Goal: Task Accomplishment & Management: Contribute content

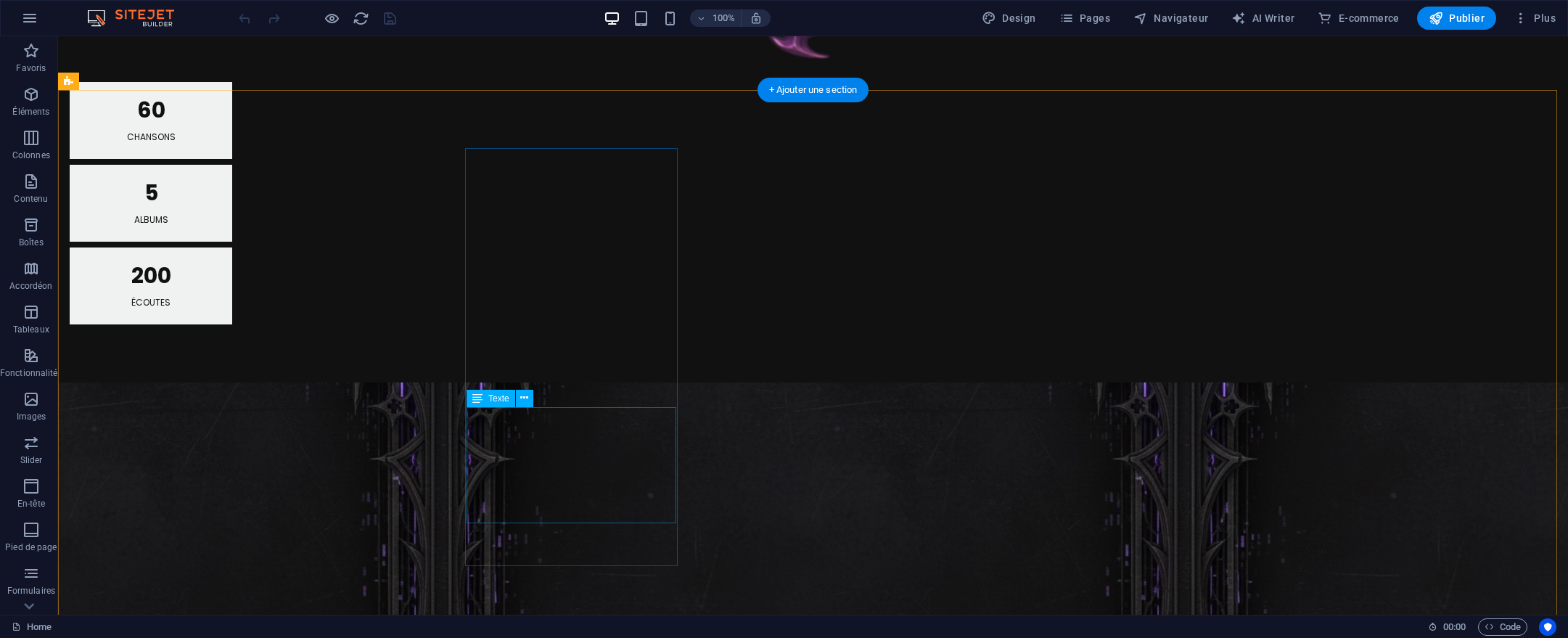
scroll to position [1491, 0]
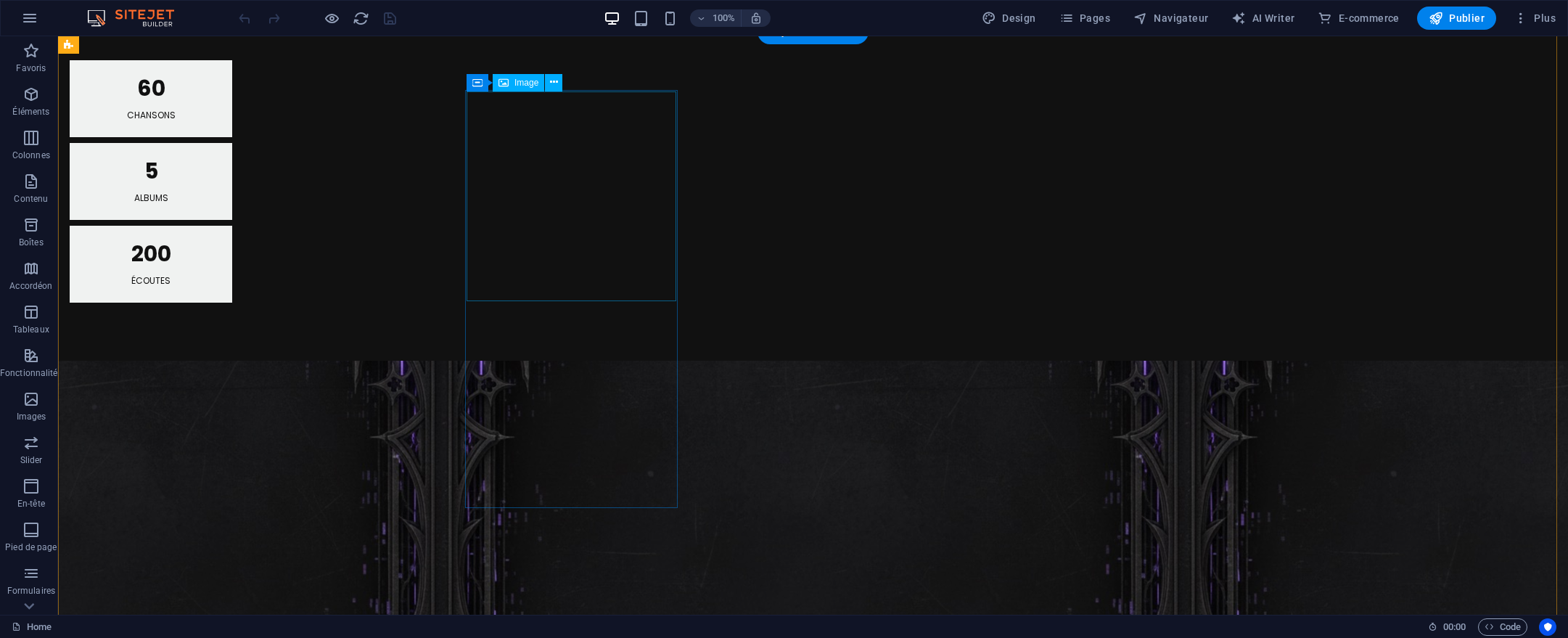
click at [550, 80] on icon at bounding box center [554, 82] width 8 height 15
click at [518, 88] on div "Image" at bounding box center [518, 83] width 51 height 18
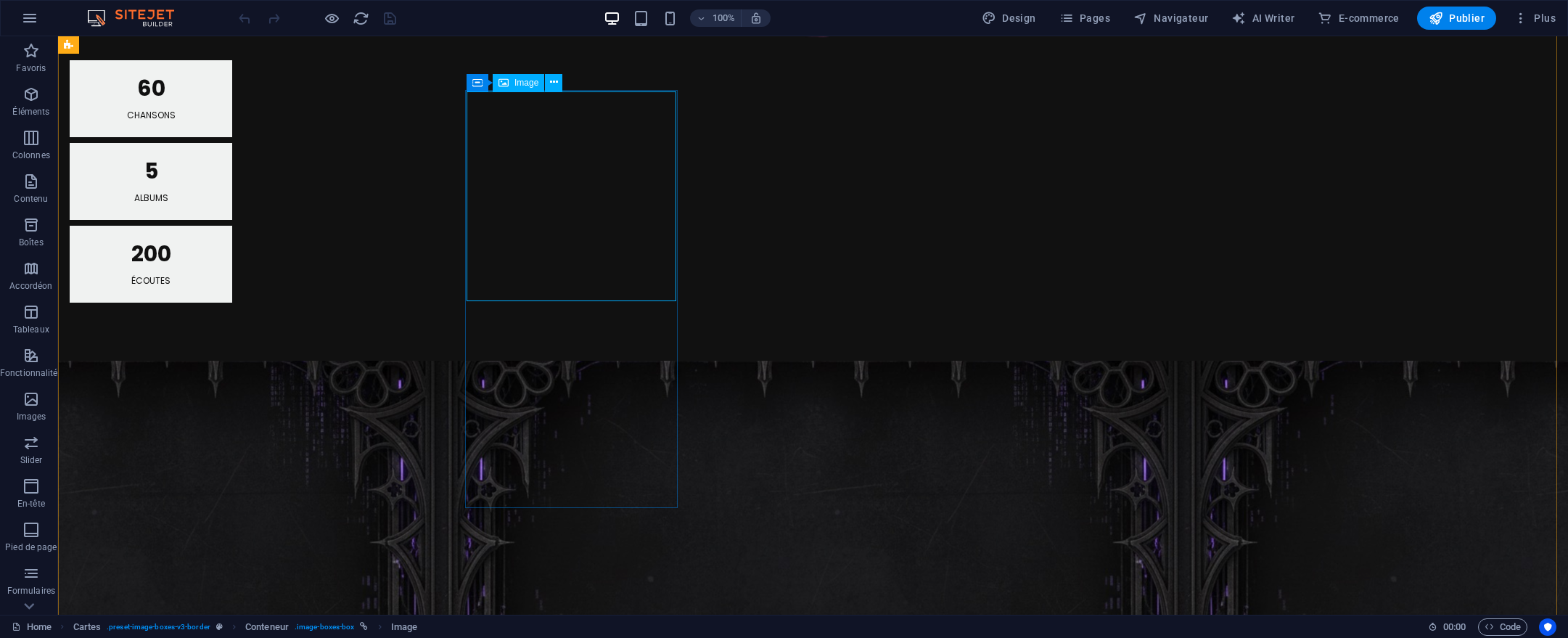
select select "%"
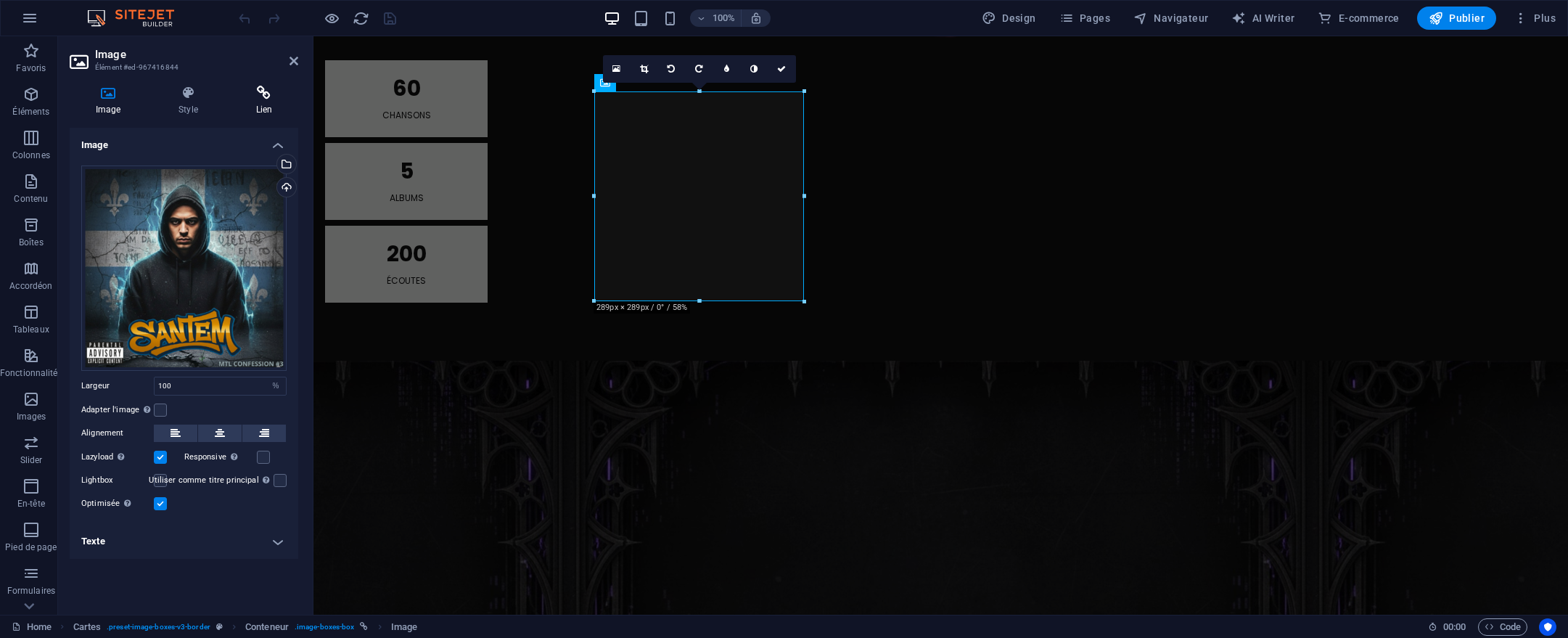
click at [274, 105] on h4 "Lien" at bounding box center [264, 101] width 68 height 31
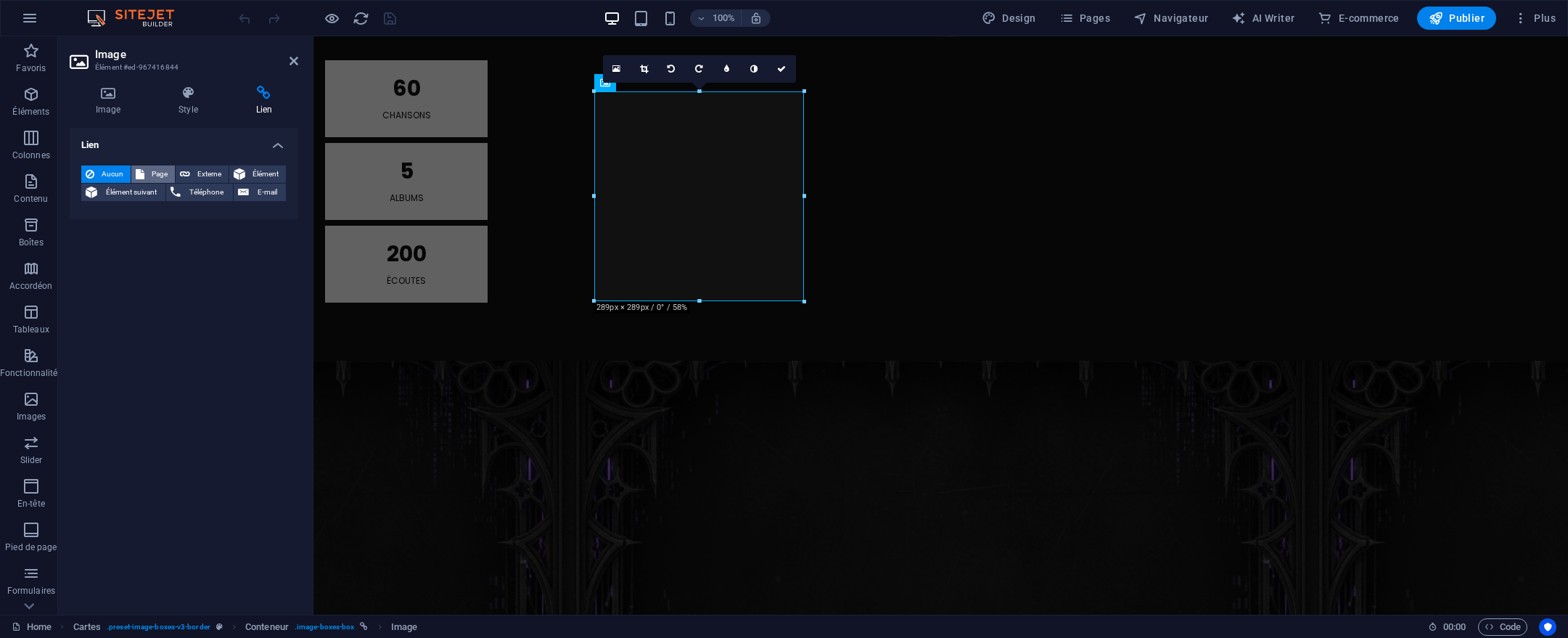
click at [150, 172] on span "Page" at bounding box center [159, 174] width 21 height 18
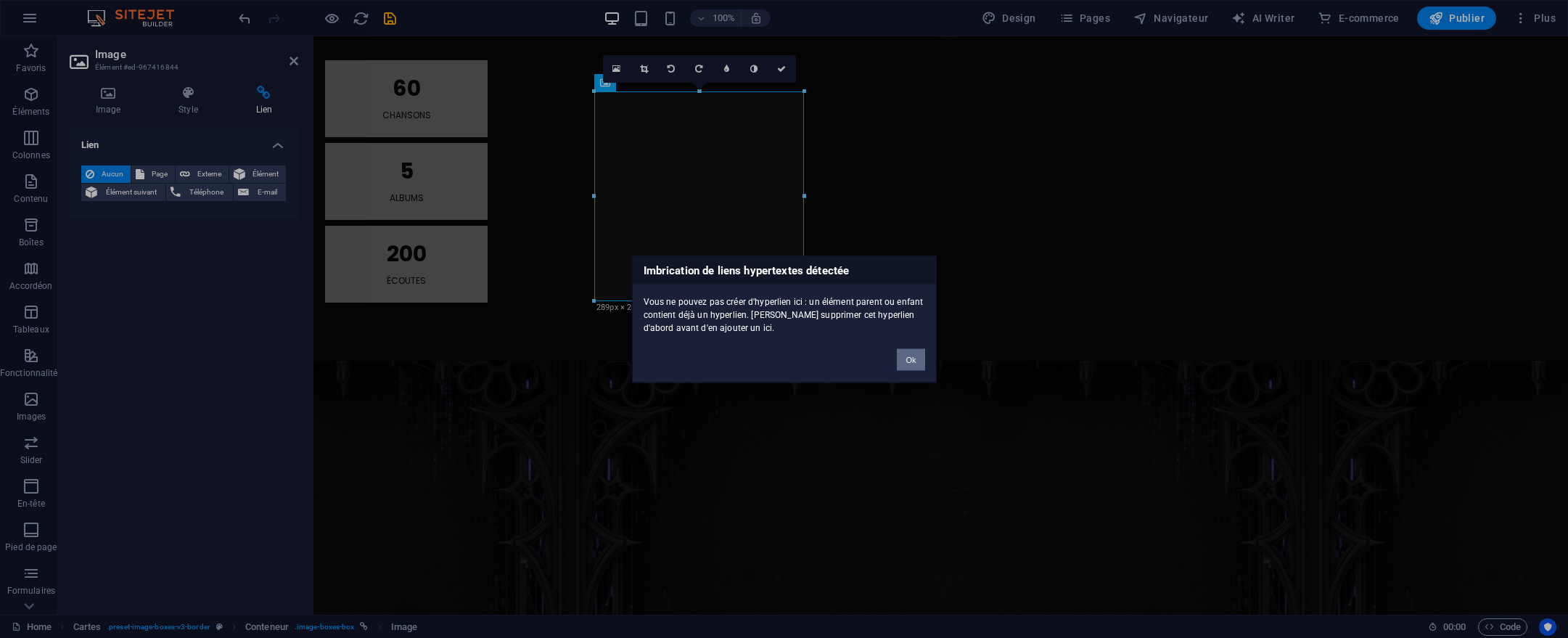
click at [913, 362] on button "Ok" at bounding box center [911, 359] width 28 height 21
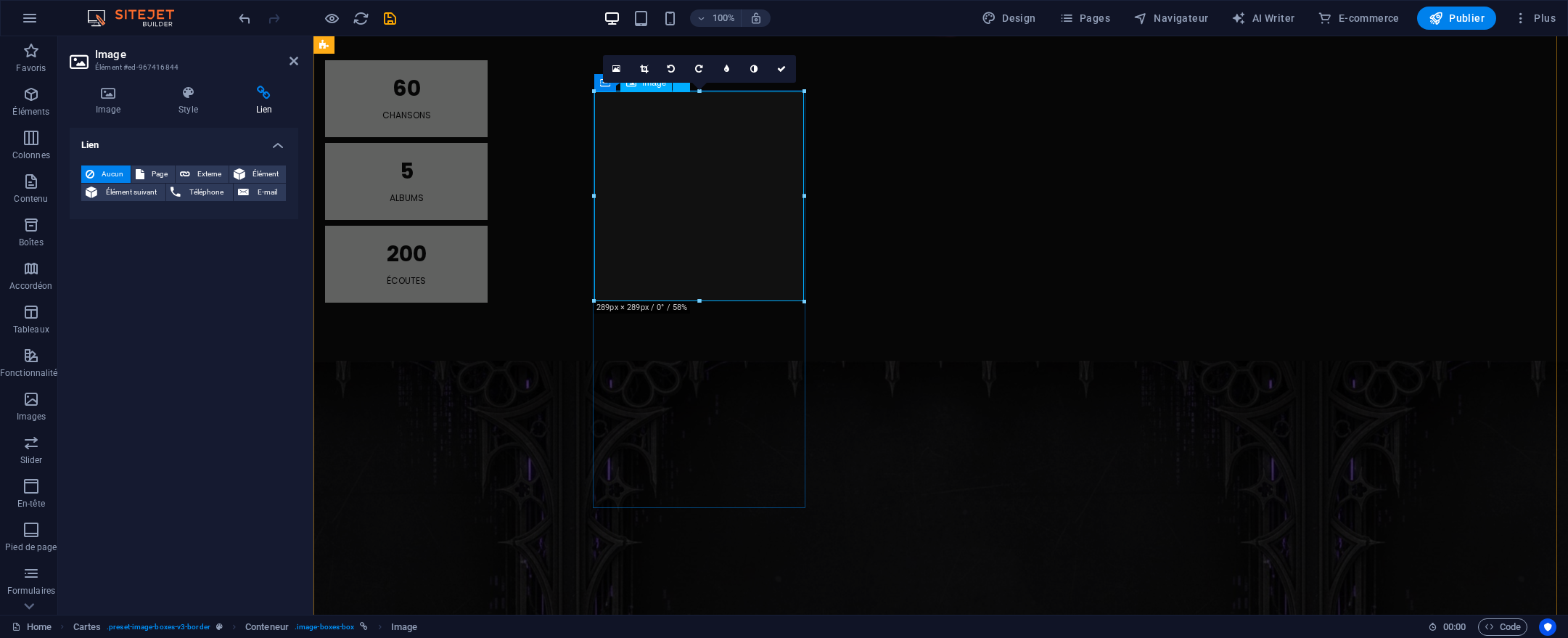
click at [156, 173] on span "Page" at bounding box center [159, 174] width 21 height 18
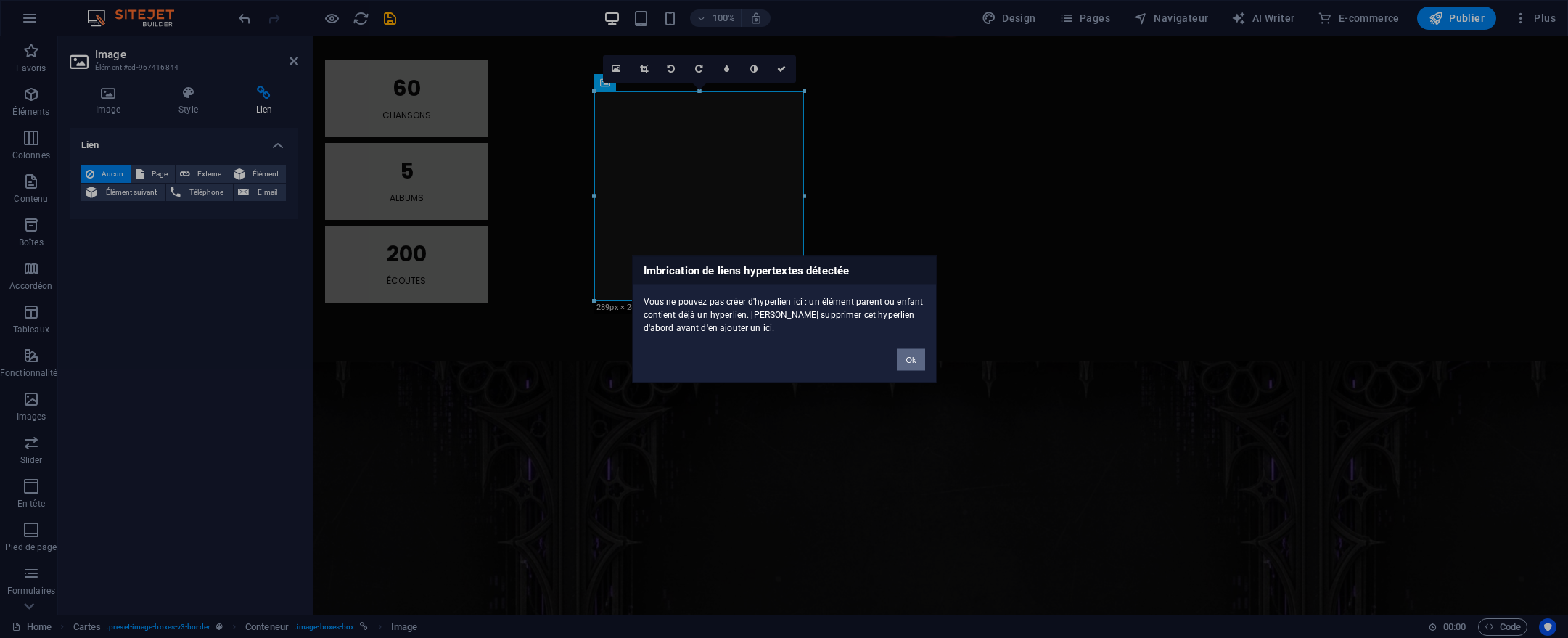
click at [909, 357] on button "Ok" at bounding box center [911, 359] width 28 height 21
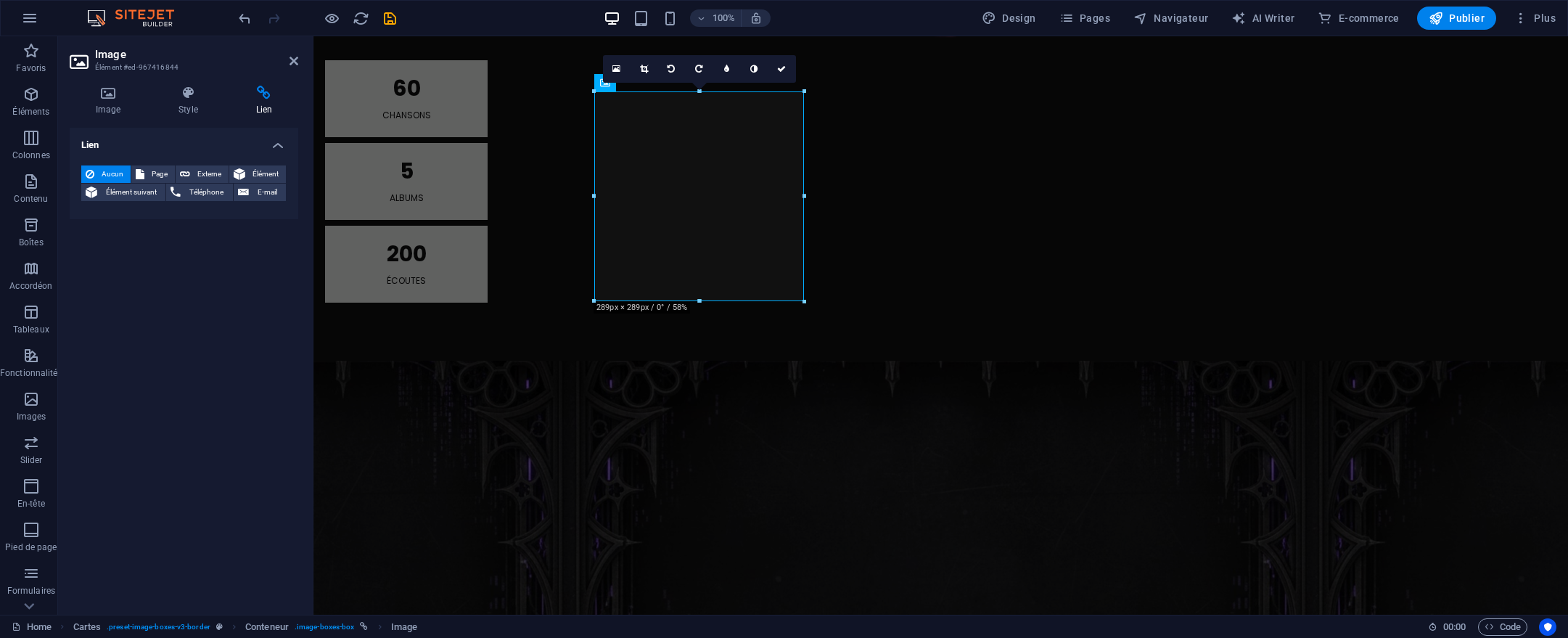
click at [603, 83] on div "16:10 16:9 4:3 1:1 1:2 0" at bounding box center [699, 69] width 193 height 28
click at [656, 83] on div "16:10 16:9 4:3 1:1 1:2 0" at bounding box center [699, 69] width 193 height 28
click at [605, 83] on div "16:10 16:9 4:3 1:1 1:2 0" at bounding box center [699, 69] width 193 height 28
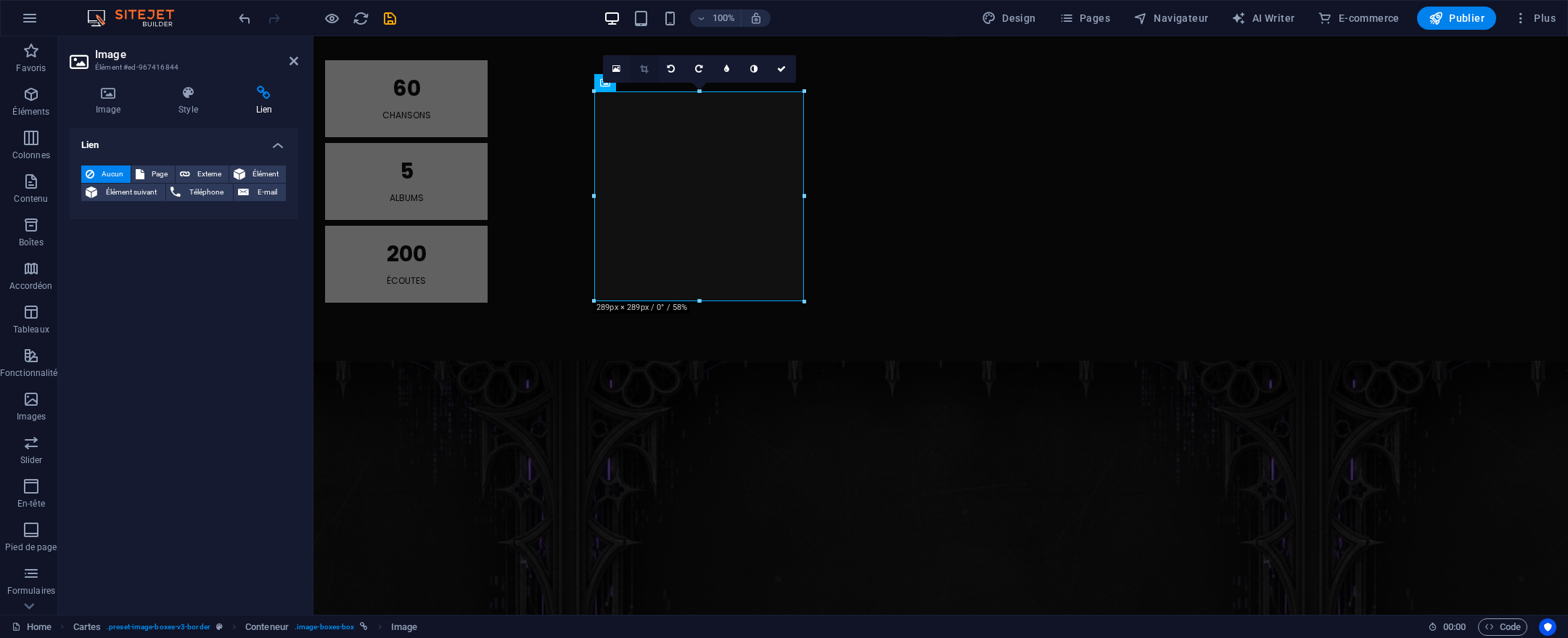
click at [647, 75] on link at bounding box center [644, 69] width 28 height 28
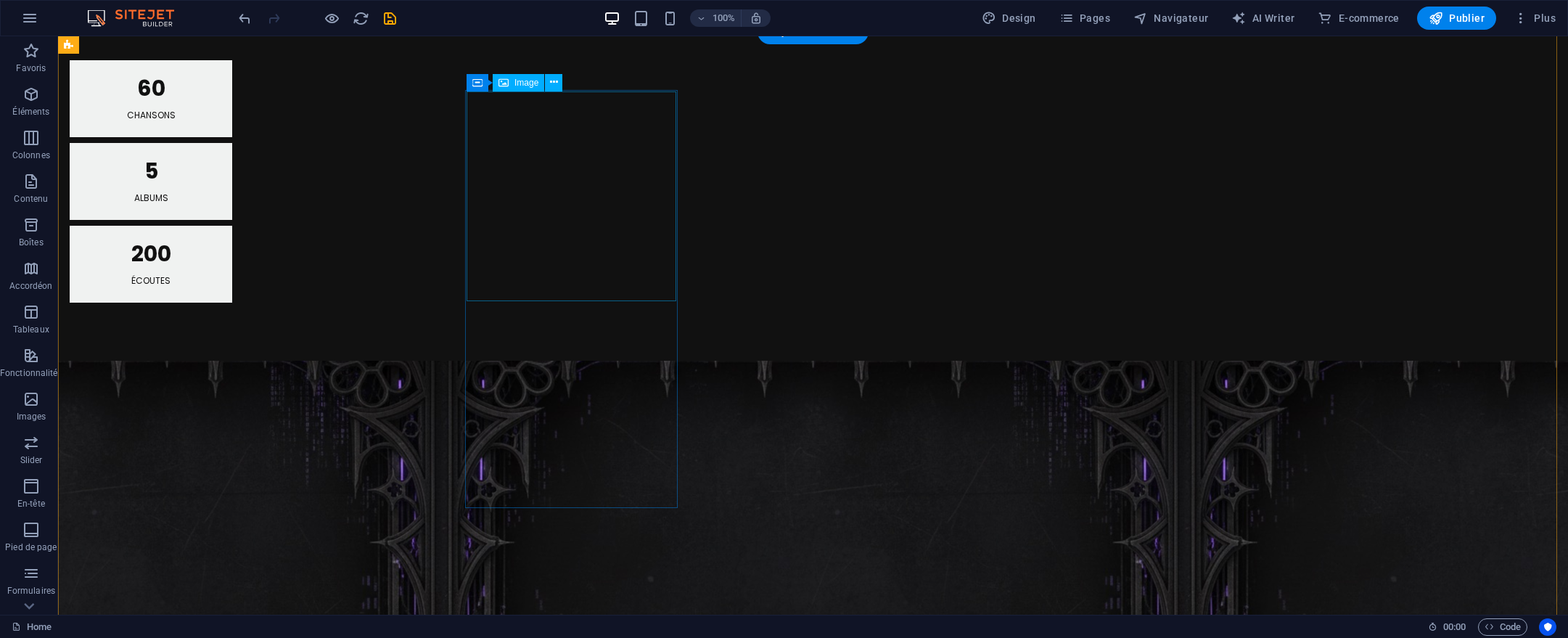
click at [551, 83] on icon at bounding box center [554, 82] width 8 height 15
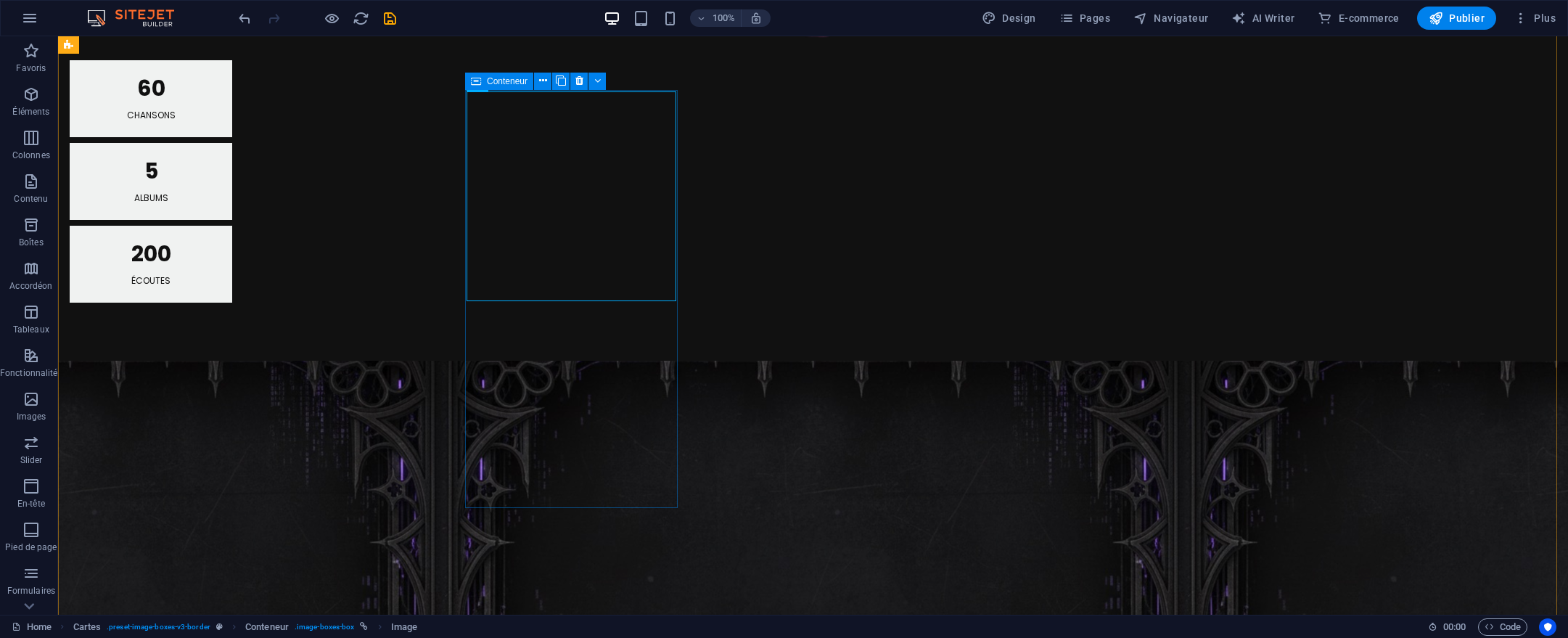
click at [476, 88] on icon at bounding box center [475, 81] width 10 height 18
click at [484, 84] on div "Conteneur" at bounding box center [499, 81] width 68 height 18
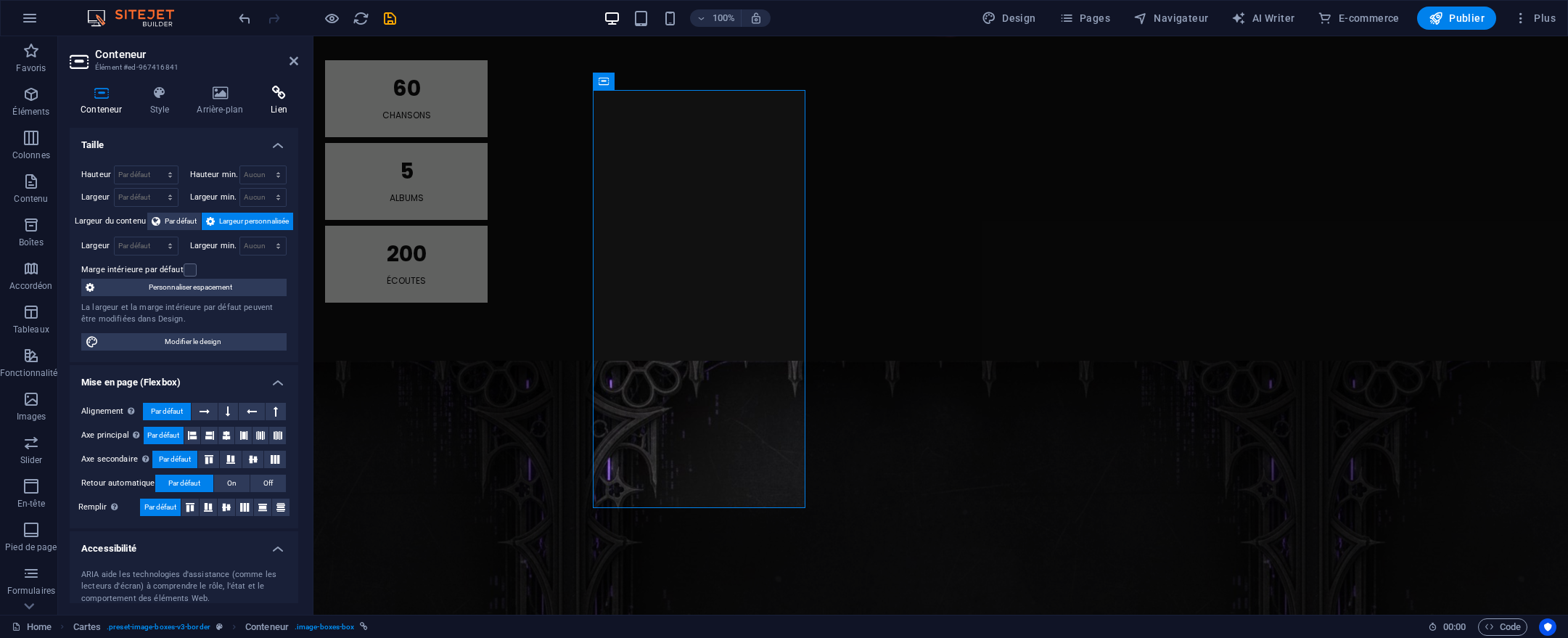
drag, startPoint x: 268, startPoint y: 84, endPoint x: 281, endPoint y: 98, distance: 19.1
click at [281, 98] on div "Conteneur Style Arrière-plan Lien Taille Hauteur Par défaut px rem % vh vw Haut…" at bounding box center [184, 344] width 251 height 541
click at [281, 98] on icon at bounding box center [279, 93] width 38 height 15
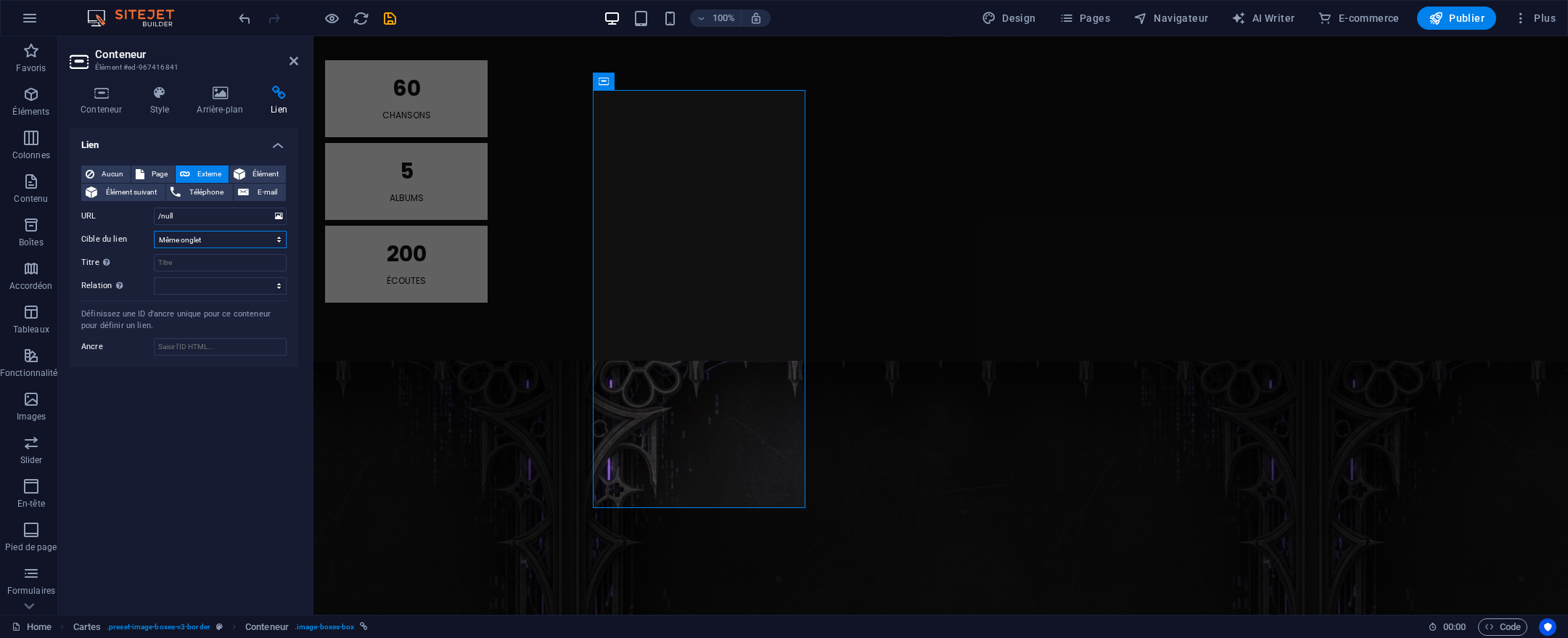
click at [248, 244] on select "Nouvel onglet Même onglet Superposition" at bounding box center [220, 239] width 133 height 18
click at [160, 175] on span "Page" at bounding box center [159, 174] width 21 height 18
click at [176, 209] on select "Home Album - MTL Confession 2025 Album - MTL CONFESSION (VOL2 IA TAKE OVER) Alb…" at bounding box center [220, 216] width 133 height 18
select select "5"
click at [154, 208] on select "Home Album - MTL Confession 2025 Album - MTL CONFESSION (VOL2 IA TAKE OVER) Alb…" at bounding box center [220, 216] width 133 height 18
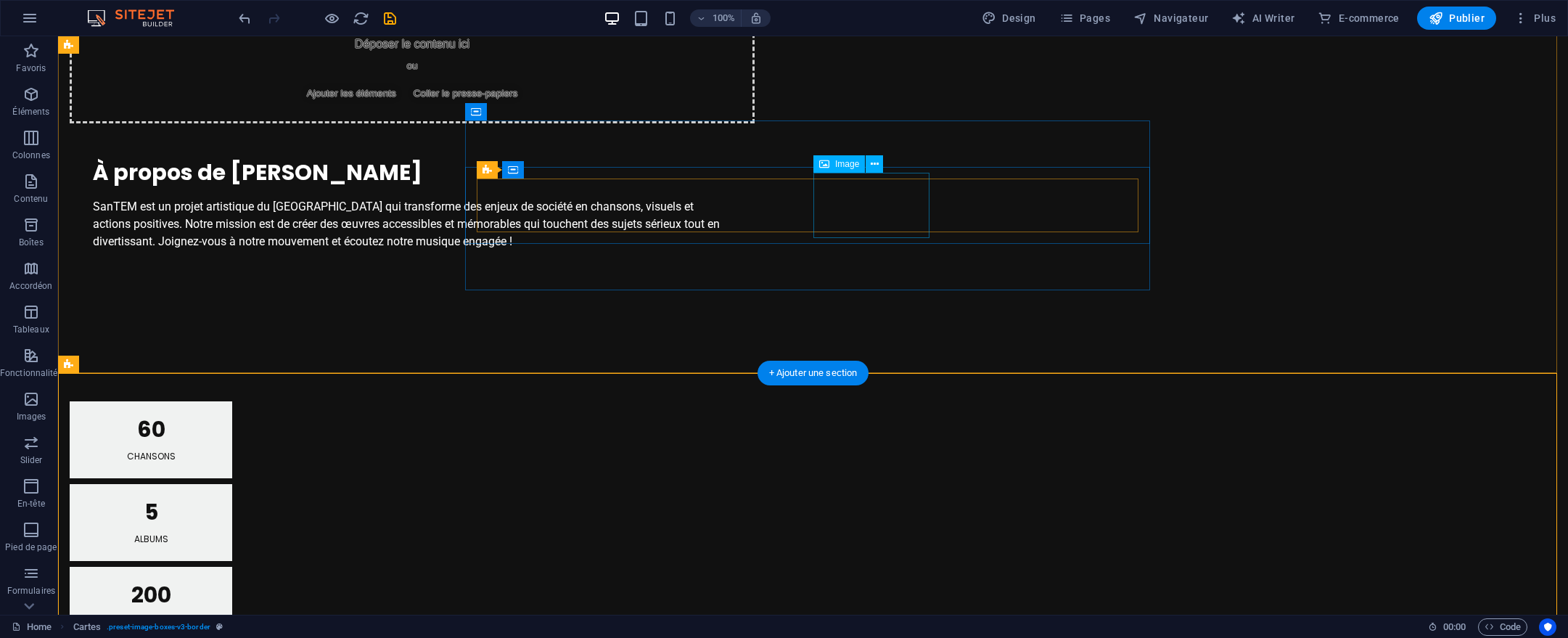
scroll to position [1150, 0]
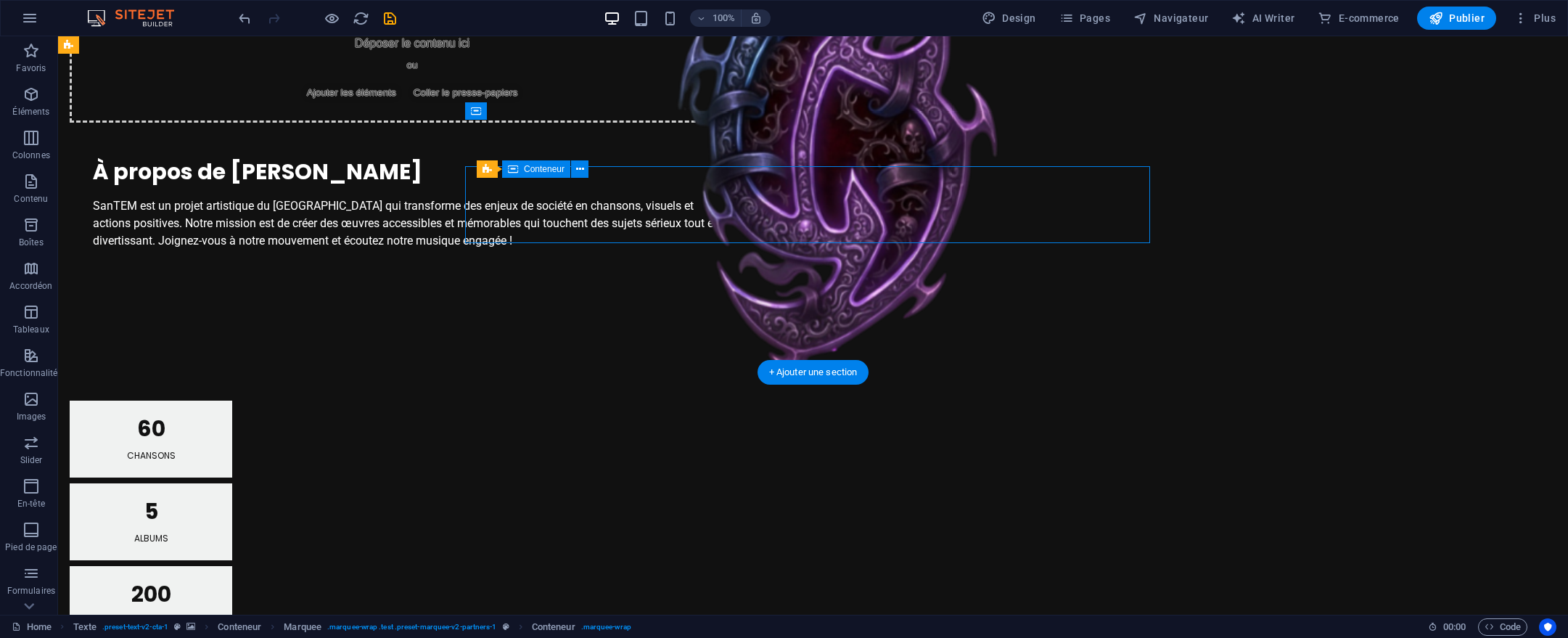
select select "marquee"
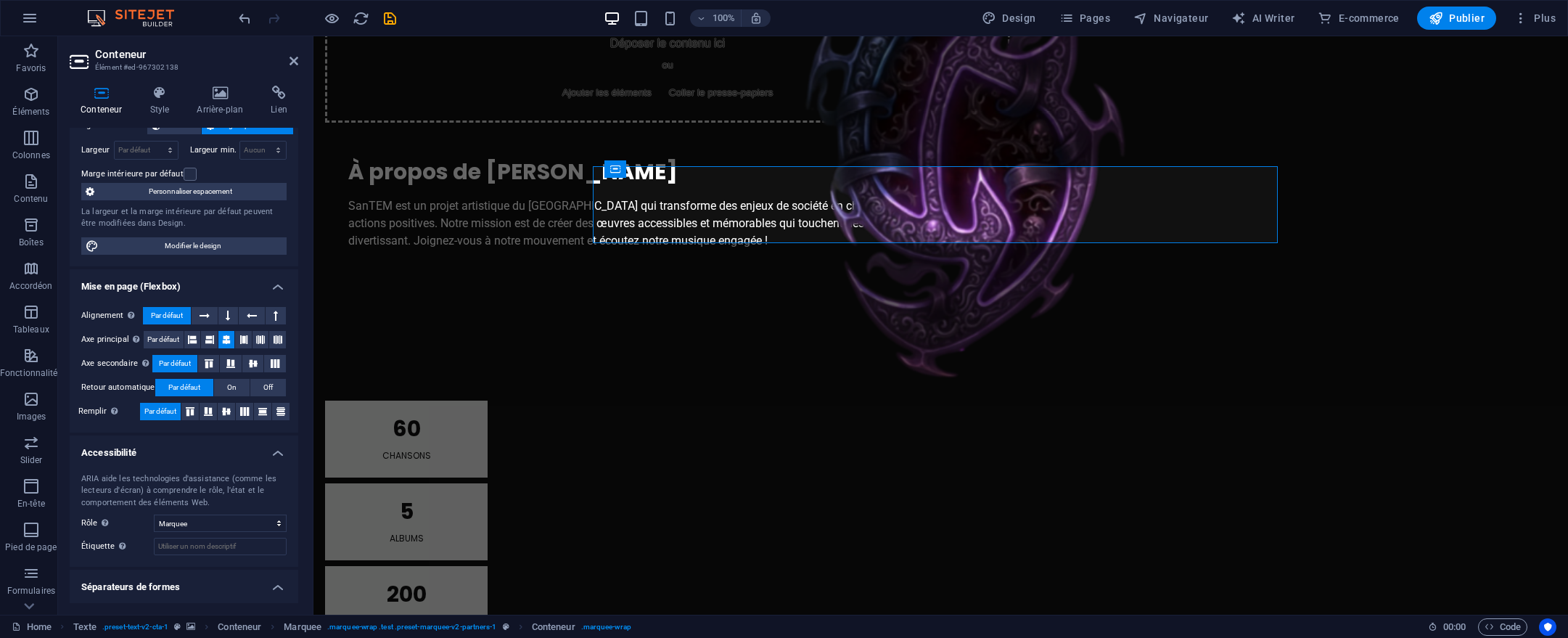
scroll to position [129, 0]
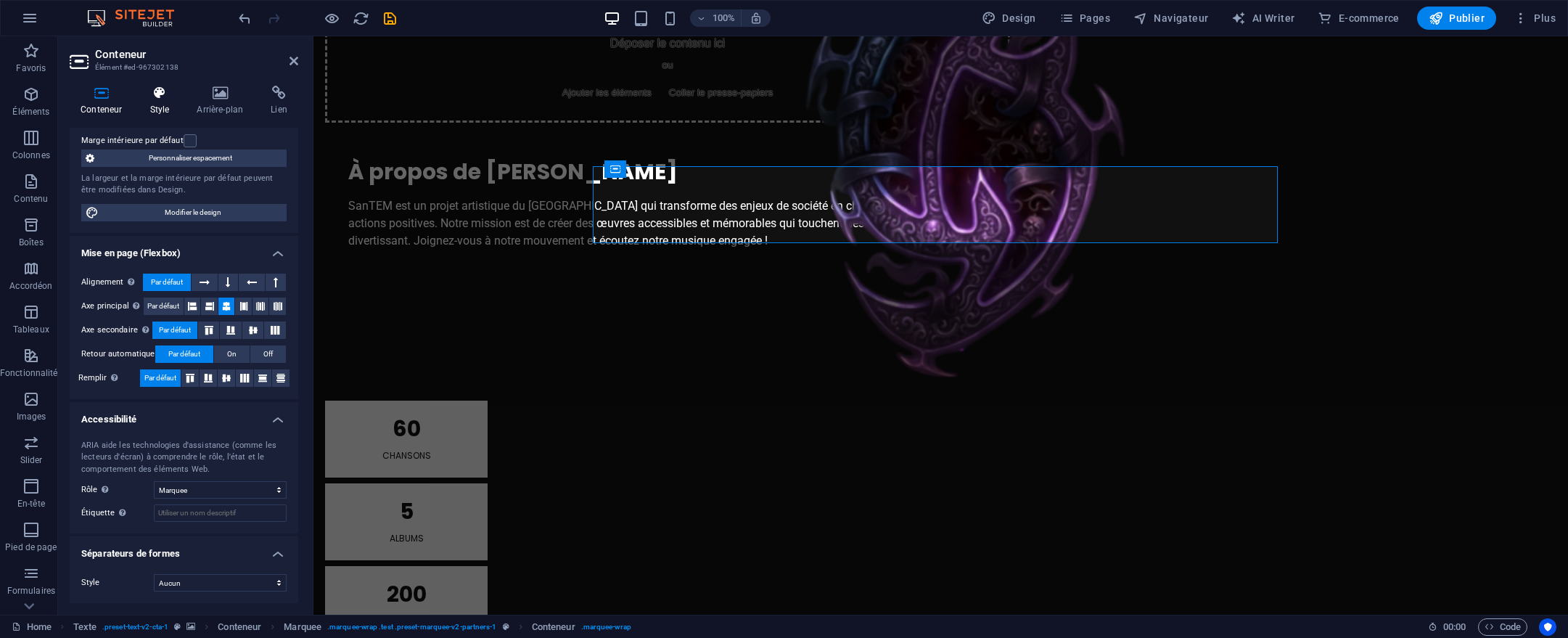
click at [152, 99] on icon at bounding box center [159, 93] width 41 height 15
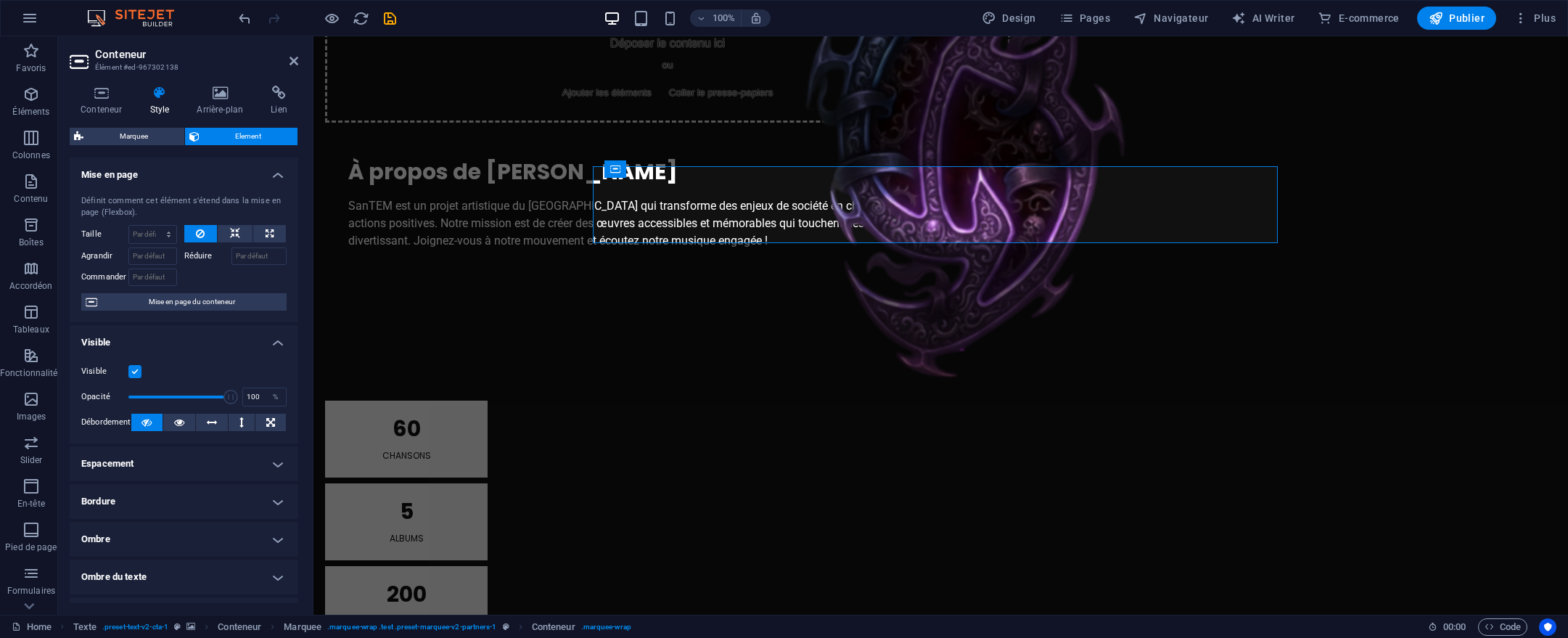
scroll to position [180, 0]
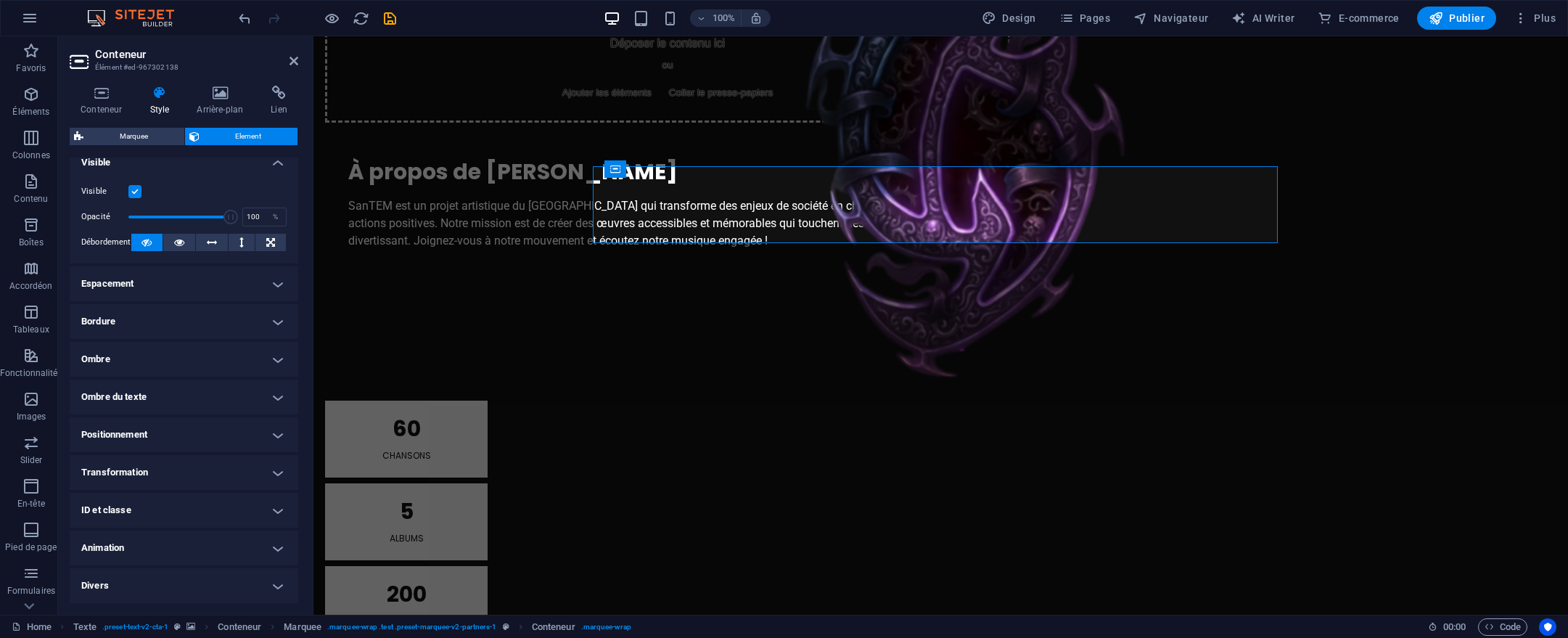
click at [203, 562] on h4 "Animation" at bounding box center [184, 548] width 228 height 35
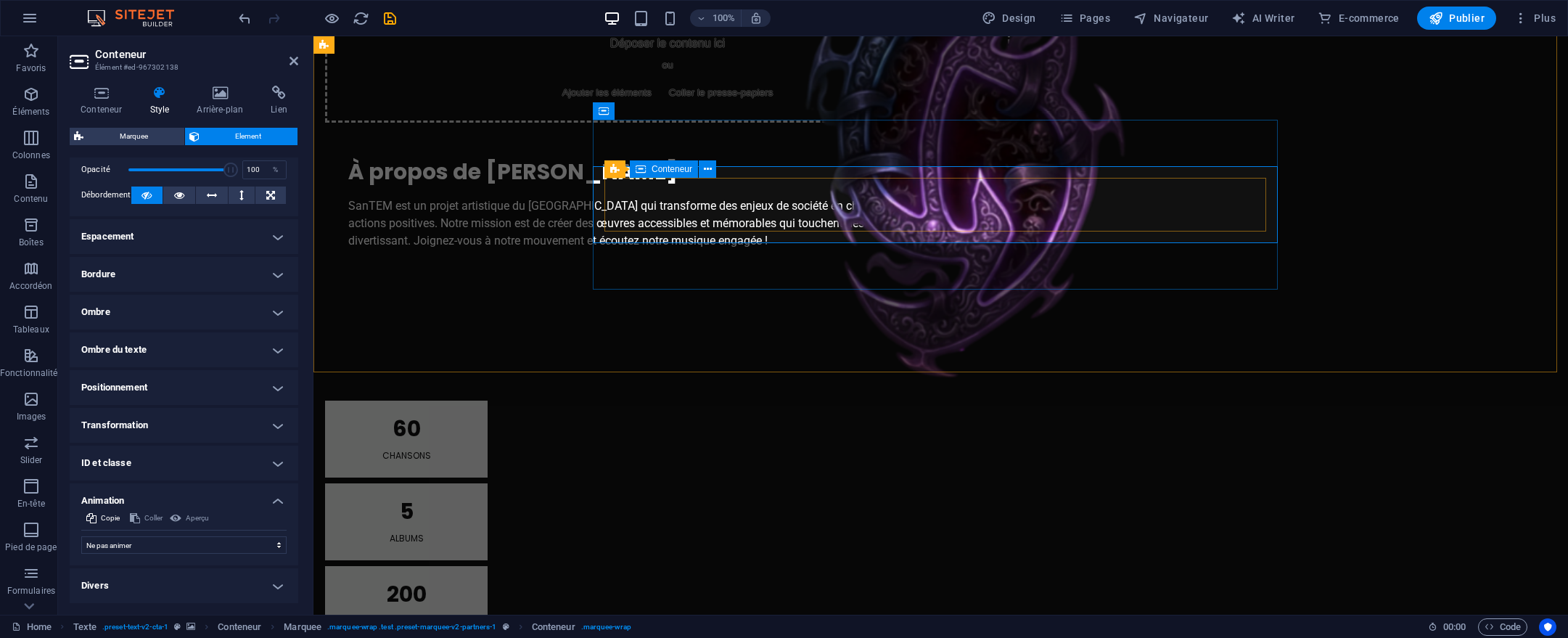
click at [618, 170] on icon at bounding box center [615, 169] width 9 height 18
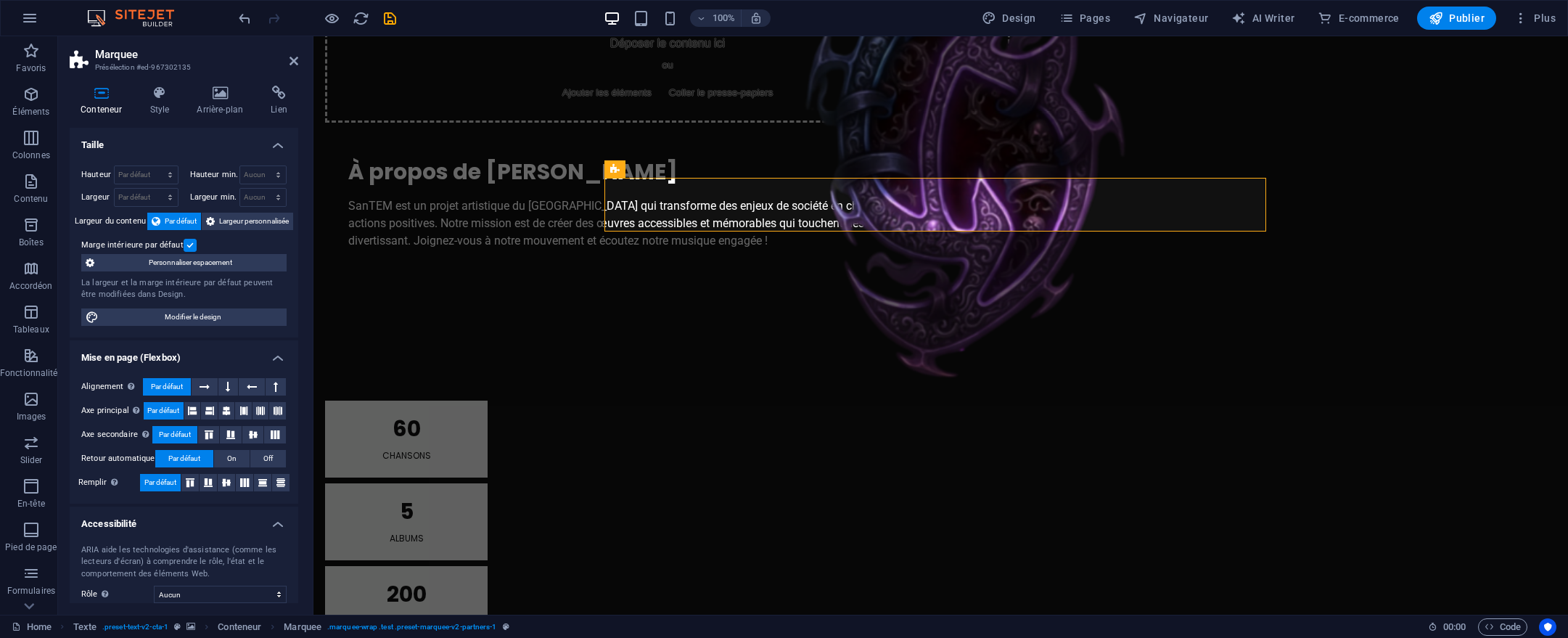
scroll to position [104, 0]
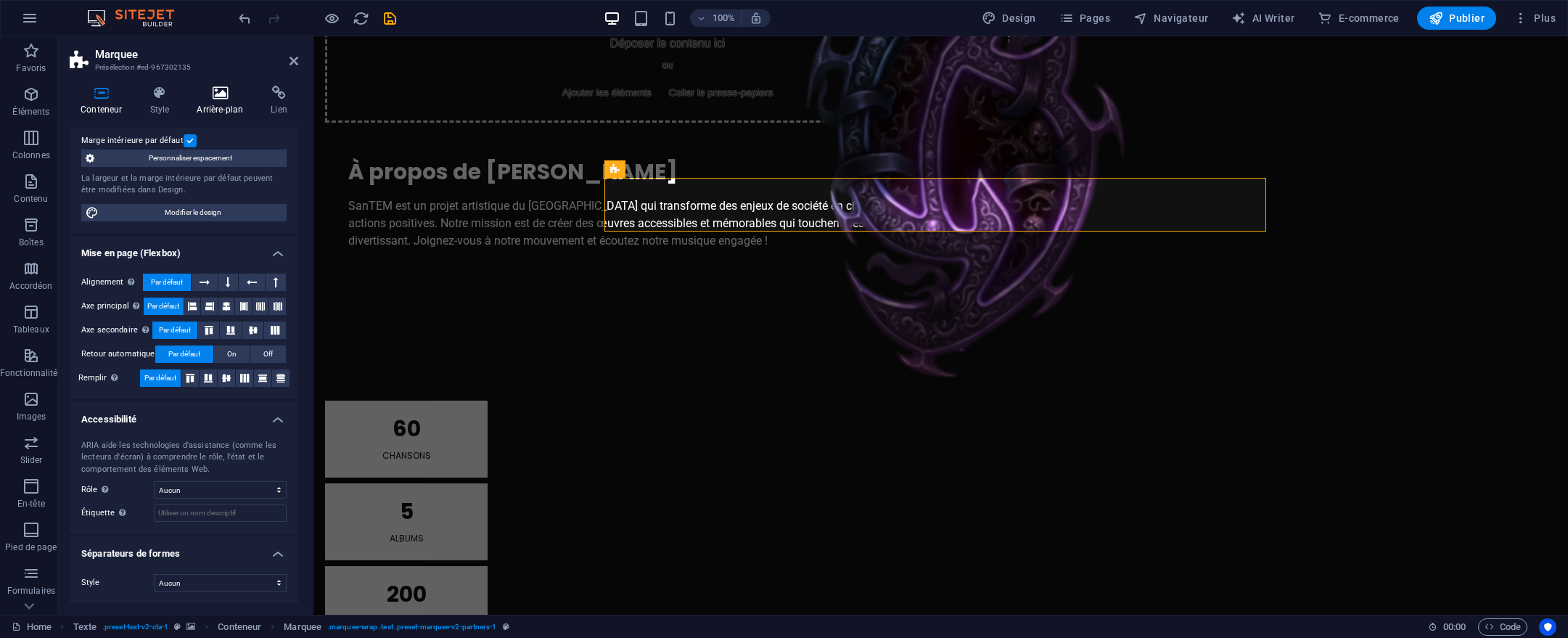
click at [224, 104] on h4 "Arrière-plan" at bounding box center [222, 101] width 74 height 31
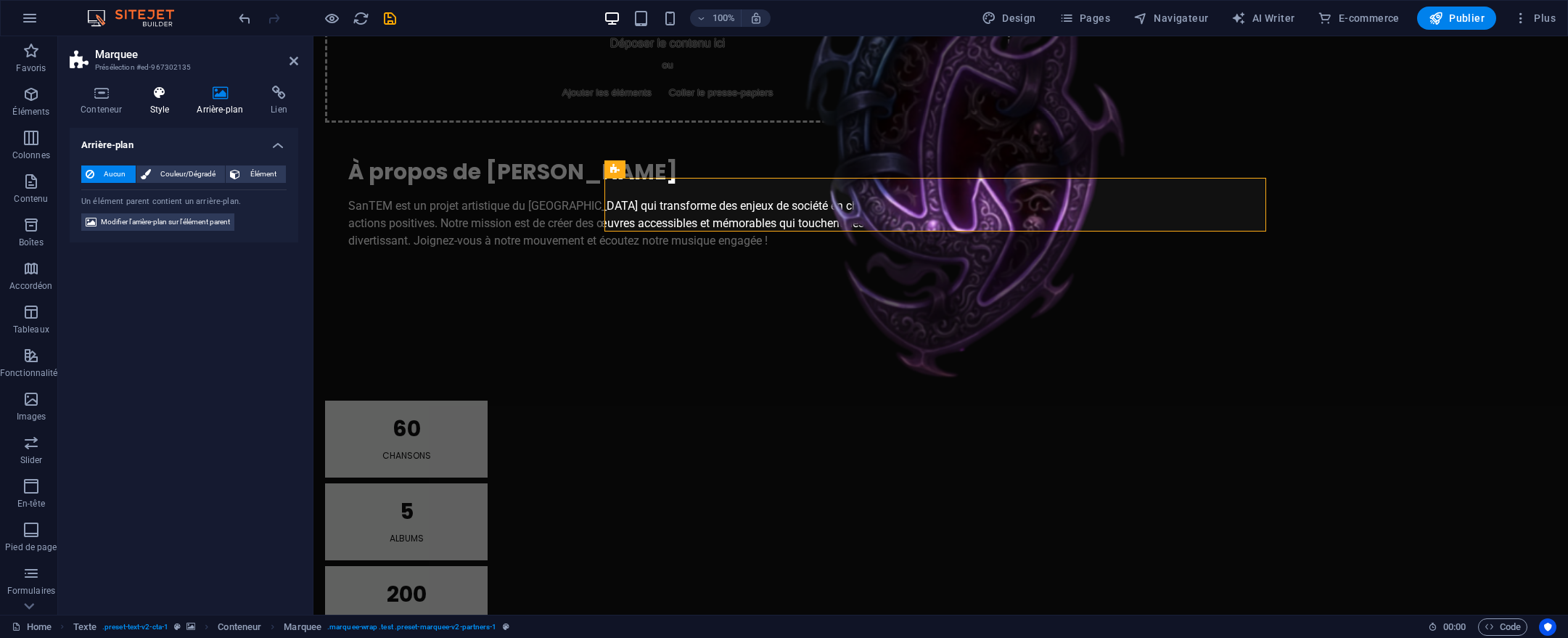
click at [165, 96] on icon at bounding box center [159, 93] width 41 height 15
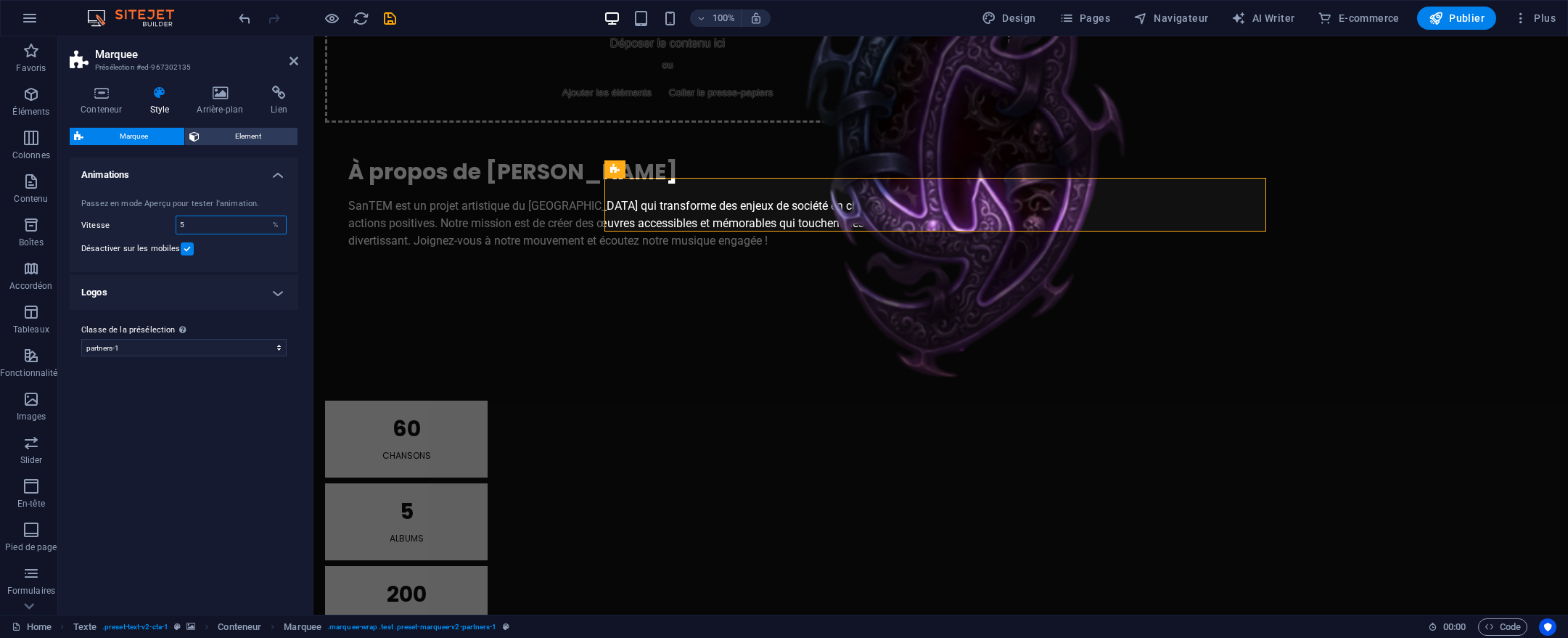
click at [203, 233] on input "5" at bounding box center [231, 225] width 110 height 18
click at [205, 199] on div "Passez en mode Aperçu pour tester l'animation." at bounding box center [184, 204] width 205 height 12
click at [276, 179] on h4 "Animations" at bounding box center [184, 170] width 228 height 26
click at [276, 179] on h4 "Animations" at bounding box center [184, 174] width 228 height 35
click at [244, 232] on input "5" at bounding box center [231, 225] width 110 height 18
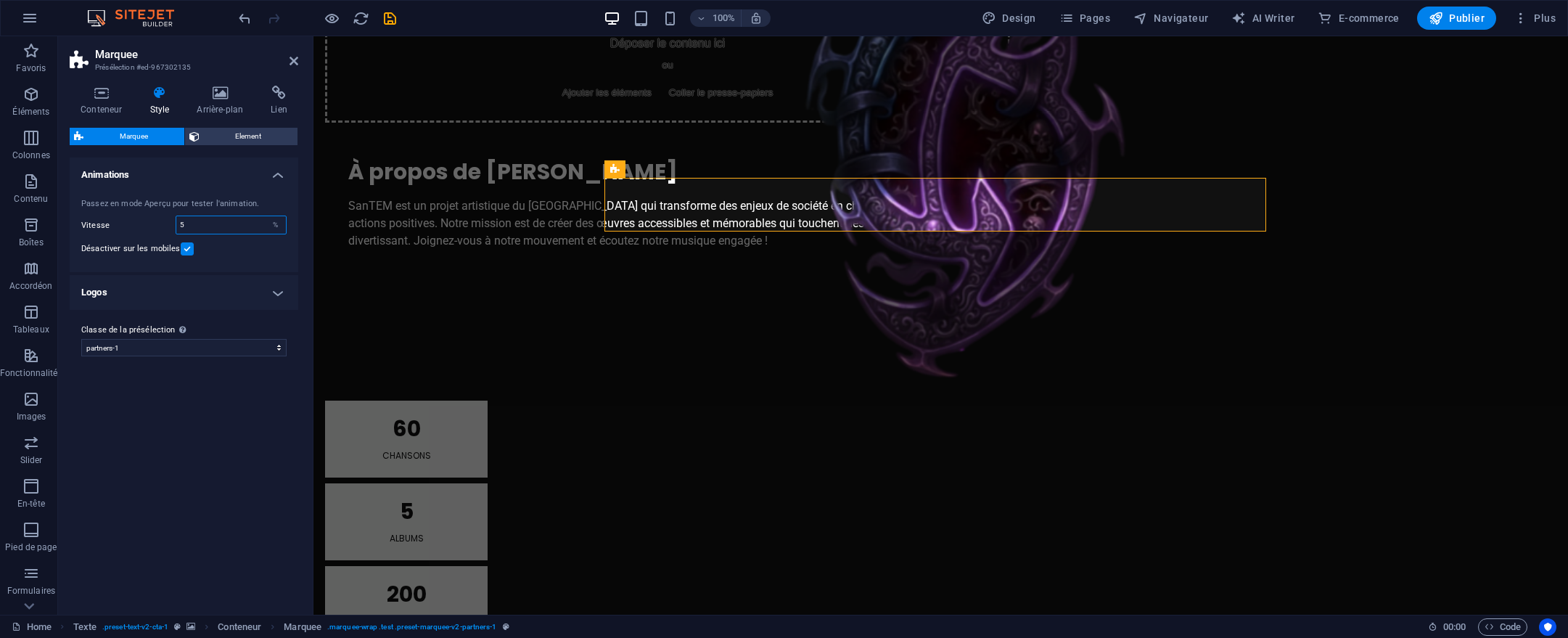
drag, startPoint x: 241, startPoint y: 224, endPoint x: 153, endPoint y: 216, distance: 88.4
click at [153, 216] on div "Vitesse 5 %" at bounding box center [184, 225] width 205 height 19
type input "1"
click at [128, 234] on div "Vitesse 1 %" at bounding box center [184, 225] width 205 height 19
click at [186, 272] on label at bounding box center [187, 270] width 13 height 13
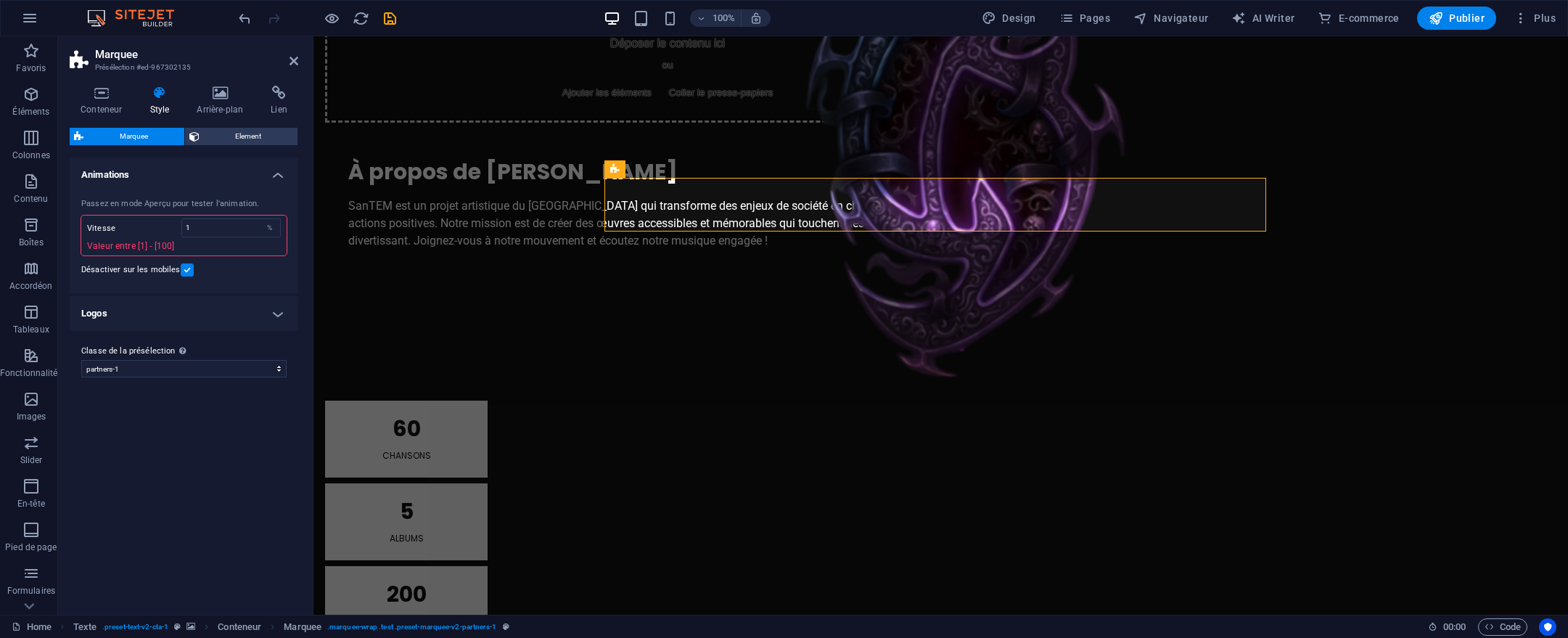
click at [0, 0] on input "Désactiver sur les mobiles" at bounding box center [0, 0] width 0 height 0
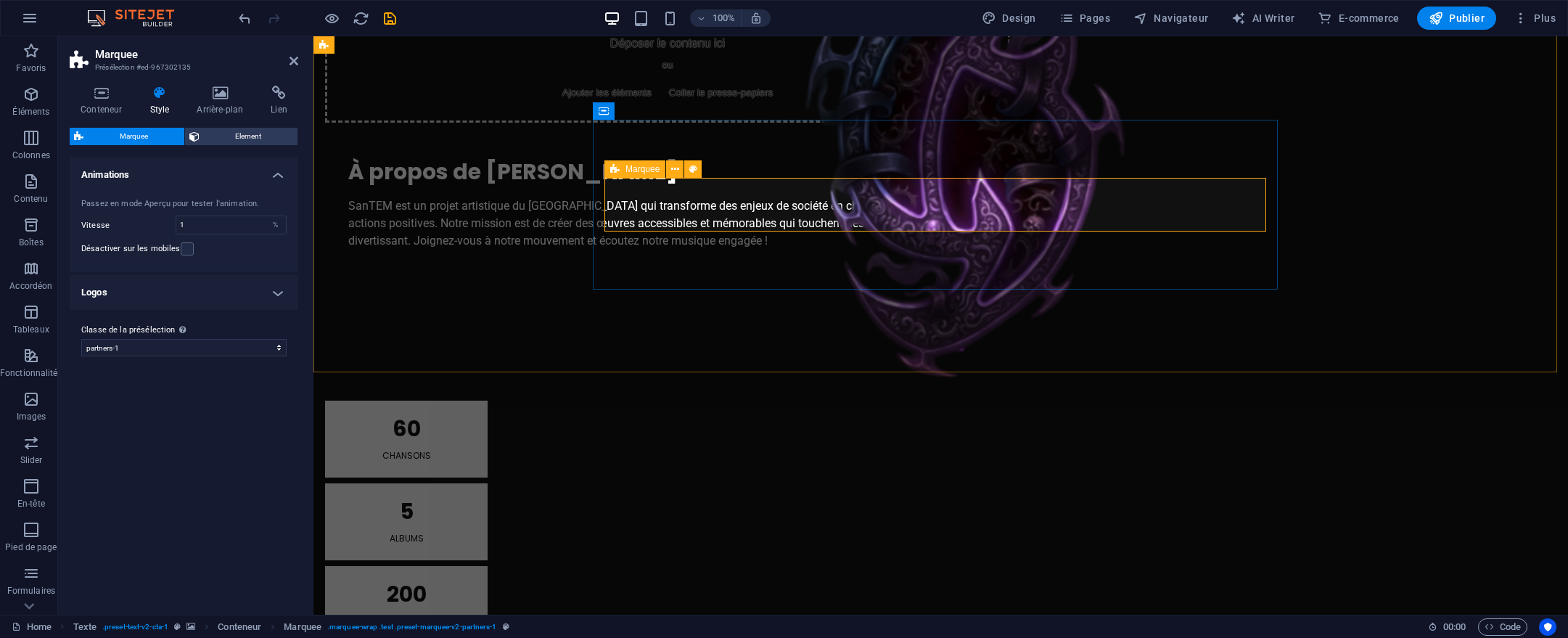
click at [614, 169] on icon at bounding box center [615, 169] width 9 height 18
click at [669, 169] on button at bounding box center [675, 169] width 18 height 18
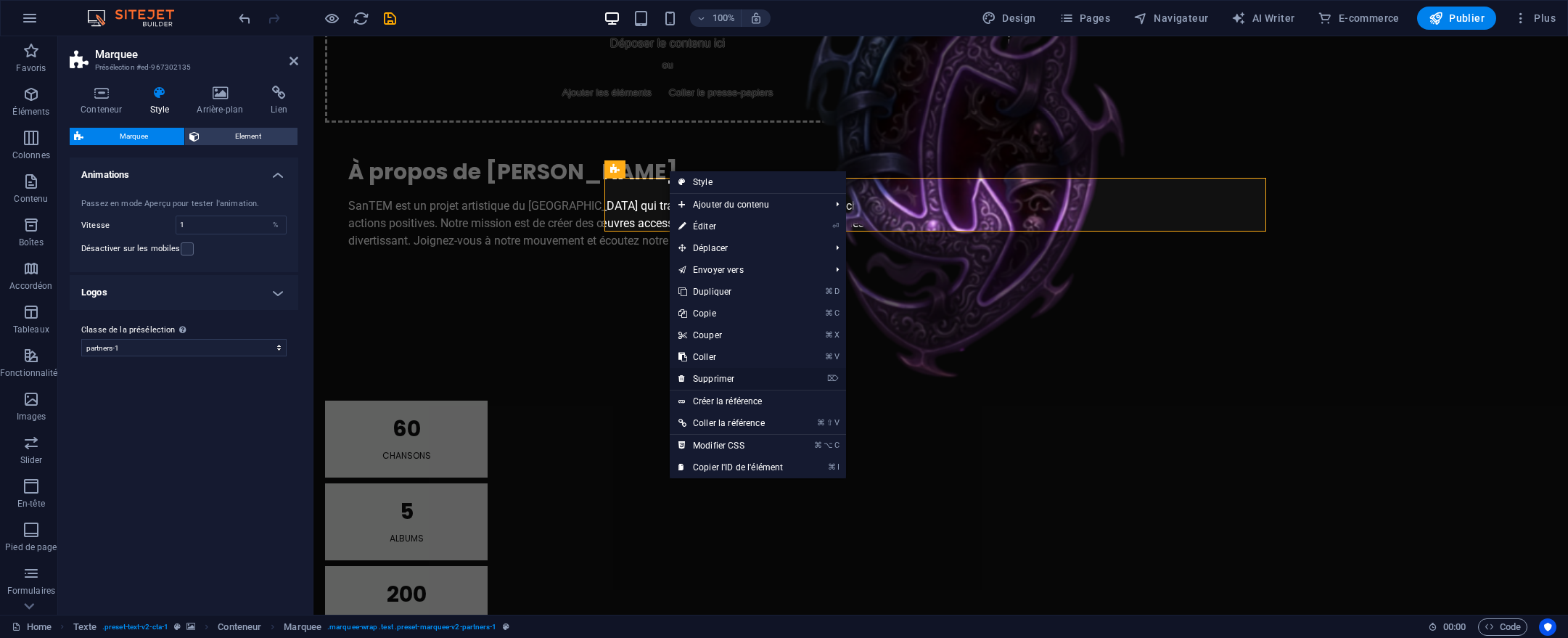
click at [725, 373] on link "⌦ Supprimer" at bounding box center [731, 379] width 122 height 21
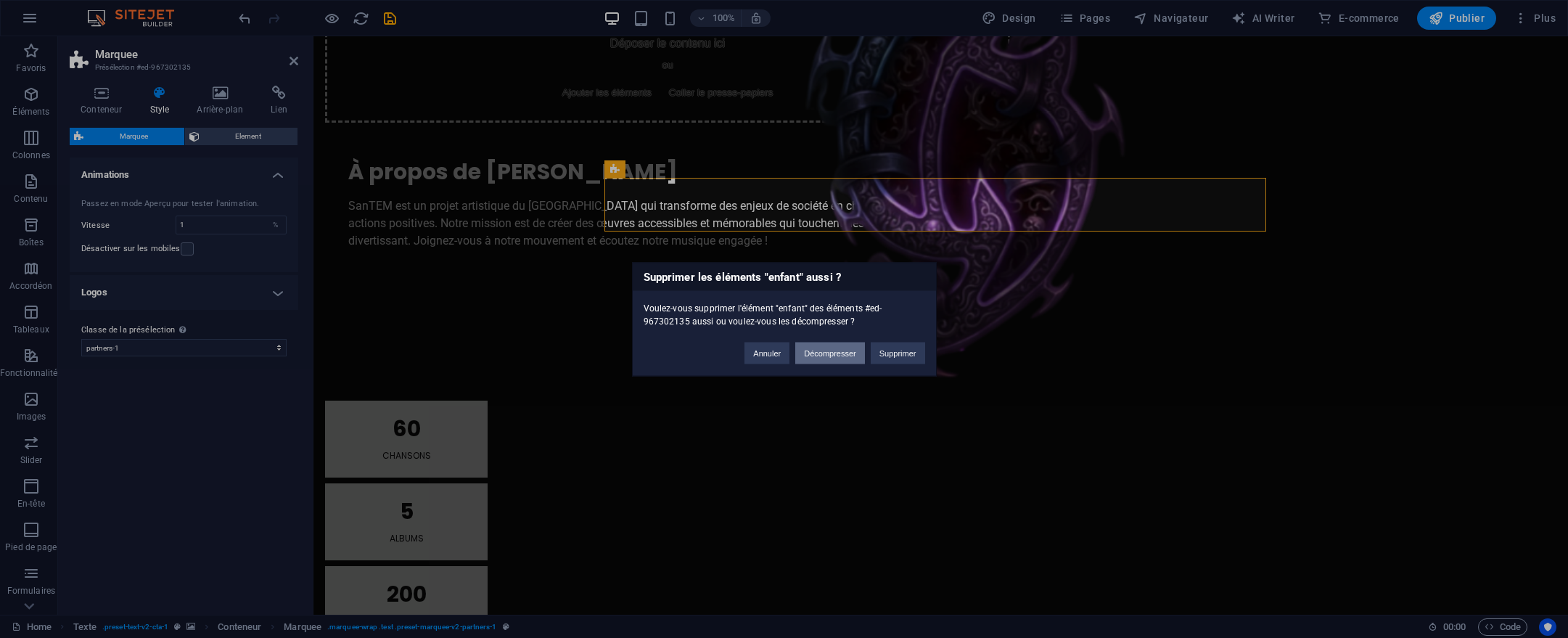
click at [838, 353] on button "Décompresser" at bounding box center [830, 353] width 70 height 21
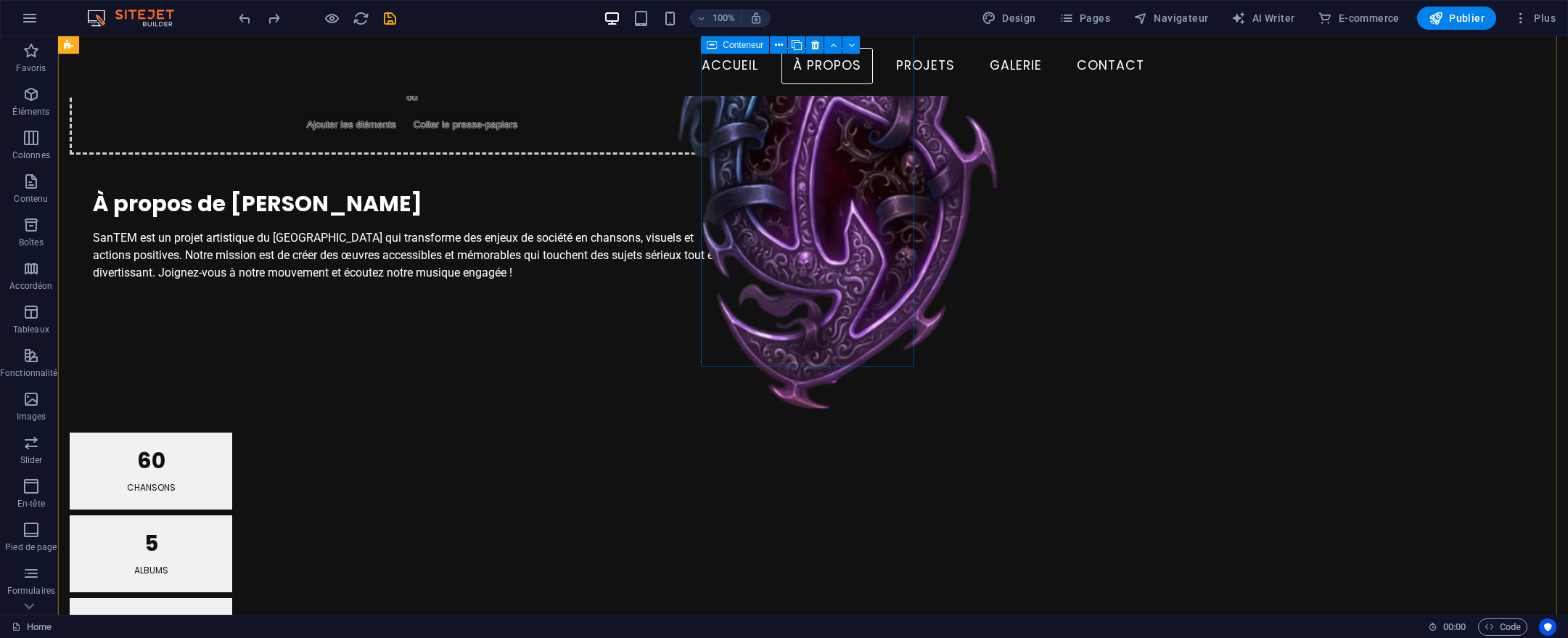
scroll to position [1030, 0]
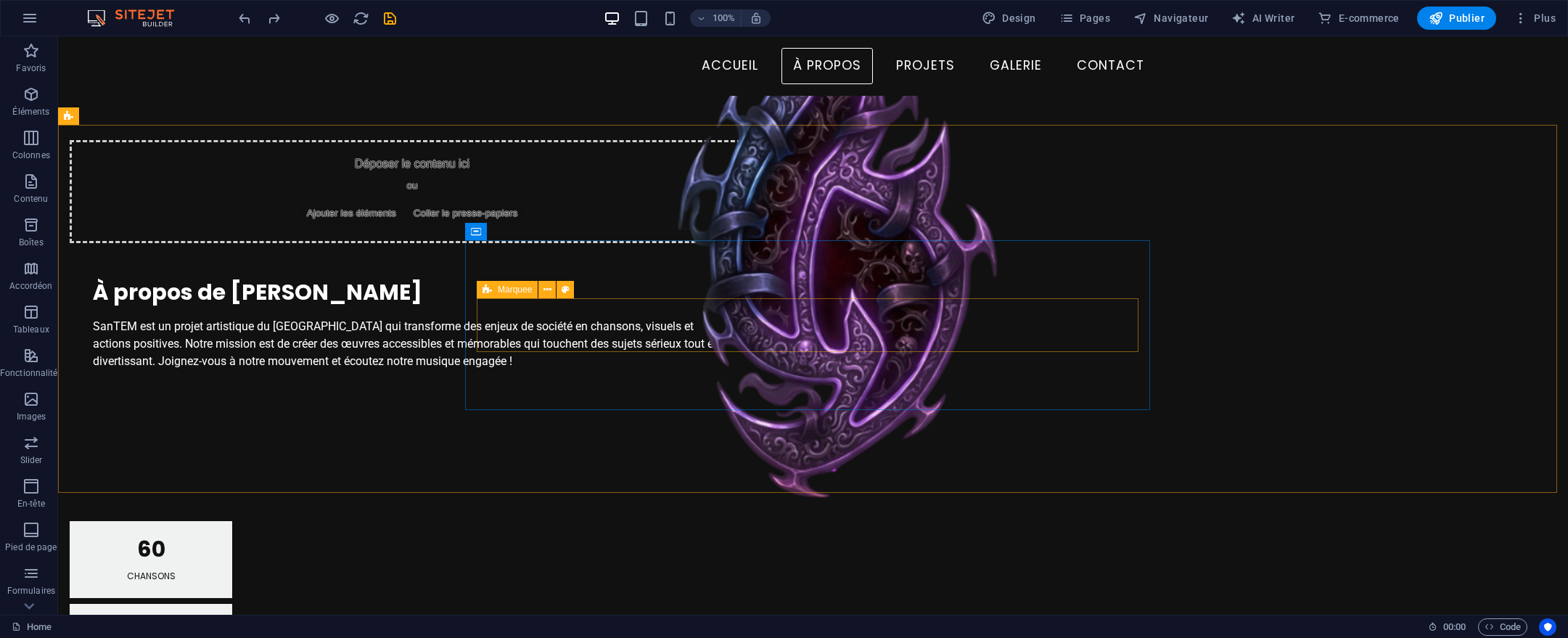
click at [487, 287] on icon at bounding box center [487, 289] width 9 height 18
click at [560, 285] on button at bounding box center [565, 289] width 18 height 18
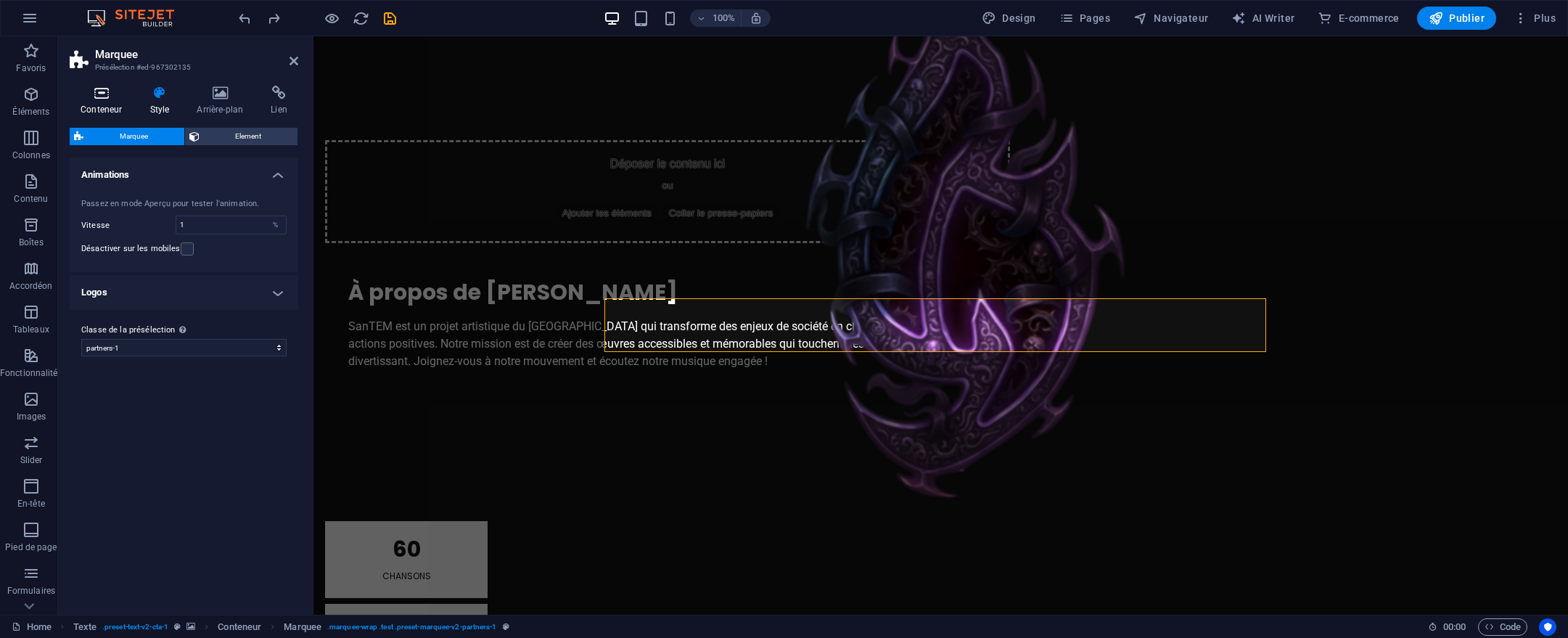
click at [117, 104] on h4 "Conteneur" at bounding box center [104, 101] width 69 height 31
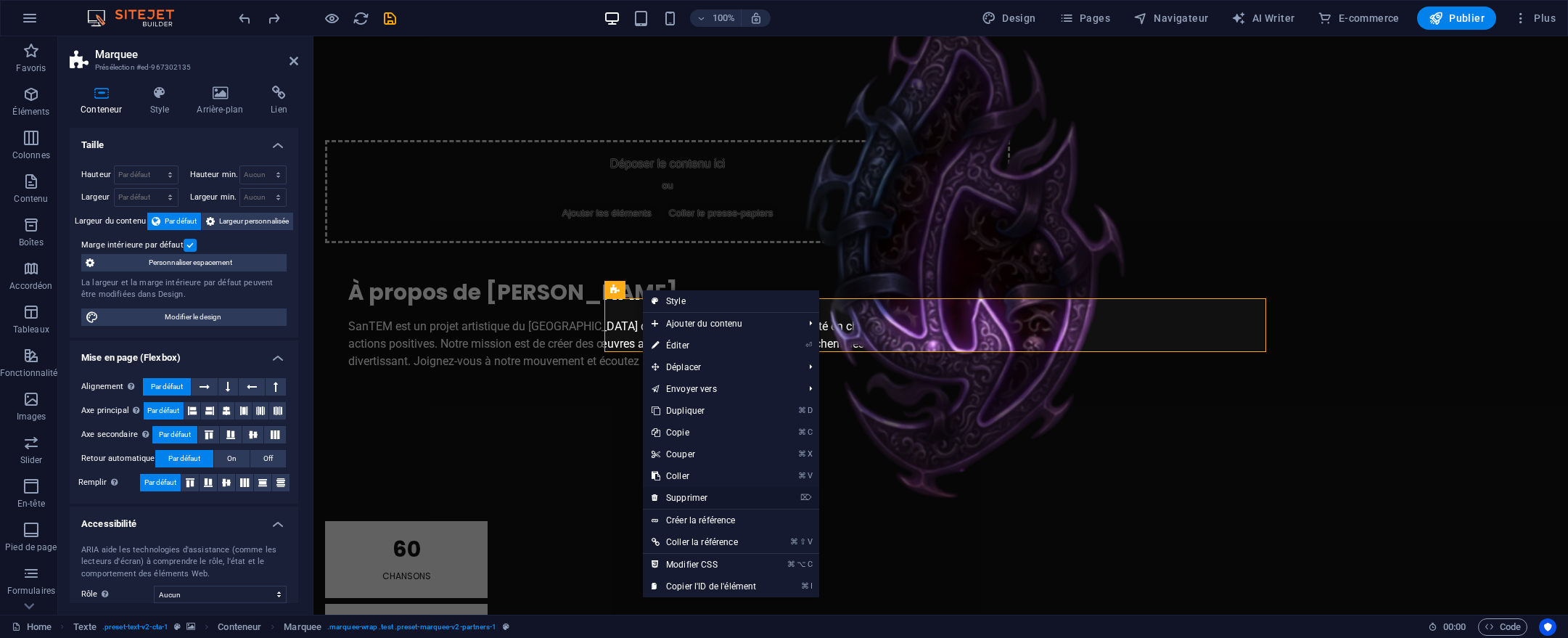
click at [697, 501] on link "⌦ Supprimer" at bounding box center [704, 498] width 122 height 21
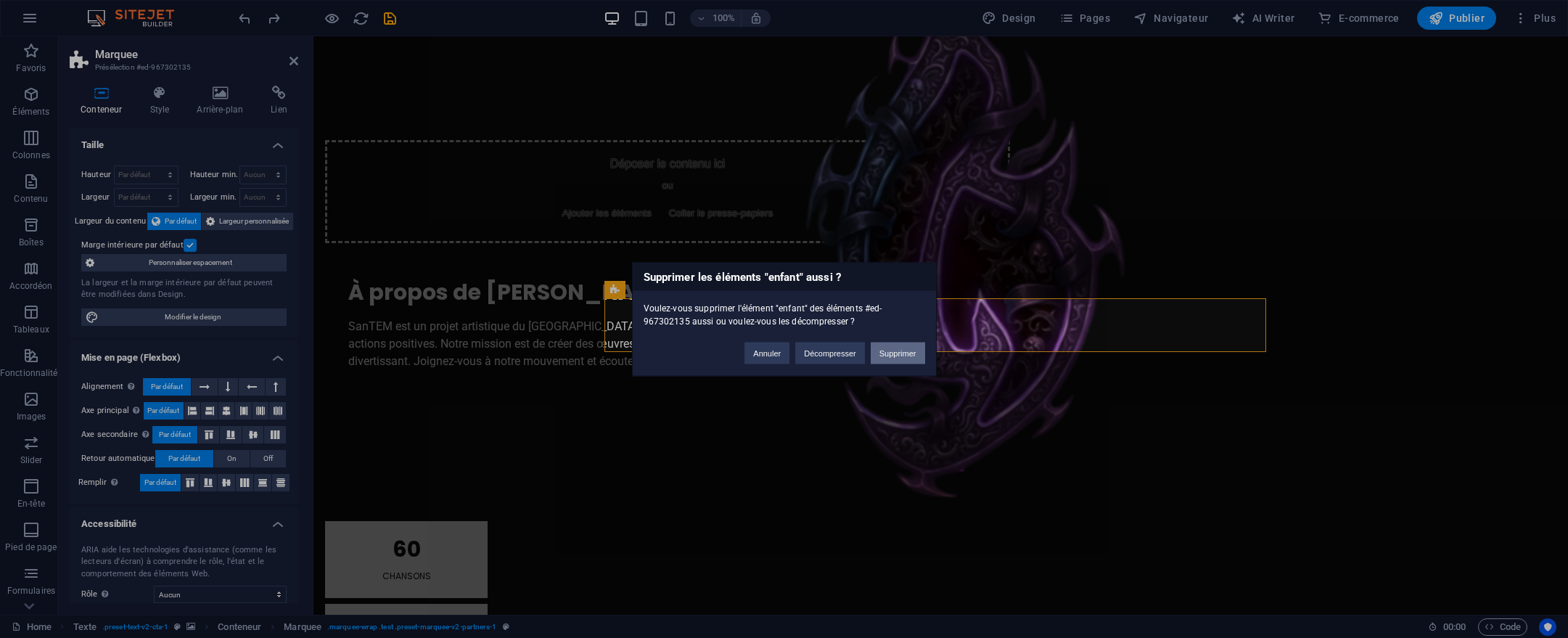
click at [898, 358] on button "Supprimer" at bounding box center [898, 353] width 54 height 21
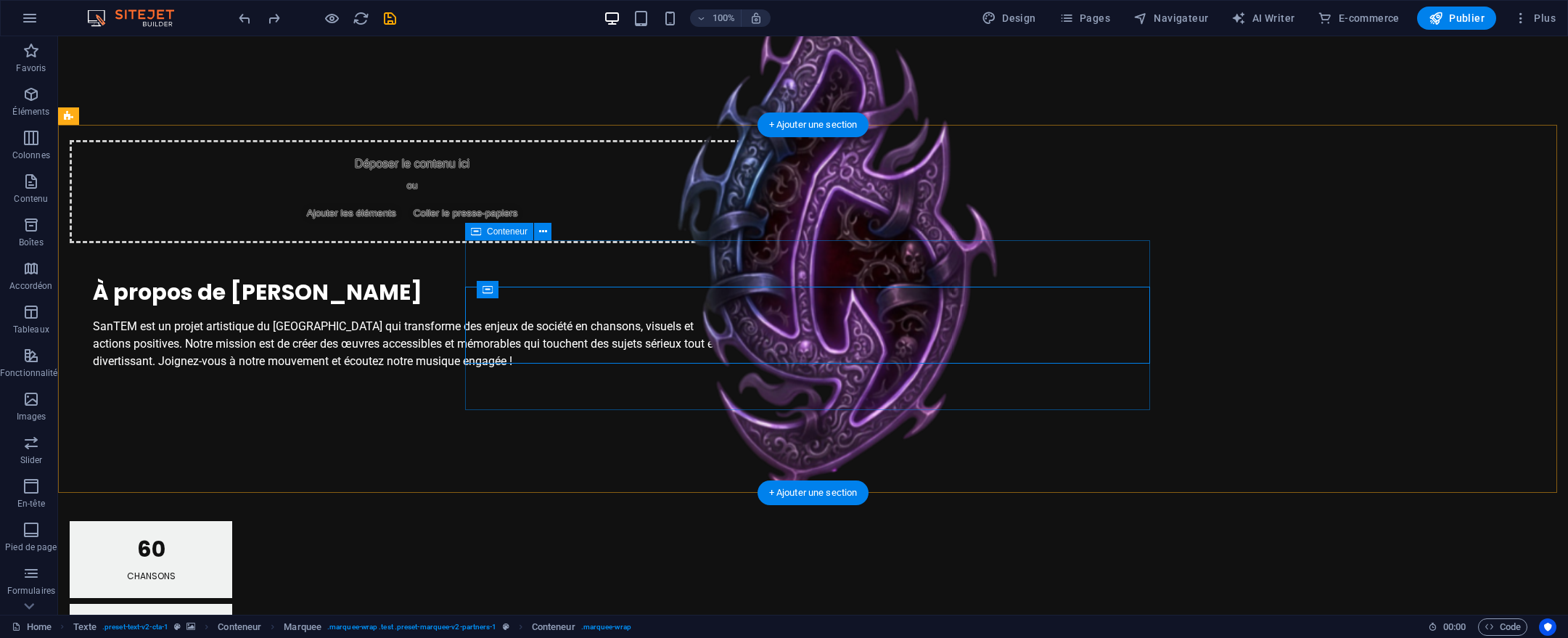
drag, startPoint x: 537, startPoint y: 359, endPoint x: 536, endPoint y: 333, distance: 26.0
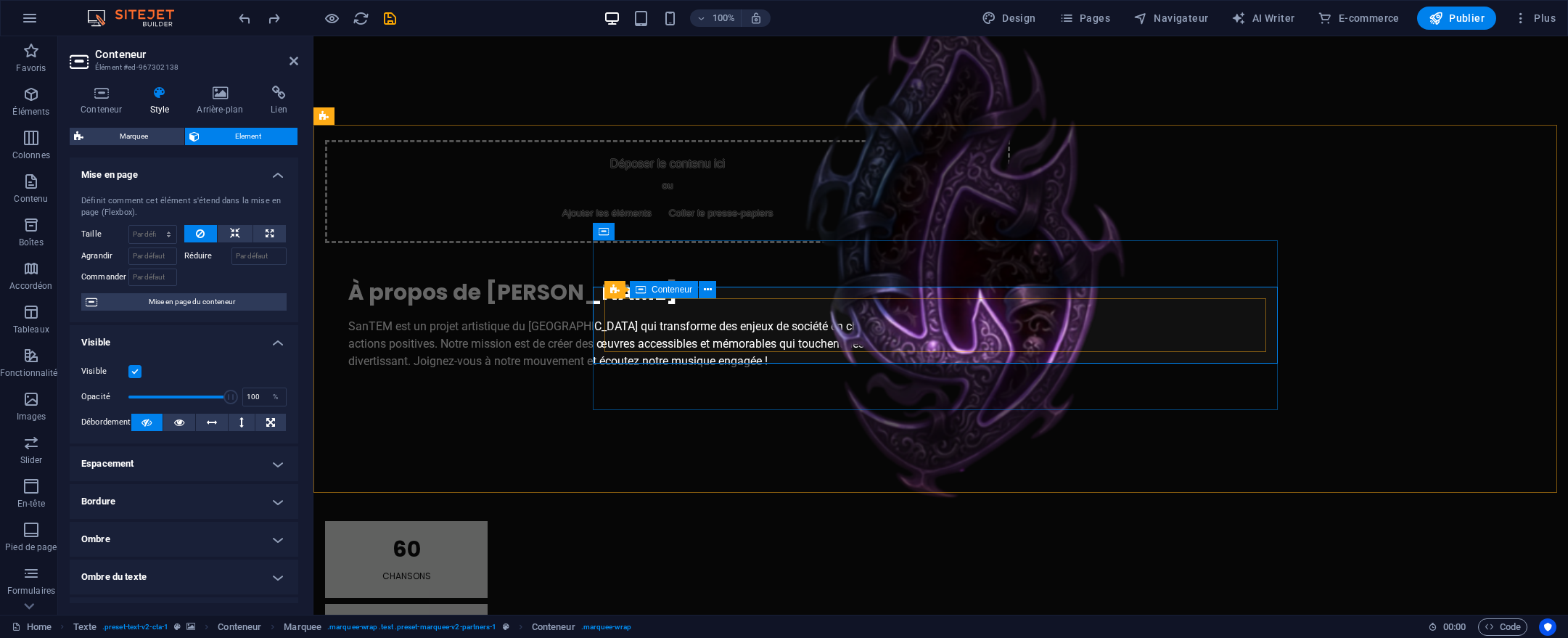
click at [228, 98] on icon at bounding box center [219, 93] width 68 height 15
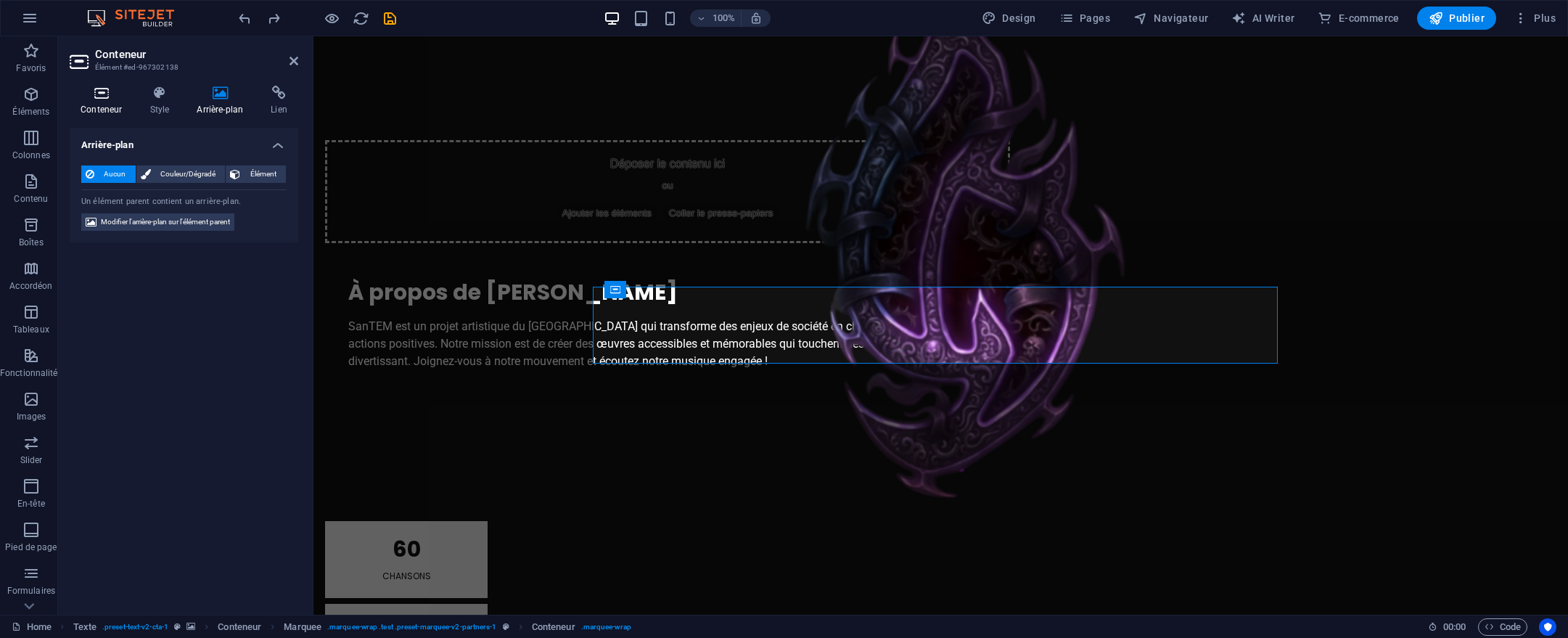
click at [107, 94] on icon at bounding box center [101, 93] width 63 height 15
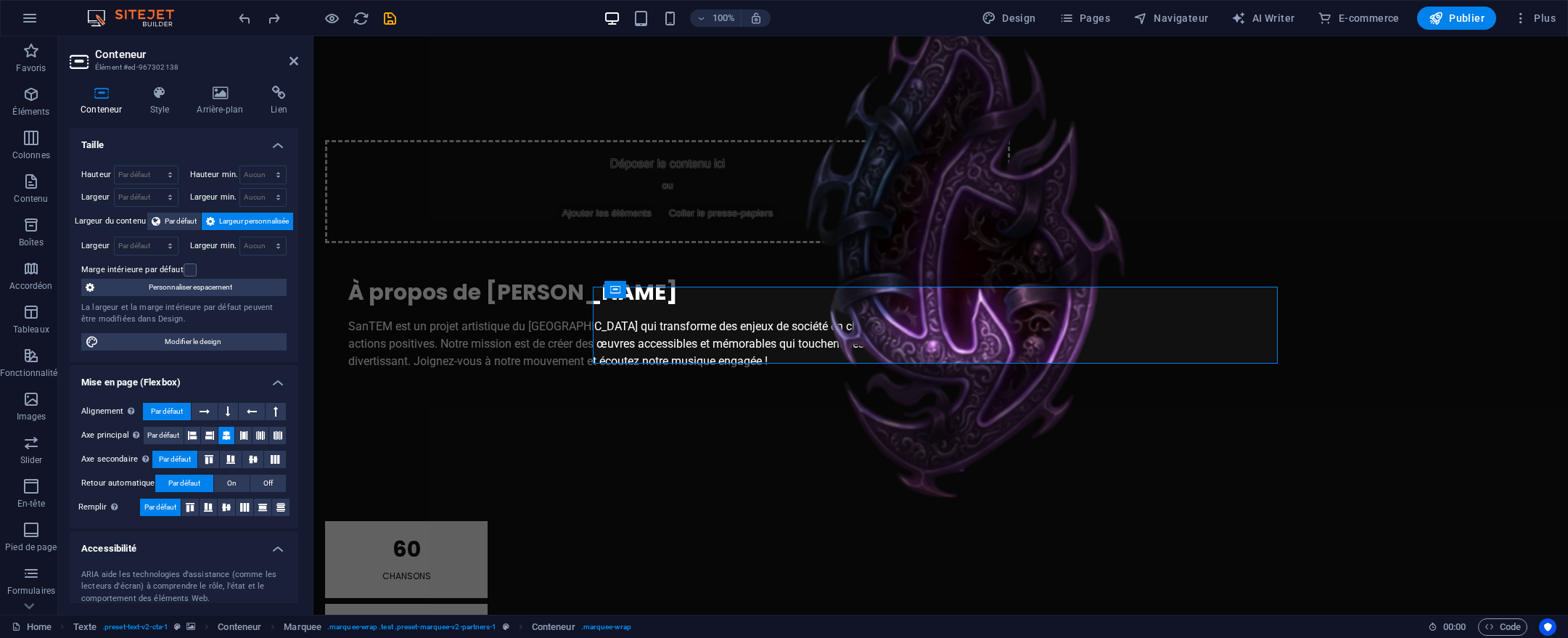
click at [135, 98] on h4 "Conteneur" at bounding box center [104, 101] width 69 height 31
click at [166, 100] on icon at bounding box center [159, 93] width 41 height 15
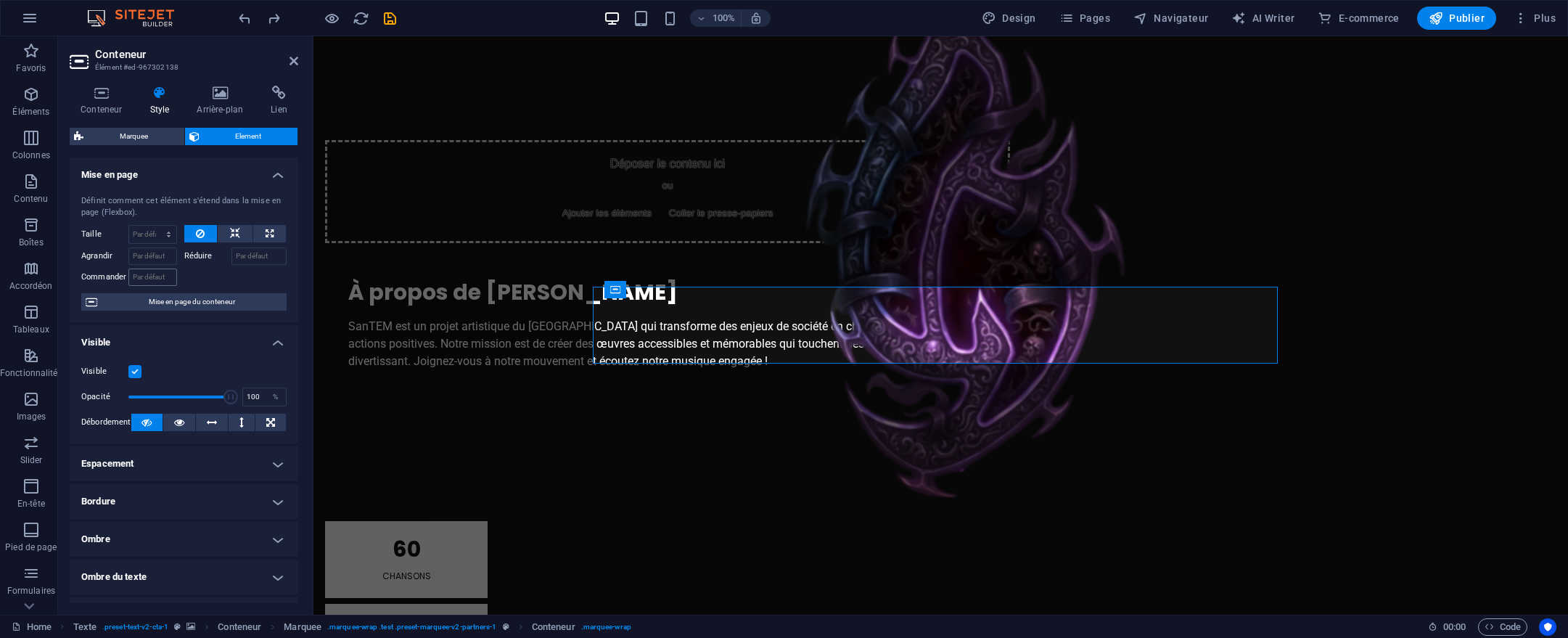
scroll to position [227, 0]
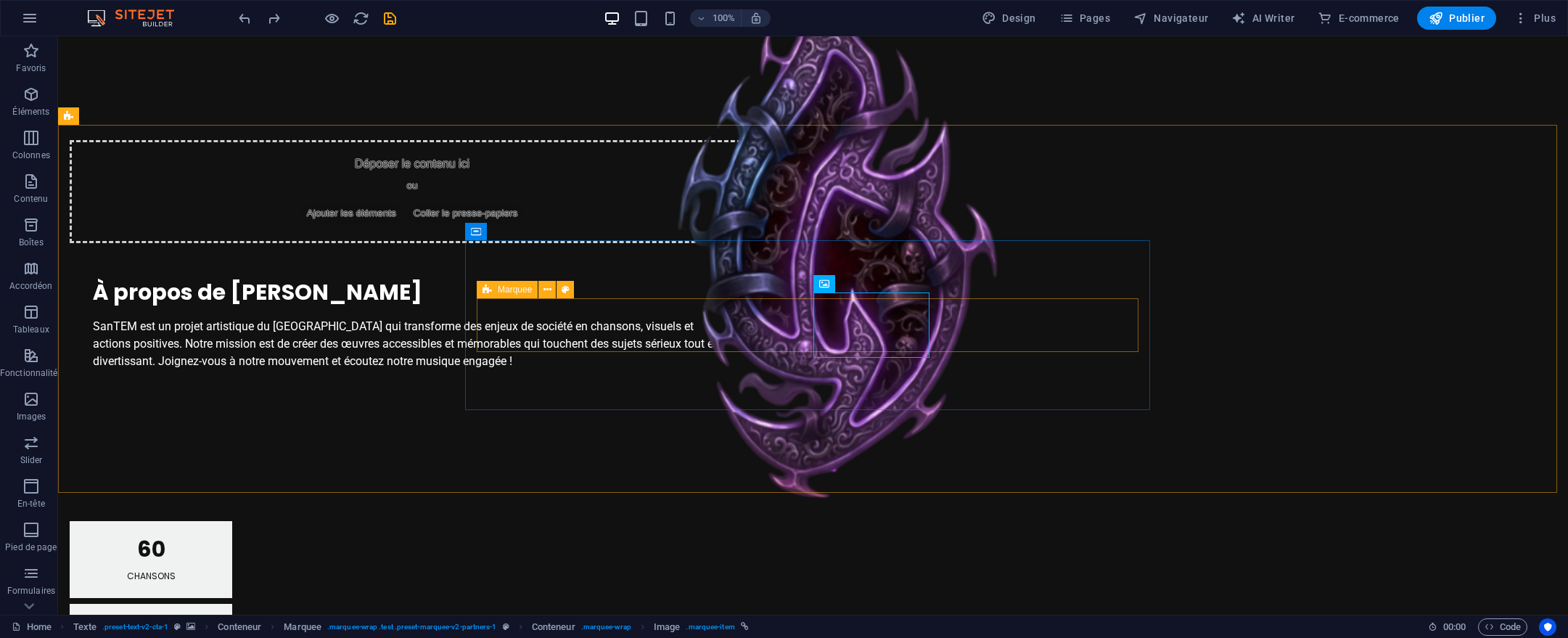
click at [487, 297] on icon at bounding box center [487, 289] width 9 height 18
click at [490, 291] on icon at bounding box center [487, 289] width 9 height 18
click at [557, 294] on button at bounding box center [565, 289] width 18 height 18
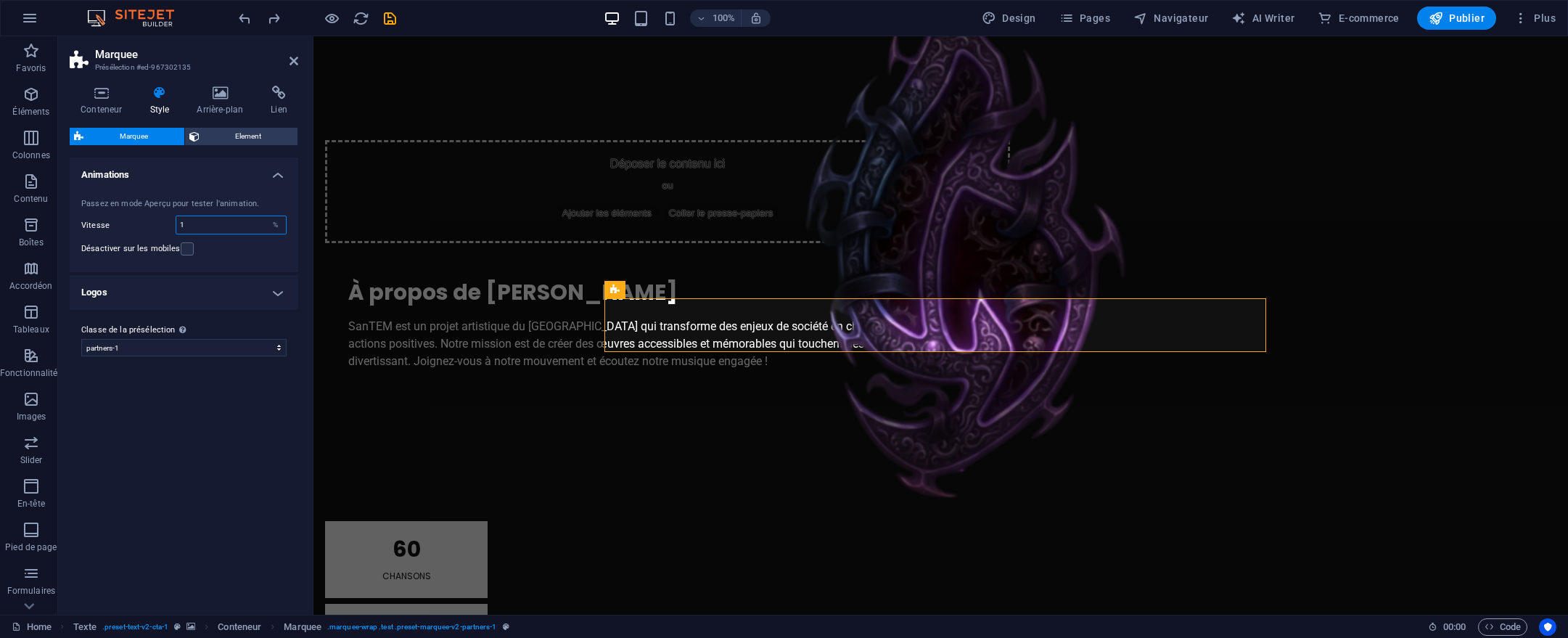
click at [242, 222] on input "1" at bounding box center [231, 225] width 110 height 18
type input "1"
click at [228, 278] on h4 "Logos" at bounding box center [184, 292] width 228 height 35
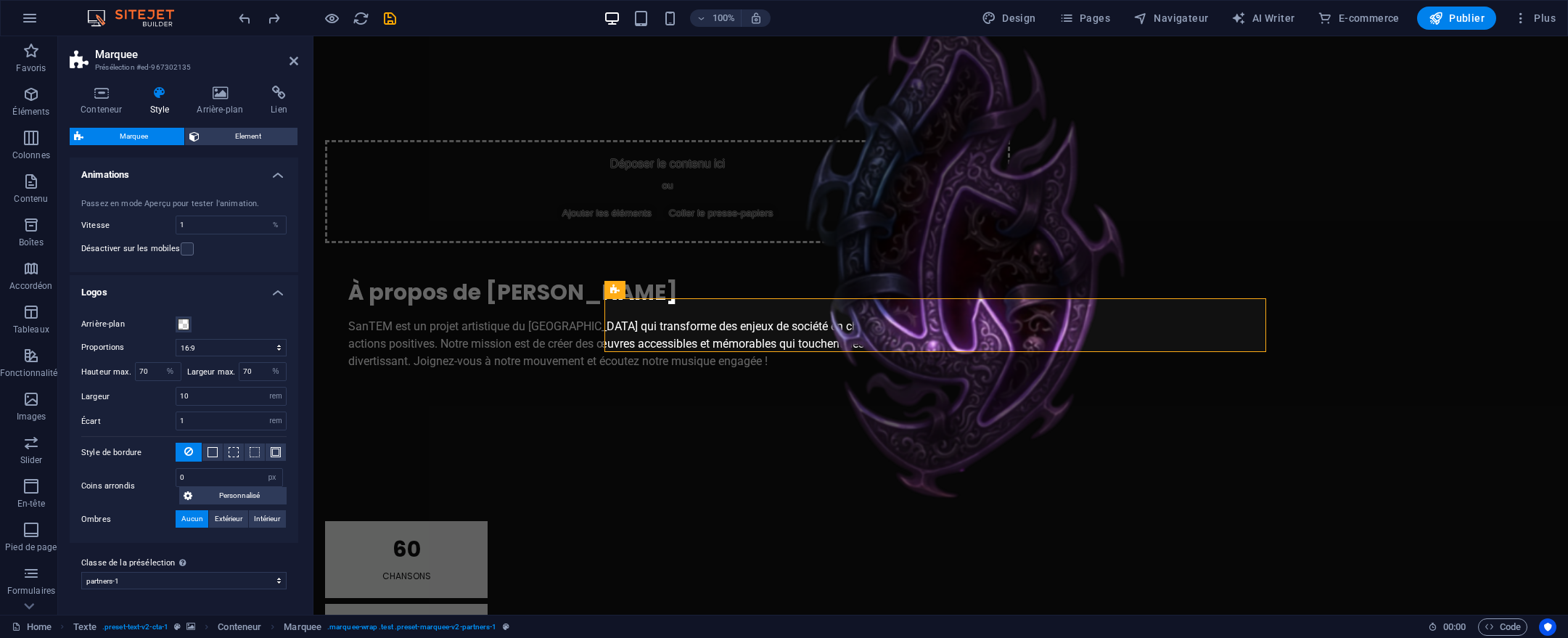
click at [292, 52] on h2 "Marquee" at bounding box center [196, 54] width 203 height 13
click at [294, 60] on icon at bounding box center [294, 61] width 8 height 12
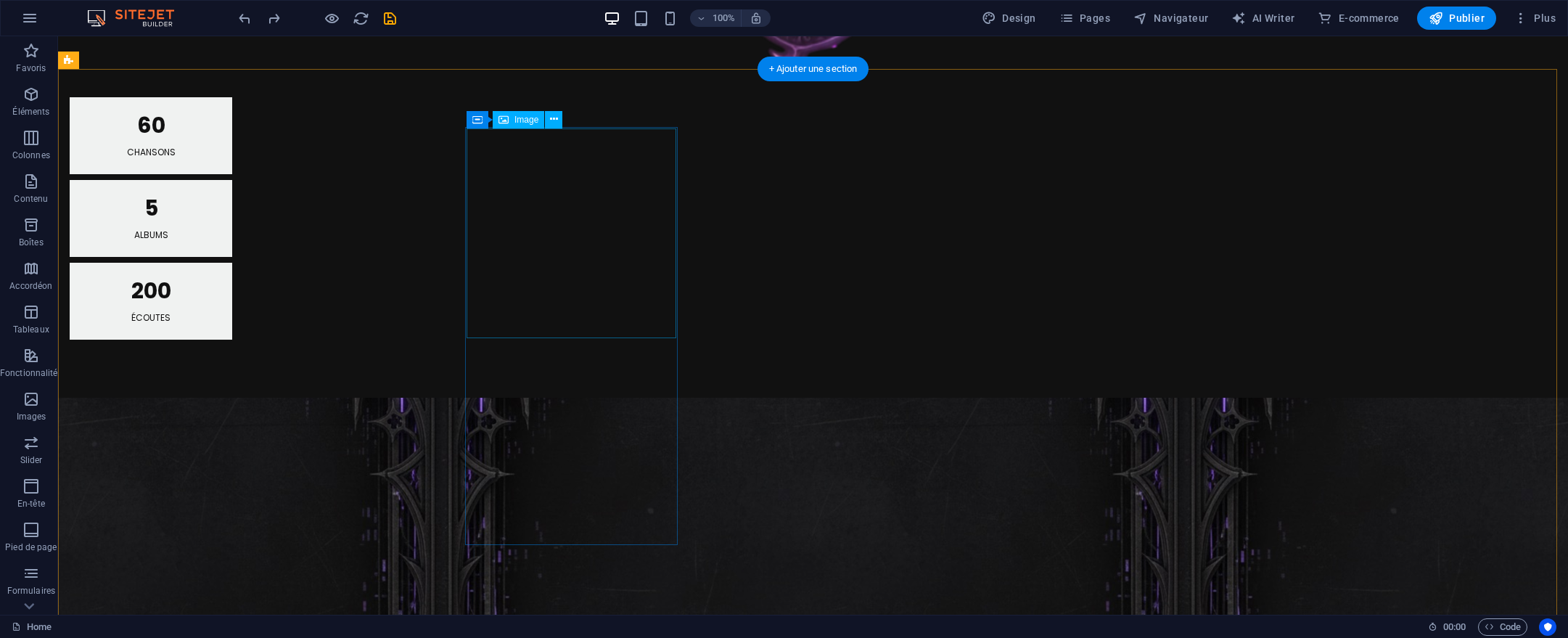
scroll to position [1456, 0]
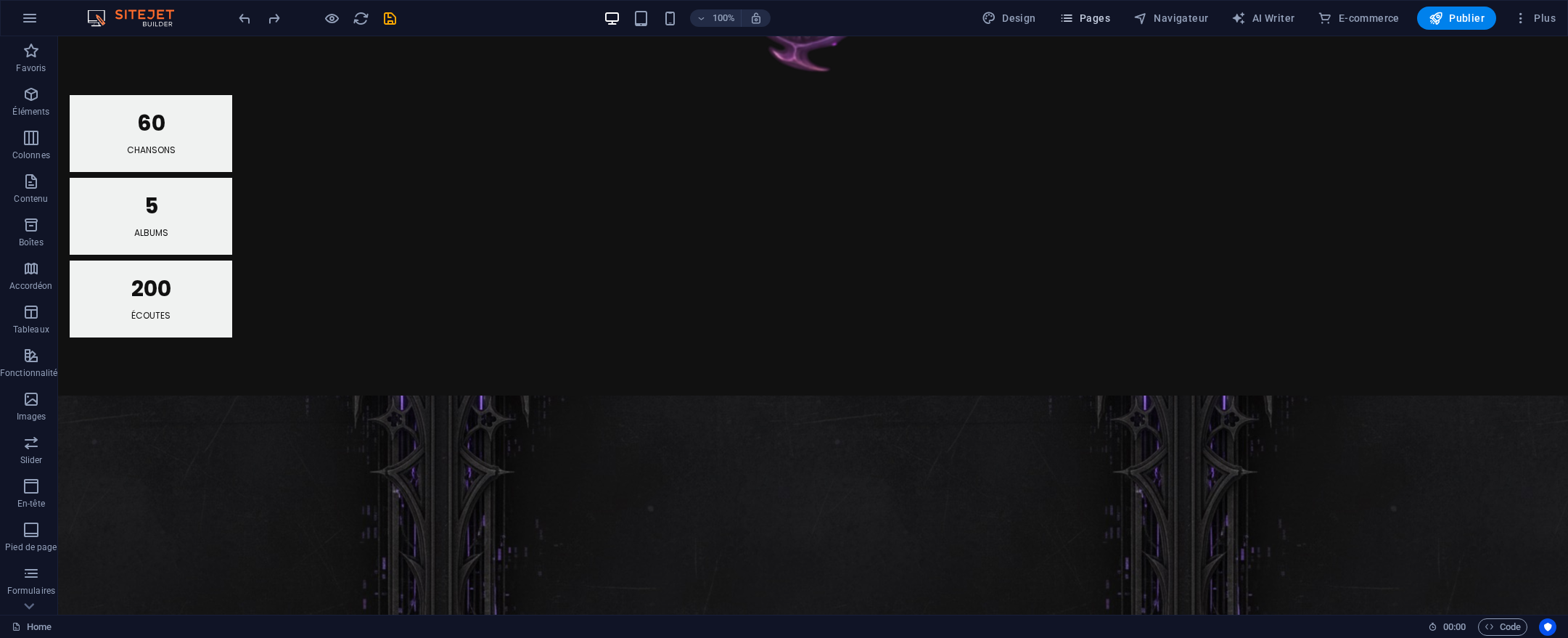
click at [1060, 15] on button "Pages" at bounding box center [1084, 18] width 62 height 23
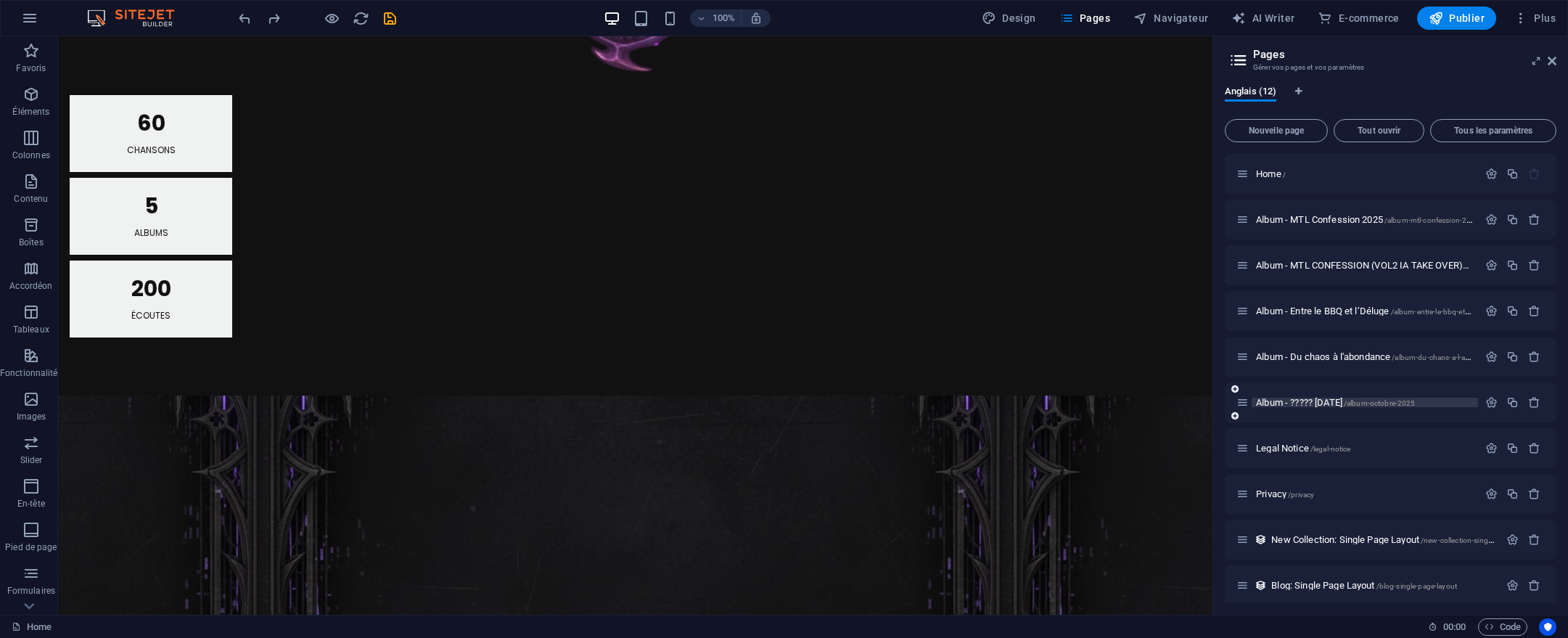
click at [1356, 406] on span "Album - ????? [DATE] /album-octobre-2025" at bounding box center [1335, 403] width 159 height 11
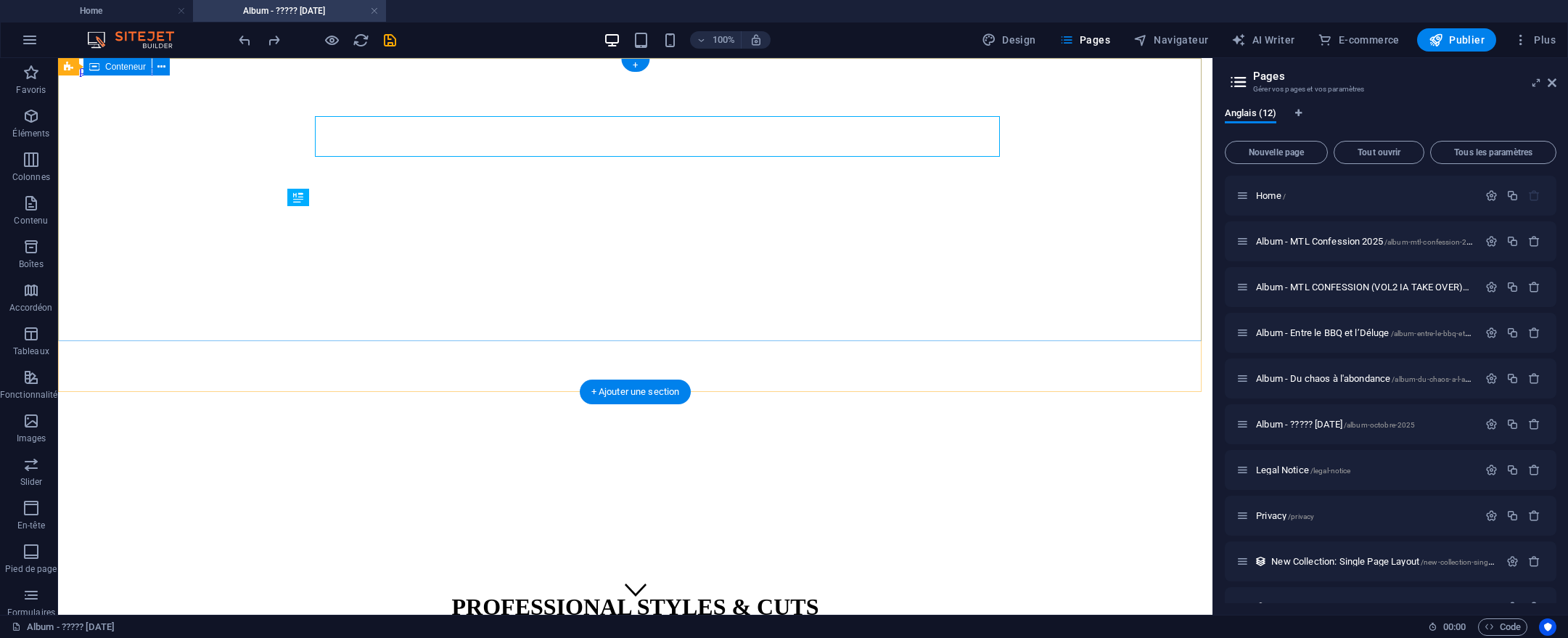
scroll to position [0, 0]
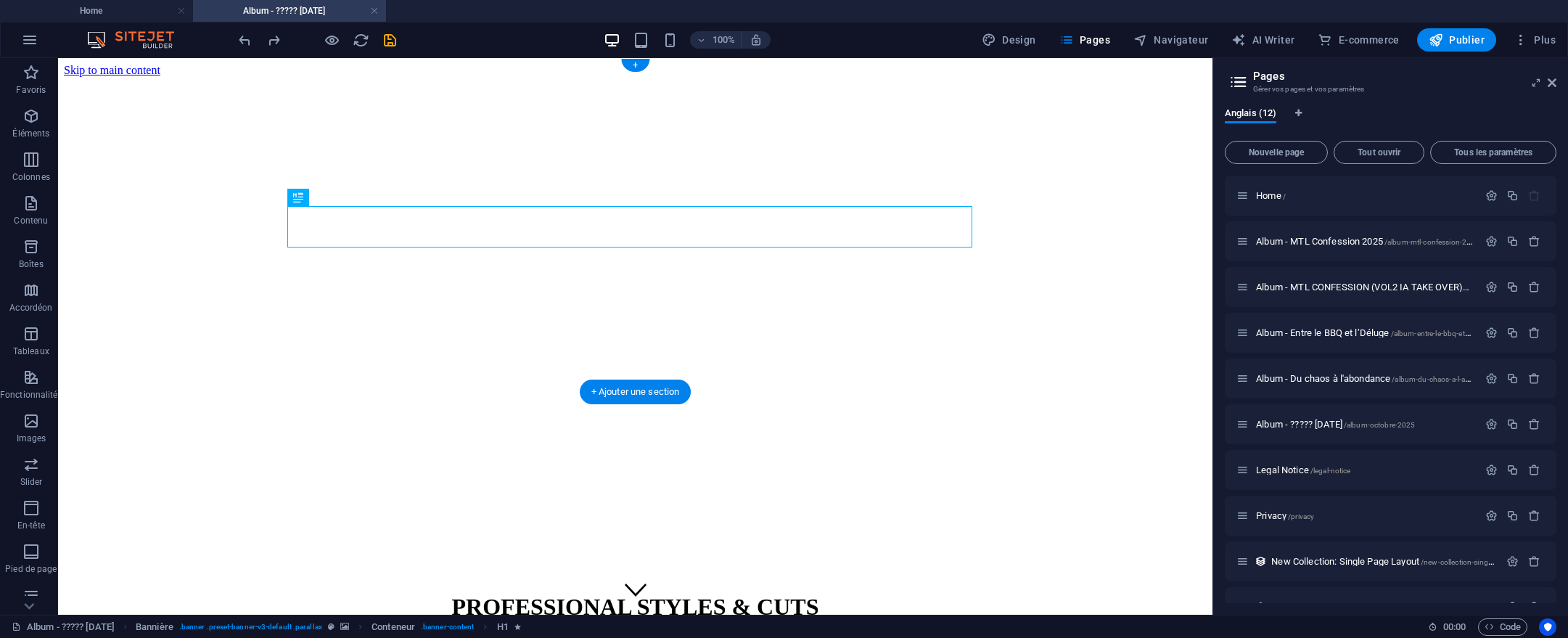
click at [850, 77] on figure at bounding box center [635, 77] width 1143 height 0
select select "vh"
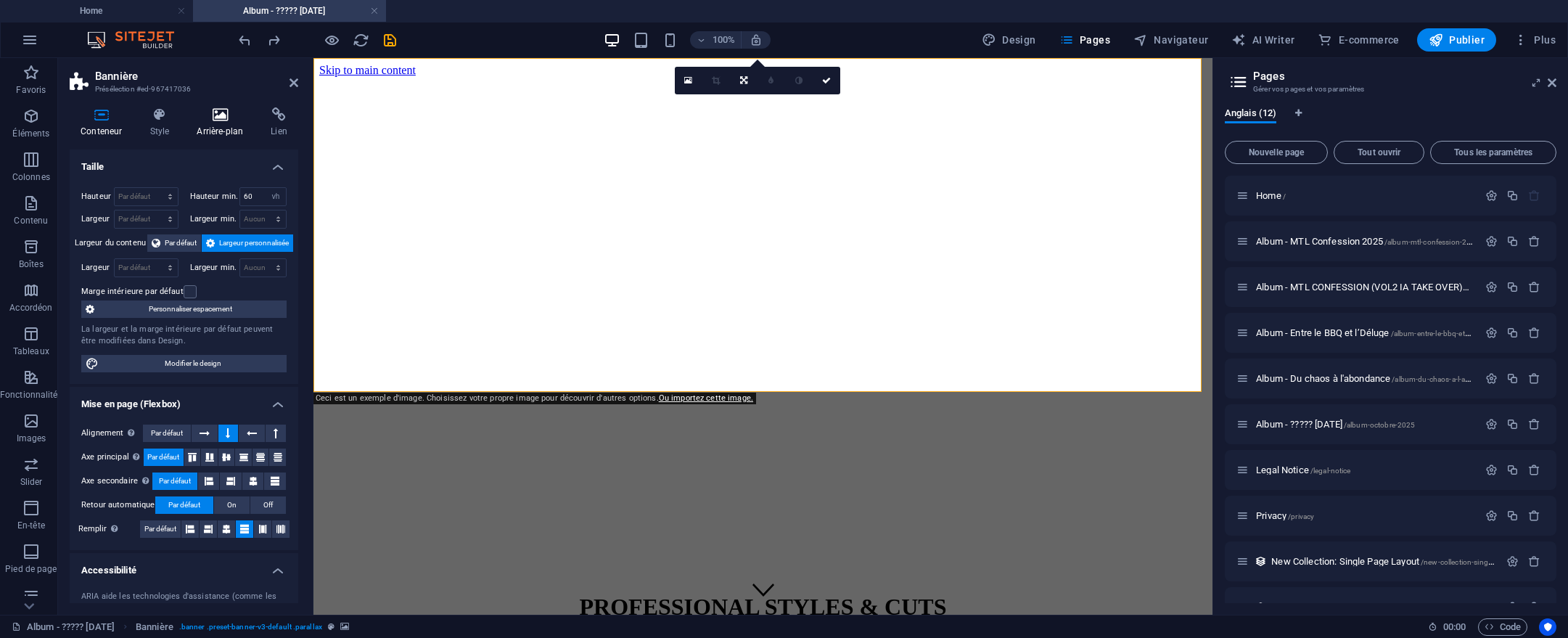
click at [214, 108] on icon at bounding box center [219, 114] width 68 height 15
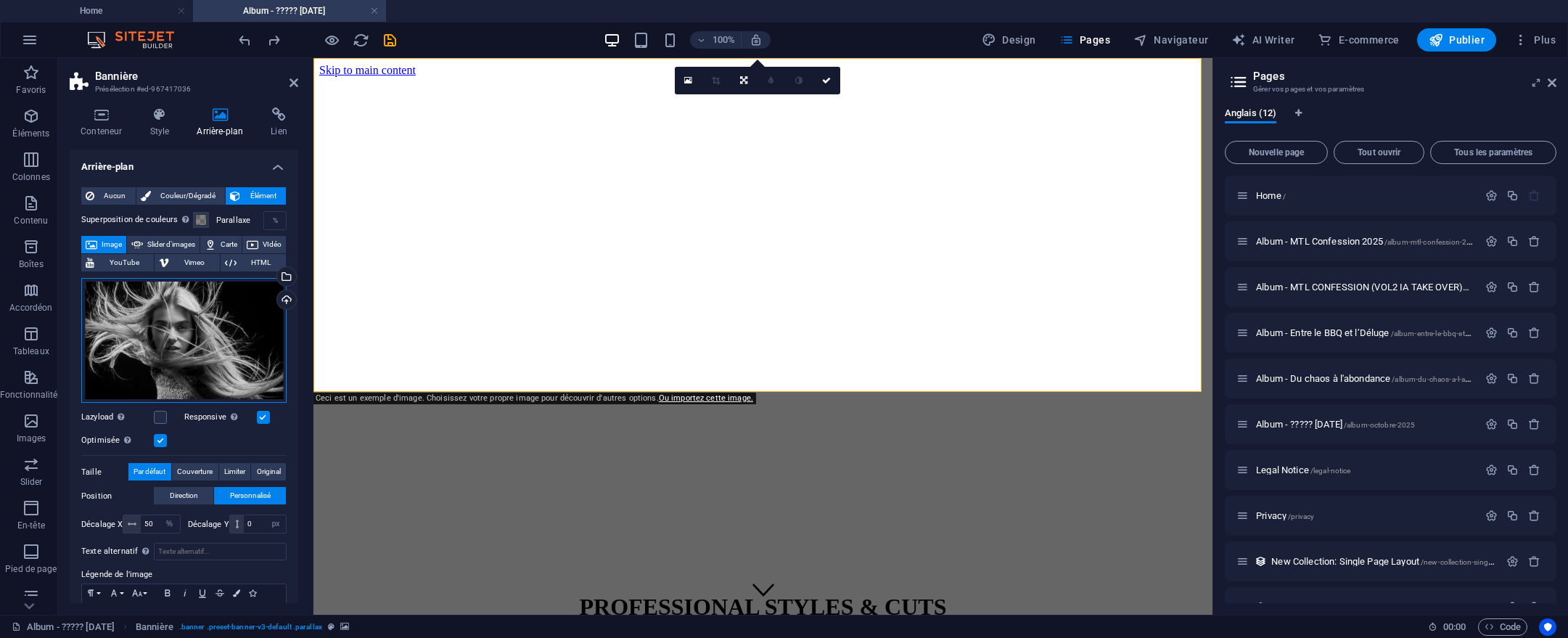
click at [212, 348] on div "Glissez les fichiers ici, cliquez pour choisir les fichiers ou sélectionnez les…" at bounding box center [184, 340] width 205 height 126
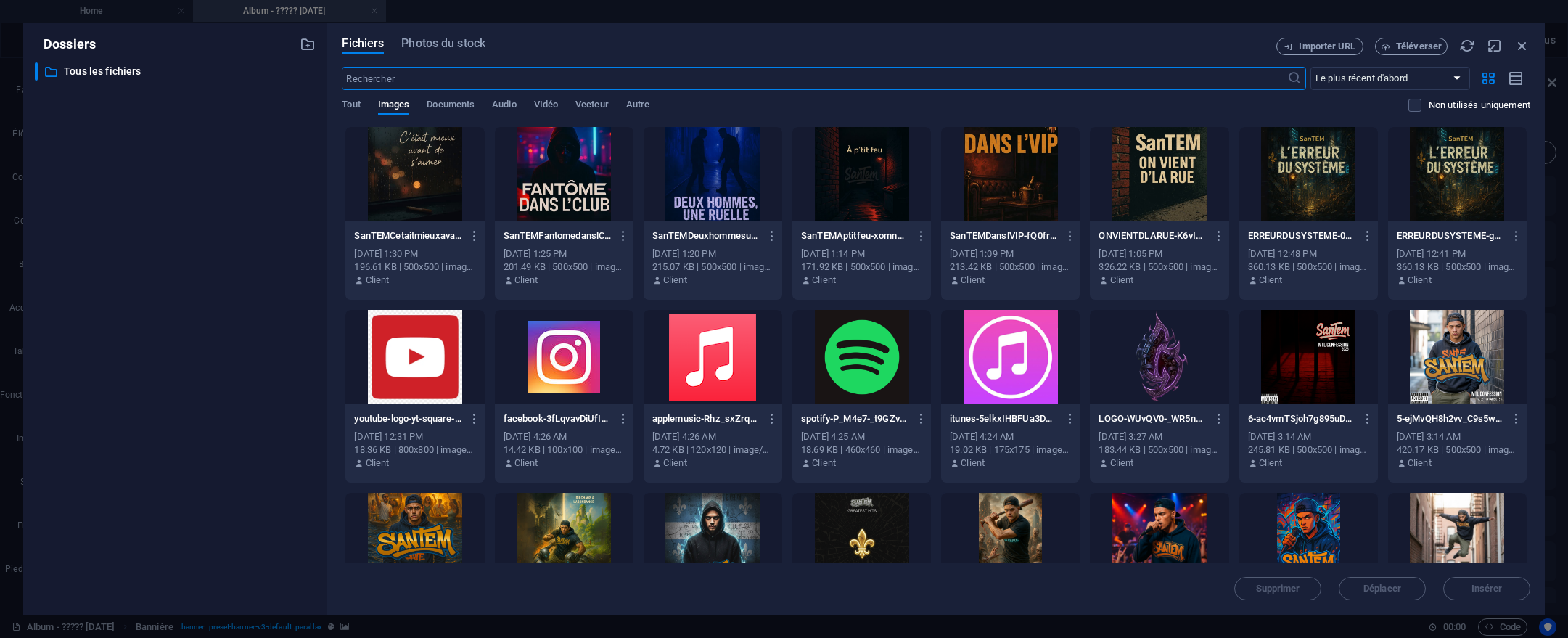
click at [212, 348] on body "santem.ca Home Album - ????? octobre 2025 Favoris Éléments Colonnes Contenu Boî…" at bounding box center [784, 319] width 1568 height 638
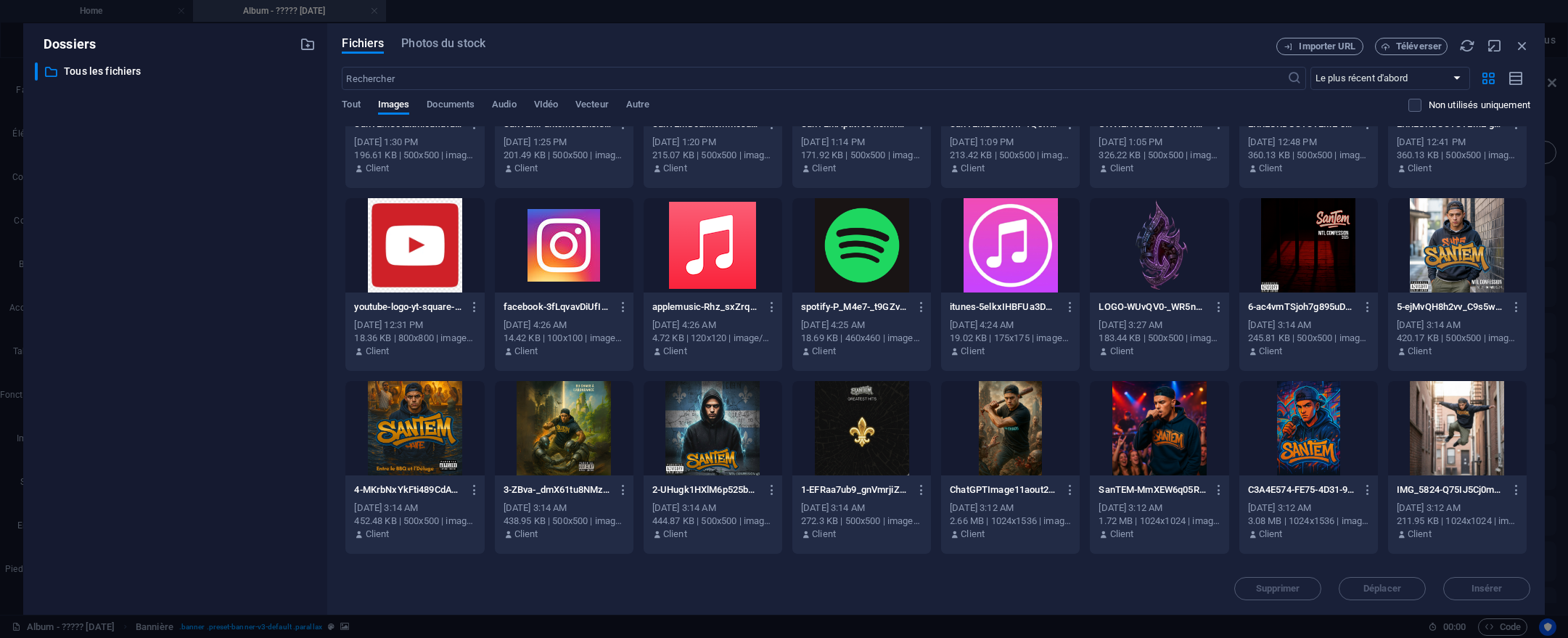
click at [724, 420] on div at bounding box center [712, 428] width 139 height 94
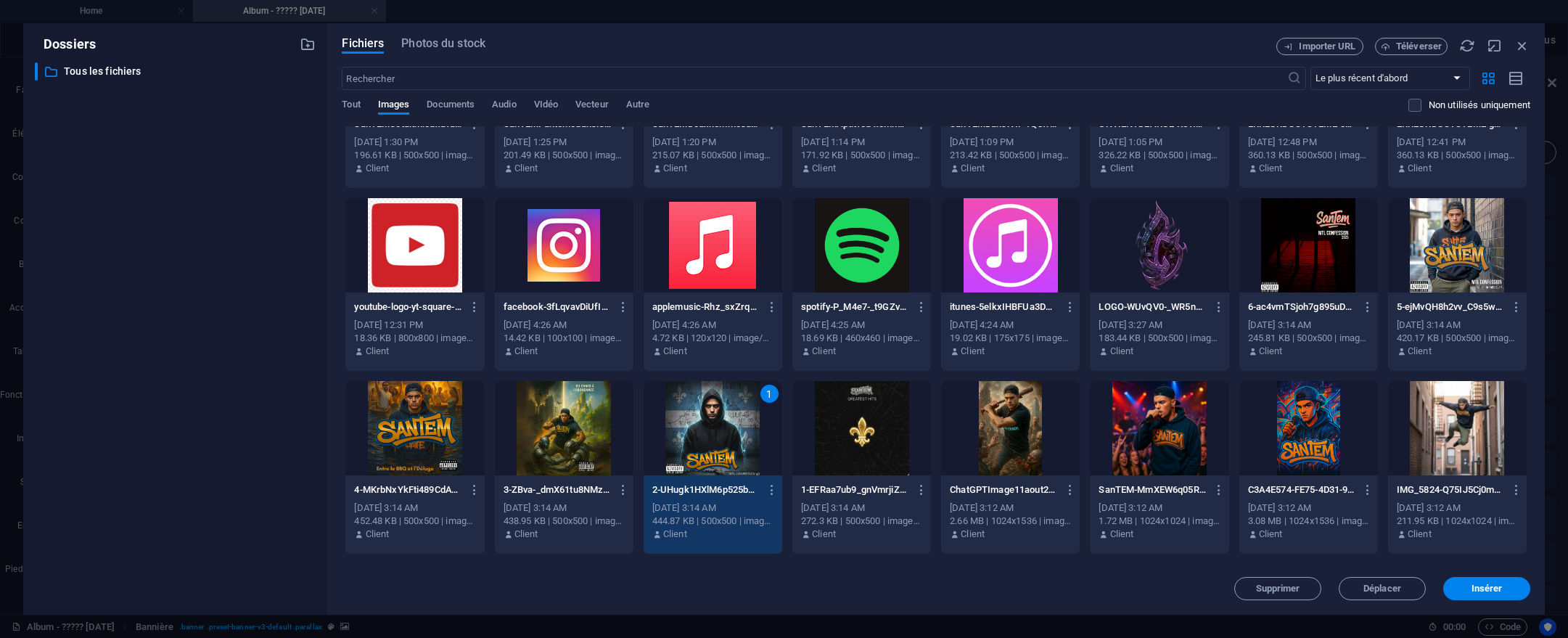
scroll to position [113, 0]
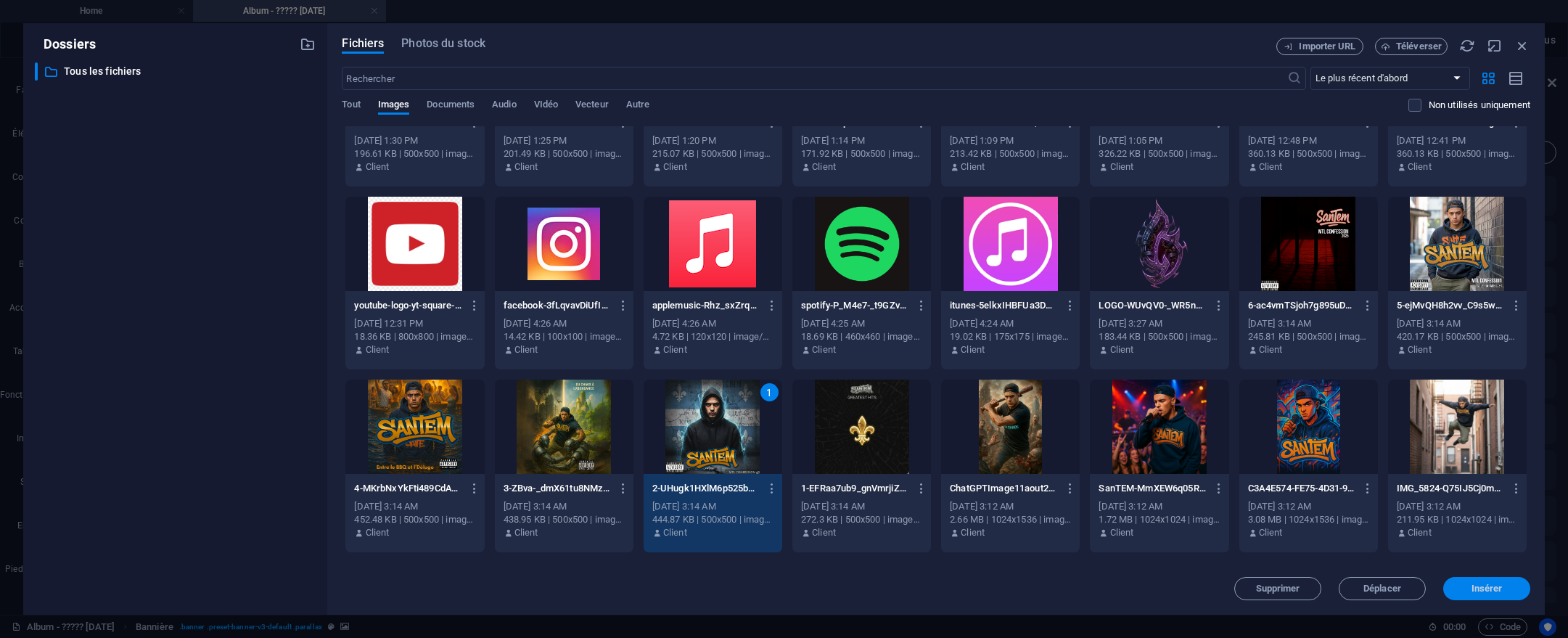
click at [1494, 590] on span "Insérer" at bounding box center [1487, 588] width 31 height 8
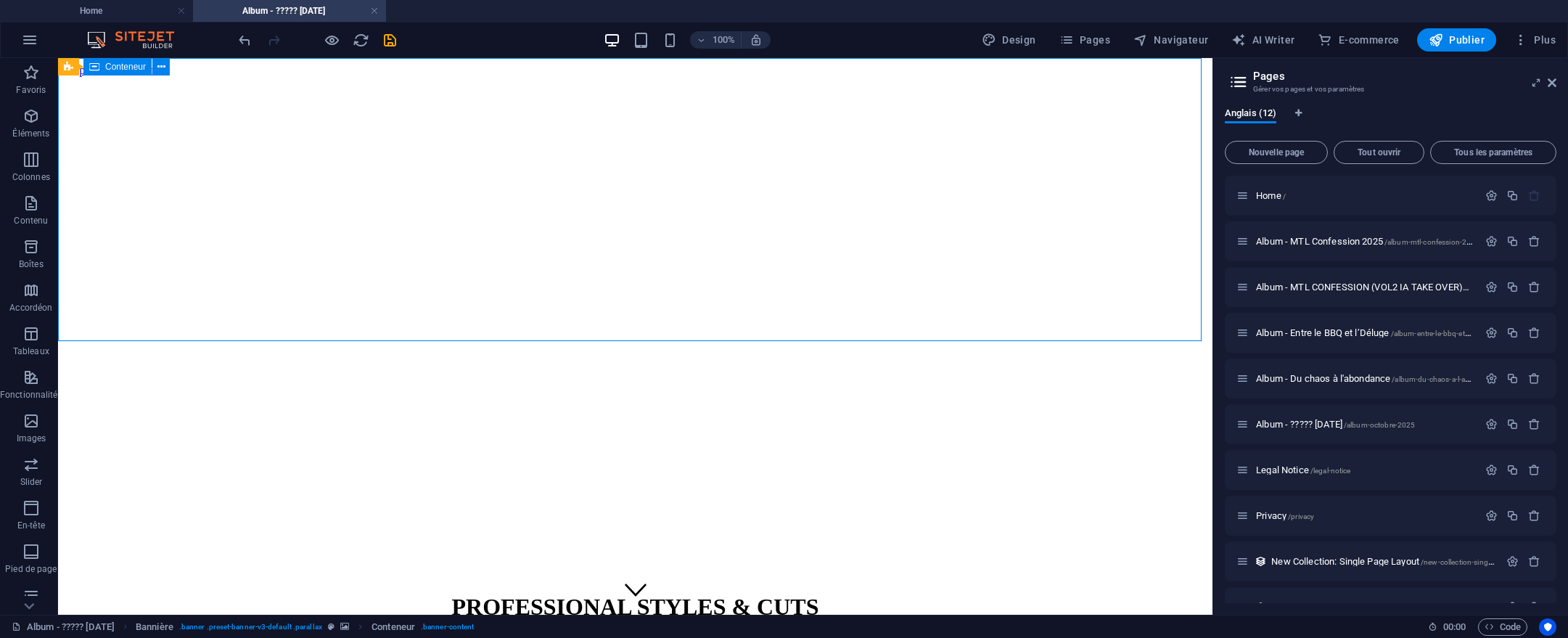
drag, startPoint x: 876, startPoint y: 229, endPoint x: 1117, endPoint y: 153, distance: 252.7
click at [1117, 578] on div "PROFESSIONAL STYLES & CUTS |" at bounding box center [635, 634] width 1143 height 113
click at [1160, 578] on div "PROFESSIONAL STYLES & CUTS |" at bounding box center [635, 634] width 1143 height 113
click at [1161, 578] on div "PROFESSIONAL STYLES & CUTS |" at bounding box center [635, 634] width 1143 height 113
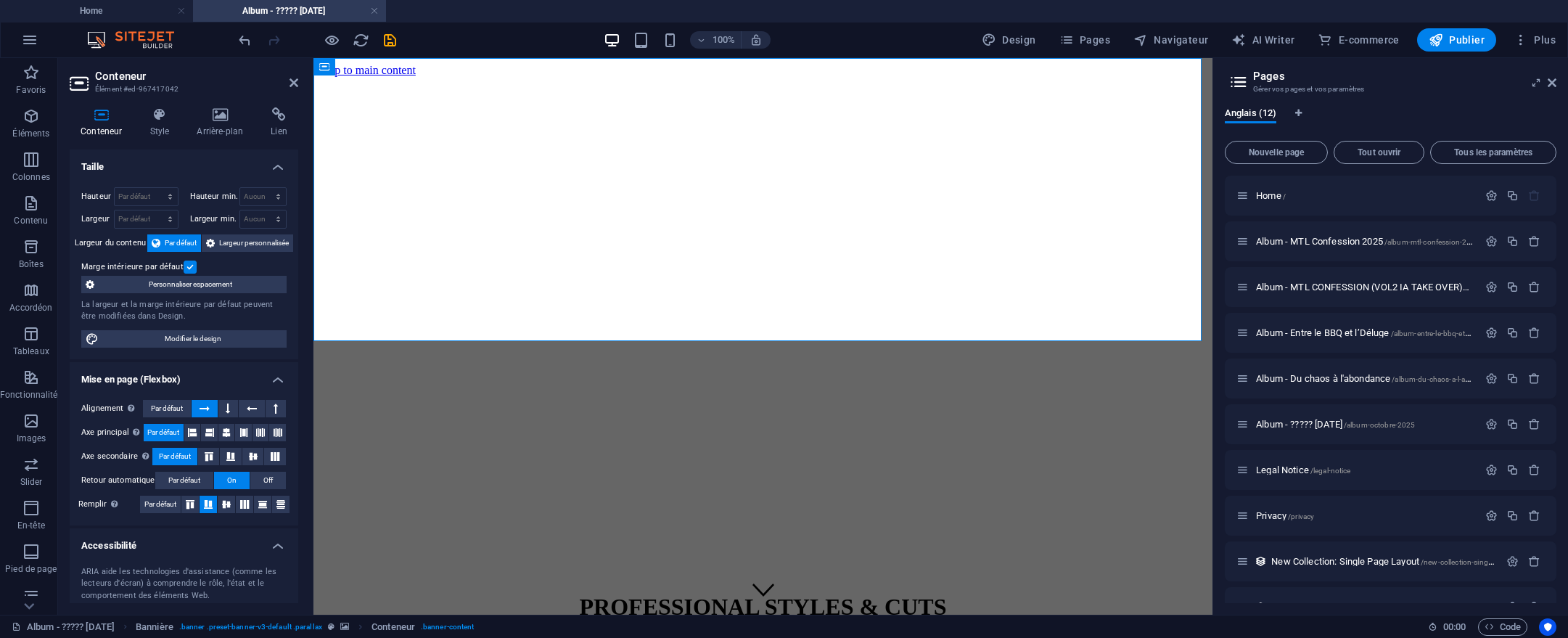
click at [222, 104] on div "Conteneur Style Arrière-plan Lien Taille Hauteur Par défaut px rem % vh vw Haut…" at bounding box center [184, 355] width 251 height 519
click at [226, 120] on icon at bounding box center [219, 114] width 68 height 15
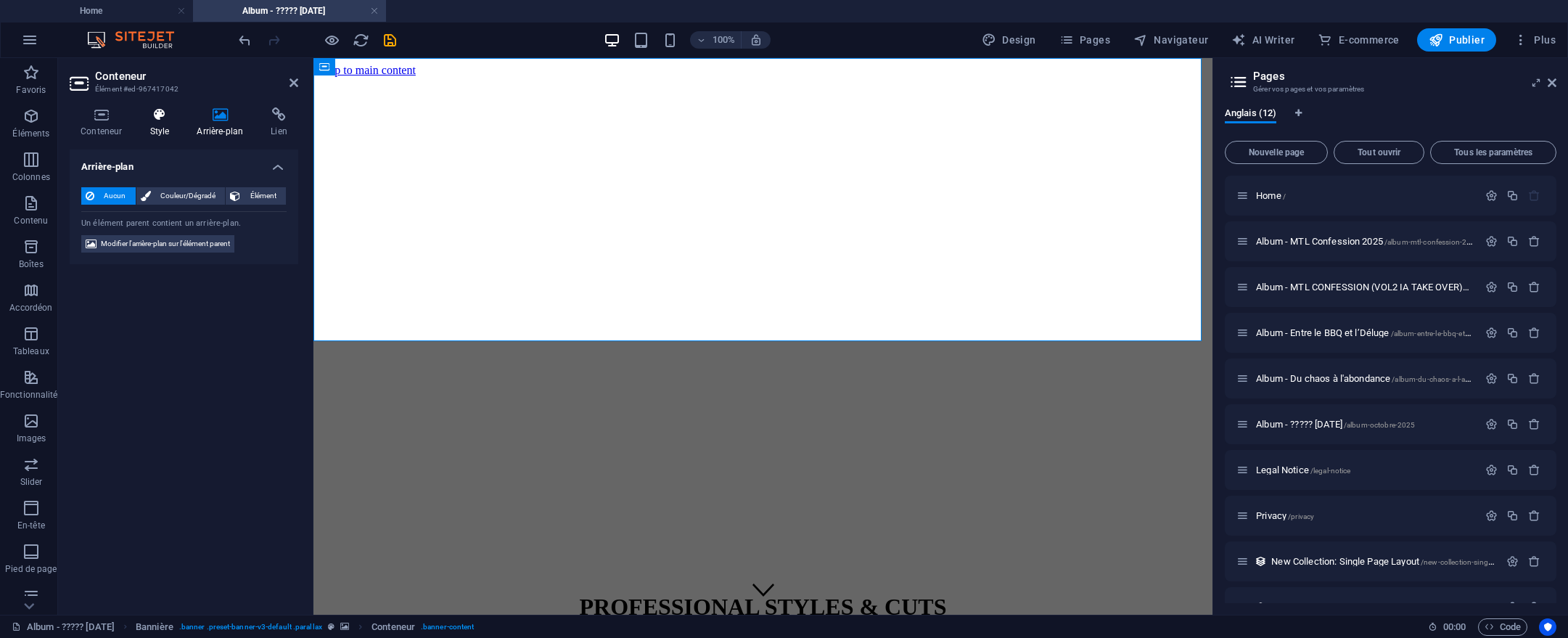
click at [146, 118] on icon at bounding box center [159, 114] width 41 height 15
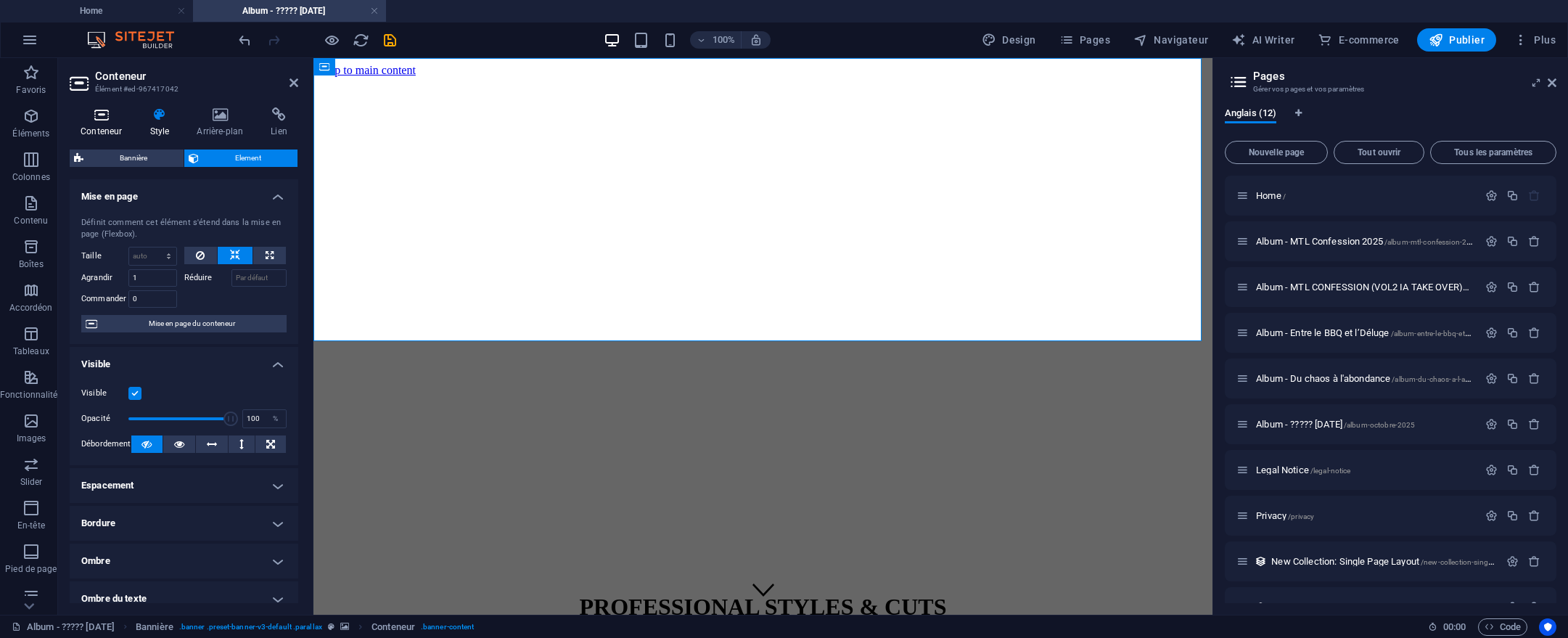
click at [98, 112] on icon at bounding box center [101, 114] width 63 height 15
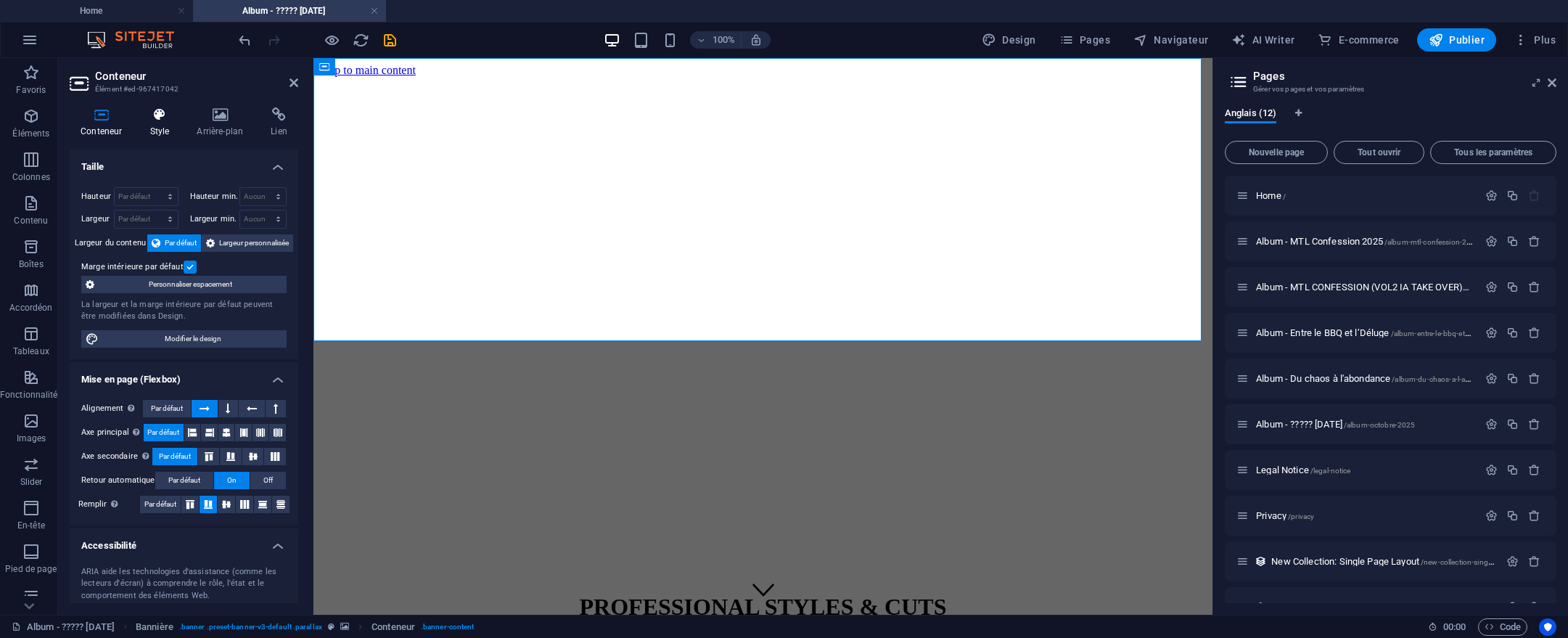
click at [160, 107] on icon at bounding box center [159, 114] width 41 height 15
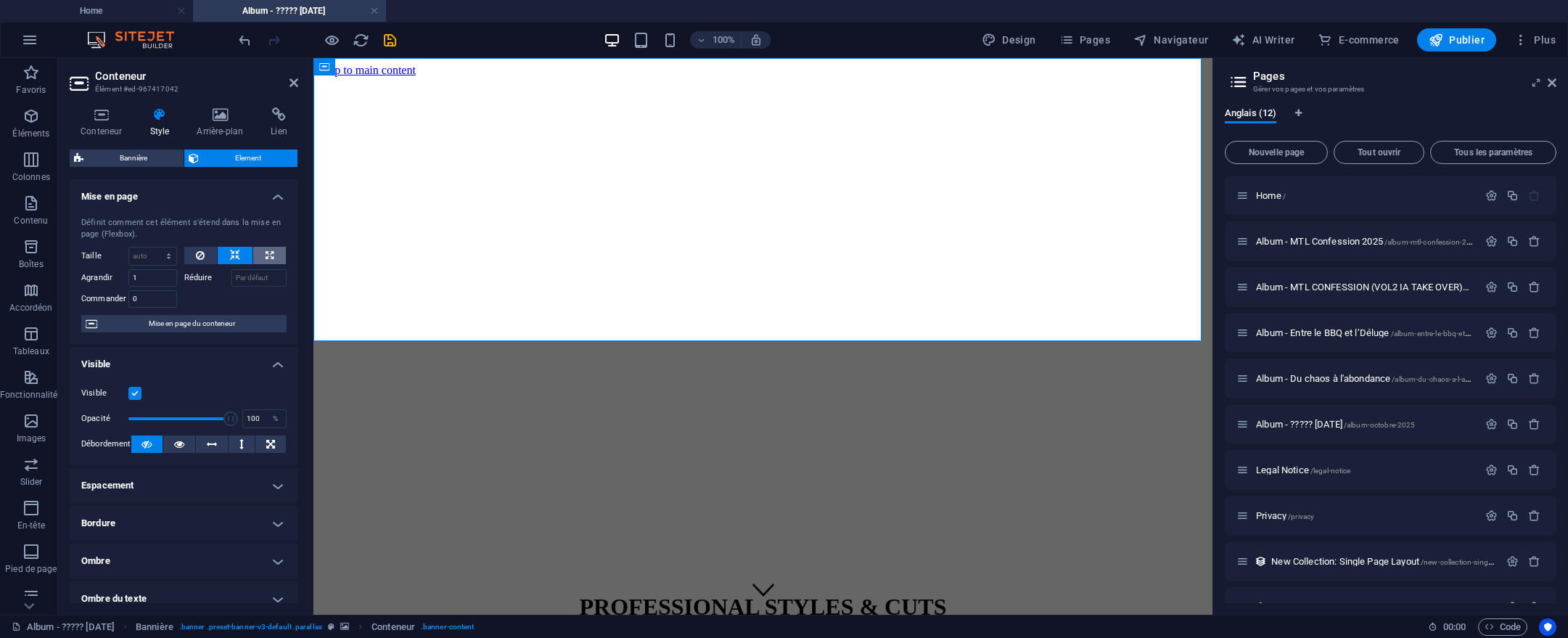
click at [258, 254] on button at bounding box center [269, 255] width 33 height 18
type input "100"
select select "%"
click at [201, 253] on icon at bounding box center [200, 255] width 8 height 18
select select "DISABLED_OPTION_VALUE"
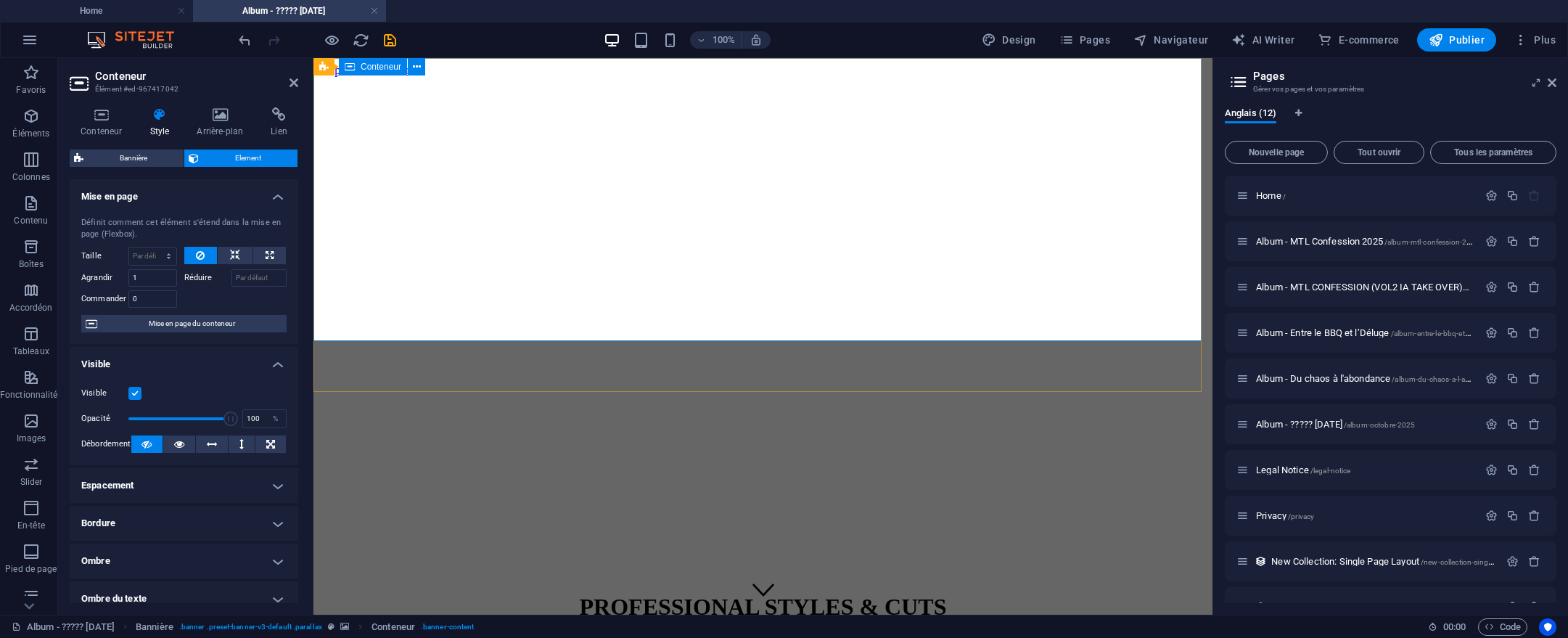
drag, startPoint x: 404, startPoint y: 333, endPoint x: 399, endPoint y: 340, distance: 8.6
click at [404, 578] on div "PROFESSIONAL STYLES & CUTS |" at bounding box center [762, 634] width 887 height 113
click at [399, 77] on figure at bounding box center [762, 77] width 887 height 0
select select "%"
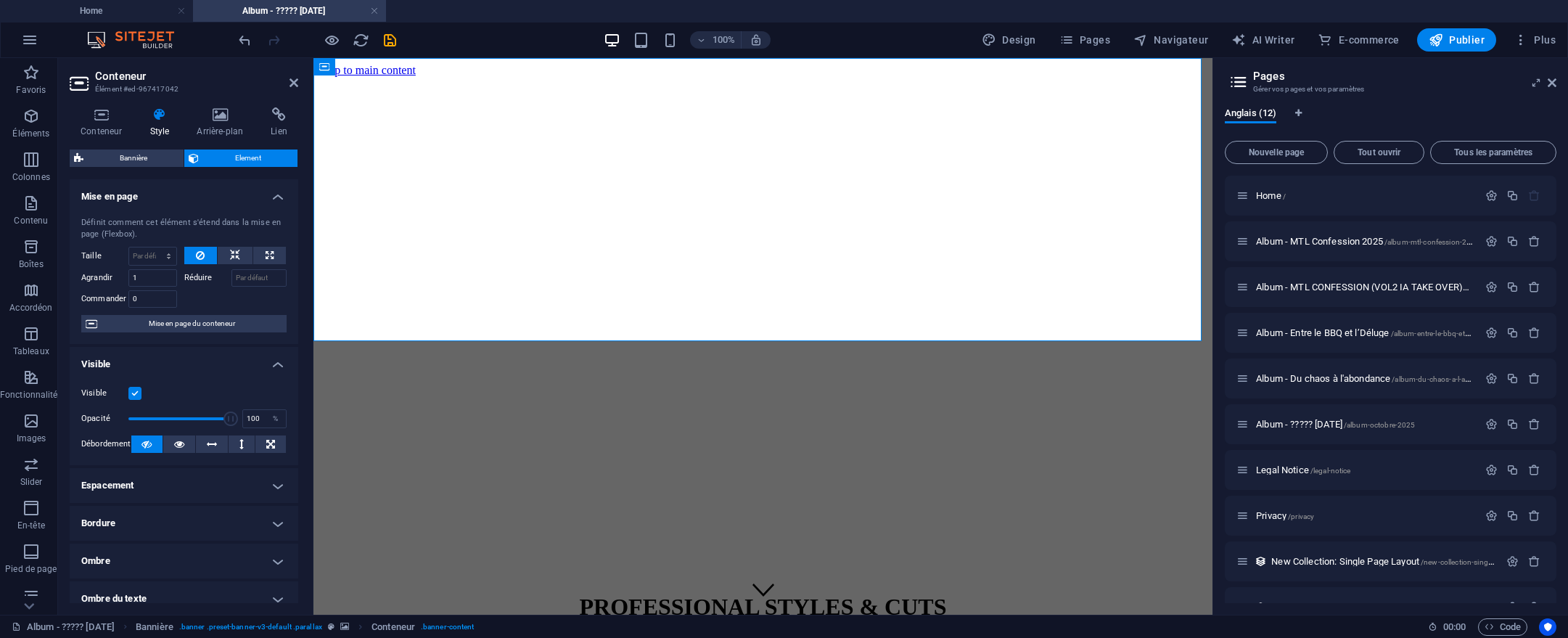
select select "px"
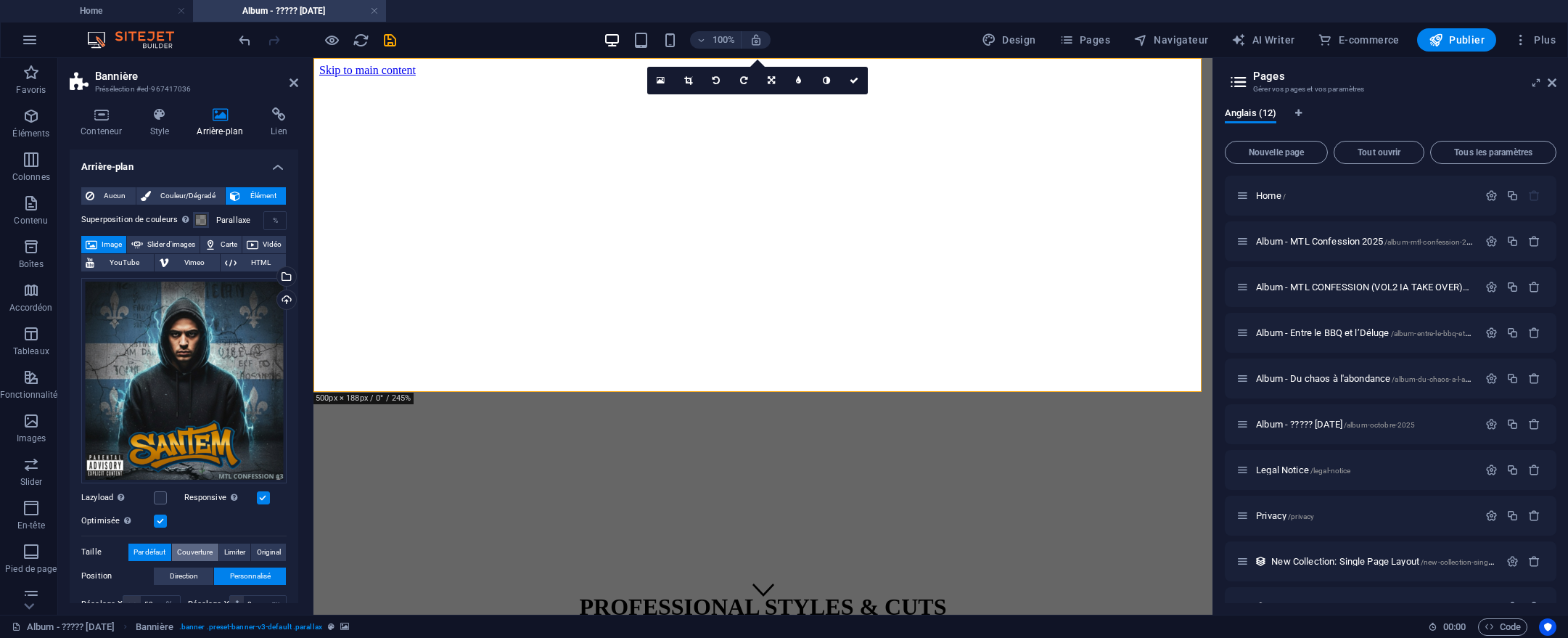
click at [196, 556] on span "Couverture" at bounding box center [195, 552] width 35 height 18
click at [247, 548] on button "Limiter" at bounding box center [235, 552] width 32 height 18
click at [261, 551] on span "Original" at bounding box center [268, 552] width 24 height 18
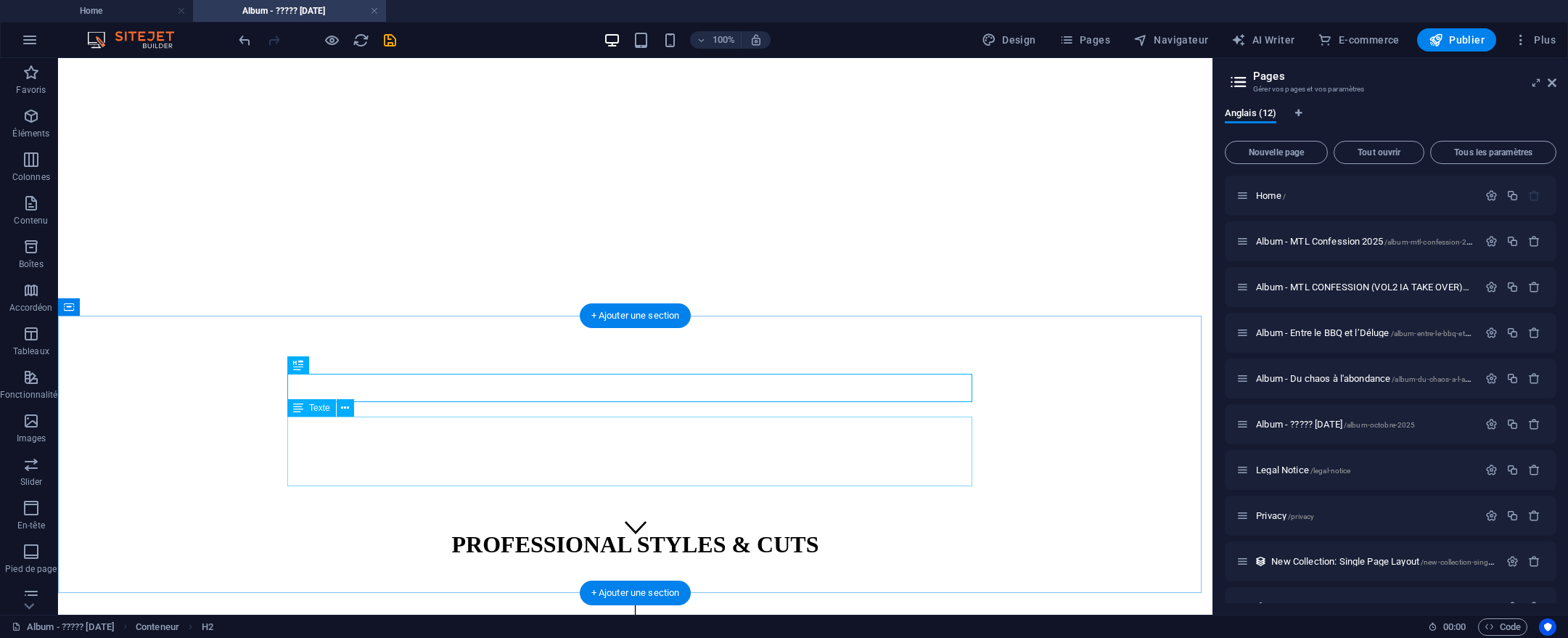
scroll to position [76, 0]
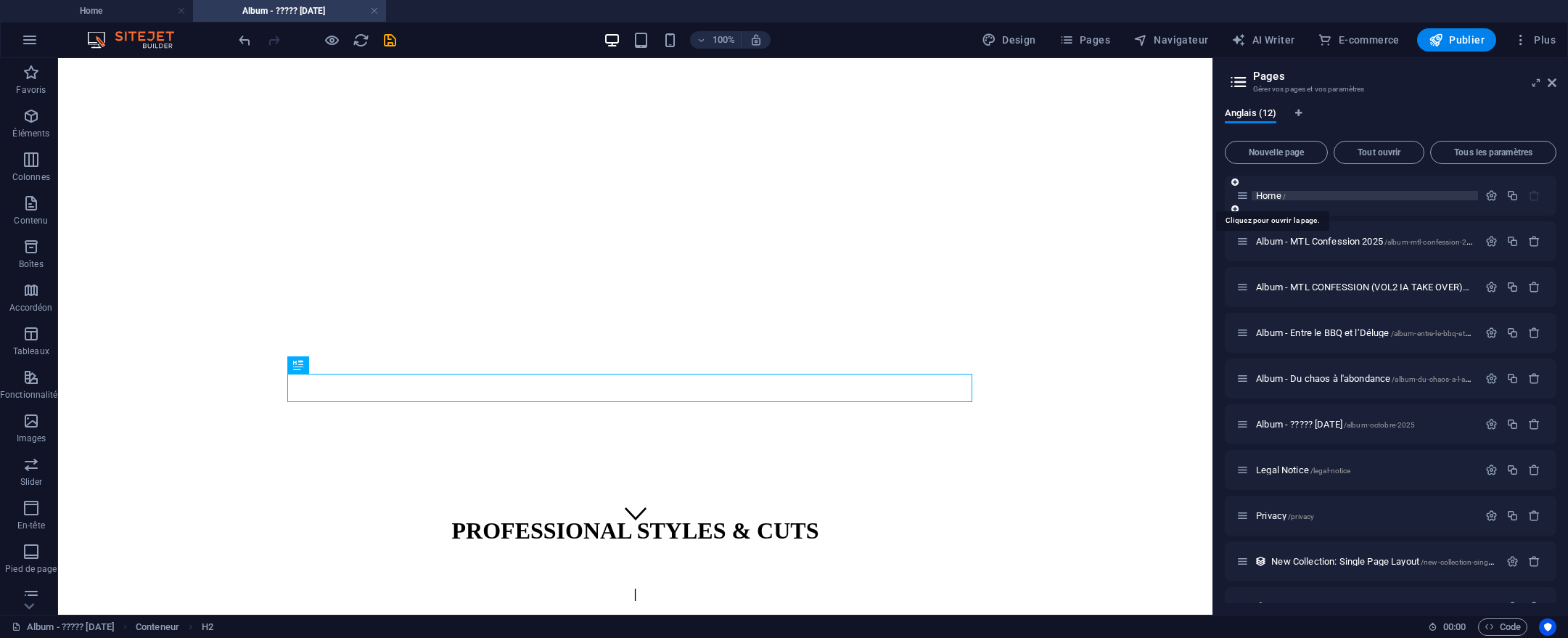
click at [1277, 196] on span "Home /" at bounding box center [1271, 196] width 30 height 11
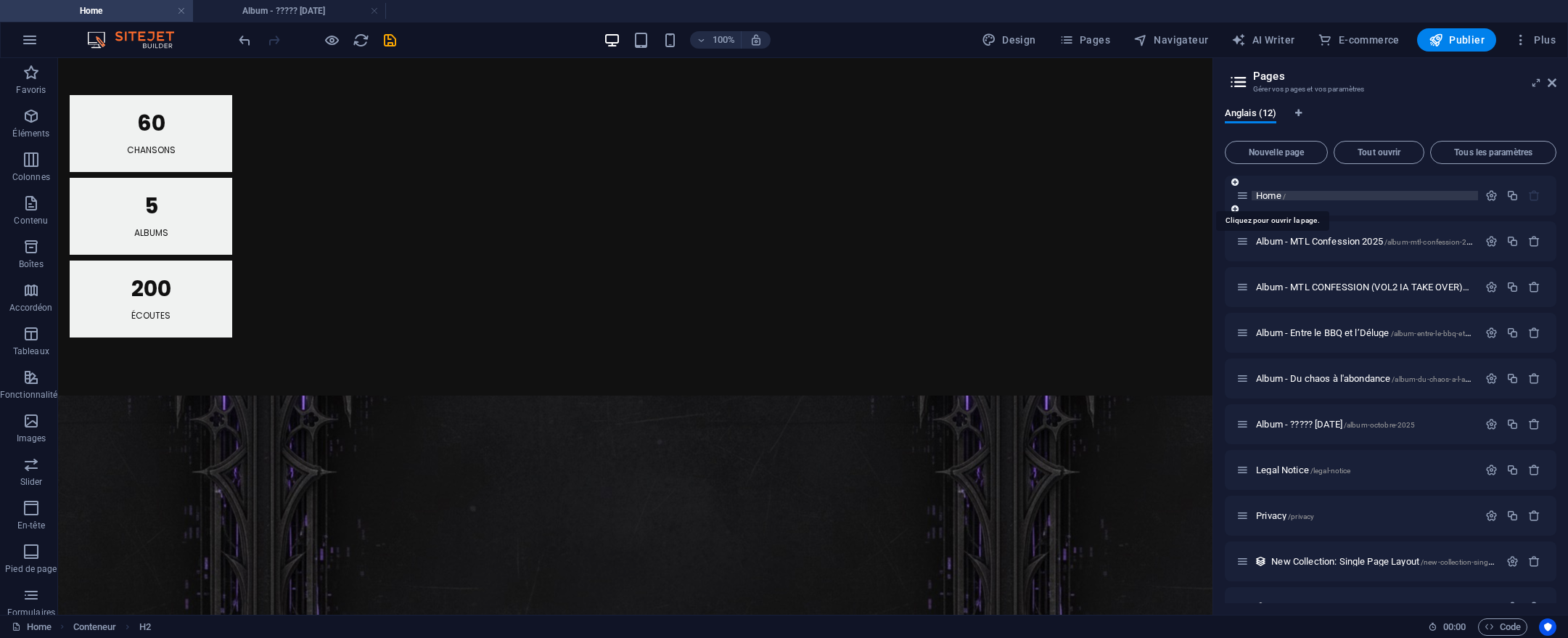
click at [1277, 196] on span "Home /" at bounding box center [1271, 196] width 30 height 11
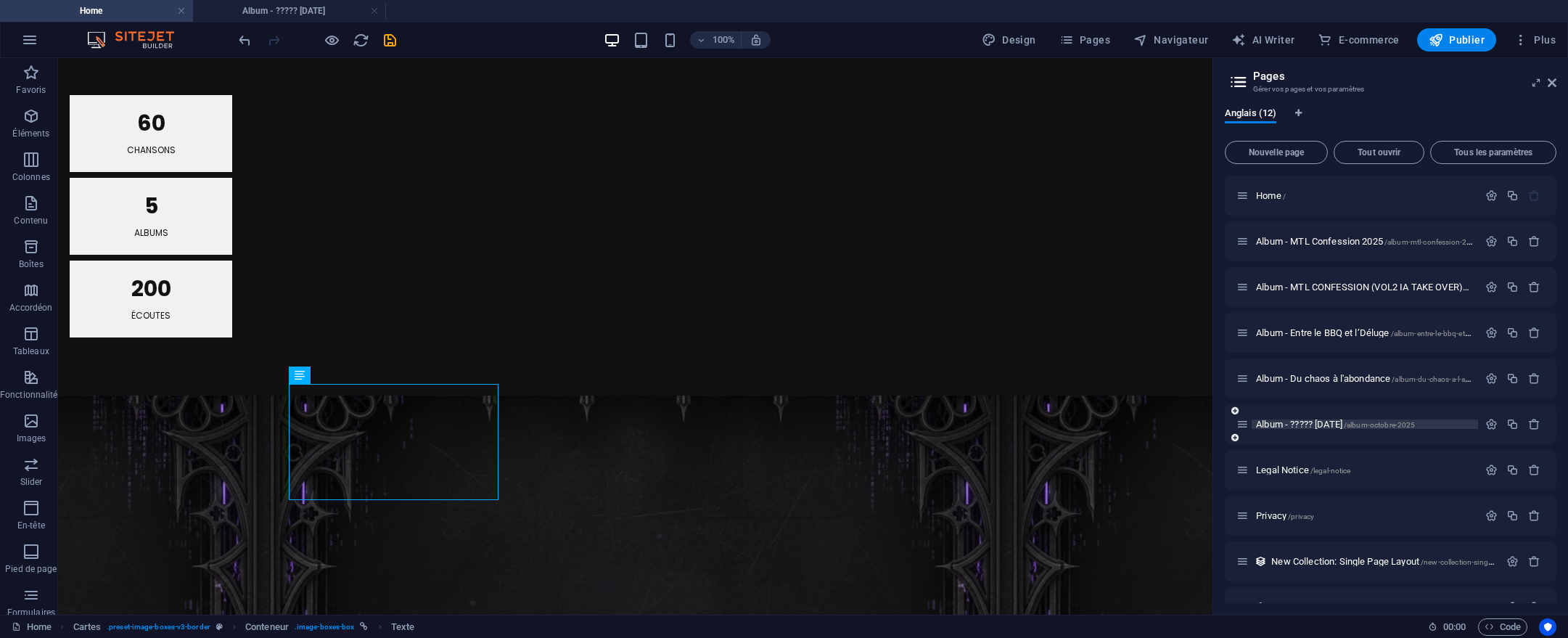
click at [1348, 424] on span "Album - ????? [DATE] /album-octobre-2025" at bounding box center [1335, 424] width 159 height 11
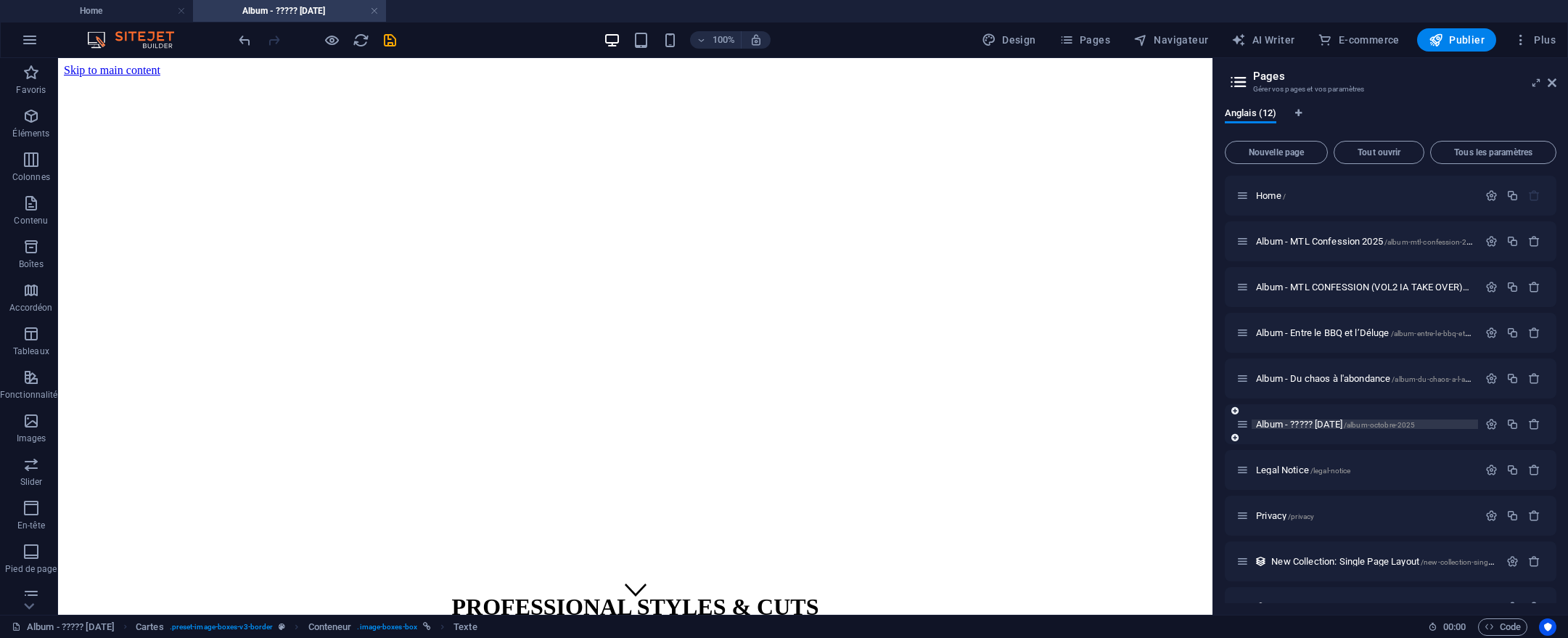
scroll to position [76, 0]
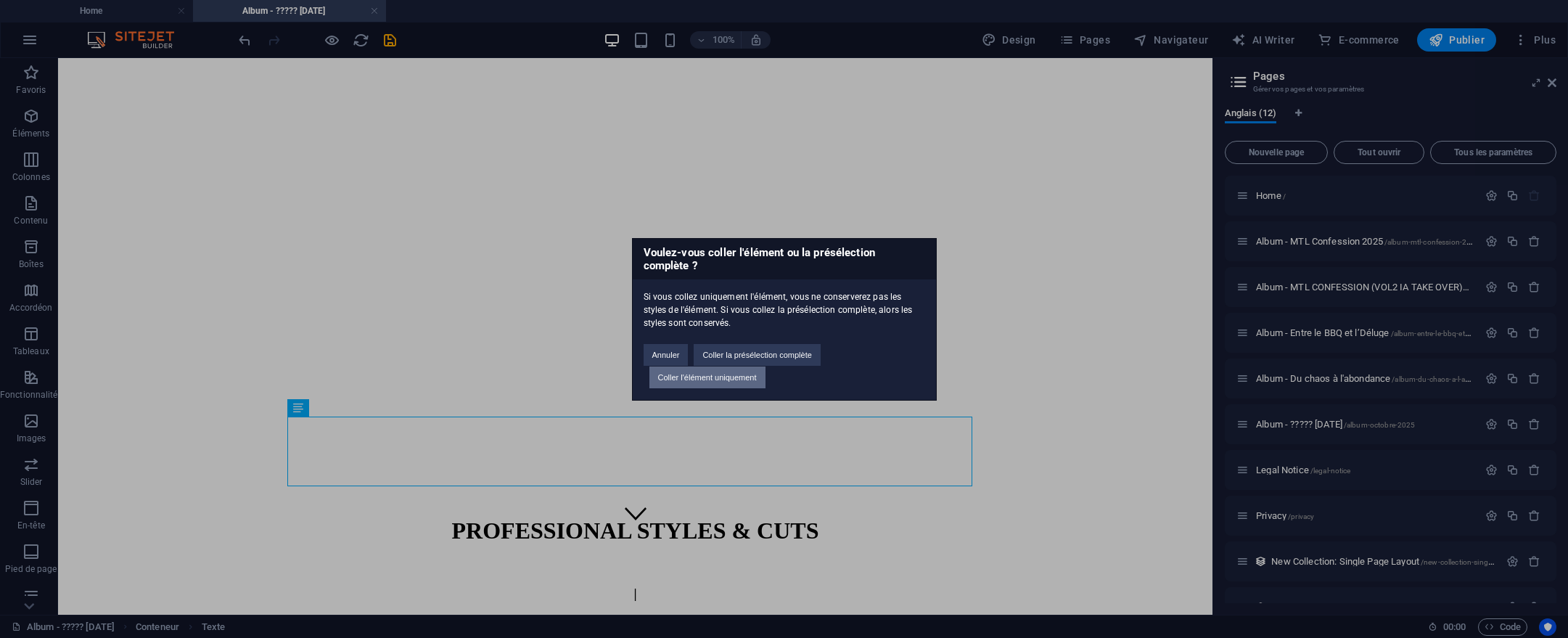
click at [726, 380] on button "Coller l'élément uniquement" at bounding box center [707, 377] width 116 height 21
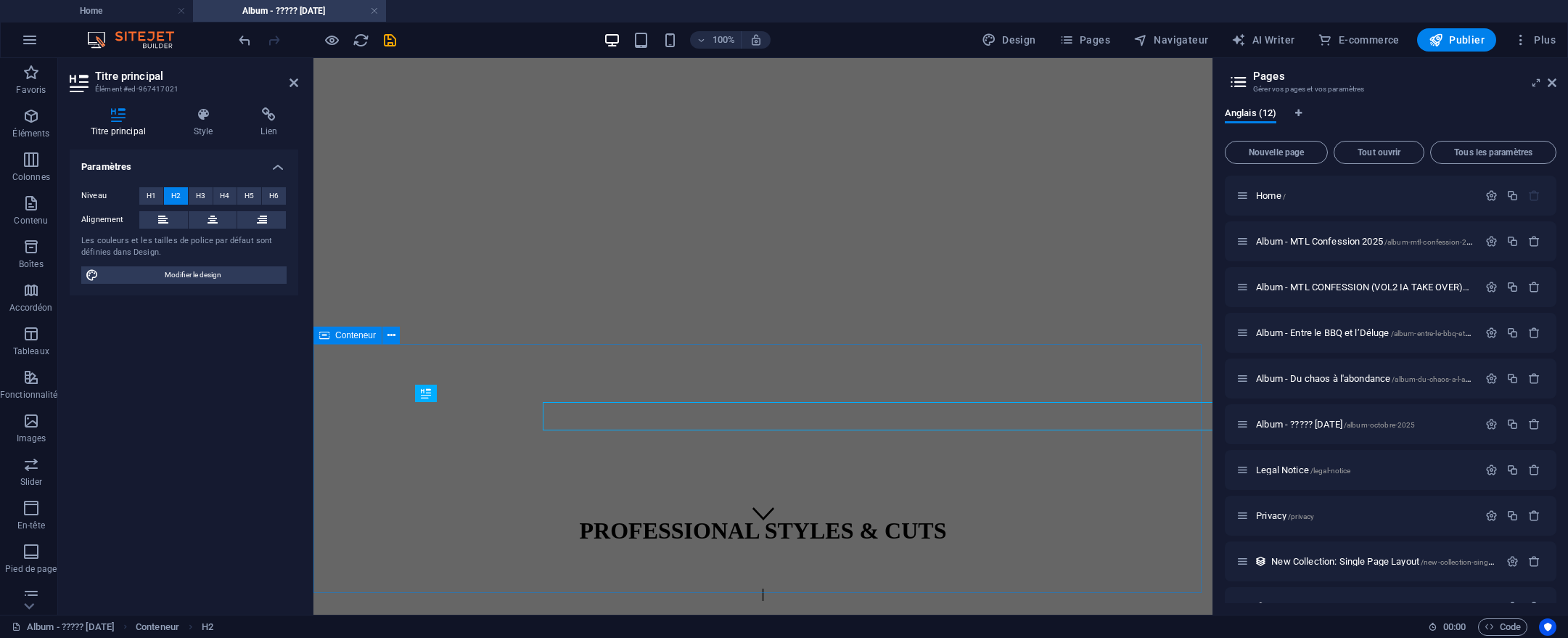
scroll to position [48, 0]
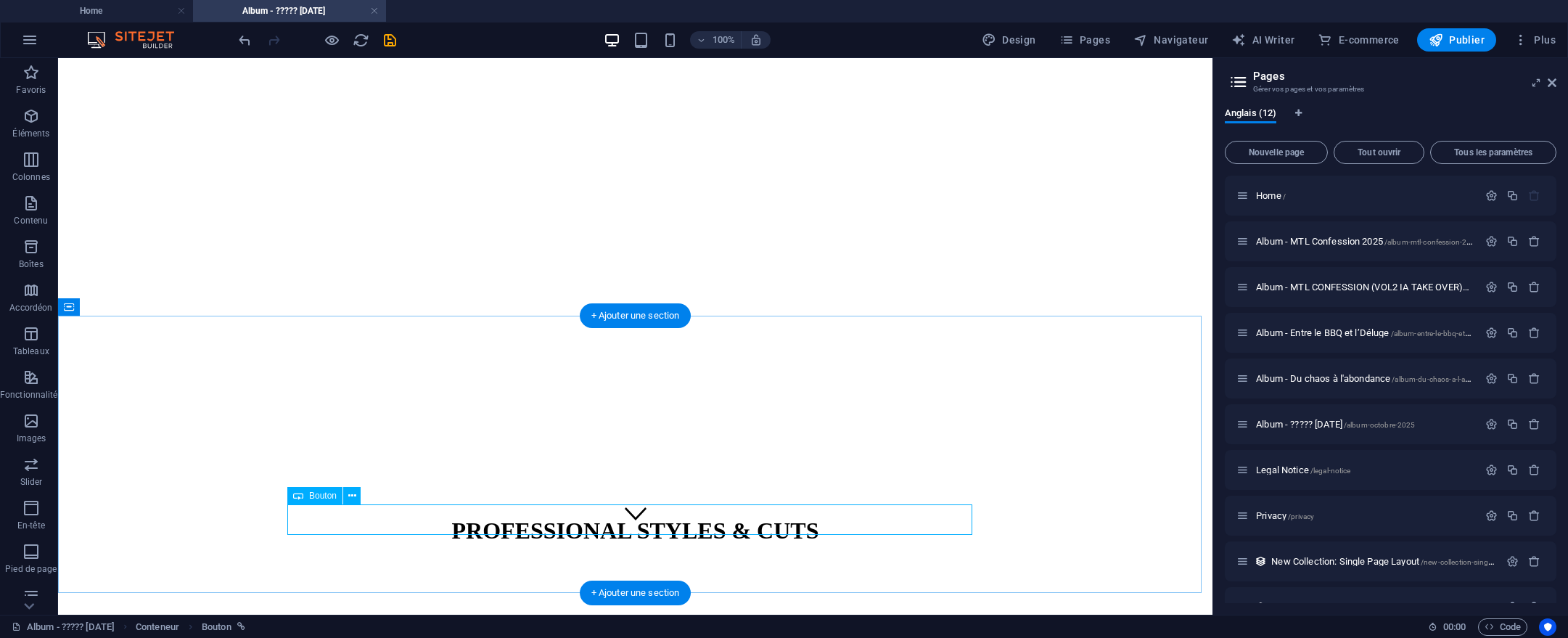
scroll to position [46, 0]
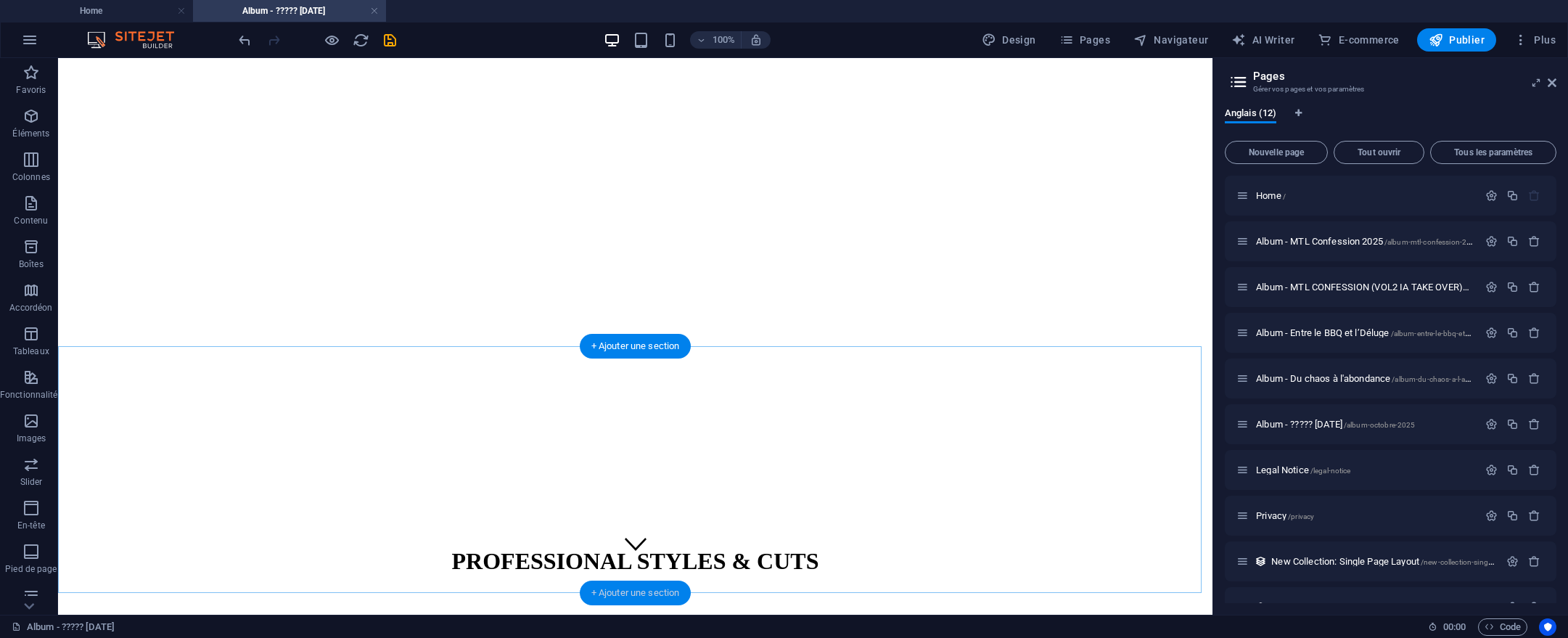
click at [649, 587] on div "+ Ajouter une section" at bounding box center [636, 593] width 112 height 25
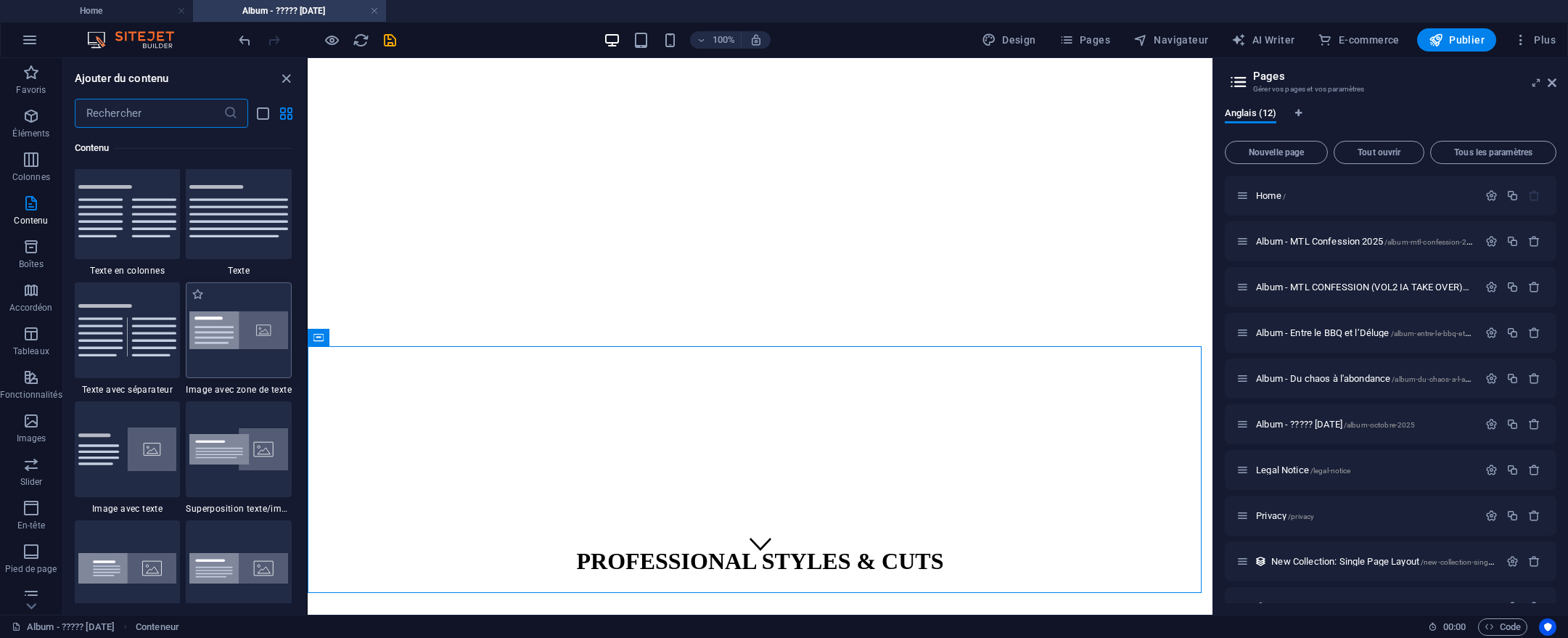
scroll to position [2554, 0]
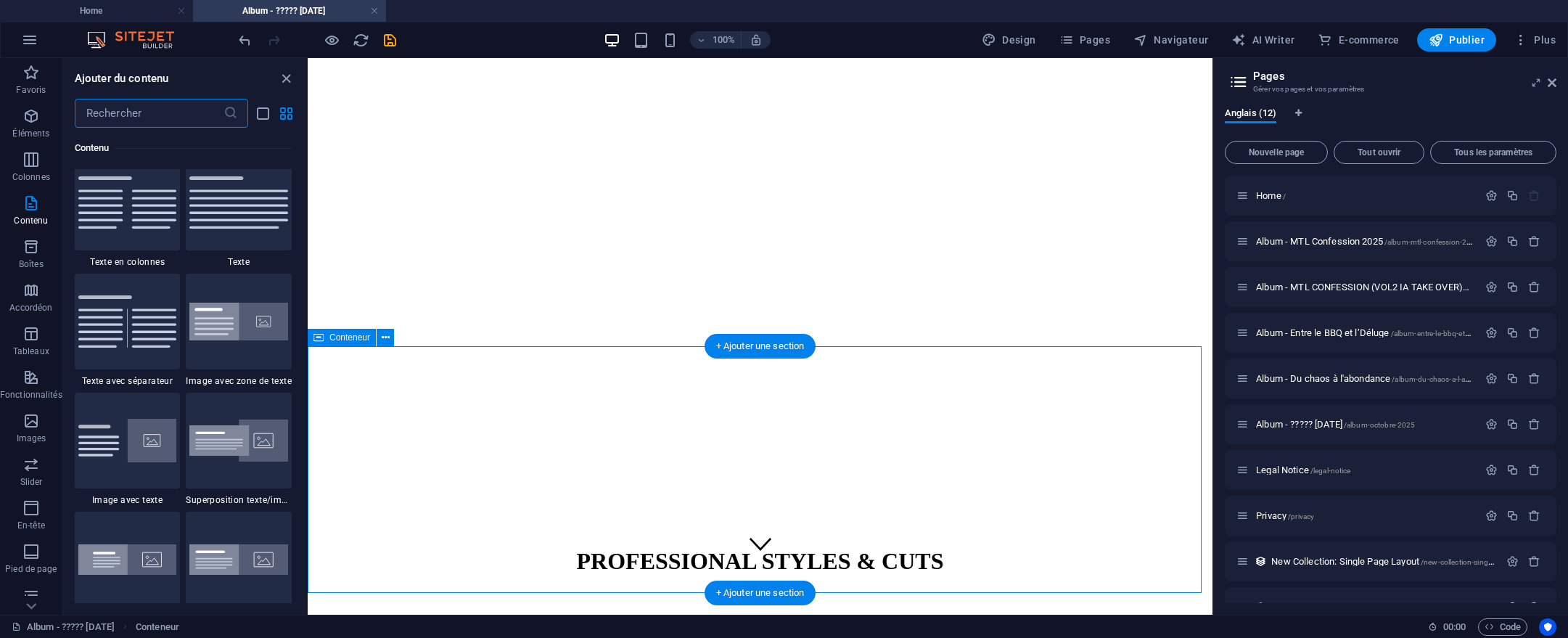
drag, startPoint x: 892, startPoint y: 403, endPoint x: 900, endPoint y: 404, distance: 8.1
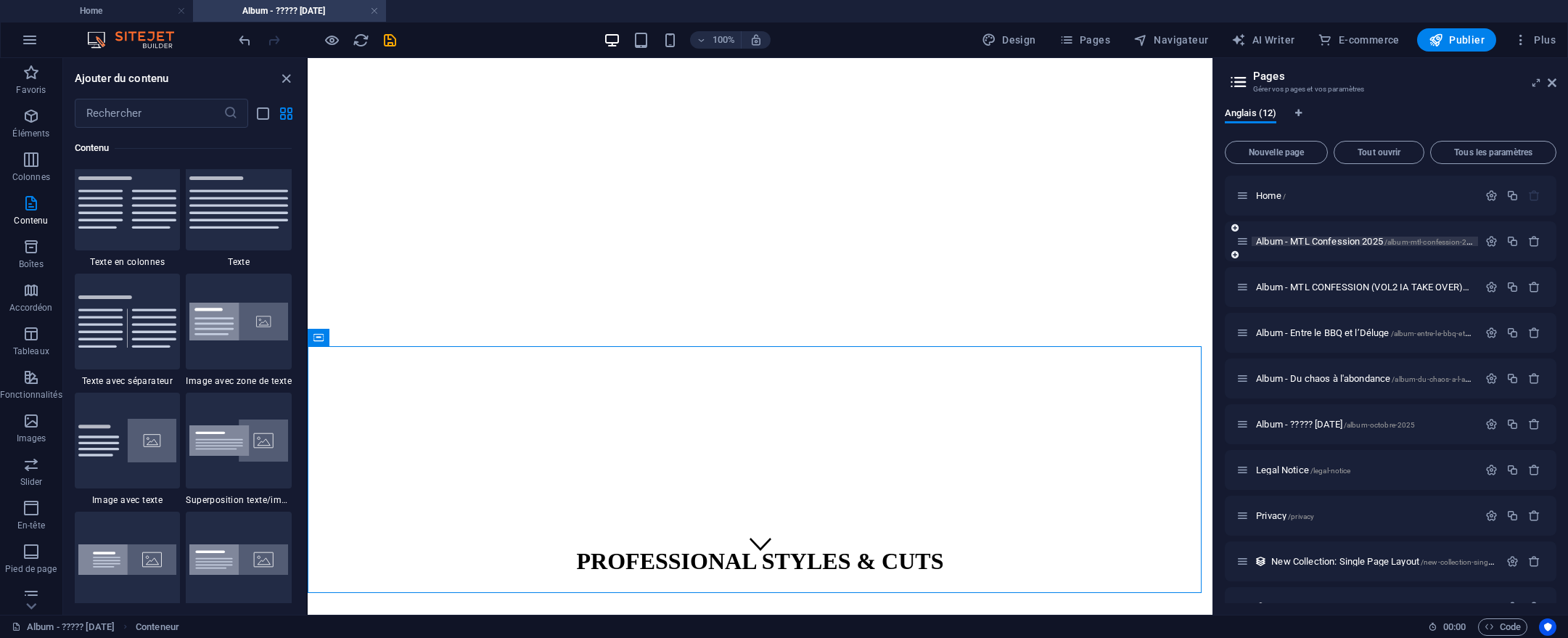
click at [1341, 238] on span "Album - MTL Confession 2025 /album-mtl-confession-2025" at bounding box center [1367, 242] width 223 height 11
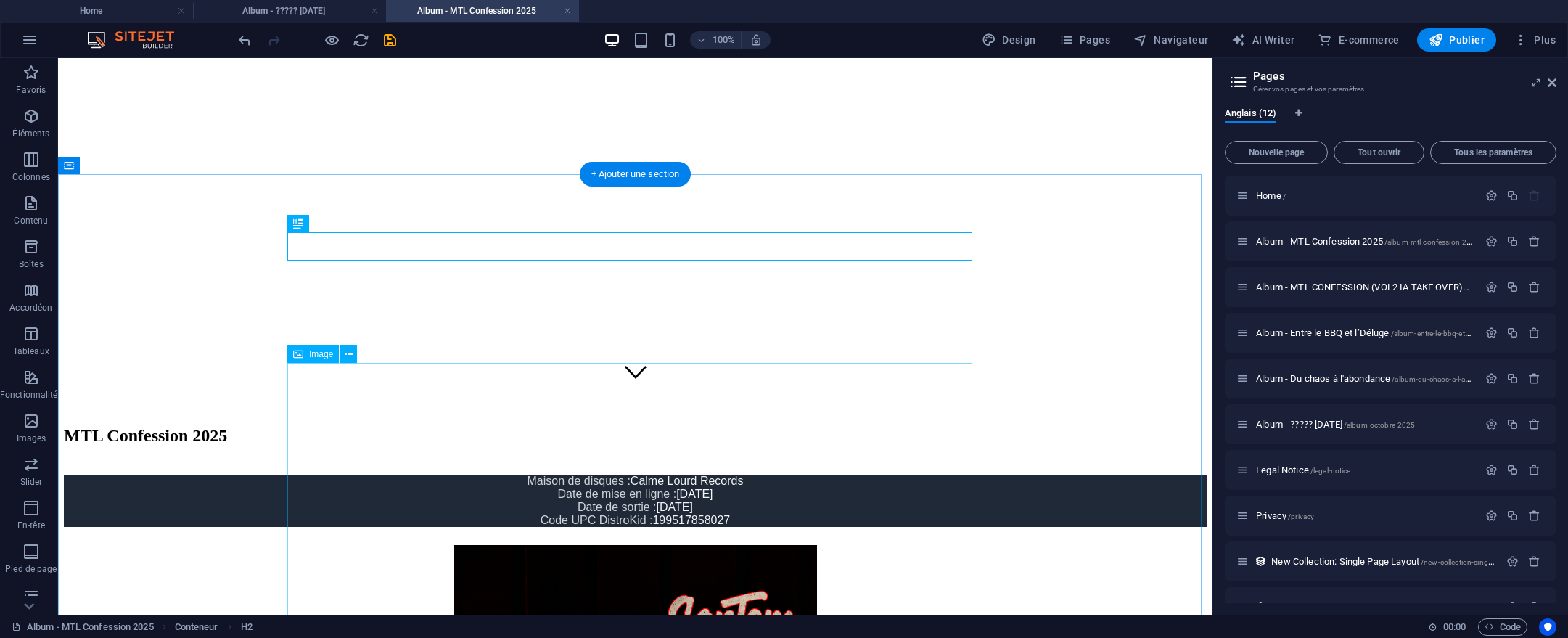
scroll to position [240, 0]
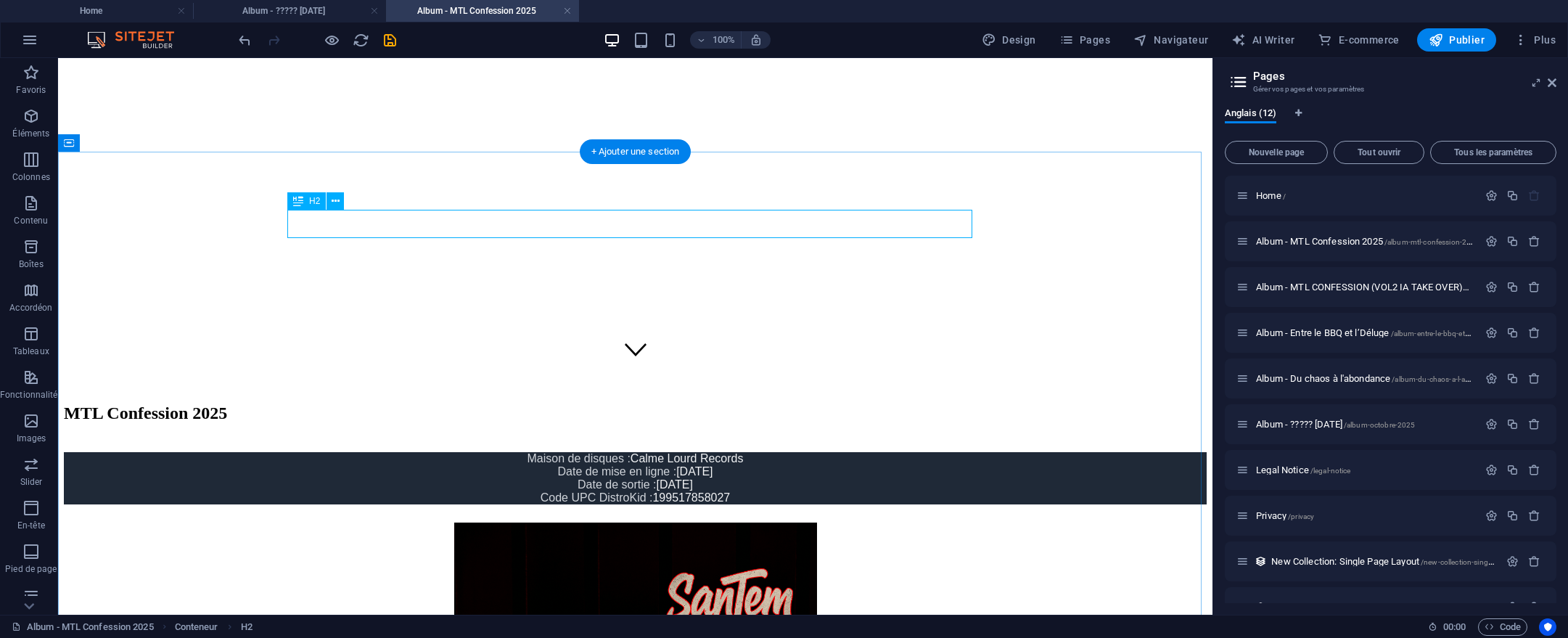
click at [482, 403] on div "MTL Confession 2025" at bounding box center [635, 413] width 1143 height 20
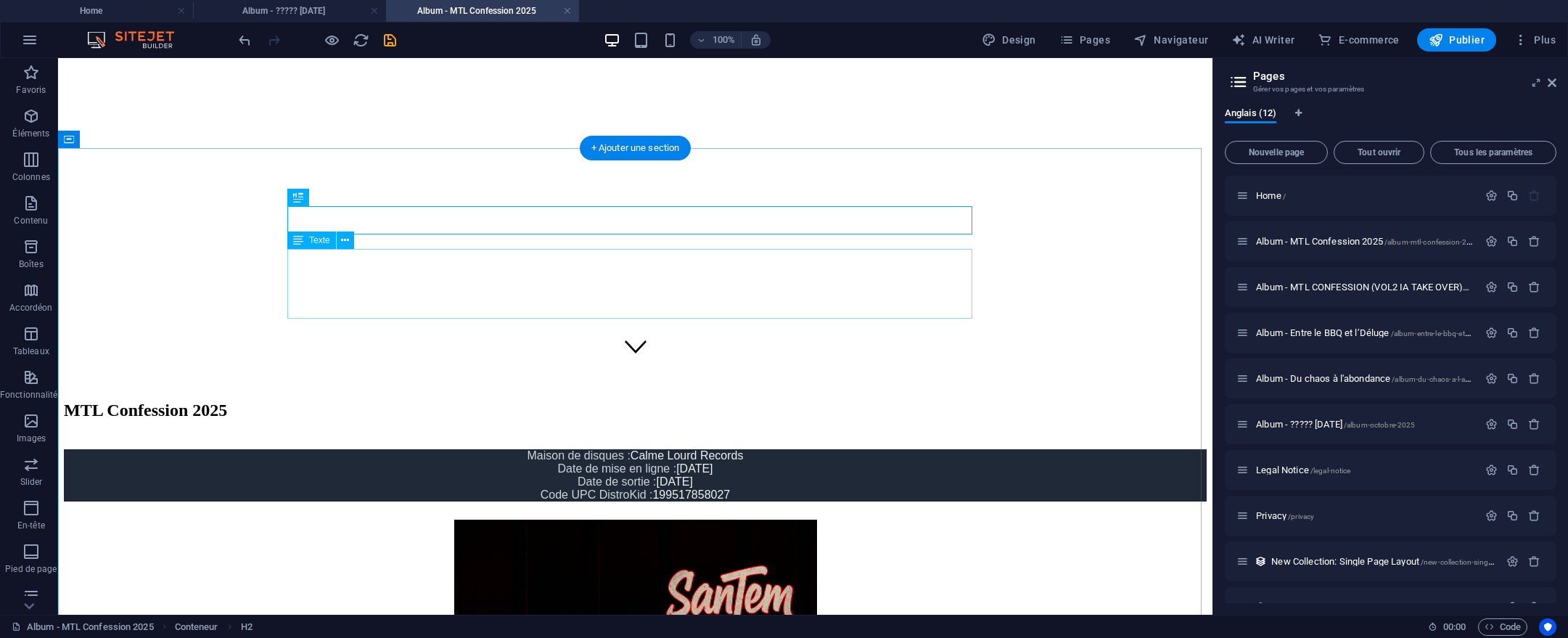
click at [481, 449] on div "Maison de disques : Calme Lourd Records Date de mise en ligne : 24 juin 2025 Da…" at bounding box center [635, 475] width 1143 height 52
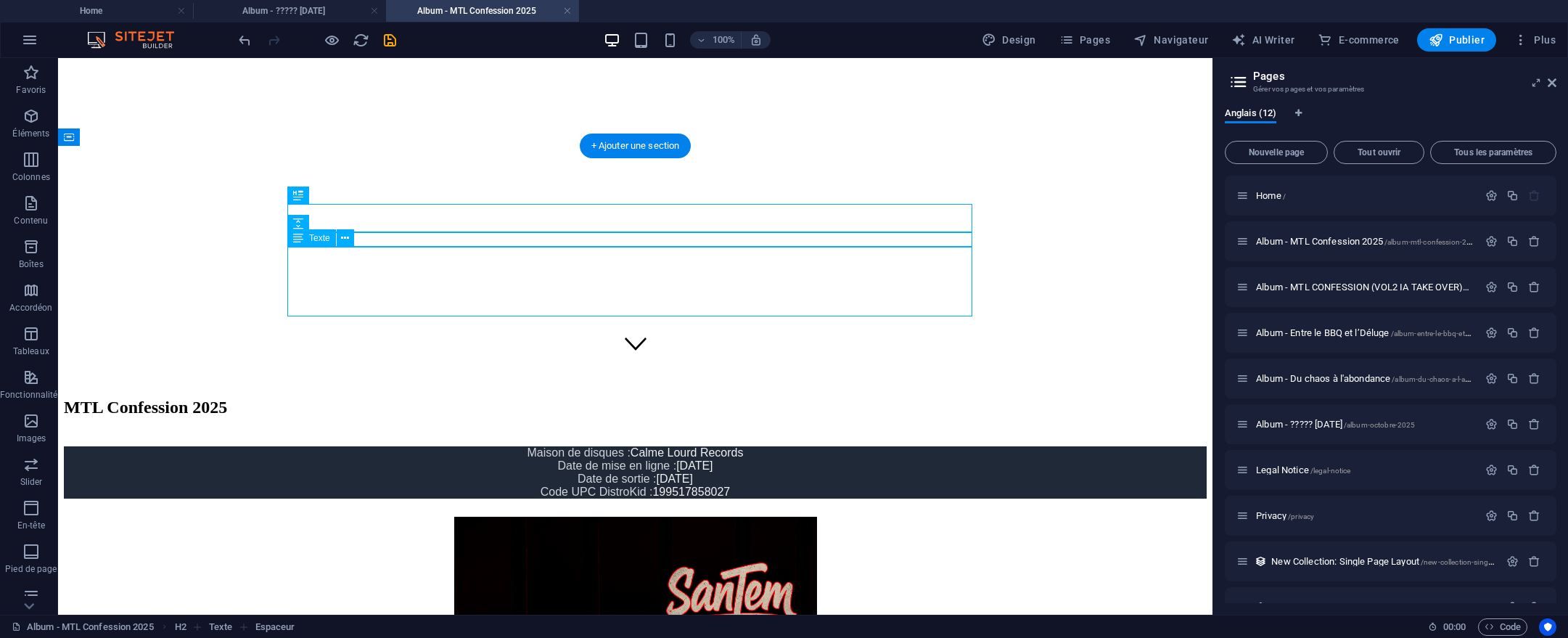
scroll to position [364, 0]
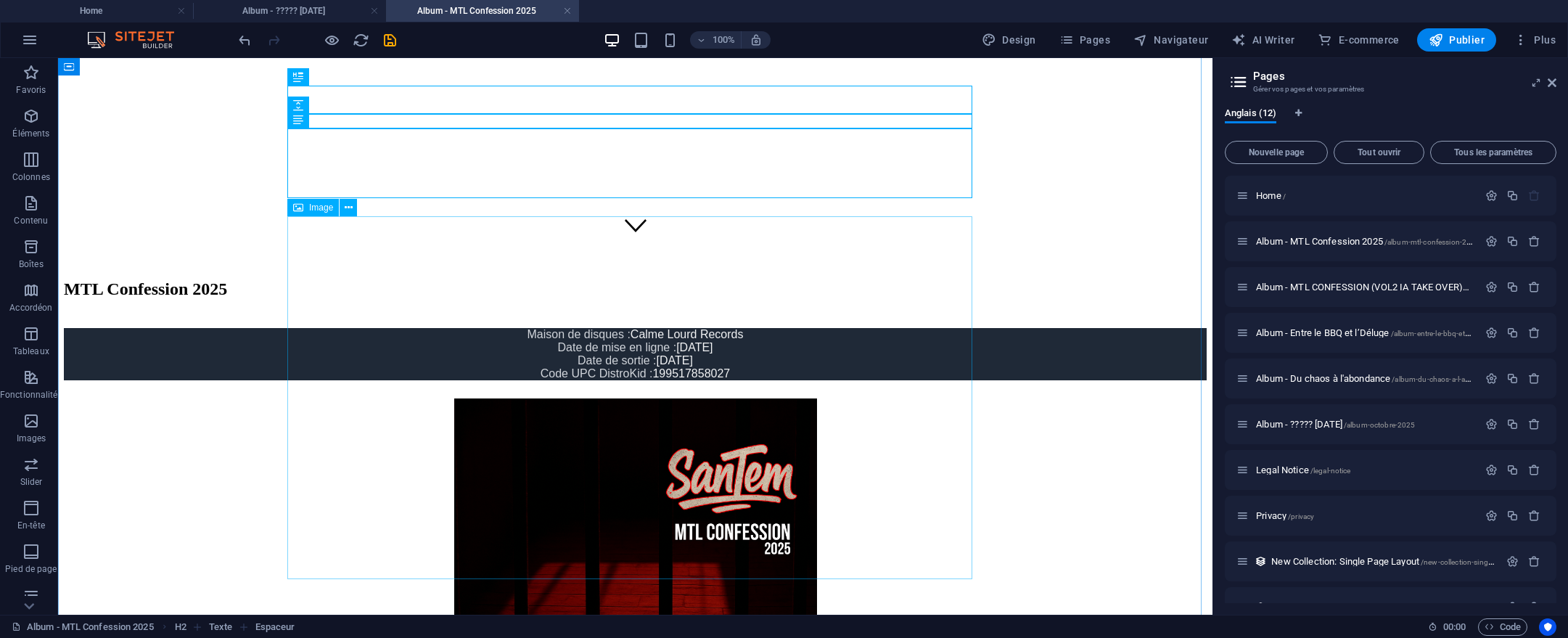
click at [604, 399] on figure at bounding box center [635, 581] width 1143 height 366
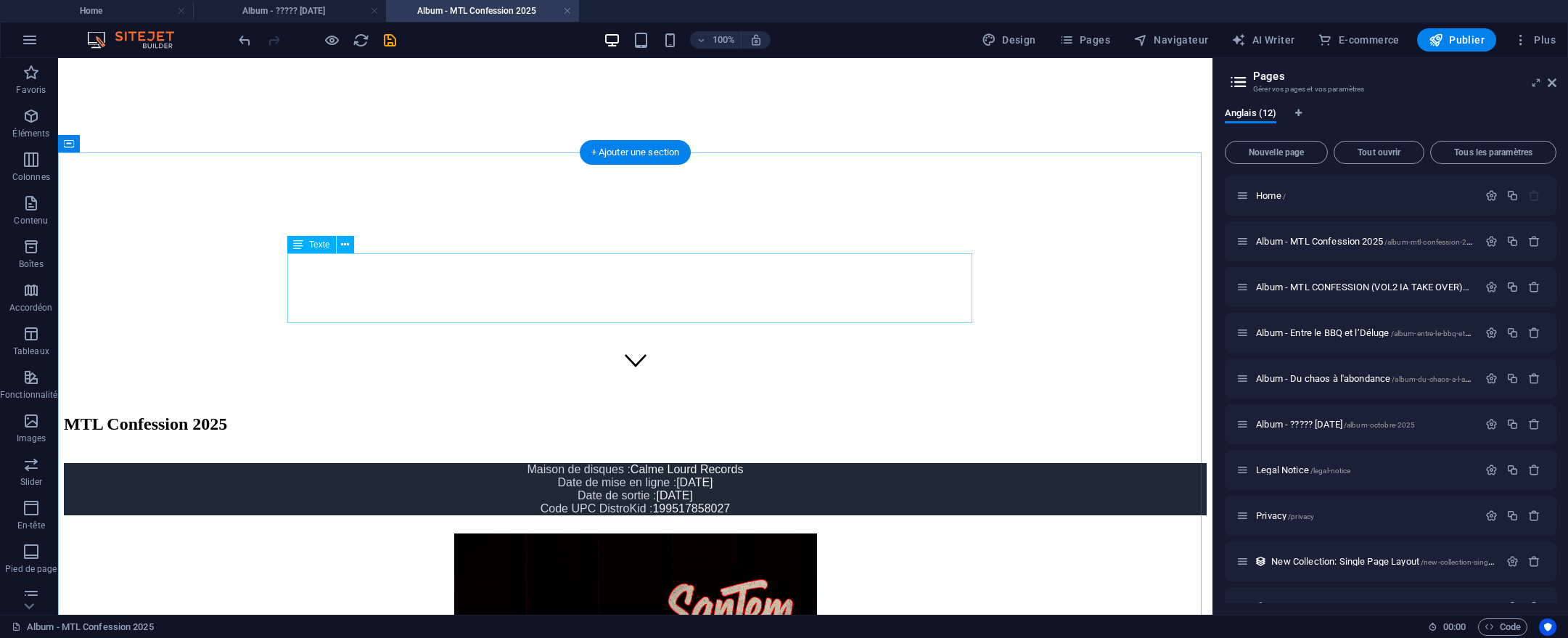
scroll to position [239, 0]
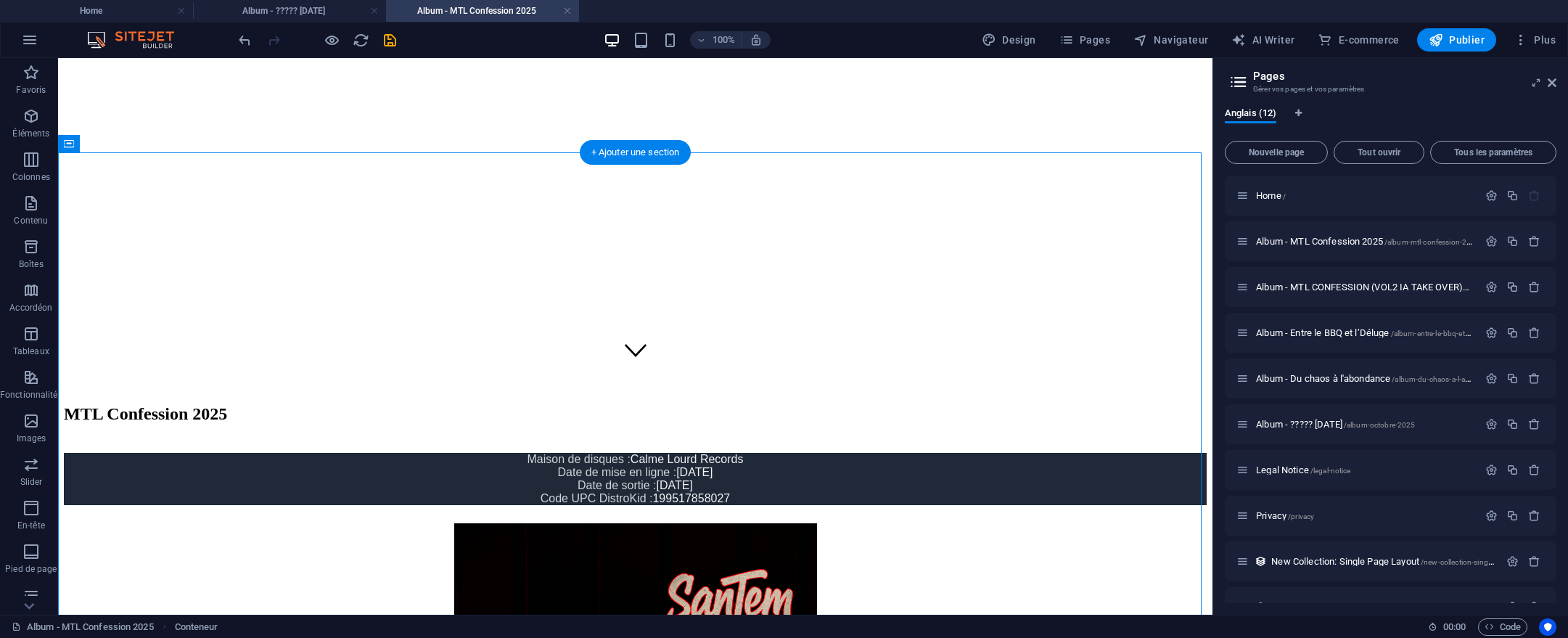
drag, startPoint x: 420, startPoint y: 166, endPoint x: 724, endPoint y: 210, distance: 307.2
click at [724, 404] on div "MTL Confession 2025 Maison de disques : Calme Lourd Records Date de mise en lig…" at bounding box center [635, 646] width 1143 height 485
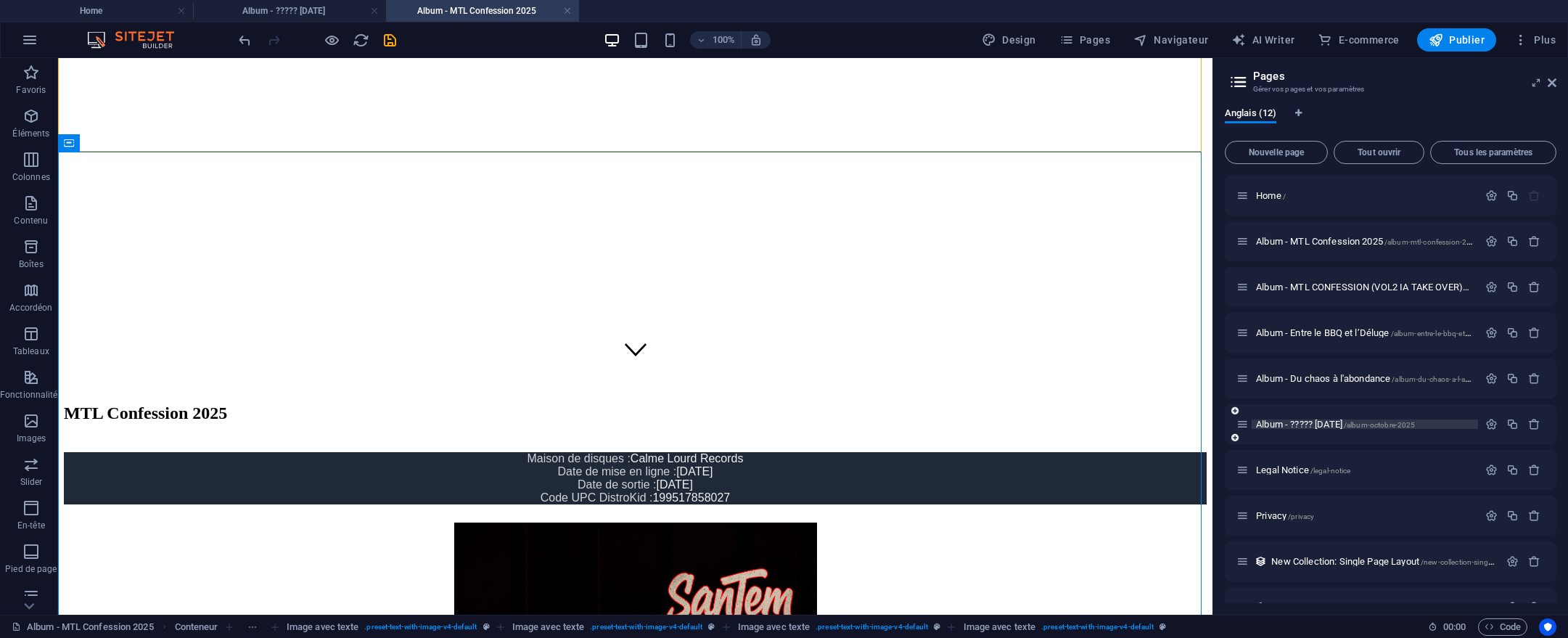
click at [1334, 428] on span "Album - ????? [DATE] /album-octobre-2025" at bounding box center [1335, 424] width 159 height 11
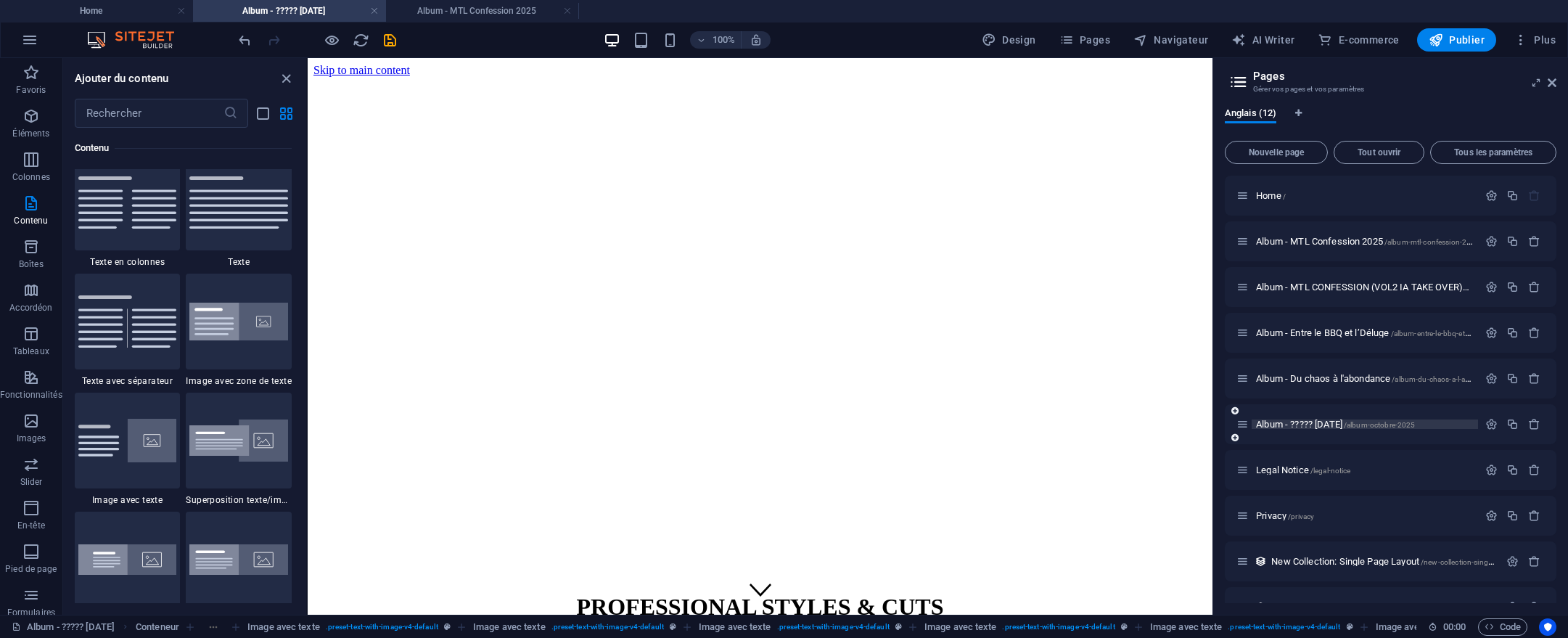
scroll to position [22, 0]
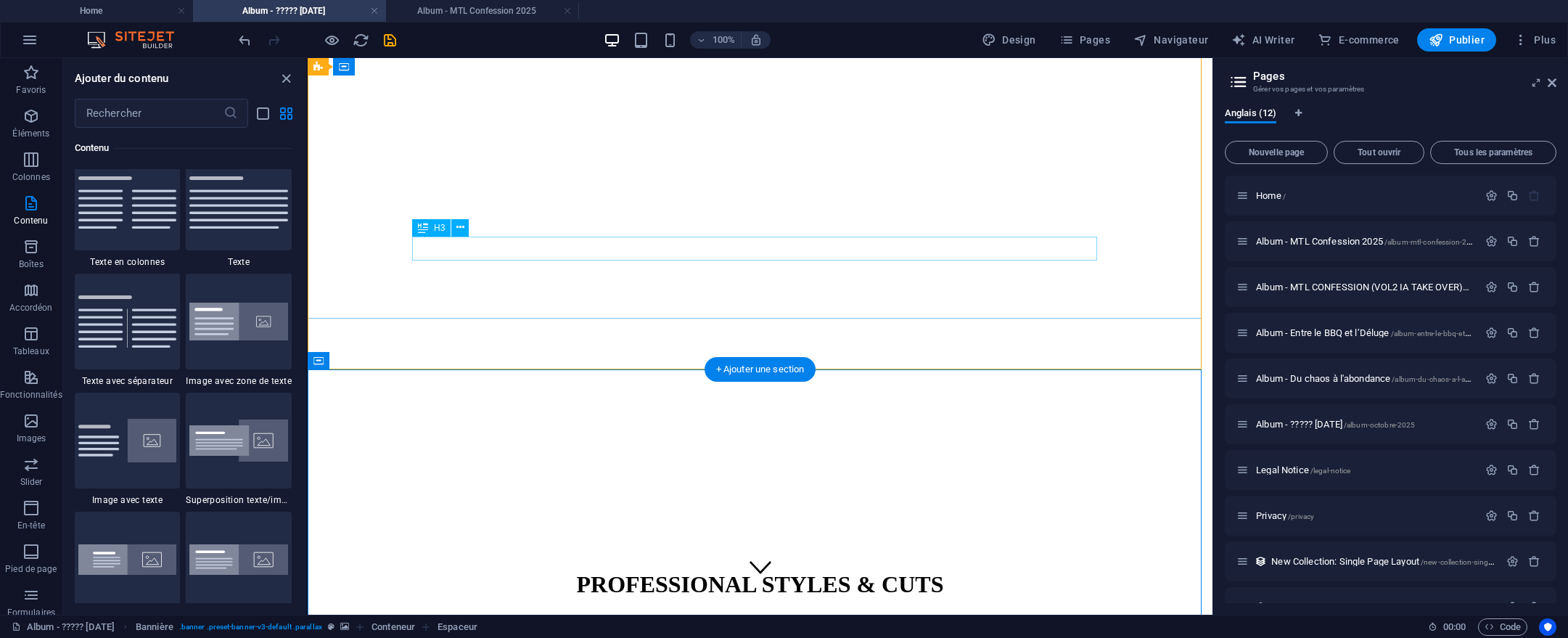
click at [869, 637] on div "|" at bounding box center [760, 647] width 893 height 16
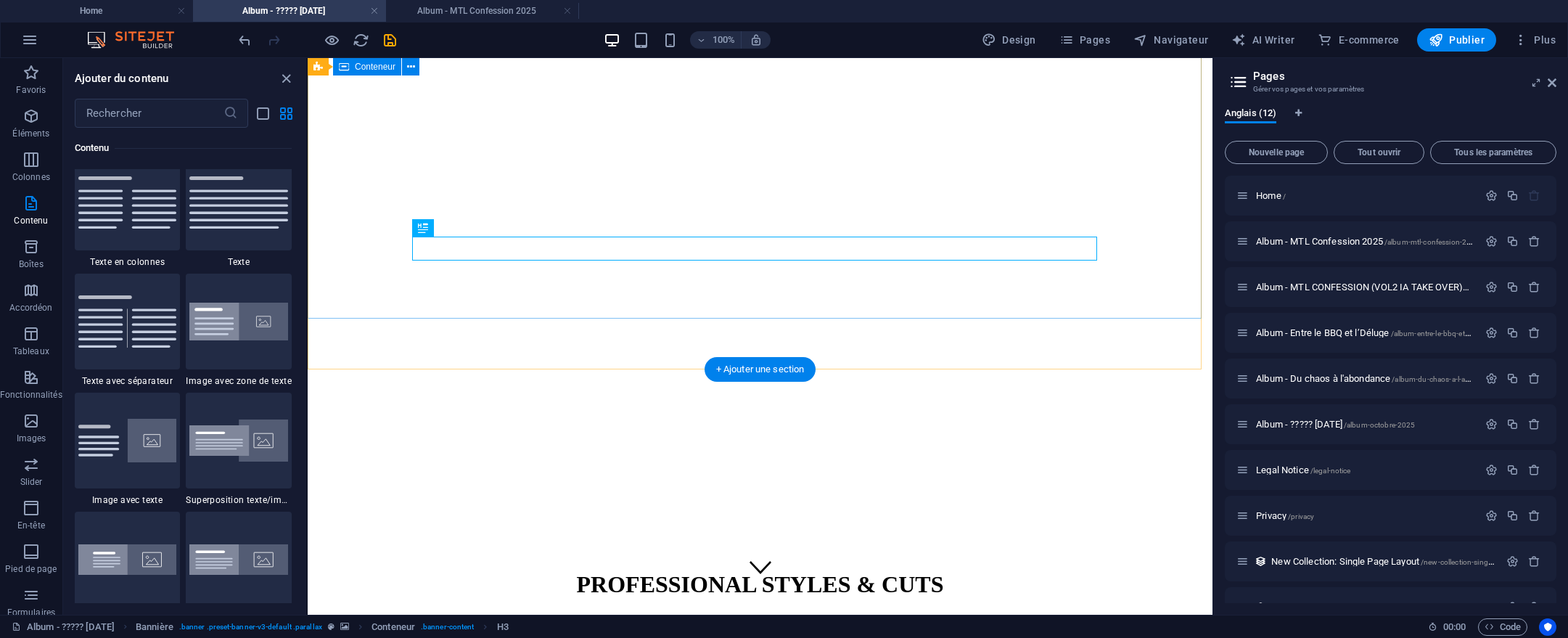
click at [914, 556] on div "PROFESSIONAL STYLES & CUTS |" at bounding box center [760, 612] width 893 height 113
click at [901, 556] on div "PROFESSIONAL STYLES & CUTS |" at bounding box center [760, 612] width 893 height 113
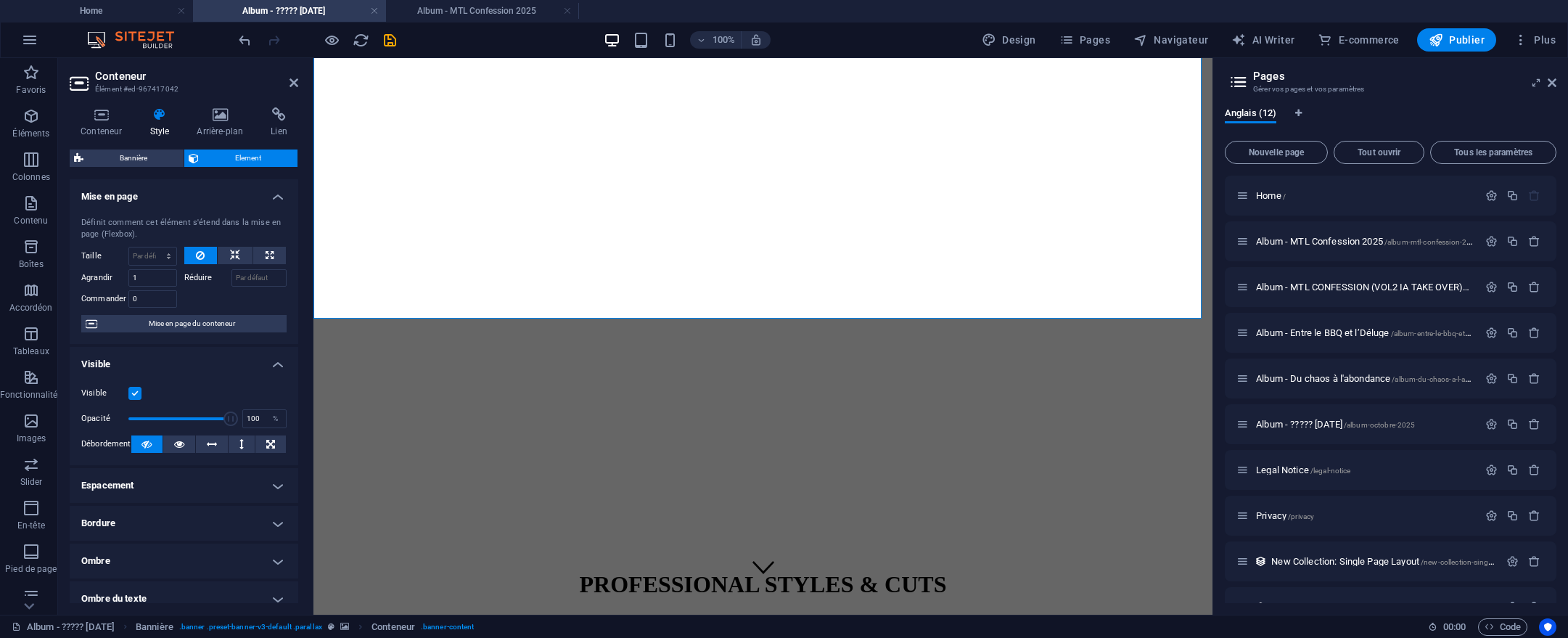
click at [985, 54] on figure at bounding box center [762, 54] width 887 height 0
select select "%"
select select "px"
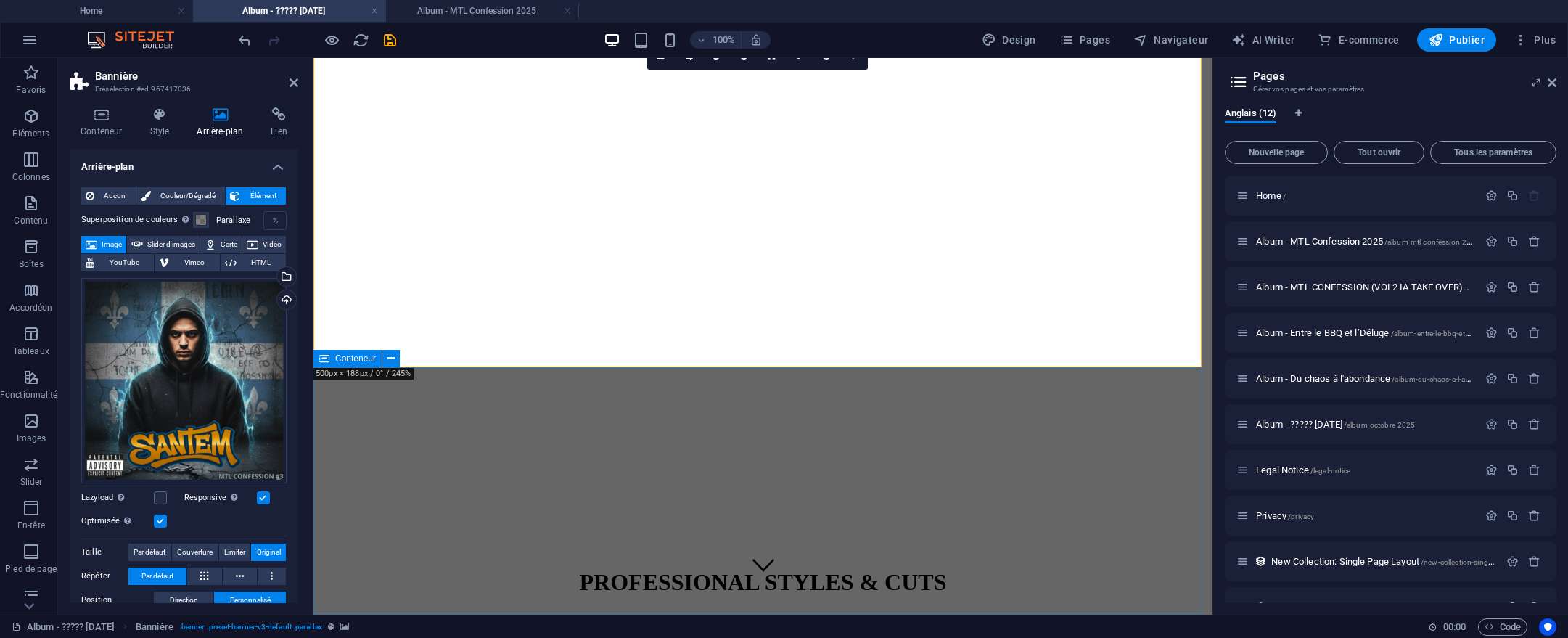
scroll to position [23, 0]
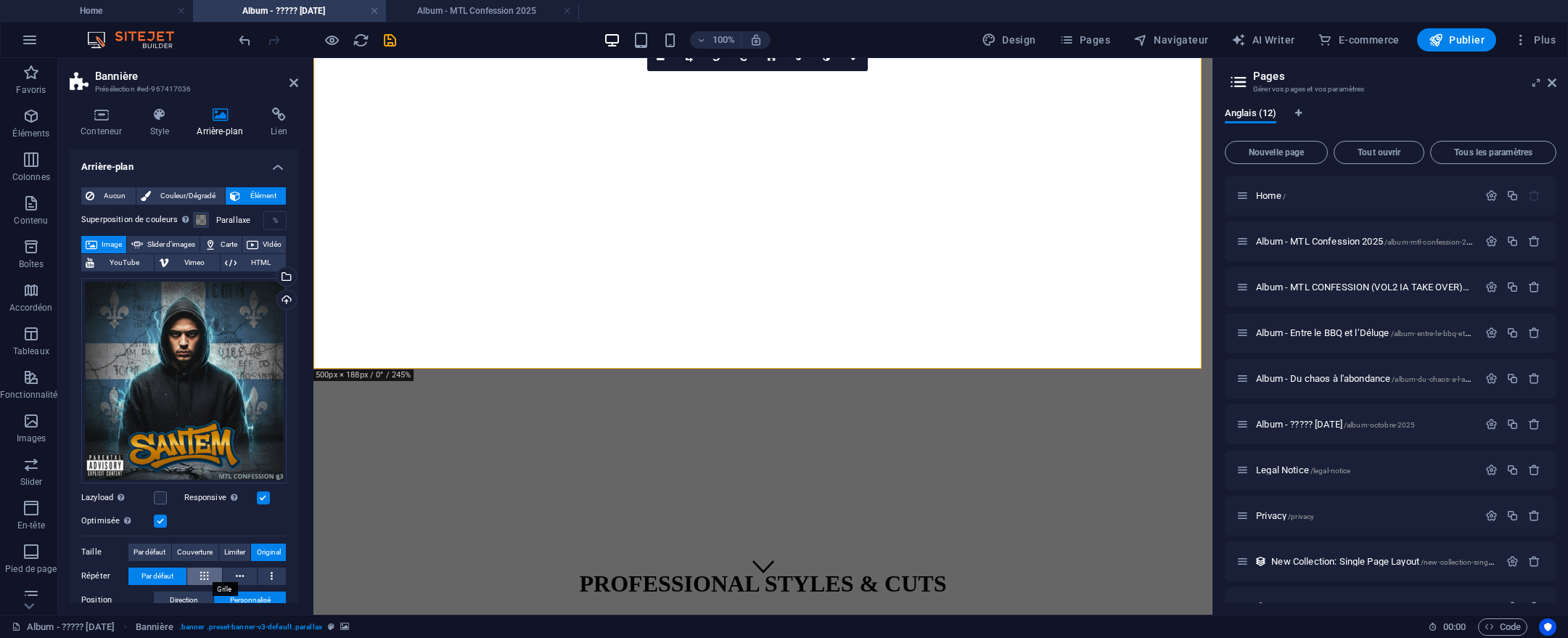
click at [206, 568] on icon at bounding box center [204, 576] width 8 height 18
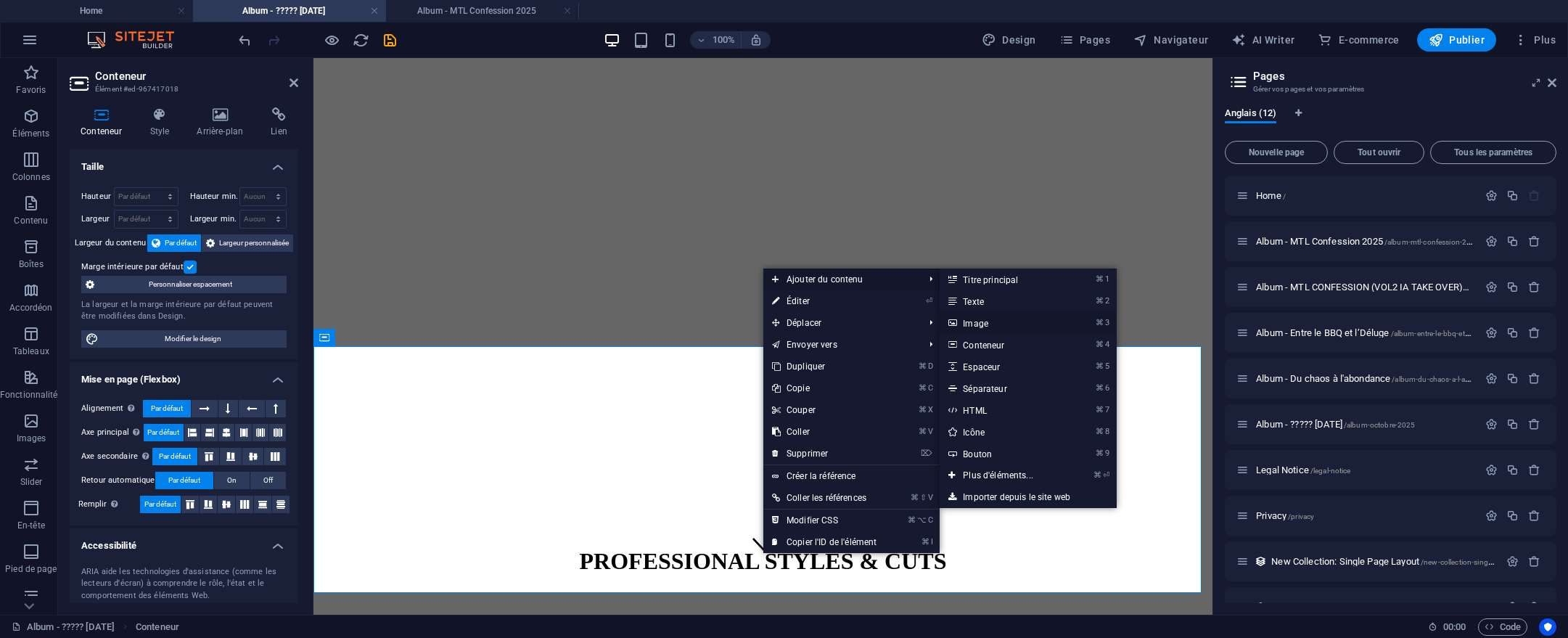
click at [1001, 330] on link "⌘ 3 Image" at bounding box center [1001, 323] width 123 height 21
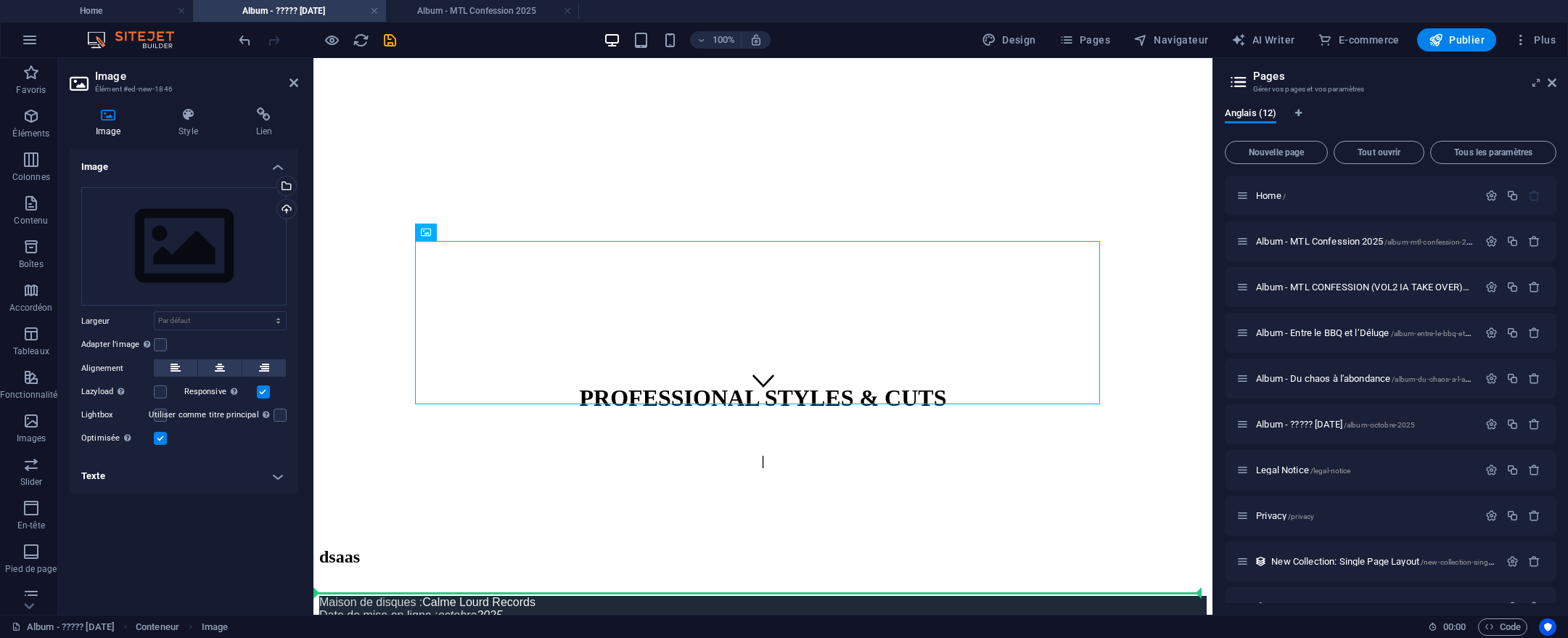
scroll to position [128, 0]
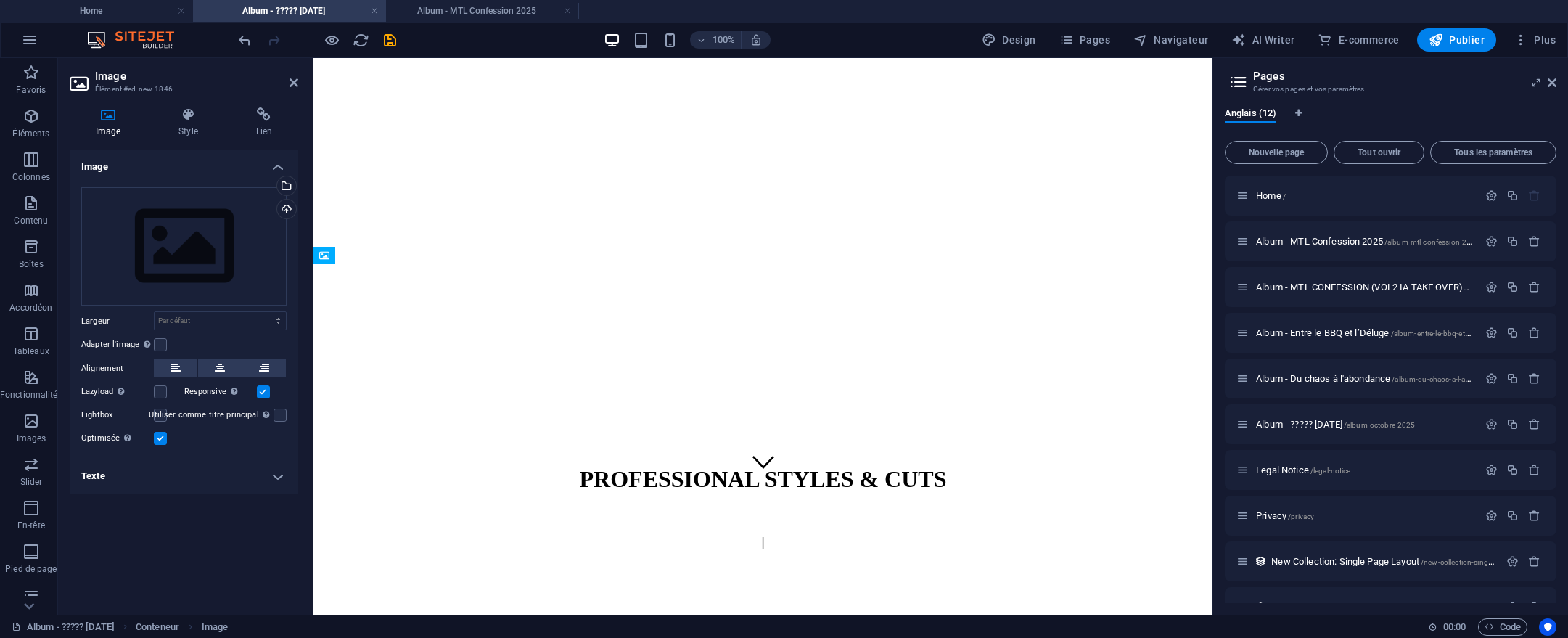
drag, startPoint x: 761, startPoint y: 308, endPoint x: 753, endPoint y: 518, distance: 210.2
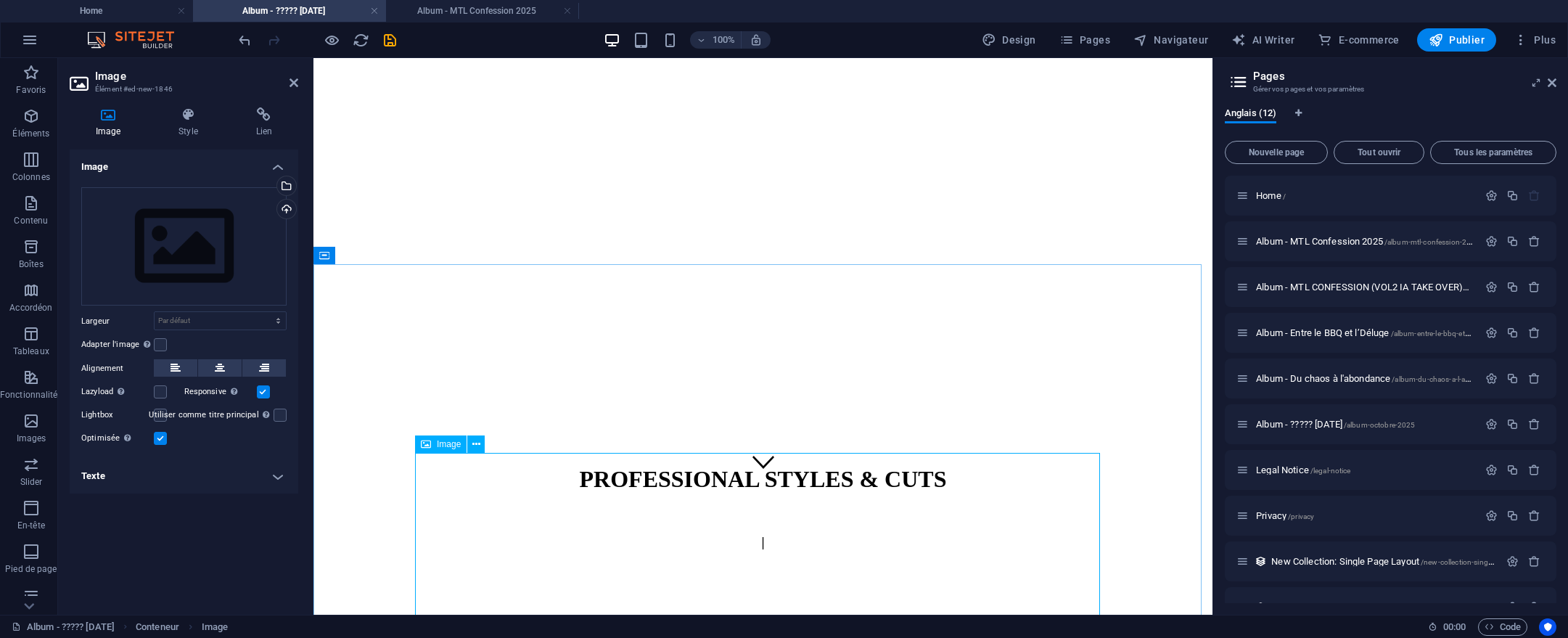
click at [202, 221] on div "Sélectionnez les fichiers depuis le Gestionnaire de fichiers, les photos du sto…" at bounding box center [227, 186] width 94 height 76
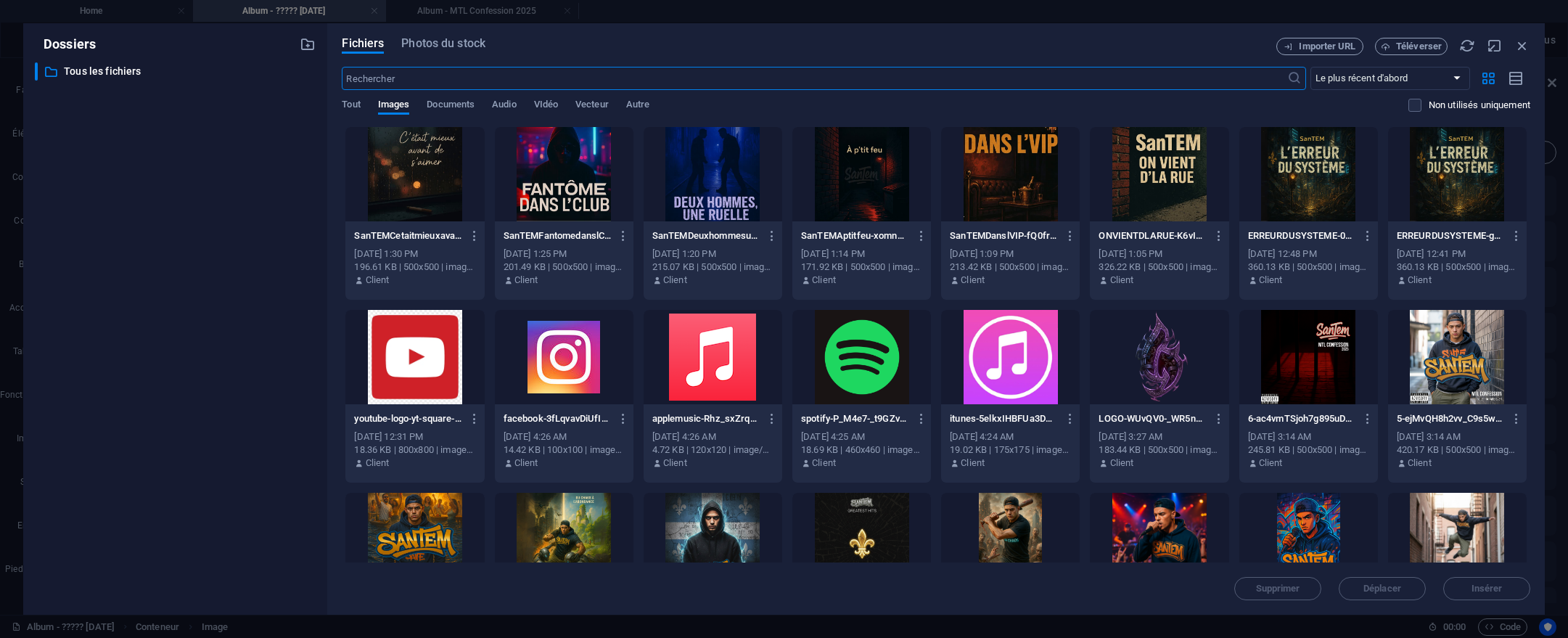
scroll to position [53, 0]
click at [186, 248] on div "​ Tous les fichiers Tous les fichiers" at bounding box center [175, 332] width 281 height 541
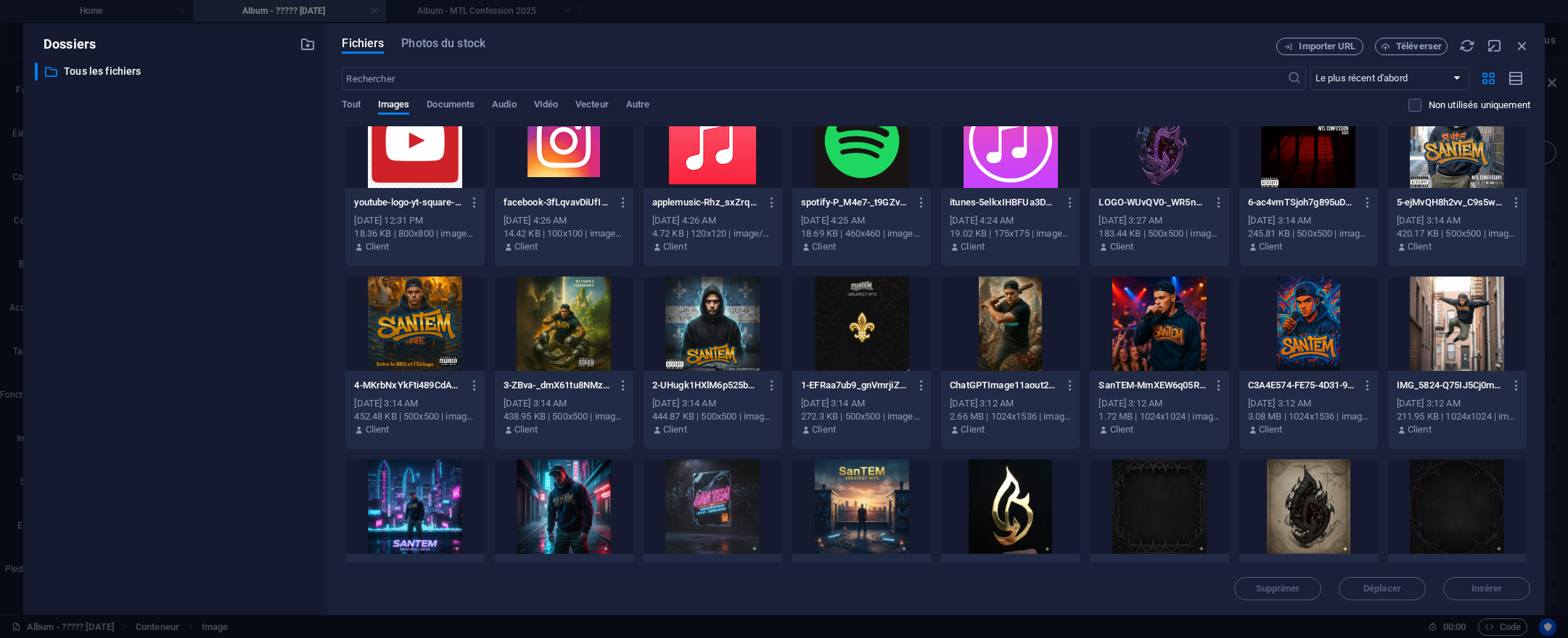
click at [691, 335] on div at bounding box center [712, 324] width 139 height 94
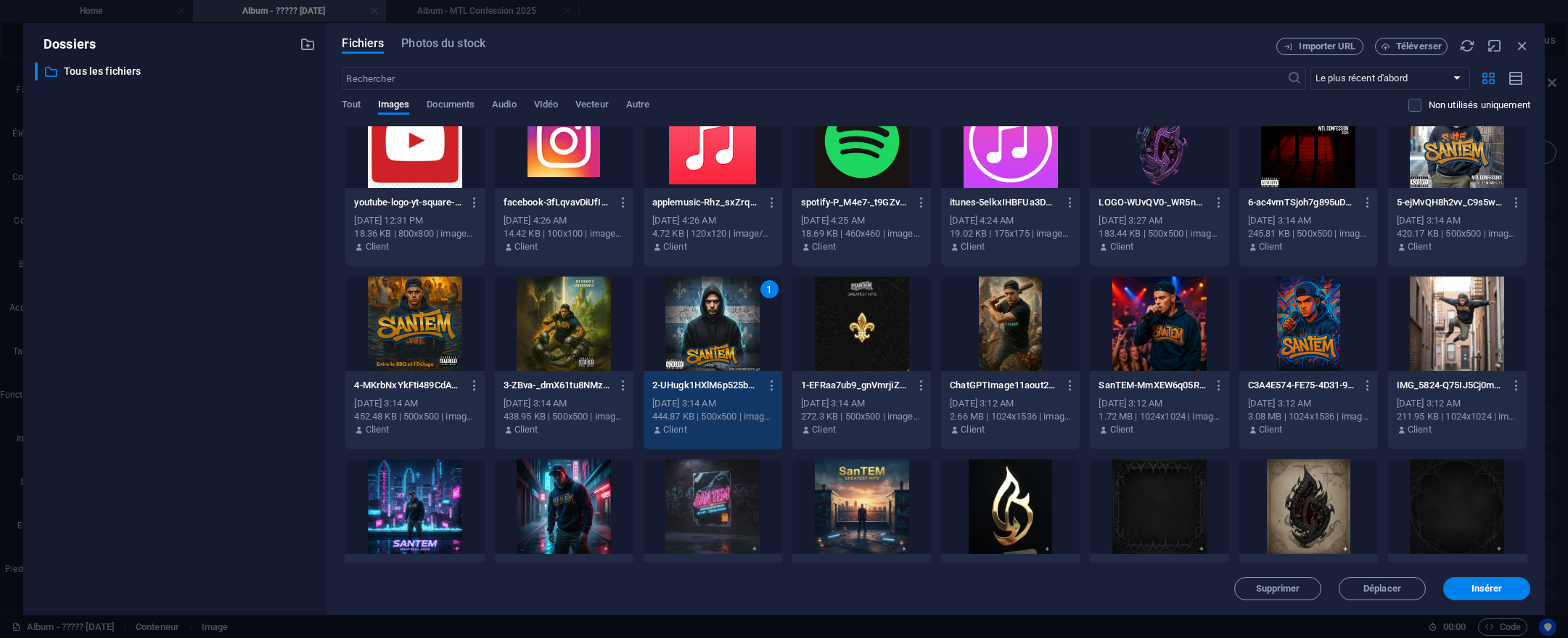
click at [691, 335] on div "1" at bounding box center [712, 324] width 139 height 94
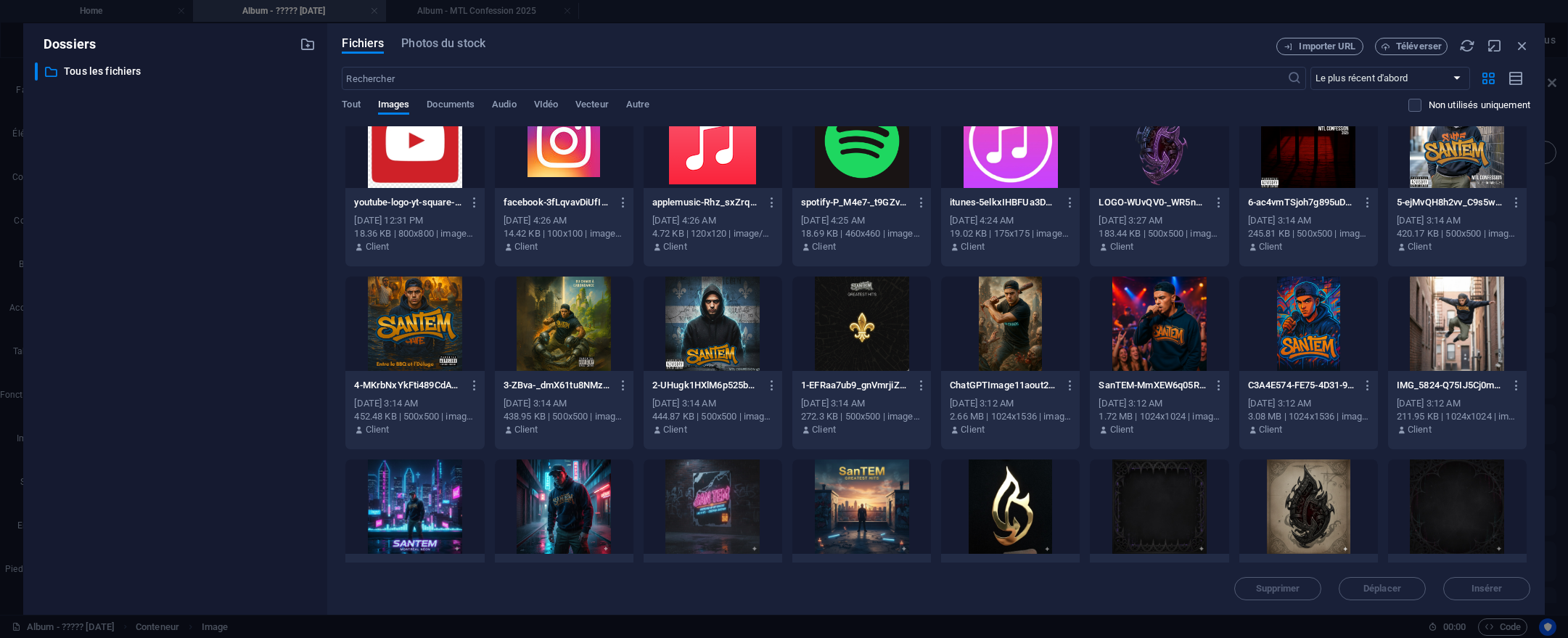
click at [691, 335] on div at bounding box center [712, 324] width 139 height 94
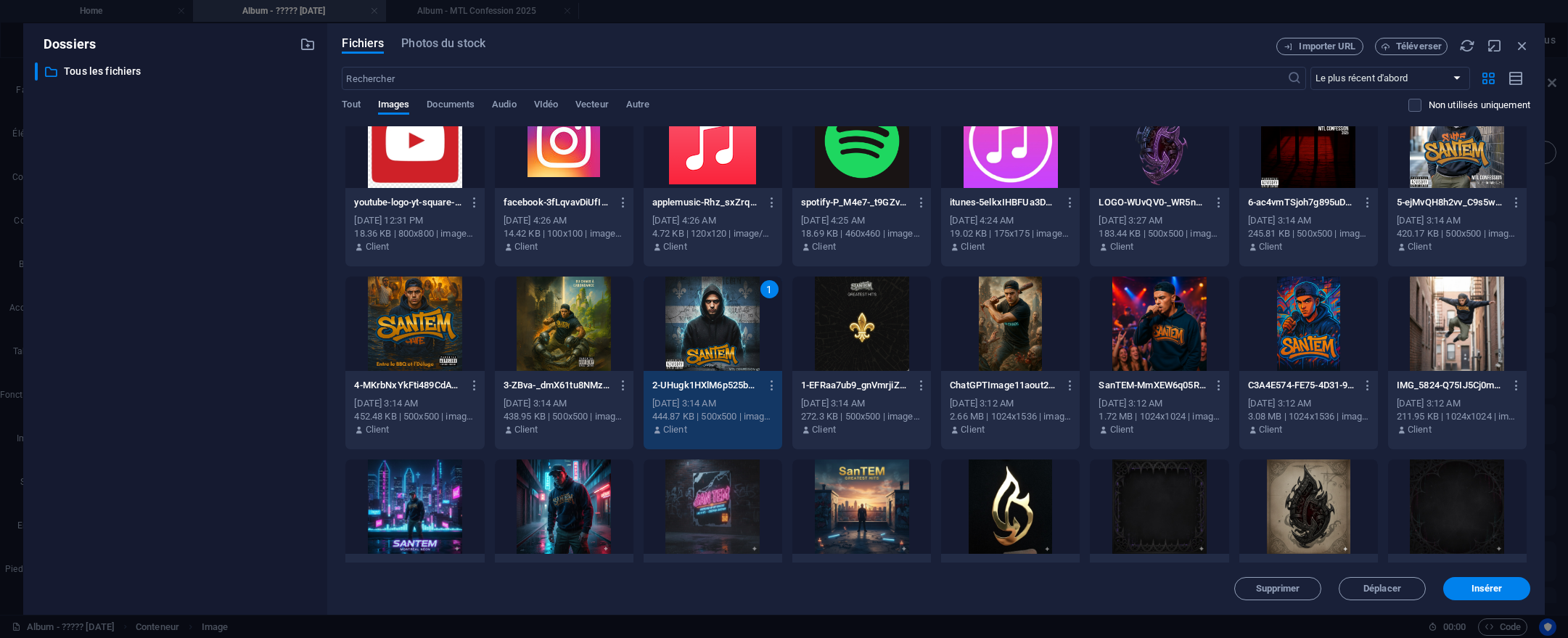
click at [1477, 594] on button "Insérer" at bounding box center [1487, 588] width 87 height 23
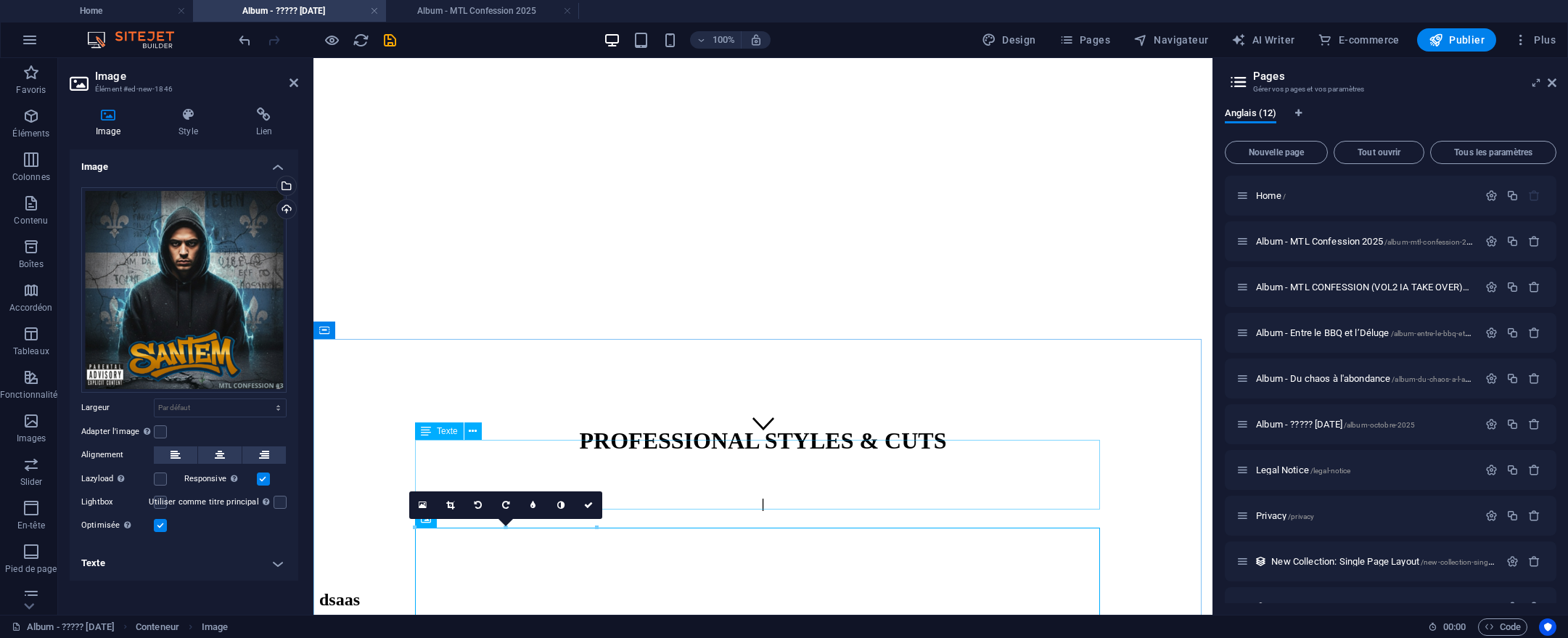
scroll to position [227, 0]
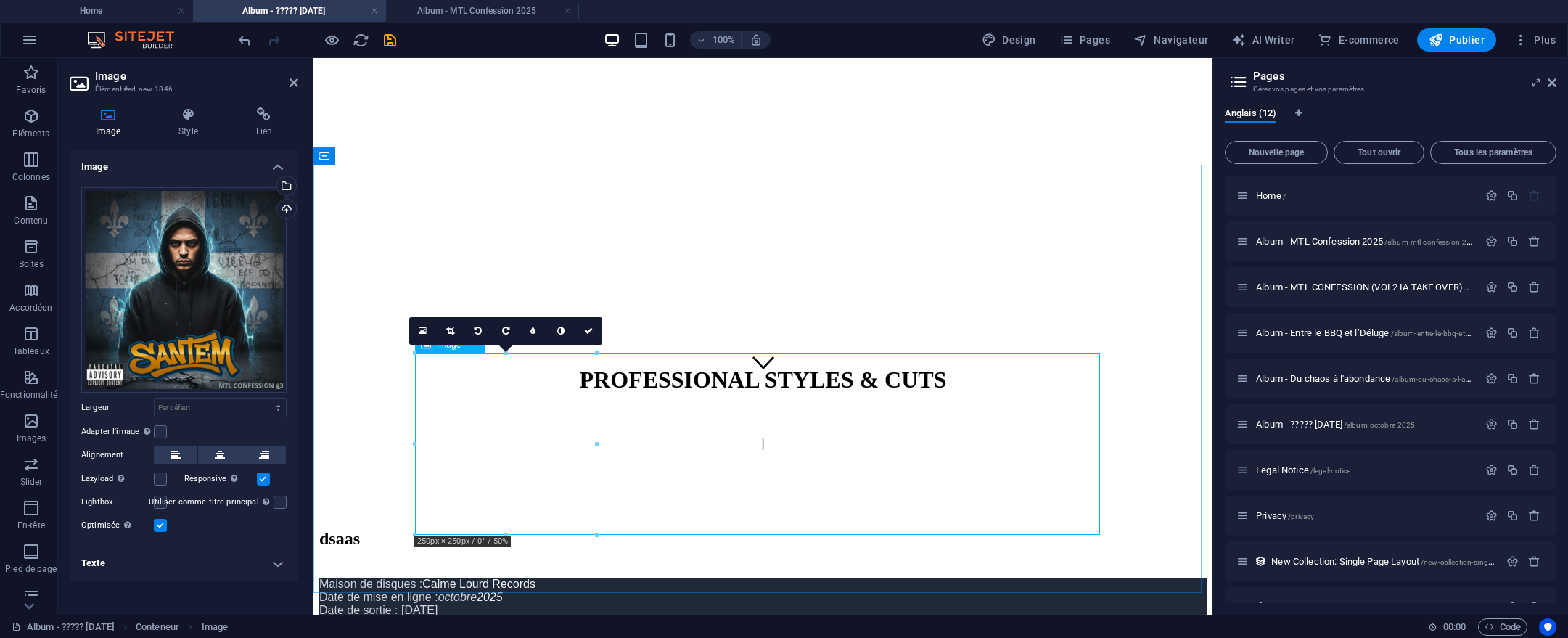
click at [186, 117] on icon at bounding box center [188, 114] width 71 height 15
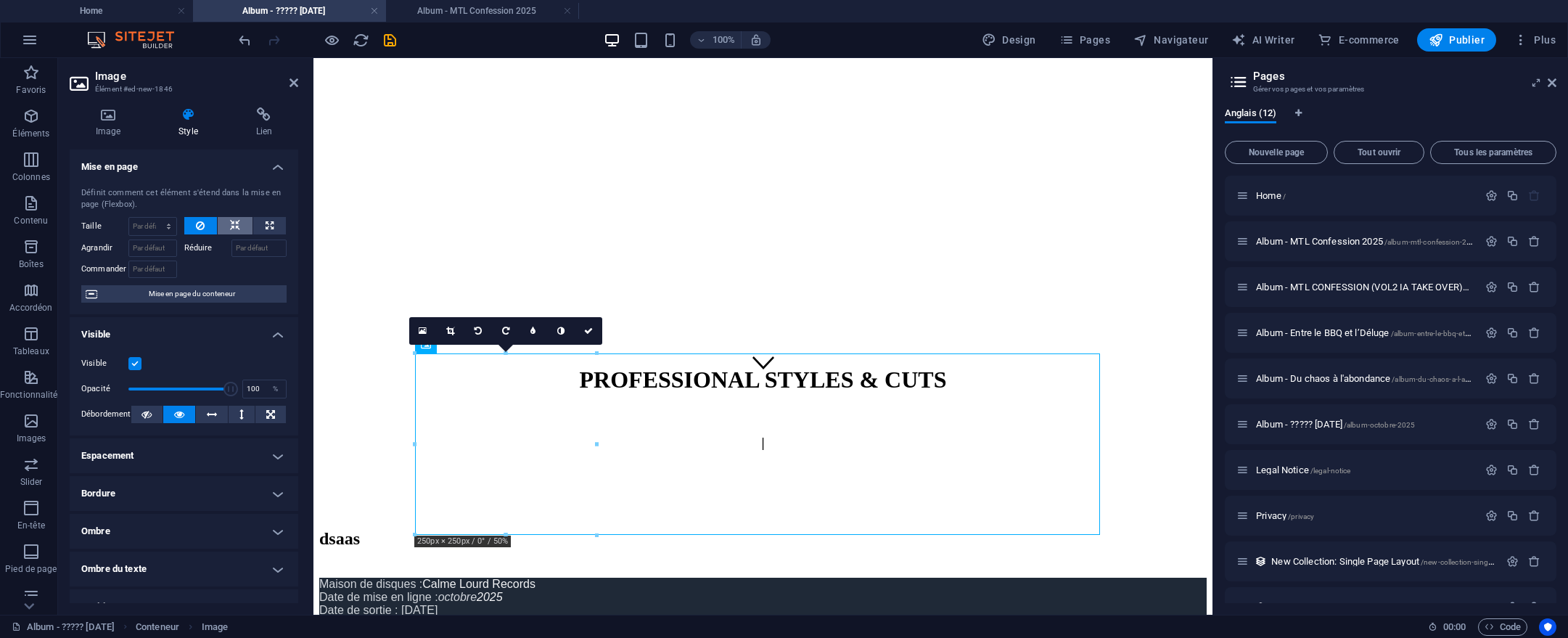
click at [234, 223] on icon at bounding box center [235, 225] width 10 height 18
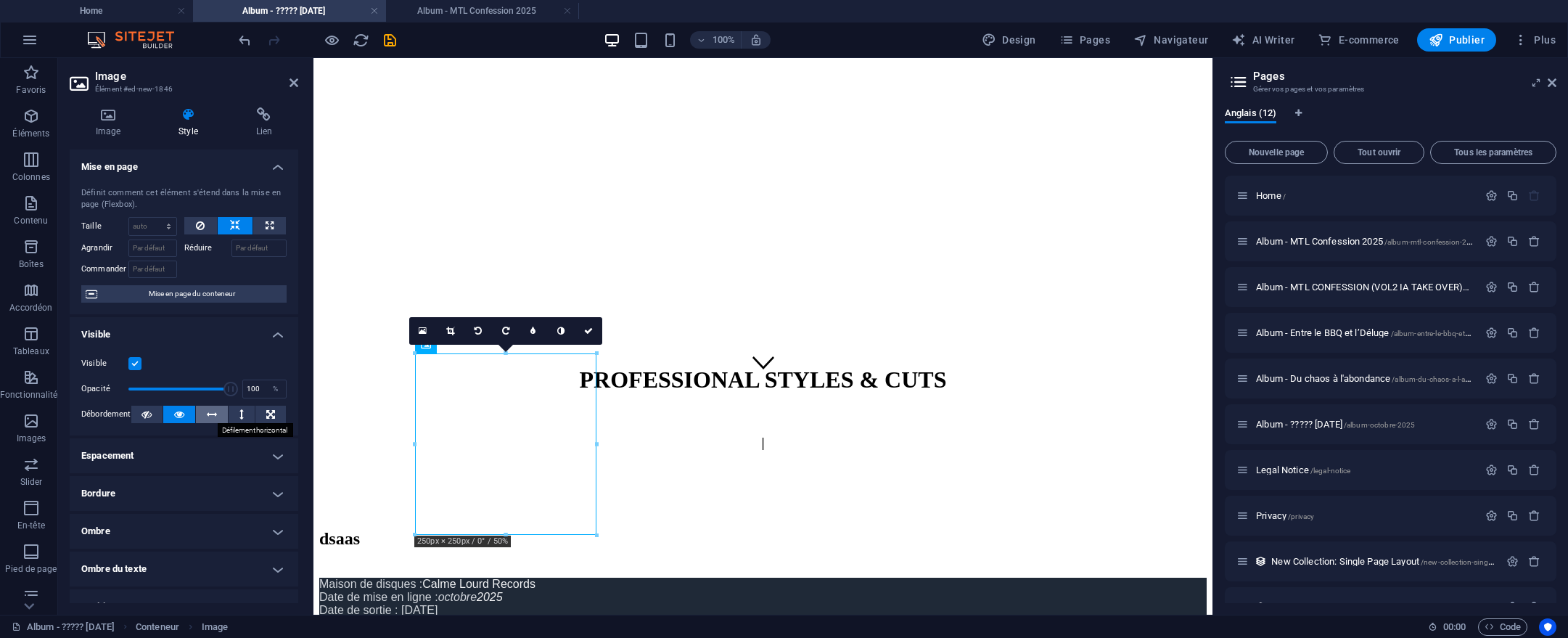
click at [220, 414] on button at bounding box center [212, 414] width 32 height 18
click at [239, 413] on icon at bounding box center [242, 414] width 5 height 18
click at [207, 410] on icon at bounding box center [212, 414] width 10 height 18
click at [170, 419] on button at bounding box center [179, 414] width 32 height 18
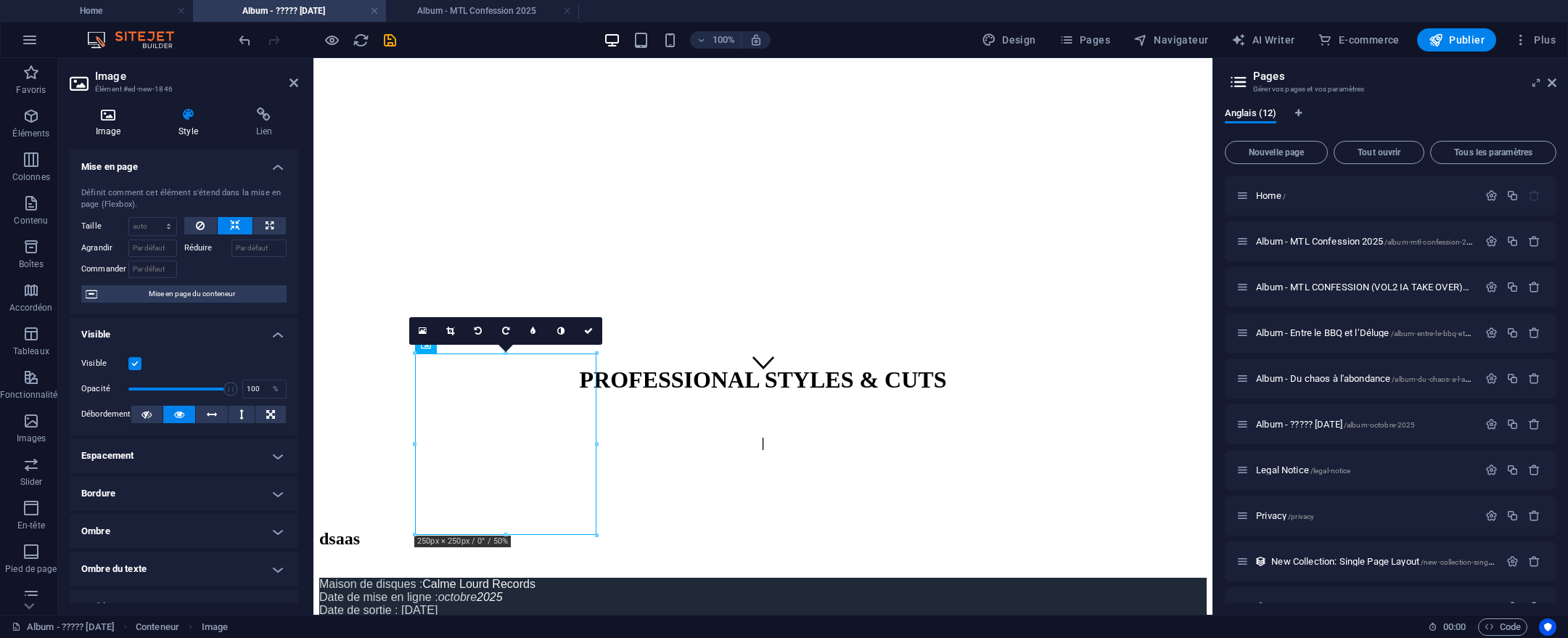
click at [124, 117] on icon at bounding box center [108, 114] width 77 height 15
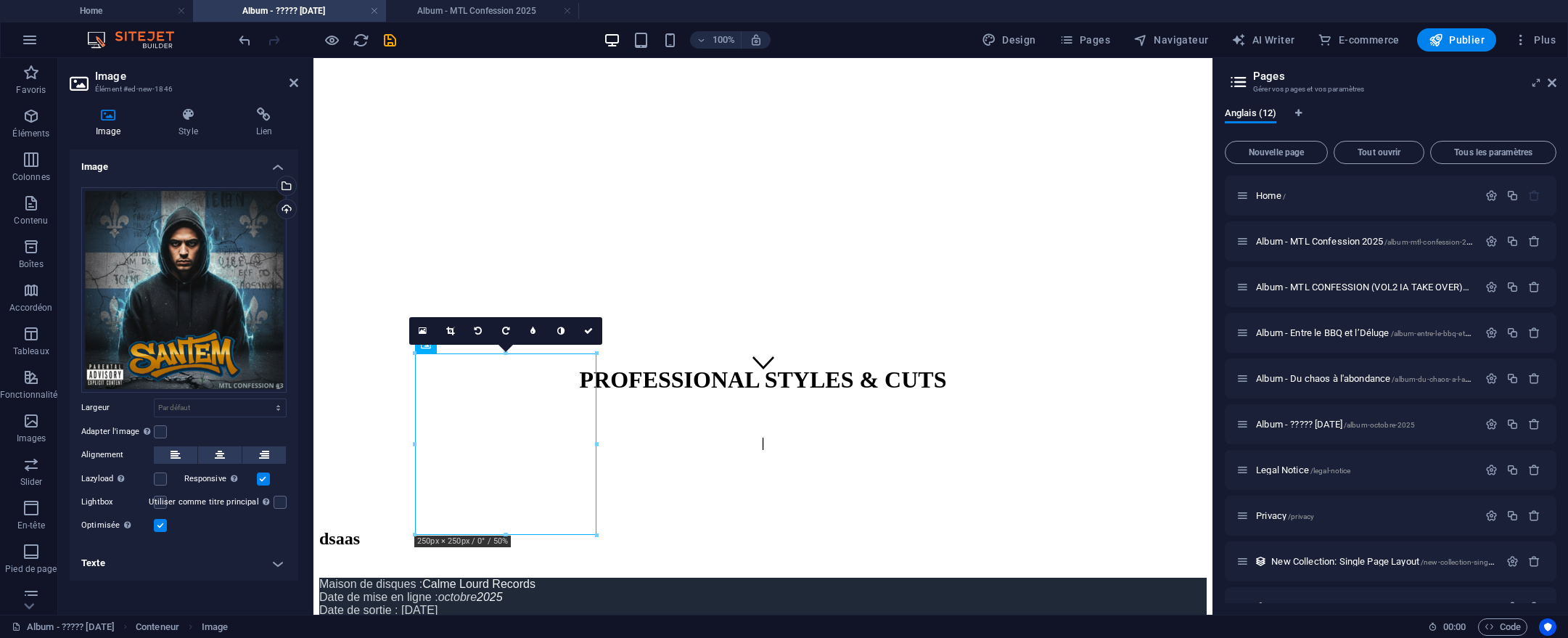
click at [143, 120] on icon at bounding box center [108, 114] width 77 height 15
click at [225, 452] on button at bounding box center [219, 455] width 44 height 18
click at [181, 118] on icon at bounding box center [188, 114] width 71 height 15
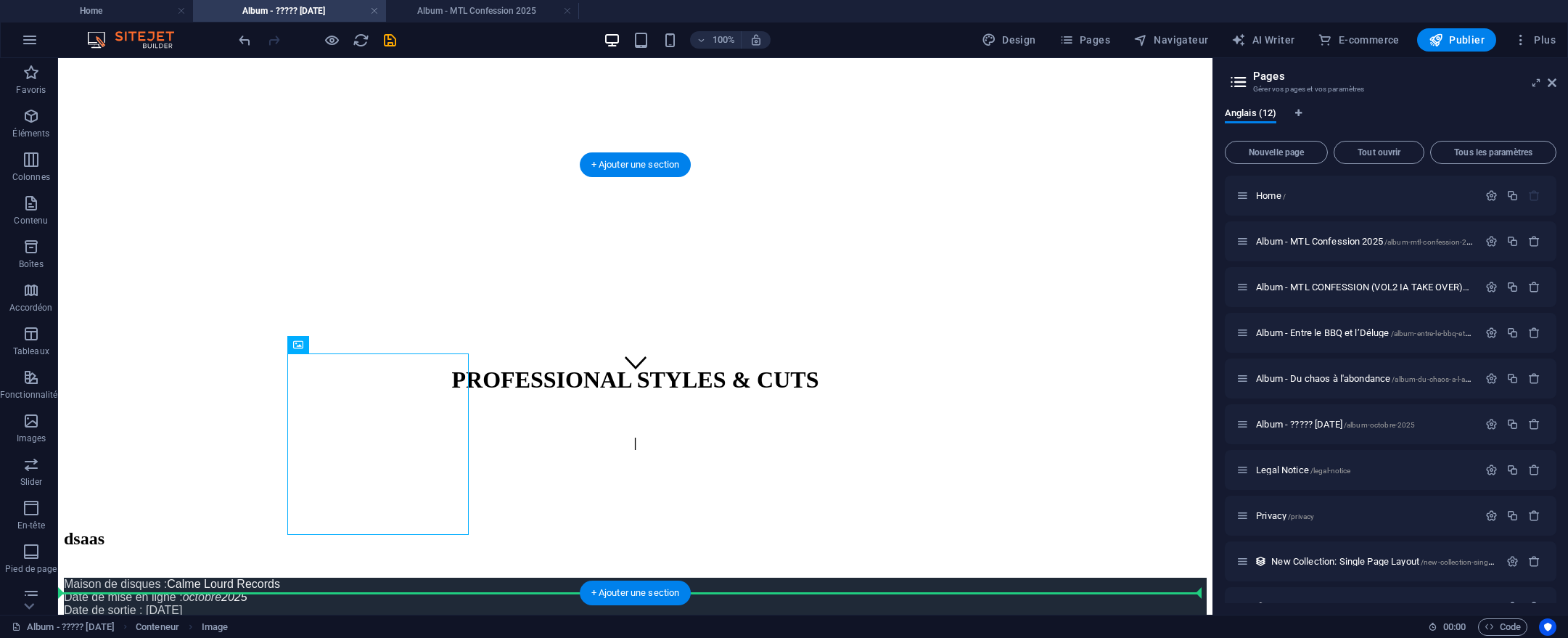
drag, startPoint x: 328, startPoint y: 417, endPoint x: 601, endPoint y: 427, distance: 273.2
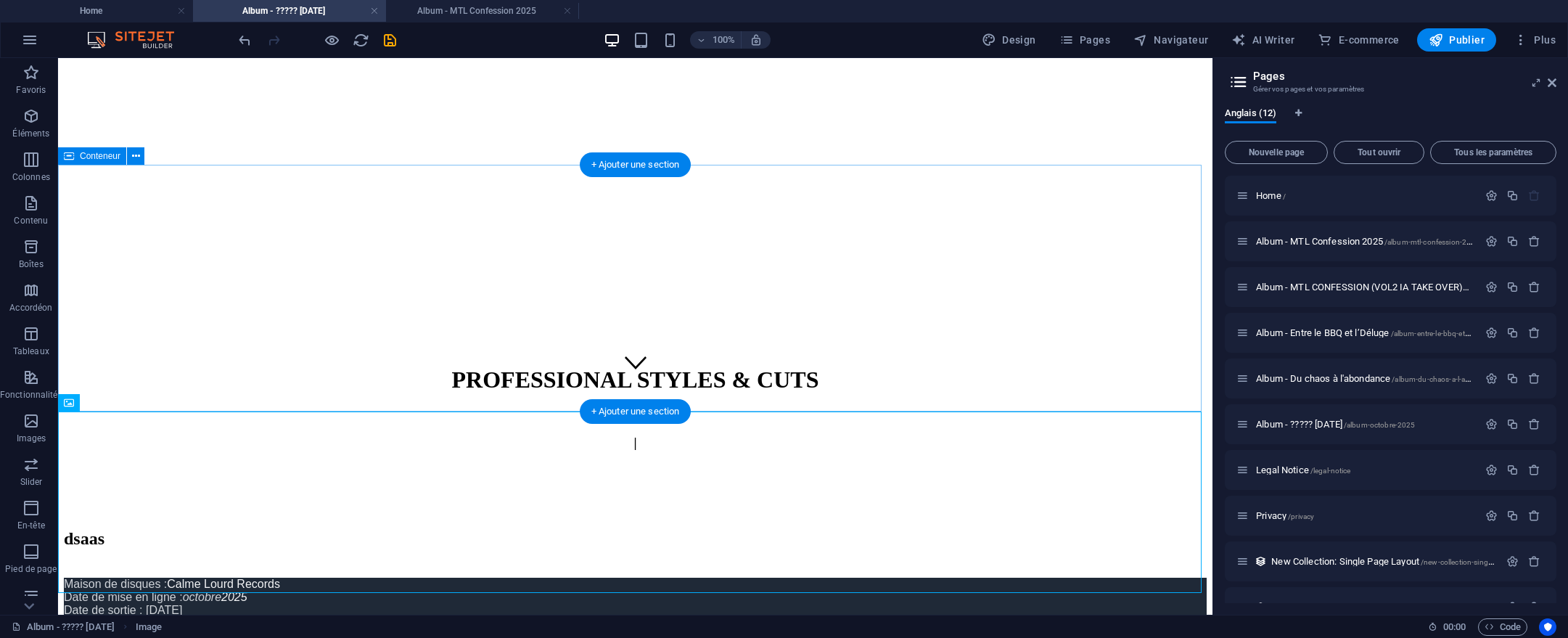
click at [711, 529] on div "dsaas Maison de disques : Calme Lourd Records Date de mise en ligne : octobre 2…" at bounding box center [635, 588] width 1143 height 119
drag, startPoint x: 700, startPoint y: 408, endPoint x: 705, endPoint y: 359, distance: 49.3
click at [705, 529] on div "dsaas Maison de disques : Calme Lourd Records Date de mise en ligne : octobre 2…" at bounding box center [635, 588] width 1143 height 119
drag, startPoint x: 702, startPoint y: 413, endPoint x: 705, endPoint y: 382, distance: 31.1
click at [705, 382] on div "PROFESSIONAL STYLES & CUTS | dsaas Maison de disques : Calme Lourd Records Date…" at bounding box center [635, 442] width 1143 height 1186
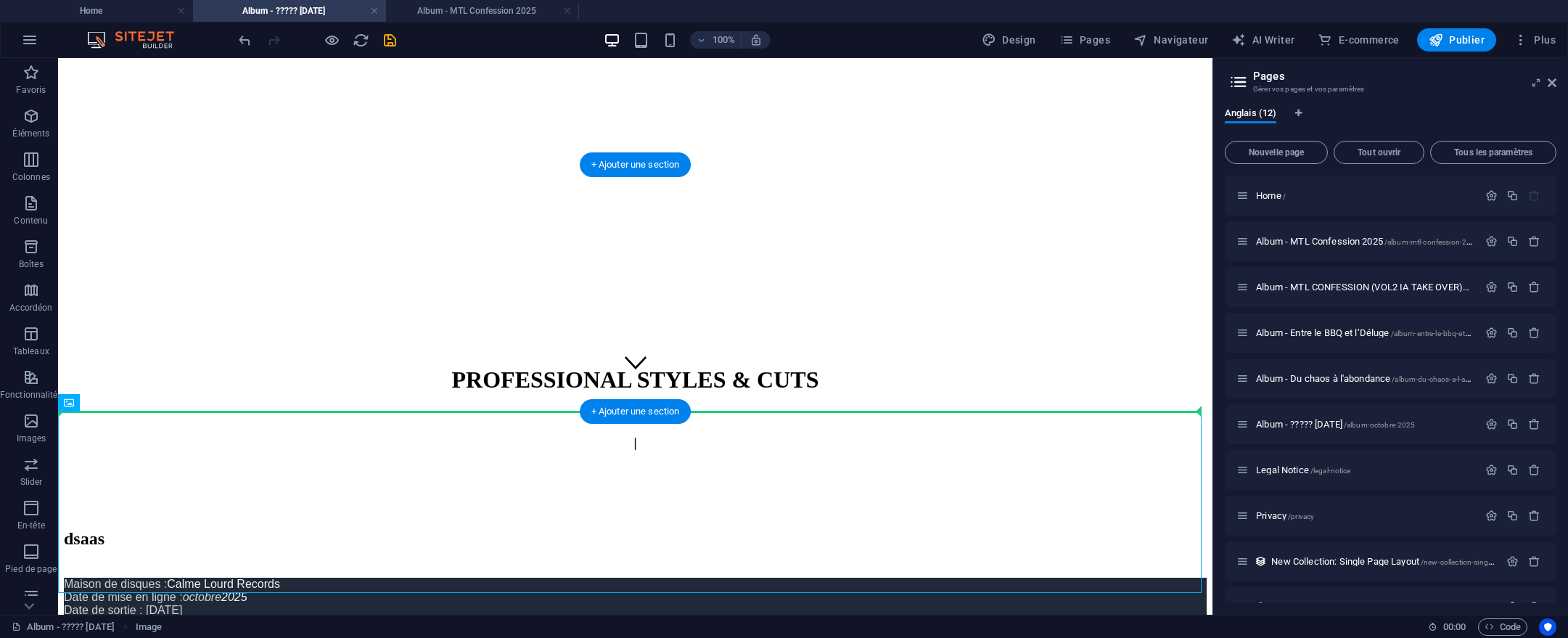
drag, startPoint x: 633, startPoint y: 465, endPoint x: 651, endPoint y: 373, distance: 93.7
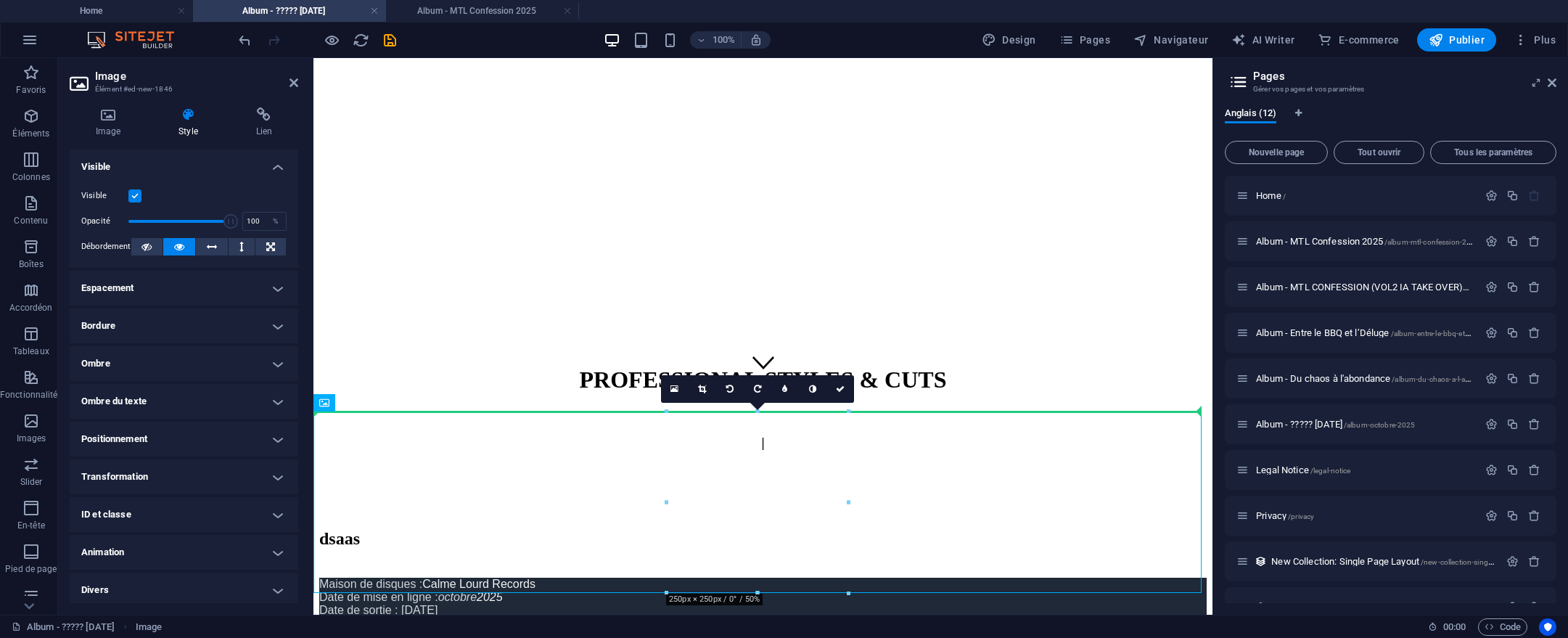
drag, startPoint x: 742, startPoint y: 490, endPoint x: 748, endPoint y: 383, distance: 107.2
drag, startPoint x: 771, startPoint y: 493, endPoint x: 787, endPoint y: 344, distance: 149.9
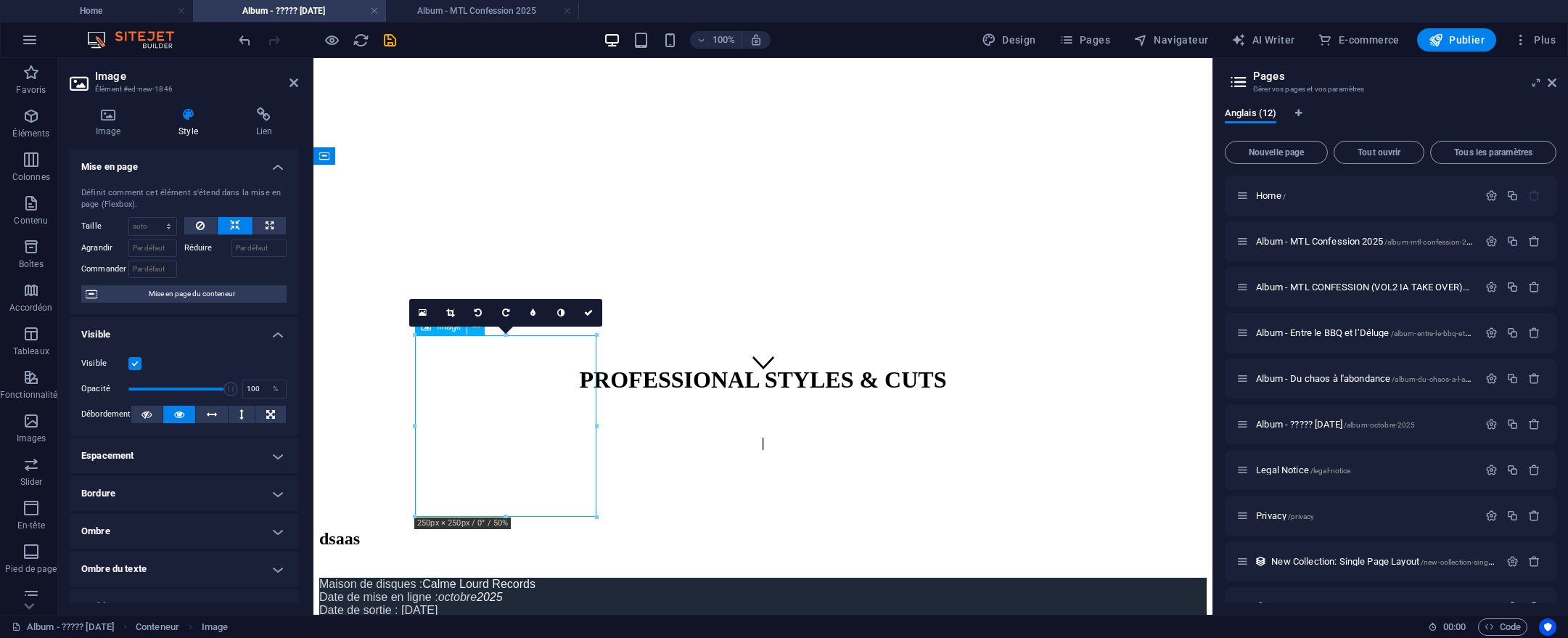
drag, startPoint x: 495, startPoint y: 397, endPoint x: 497, endPoint y: 408, distance: 11.2
click at [38, 123] on icon "button" at bounding box center [31, 116] width 18 height 18
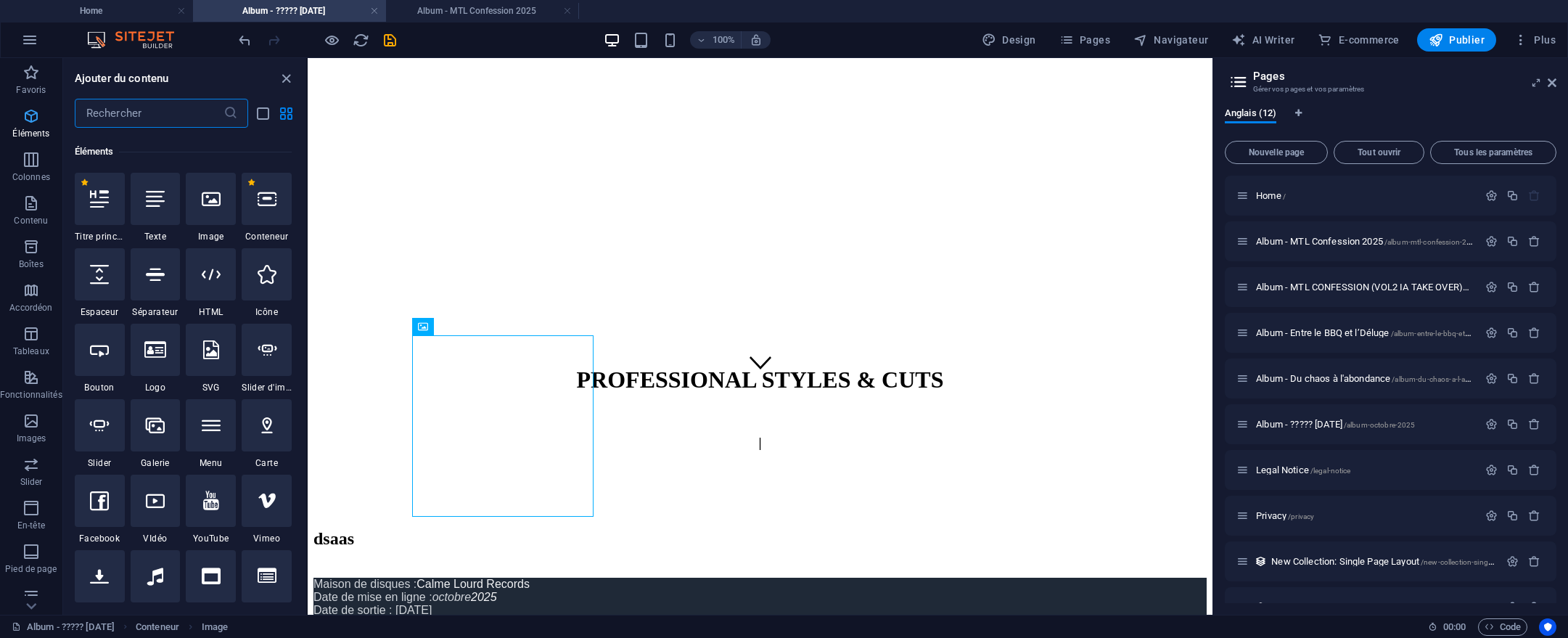
scroll to position [155, 0]
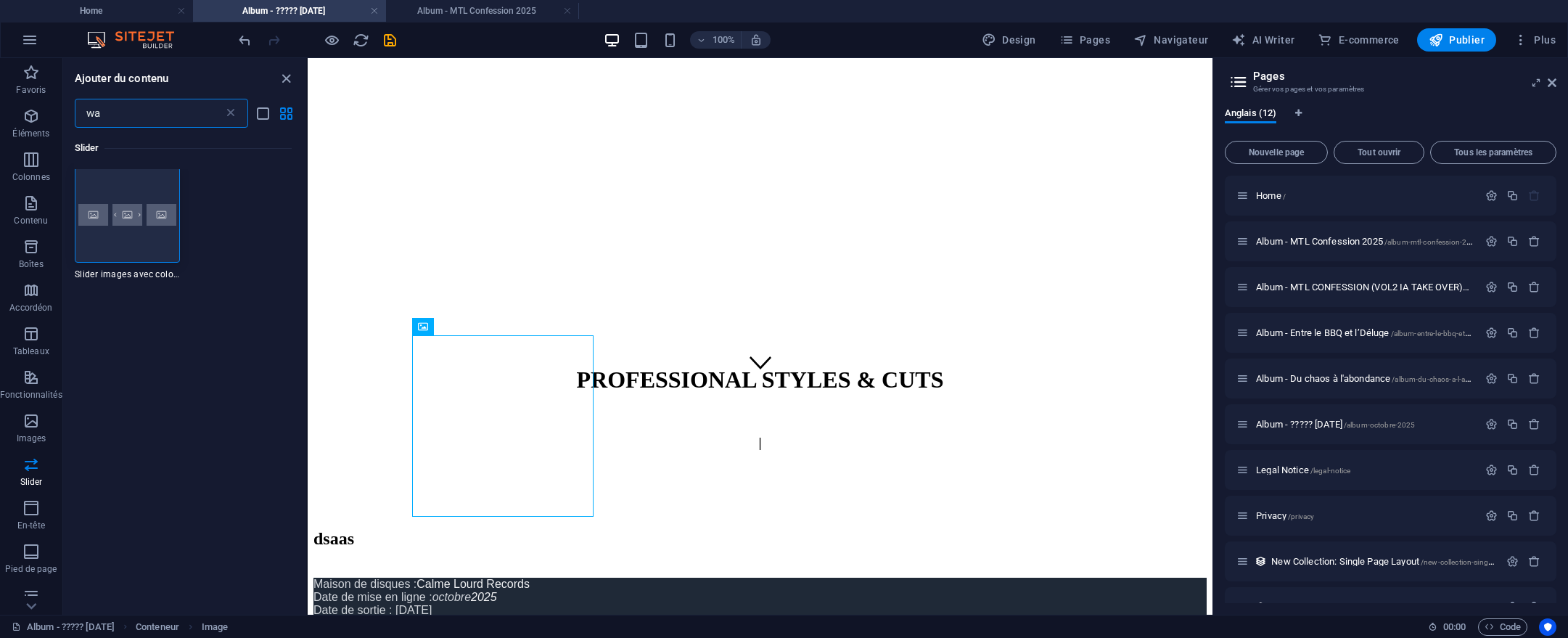
type input "w"
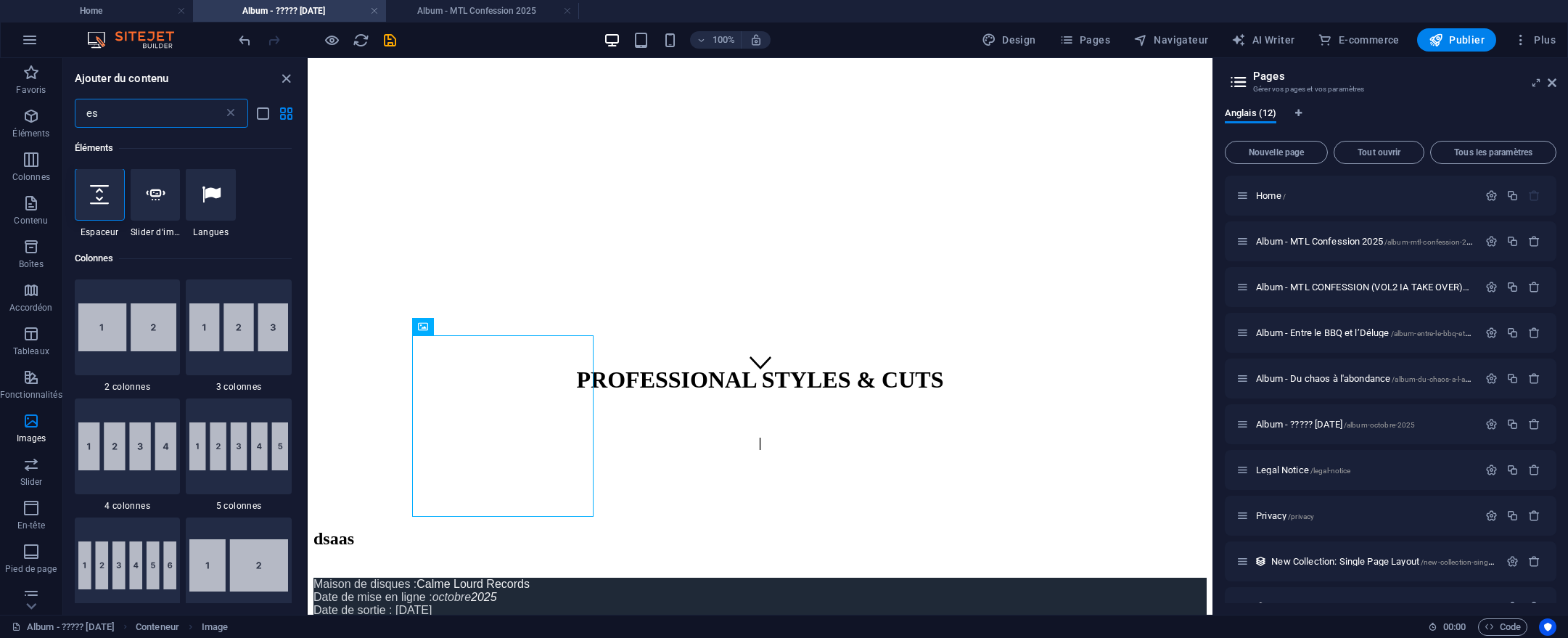
scroll to position [0, 0]
type input "es"
click at [81, 179] on label "1 Star" at bounding box center [84, 179] width 8 height 8
click at [81, 189] on input "1 Star" at bounding box center [80, 189] width 1 height 1
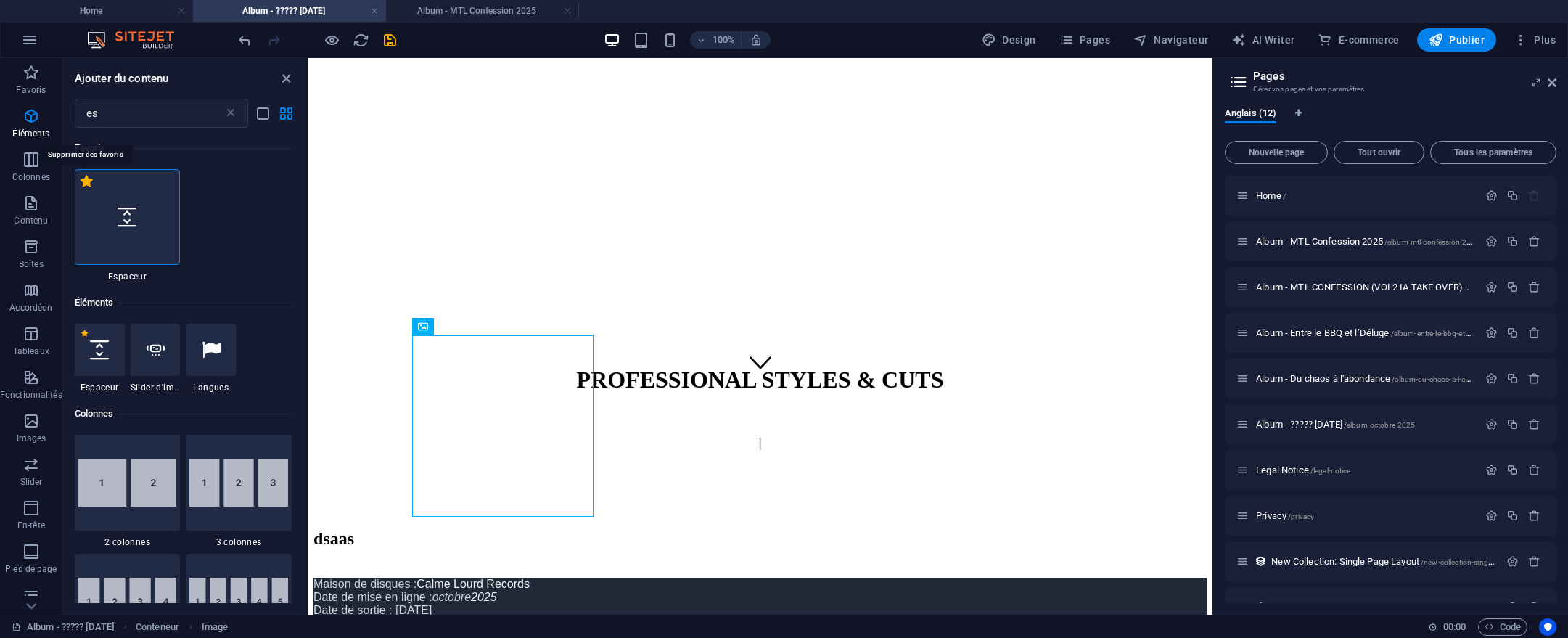
click at [82, 182] on label "1 Star" at bounding box center [87, 181] width 12 height 12
click at [81, 189] on input "1 Star" at bounding box center [80, 189] width 1 height 1
radio input "false"
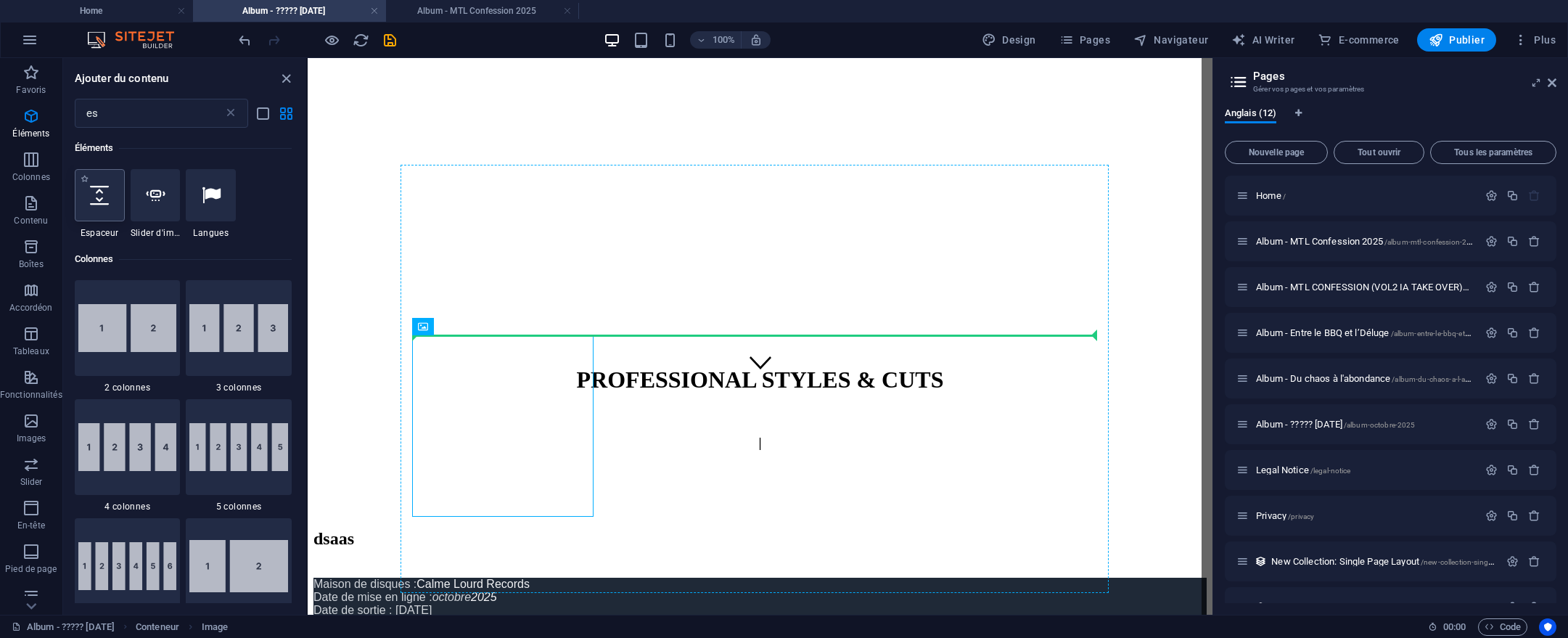
select select "px"
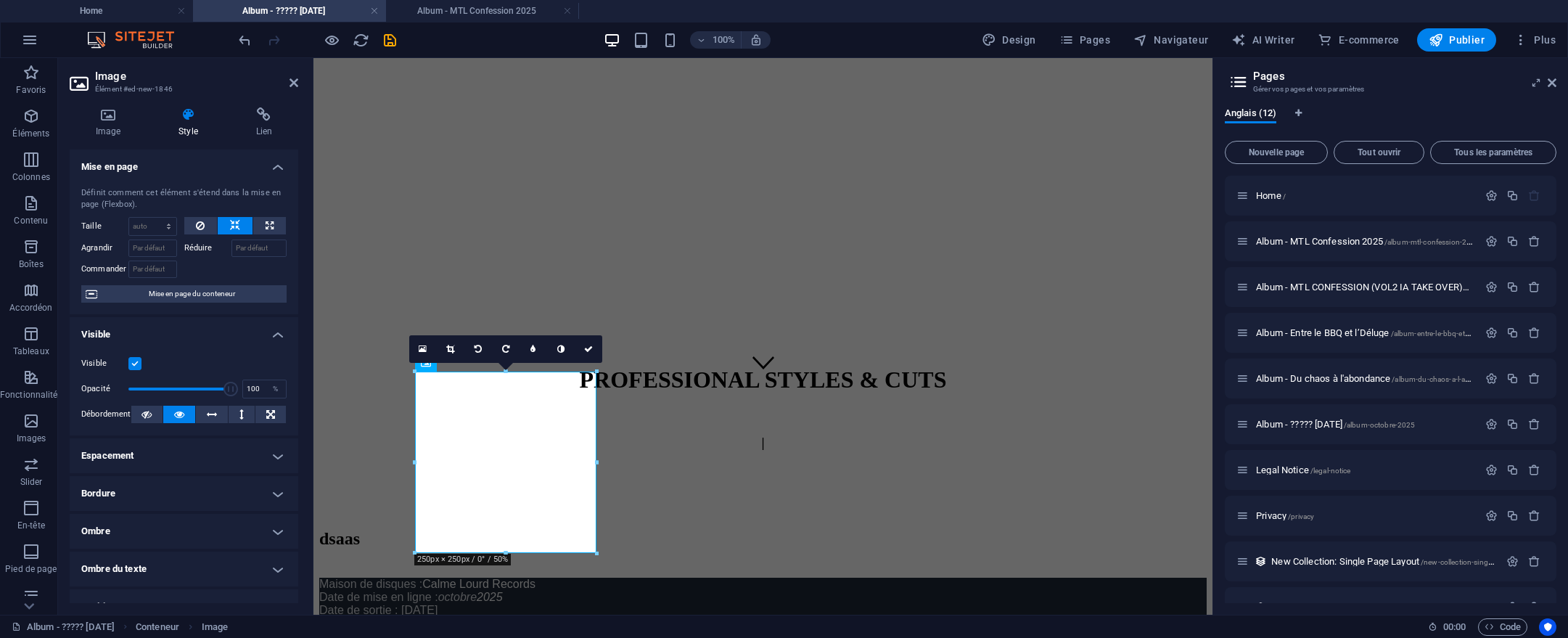
click at [229, 494] on h4 "Bordure" at bounding box center [184, 493] width 228 height 35
click at [231, 459] on h4 "Espacement" at bounding box center [184, 455] width 228 height 35
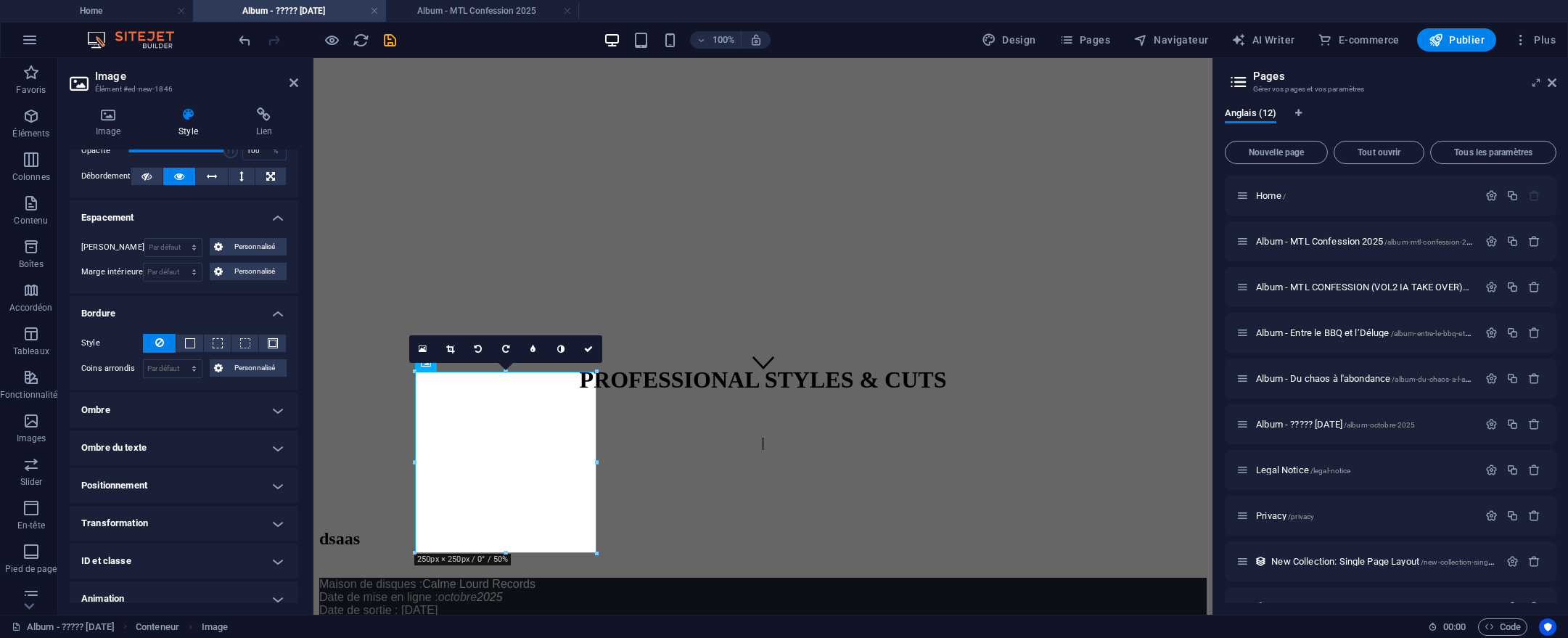
scroll to position [244, 0]
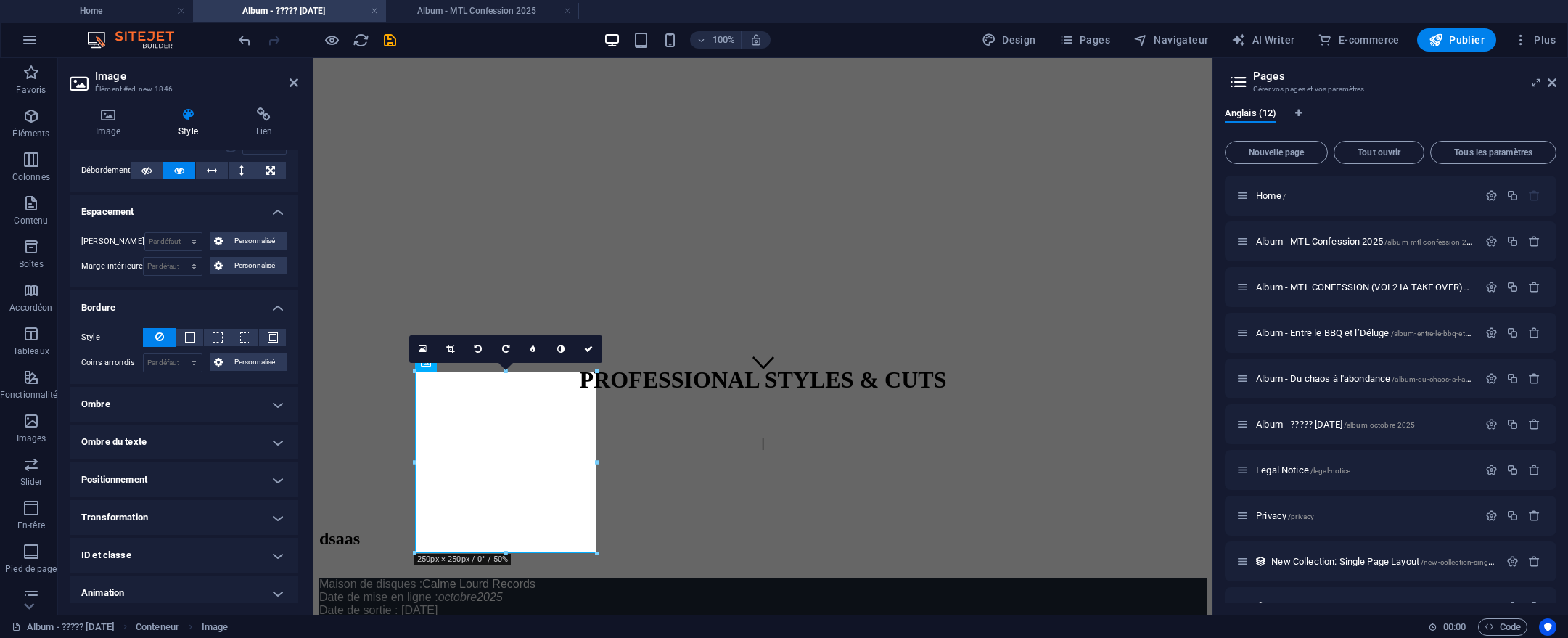
click at [216, 462] on h4 "Positionnement" at bounding box center [184, 479] width 228 height 35
click at [137, 508] on span "Statique" at bounding box center [142, 508] width 26 height 18
click at [177, 509] on span "Relative" at bounding box center [178, 508] width 24 height 18
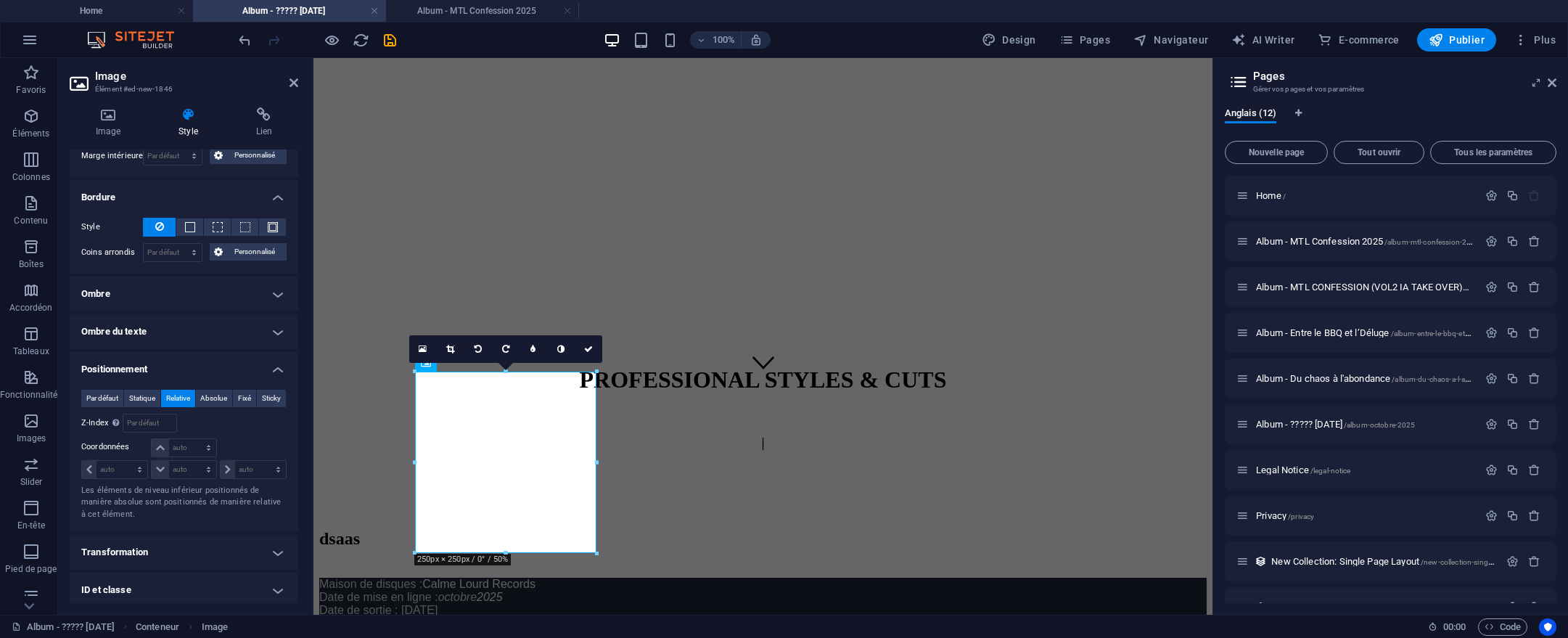
scroll to position [434, 0]
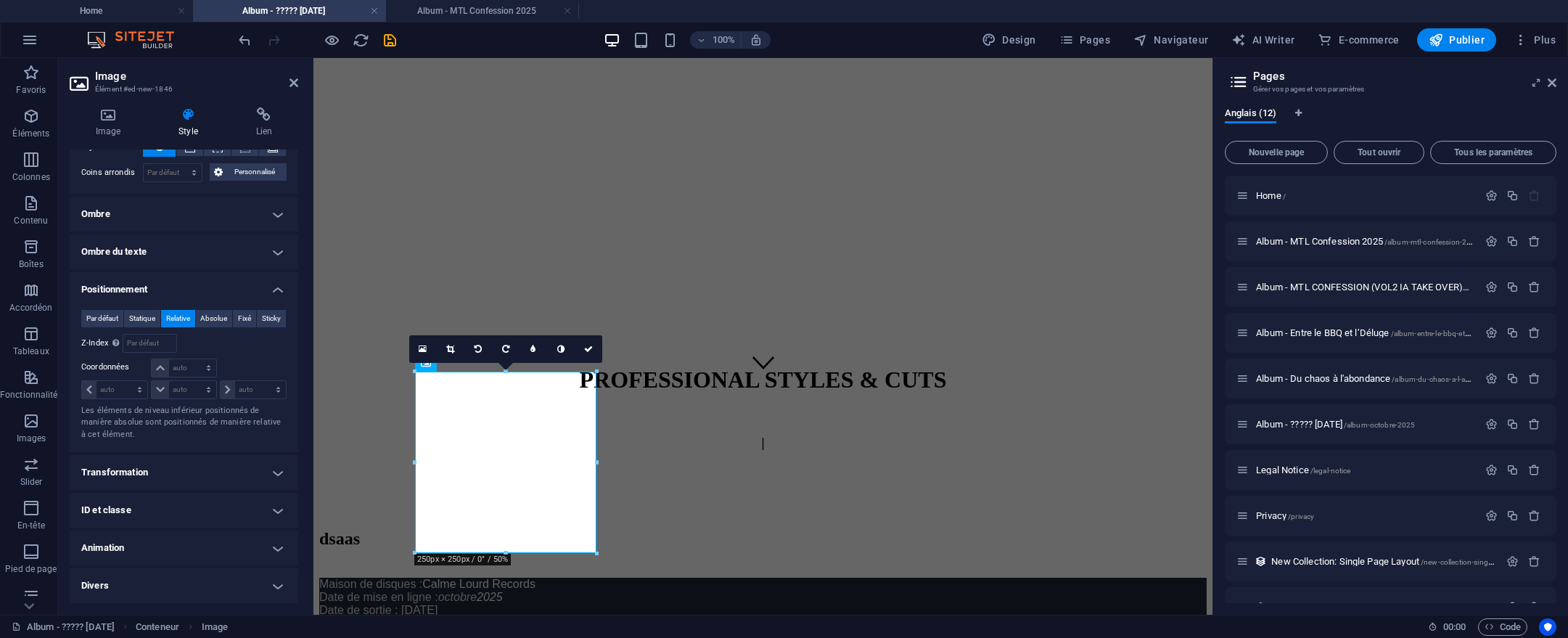
click at [155, 468] on h4 "Transformation" at bounding box center [184, 472] width 228 height 35
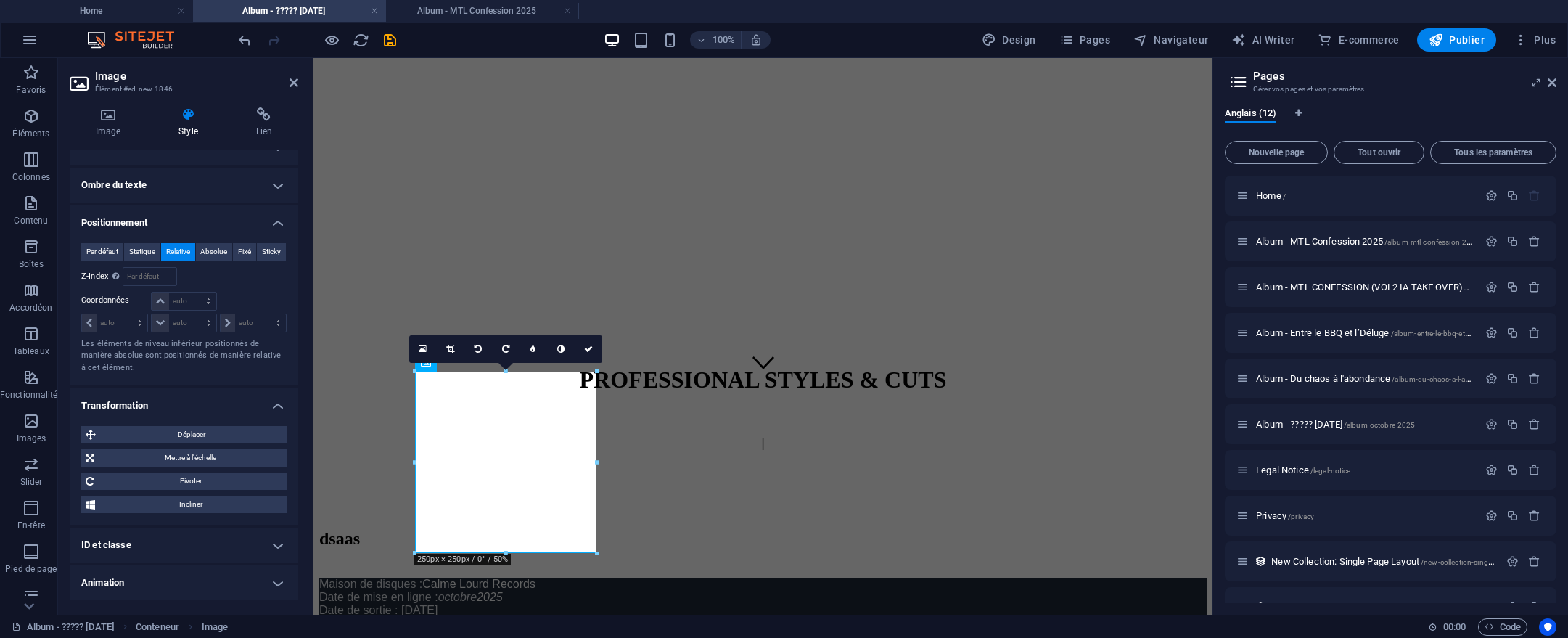
scroll to position [535, 0]
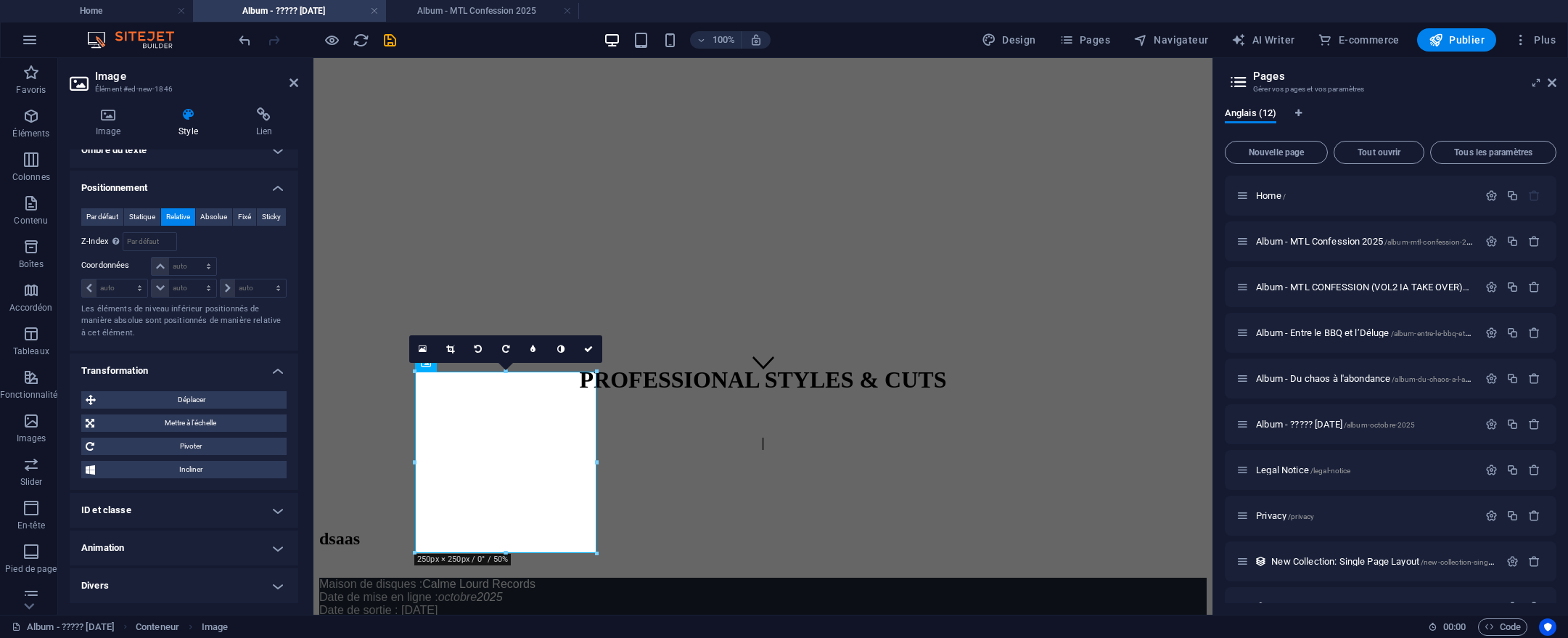
click at [150, 509] on h4 "ID et classe" at bounding box center [184, 510] width 228 height 35
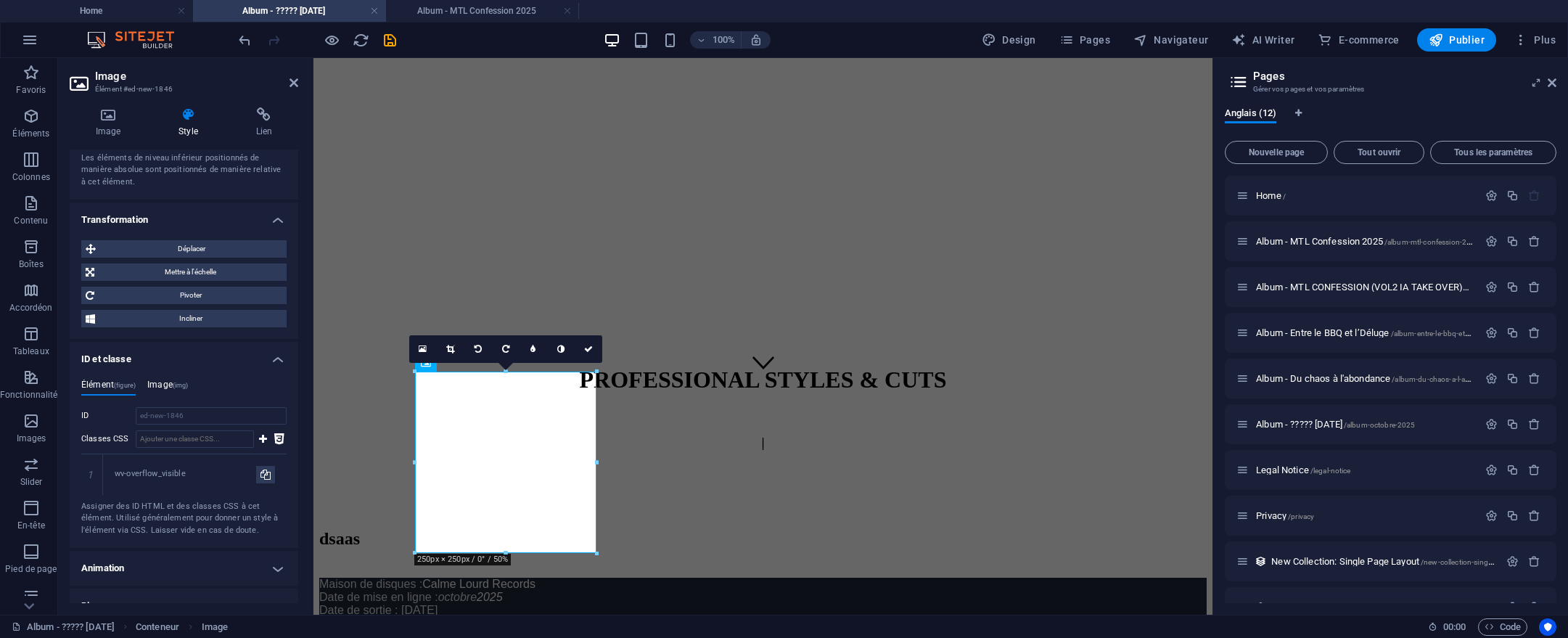
scroll to position [707, 0]
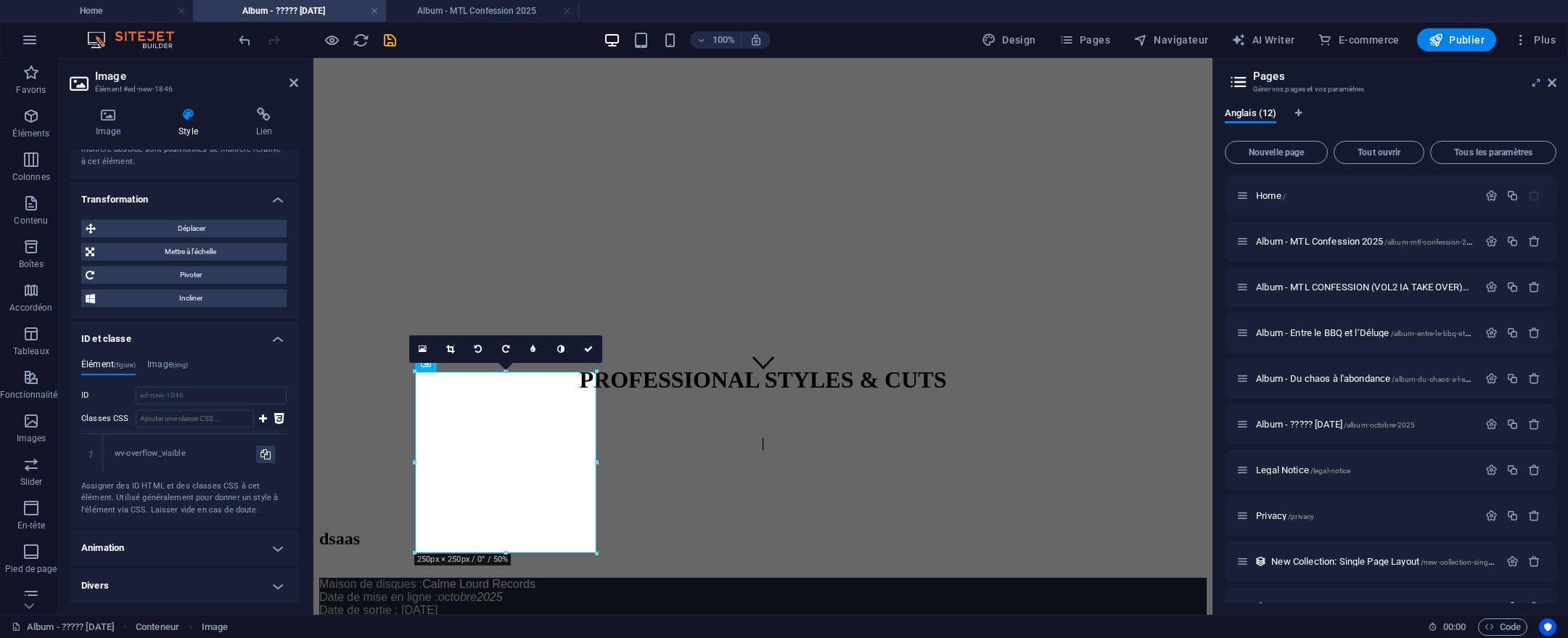
click at [162, 558] on h4 "Animation" at bounding box center [184, 548] width 228 height 35
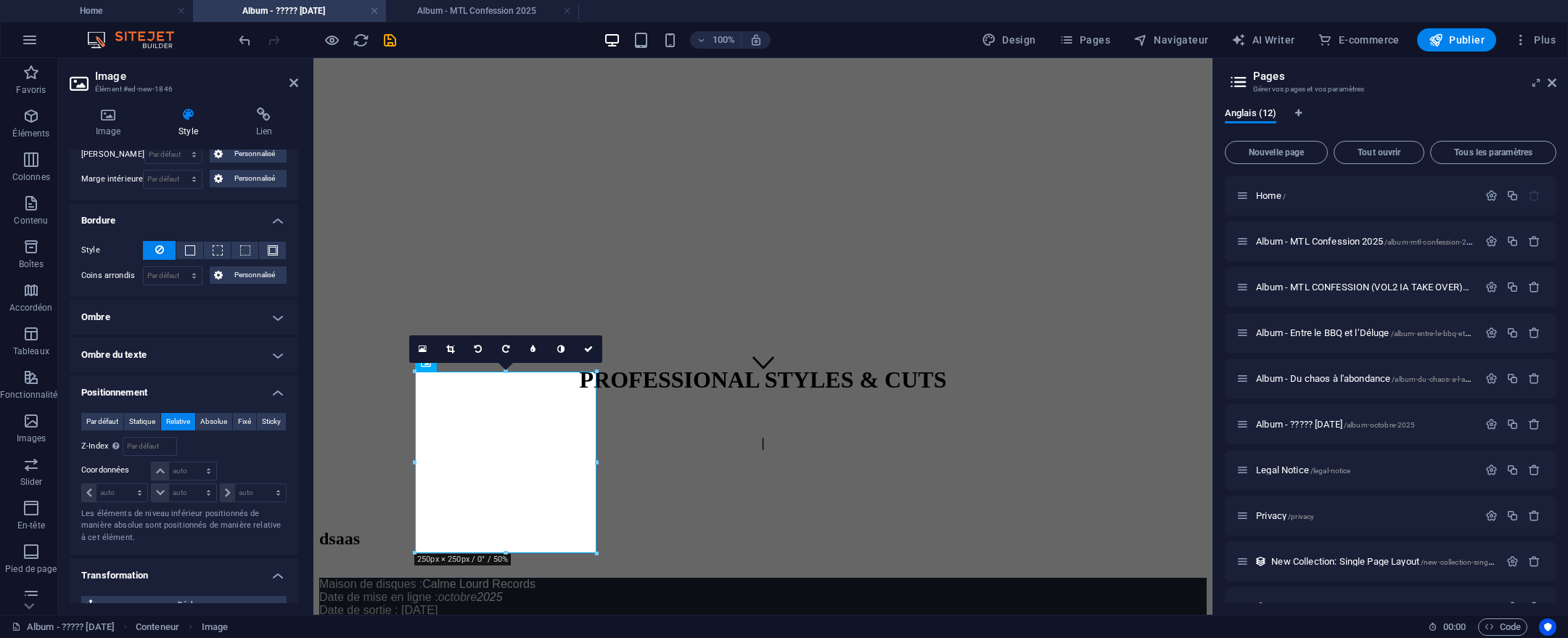
scroll to position [321, 0]
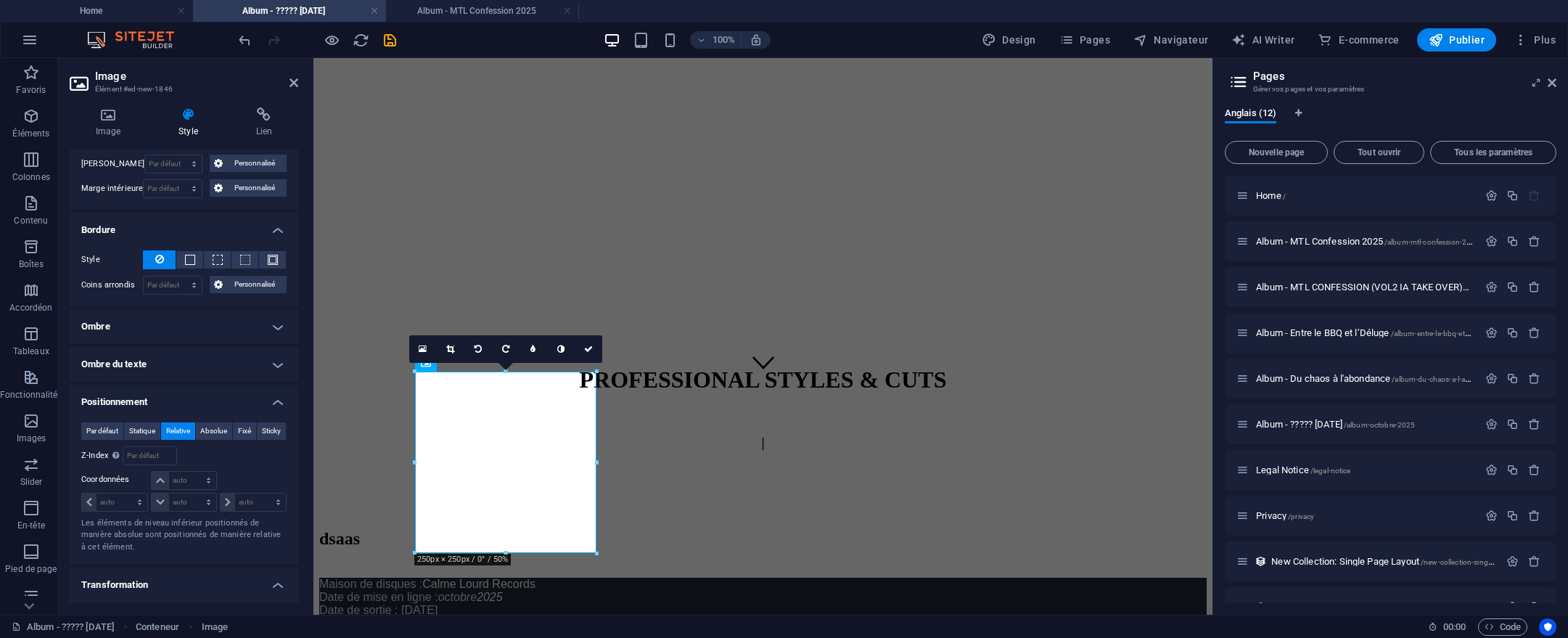
click at [217, 376] on h4 "Ombre du texte" at bounding box center [184, 363] width 228 height 35
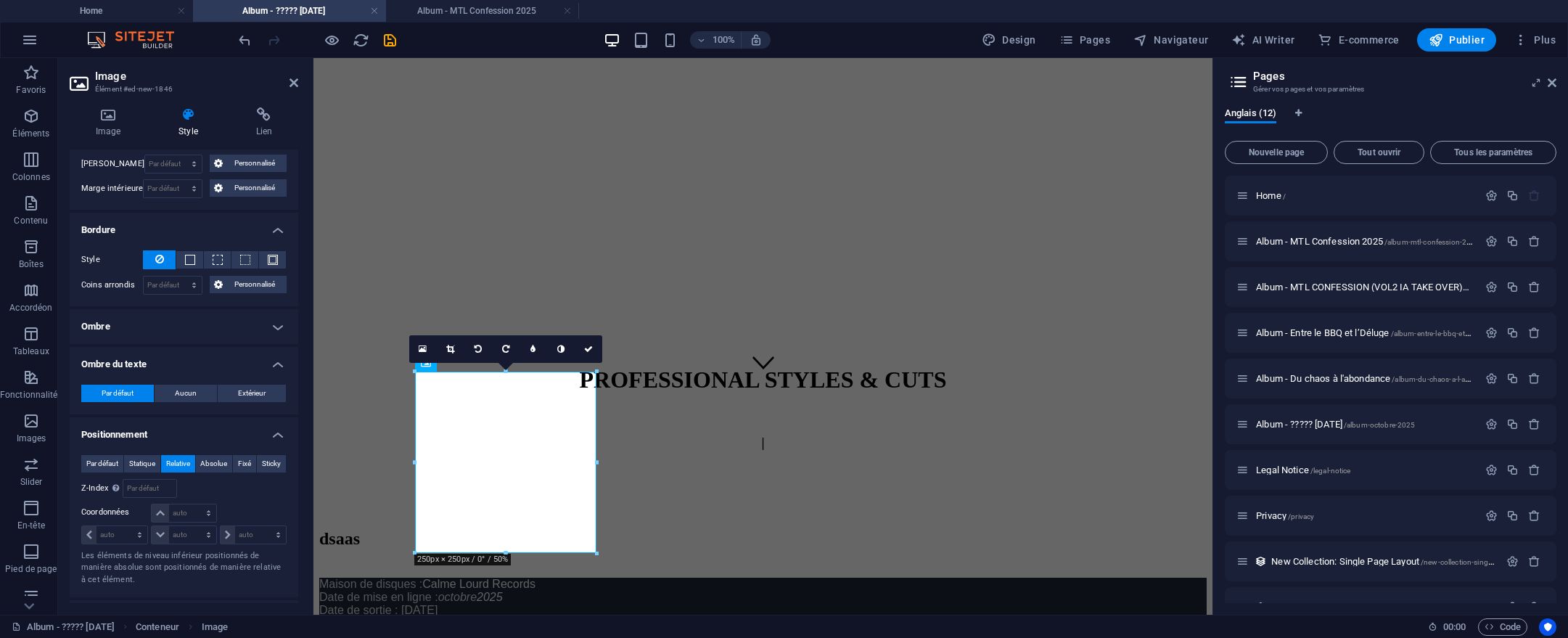
click at [203, 323] on h4 "Ombre" at bounding box center [184, 326] width 228 height 35
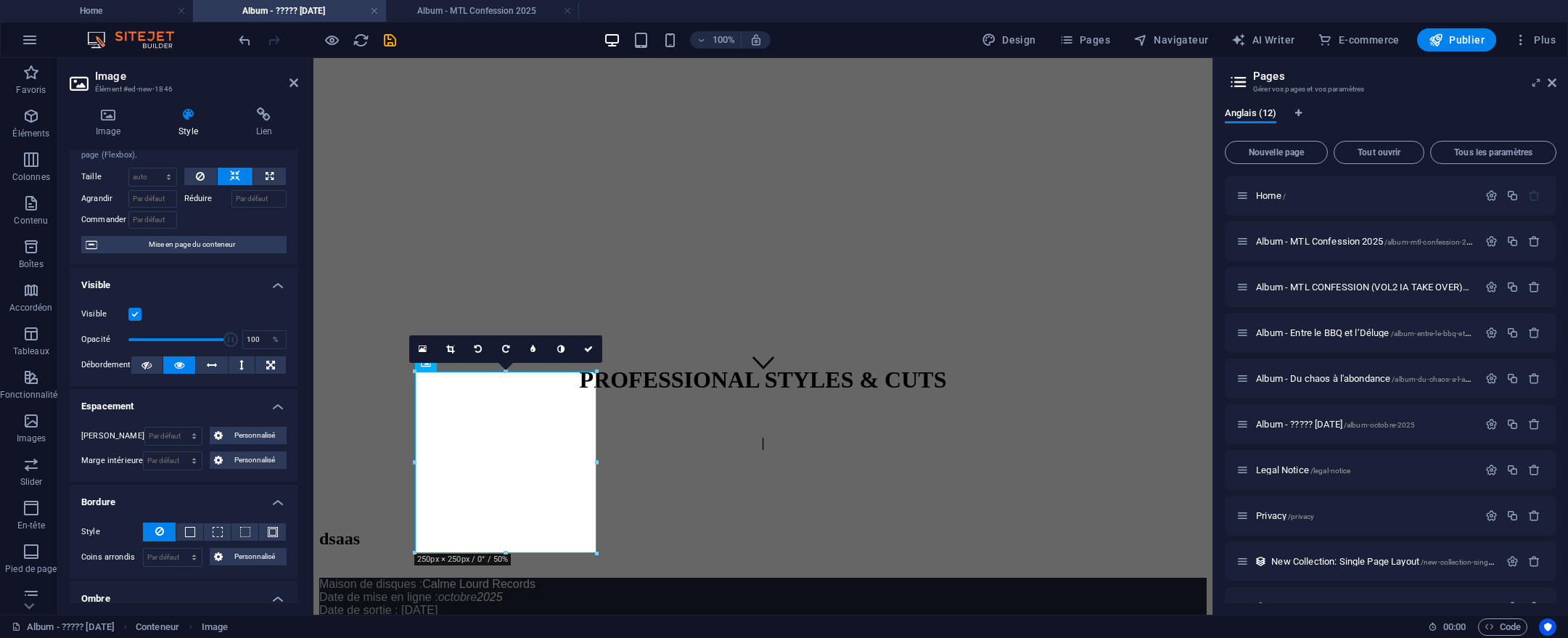
scroll to position [0, 0]
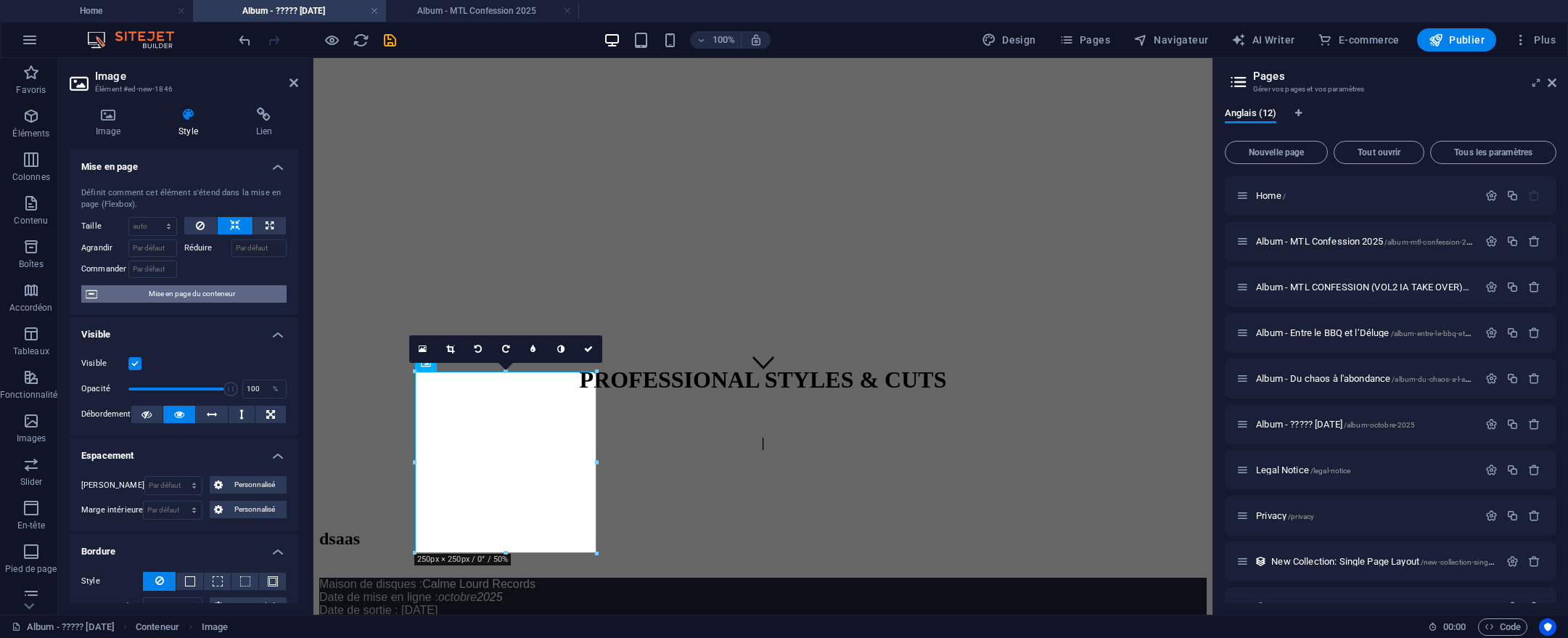
click at [169, 298] on span "Mise en page du conteneur" at bounding box center [192, 294] width 181 height 18
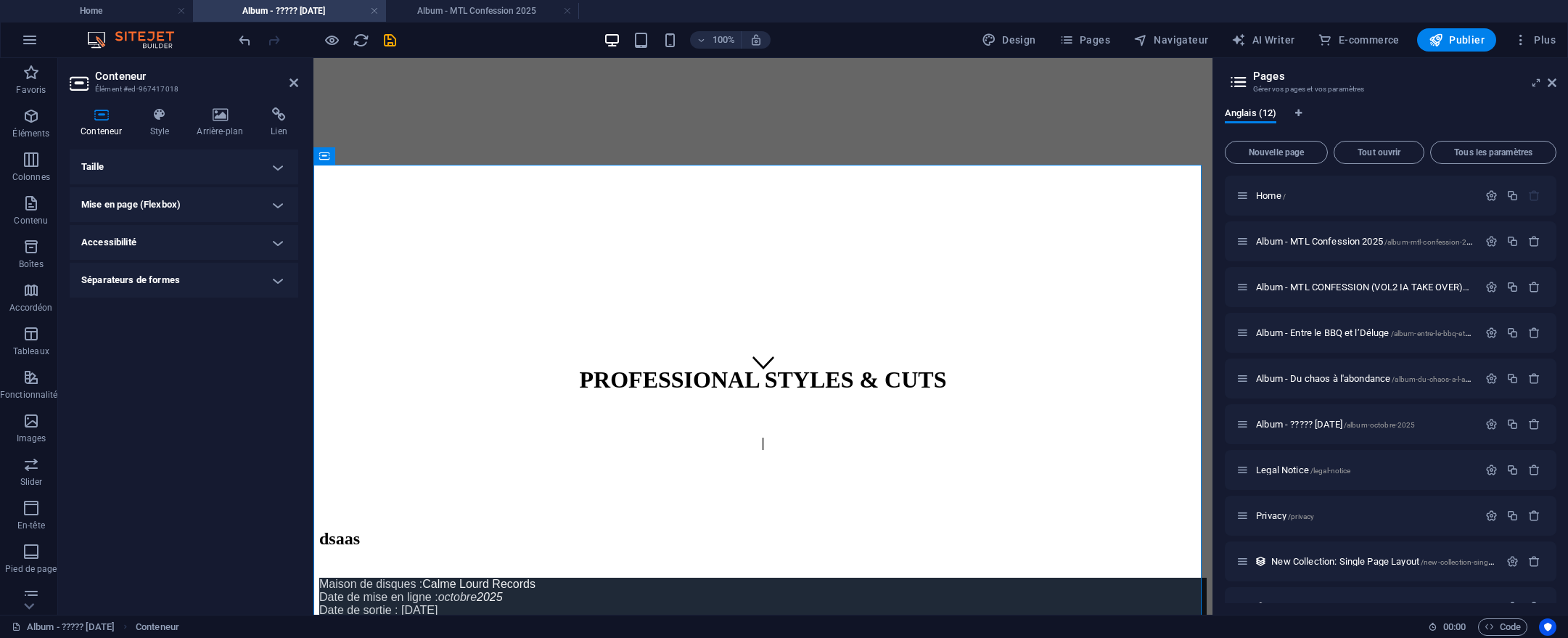
click at [123, 174] on h4 "Taille" at bounding box center [184, 166] width 228 height 35
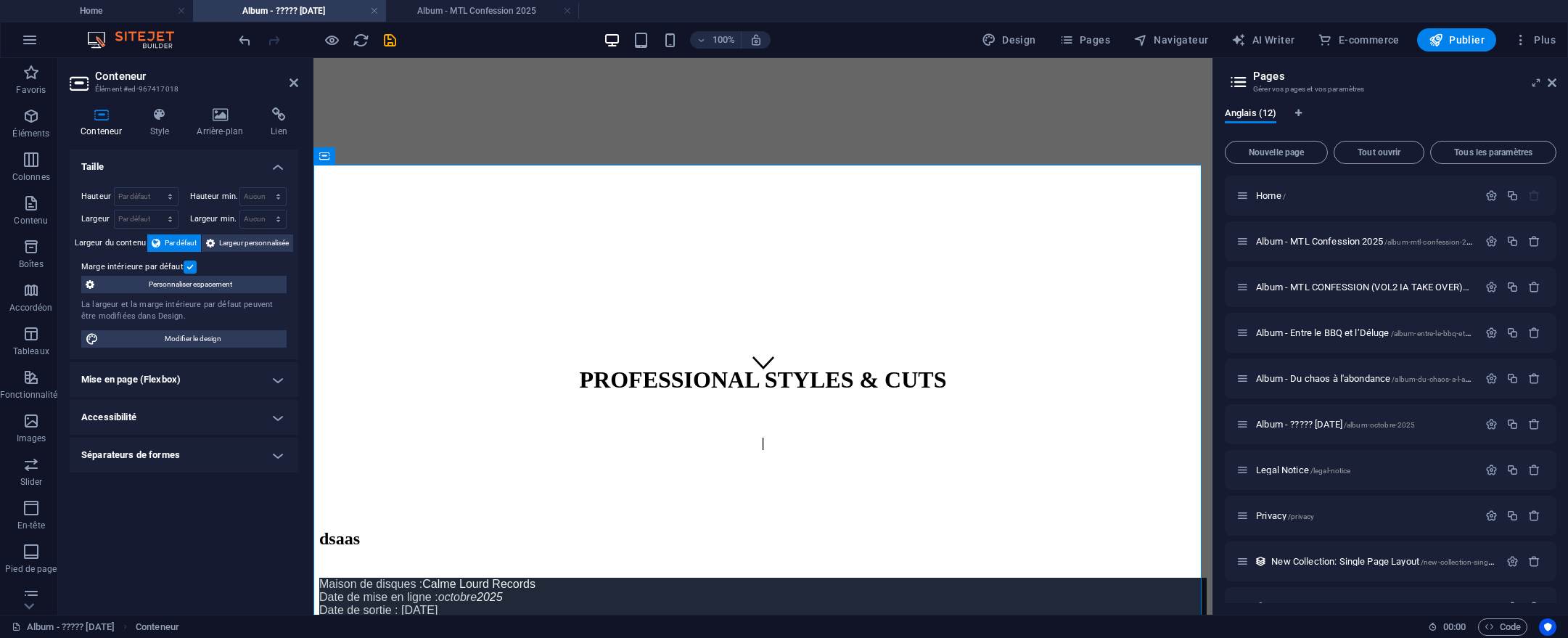
click at [190, 378] on h4 "Mise en page (Flexbox)" at bounding box center [184, 379] width 228 height 35
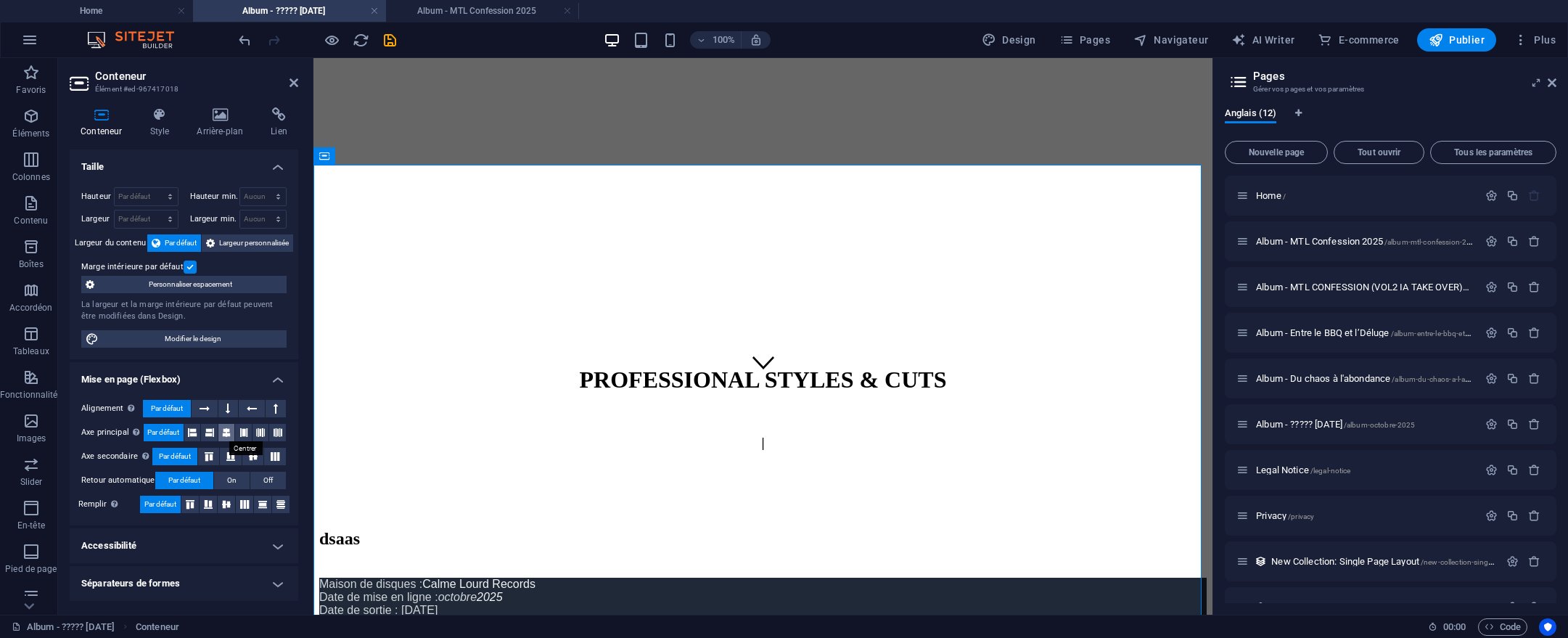
click at [225, 432] on icon at bounding box center [226, 432] width 8 height 18
click at [283, 215] on select "Aucun px rem % vh vw" at bounding box center [263, 219] width 47 height 18
select select "px"
click at [265, 210] on select "Aucun px rem % vh vw" at bounding box center [263, 219] width 47 height 18
type input "2"
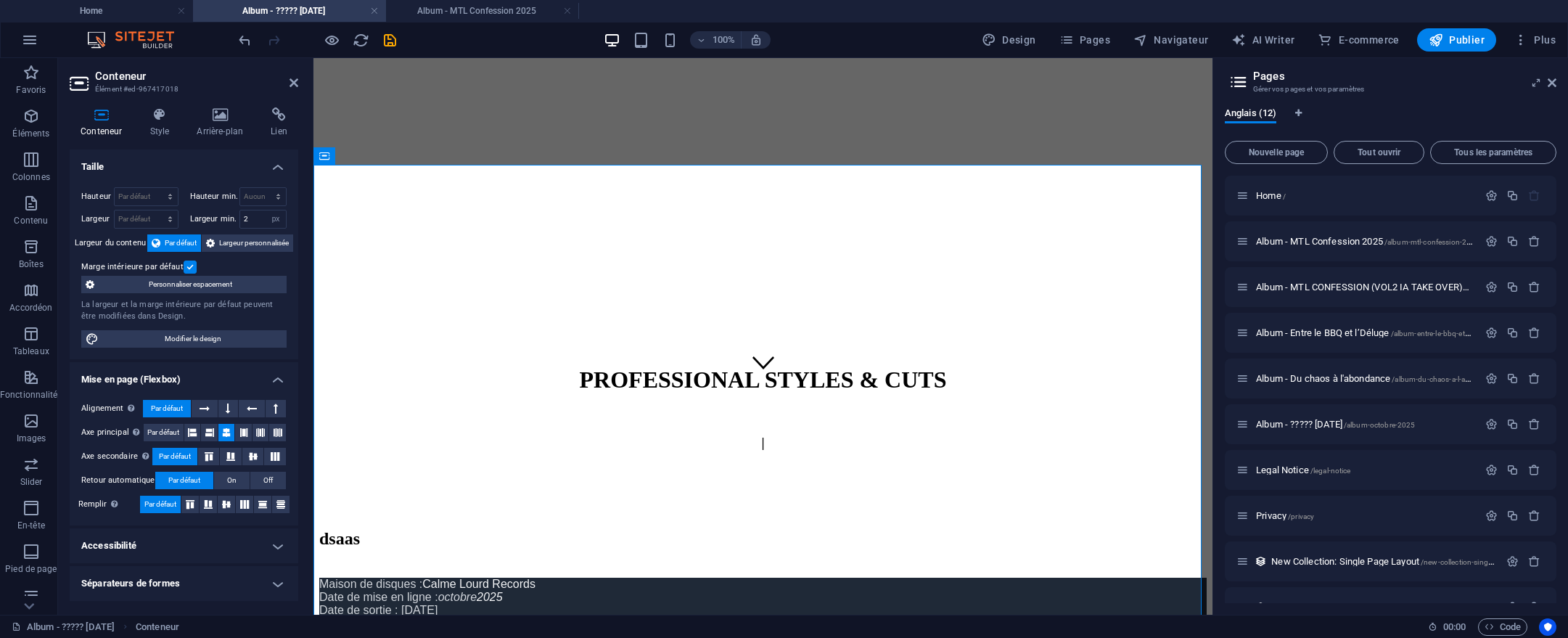
click at [296, 193] on div "Hauteur Par défaut px rem % vh vw Hauteur min. Aucun px rem % vh vw Largeur Par…" at bounding box center [184, 267] width 228 height 183
click at [263, 206] on div "Aucun px rem % vh vw" at bounding box center [263, 196] width 48 height 19
click at [267, 196] on select "Aucun px rem % vh vw" at bounding box center [263, 196] width 47 height 18
select select "rem"
click at [265, 188] on select "Aucun px rem % vh vw" at bounding box center [263, 196] width 47 height 18
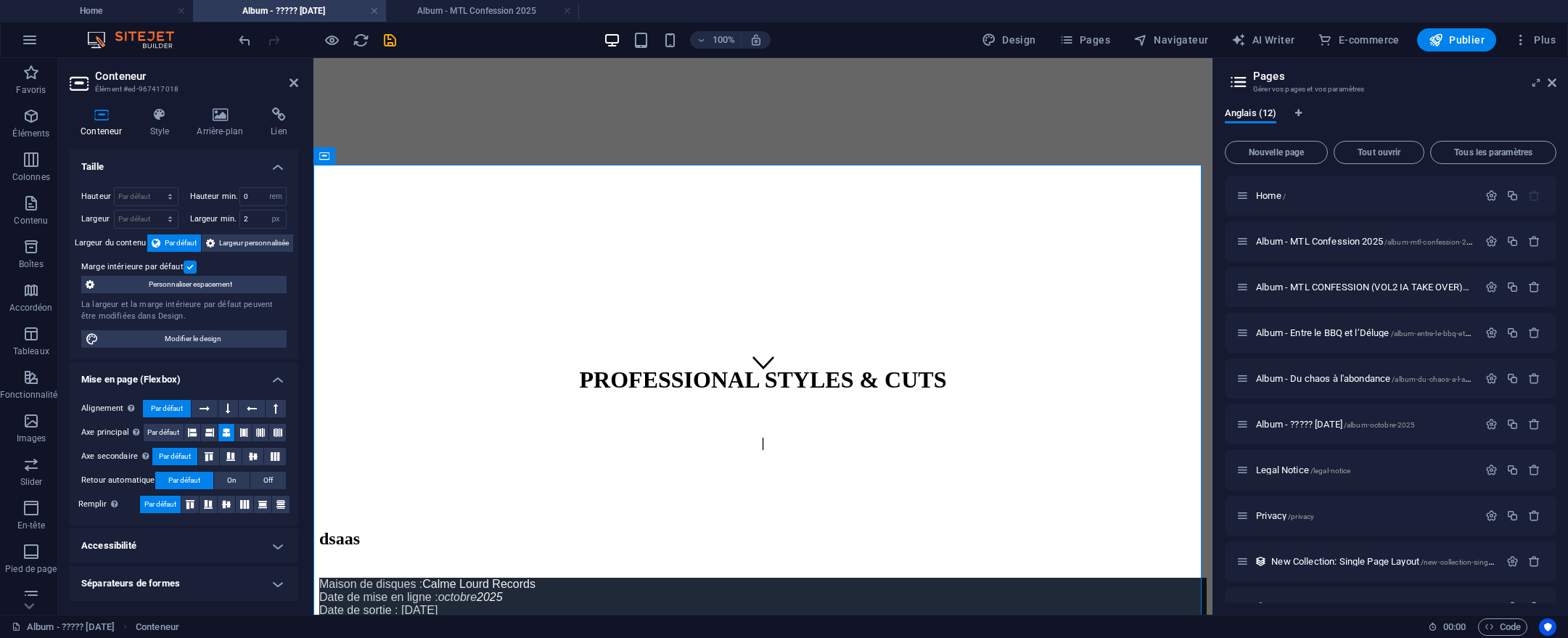
click at [257, 210] on div "Largeur min. 2 Aucun px rem % vh vw" at bounding box center [238, 219] width 97 height 19
click at [262, 197] on input "0" at bounding box center [263, 196] width 47 height 18
drag, startPoint x: 262, startPoint y: 197, endPoint x: 200, endPoint y: 189, distance: 62.5
click at [200, 189] on div "Hauteur min. 0 Aucun px rem % vh vw" at bounding box center [238, 196] width 97 height 19
click at [203, 181] on div "Hauteur Par défaut px rem % vh vw Hauteur min. 2 Aucun px rem % vh vw Largeur P…" at bounding box center [184, 267] width 228 height 183
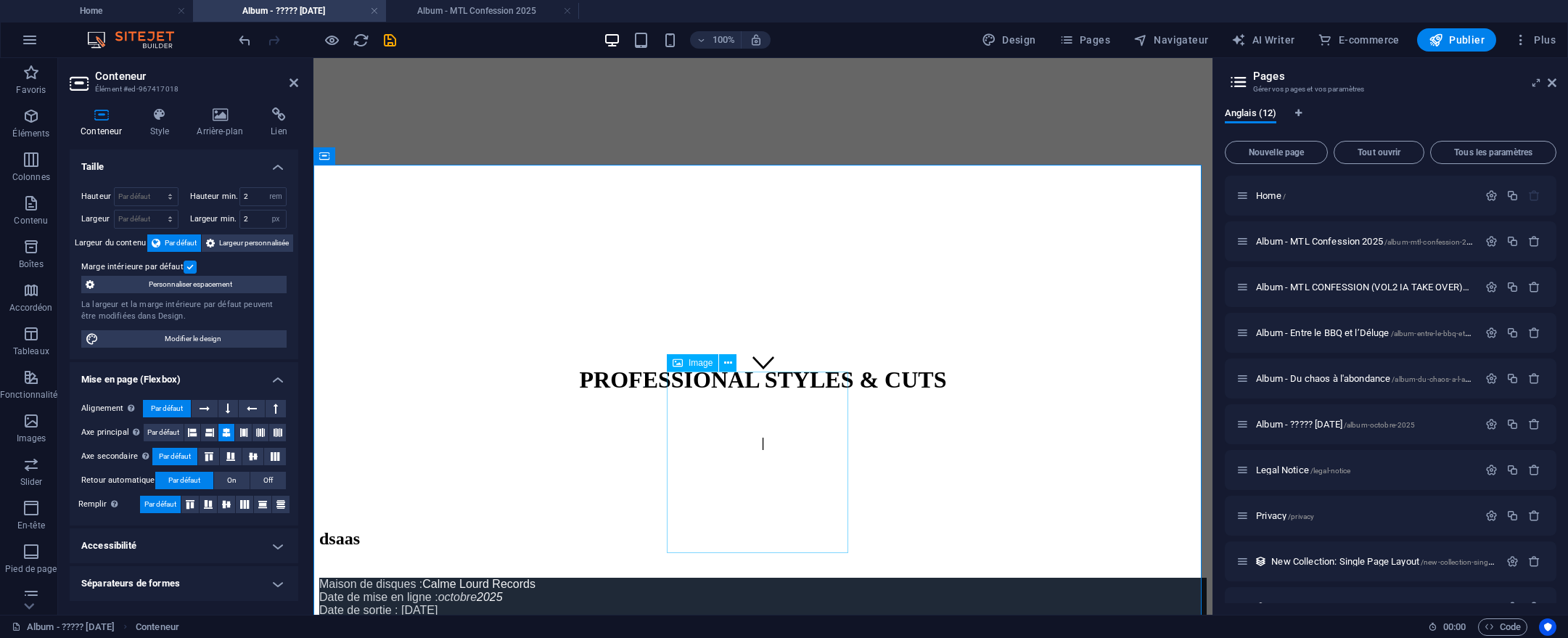
click at [261, 196] on input "2" at bounding box center [263, 196] width 47 height 18
type input "10"
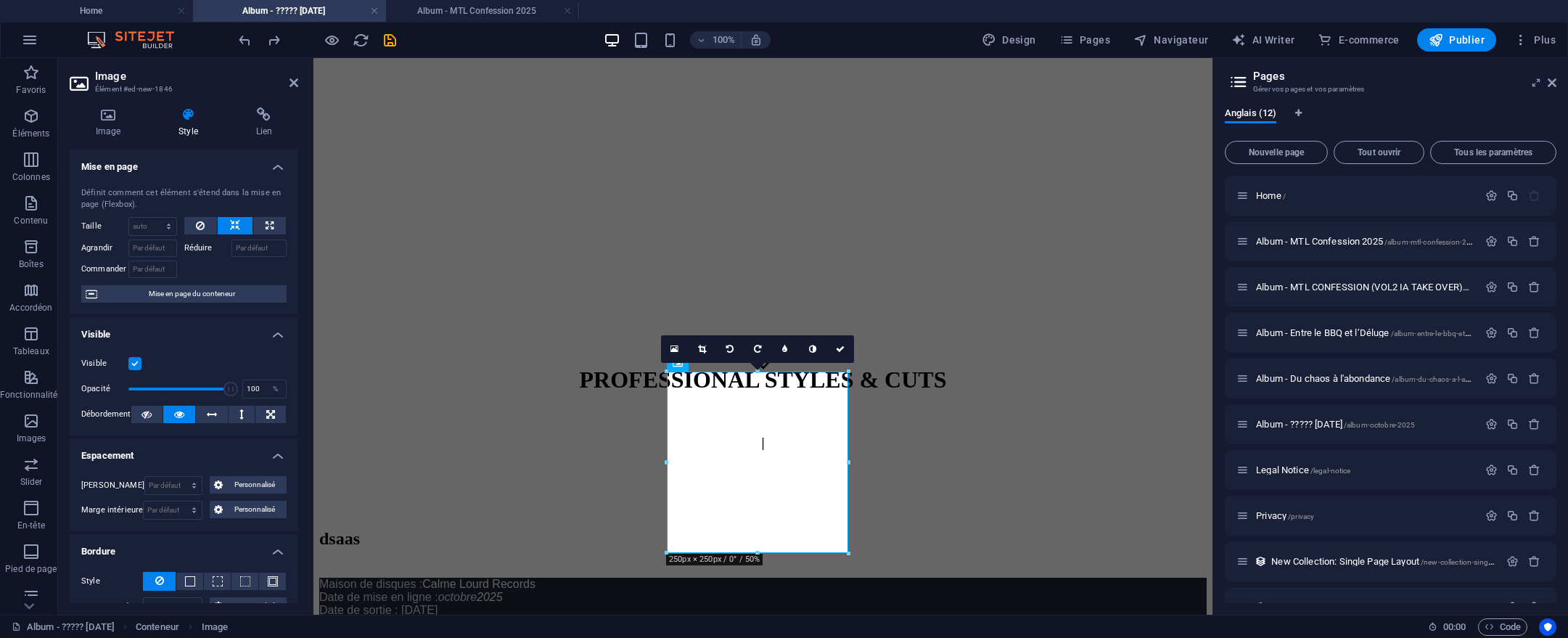
click at [192, 112] on icon at bounding box center [188, 114] width 71 height 15
click at [101, 121] on icon at bounding box center [108, 114] width 77 height 15
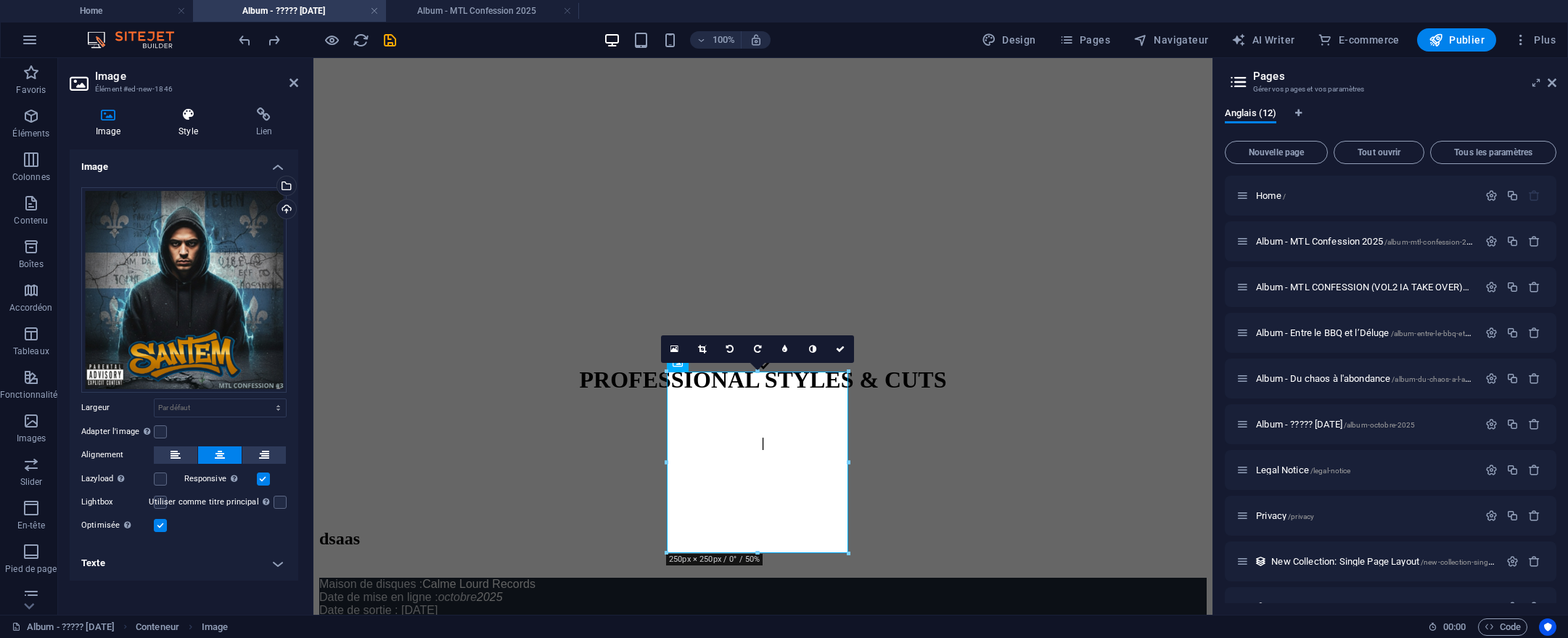
click at [192, 117] on icon at bounding box center [188, 114] width 71 height 15
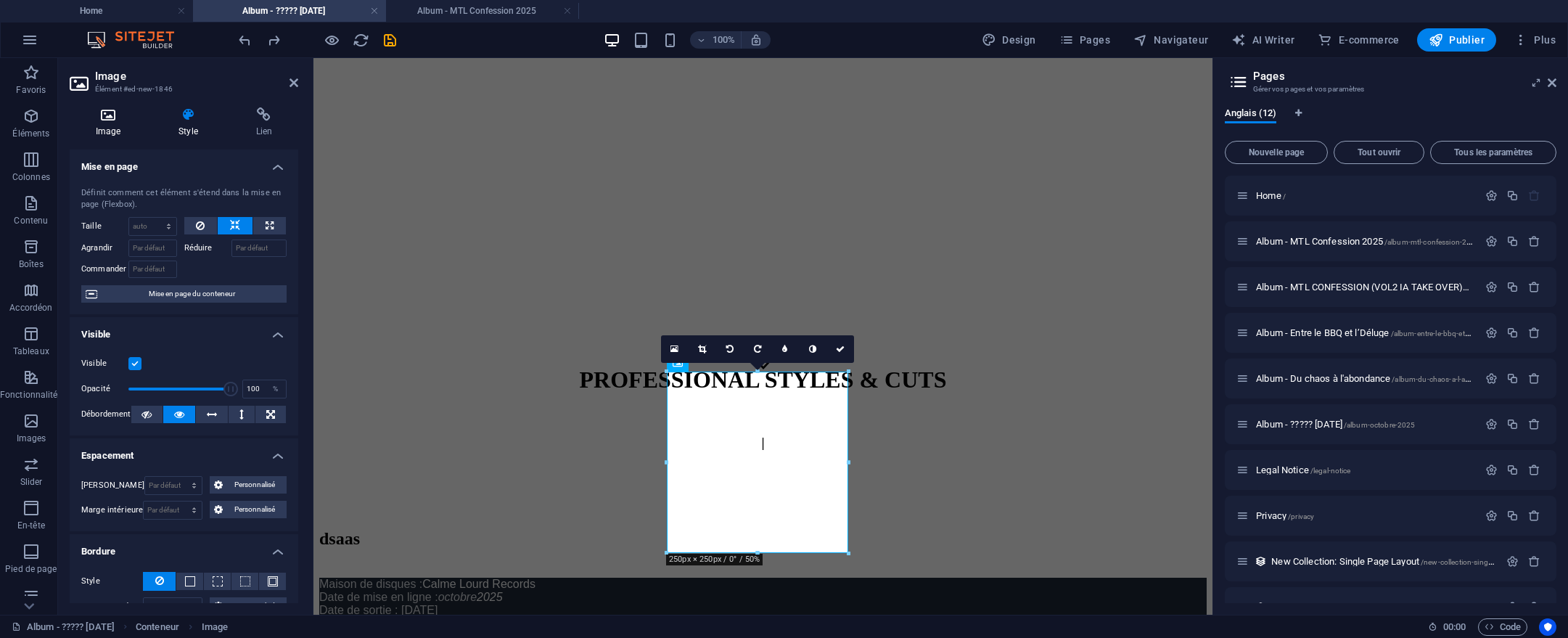
click at [110, 119] on icon at bounding box center [108, 114] width 77 height 15
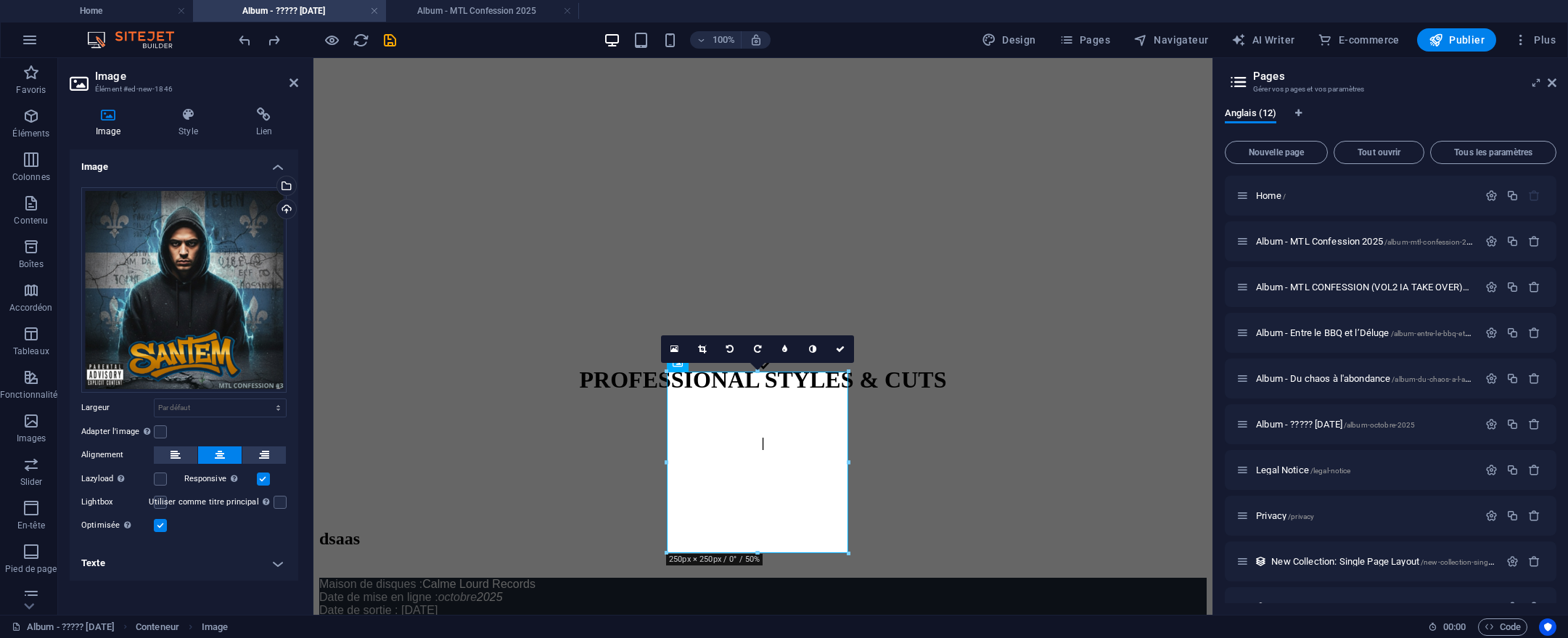
click at [249, 562] on h4 "Texte" at bounding box center [184, 563] width 228 height 35
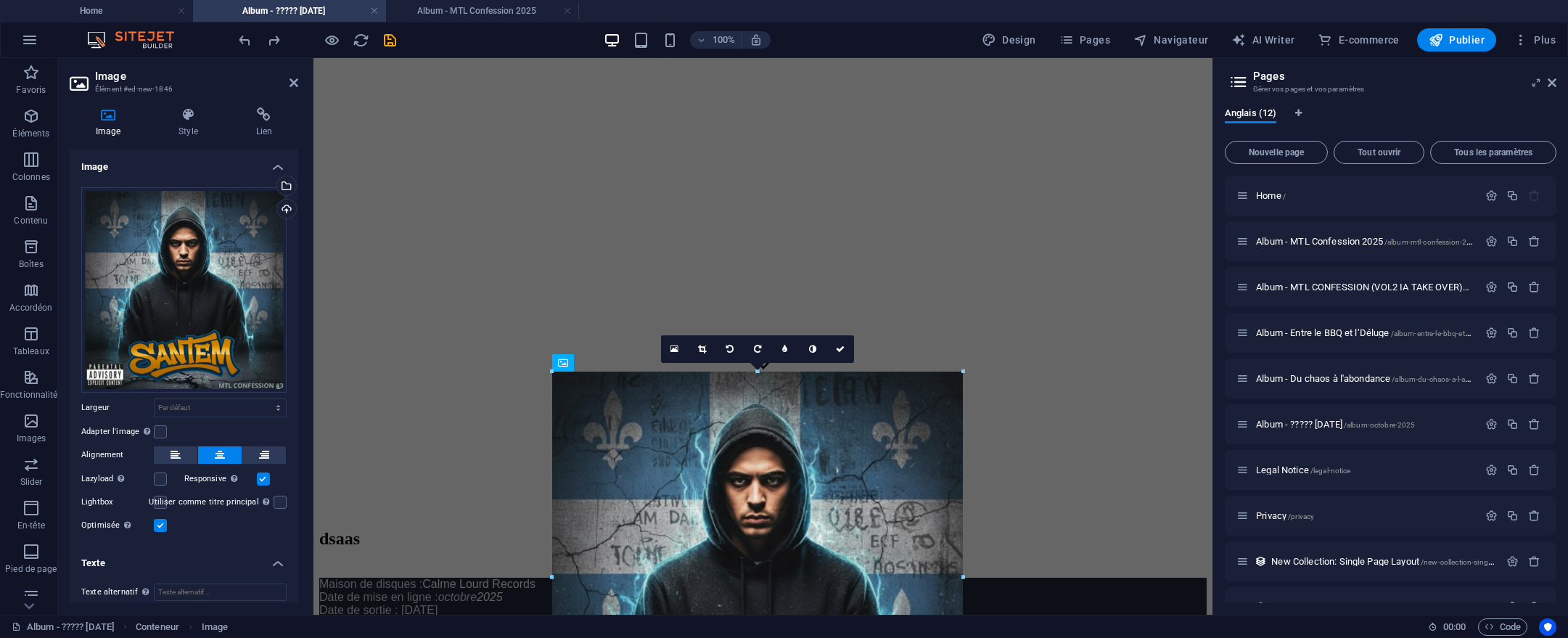
drag, startPoint x: 669, startPoint y: 552, endPoint x: 438, endPoint y: 659, distance: 254.6
type input "566"
select select "px"
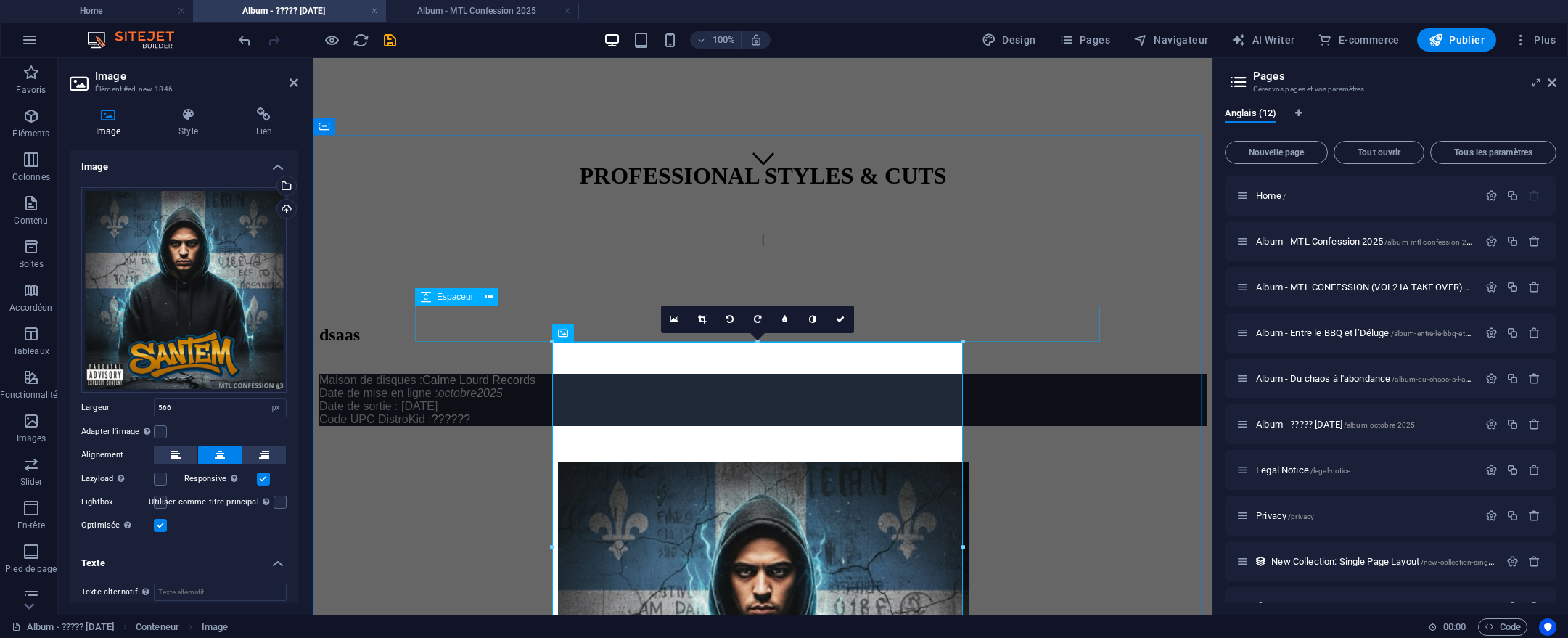
scroll to position [493, 0]
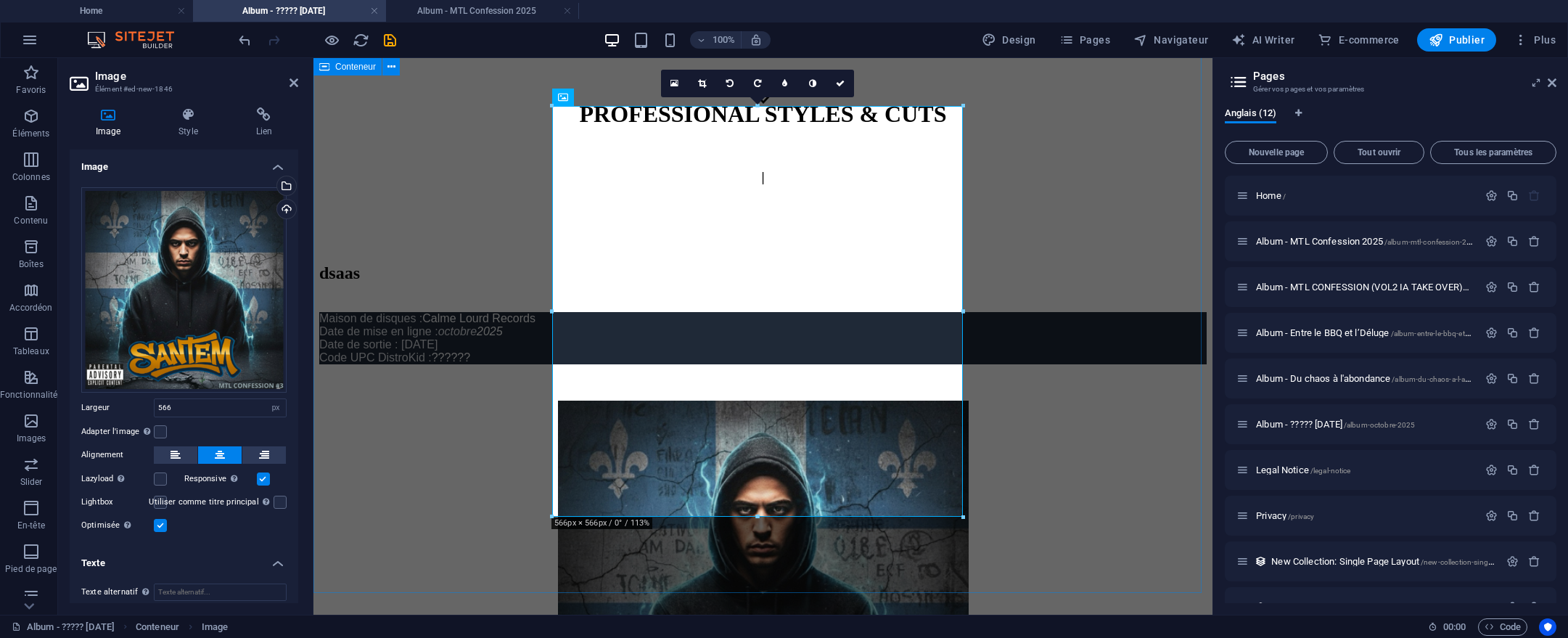
click at [1038, 450] on div "dsaas Maison de disques : Calme Lourd Records Date de mise en ligne : octobre 2…" at bounding box center [762, 548] width 887 height 569
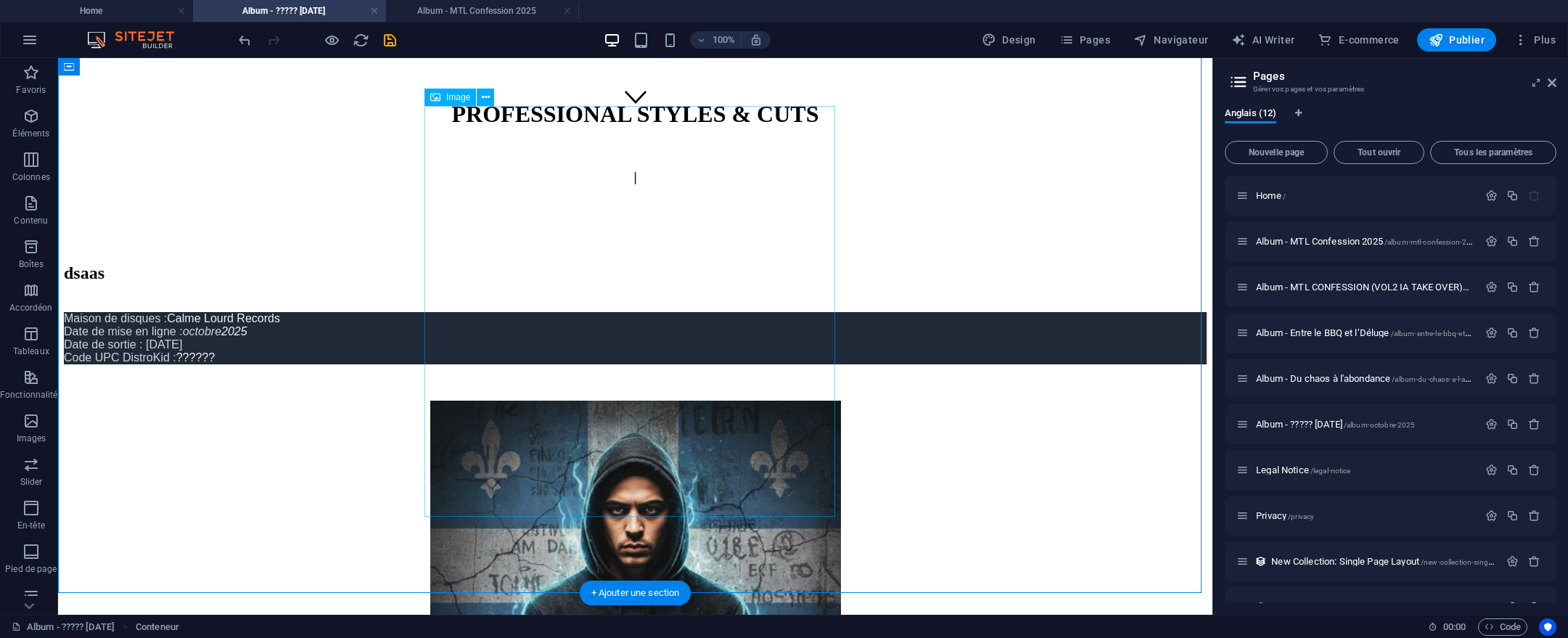
click at [675, 472] on figure at bounding box center [635, 607] width 1143 height 413
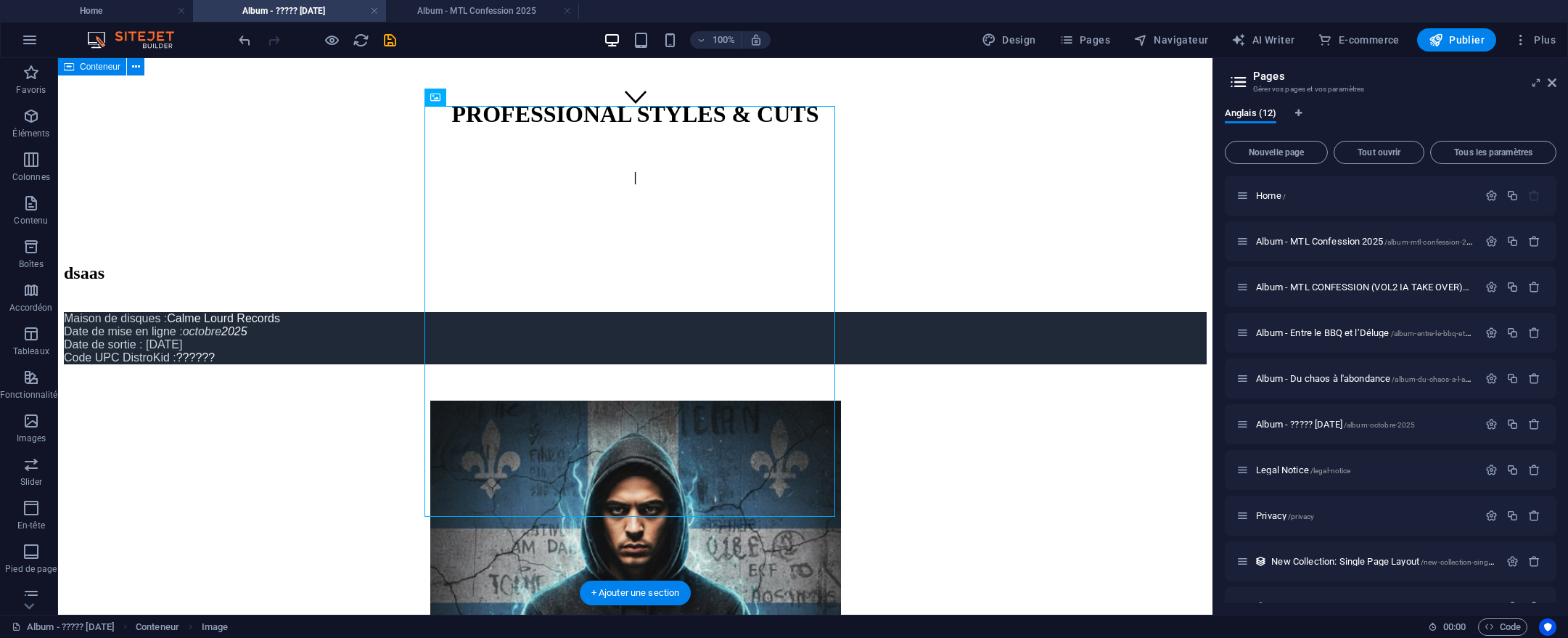
click at [882, 510] on div "dsaas Maison de disques : Calme Lourd Records Date de mise en ligne : octobre 2…" at bounding box center [635, 548] width 1143 height 569
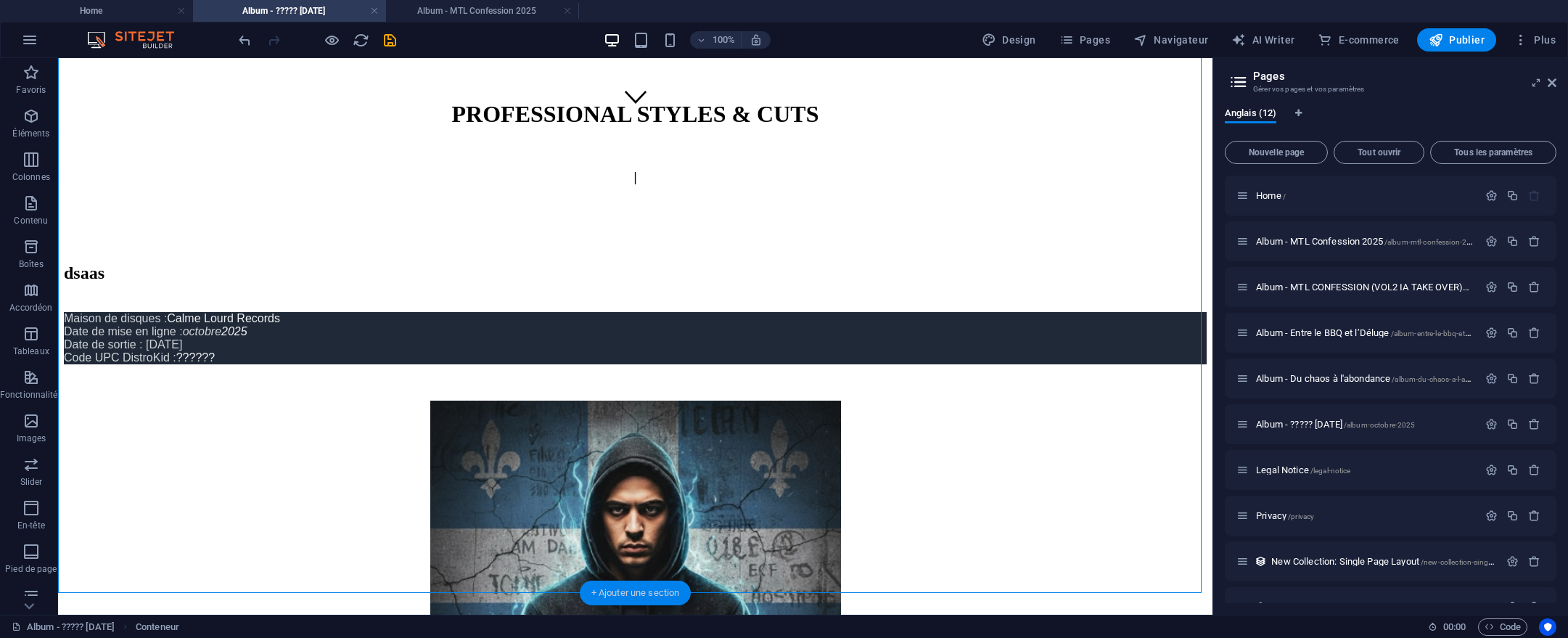
click at [682, 590] on div "+ Ajouter une section" at bounding box center [636, 593] width 112 height 25
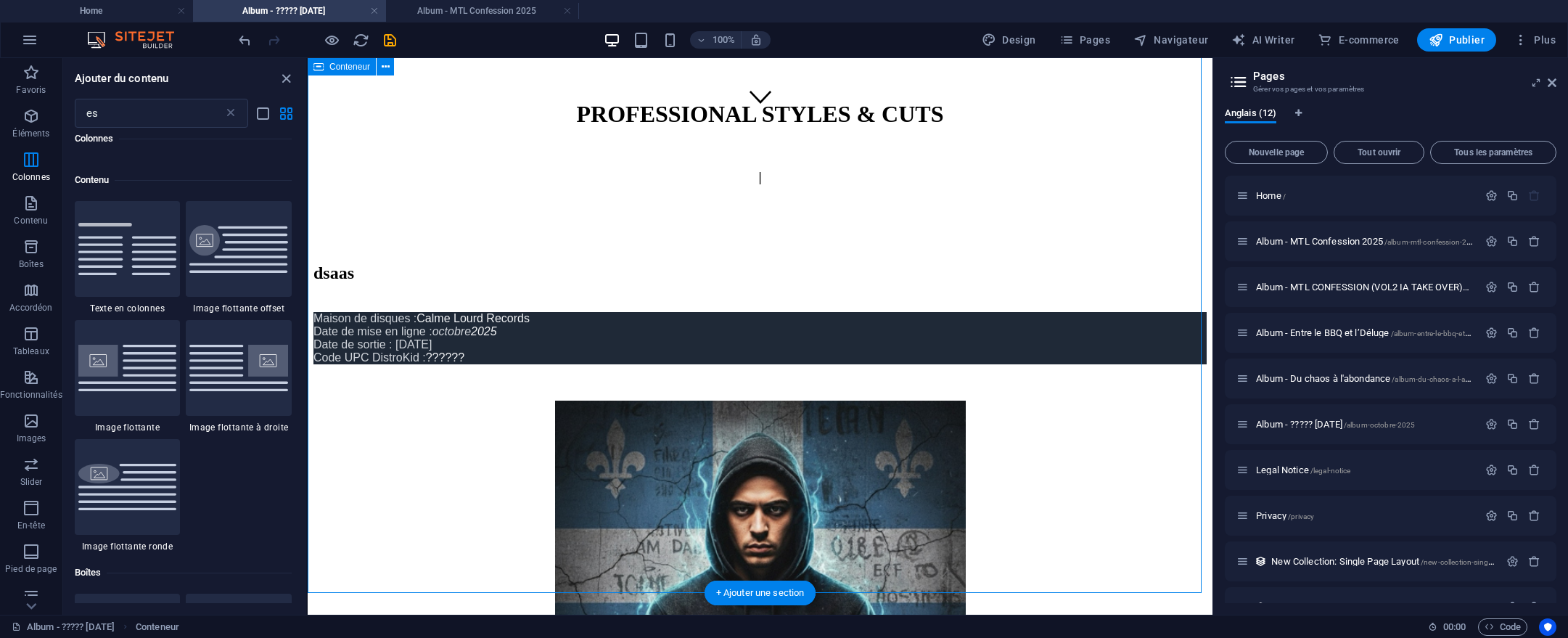
scroll to position [1218, 0]
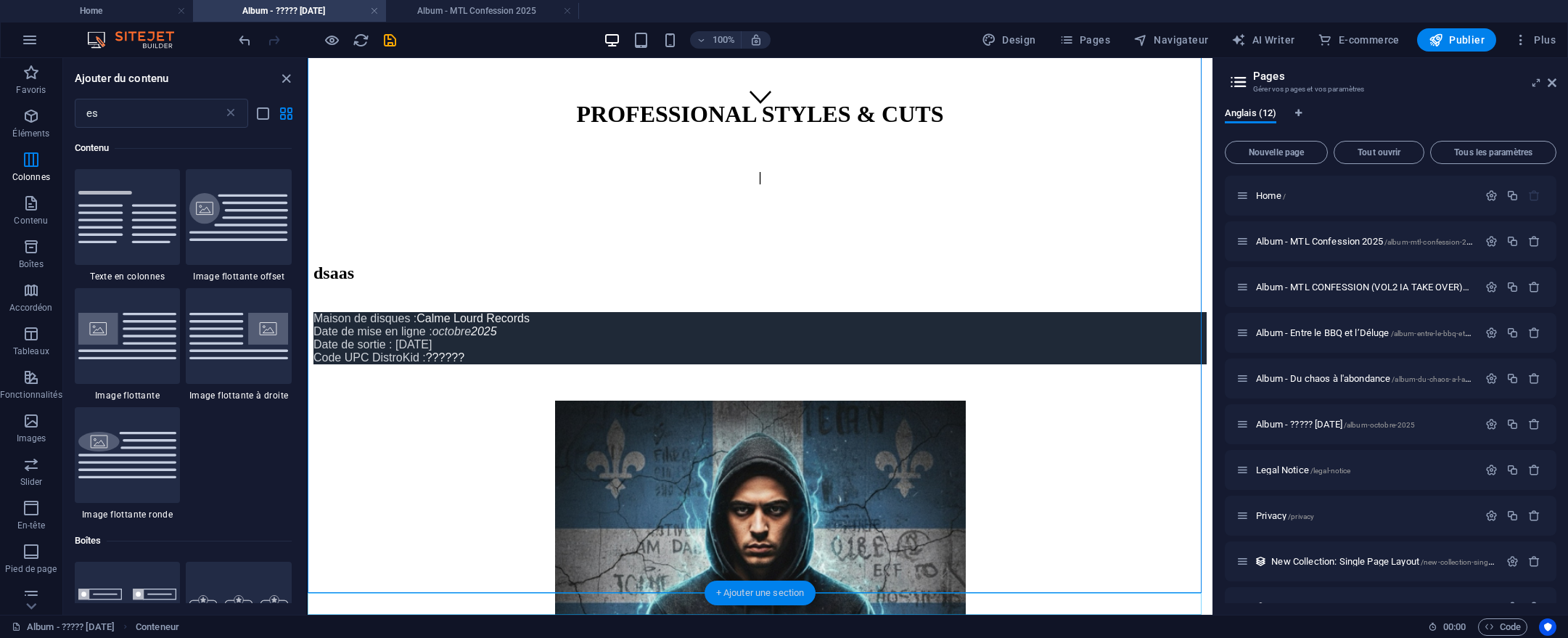
click at [752, 598] on div "+ Ajouter une section" at bounding box center [761, 593] width 112 height 25
click at [1273, 238] on span "Album - MTL Confession 2025 /album-mtl-confession-2025" at bounding box center [1367, 242] width 223 height 11
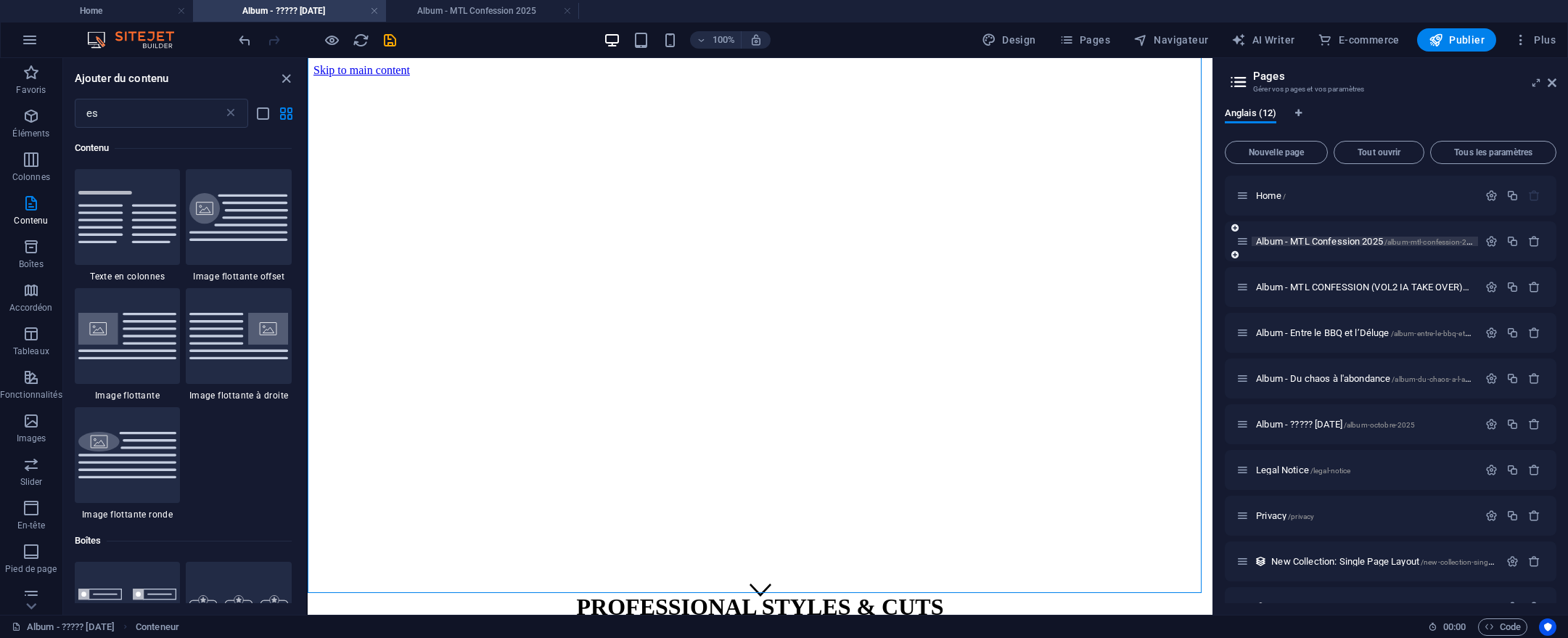
click at [1273, 238] on span "Album - MTL Confession 2025 /album-mtl-confession-2025" at bounding box center [1367, 242] width 223 height 11
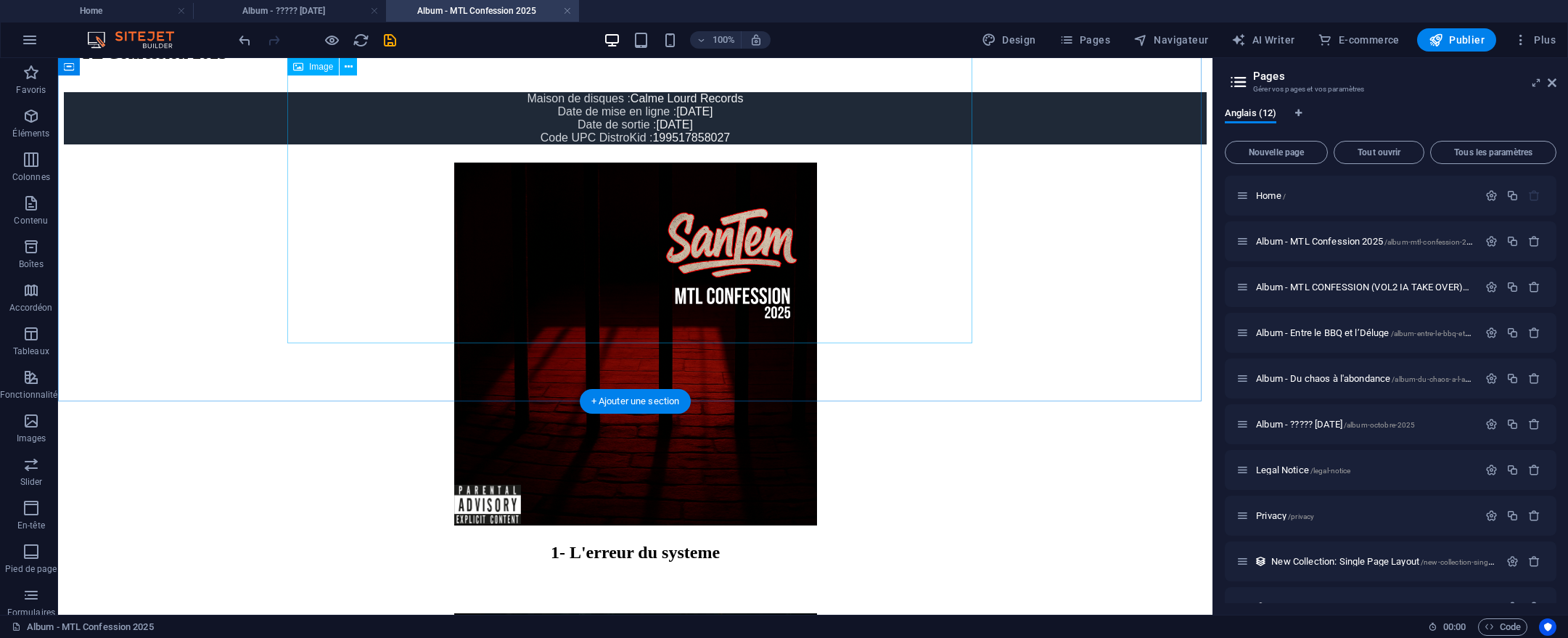
click at [702, 217] on figure at bounding box center [635, 345] width 1143 height 366
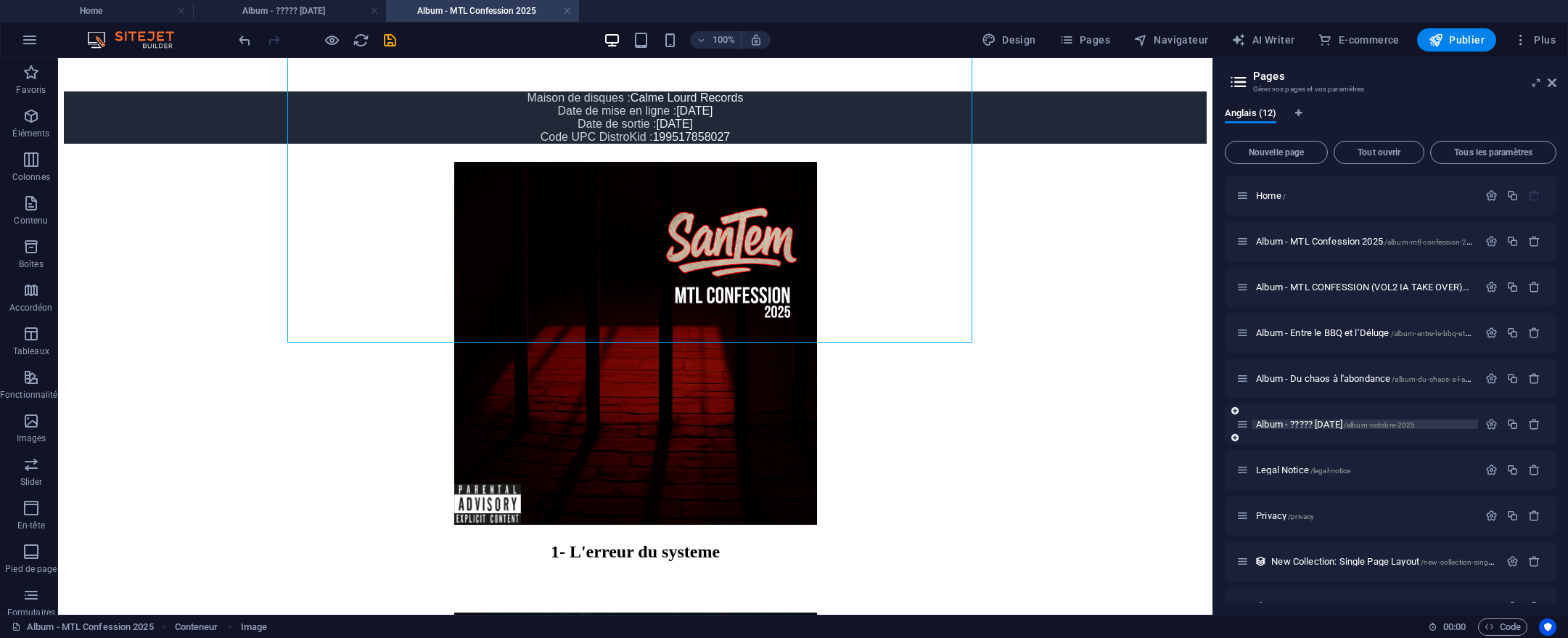
click at [1314, 423] on span "Album - ????? [DATE] /album-octobre-2025" at bounding box center [1335, 424] width 159 height 11
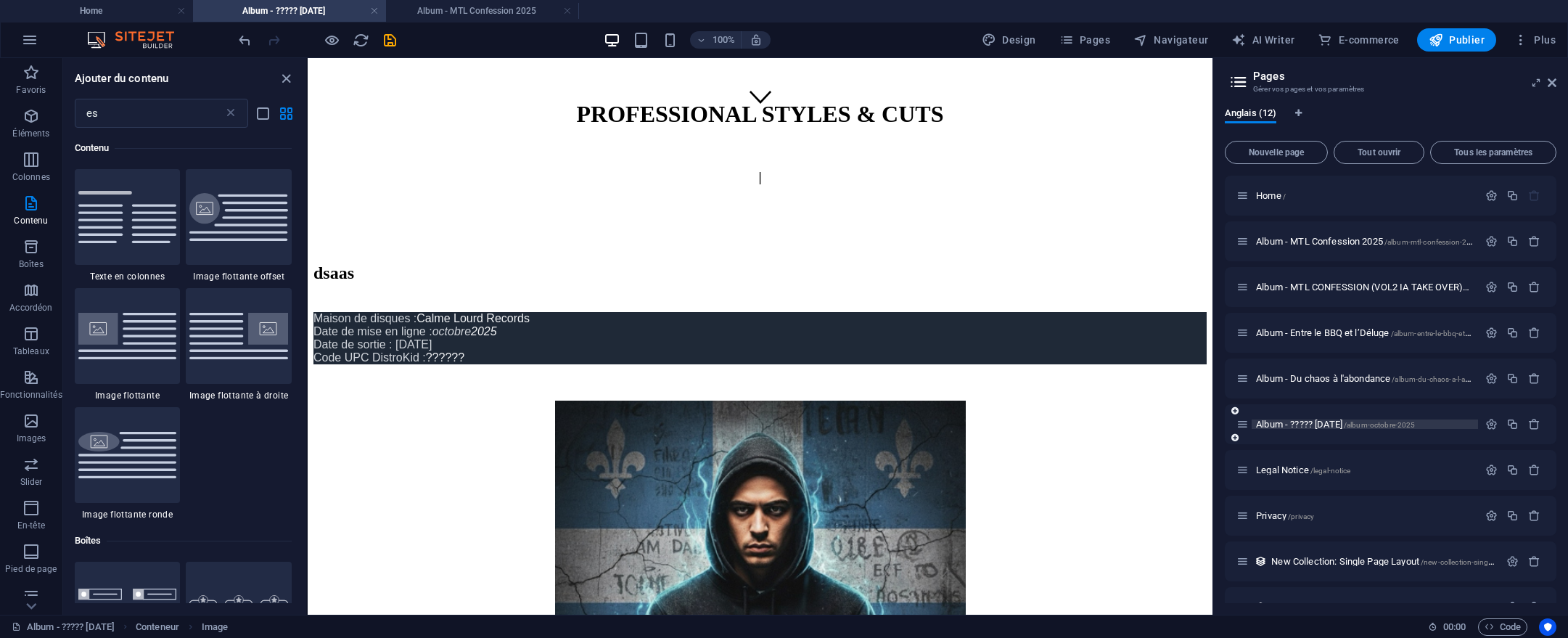
click at [1314, 423] on span "Album - ????? [DATE] /album-octobre-2025" at bounding box center [1335, 424] width 159 height 11
click at [756, 400] on figure at bounding box center [760, 607] width 893 height 413
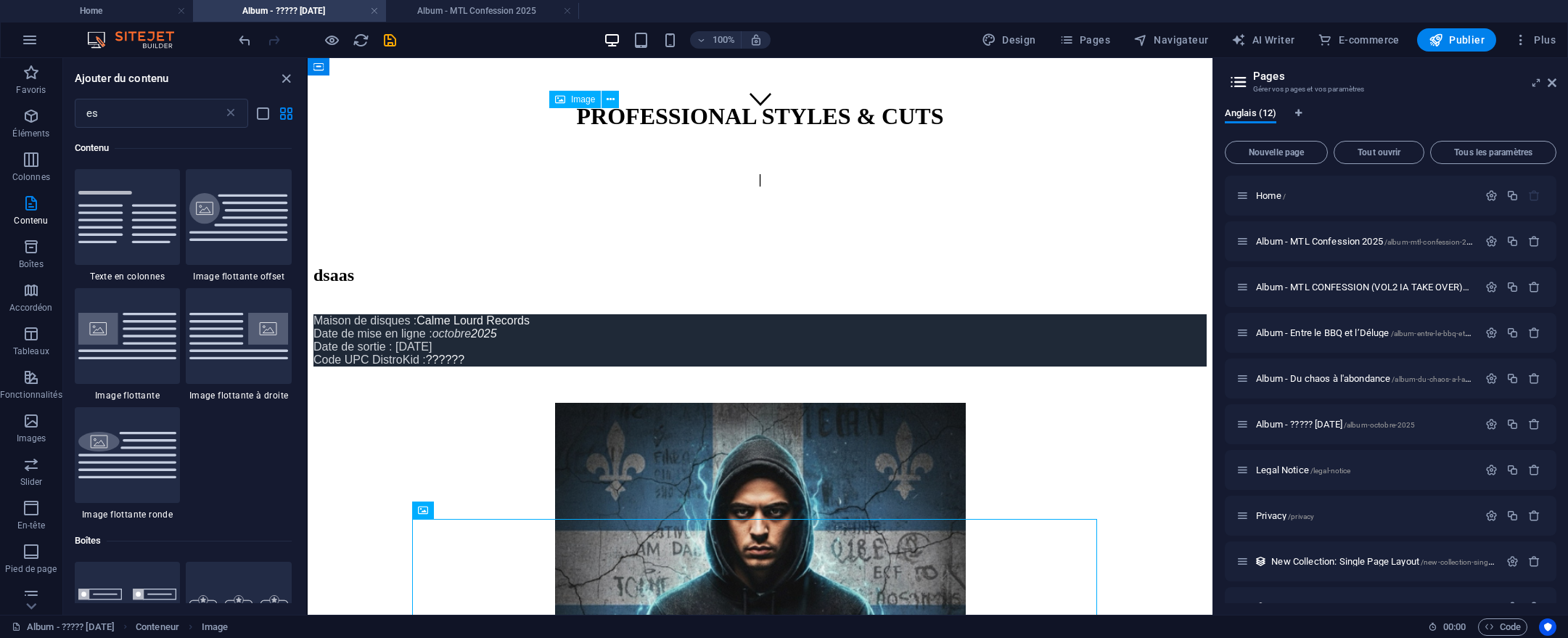
scroll to position [494, 0]
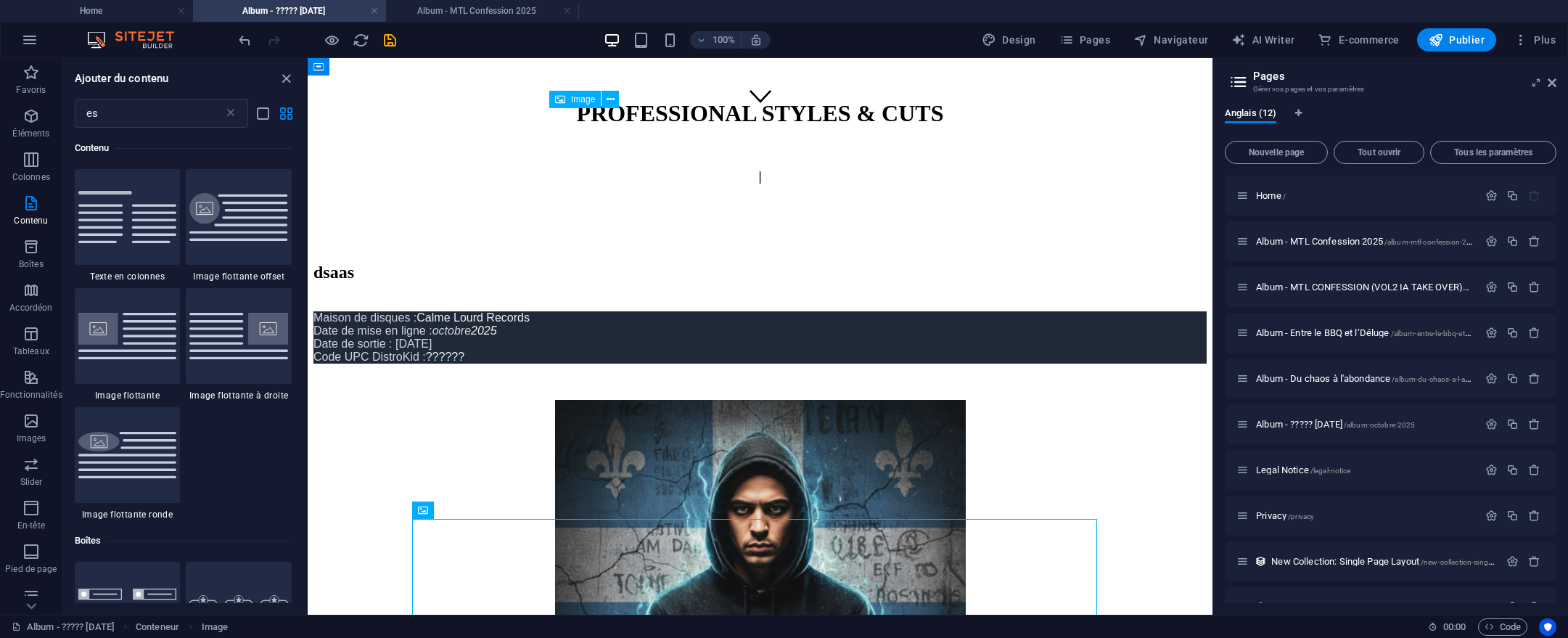
click at [758, 400] on figure at bounding box center [760, 606] width 893 height 413
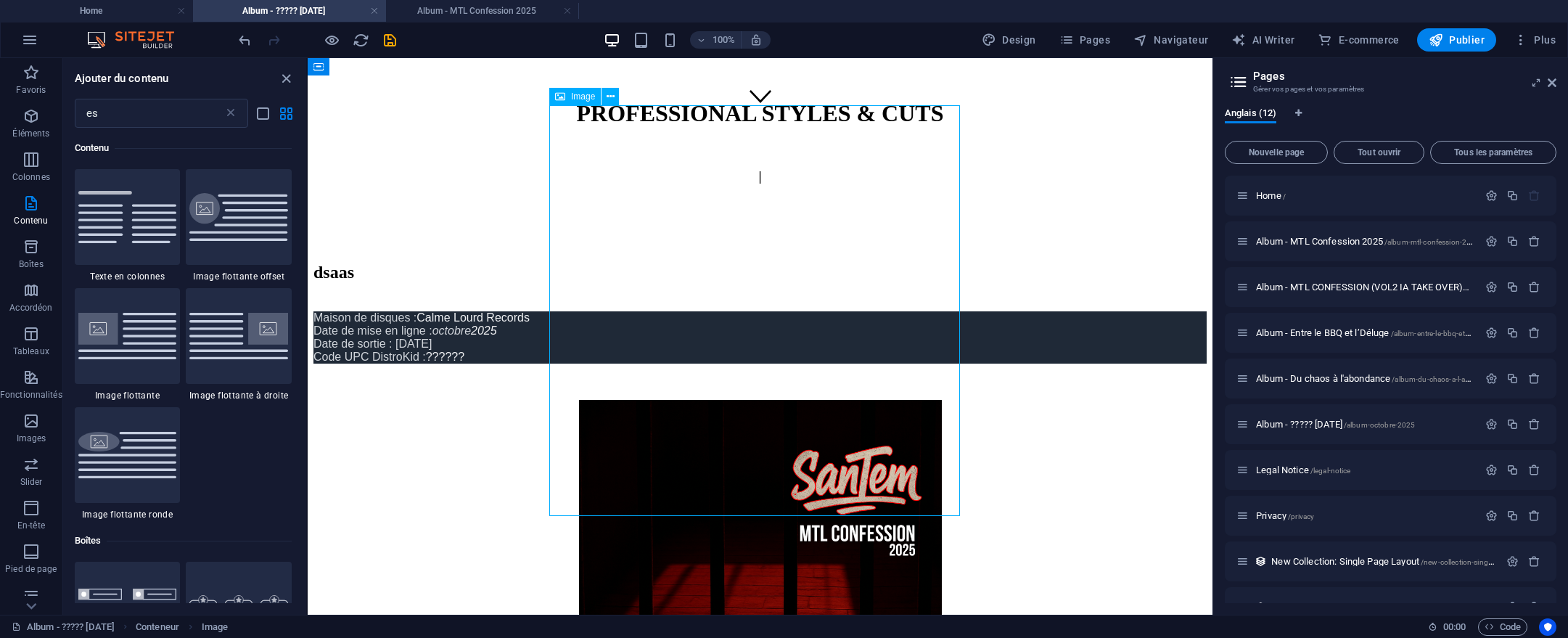
scroll to position [445, 0]
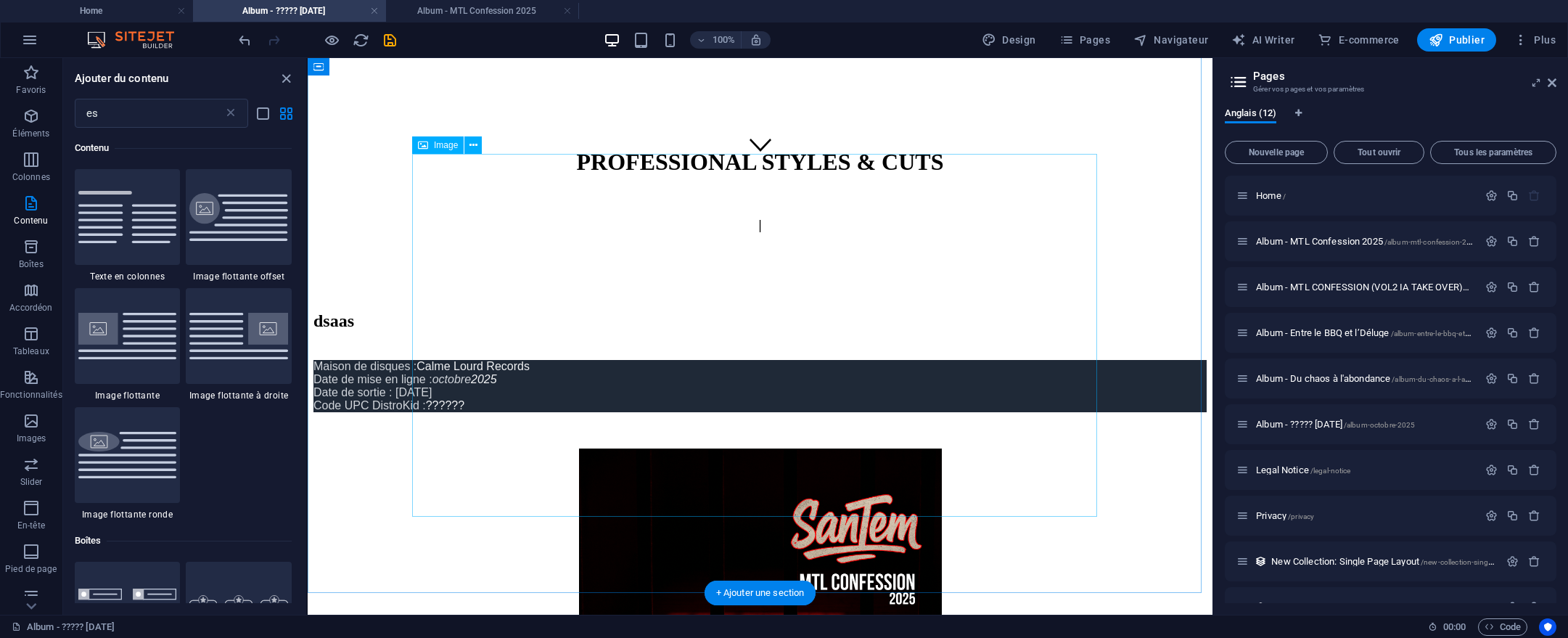
click at [758, 449] on figure at bounding box center [760, 631] width 893 height 366
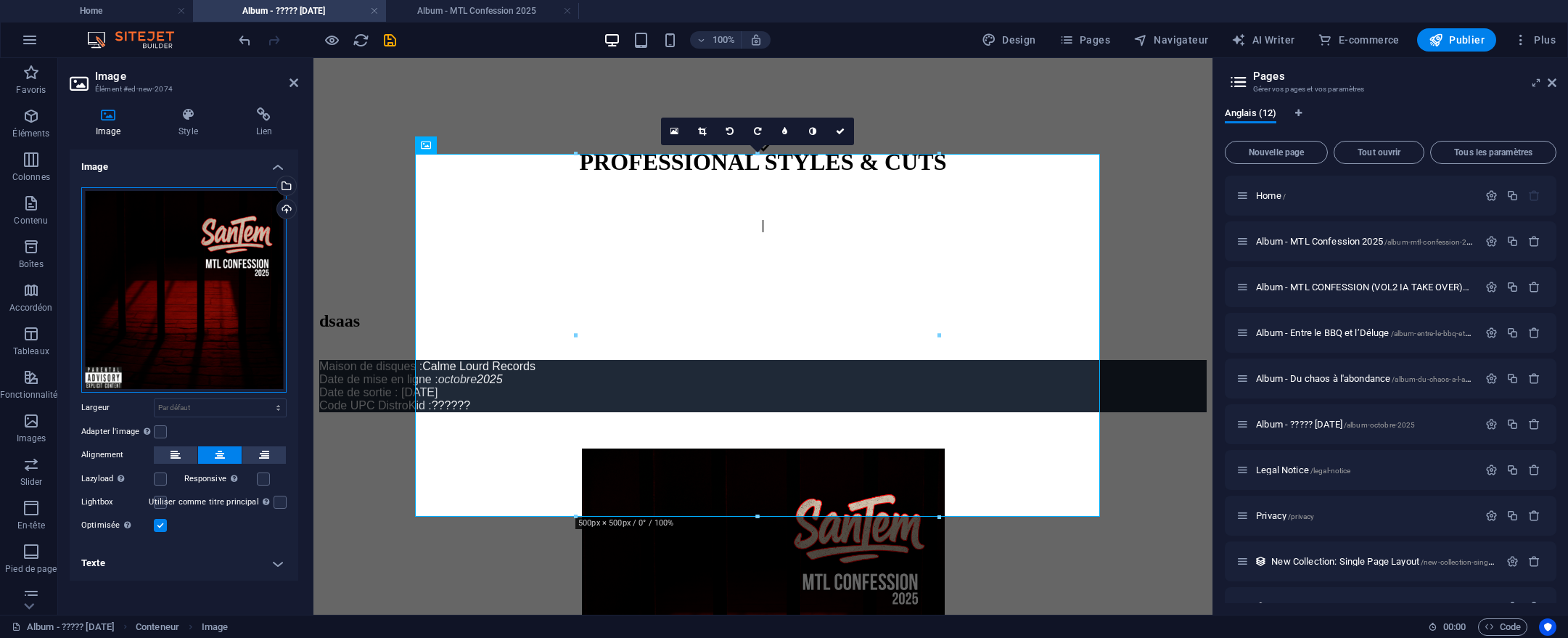
click at [205, 265] on div "Glissez les fichiers ici, cliquez pour choisir les fichiers ou sélectionnez les…" at bounding box center [184, 290] width 205 height 206
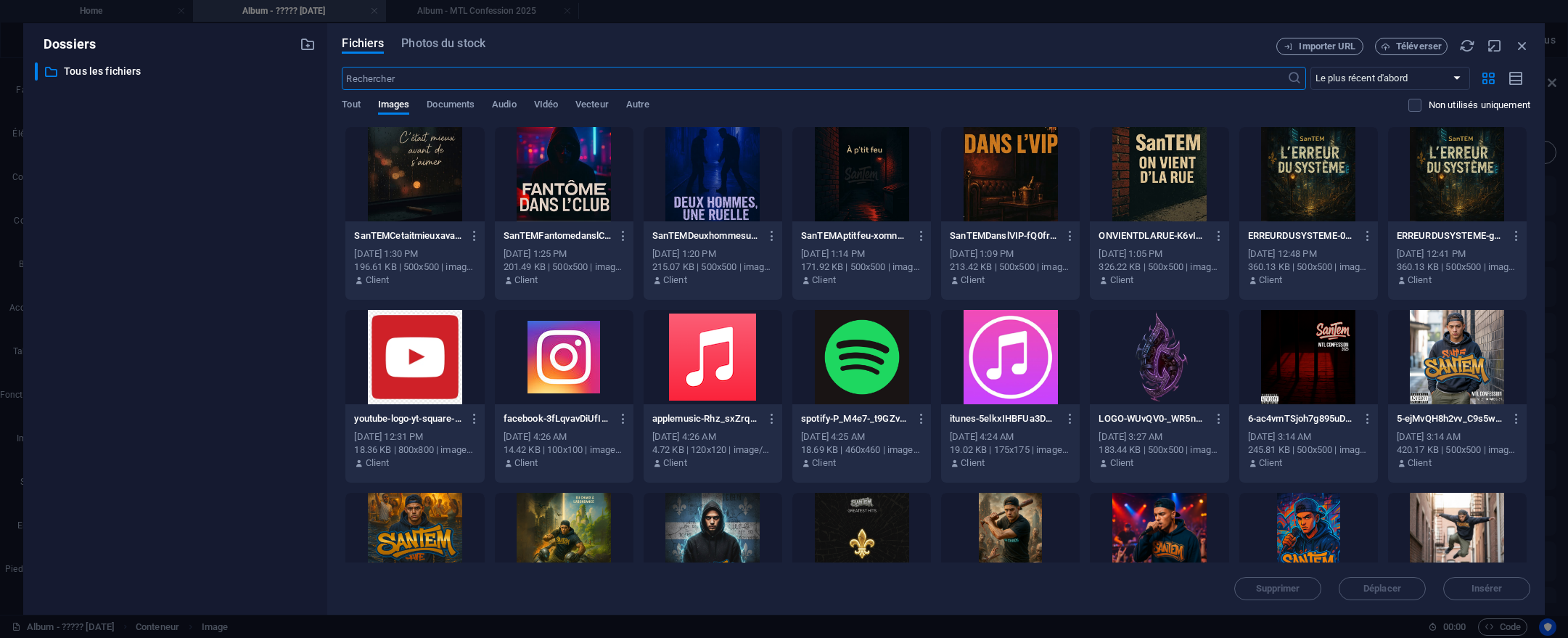
scroll to position [371, 0]
click at [205, 265] on body "santem.ca Home Album - ????? octobre 2025 Album - MTL Confession 2025 Favoris É…" at bounding box center [784, 319] width 1568 height 638
click at [710, 512] on div at bounding box center [712, 540] width 139 height 94
click at [710, 512] on div "1" at bounding box center [712, 540] width 139 height 94
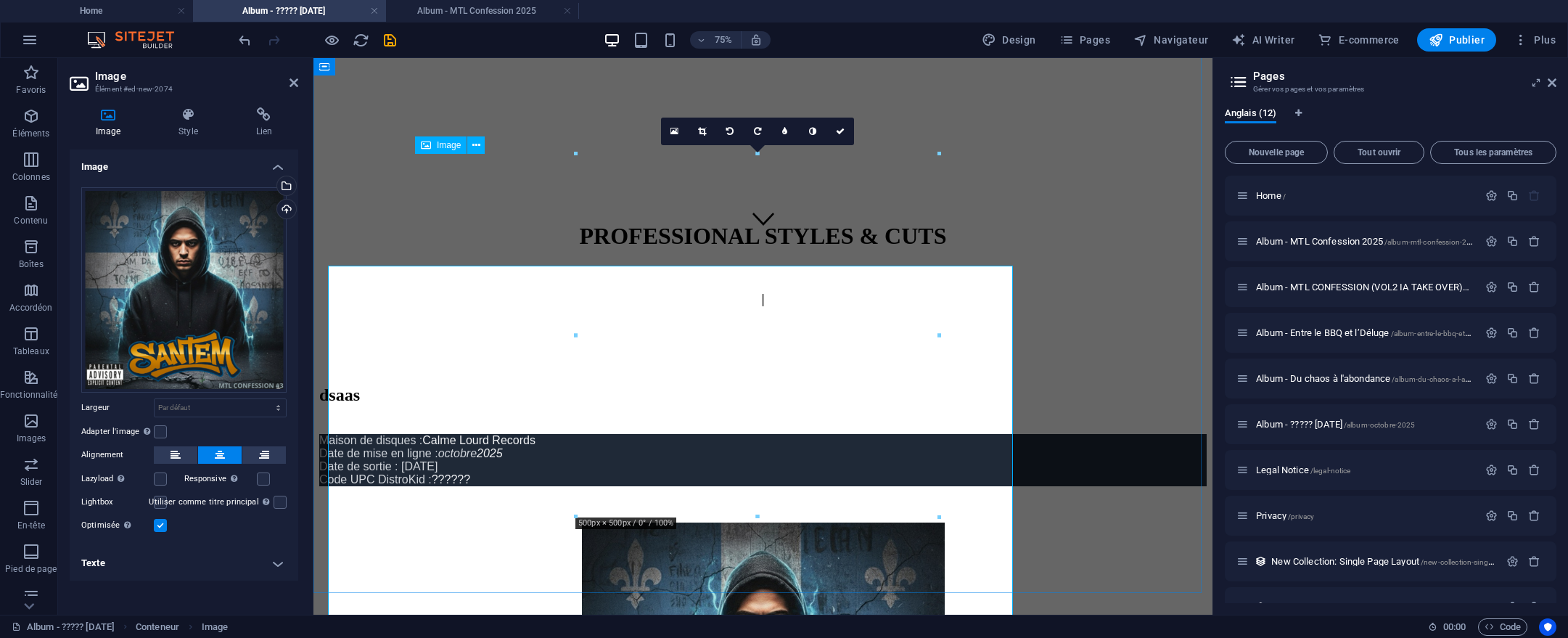
scroll to position [445, 0]
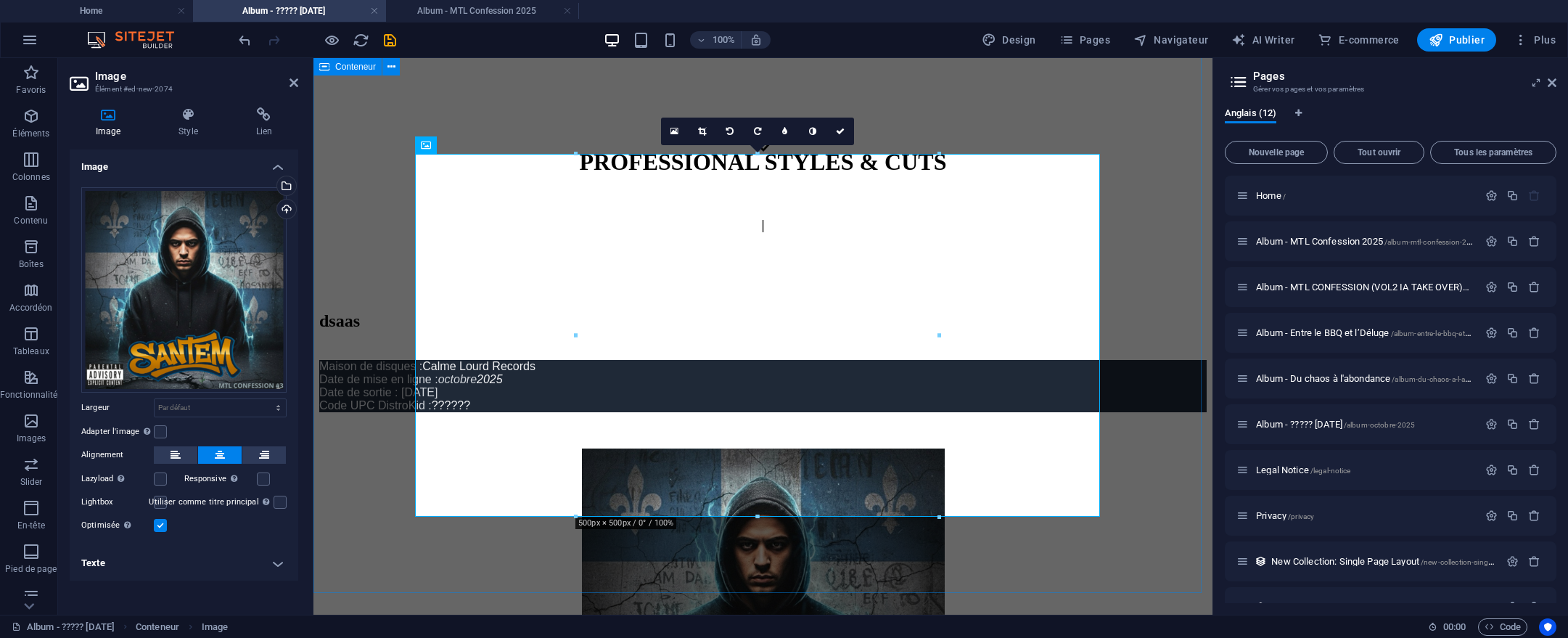
click at [1149, 311] on div "dsaas Maison de disques : Calme Lourd Records Date de mise en ligne : octobre 2…" at bounding box center [762, 572] width 887 height 521
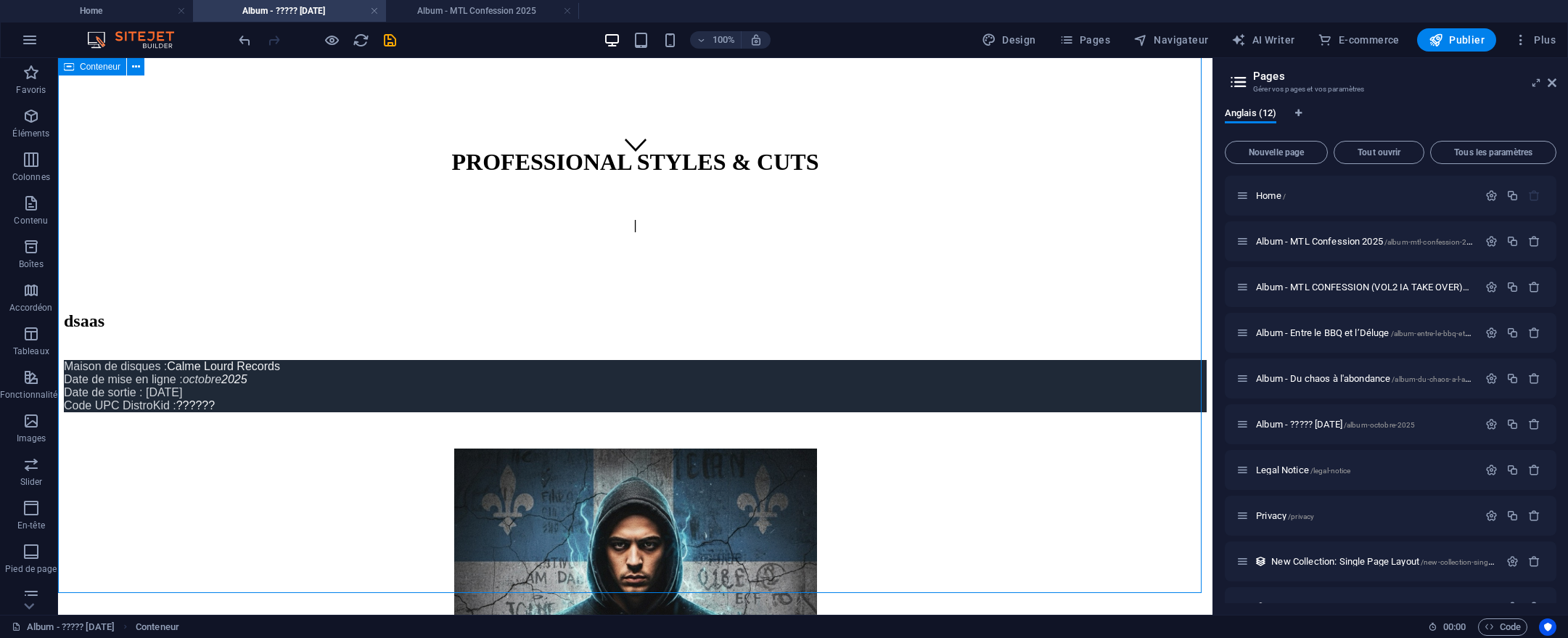
click at [1149, 311] on div "dsaas Maison de disques : Calme Lourd Records Date de mise en ligne : octobre 2…" at bounding box center [635, 572] width 1143 height 521
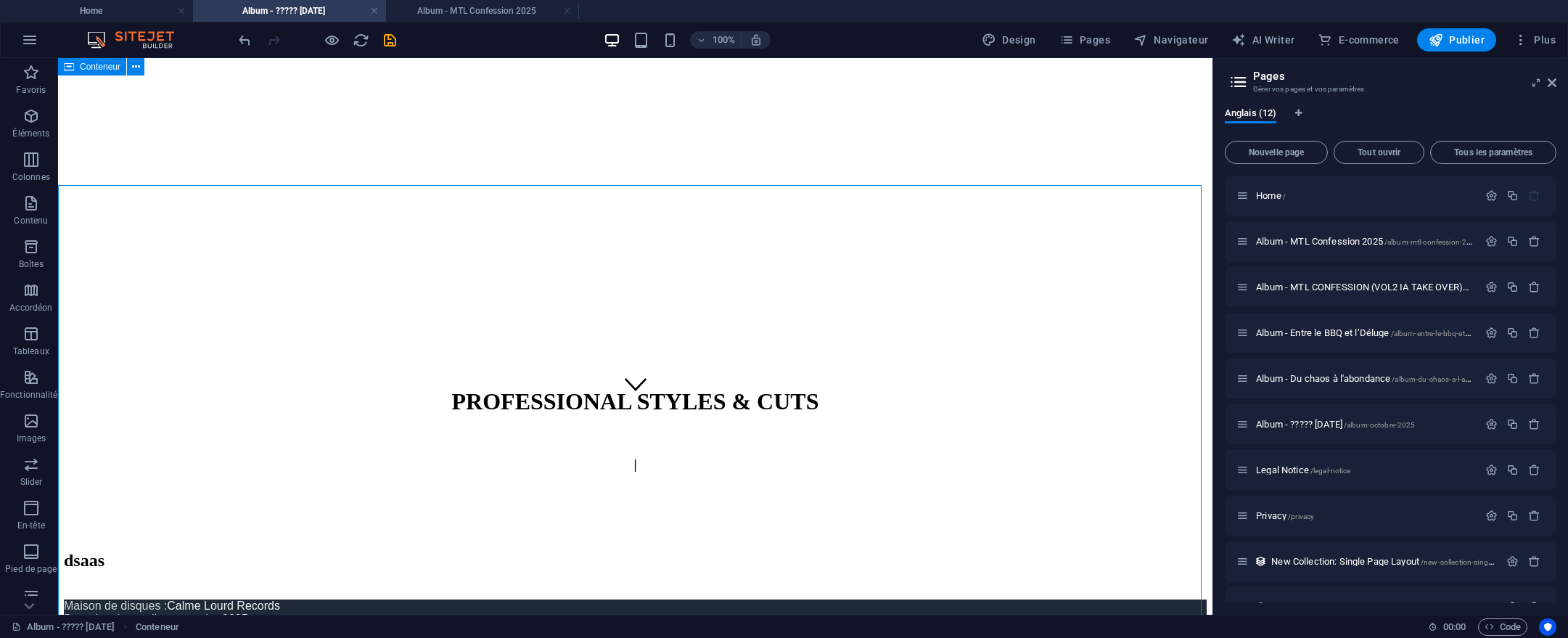
scroll to position [203, 0]
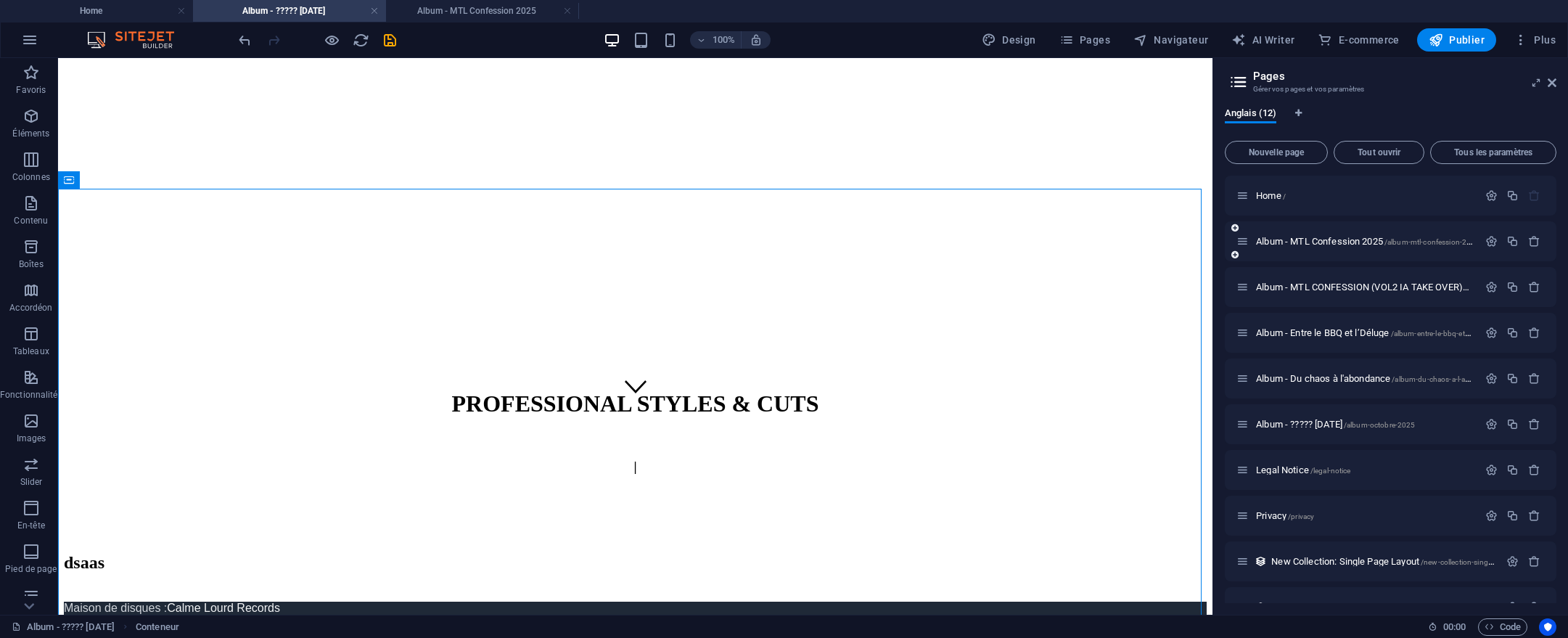
click at [1310, 249] on div "Album - MTL Confession 2025 /album-mtl-confession-2025" at bounding box center [1357, 242] width 242 height 17
click at [1317, 244] on span "Album - MTL Confession 2025 /album-mtl-confession-2025" at bounding box center [1367, 242] width 223 height 11
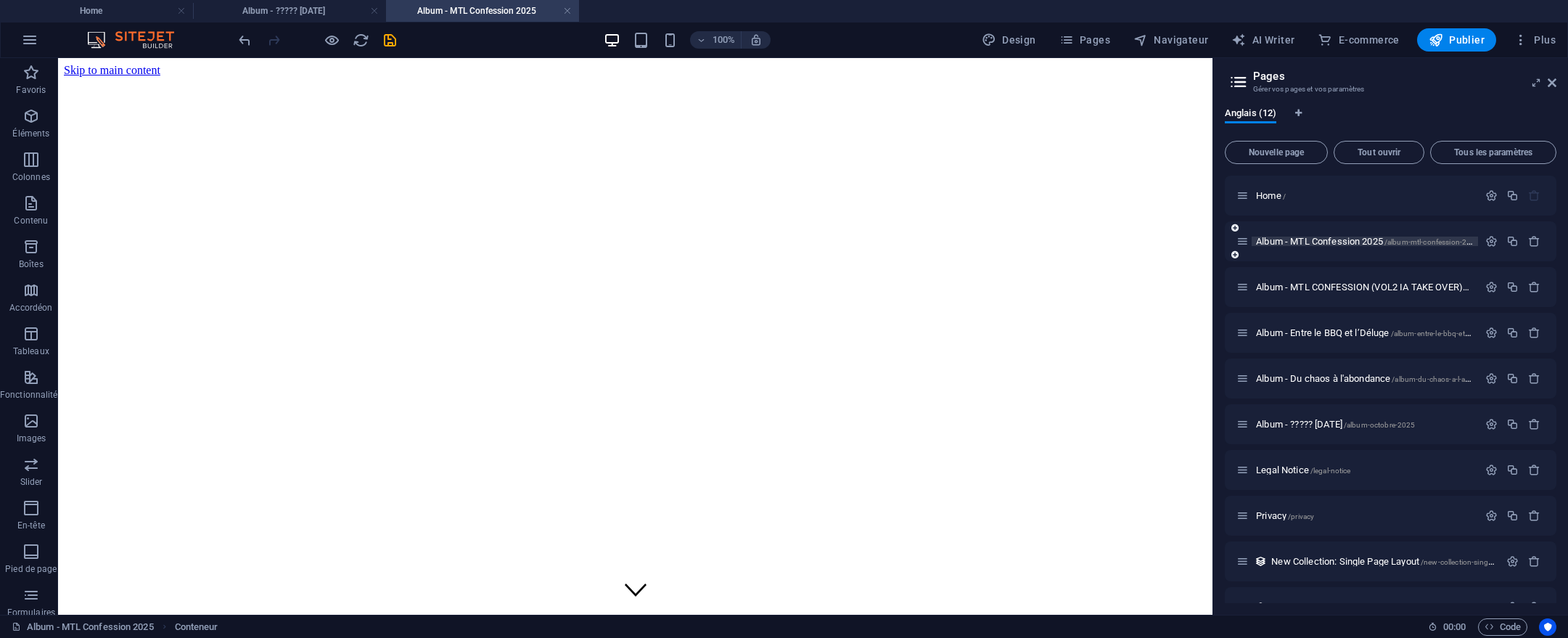
scroll to position [601, 0]
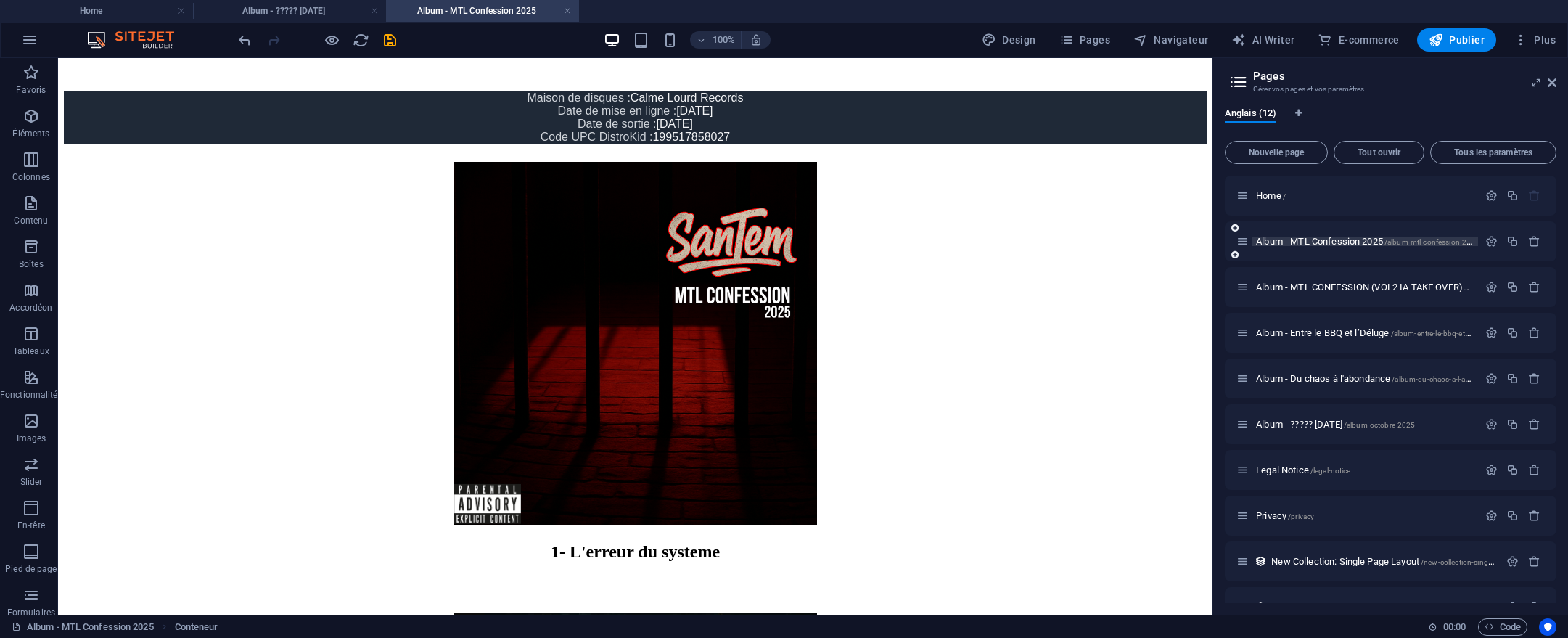
click at [1317, 244] on span "Album - MTL Confession 2025 /album-mtl-confession-2025" at bounding box center [1367, 242] width 223 height 11
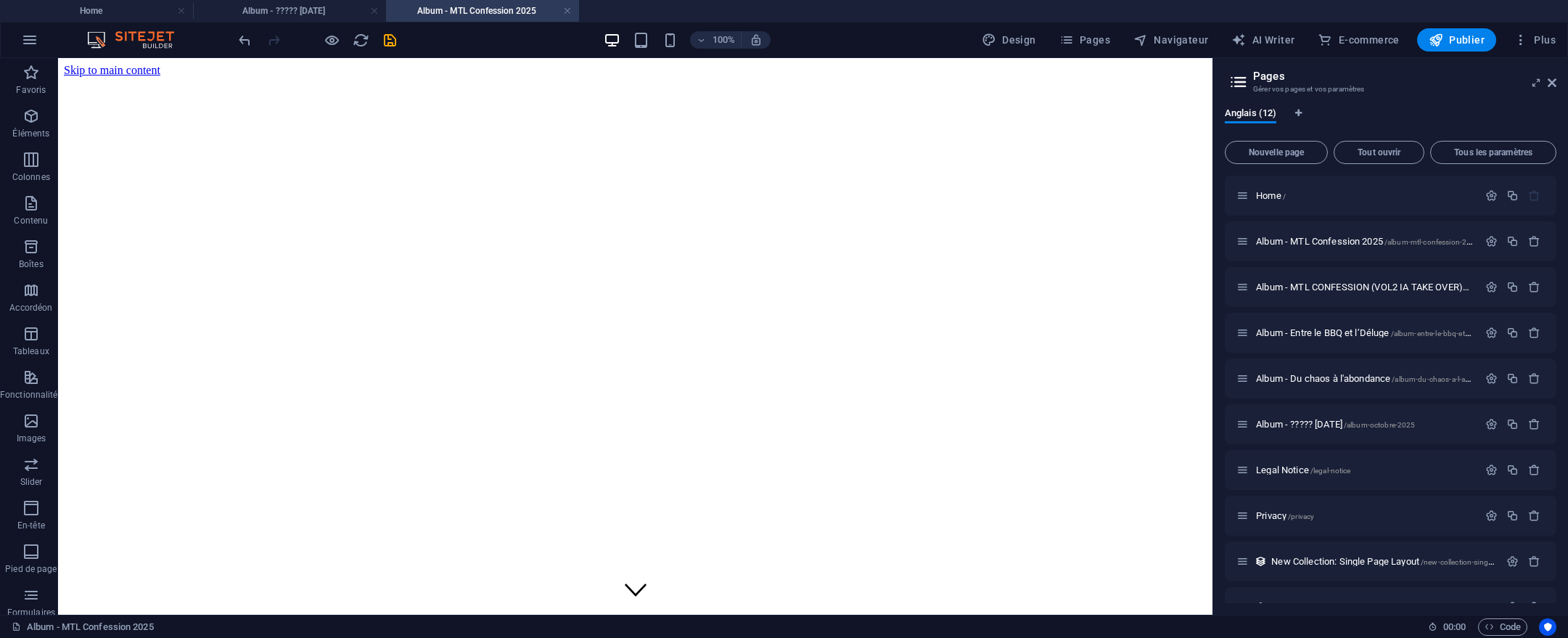
scroll to position [242, 0]
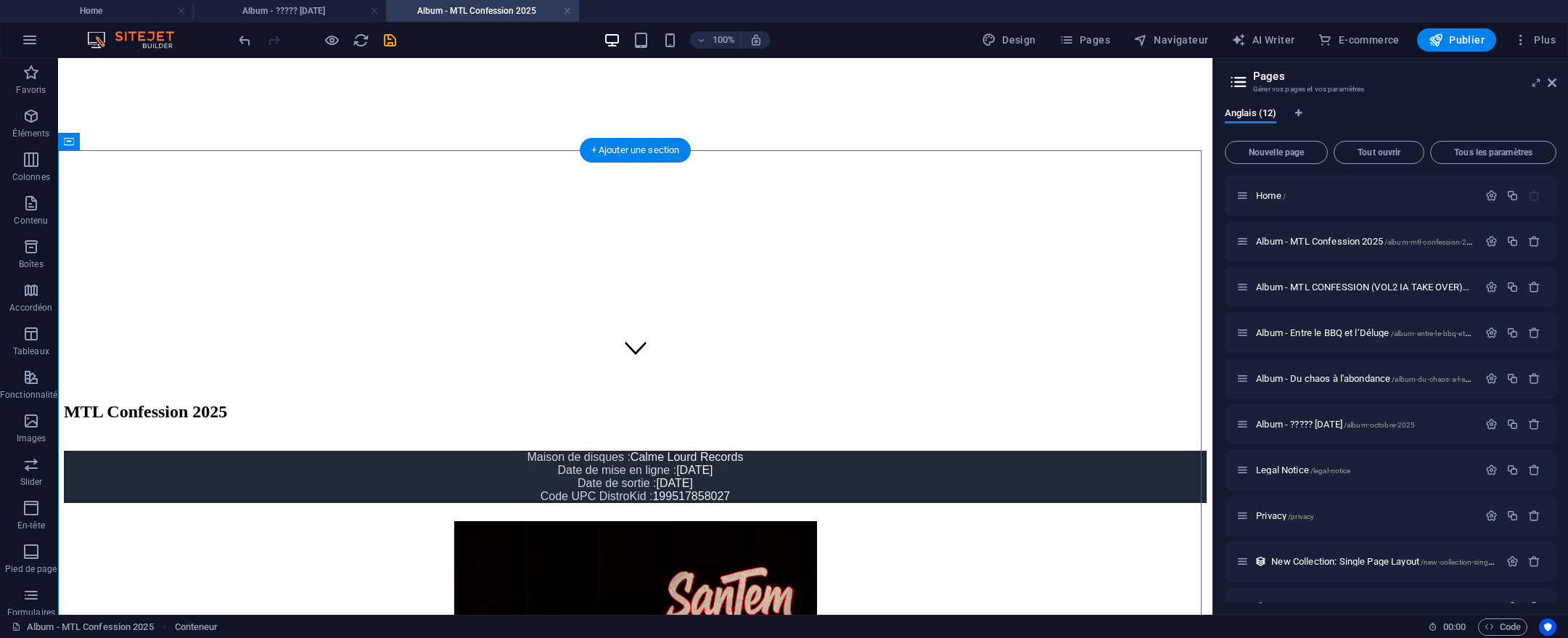
drag, startPoint x: 535, startPoint y: 188, endPoint x: 757, endPoint y: 314, distance: 255.3
click at [757, 402] on div "MTL Confession 2025 Maison de disques : Calme Lourd Records Date de mise en lig…" at bounding box center [635, 644] width 1143 height 485
click at [749, 451] on div "Maison de disques : Calme Lourd Records Date de mise en ligne : 24 juin 2025 Da…" at bounding box center [635, 477] width 1143 height 52
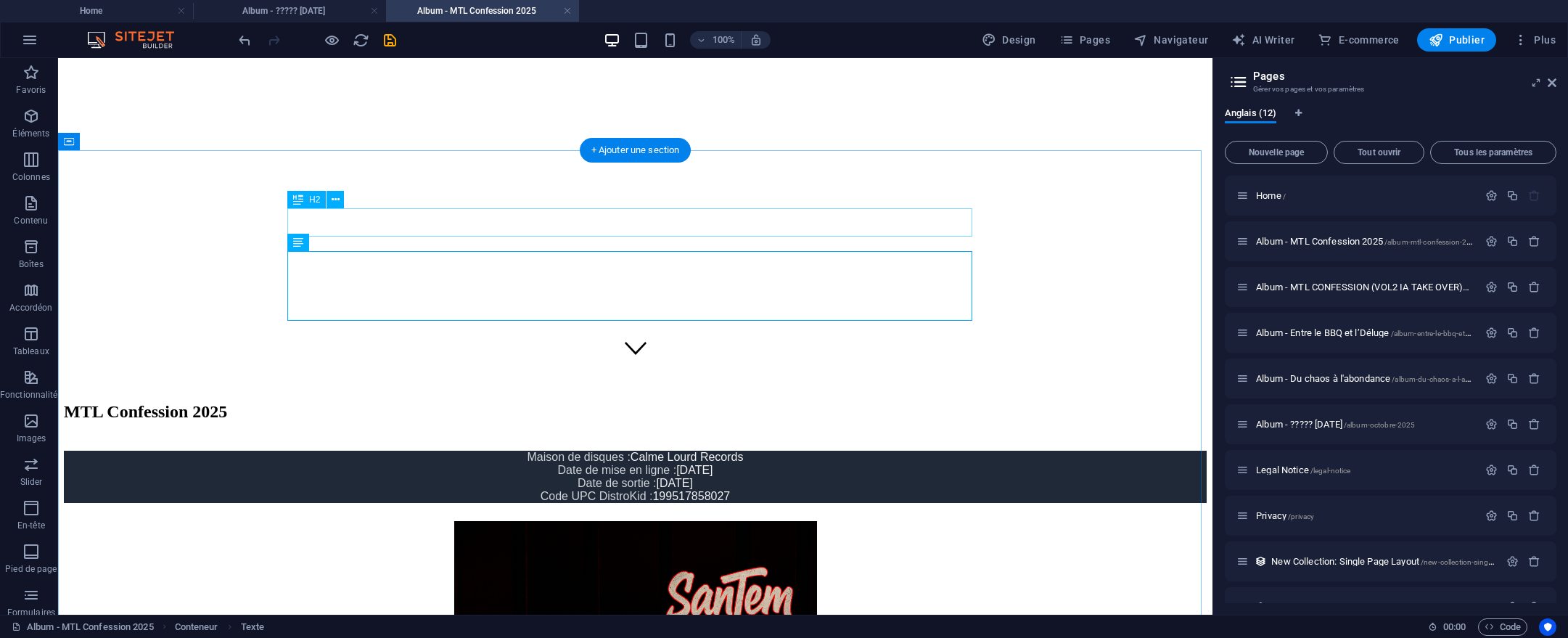
click at [698, 402] on div "MTL Confession 2025" at bounding box center [635, 412] width 1143 height 20
click at [692, 451] on div "Maison de disques : Calme Lourd Records Date de mise en ligne : 24 juin 2025 Da…" at bounding box center [635, 477] width 1143 height 52
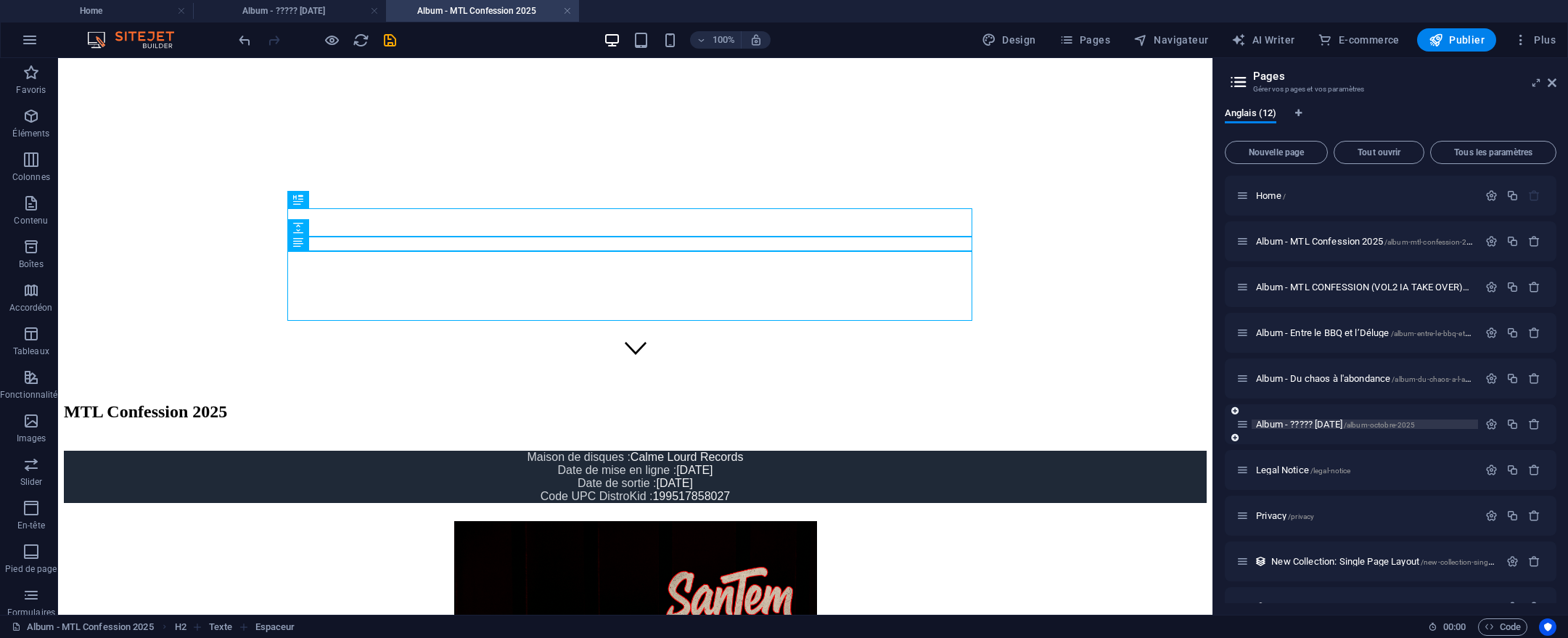
click at [1346, 426] on span "Album - ????? [DATE] /album-octobre-2025" at bounding box center [1335, 424] width 159 height 11
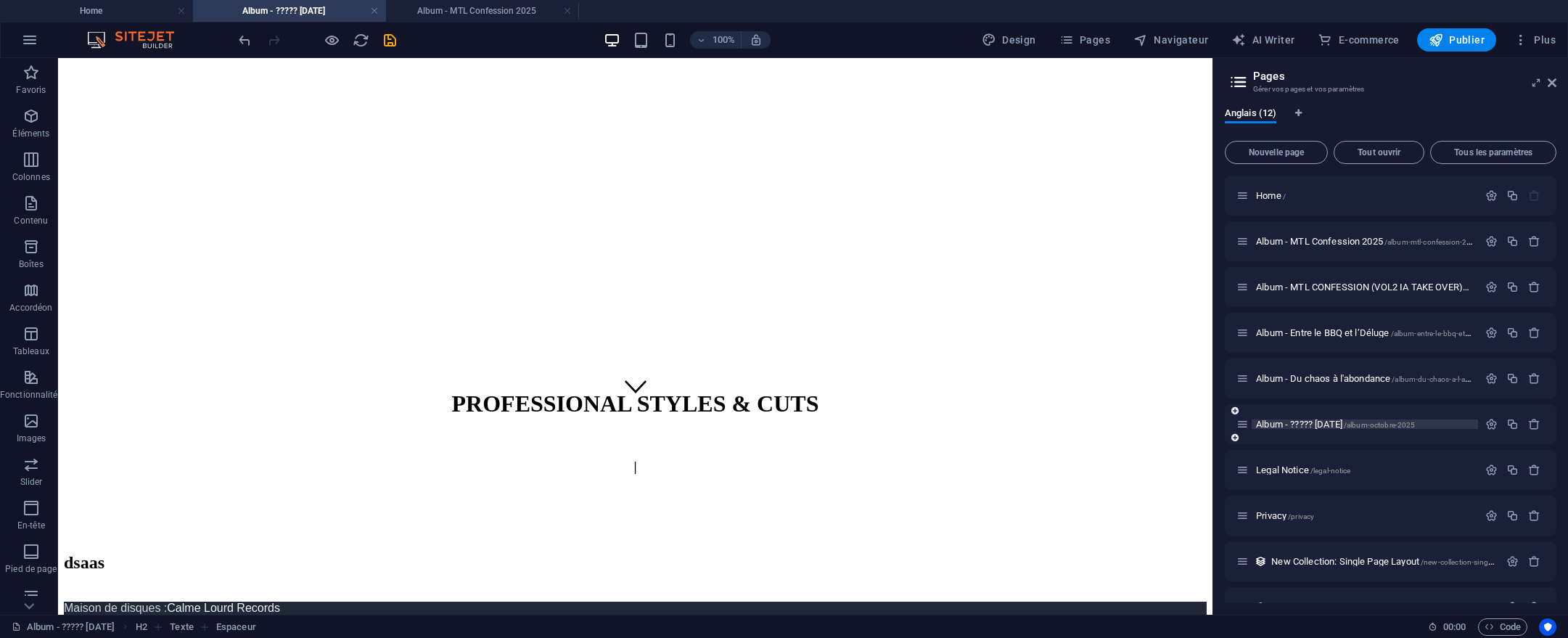
scroll to position [0, 0]
click at [756, 602] on div "Maison de disques : Calme Lourd Records Date de mise en ligne : [DATE] Date de …" at bounding box center [635, 628] width 1143 height 52
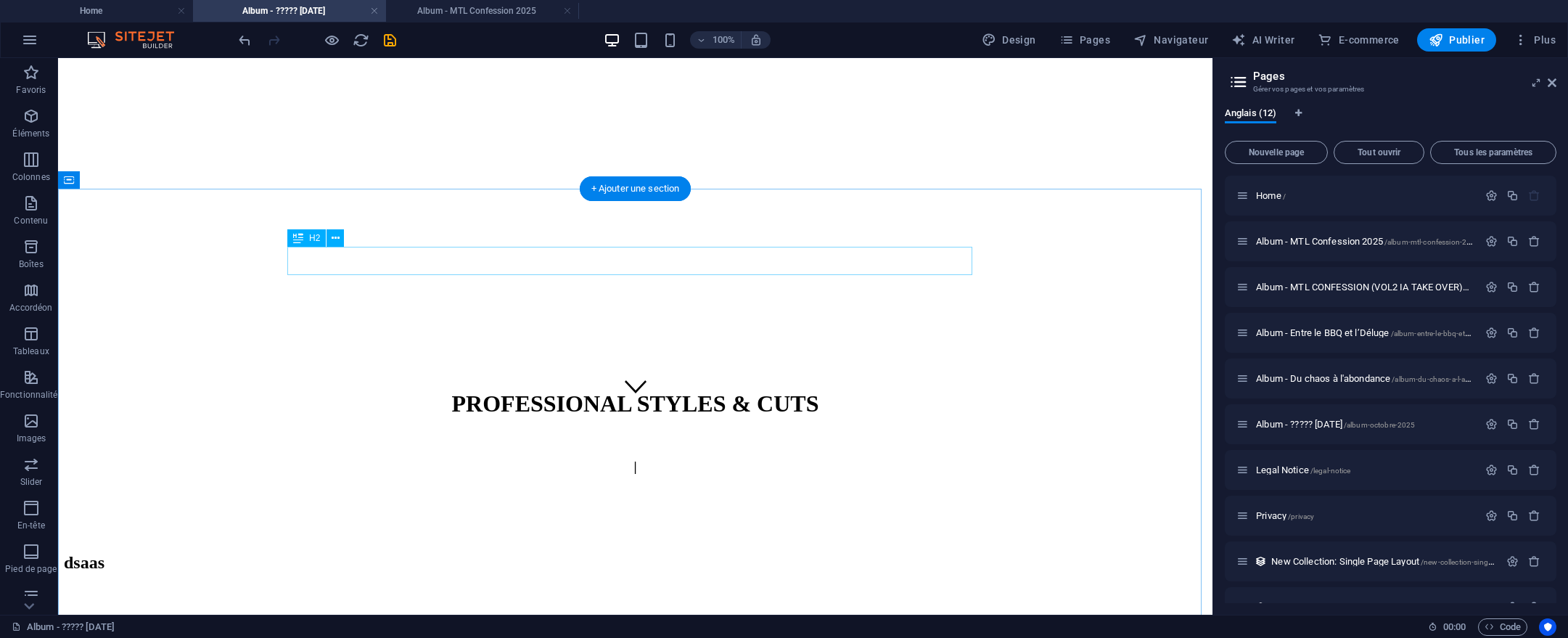
click at [640, 553] on div "dsaas" at bounding box center [635, 563] width 1143 height 20
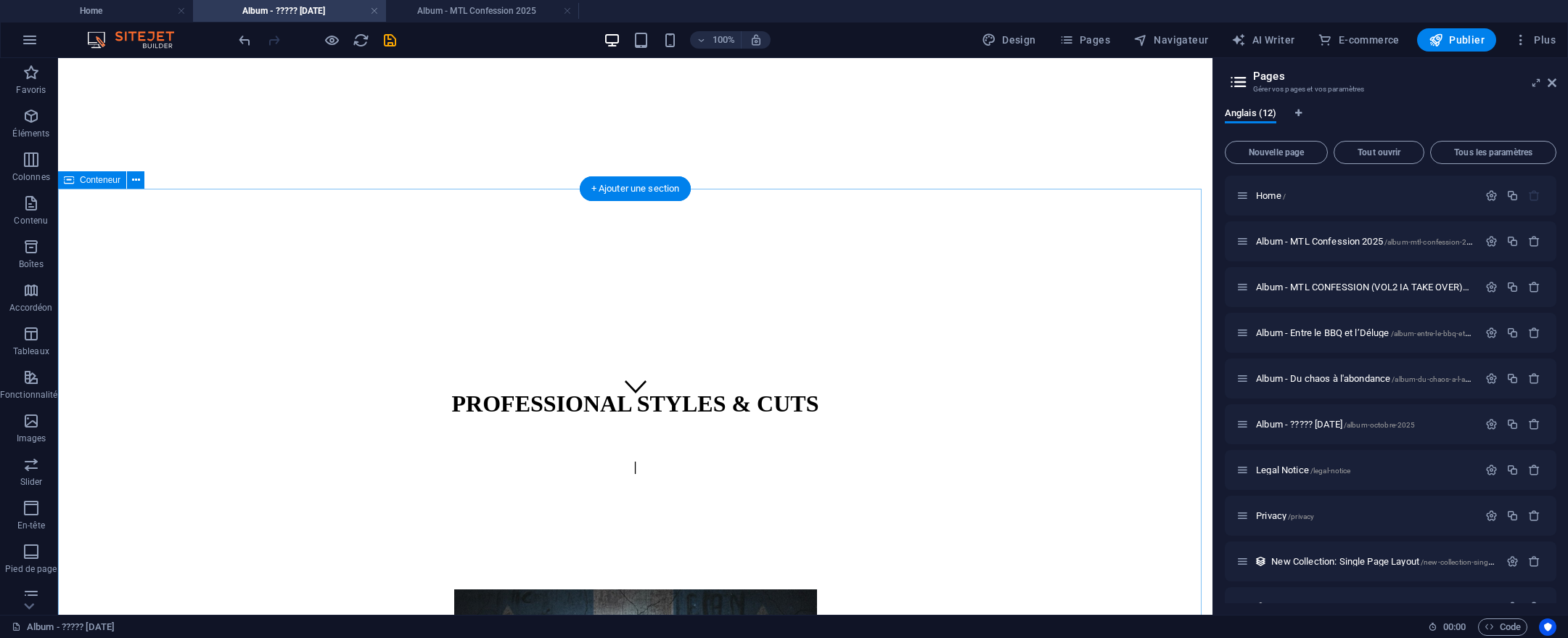
click at [640, 538] on div at bounding box center [635, 545] width 1143 height 15
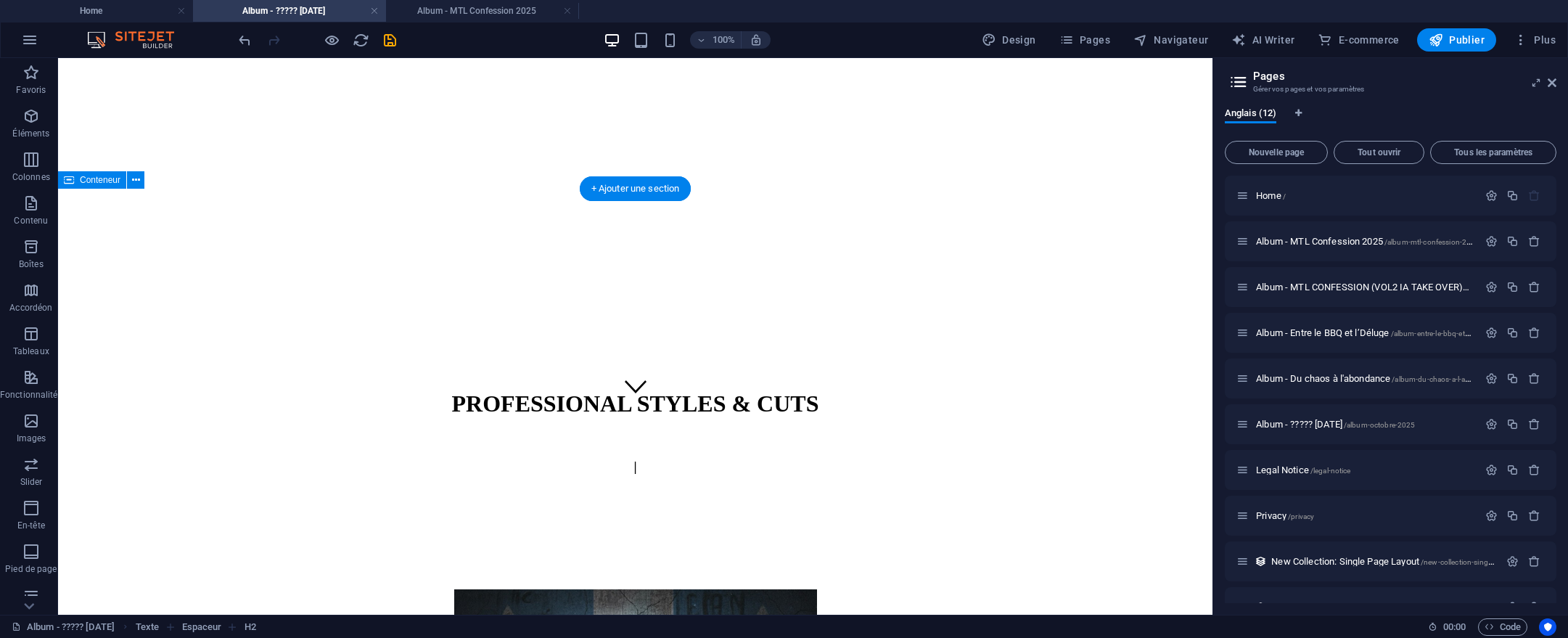
select select "rem"
select select "px"
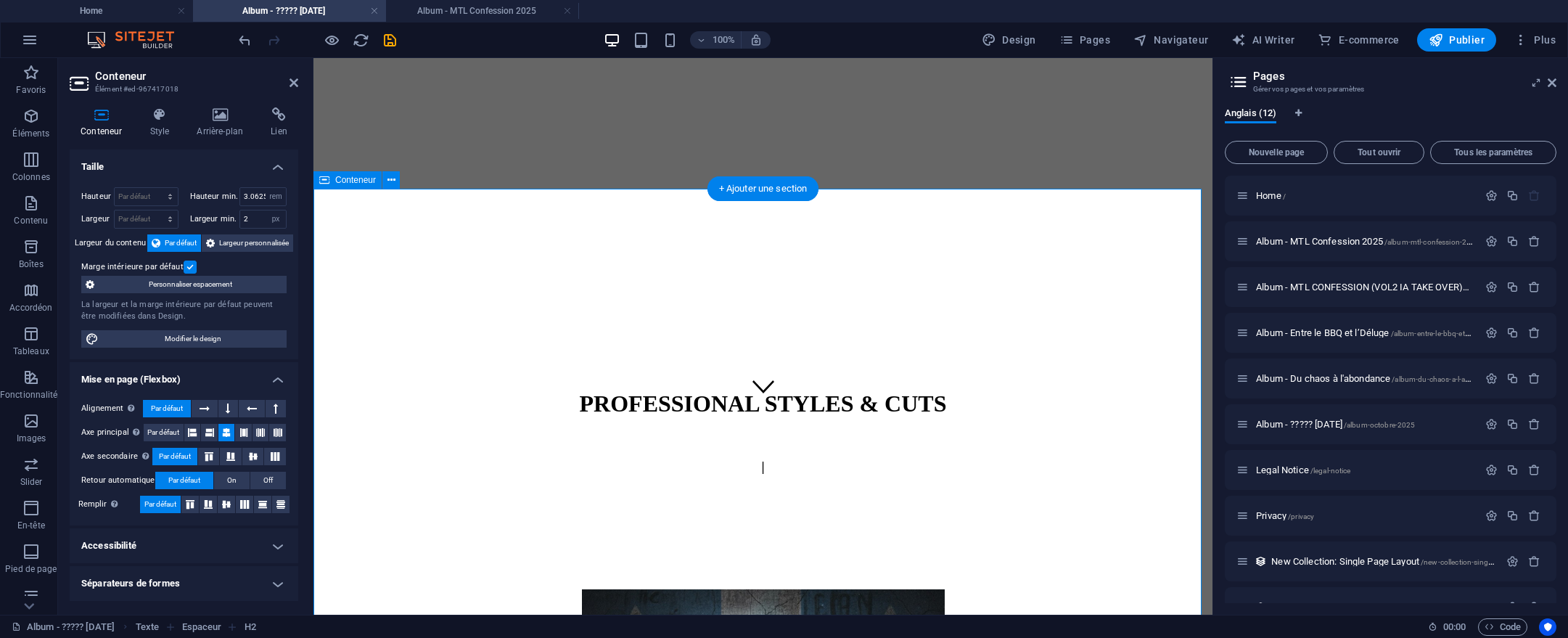
scroll to position [682, 0]
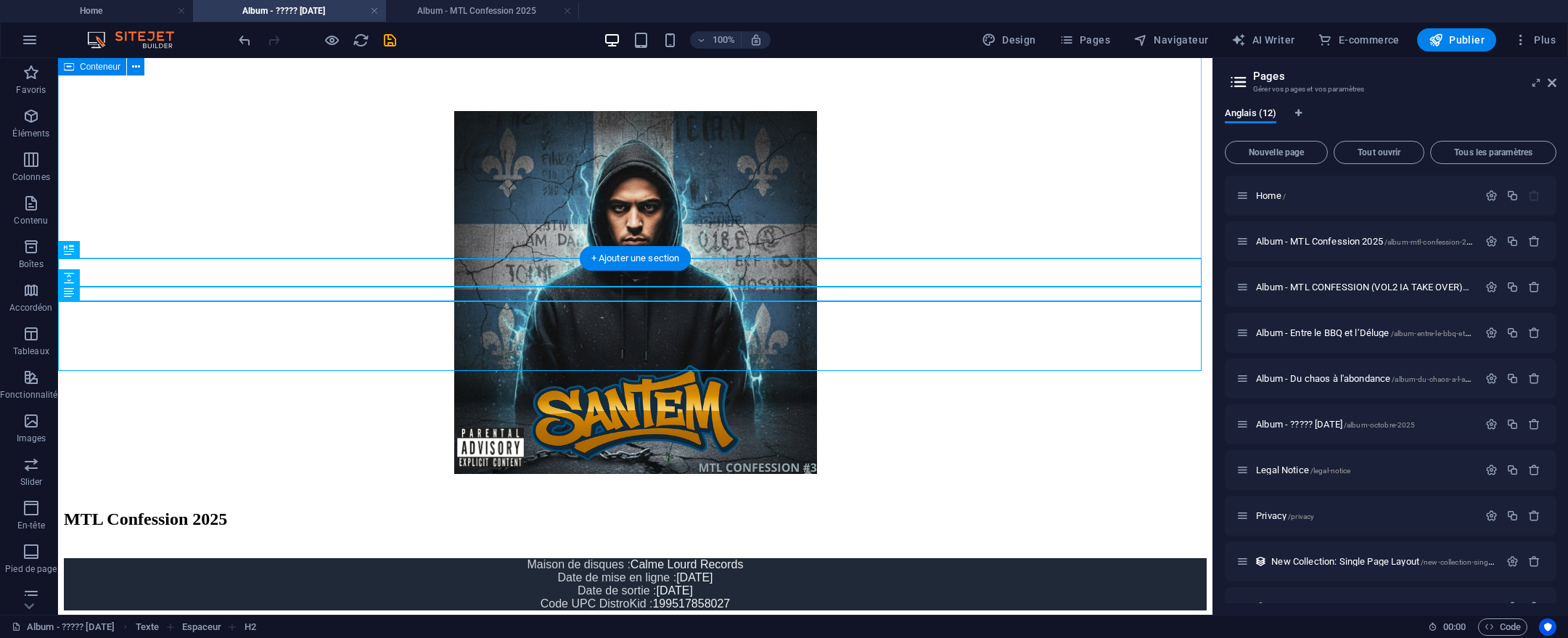
click at [808, 258] on div at bounding box center [635, 278] width 1143 height 435
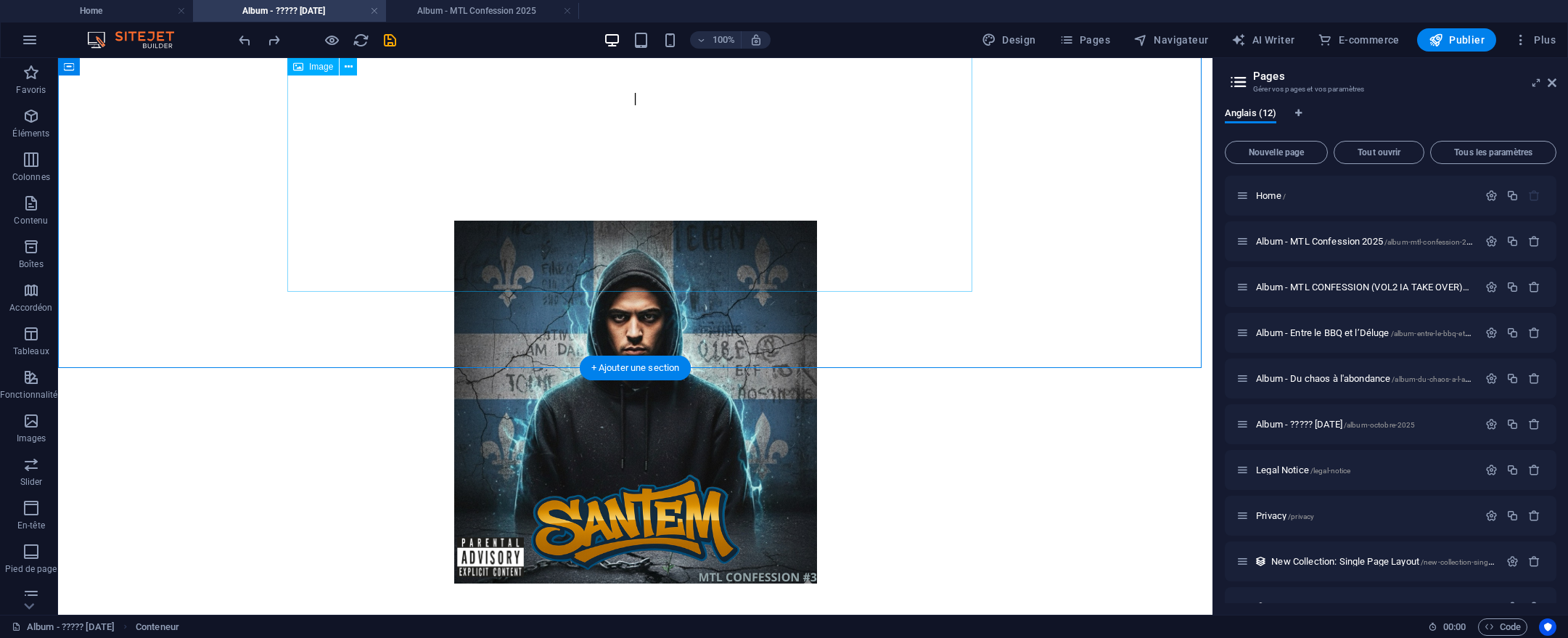
scroll to position [459, 0]
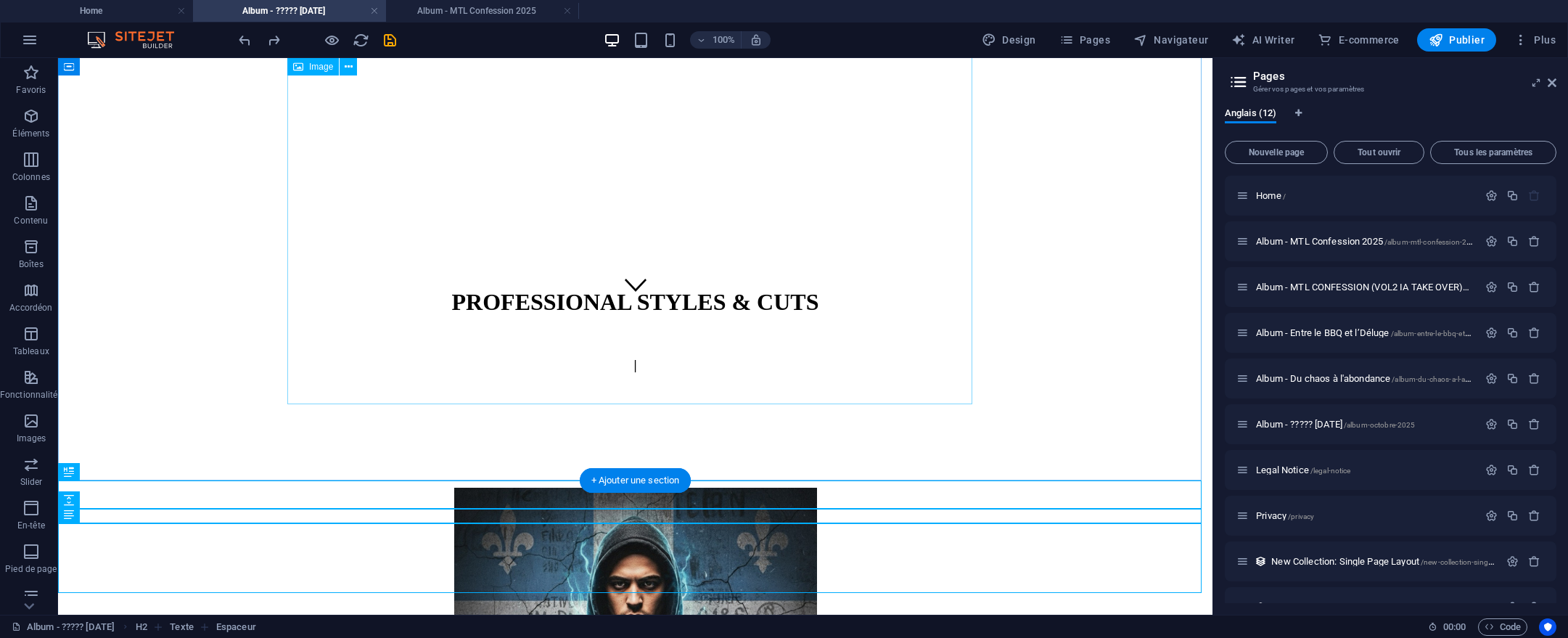
scroll to position [222, 0]
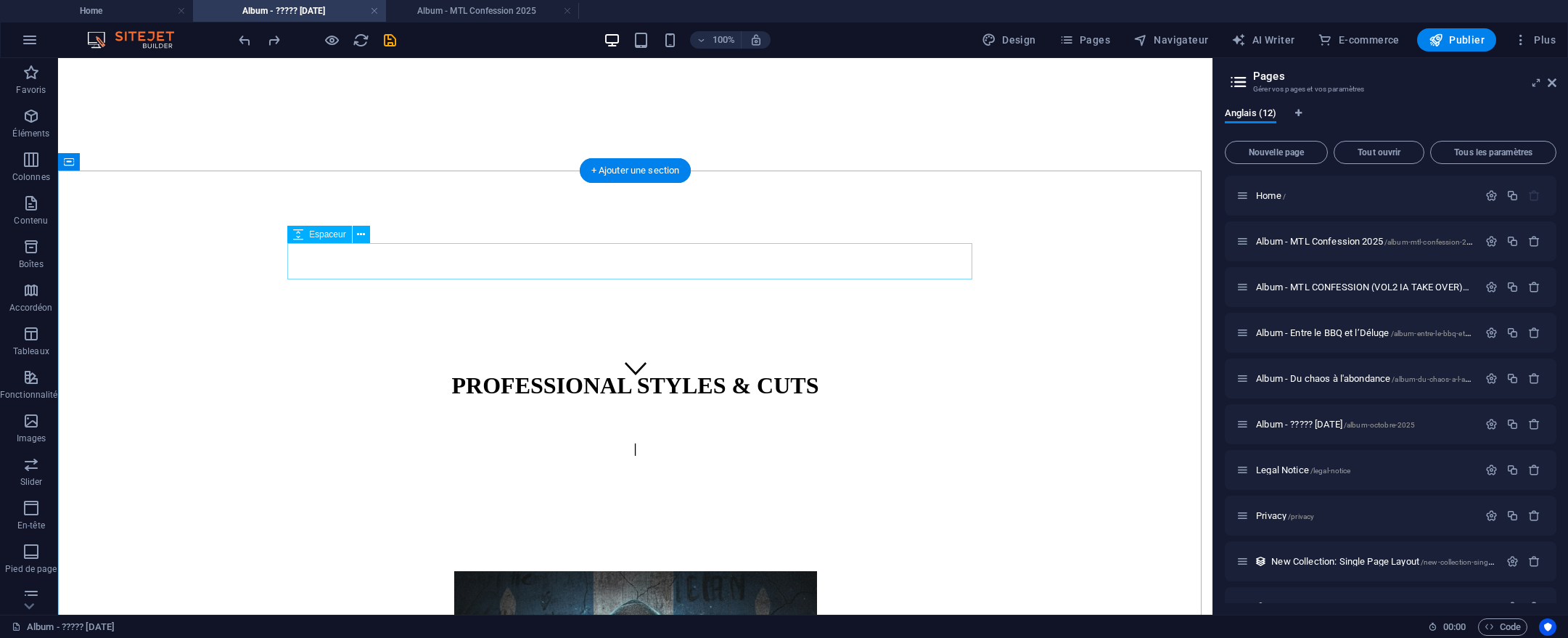
drag, startPoint x: 724, startPoint y: 491, endPoint x: 606, endPoint y: 258, distance: 261.2
click at [606, 258] on div "PROFESSIONAL STYLES & CUTS | MTL Confession 2025 Maison de disques : Calme Lour…" at bounding box center [635, 474] width 1143 height 1237
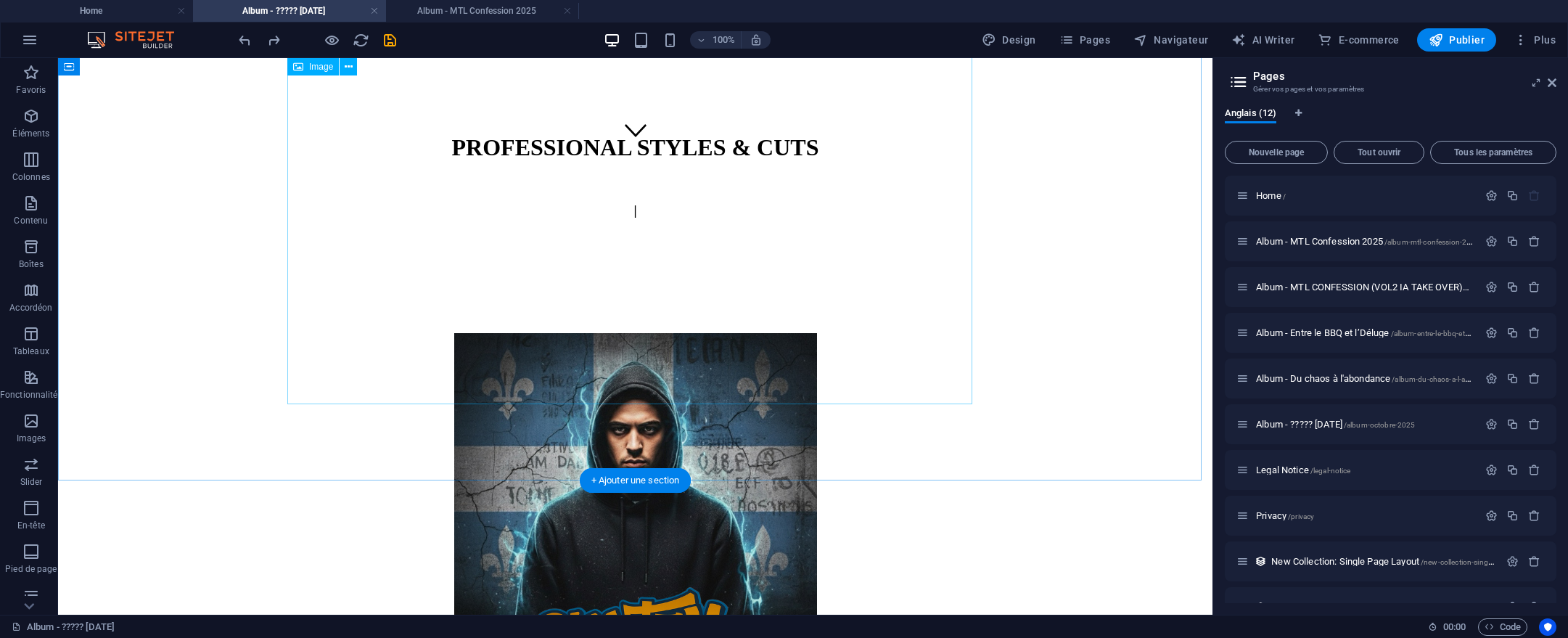
scroll to position [459, 0]
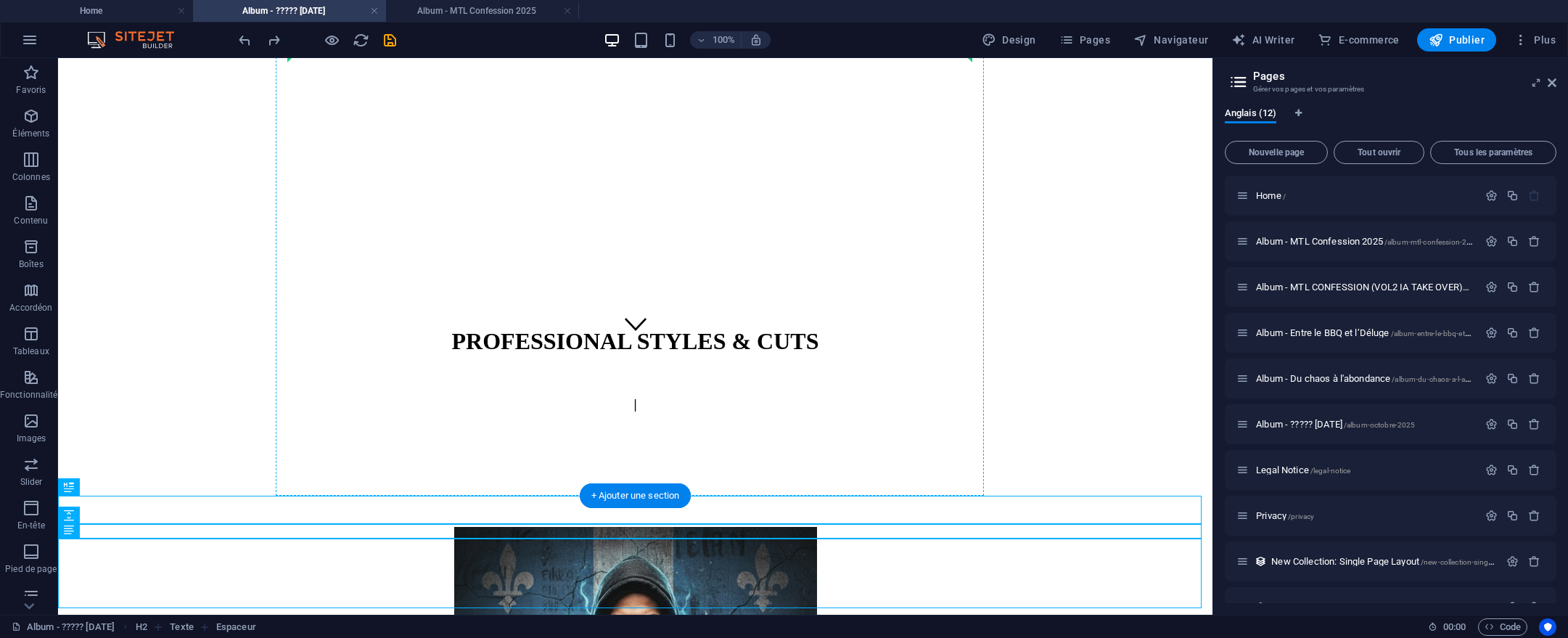
scroll to position [225, 0]
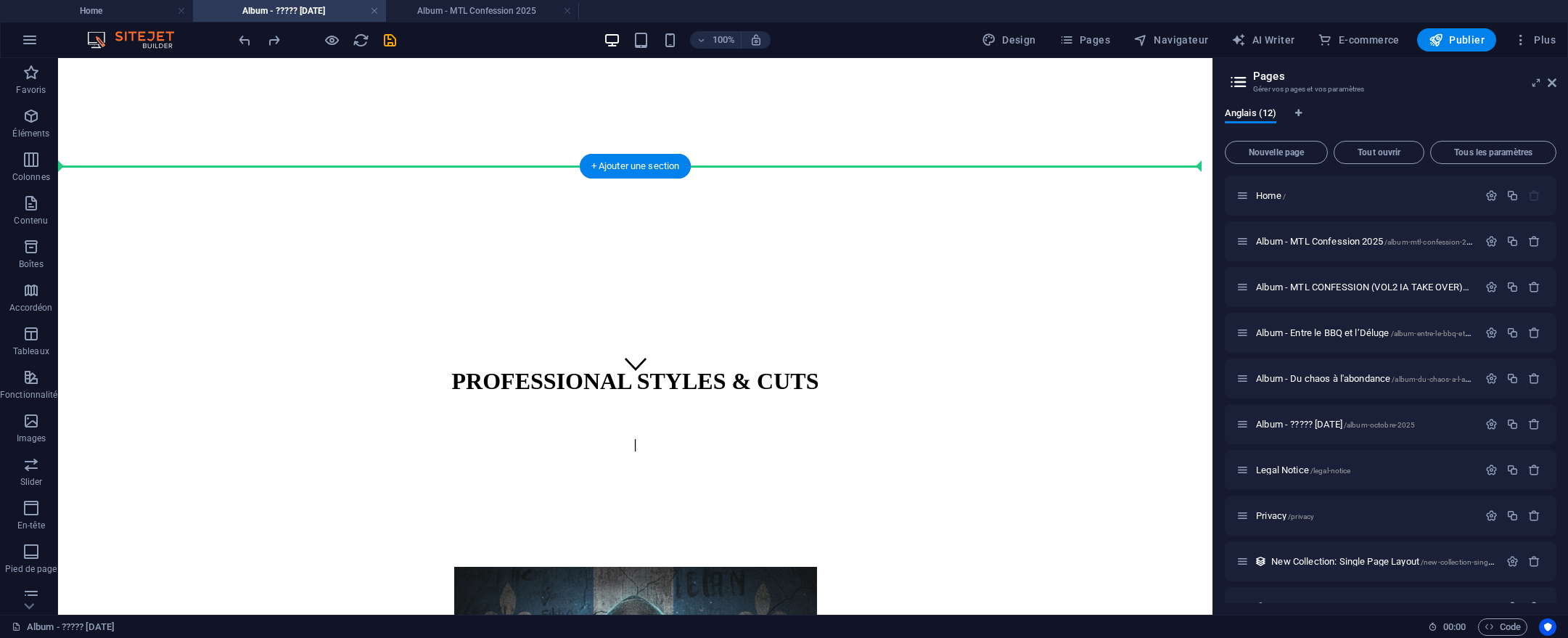
drag, startPoint x: 738, startPoint y: 488, endPoint x: 727, endPoint y: 190, distance: 298.2
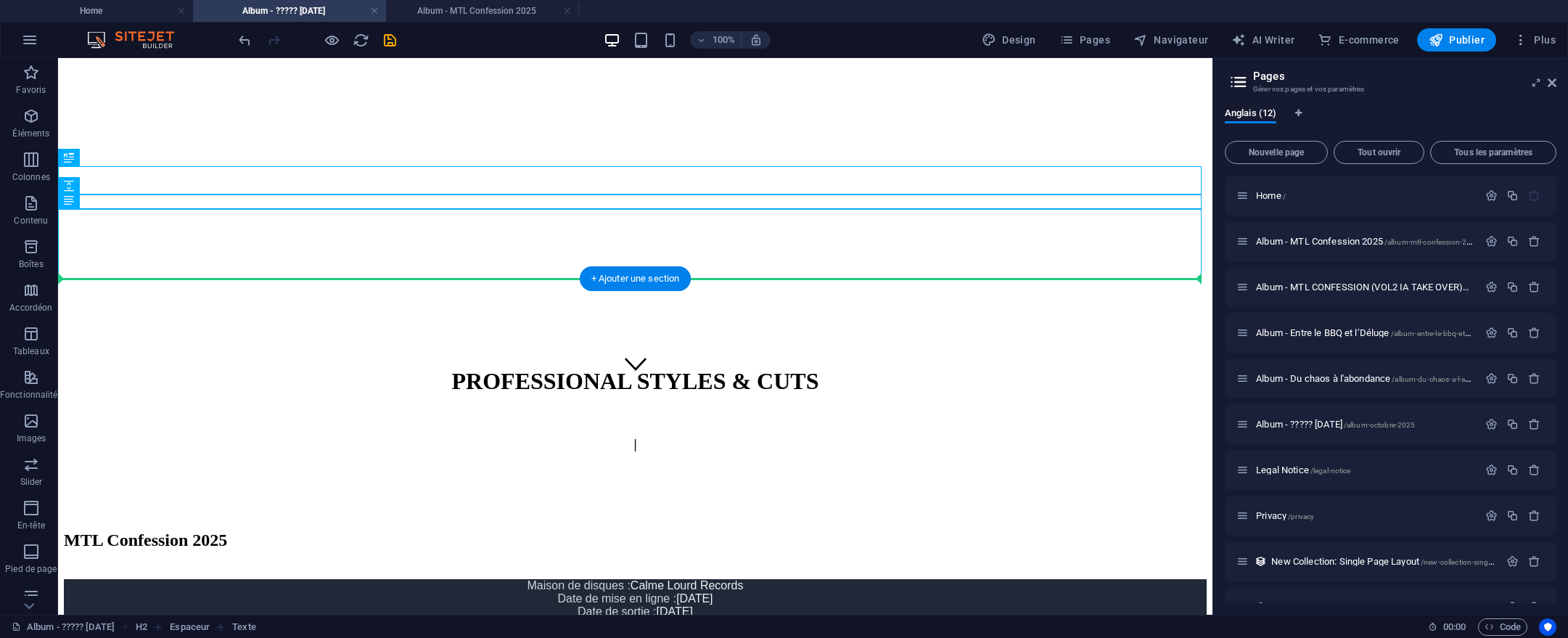
drag, startPoint x: 714, startPoint y: 181, endPoint x: 697, endPoint y: 301, distance: 121.2
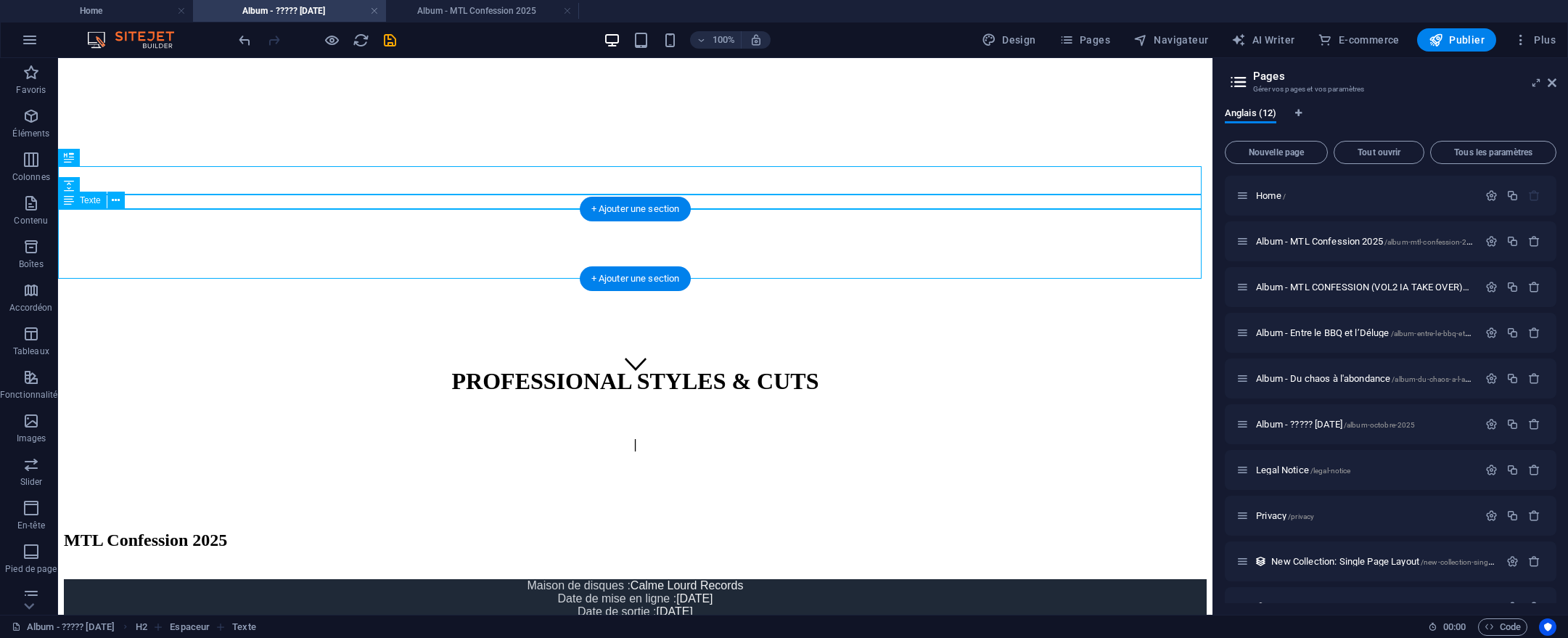
click at [728, 579] on div "Maison de disques : Calme Lourd Records Date de mise en ligne : 24 juin 2025 Da…" at bounding box center [635, 605] width 1143 height 52
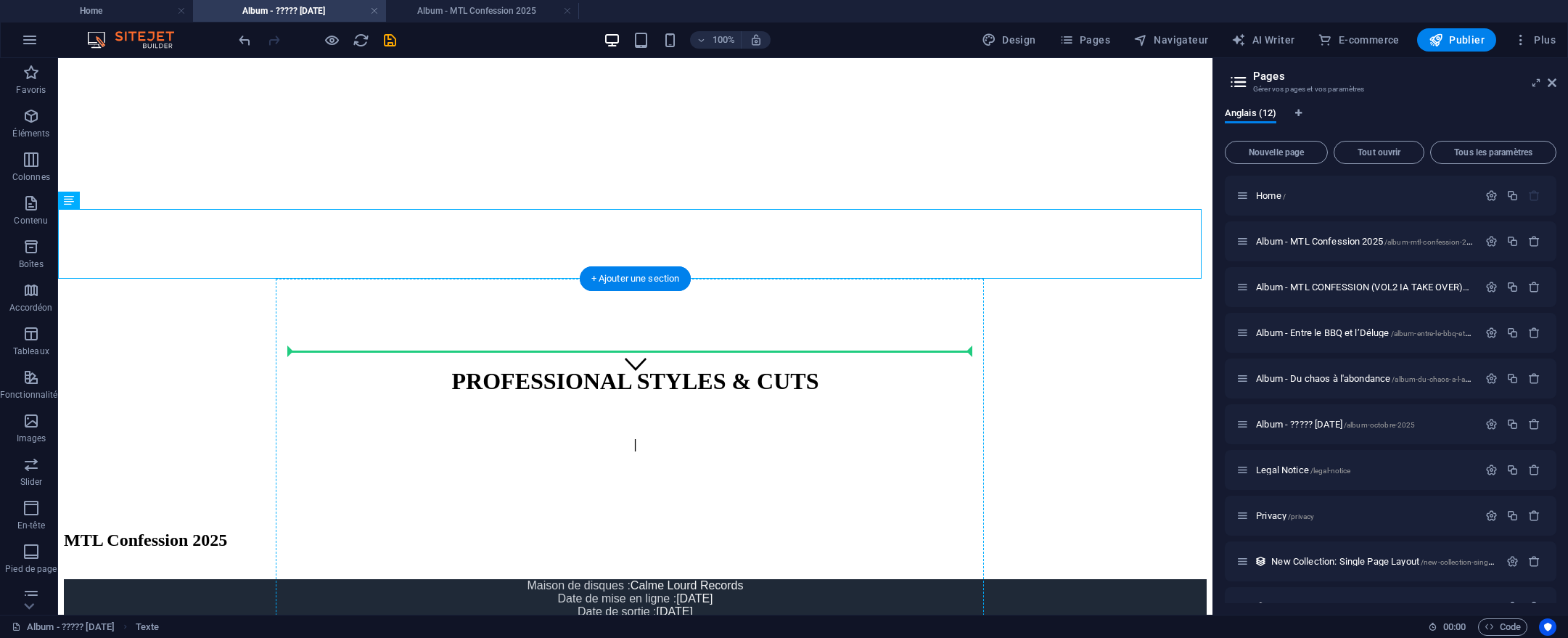
drag, startPoint x: 686, startPoint y: 240, endPoint x: 682, endPoint y: 354, distance: 114.1
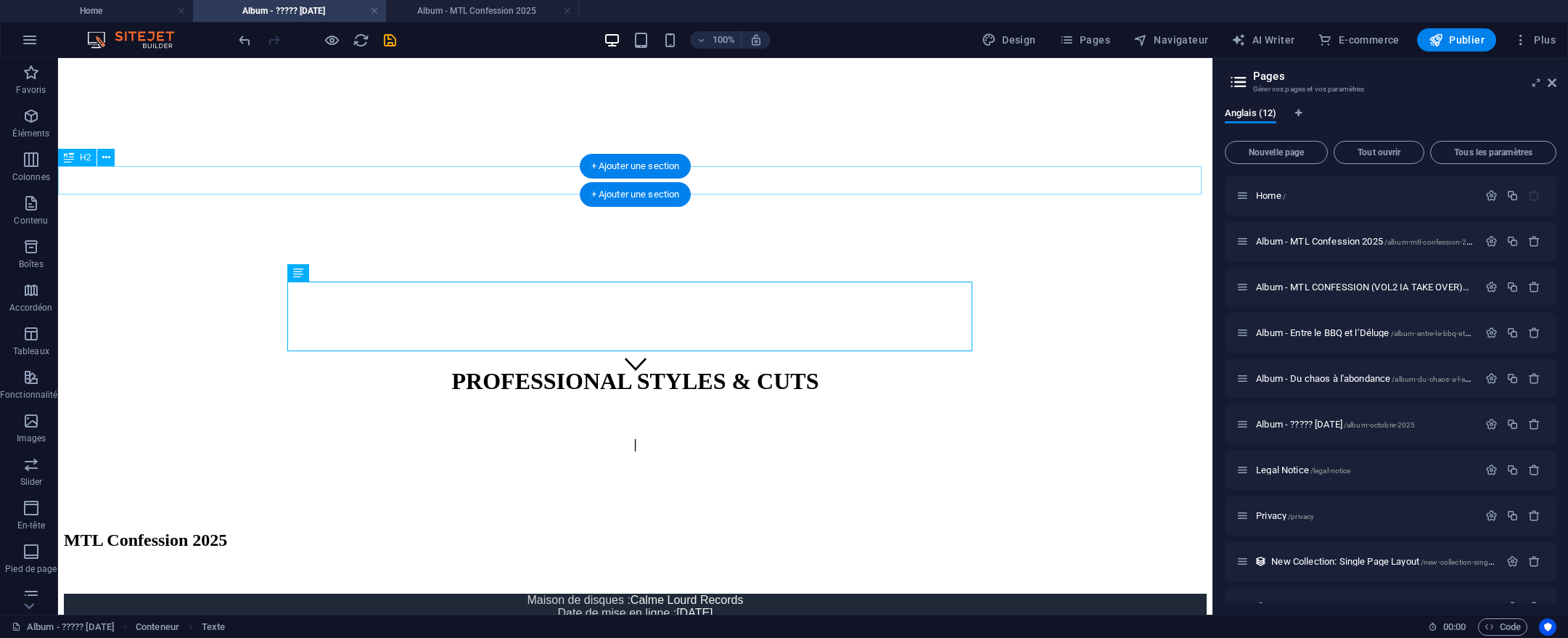
click at [732, 531] on div "MTL Confession 2025" at bounding box center [635, 541] width 1143 height 20
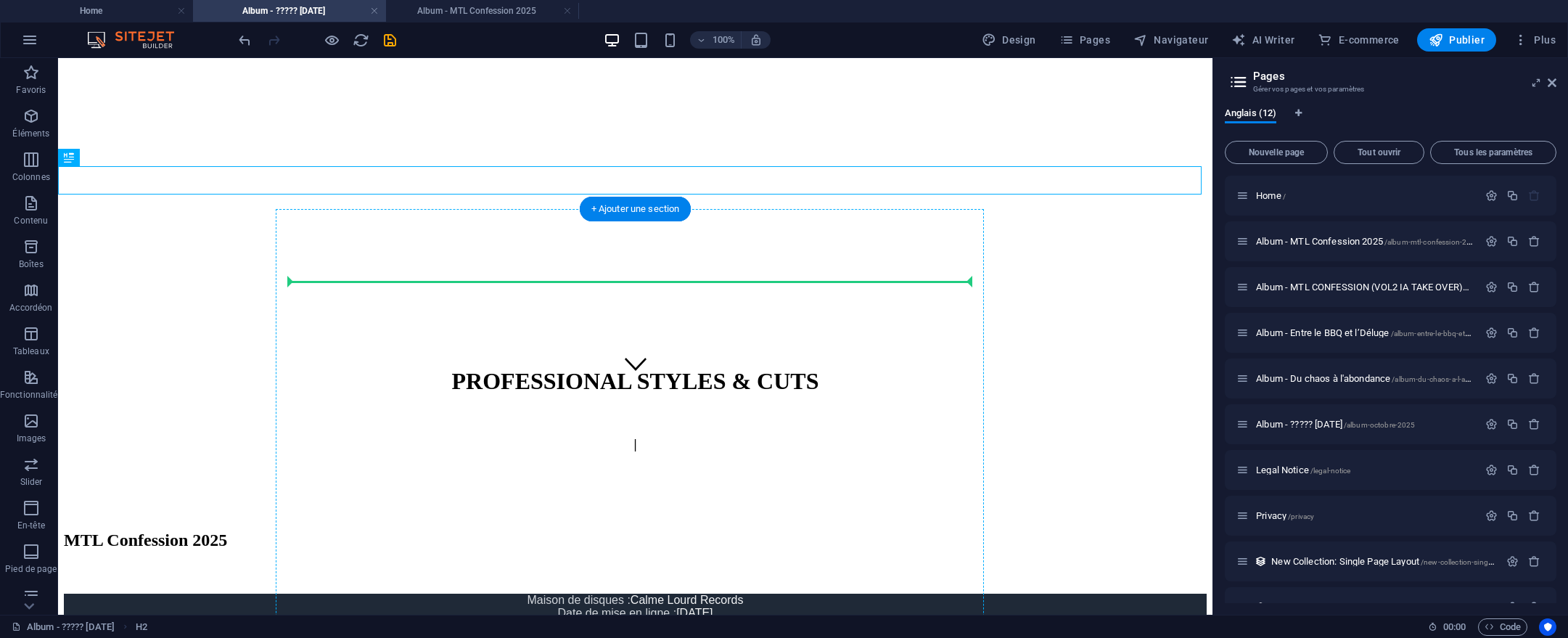
drag, startPoint x: 715, startPoint y: 179, endPoint x: 705, endPoint y: 276, distance: 97.5
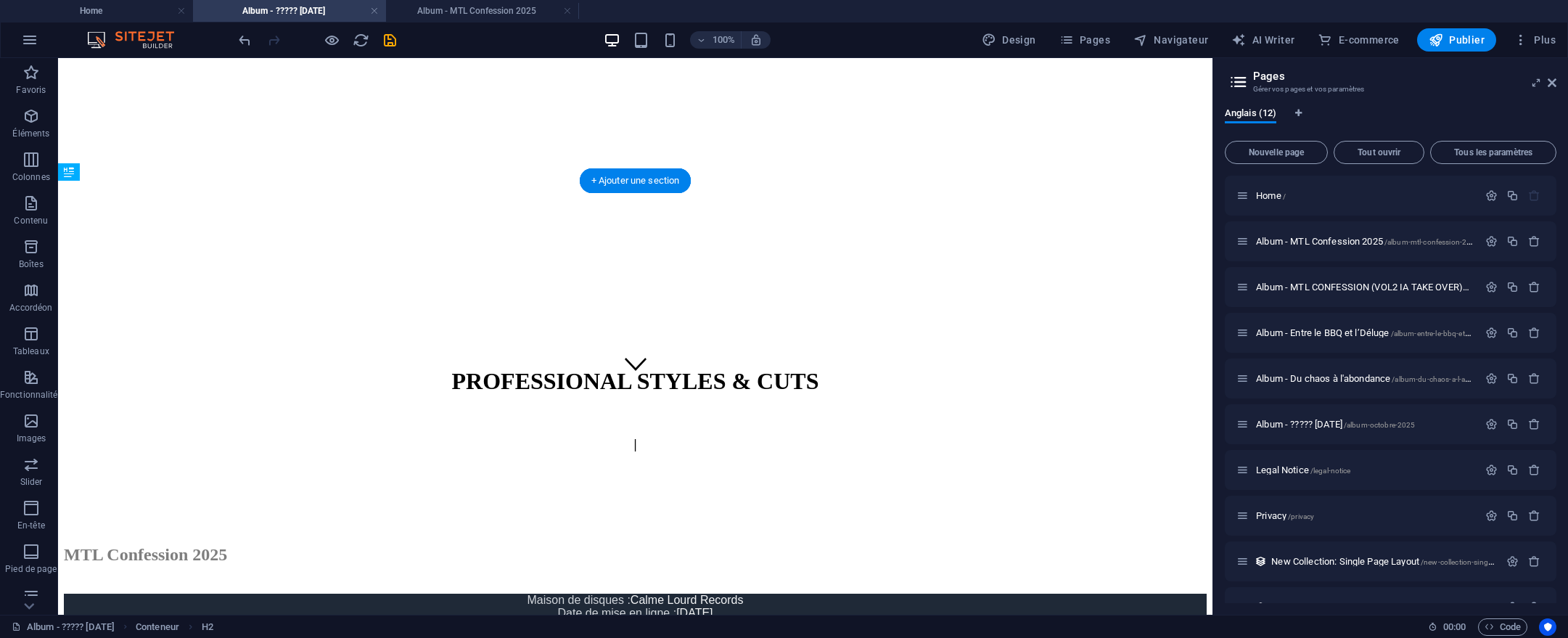
drag, startPoint x: 719, startPoint y: 265, endPoint x: 723, endPoint y: 240, distance: 25.3
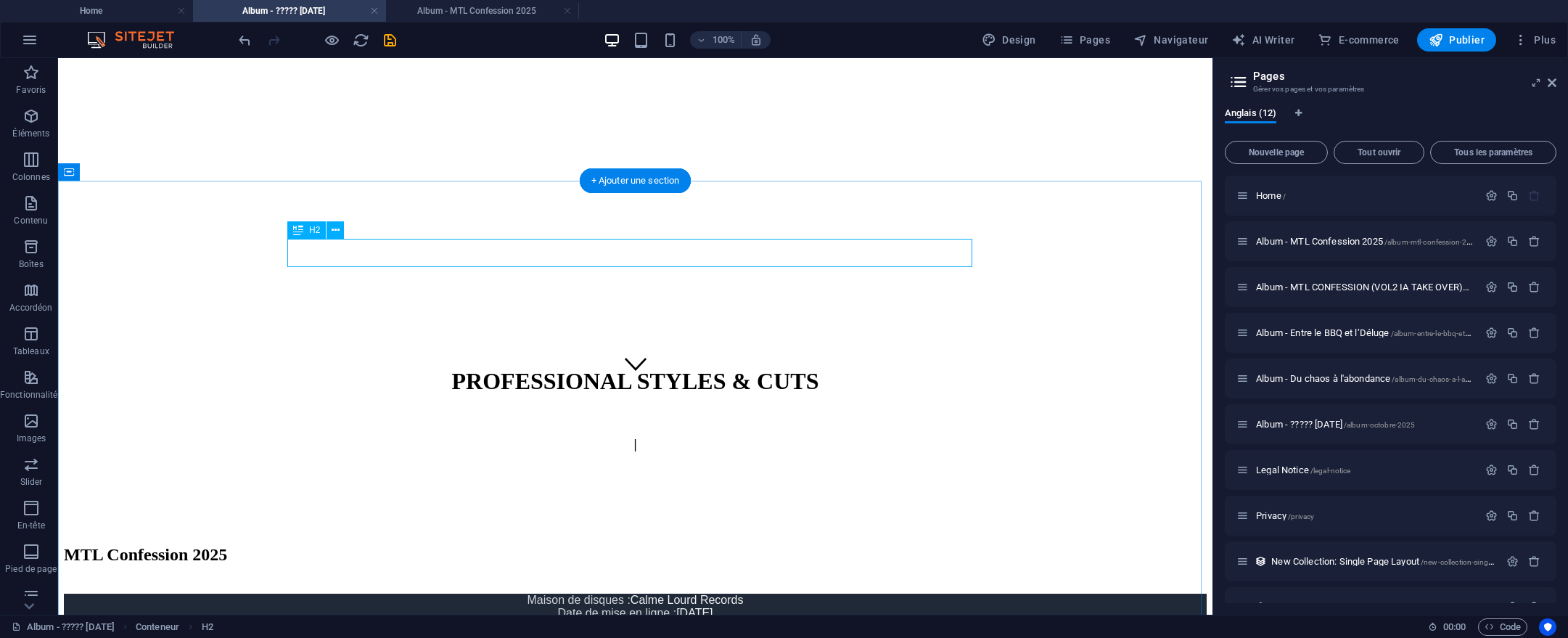
click at [692, 545] on div "MTL Confession 2025" at bounding box center [635, 555] width 1143 height 20
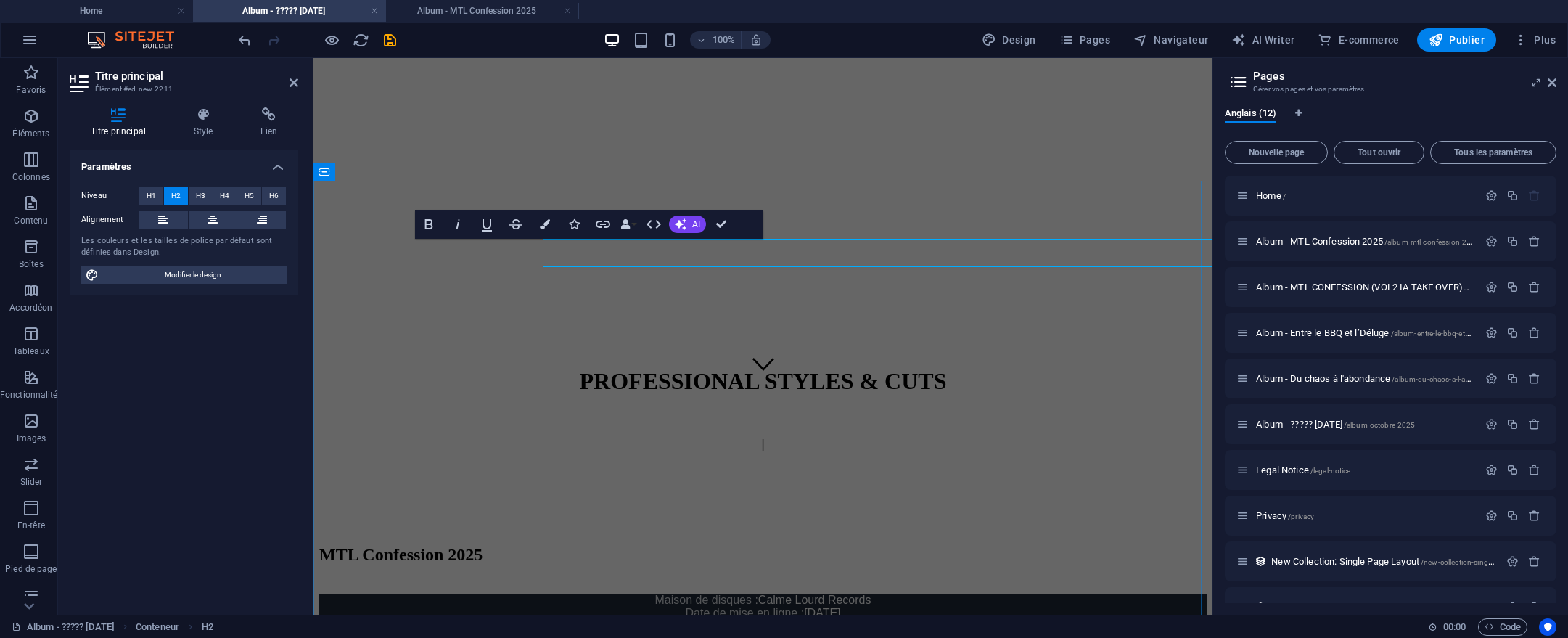
click at [692, 545] on h2 "MTL Confession 2025" at bounding box center [762, 555] width 887 height 20
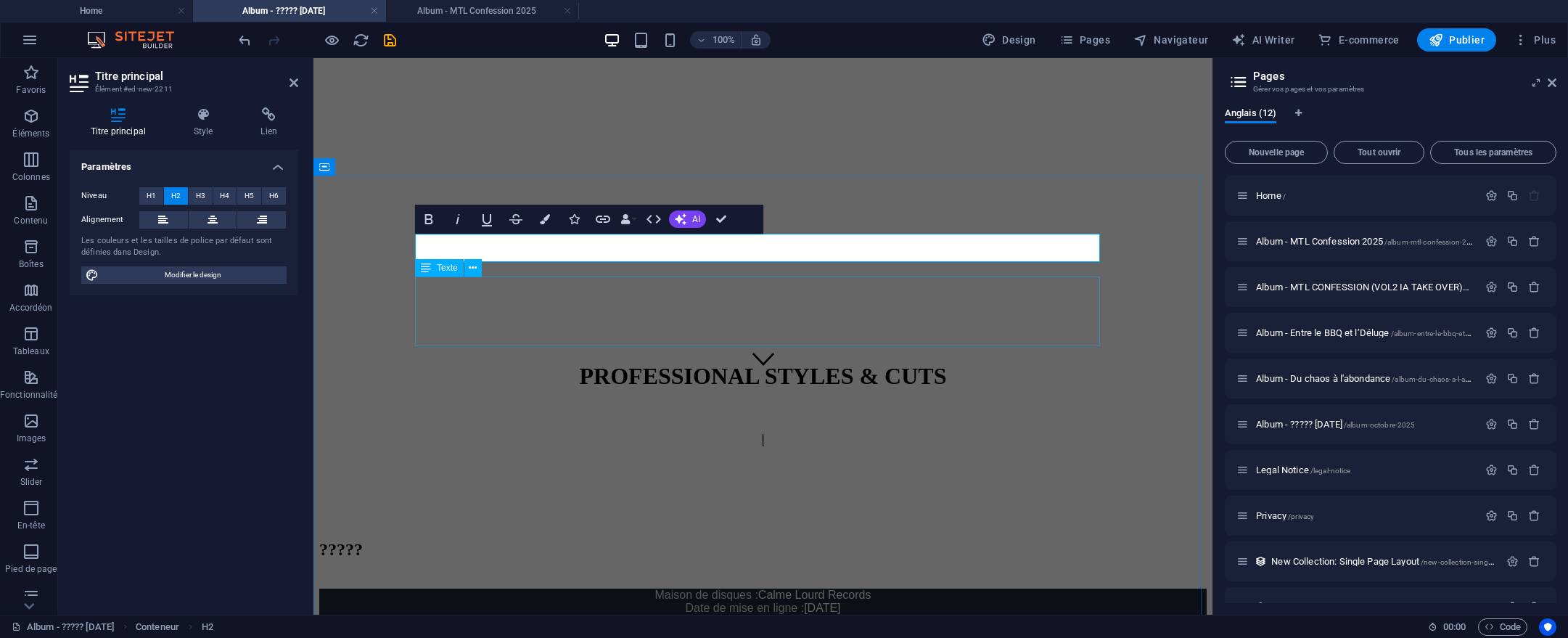
scroll to position [232, 0]
click at [772, 588] on div "Maison de disques : Calme Lourd Records Date de mise en ligne : 24 juin 2025 Da…" at bounding box center [762, 614] width 887 height 52
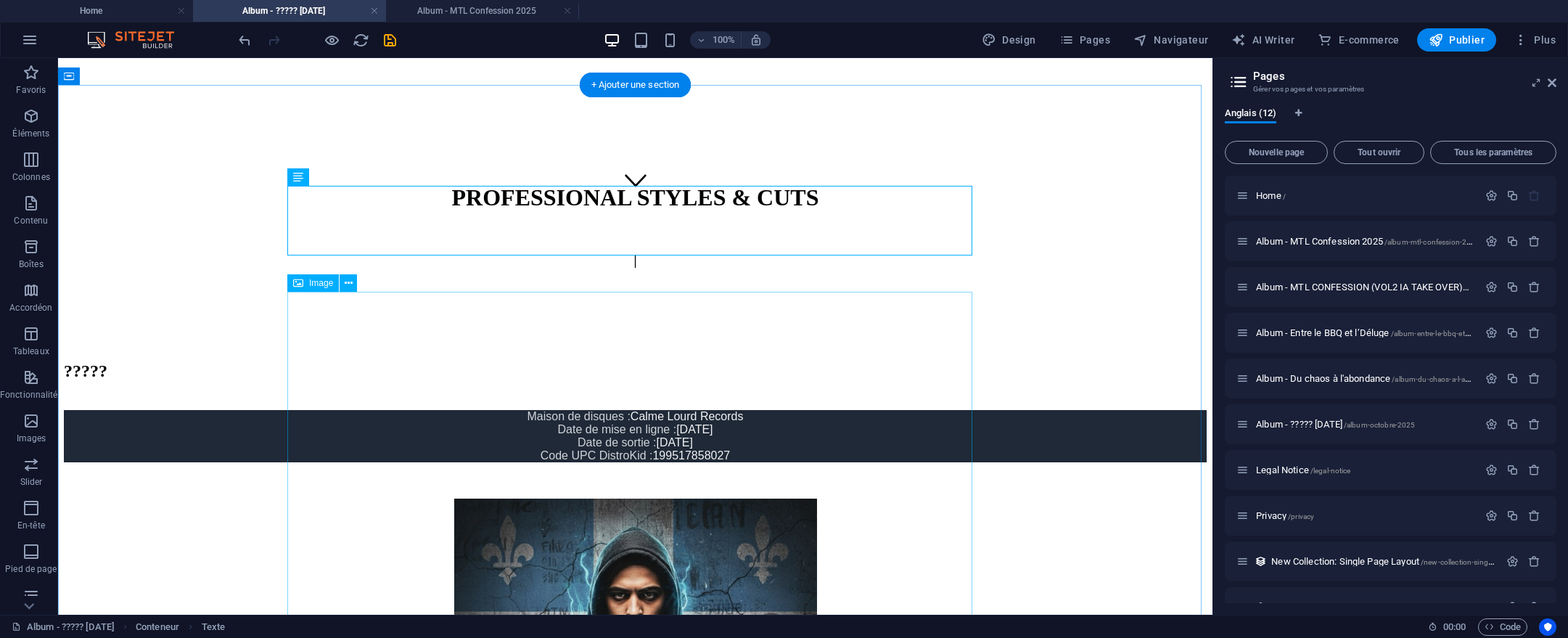
scroll to position [459, 0]
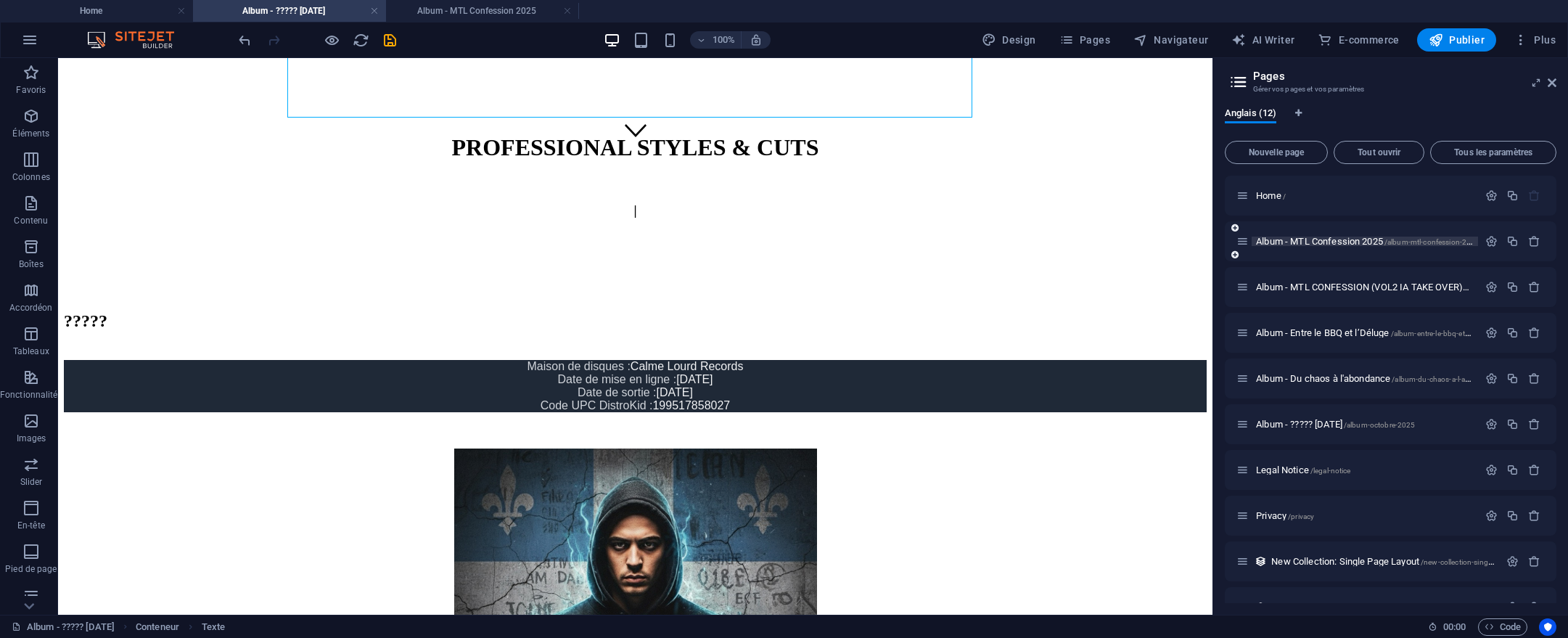
click at [1301, 241] on span "Album - MTL Confession 2025 /album-mtl-confession-2025" at bounding box center [1367, 242] width 223 height 11
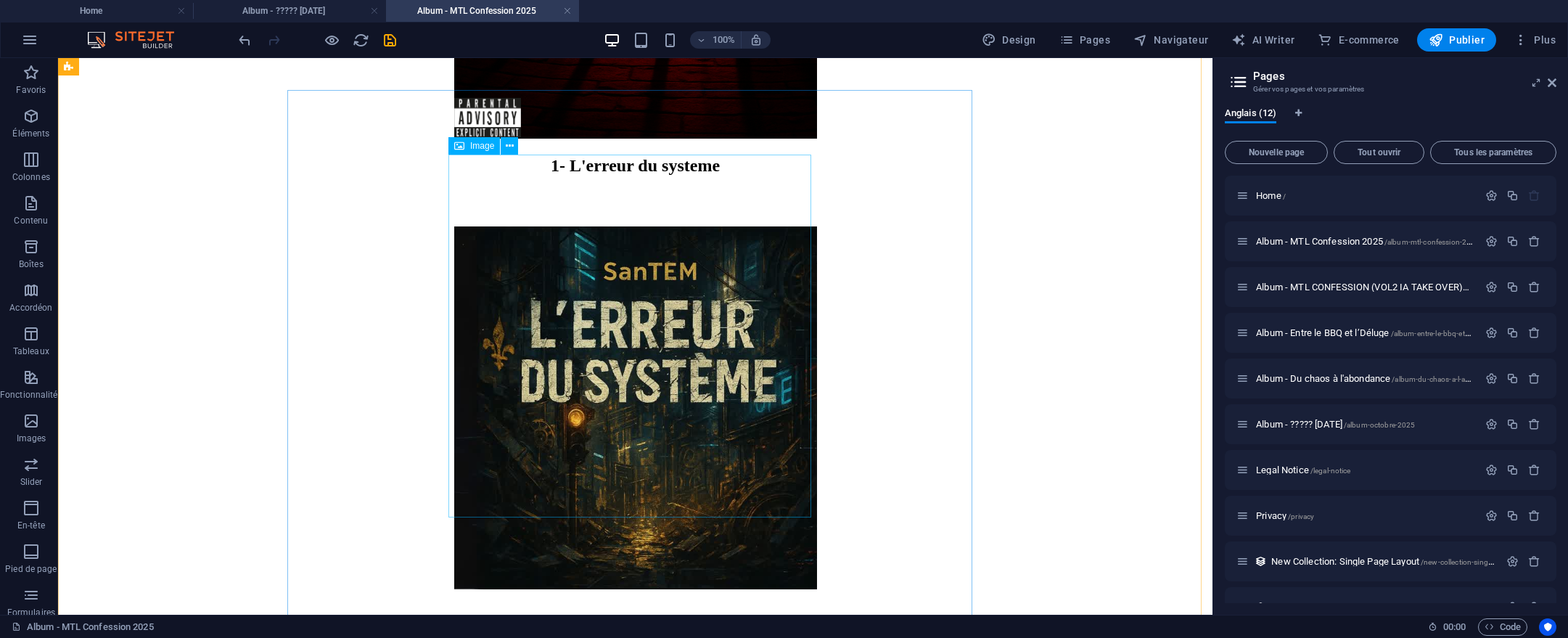
scroll to position [843, 0]
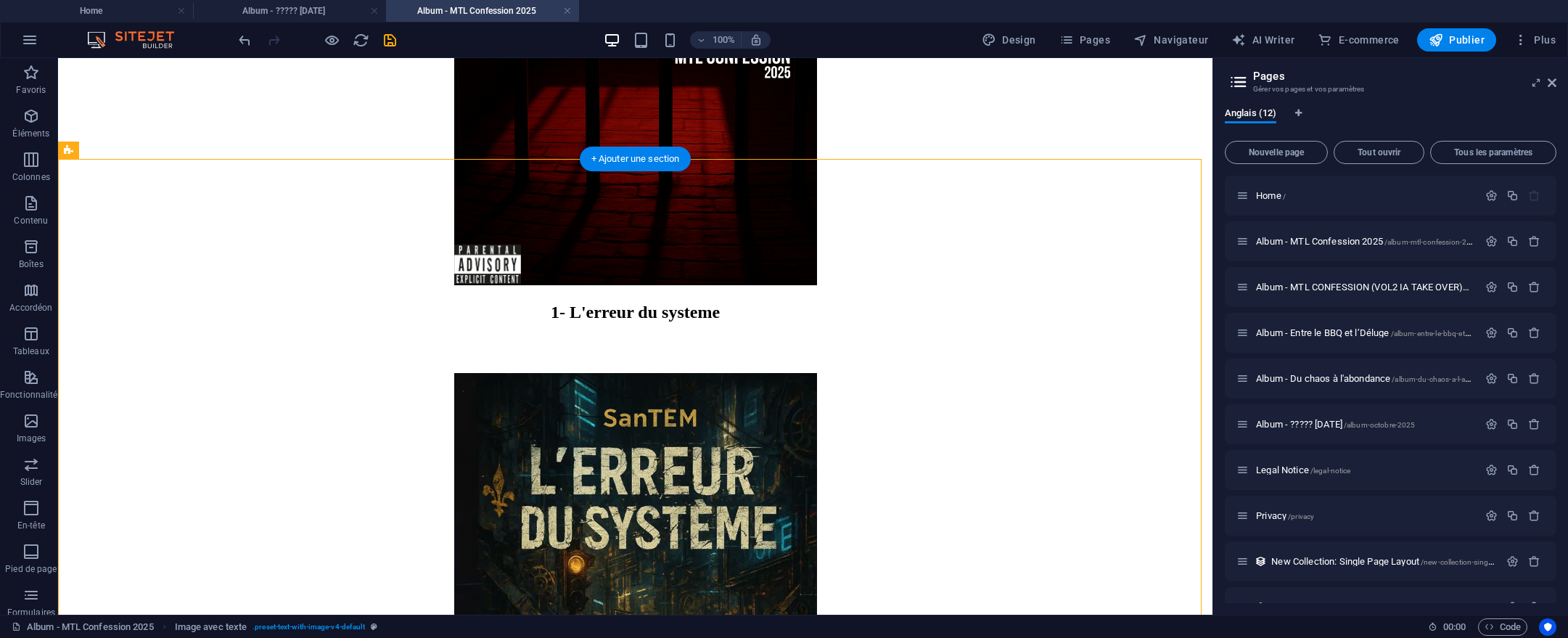
drag, startPoint x: 357, startPoint y: 184, endPoint x: 1090, endPoint y: 245, distance: 735.5
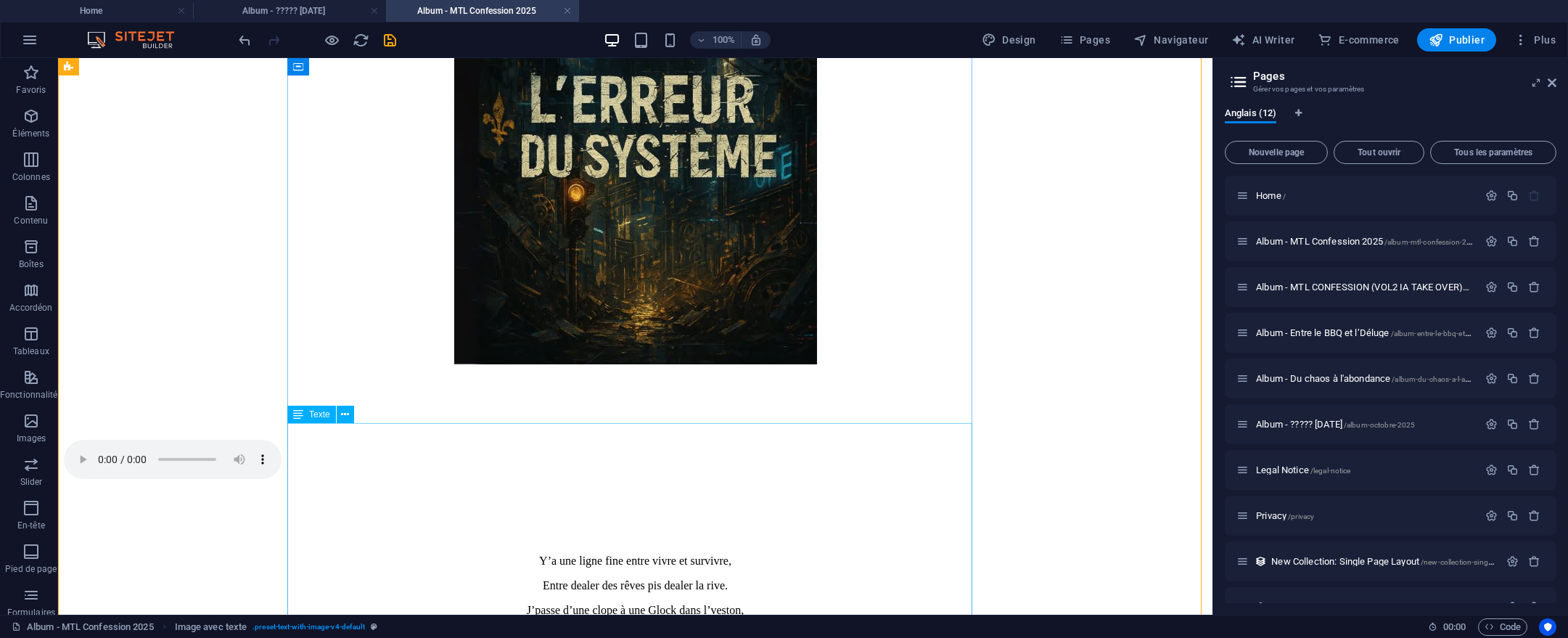
scroll to position [1264, 0]
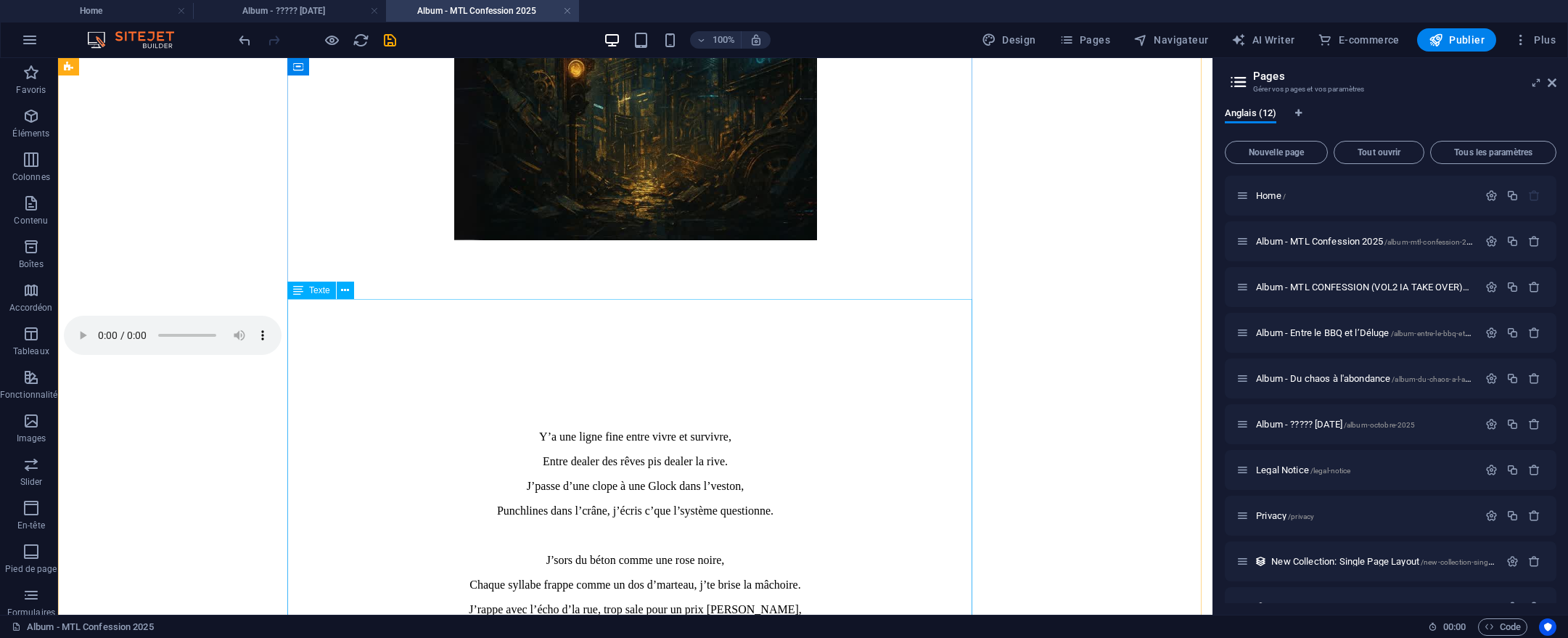
scroll to position [1348, 0]
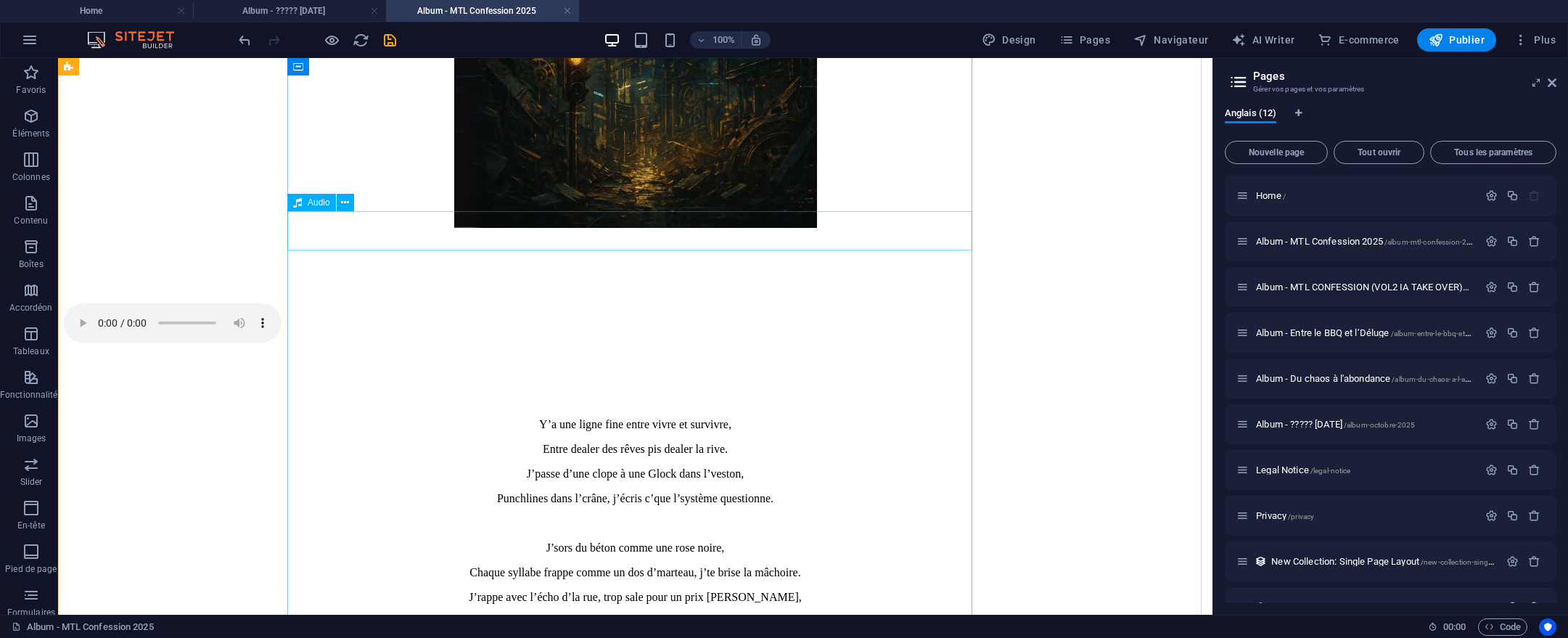
click at [955, 304] on figure at bounding box center [635, 324] width 1143 height 42
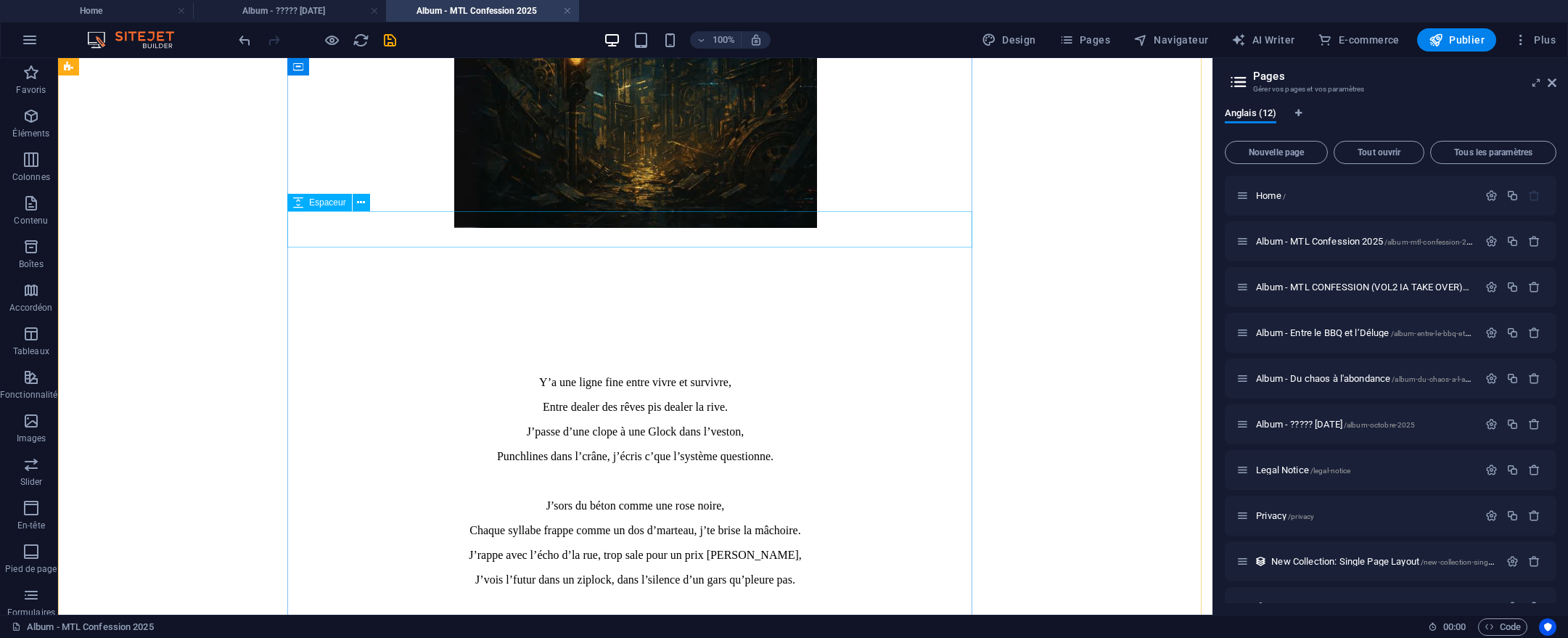
scroll to position [1347, 0]
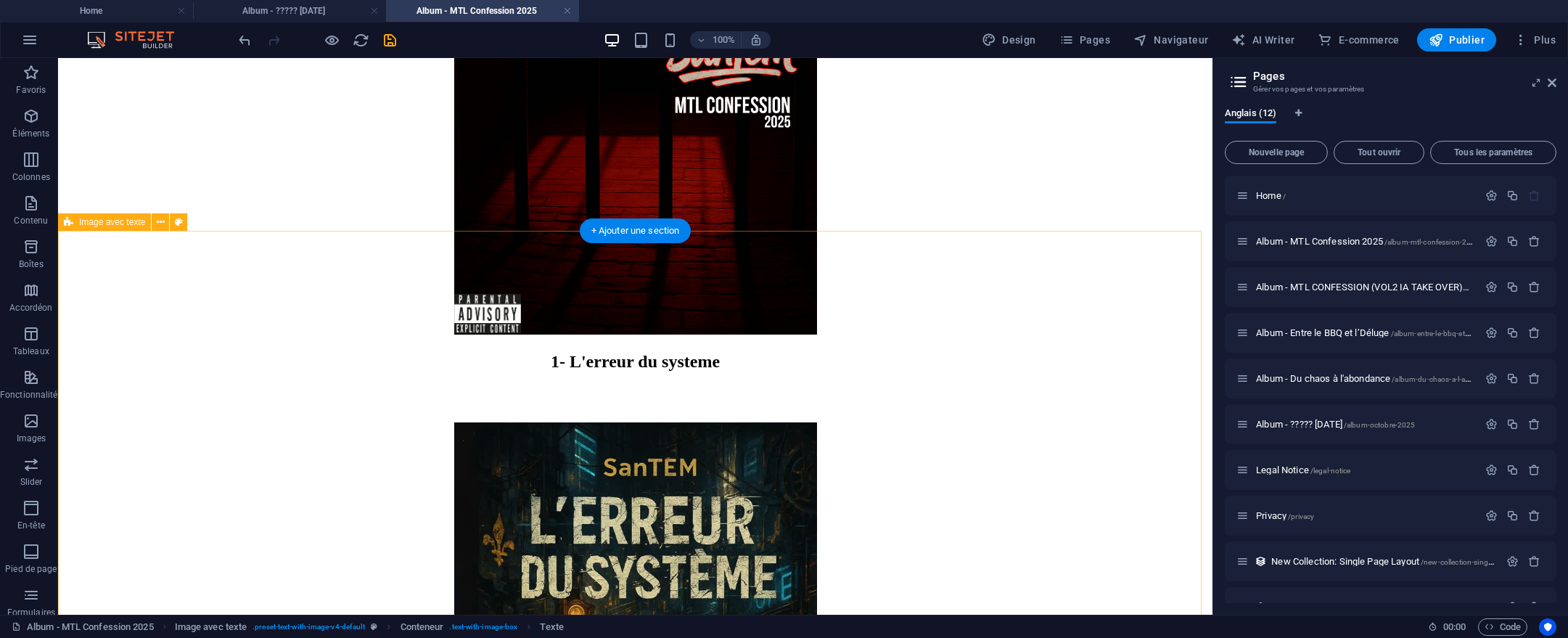
scroll to position [751, 0]
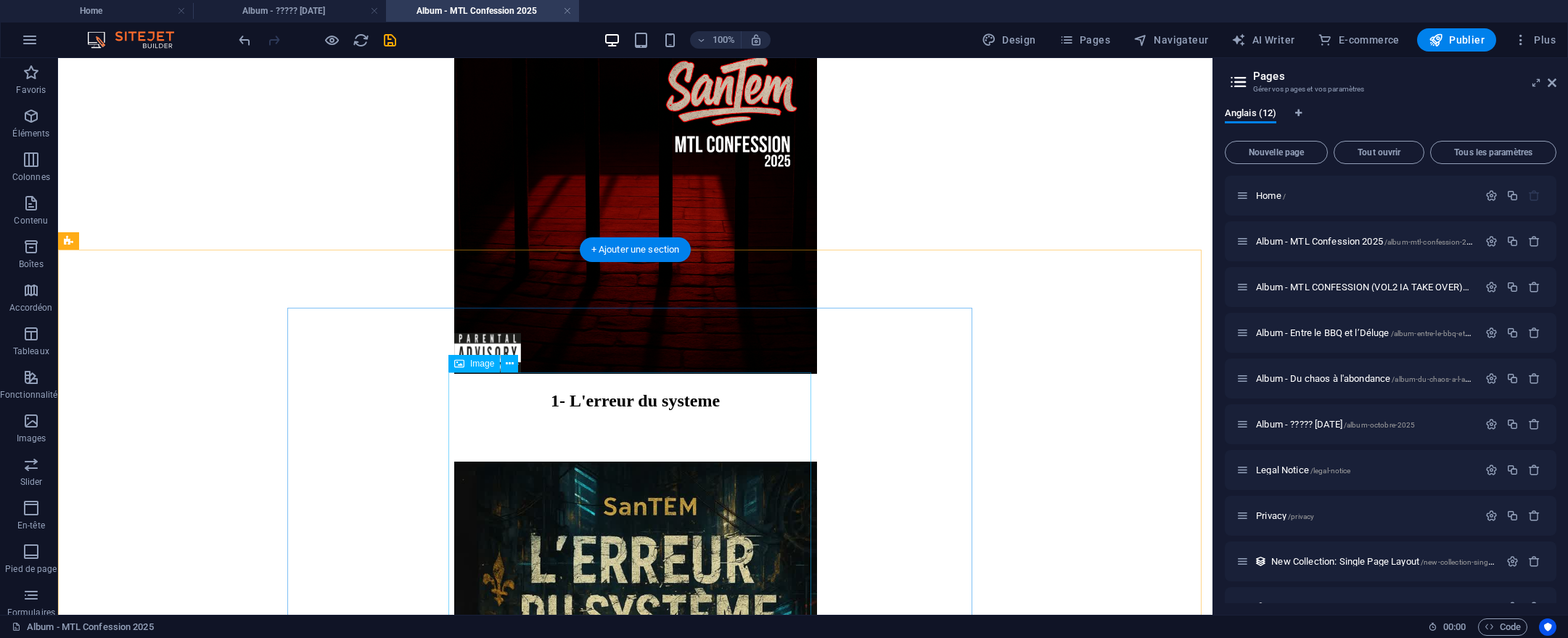
click at [695, 465] on figure at bounding box center [635, 644] width 1143 height 366
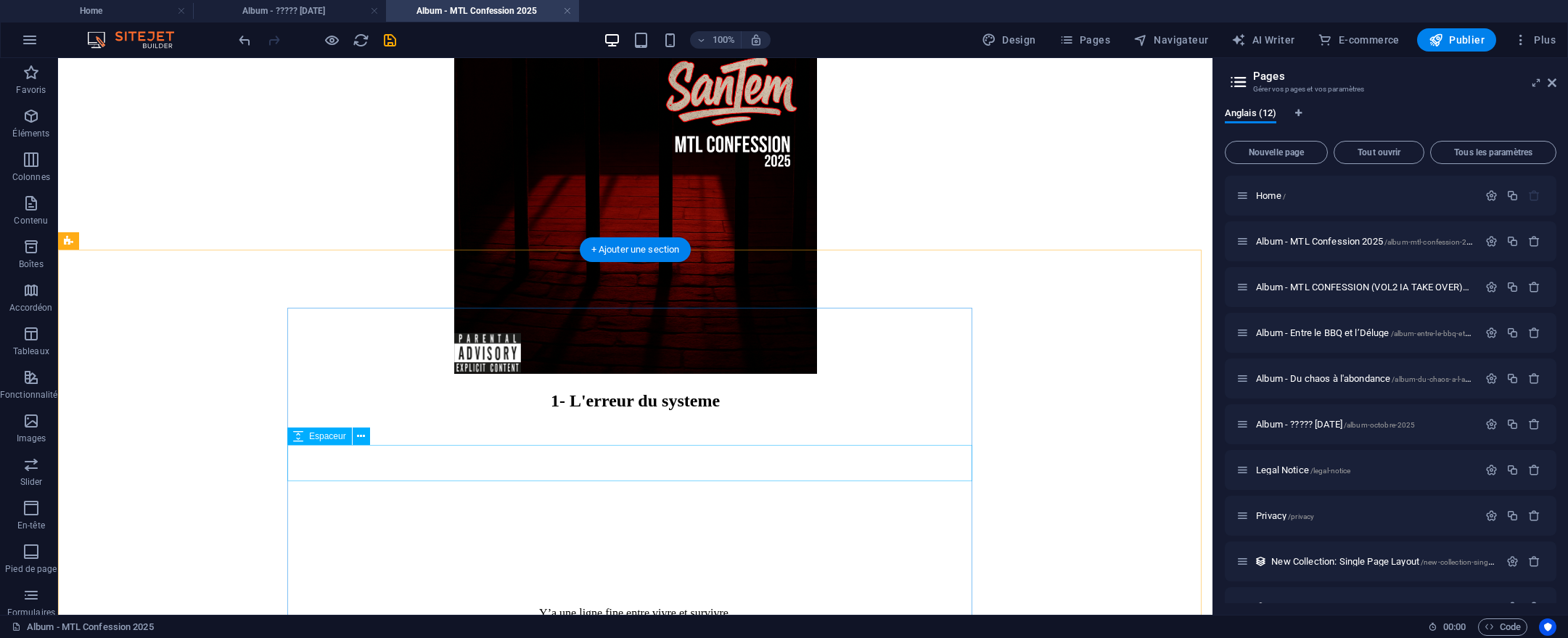
click at [670, 534] on div at bounding box center [635, 552] width 1143 height 36
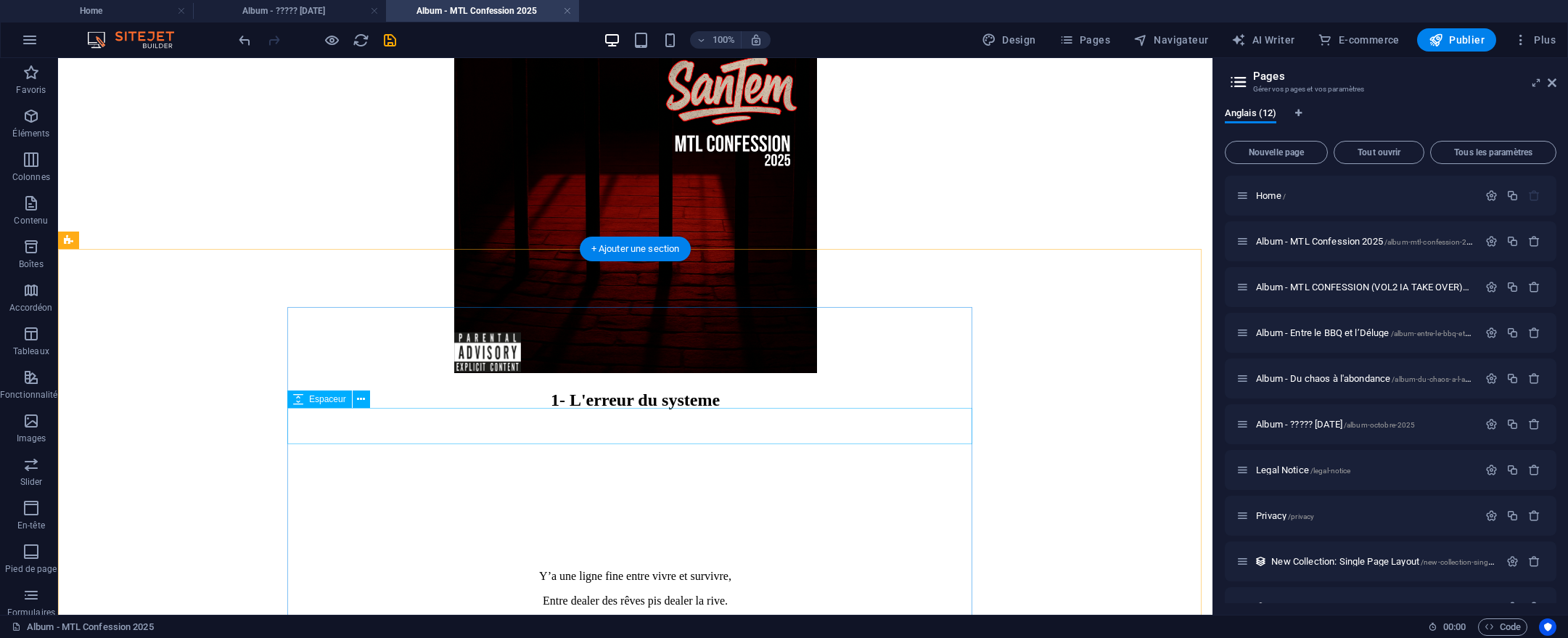
click at [666, 497] on div at bounding box center [635, 515] width 1143 height 36
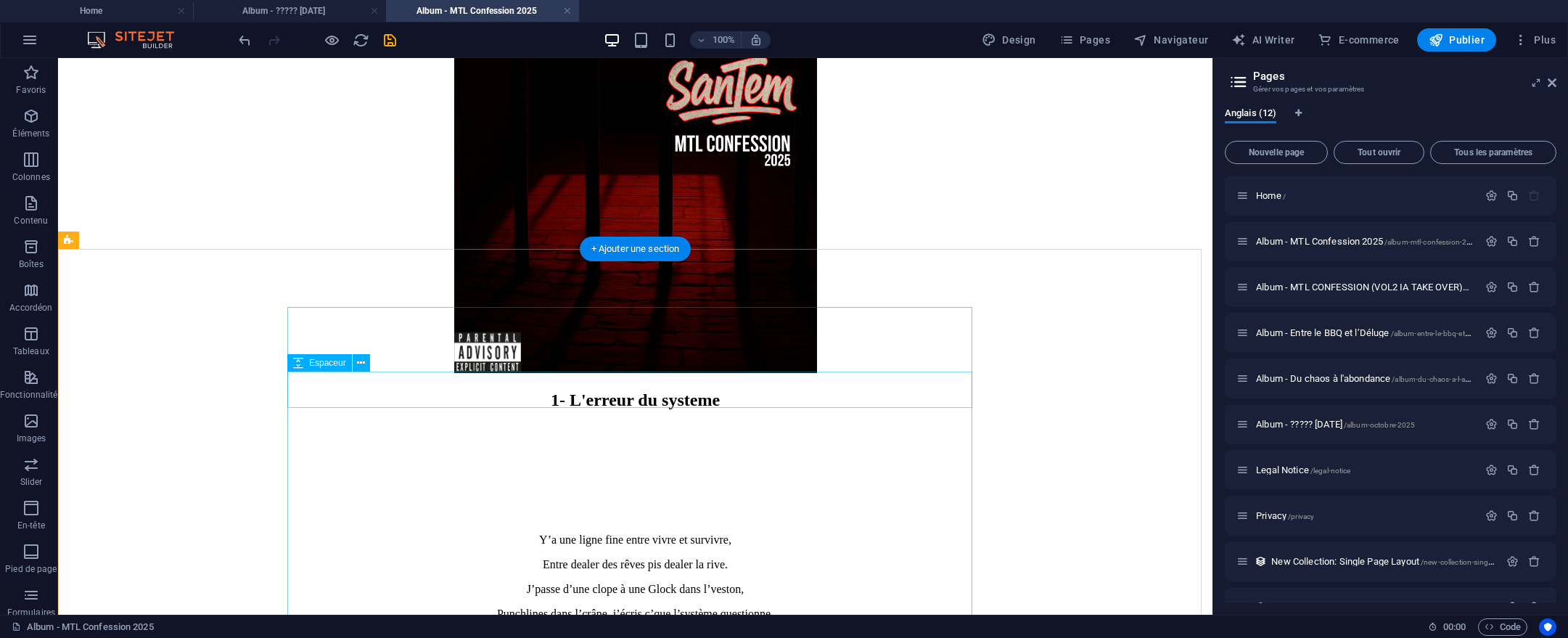
click at [676, 461] on div at bounding box center [635, 479] width 1143 height 36
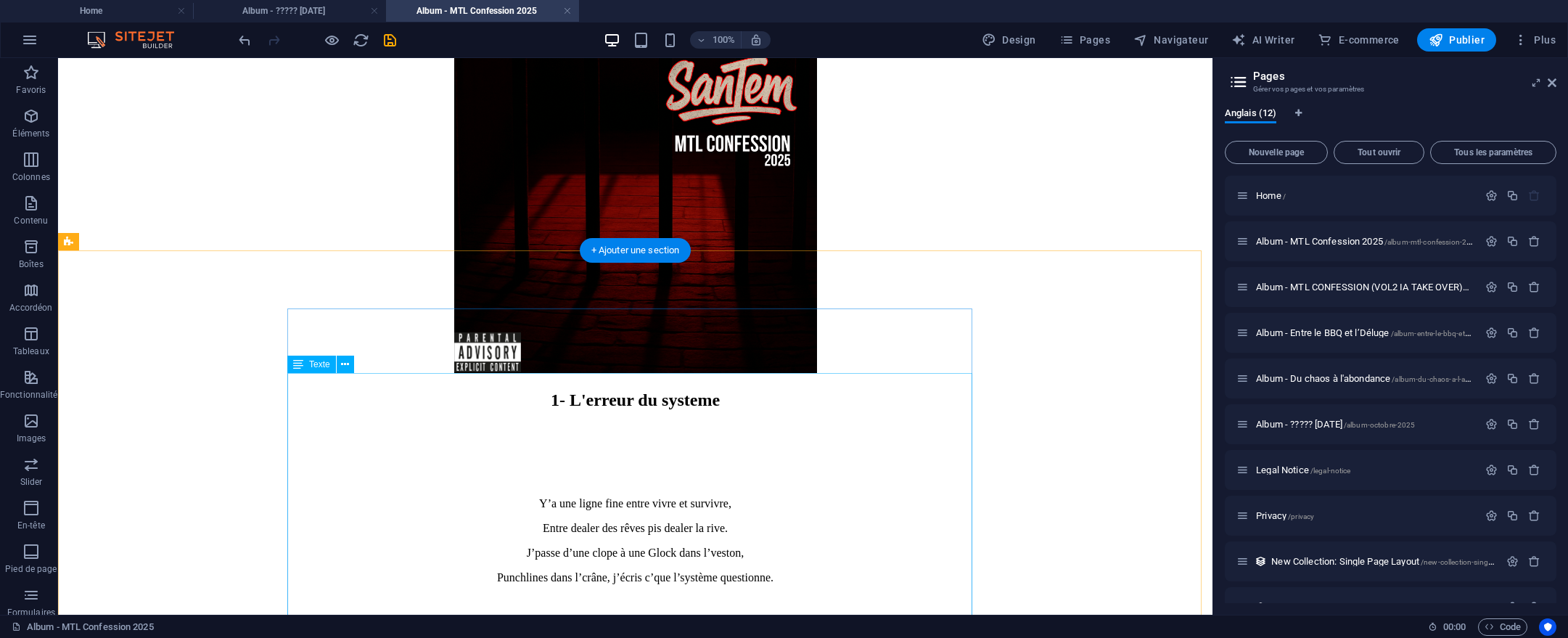
scroll to position [751, 0]
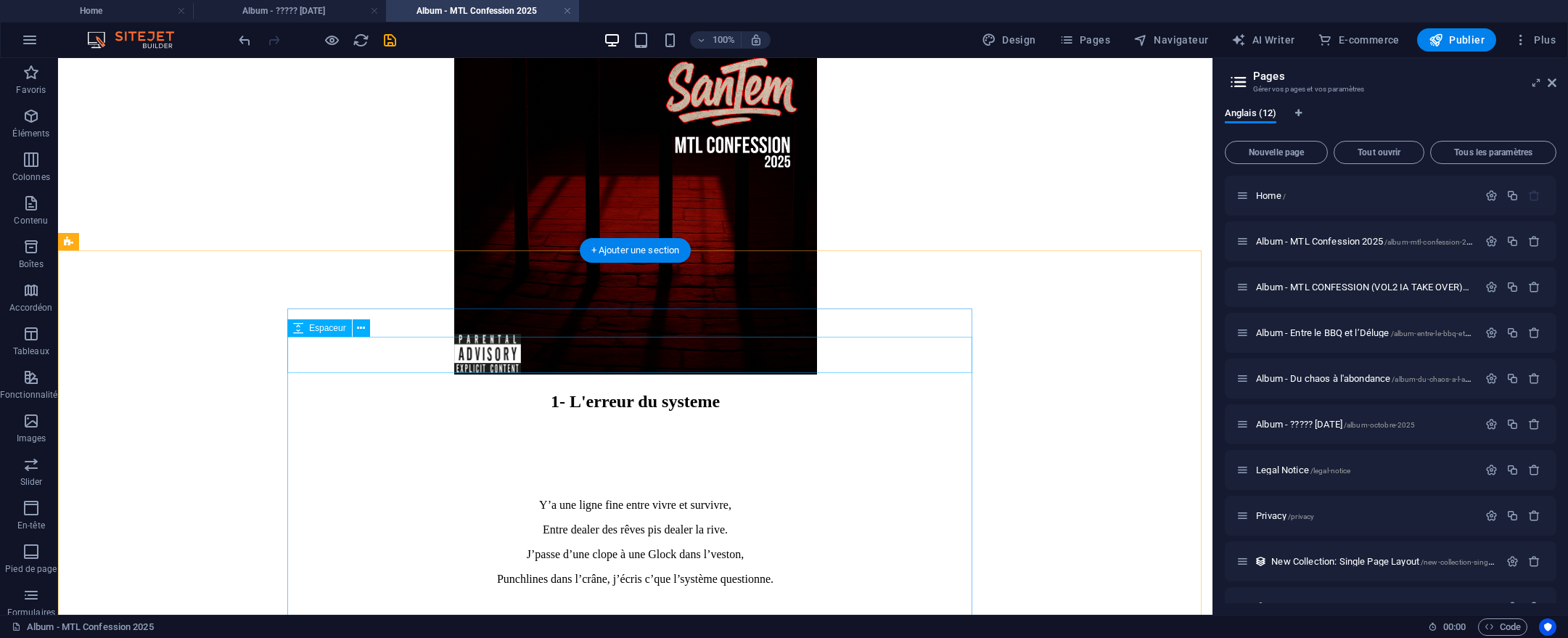
click at [706, 426] on div at bounding box center [635, 444] width 1143 height 36
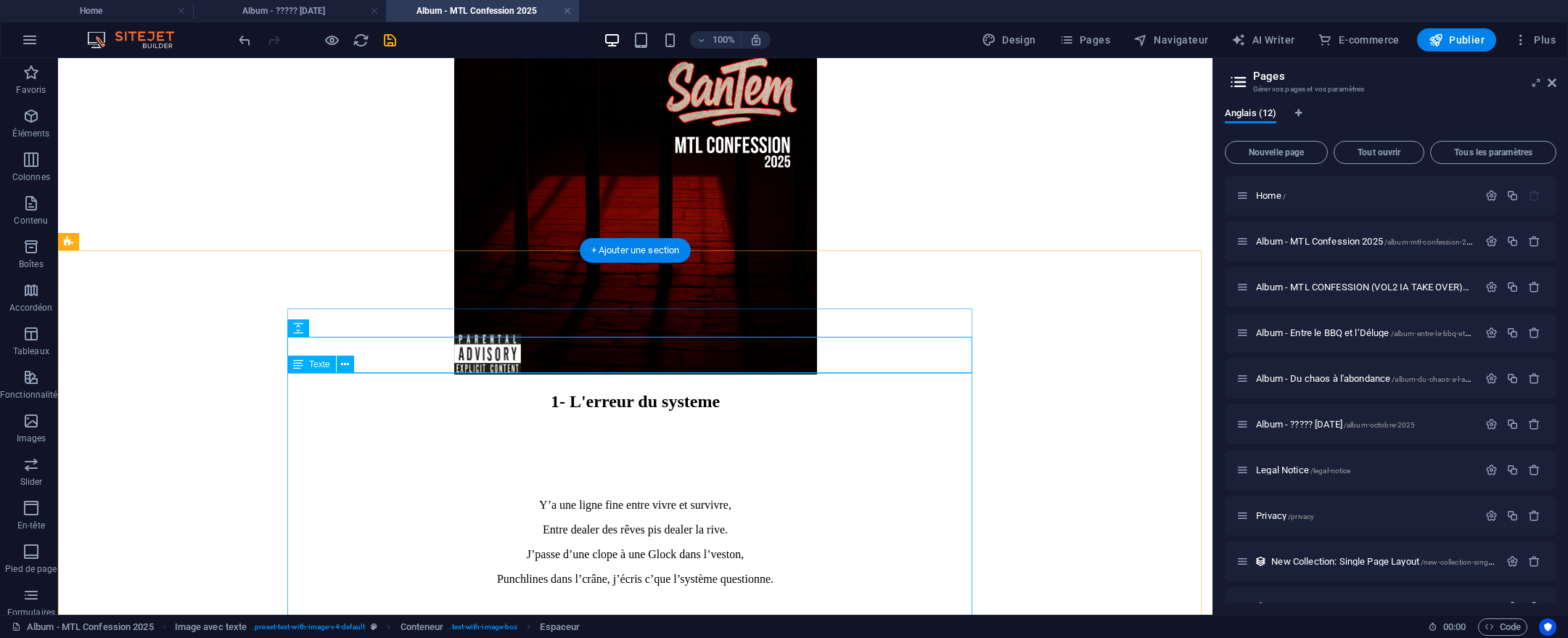
click at [731, 392] on div "1- L'erreur du systeme" at bounding box center [635, 402] width 1143 height 20
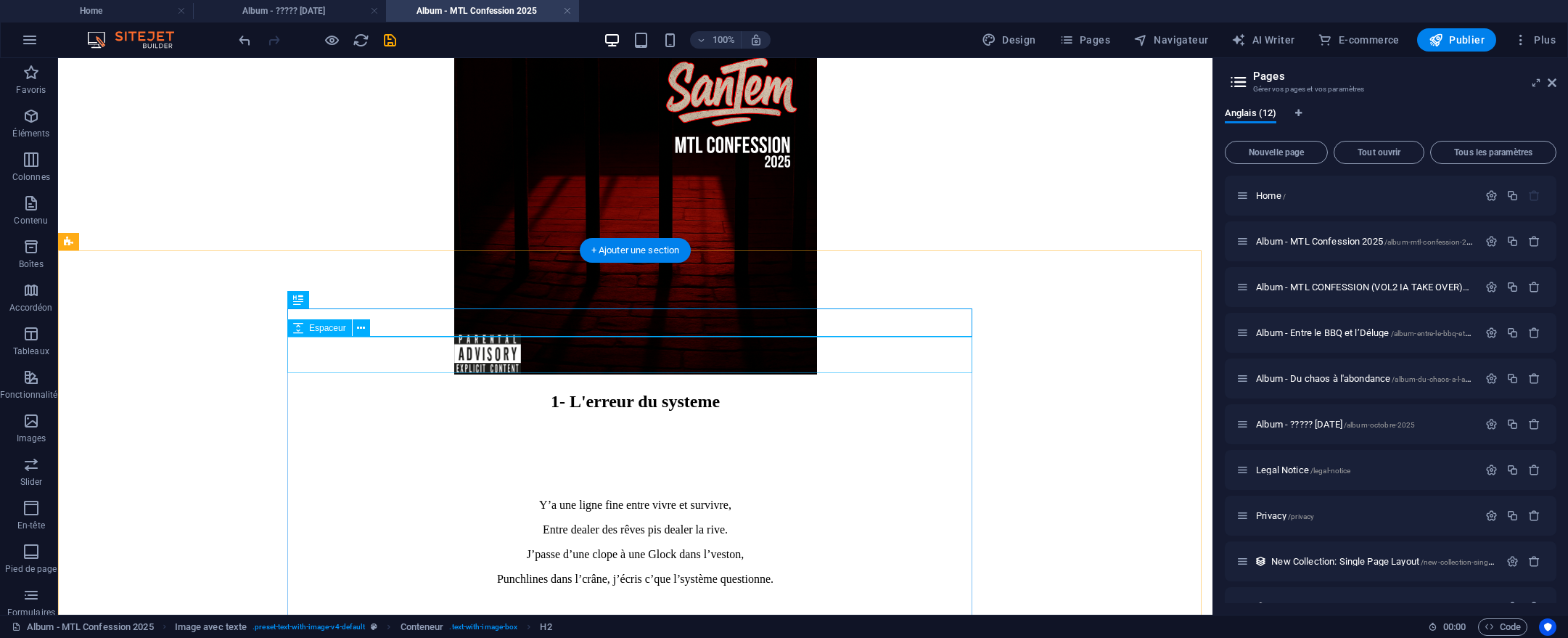
click at [728, 426] on div at bounding box center [635, 444] width 1143 height 36
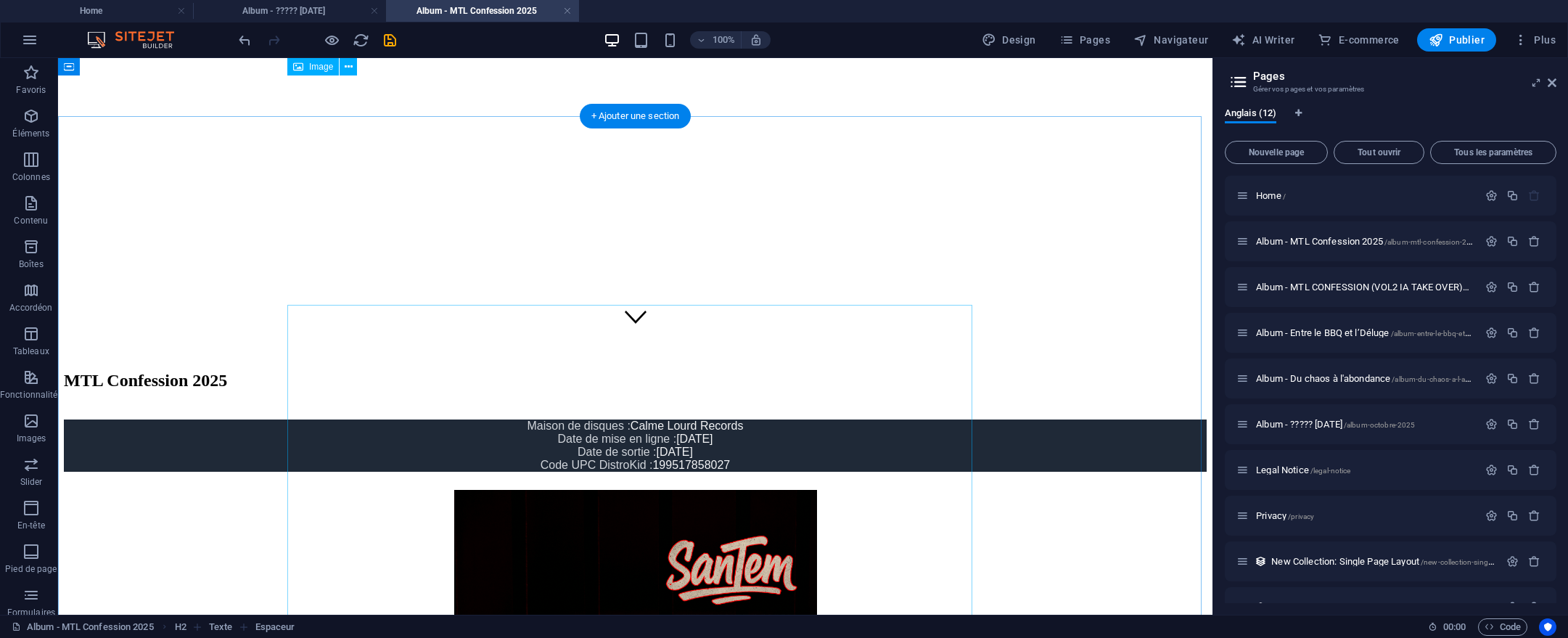
scroll to position [272, 0]
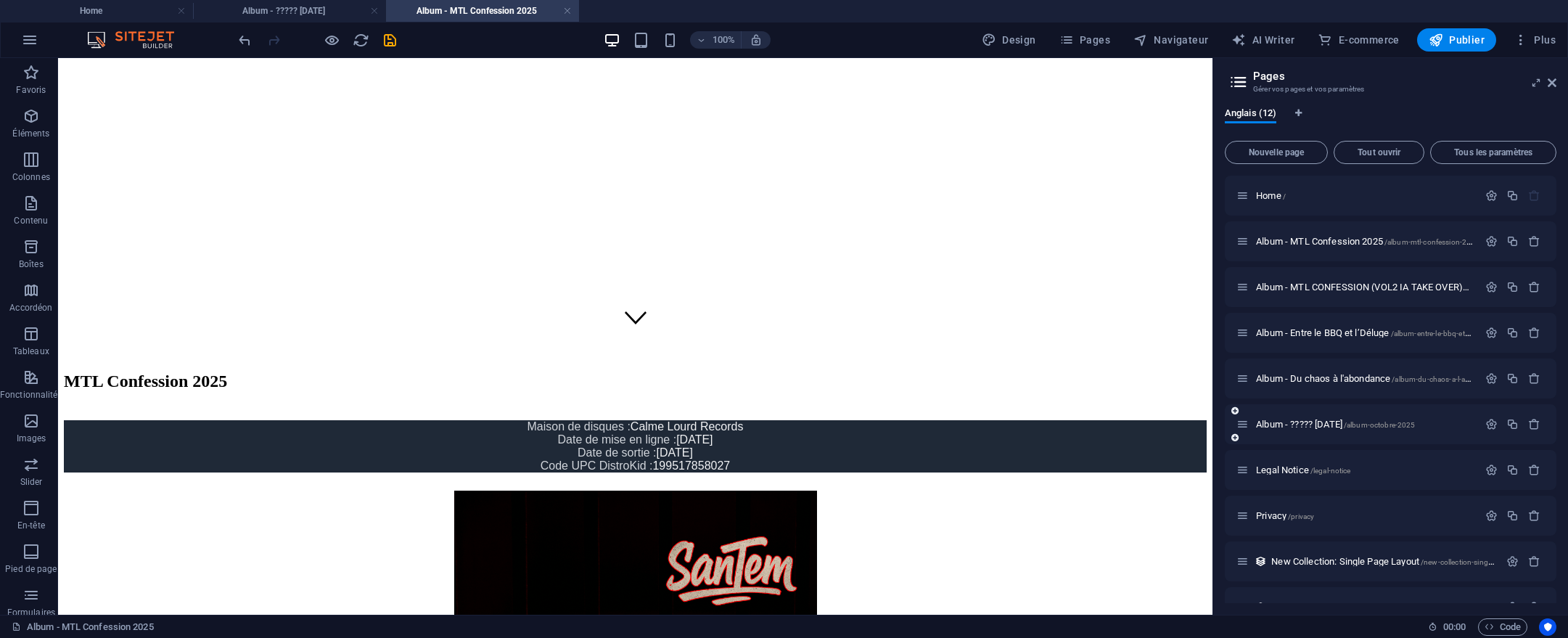
click at [1298, 377] on span "Album - Du chaos à l'abondance /album-du-chaos-a-l-abondance" at bounding box center [1377, 378] width 242 height 11
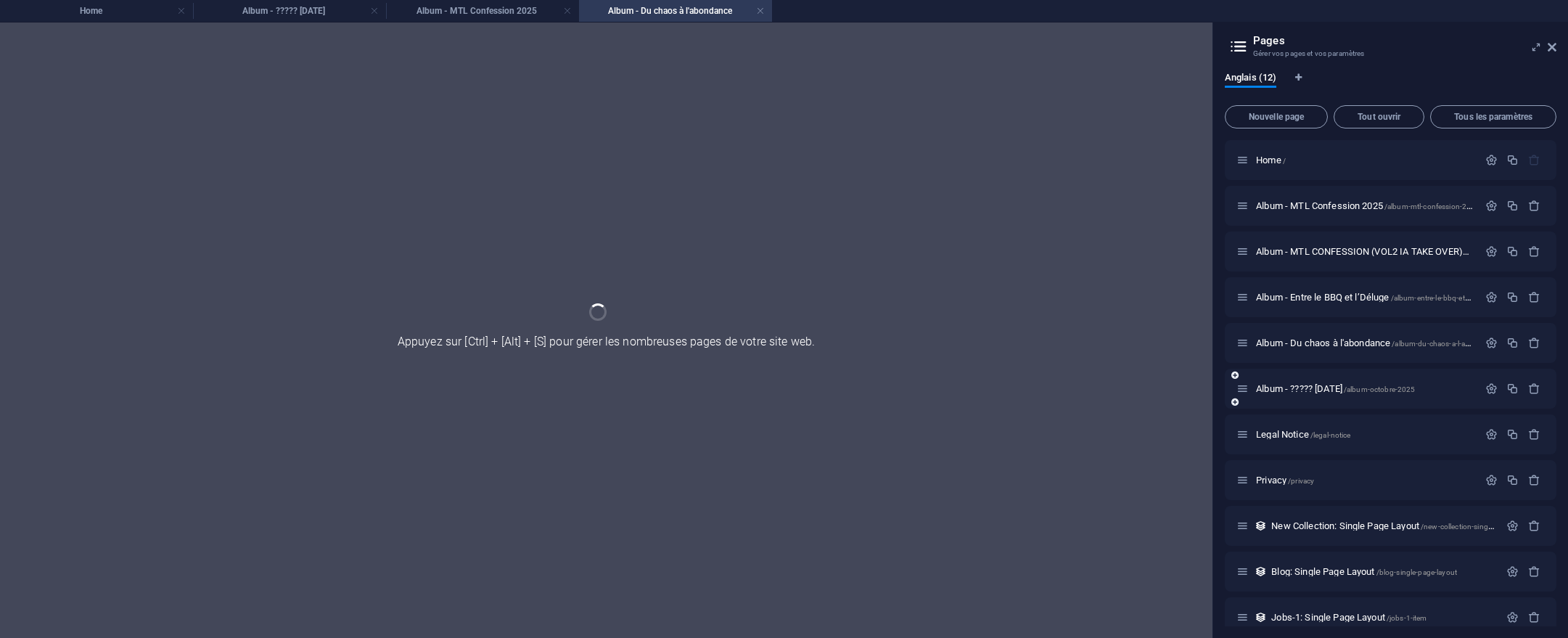
scroll to position [0, 0]
click at [1294, 363] on div "Album - Du chaos à l'abondance /album-du-chaos-a-l-abondance" at bounding box center [1391, 343] width 332 height 40
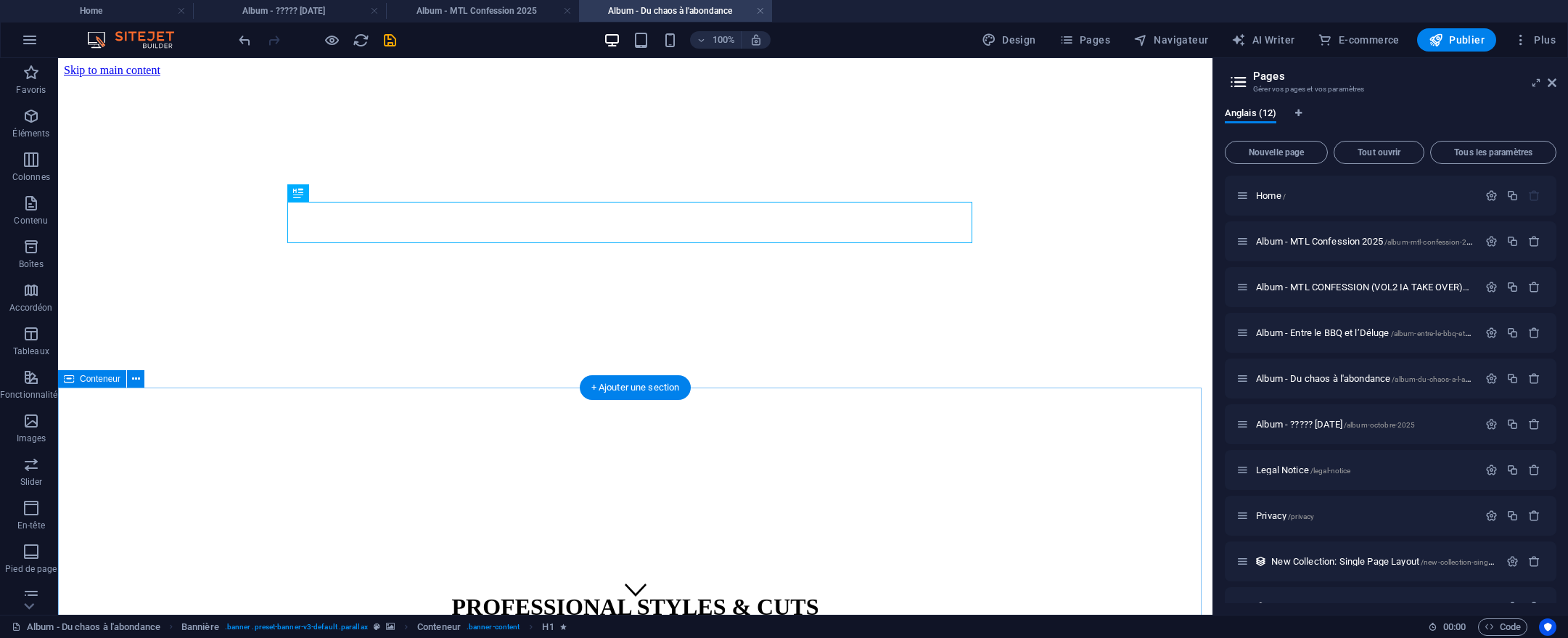
scroll to position [10, 0]
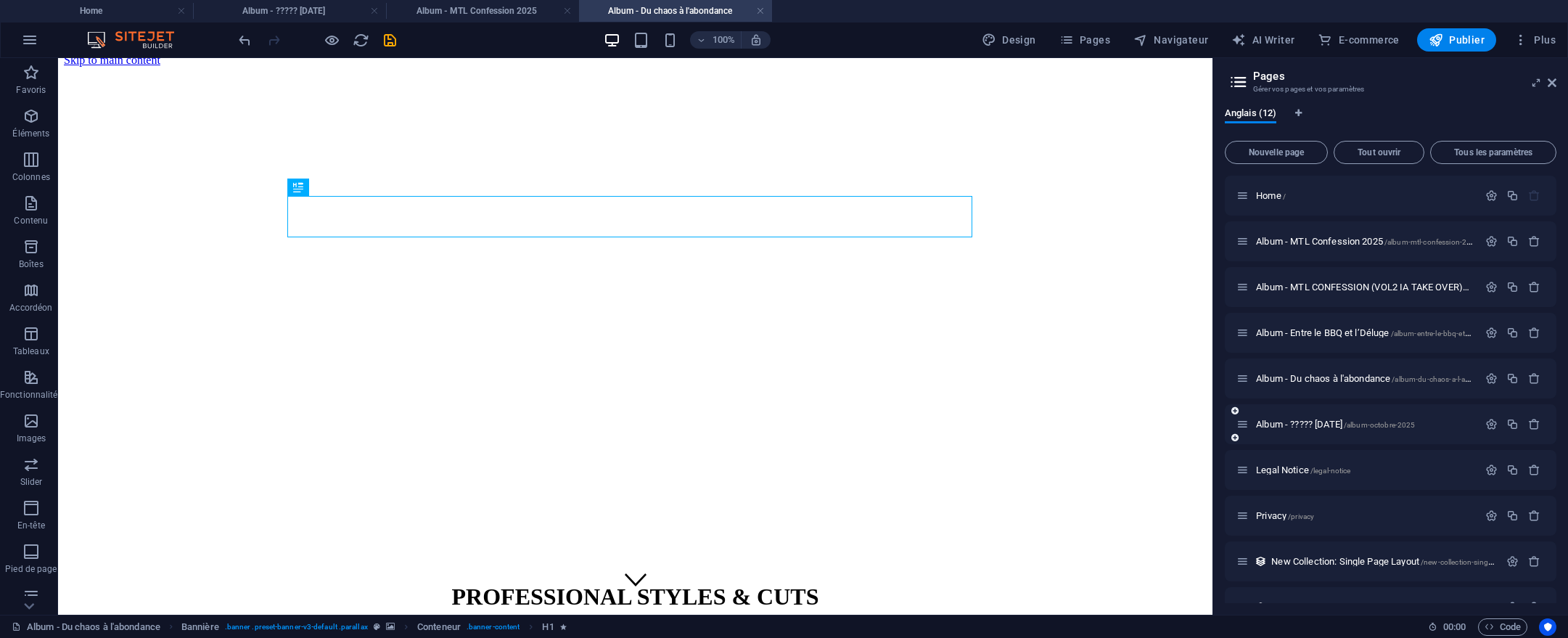
click at [1361, 429] on div "Album - ????? [DATE] /album-octobre-2025" at bounding box center [1357, 424] width 242 height 17
click at [1361, 422] on span "Album - ????? [DATE] /album-octobre-2025" at bounding box center [1335, 424] width 159 height 11
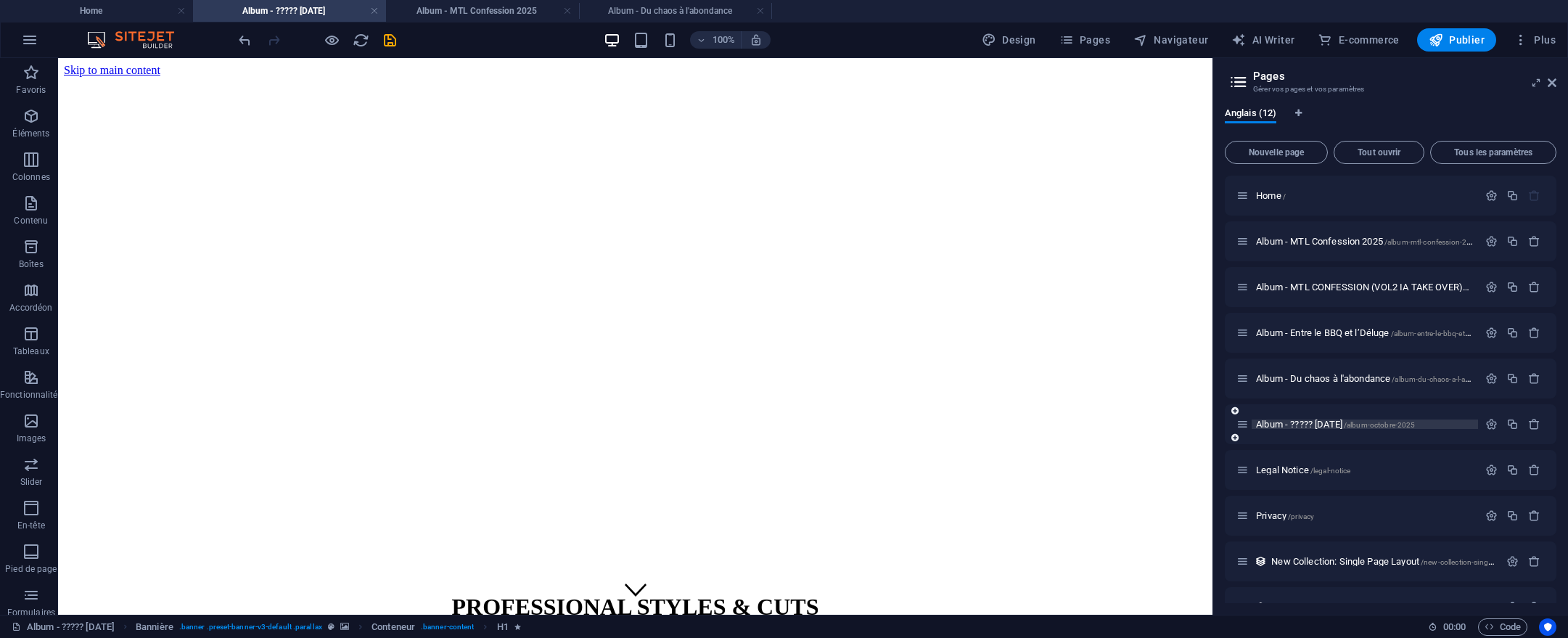
scroll to position [459, 0]
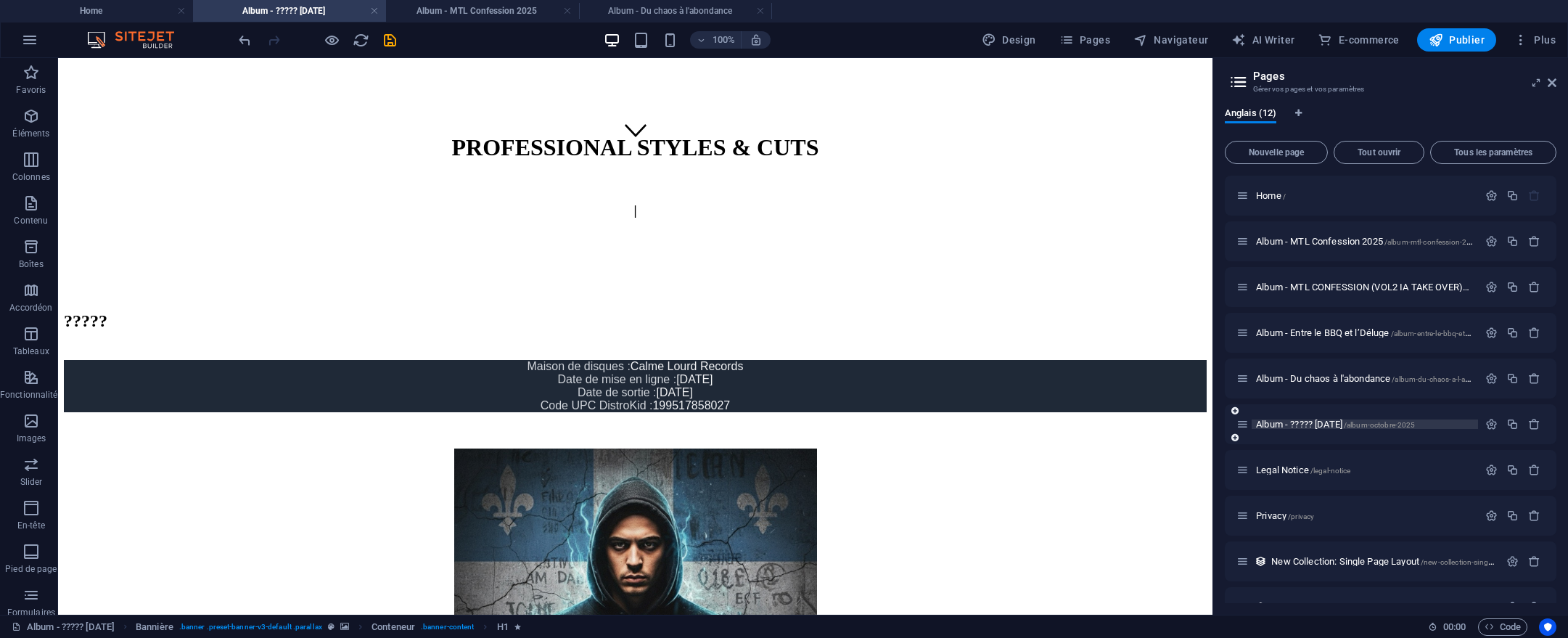
click at [1361, 422] on span "Album - ????? [DATE] /album-octobre-2025" at bounding box center [1335, 424] width 159 height 11
click at [655, 599] on div "+ Ajouter une section" at bounding box center [636, 593] width 112 height 25
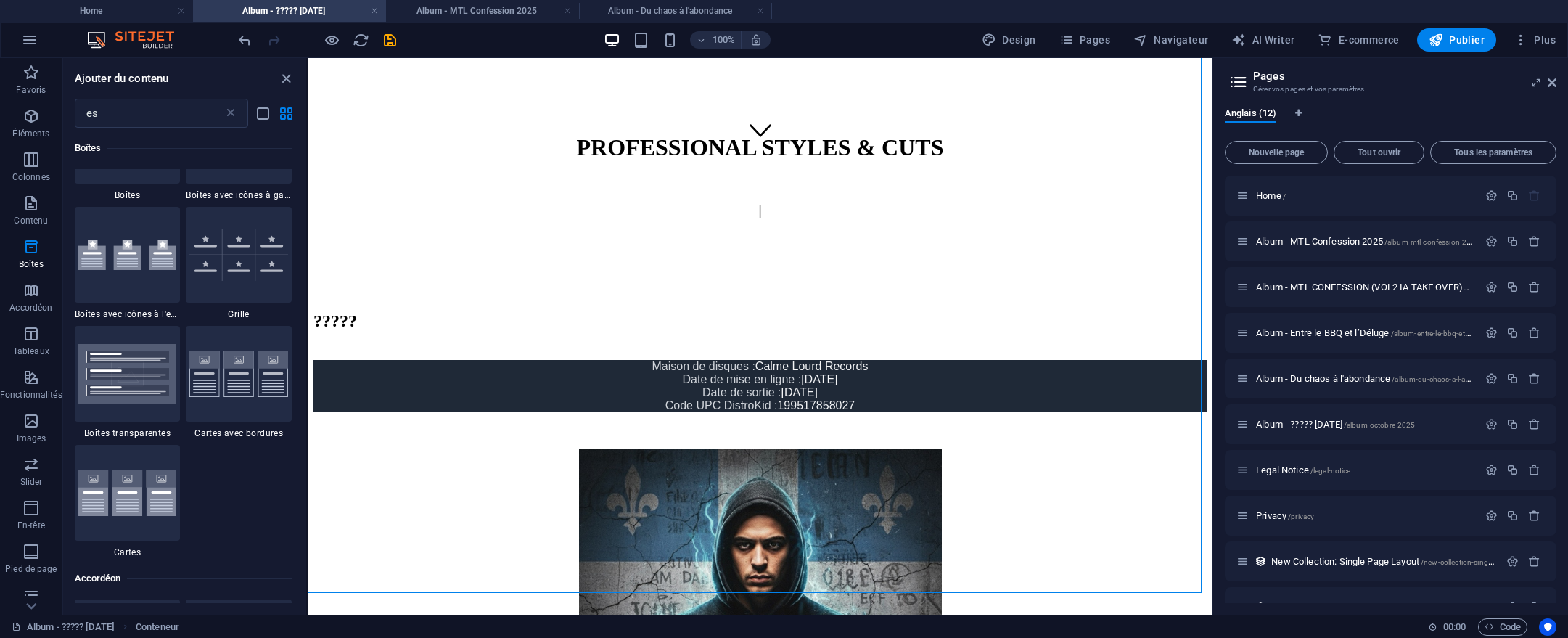
scroll to position [2020, 0]
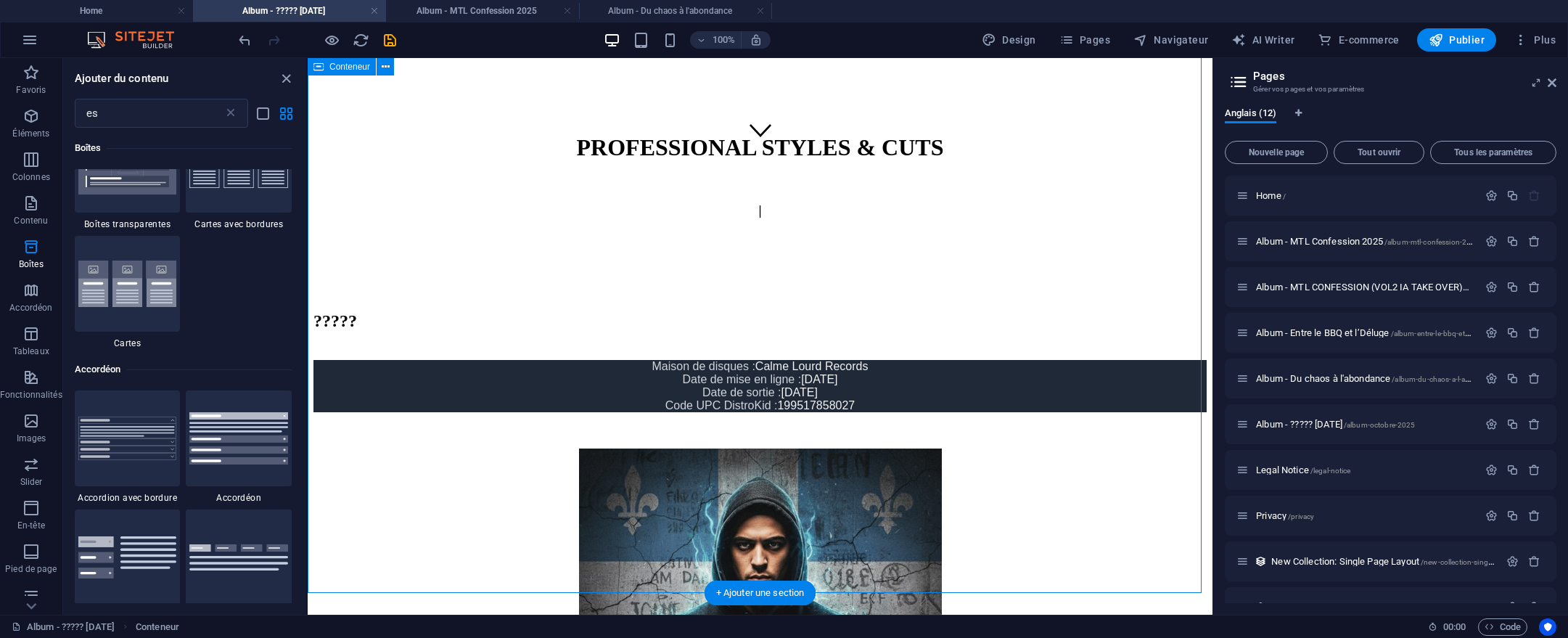
click at [835, 562] on div "????? Maison de disques : Calme Lourd Records Date de mise en ligne : 24 juin 2…" at bounding box center [760, 572] width 893 height 521
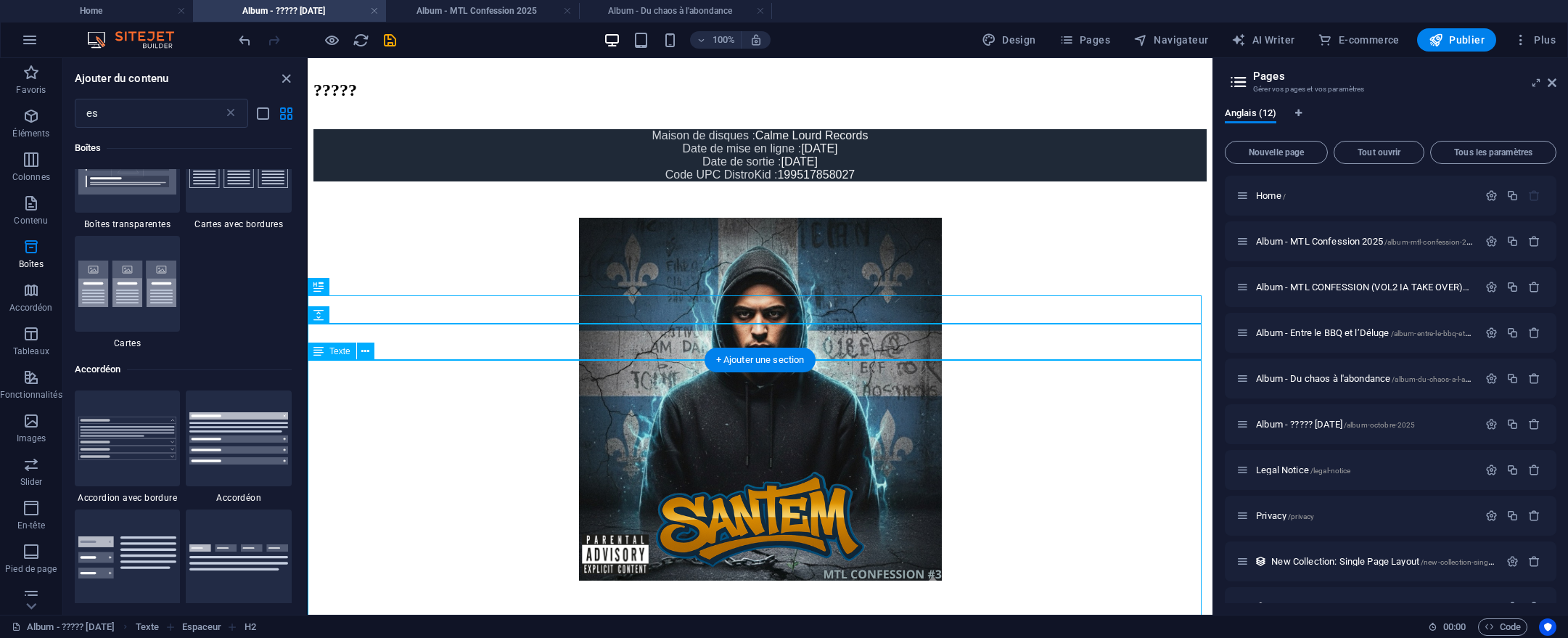
scroll to position [811, 0]
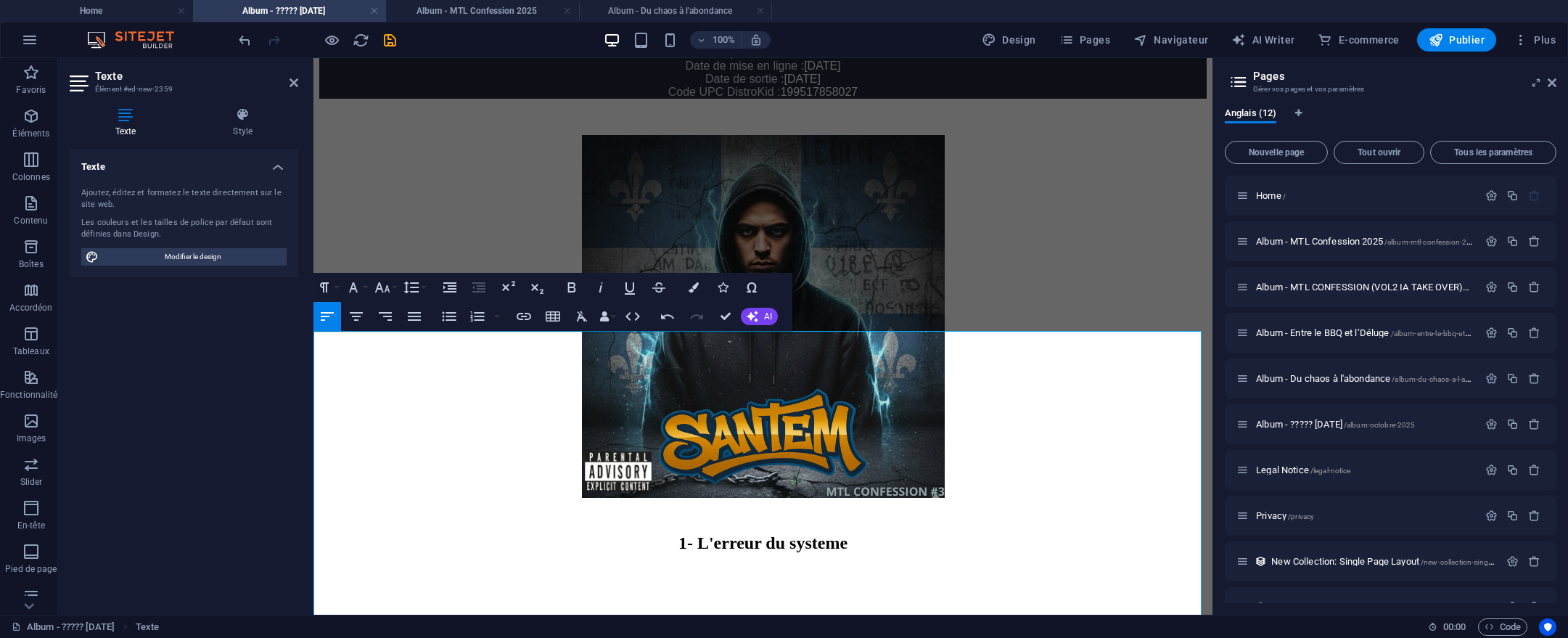
scroll to position [794, 0]
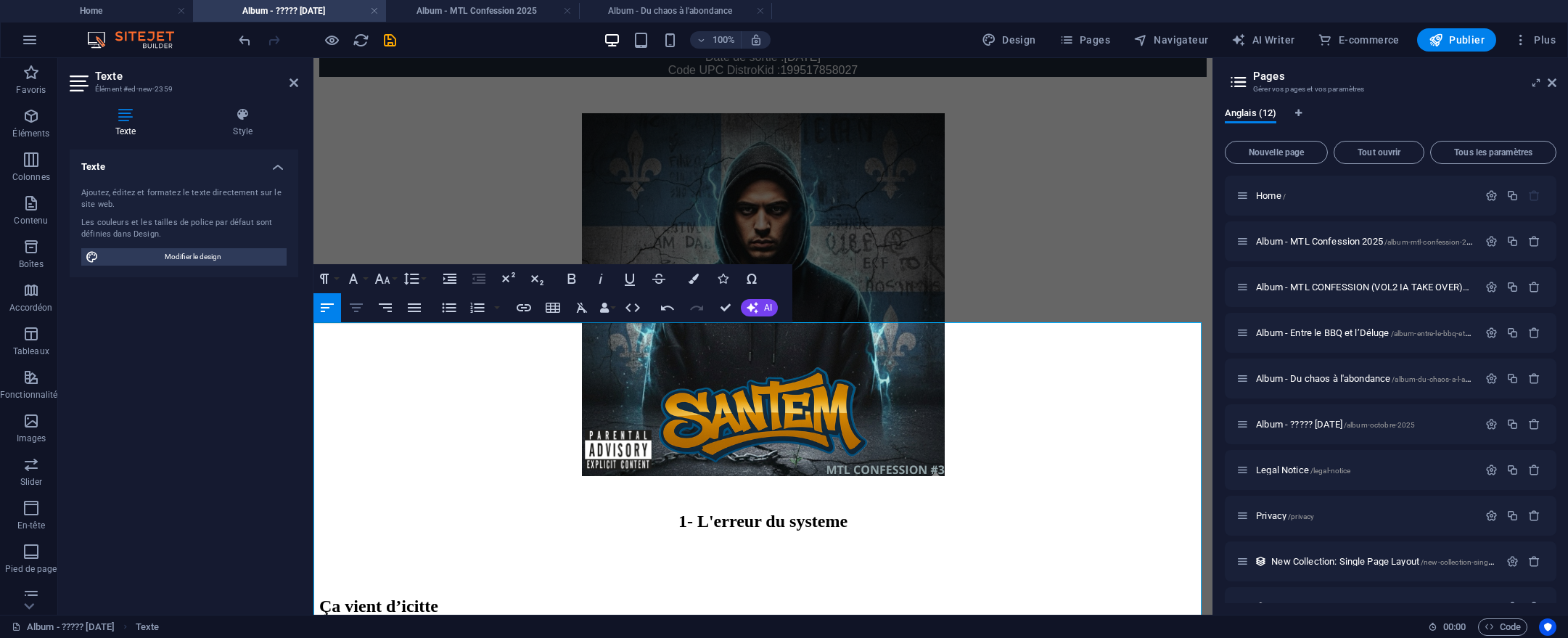
click at [359, 309] on icon "button" at bounding box center [356, 307] width 18 height 18
click at [353, 304] on icon "button" at bounding box center [356, 307] width 13 height 8
click at [876, 597] on h2 "Ça vient d’icitte" at bounding box center [762, 607] width 887 height 20
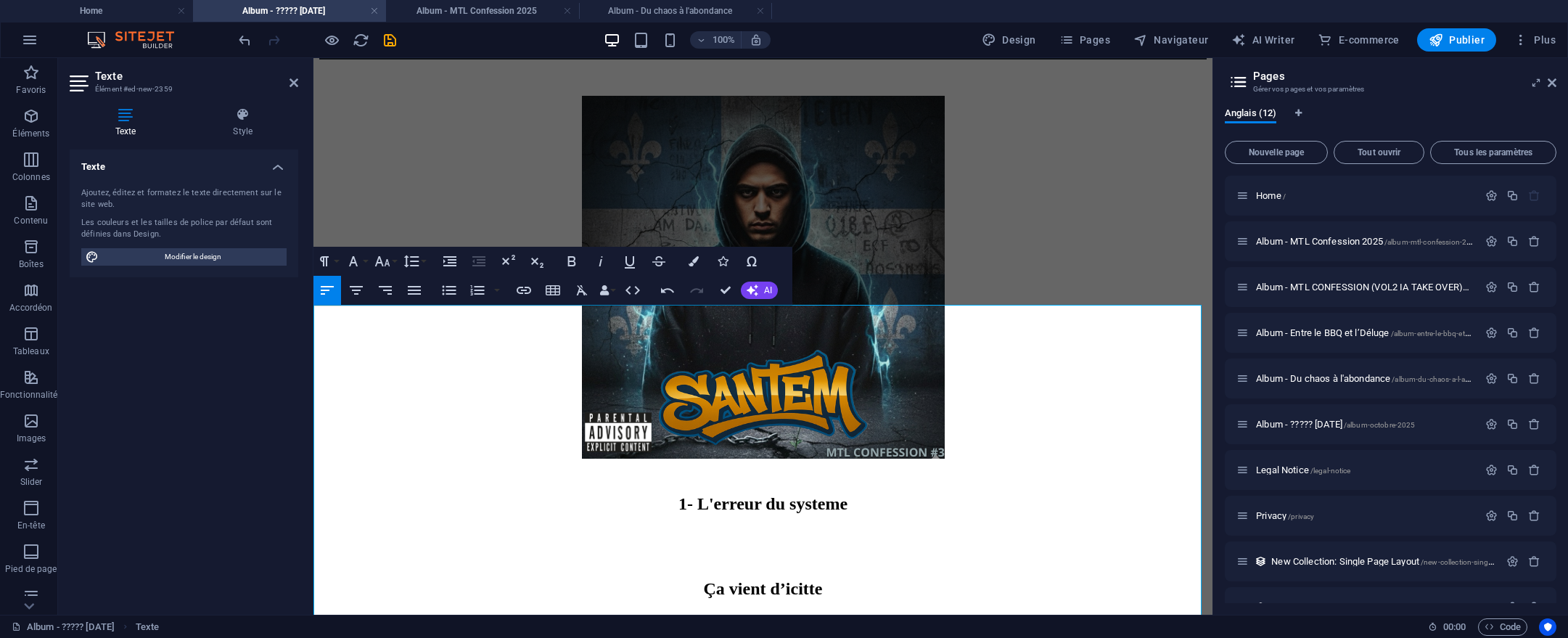
scroll to position [830, 0]
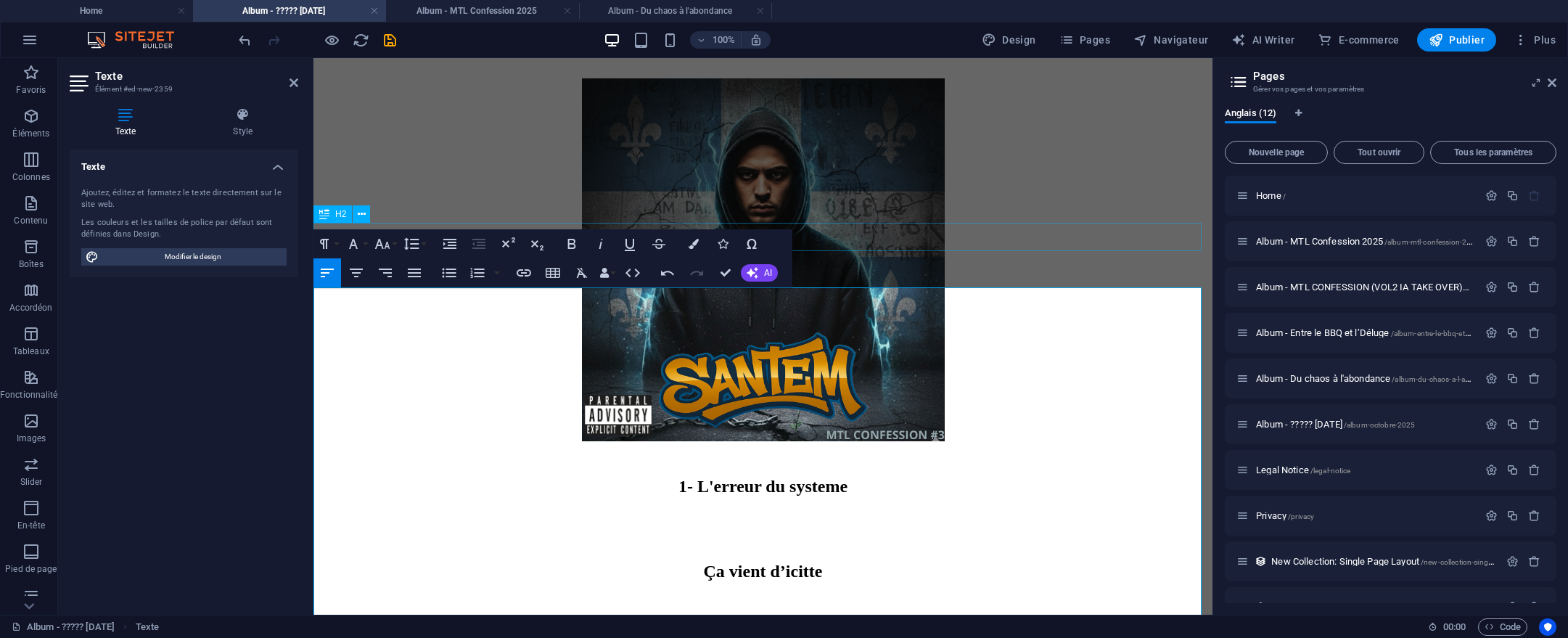
click at [889, 477] on div "1- L'erreur du systeme" at bounding box center [762, 487] width 887 height 20
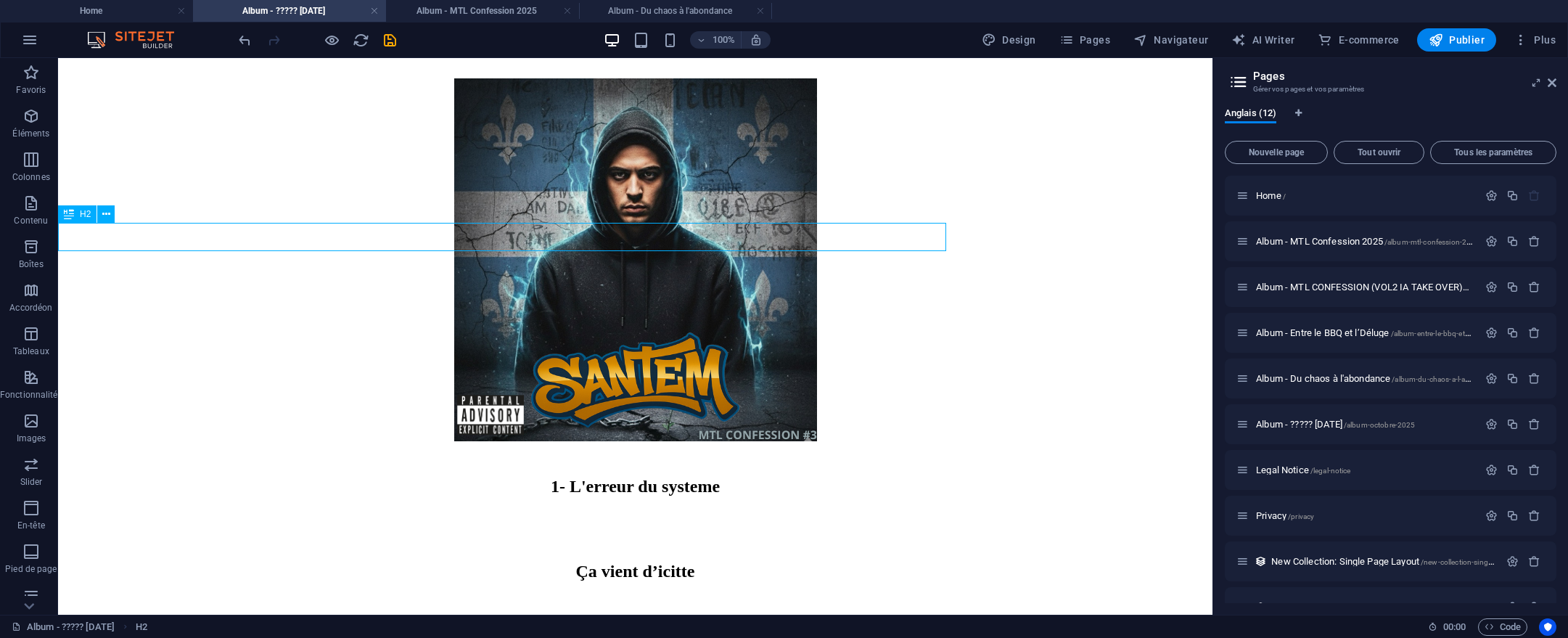
click at [889, 477] on div "1- L'erreur du systeme" at bounding box center [635, 487] width 1143 height 20
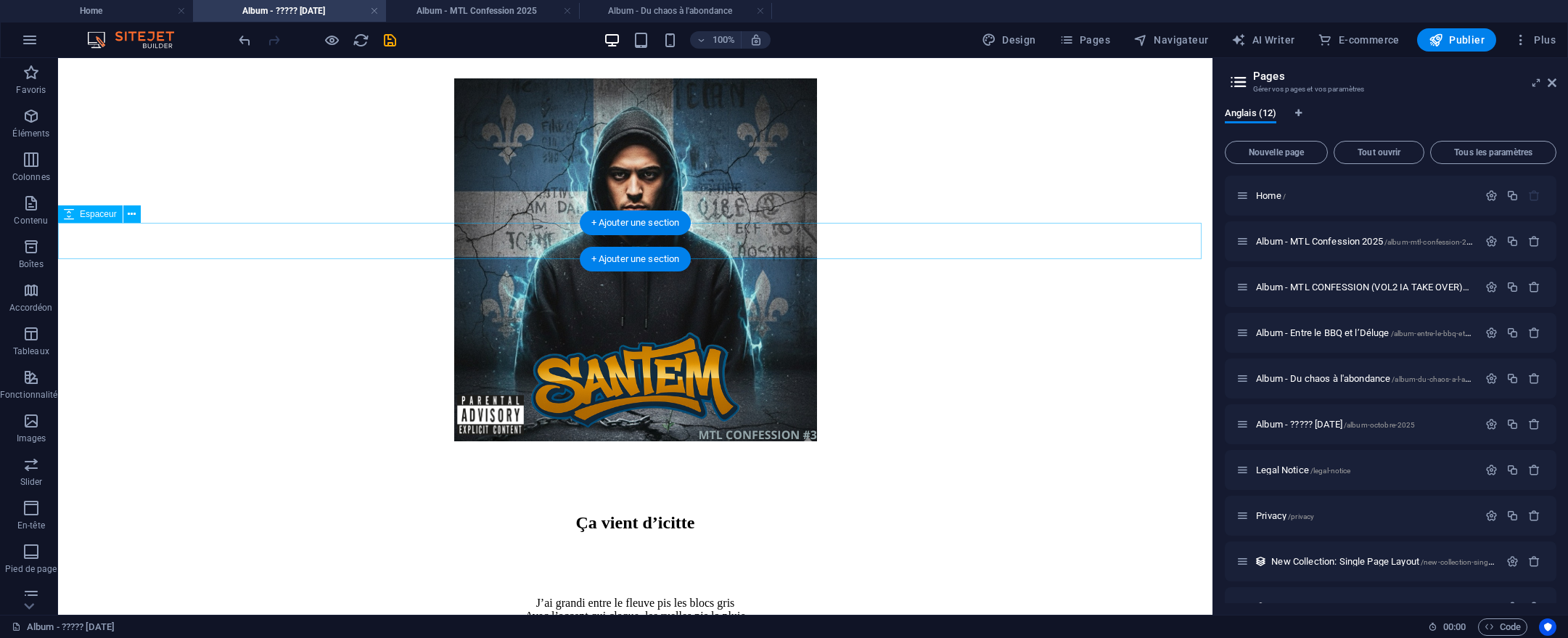
click at [889, 462] on div at bounding box center [635, 480] width 1143 height 36
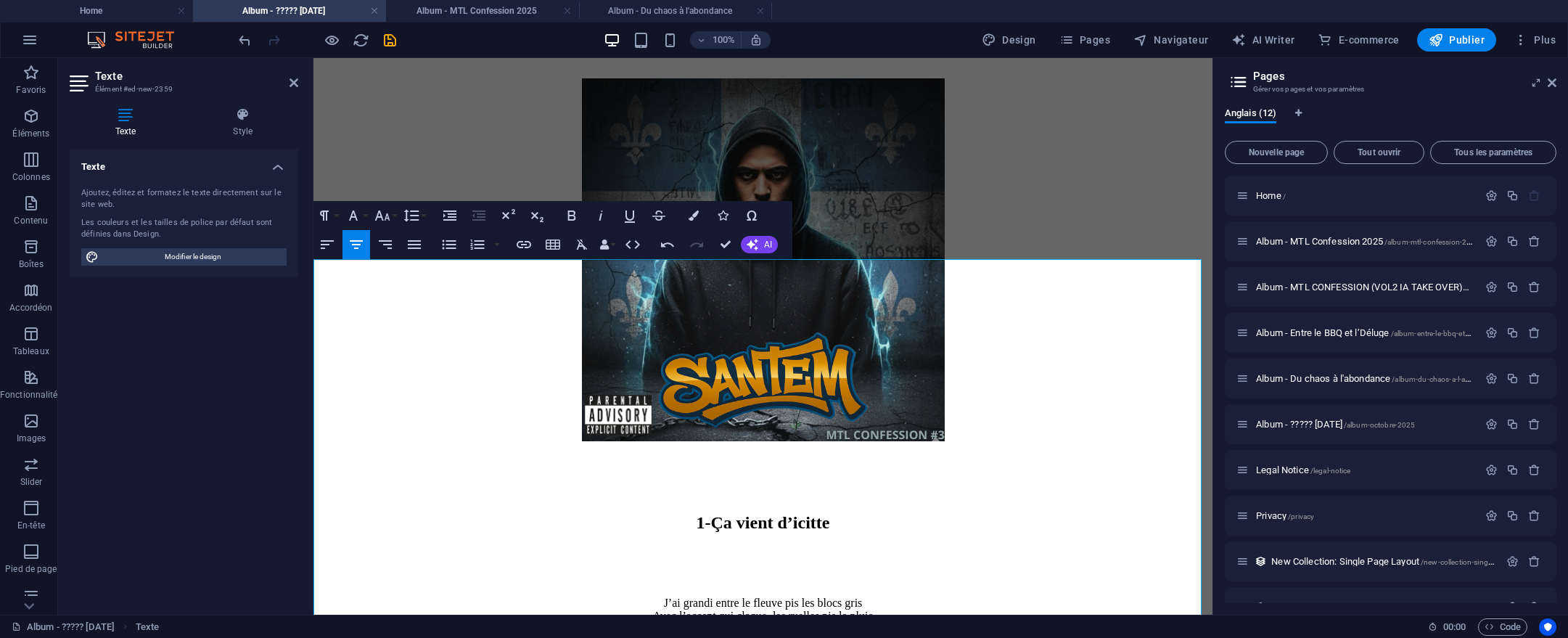
click at [971, 597] on p "J’ai grandi entre le fleuve pis les blocs gris Avec l’accent qui claque, les ru…" at bounding box center [762, 623] width 887 height 52
click at [951, 462] on div at bounding box center [762, 480] width 887 height 36
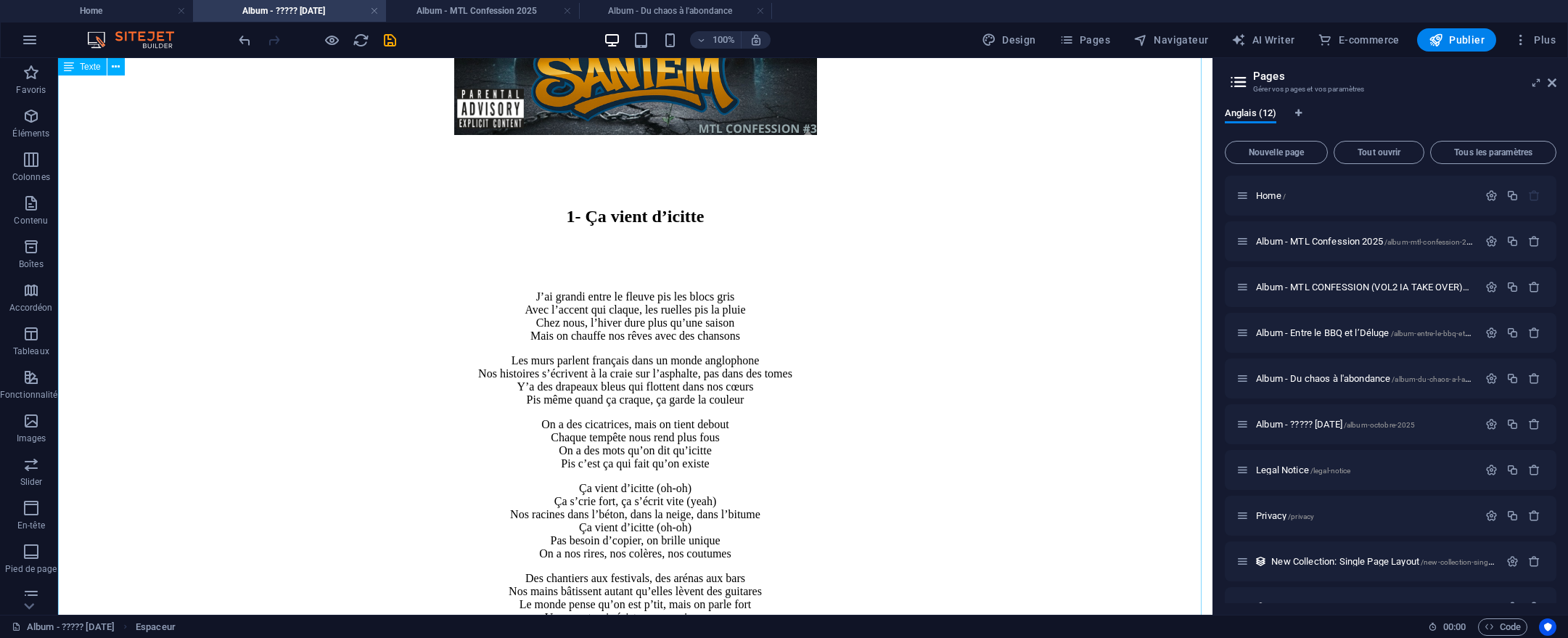
scroll to position [1395, 0]
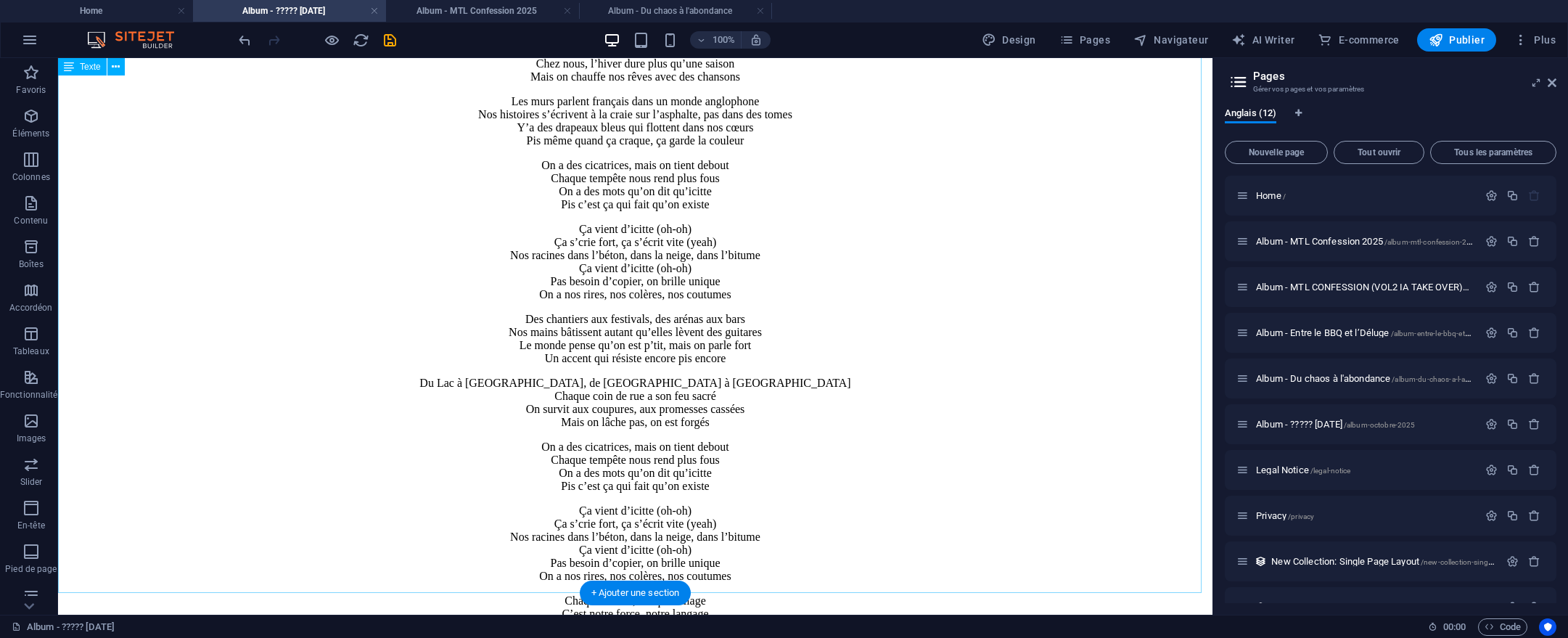
click at [846, 412] on div "1- Ça vient d’icitte J’ai grandi entre le fleuve pis les blocs gris Avec l’acce…" at bounding box center [635, 361] width 1143 height 827
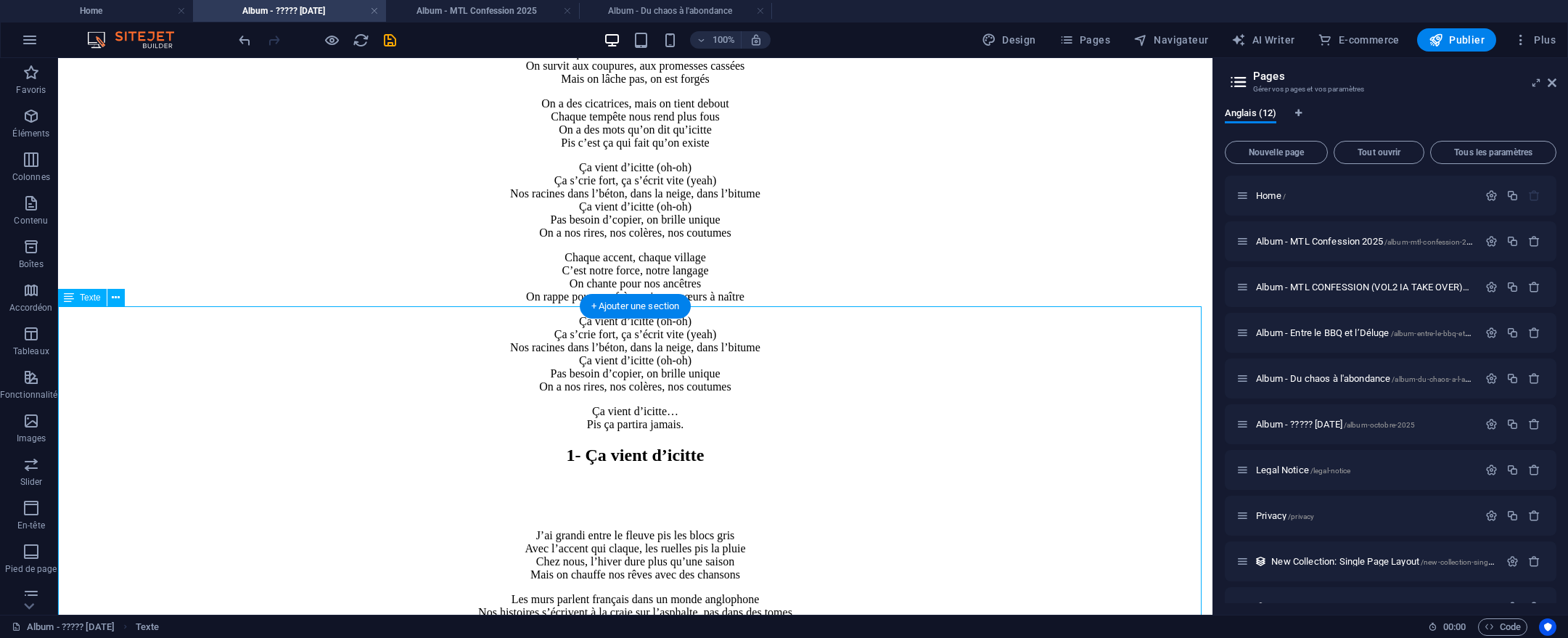
scroll to position [1755, 0]
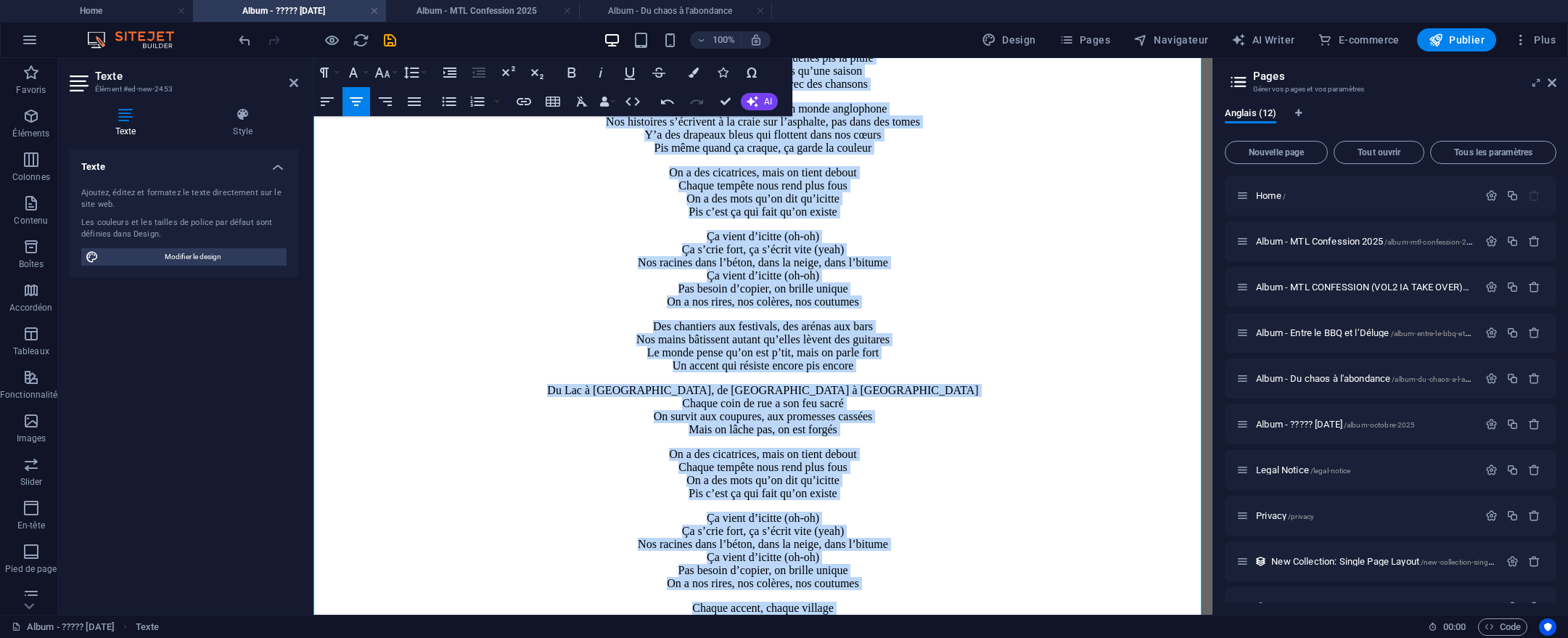
scroll to position [2379, 0]
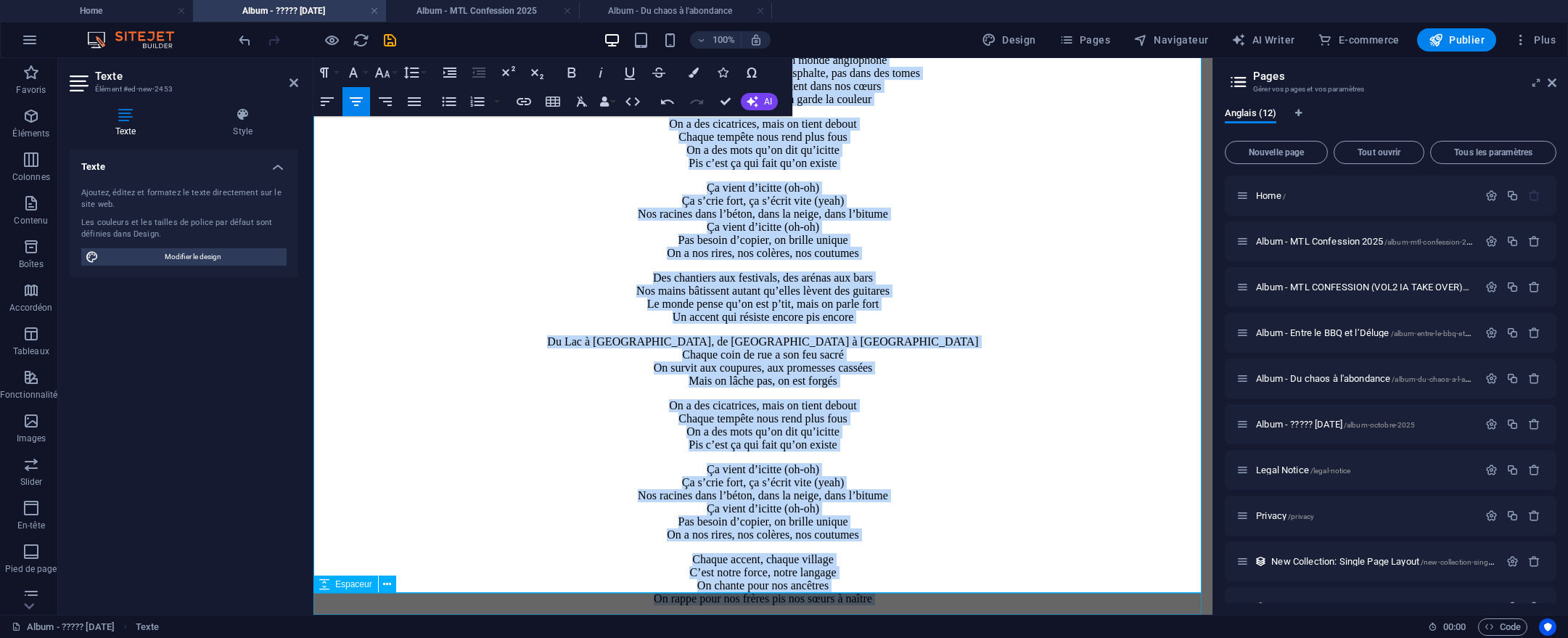
drag, startPoint x: 636, startPoint y: 248, endPoint x: 887, endPoint y: 609, distance: 439.7
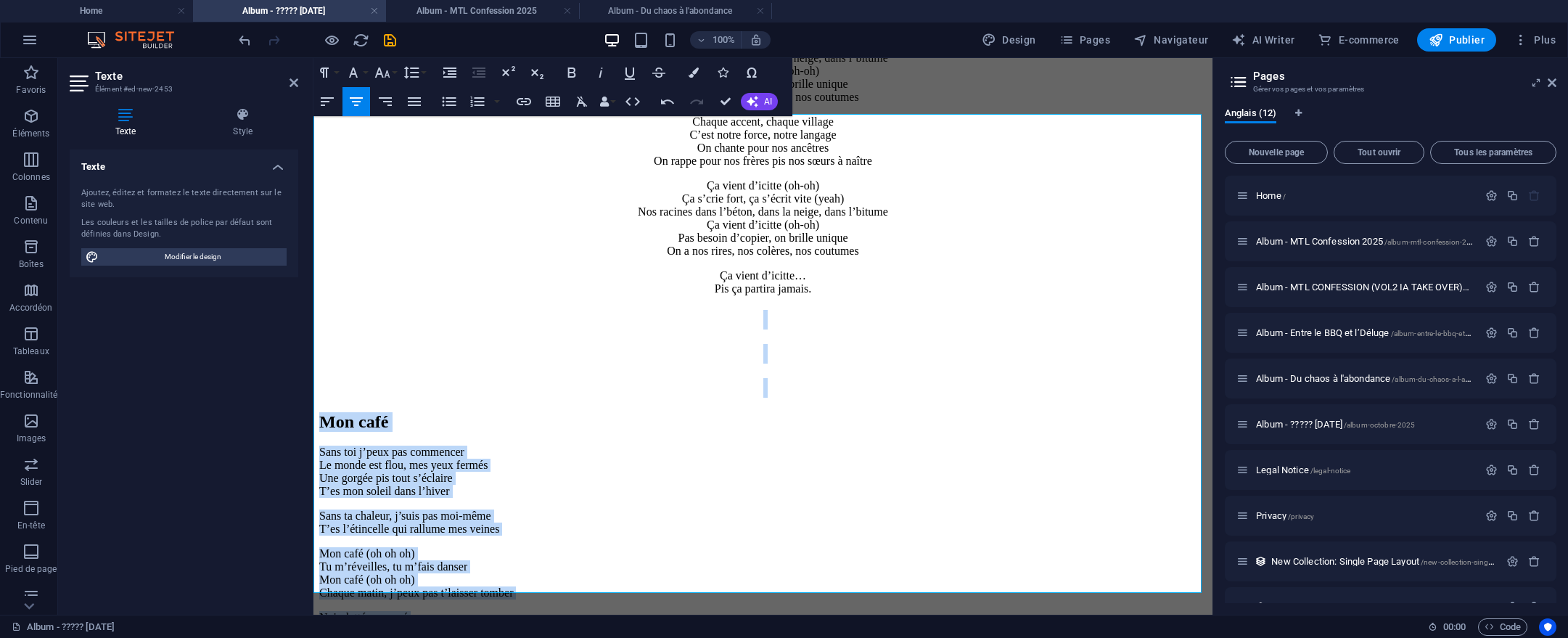
click at [357, 101] on icon "button" at bounding box center [356, 101] width 13 height 8
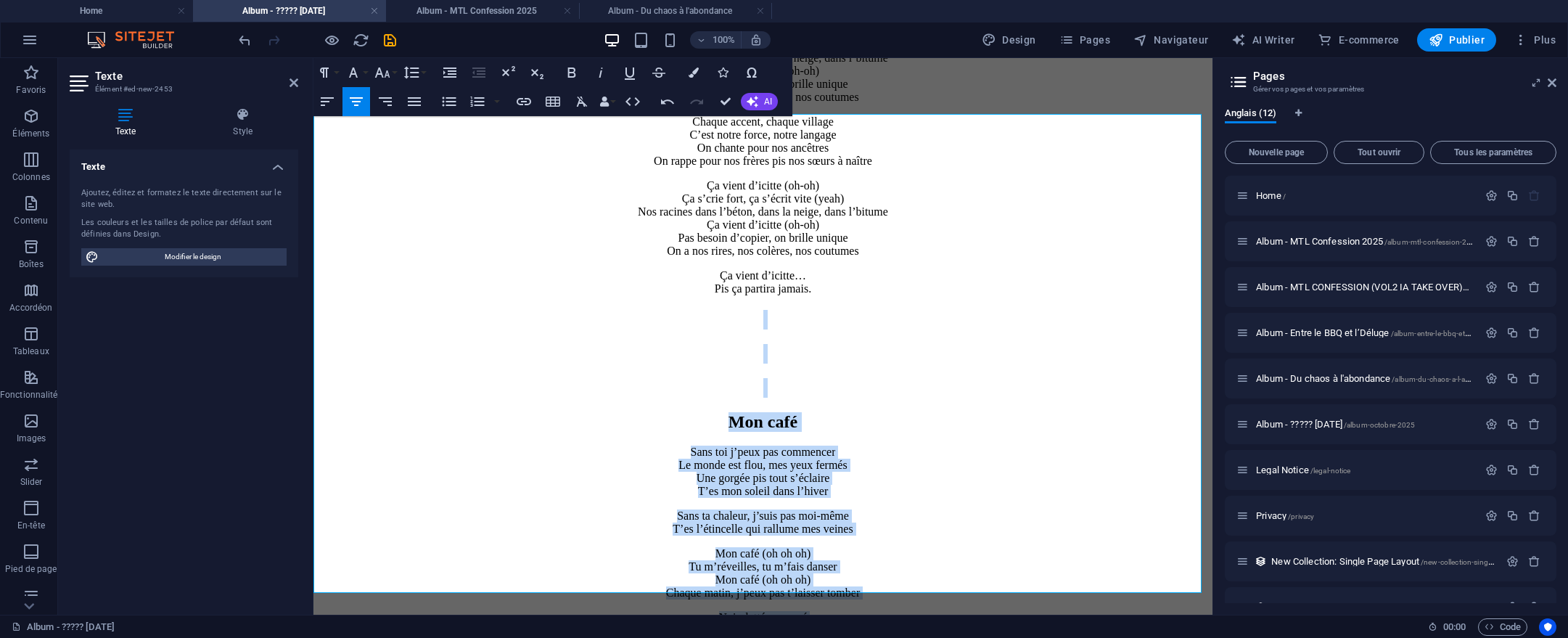
click at [833, 413] on h2 "Mon café" at bounding box center [762, 423] width 887 height 20
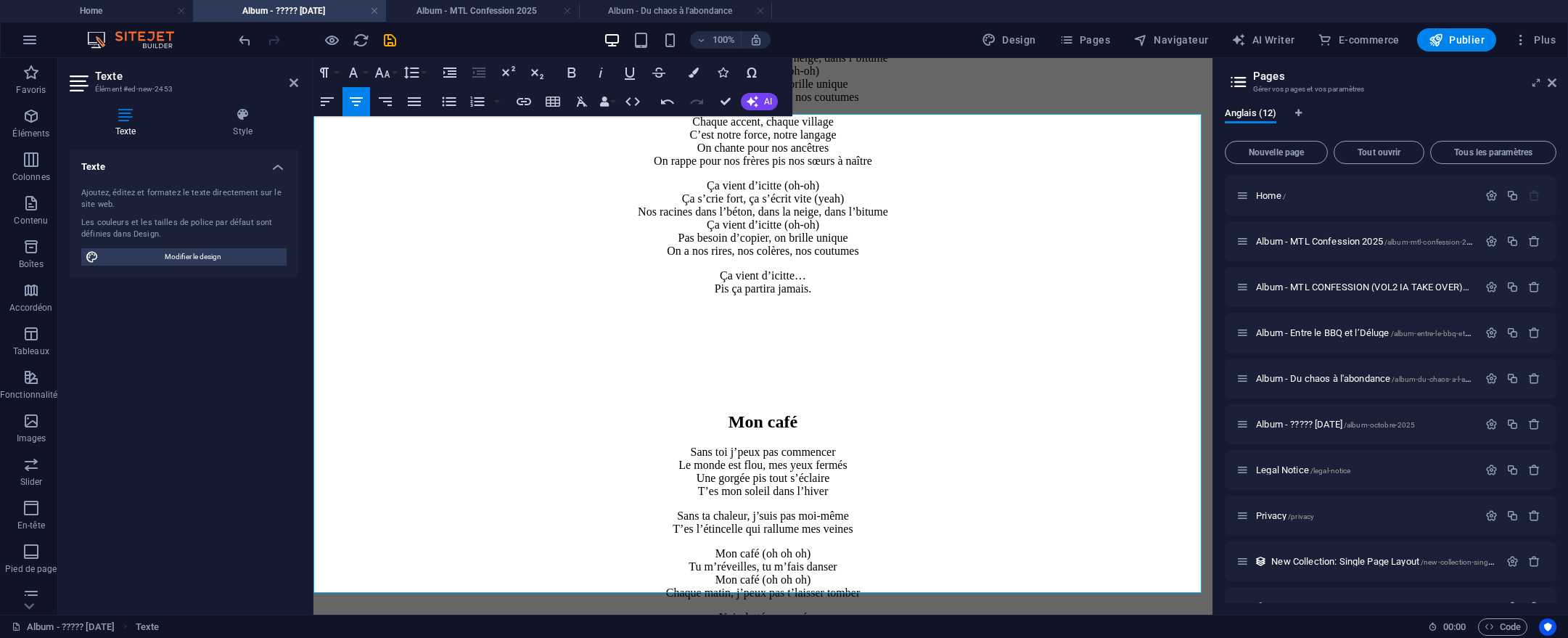
scroll to position [1891, 0]
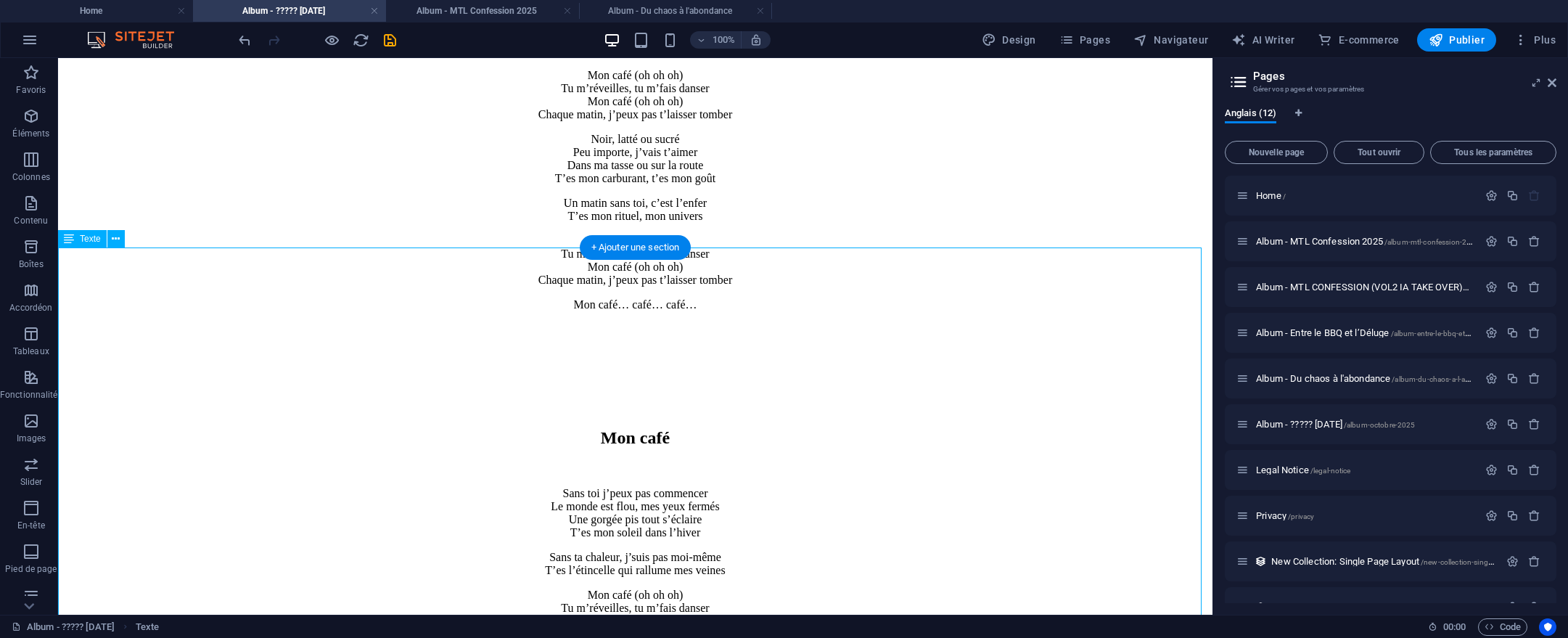
scroll to position [2388, 0]
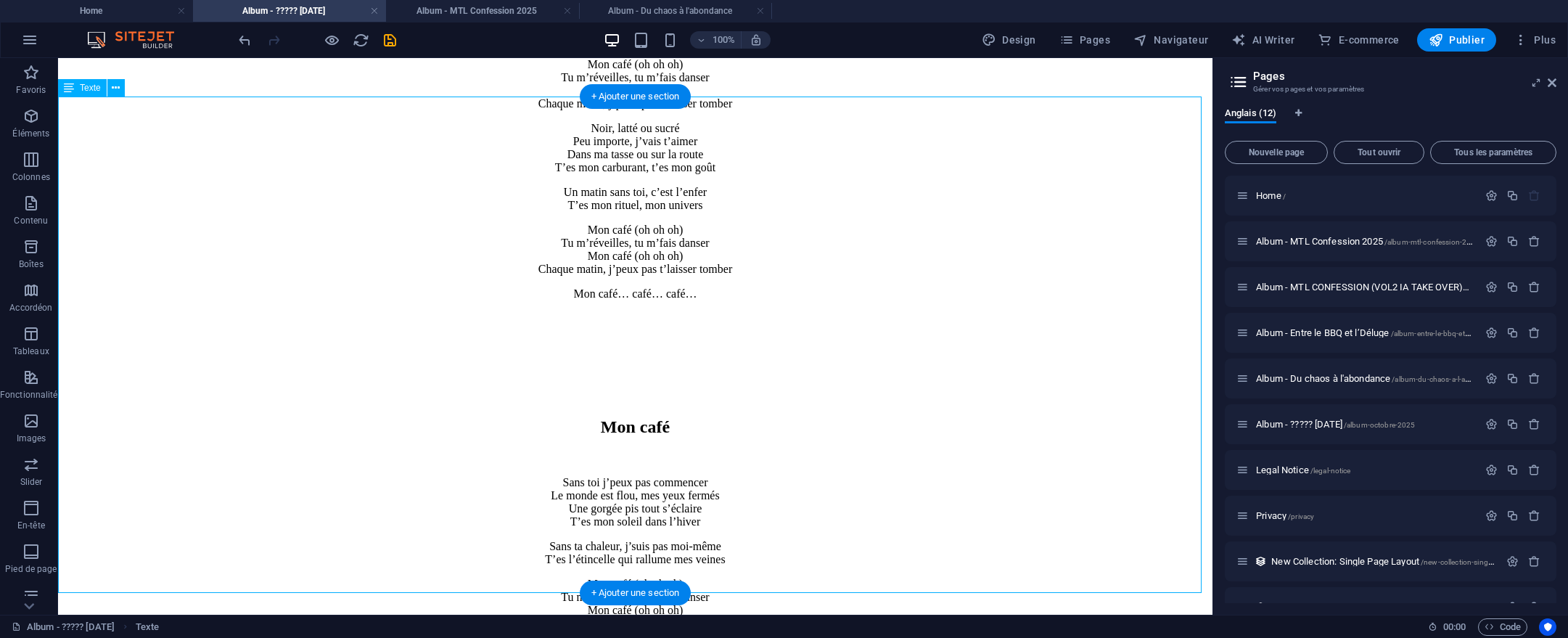
click at [650, 315] on div "Mon café Sans toi j’peux pas commencer Le monde est flou, mes yeux fermés Une g…" at bounding box center [635, 567] width 1143 height 505
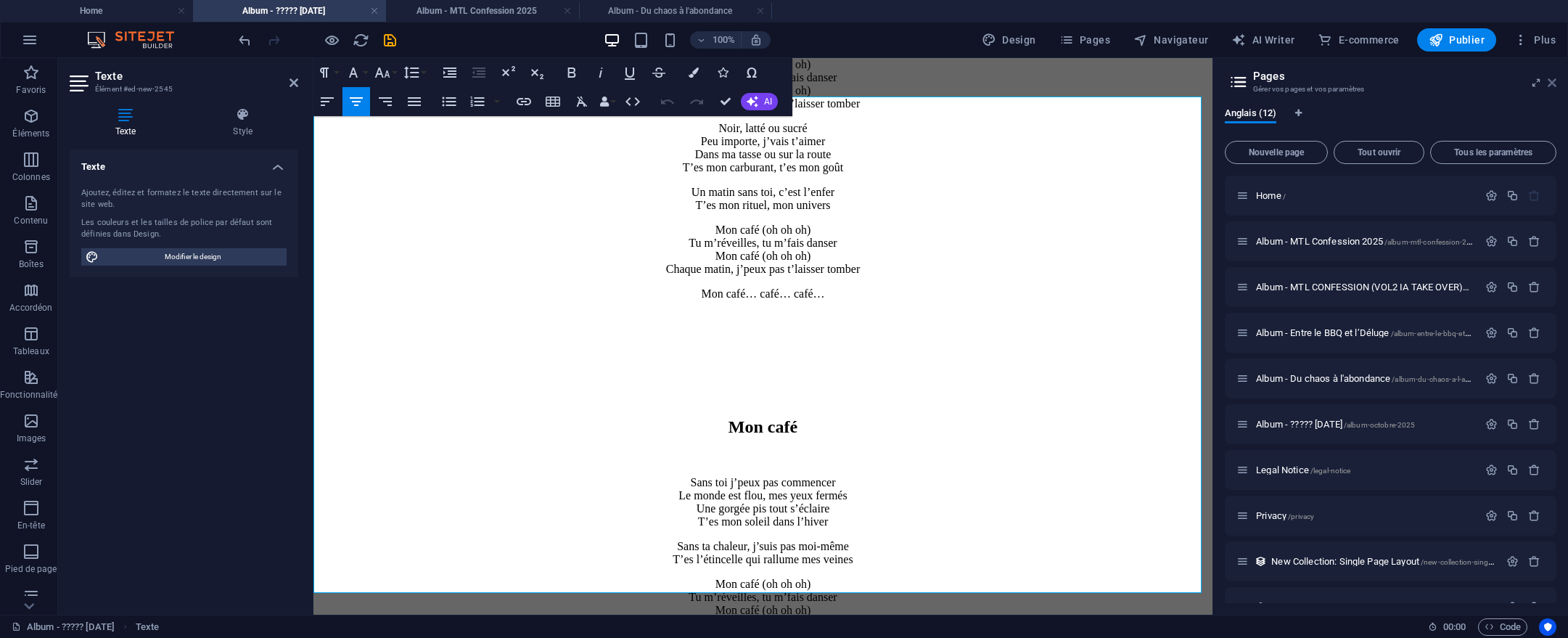
click at [1551, 82] on icon at bounding box center [1552, 82] width 8 height 12
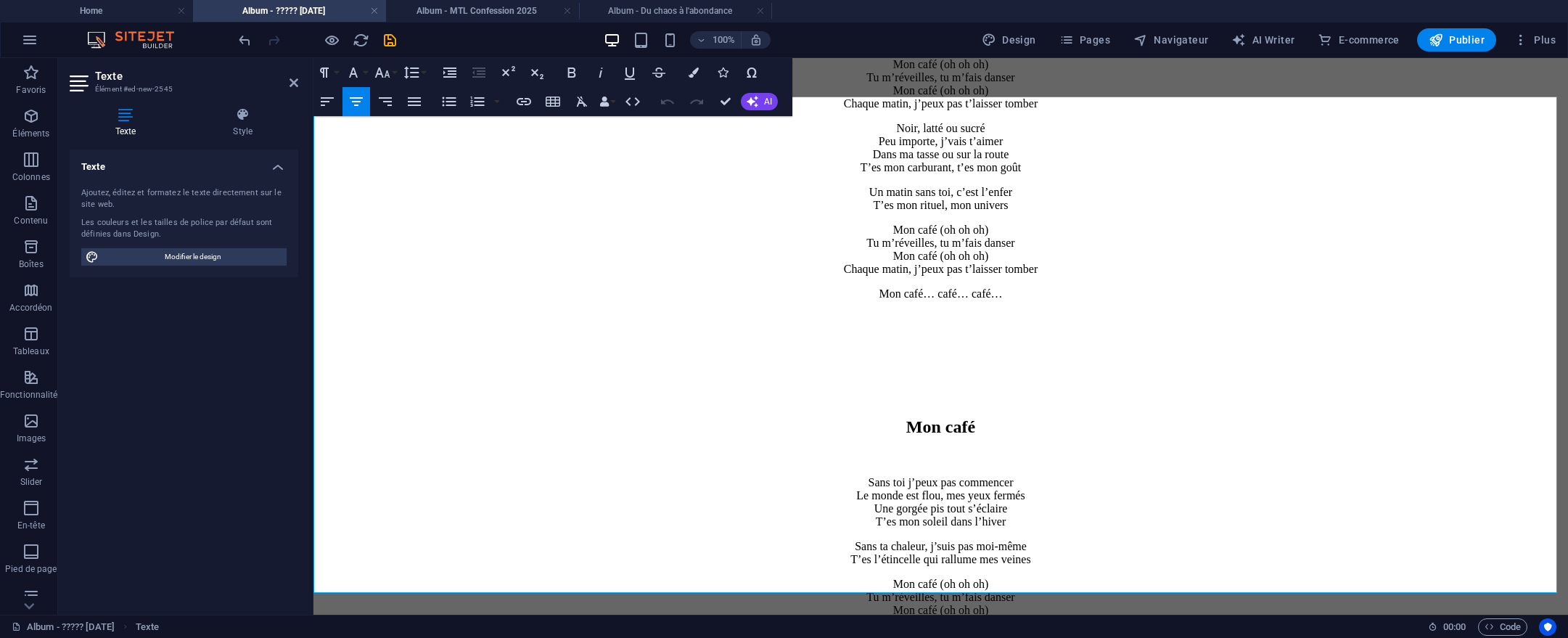
click at [282, 406] on div "Texte Ajoutez, éditez et formatez le texte directement sur le site web. Les cou…" at bounding box center [184, 377] width 228 height 454
click at [291, 78] on icon at bounding box center [294, 82] width 8 height 12
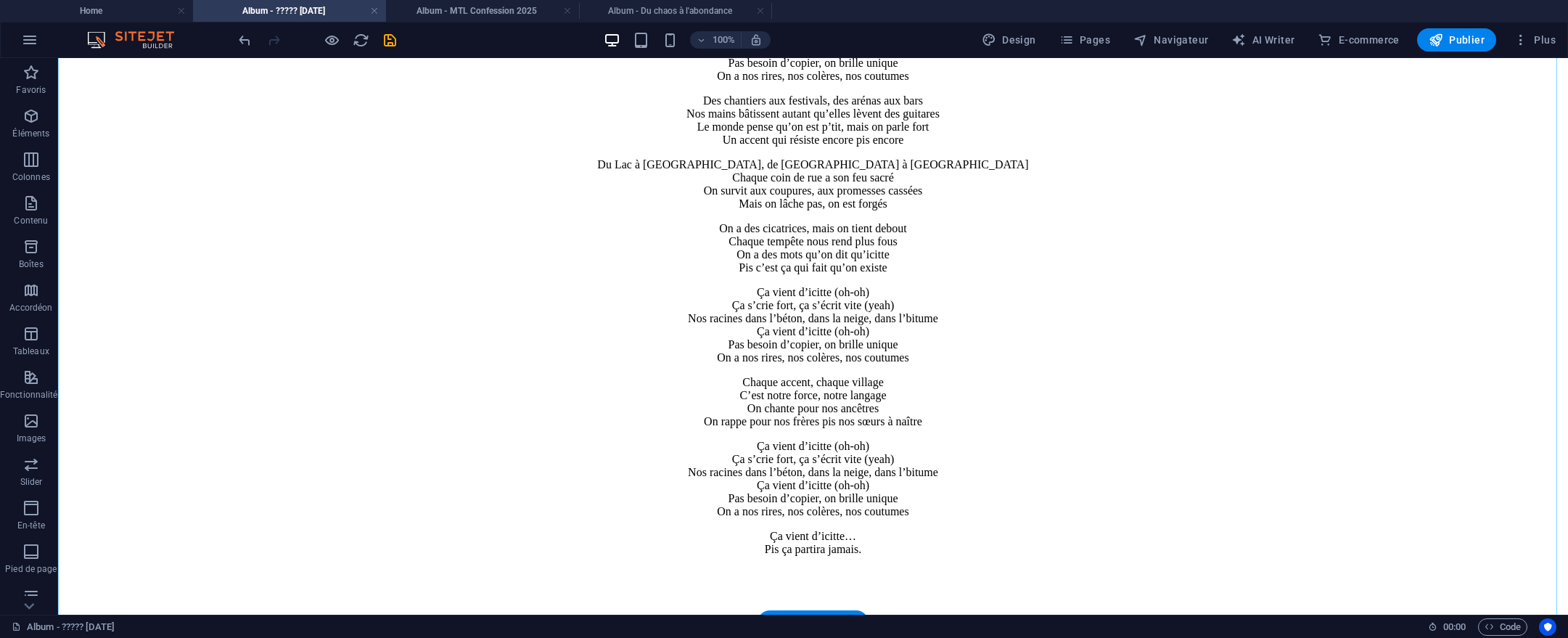
scroll to position [1784, 0]
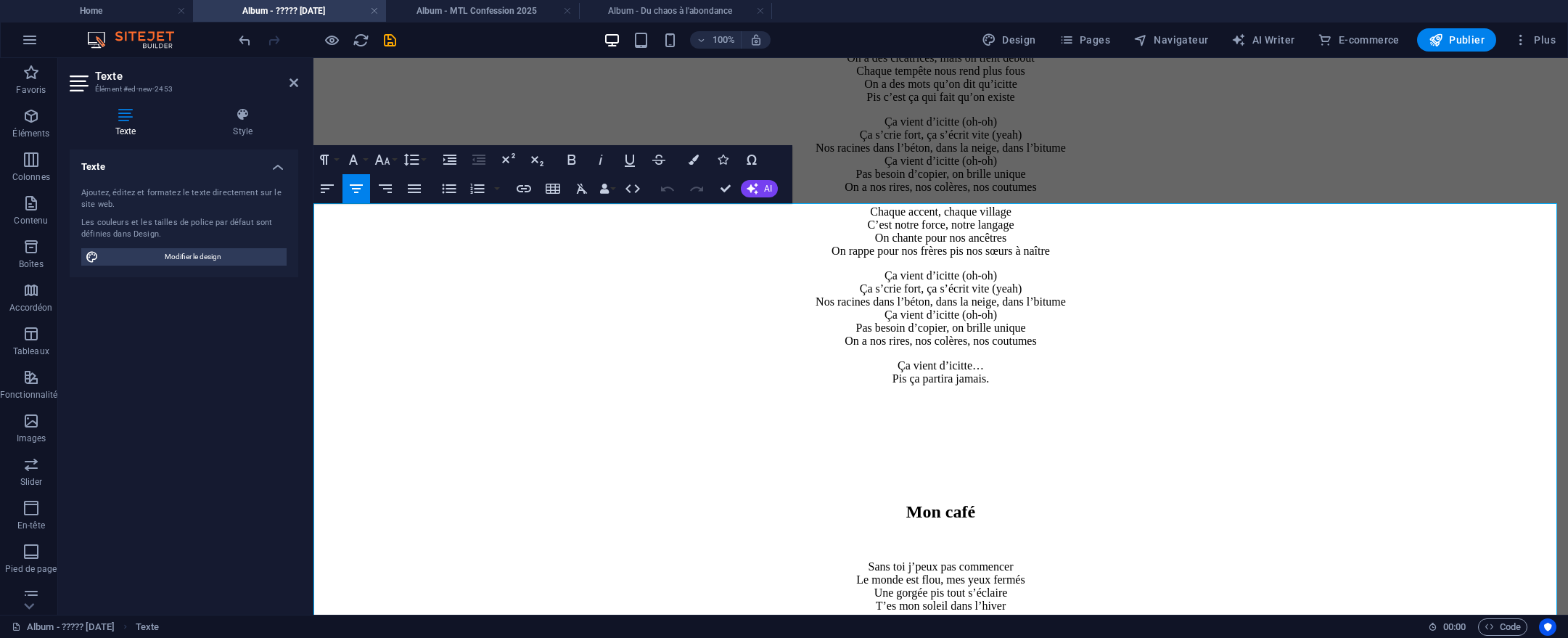
scroll to position [1784, 0]
click at [873, 502] on h2 "Mon café" at bounding box center [940, 511] width 1243 height 20
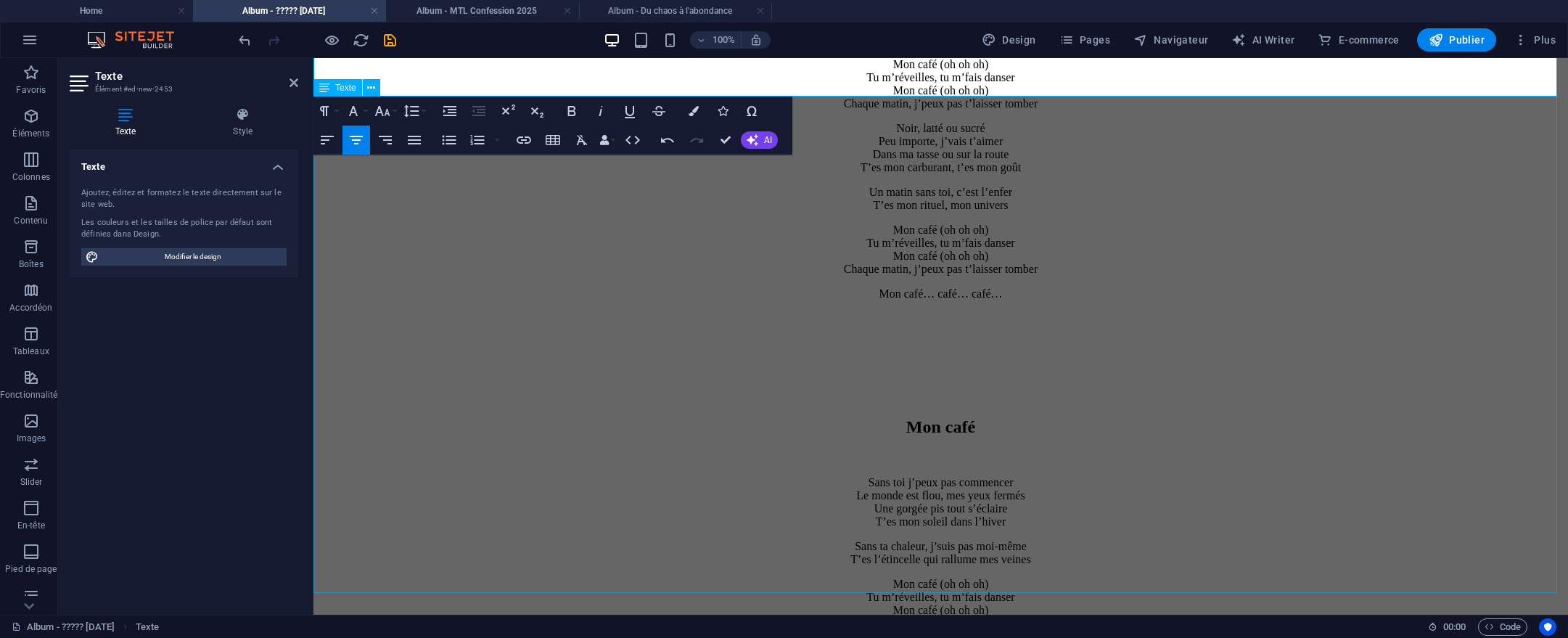
scroll to position [2386, 0]
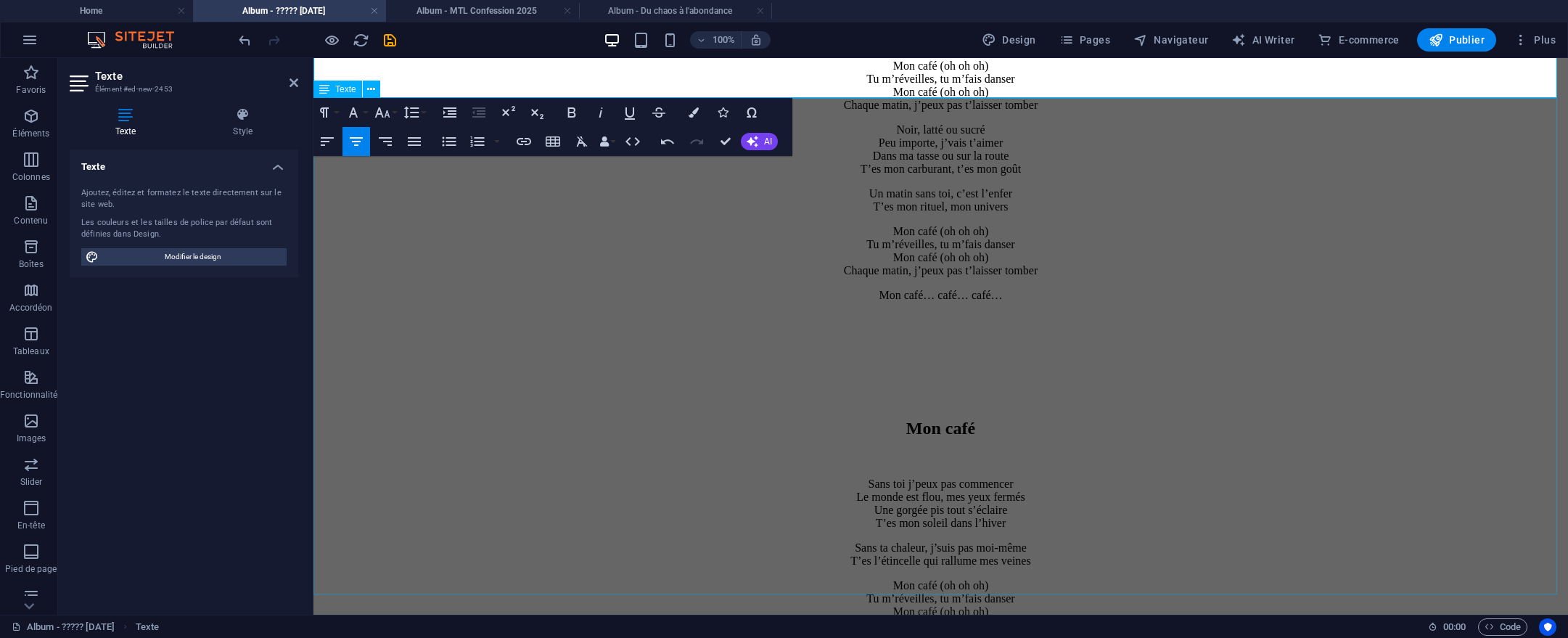
click at [930, 317] on div "Mon café Sans toi j’peux pas commencer Le monde est flou, mes yeux fermés Une g…" at bounding box center [940, 569] width 1243 height 505
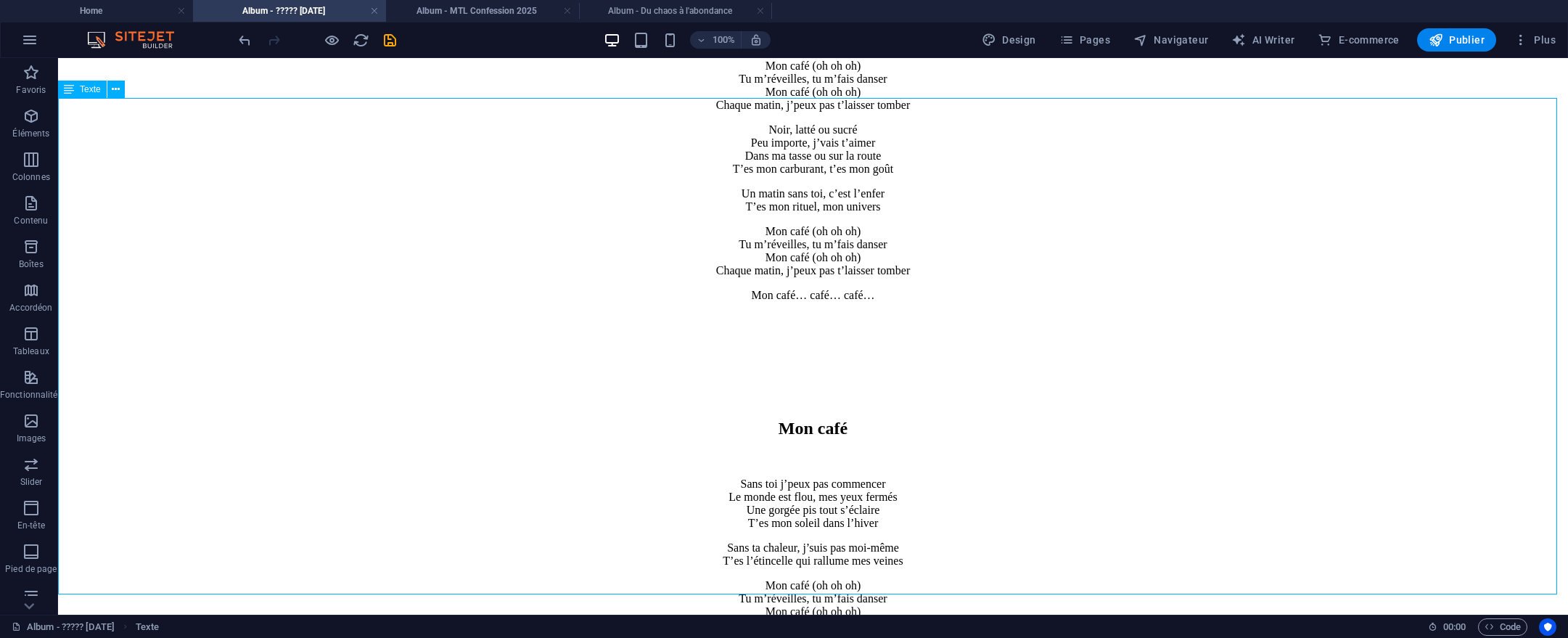
click at [917, 350] on div "Mon café Sans toi j’peux pas commencer Le monde est flou, mes yeux fermés Une g…" at bounding box center [813, 569] width 1498 height 505
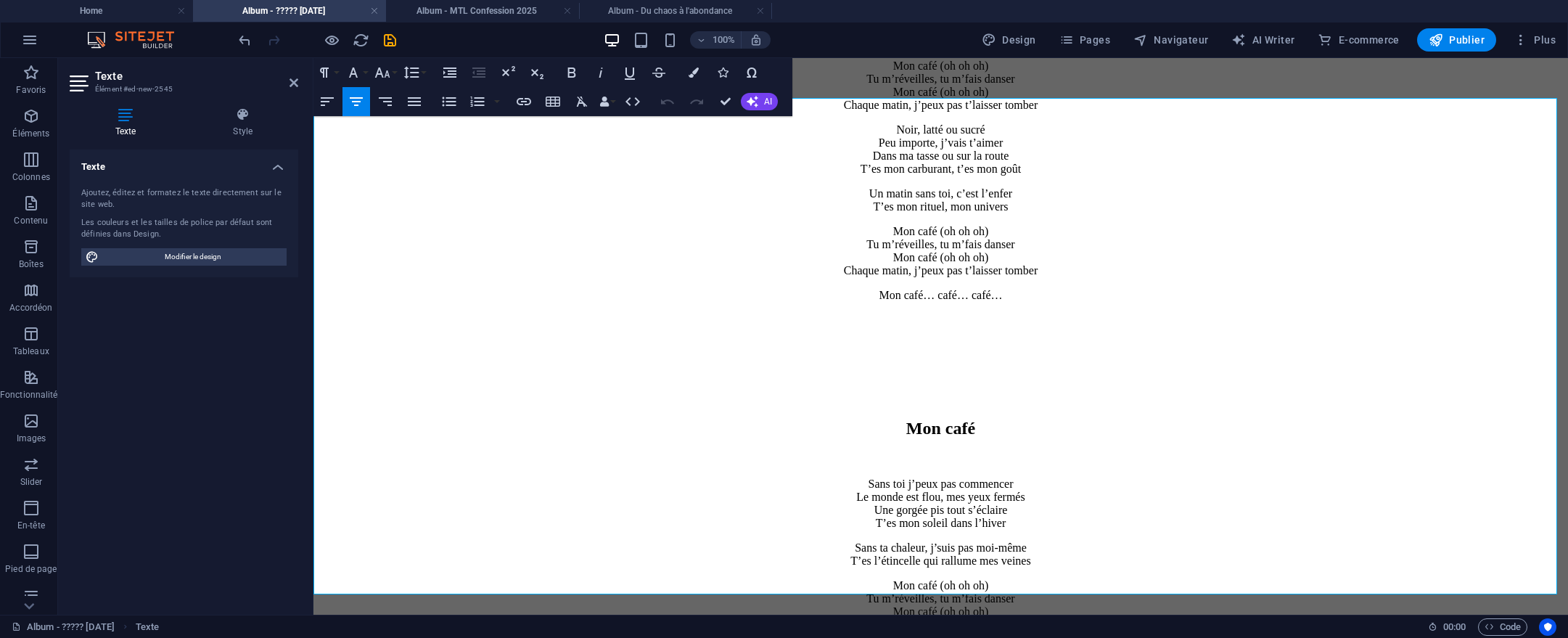
click at [886, 419] on h2 "Mon café" at bounding box center [940, 429] width 1243 height 20
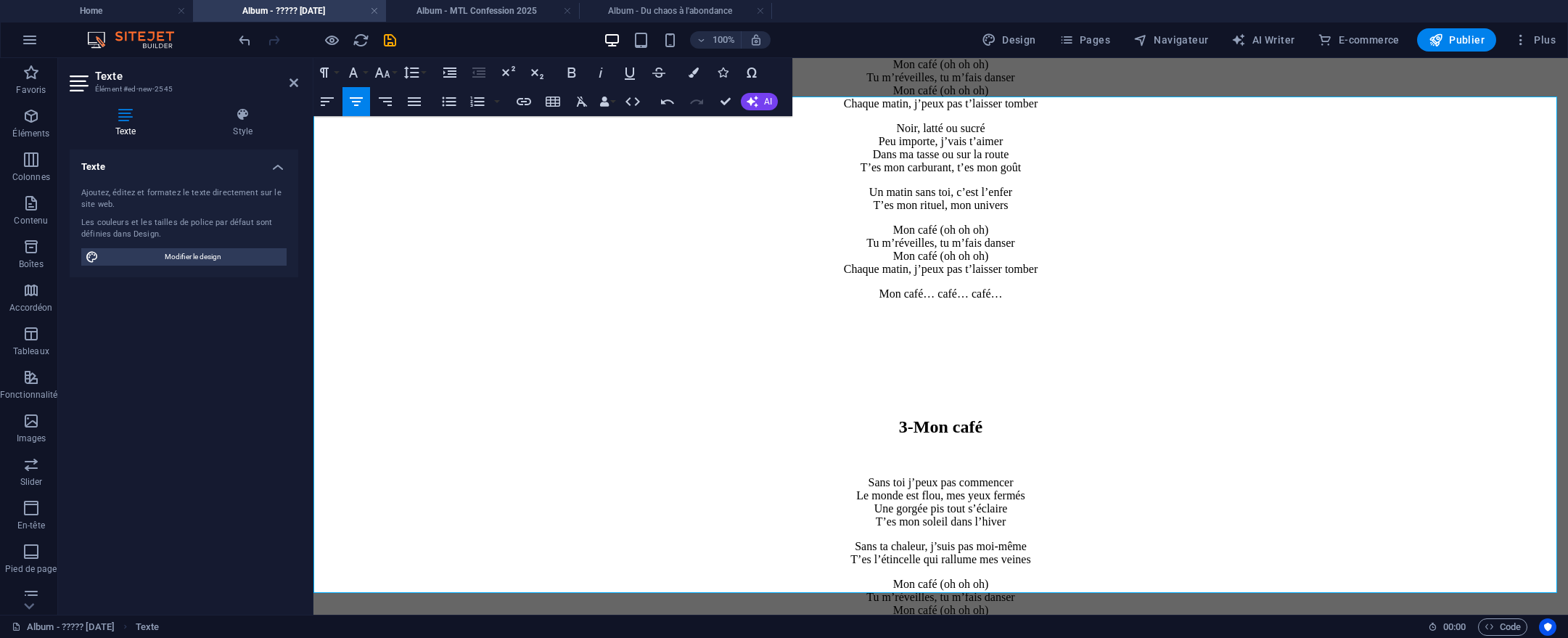
click at [860, 476] on p "Sans toi j’peux pas commencer Le monde est flou, mes yeux fermés Une gorgée pis…" at bounding box center [940, 502] width 1243 height 52
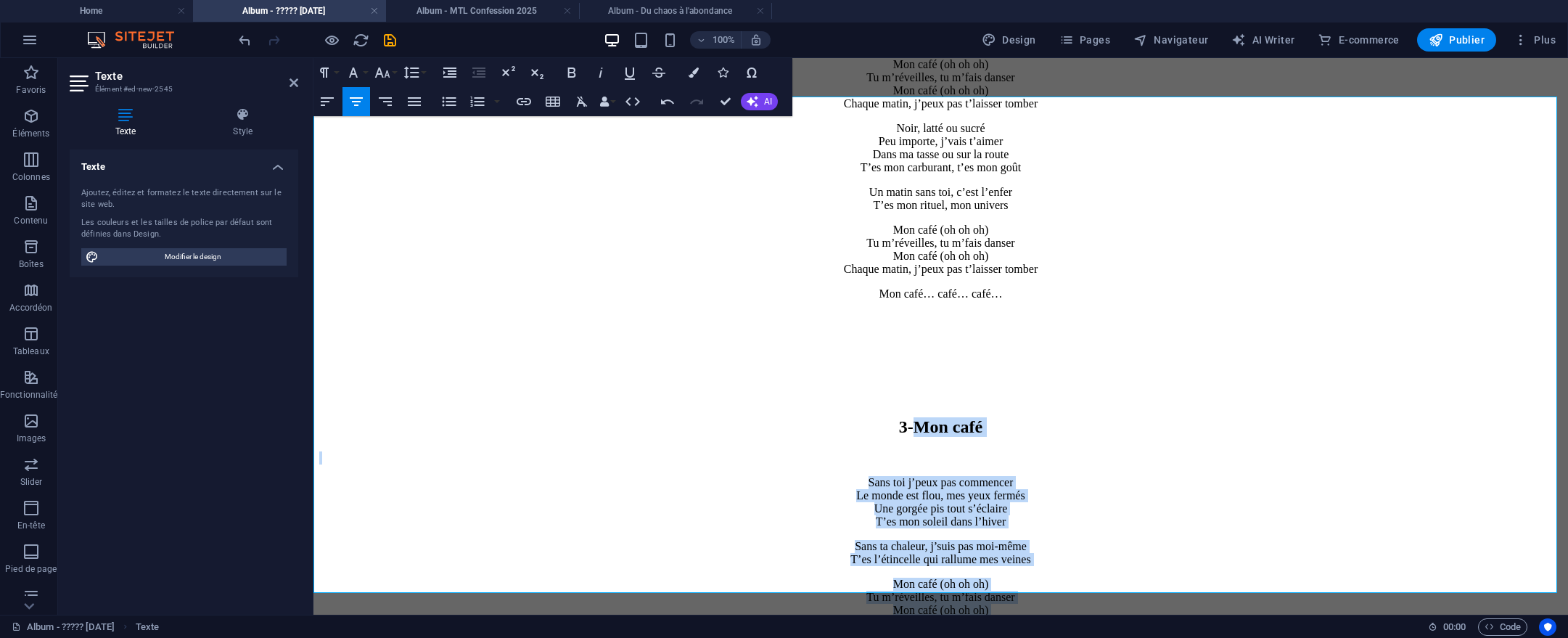
drag, startPoint x: 900, startPoint y: 196, endPoint x: 1068, endPoint y: 661, distance: 494.4
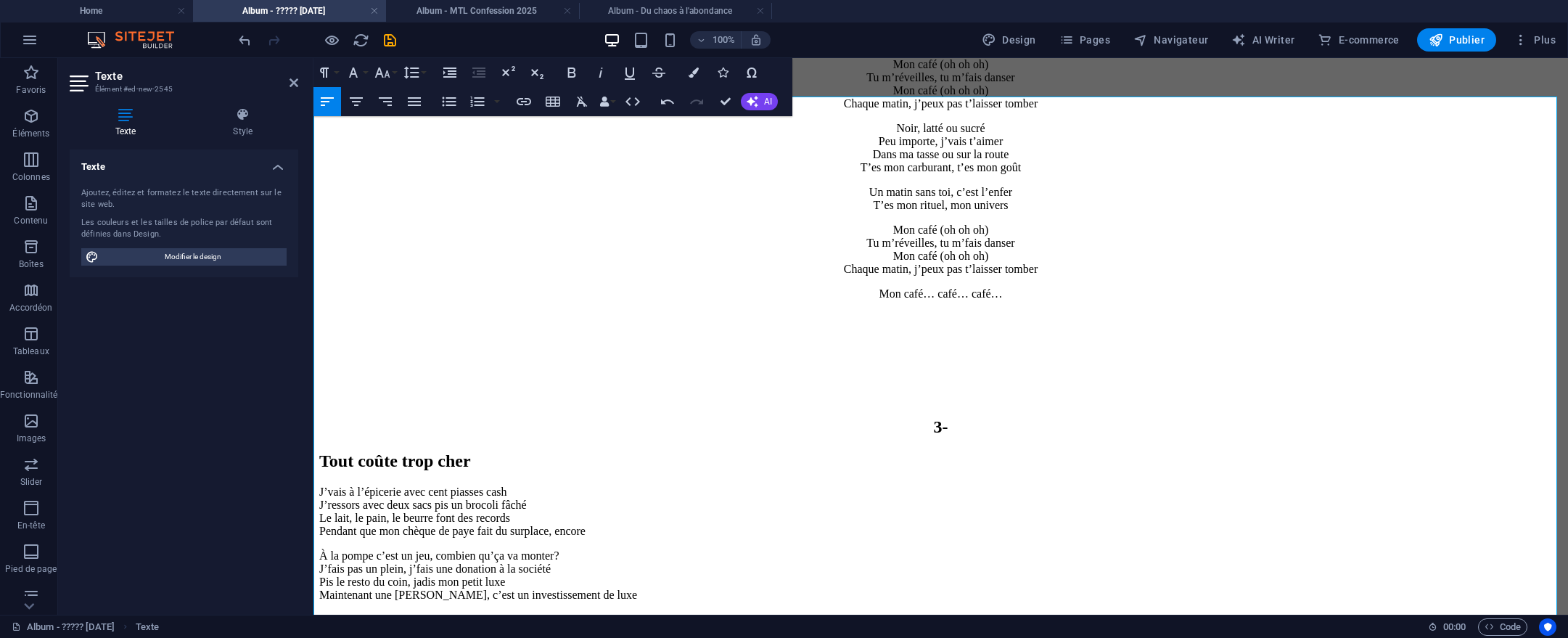
click at [373, 452] on h2 "Tout coûte trop cher" at bounding box center [940, 462] width 1243 height 20
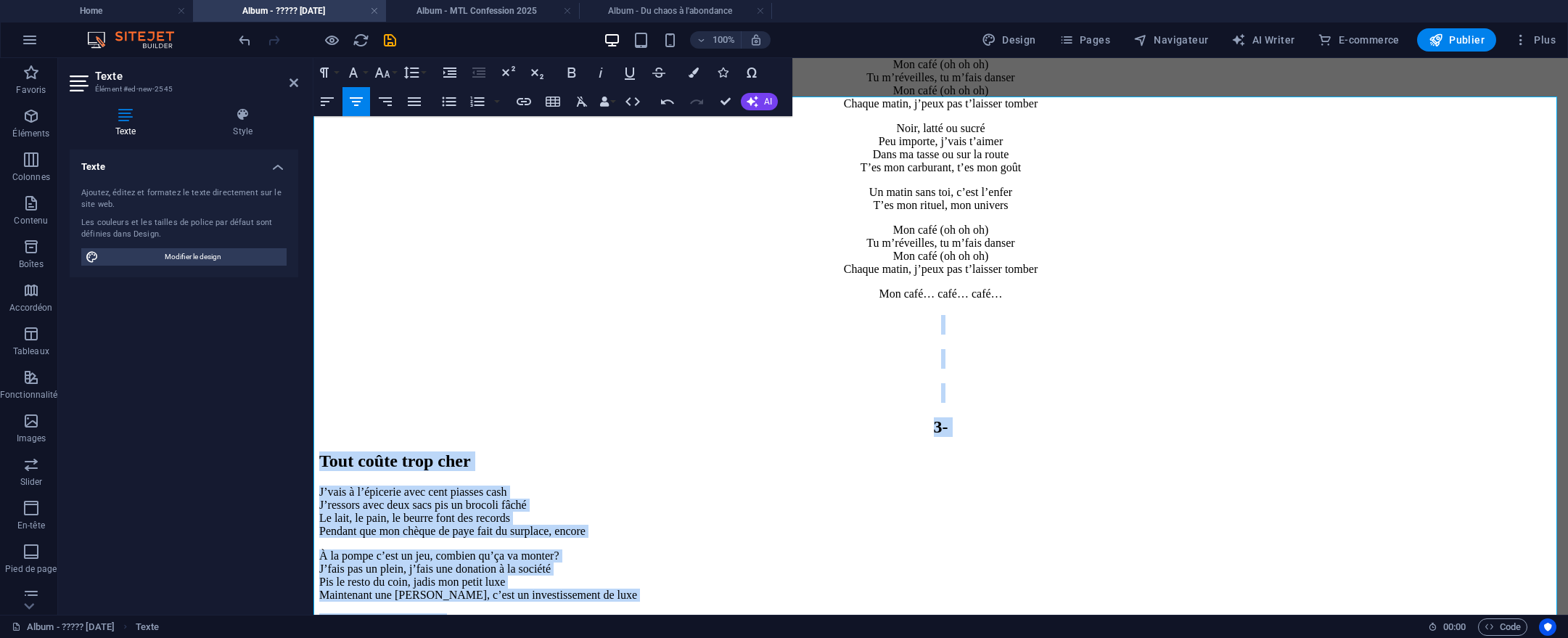
click at [353, 96] on icon "button" at bounding box center [356, 101] width 18 height 18
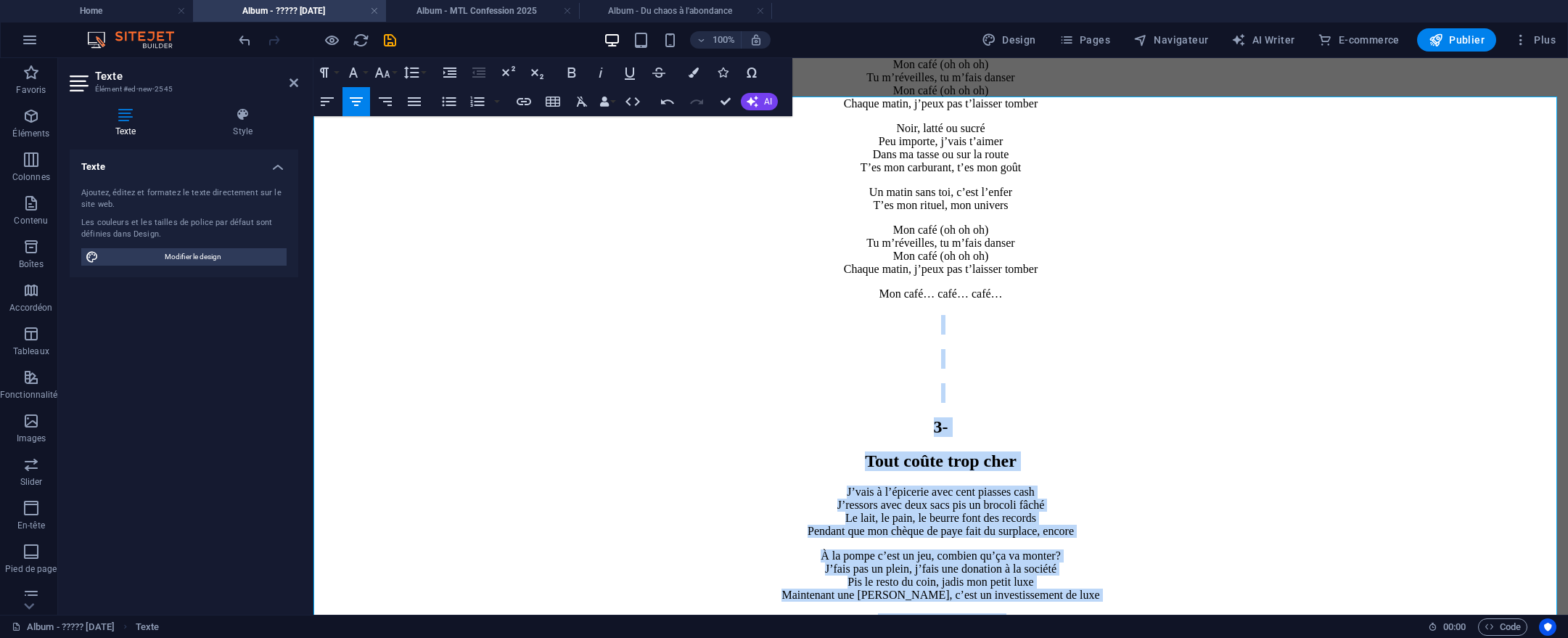
click at [814, 452] on h2 "Tout coûte trop cher" at bounding box center [940, 462] width 1243 height 20
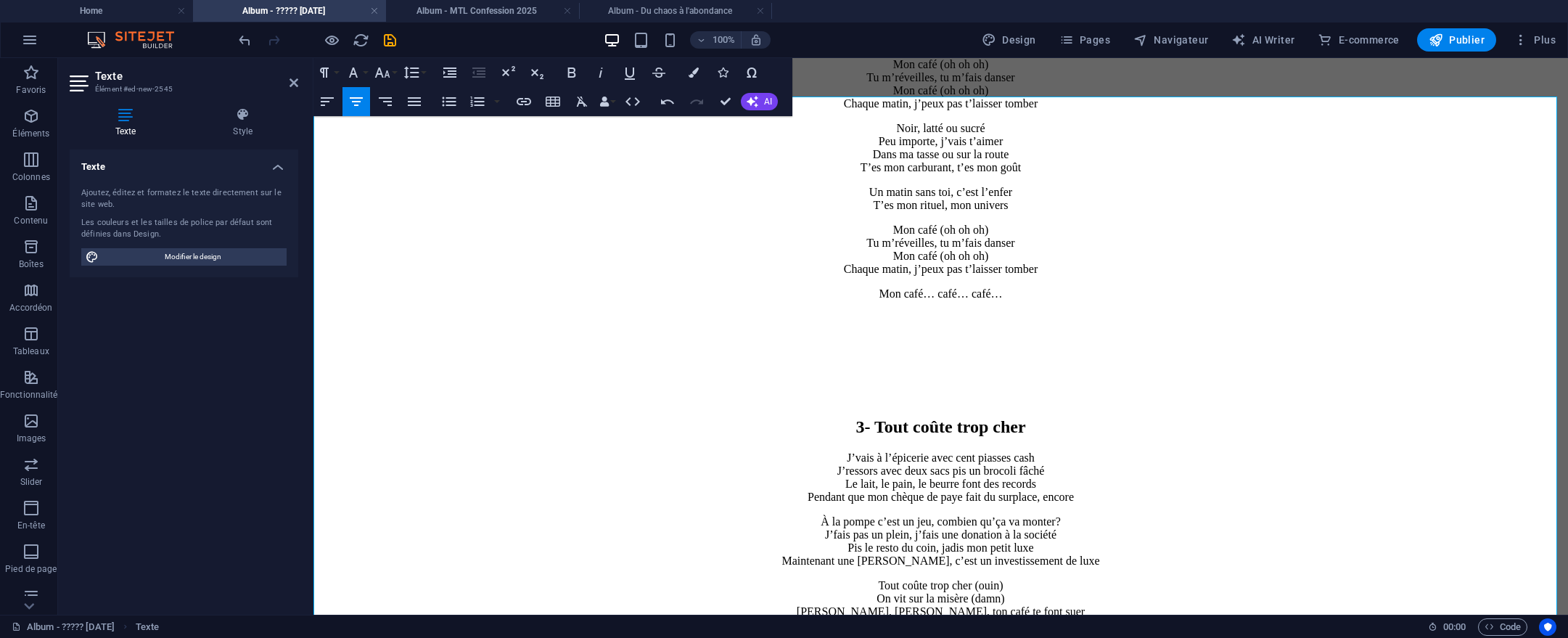
scroll to position [2391, 0]
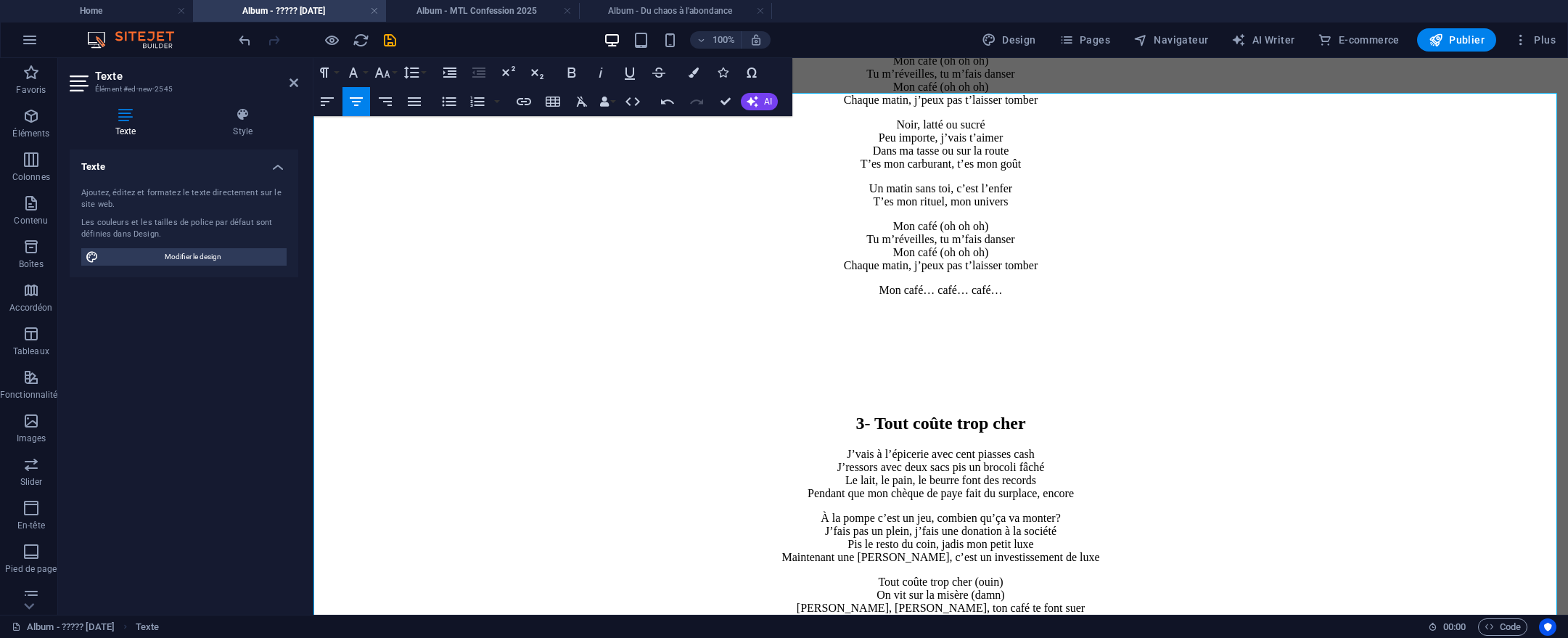
click at [1129, 413] on h2 "3- Tout coûte trop cher" at bounding box center [940, 423] width 1243 height 20
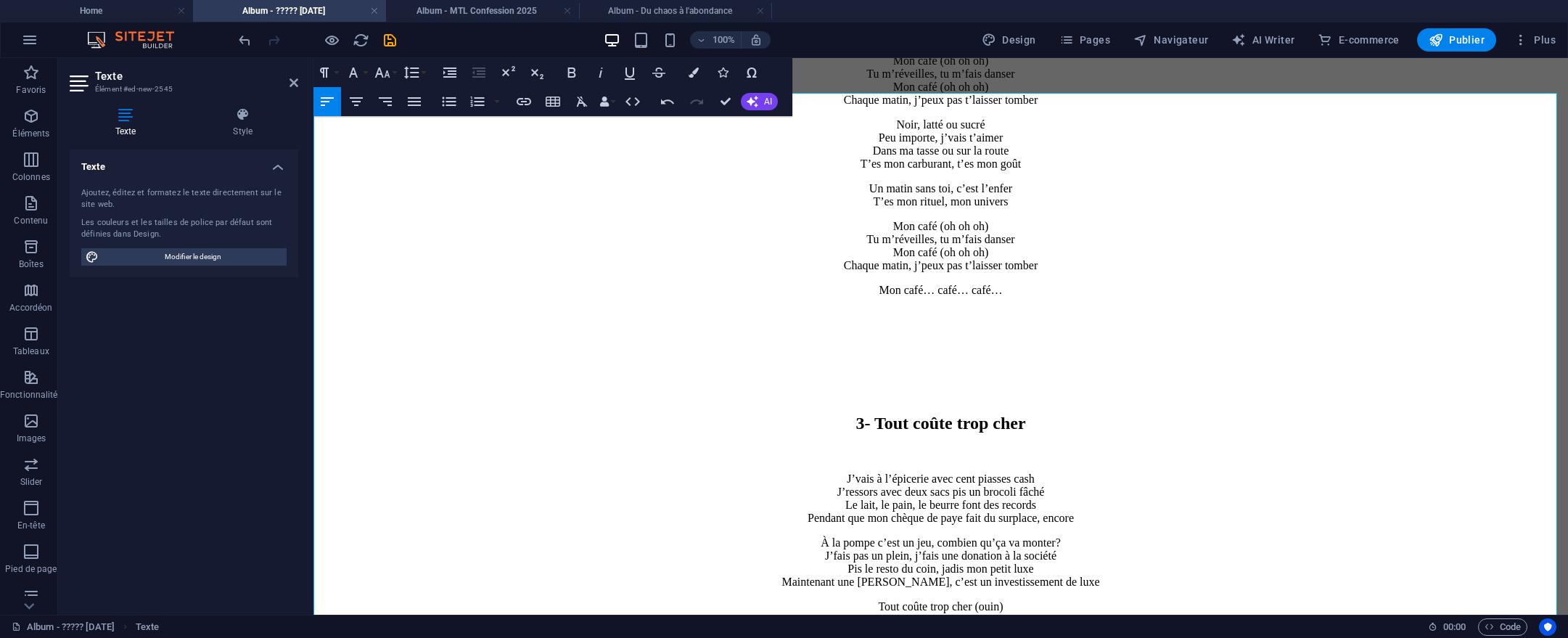
click at [1152, 536] on p "À la pompe c’est un jeu, combien qu’ça va monter? J’fais pas un plein, j’fais u…" at bounding box center [940, 562] width 1243 height 52
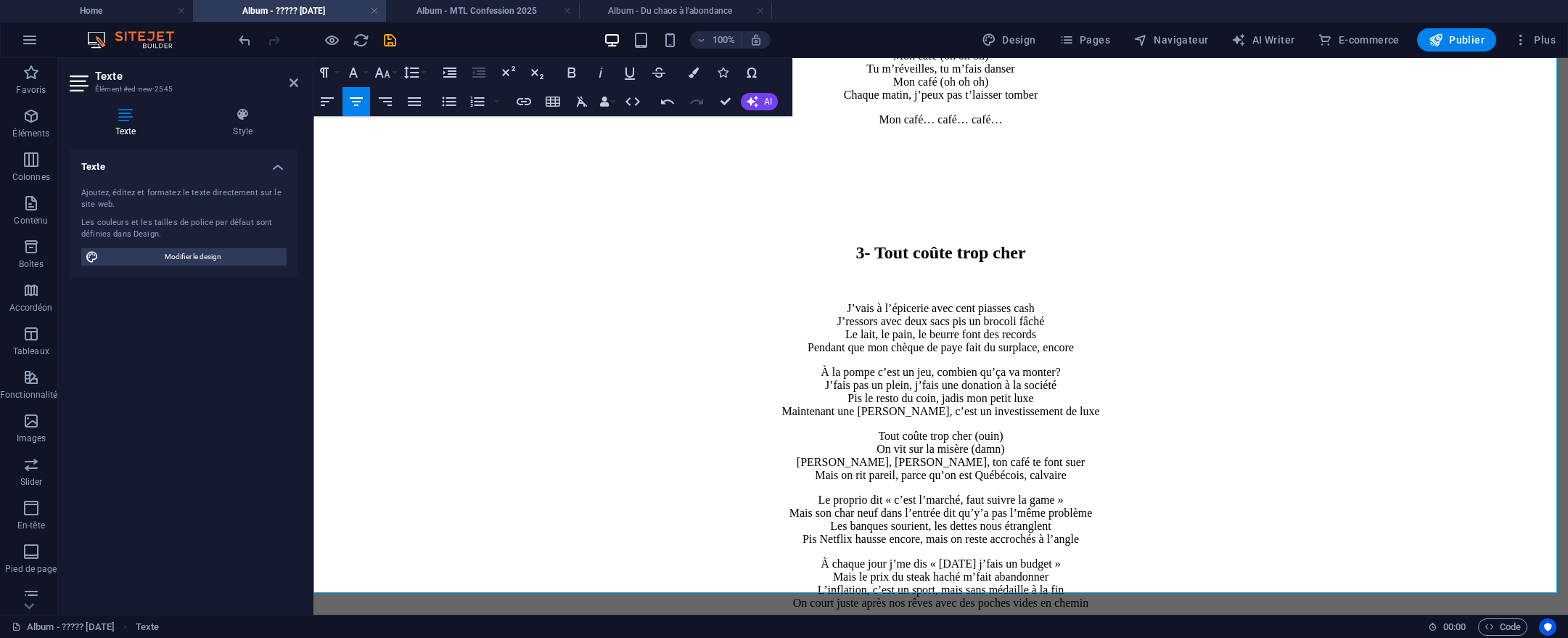
click at [1152, 557] on p "À chaque jour j’me dis « demain j’fais un budget » Mais le prix du steak haché …" at bounding box center [940, 584] width 1243 height 52
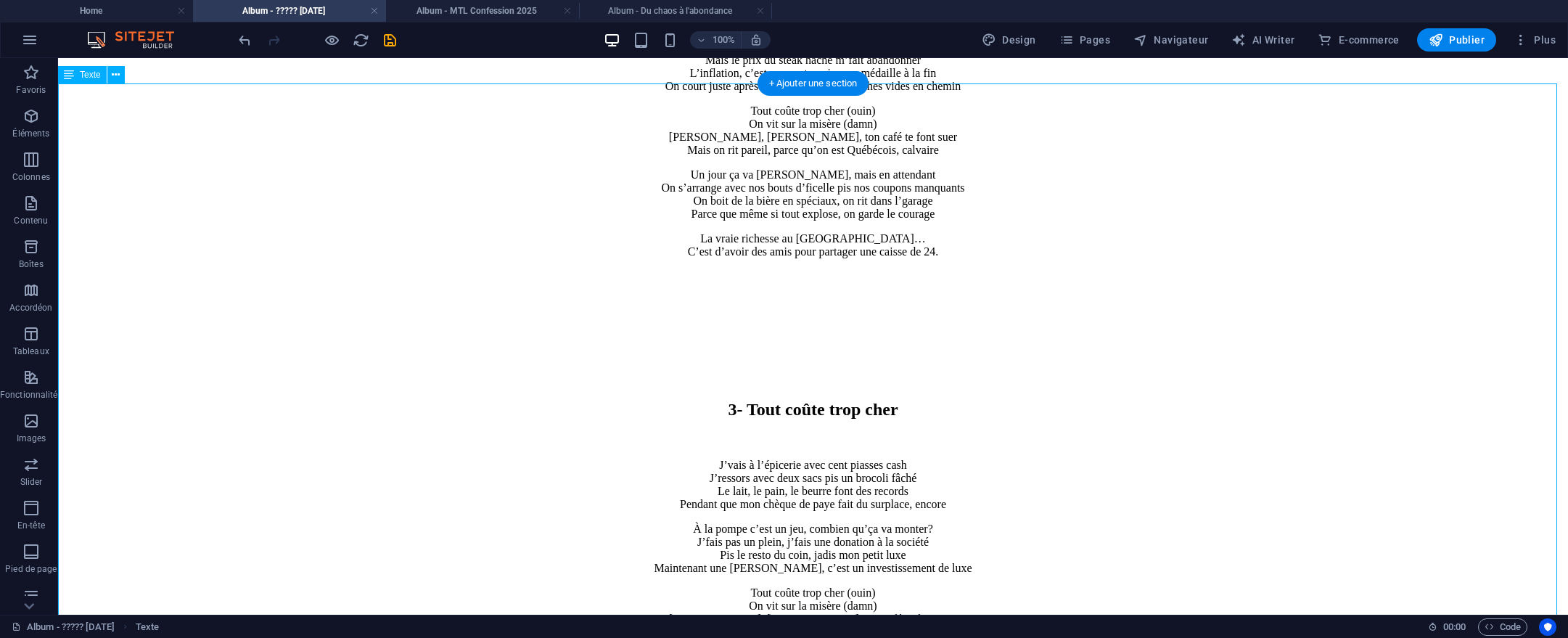
scroll to position [3086, 0]
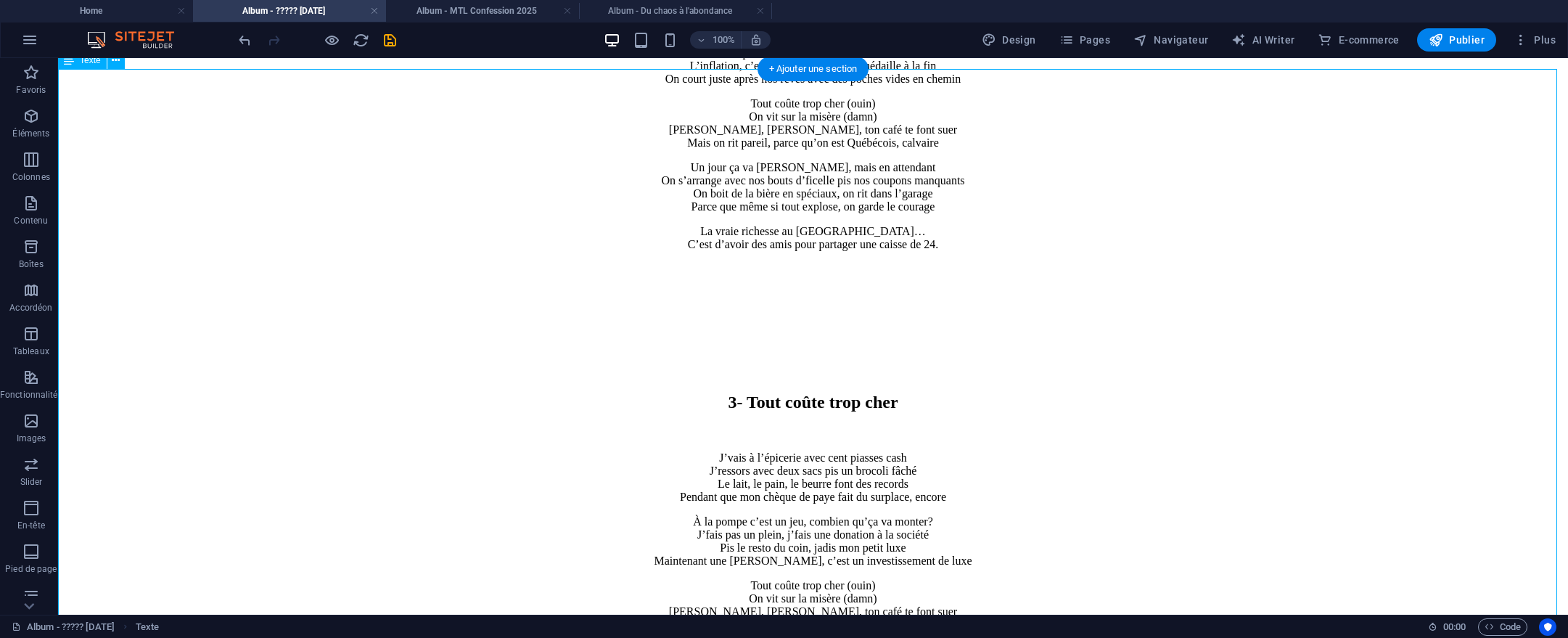
click at [673, 291] on div "3- Tout coûte trop cher J’vais à l’épicerie avec cent piasses cash J’ressors av…" at bounding box center [813, 620] width 1498 height 659
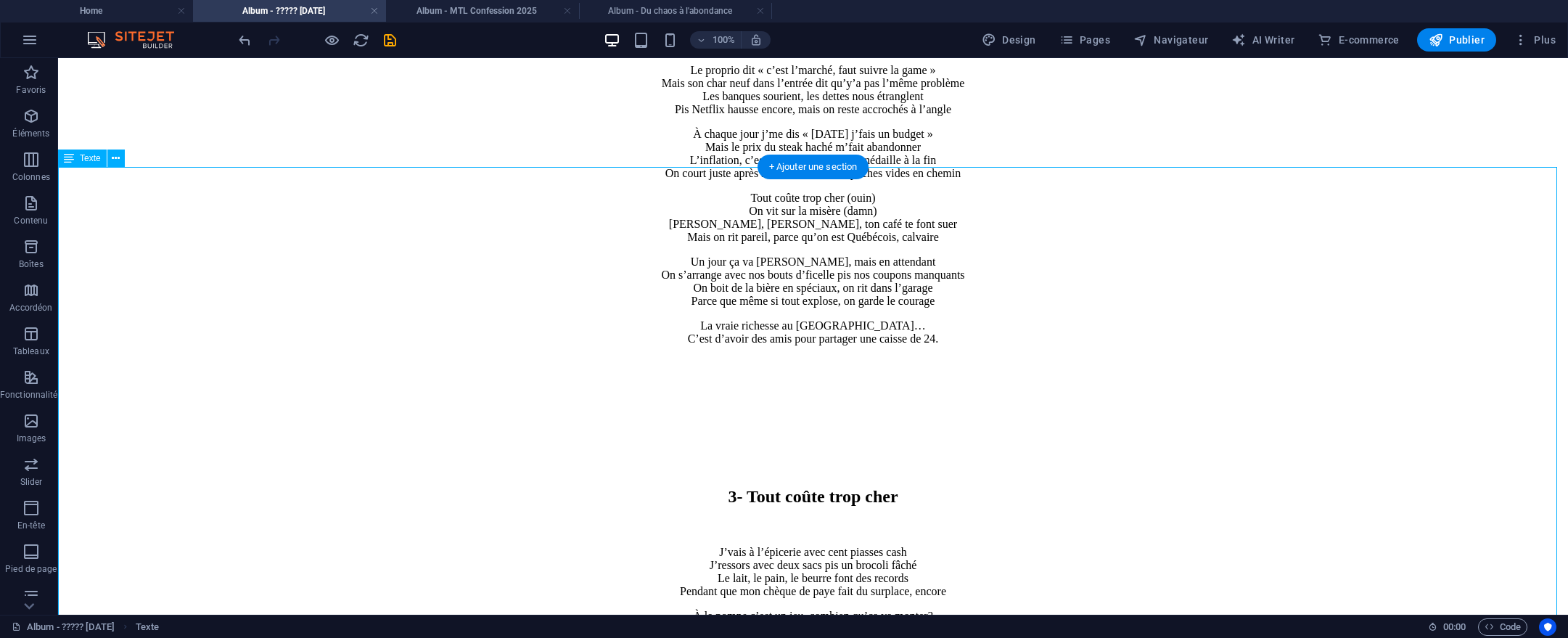
scroll to position [3011, 0]
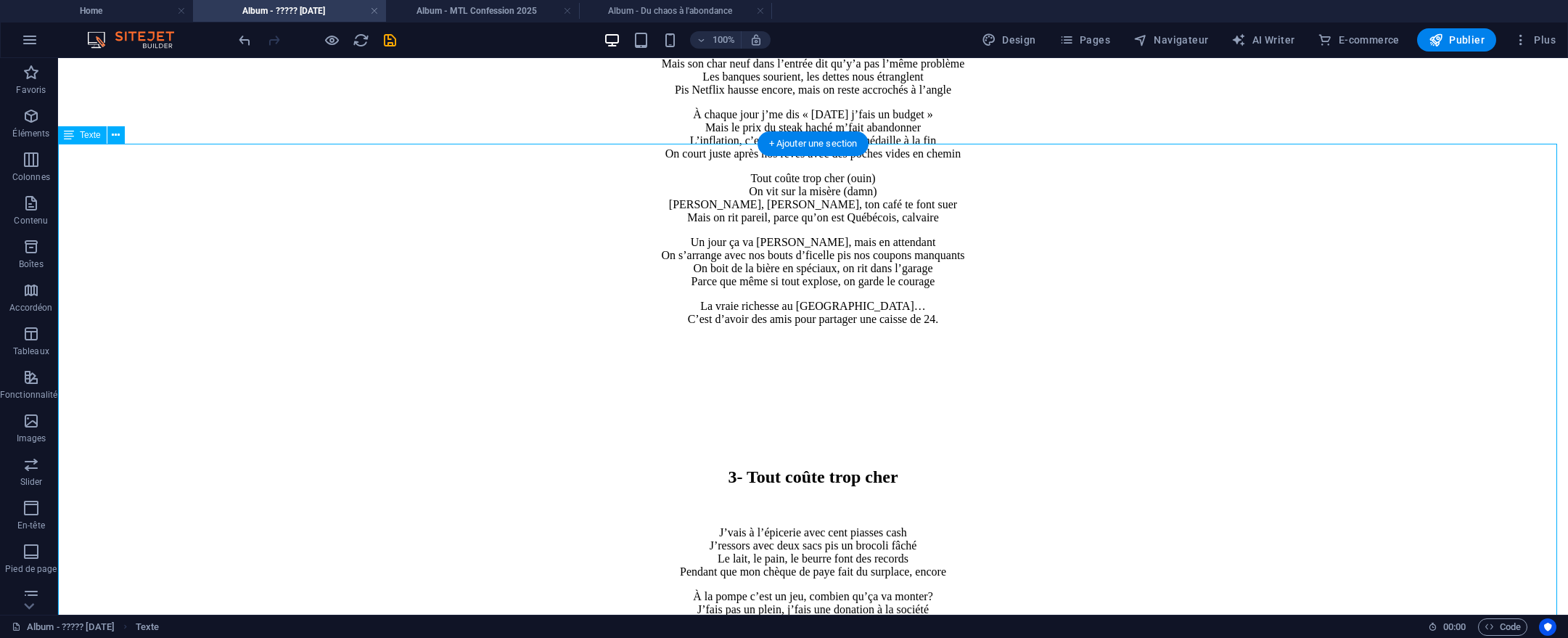
drag, startPoint x: 672, startPoint y: 247, endPoint x: 876, endPoint y: 261, distance: 204.5
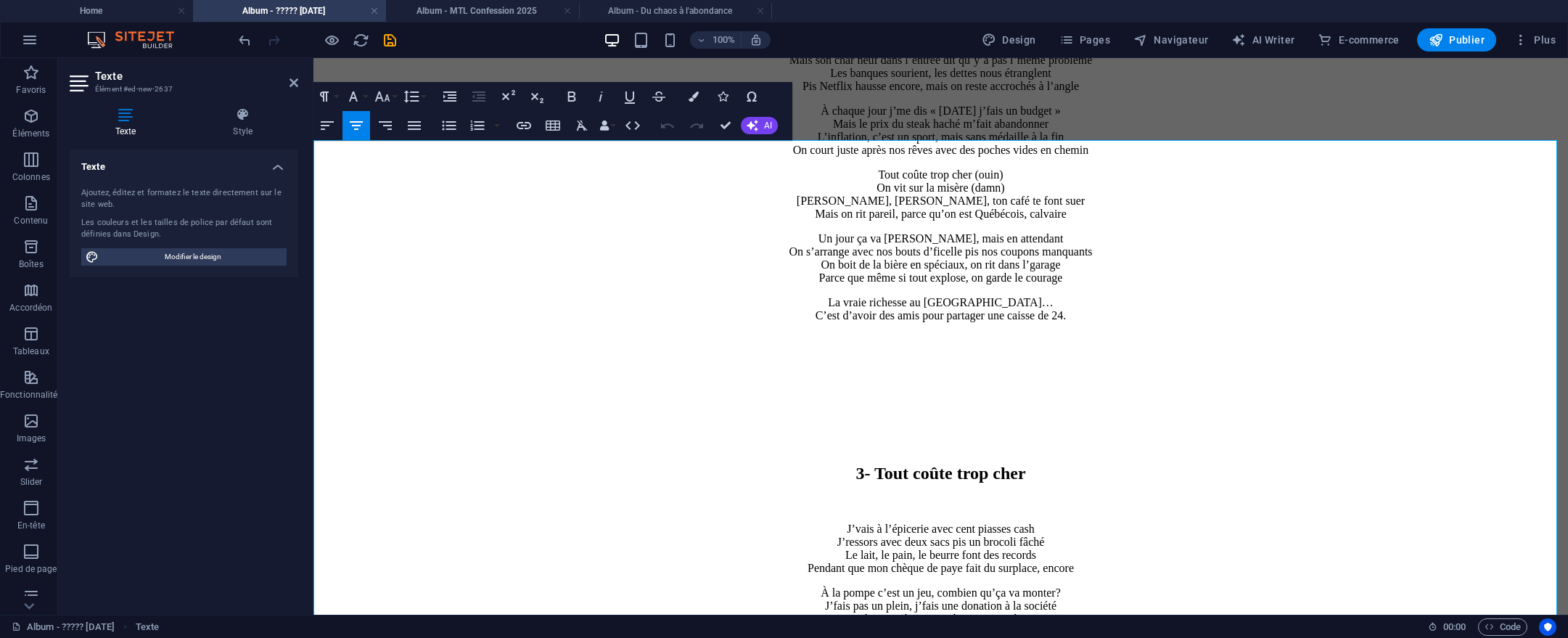
scroll to position [2625, 0]
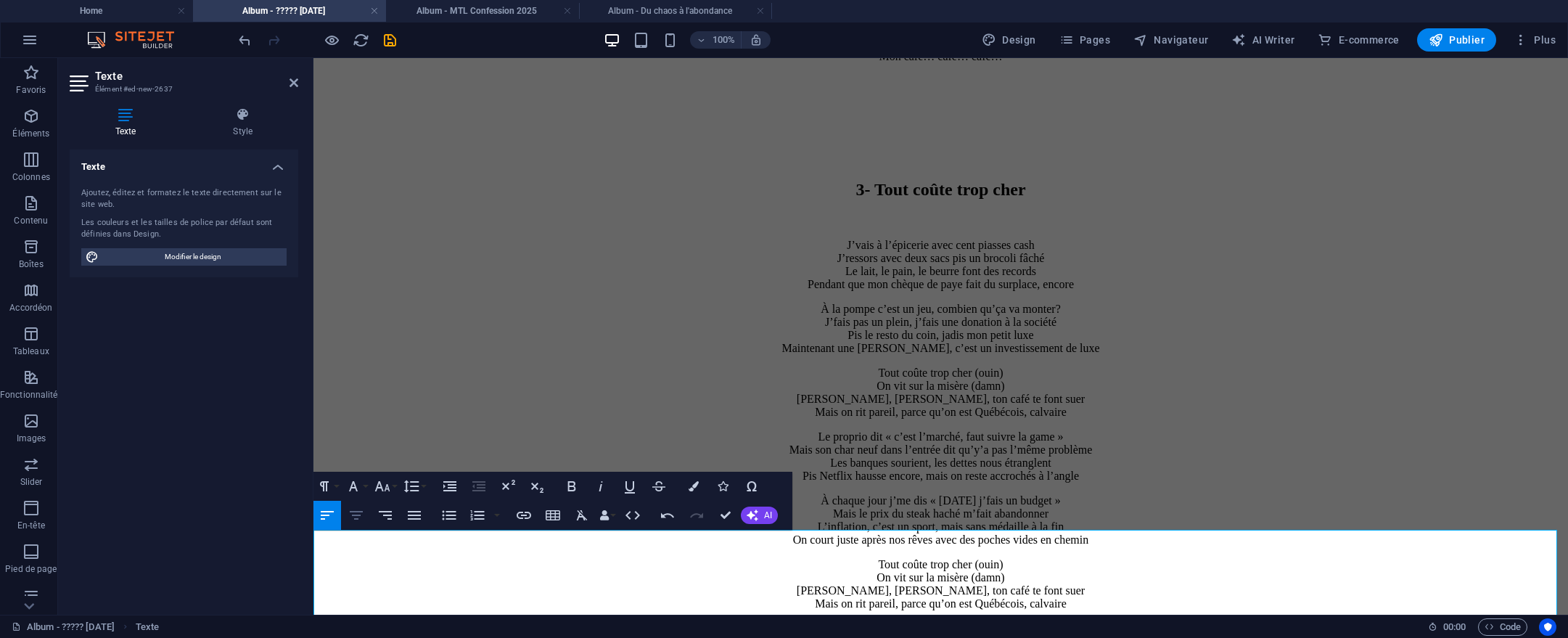
click at [359, 515] on icon "button" at bounding box center [356, 515] width 13 height 8
click at [350, 525] on button "[GEOGRAPHIC_DATA]" at bounding box center [357, 515] width 28 height 29
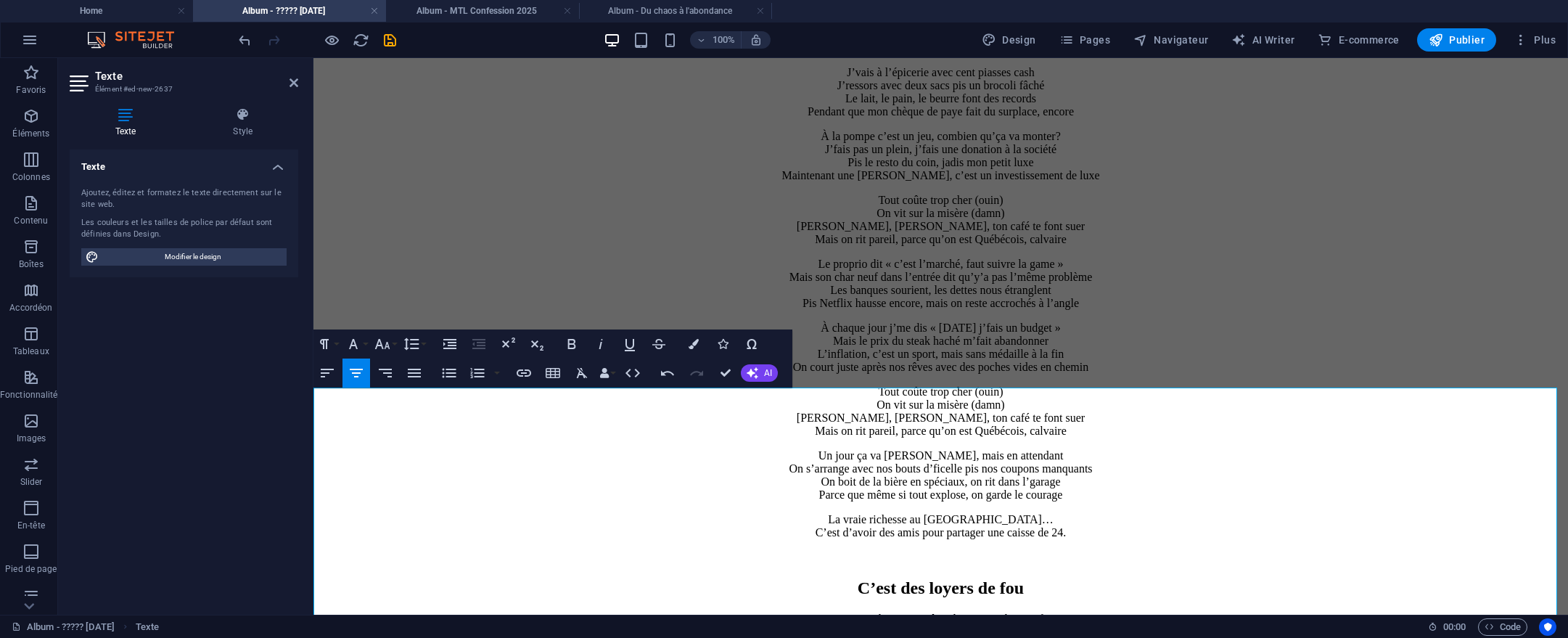
scroll to position [2859, 0]
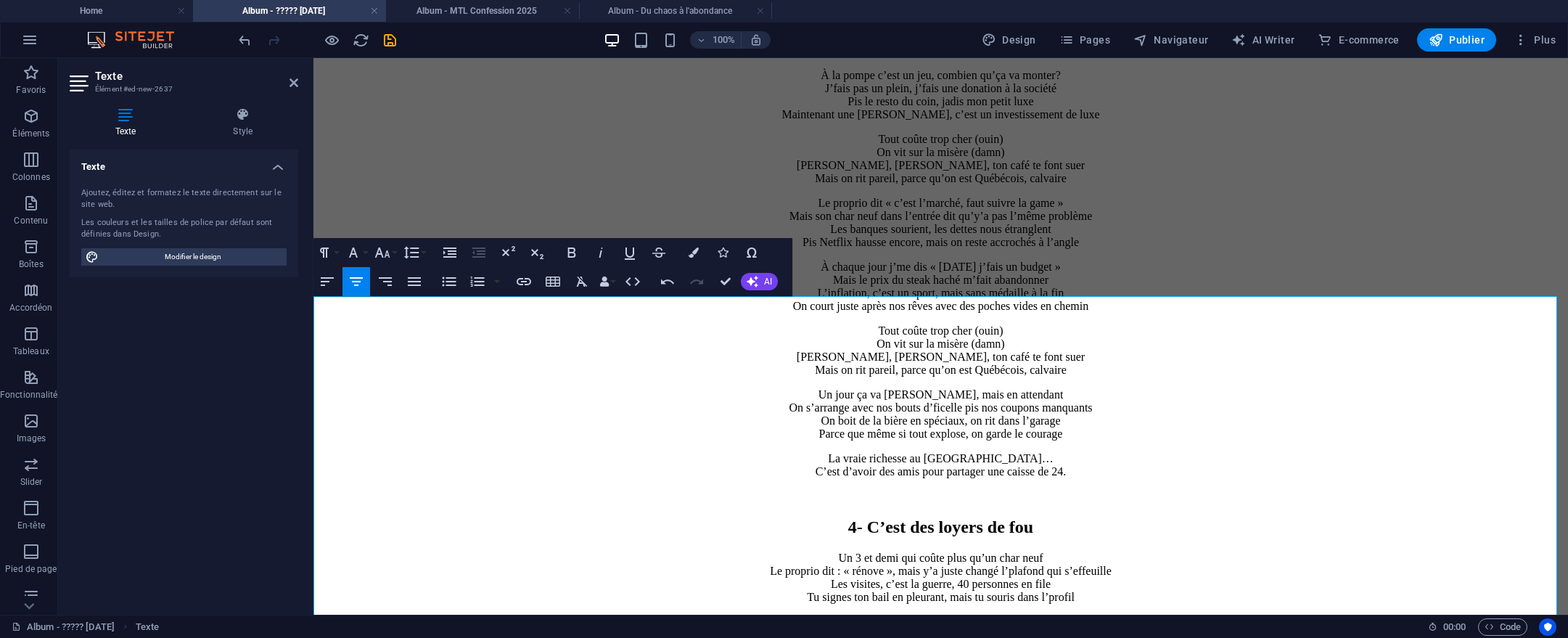
click at [797, 518] on h2 "4- C’est des loyers de fou" at bounding box center [940, 528] width 1243 height 20
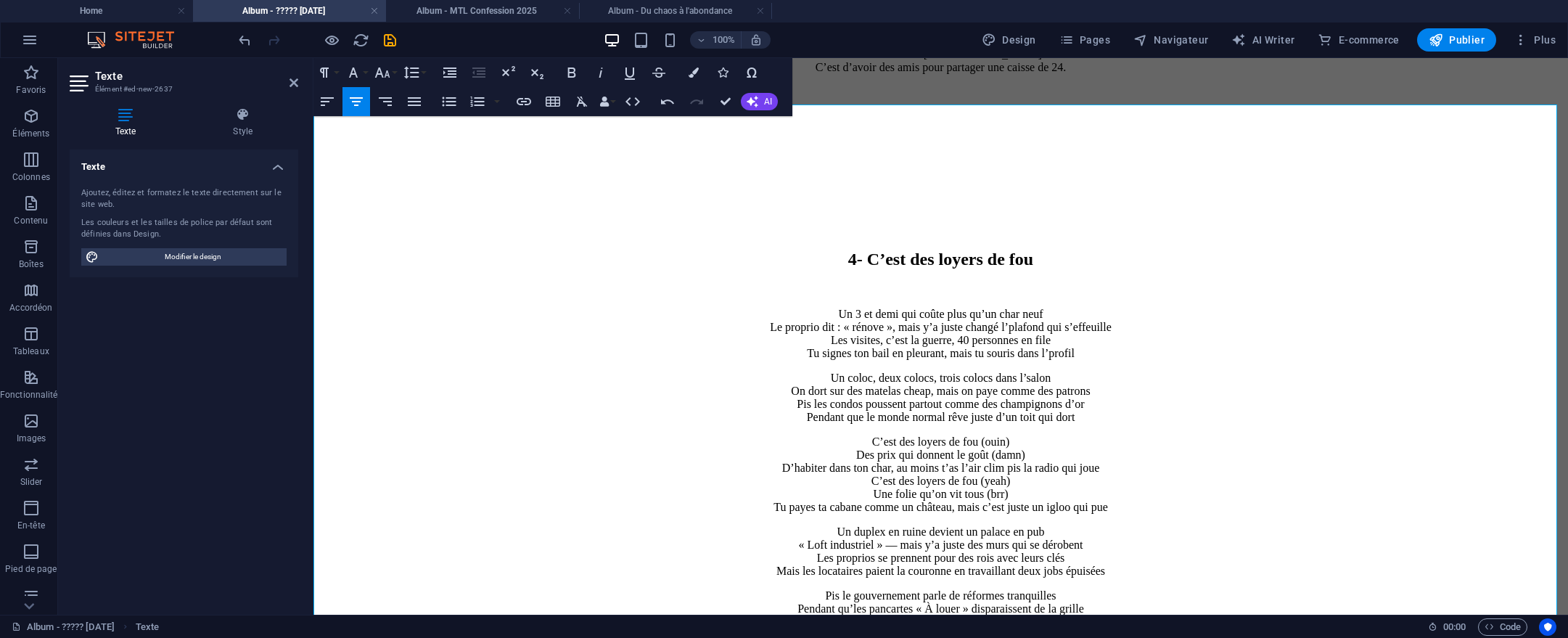
scroll to position [3348, 0]
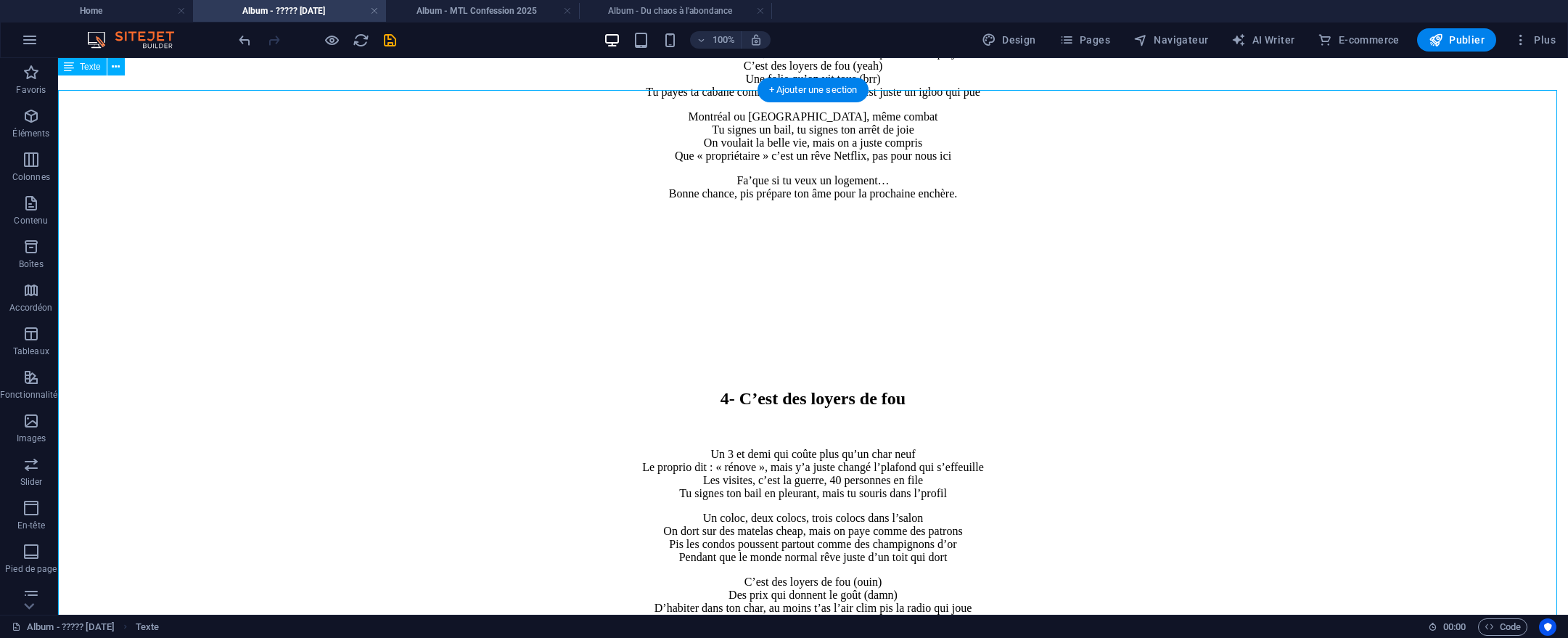
scroll to position [3851, 0]
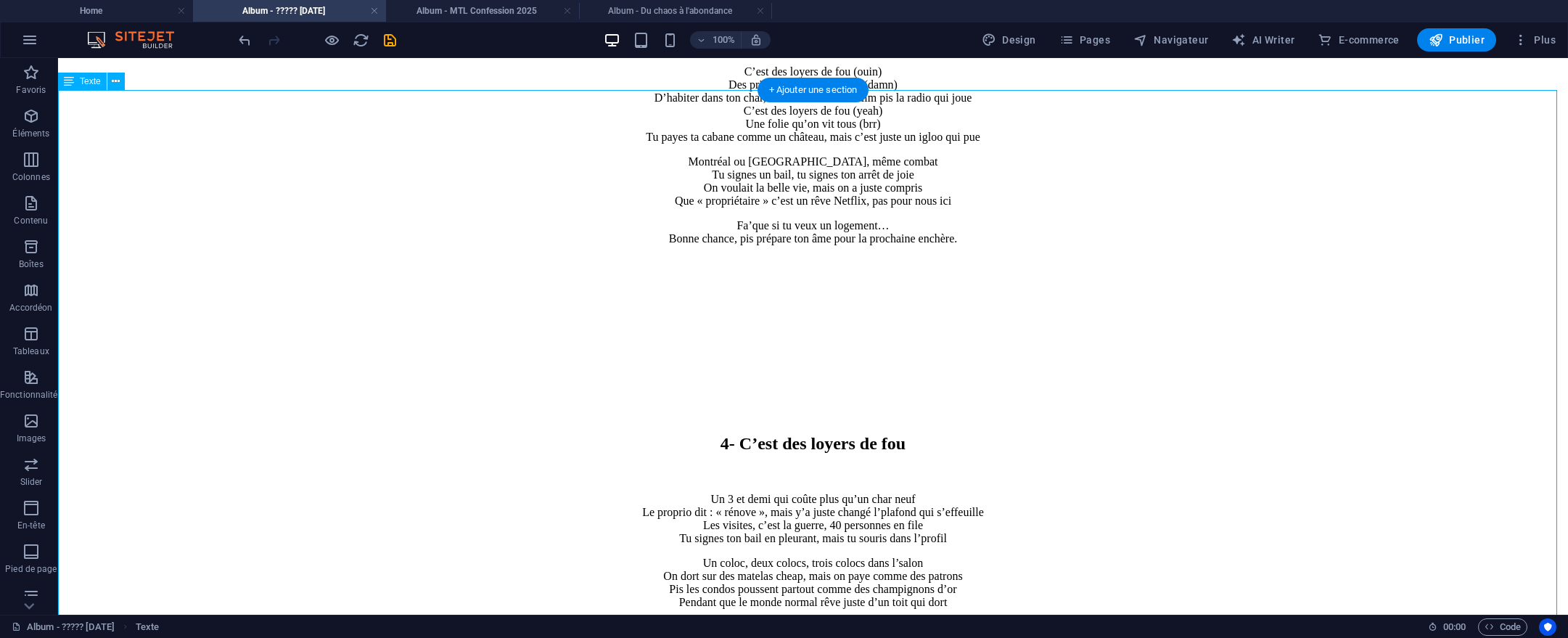
drag, startPoint x: 657, startPoint y: 215, endPoint x: 930, endPoint y: 225, distance: 273.2
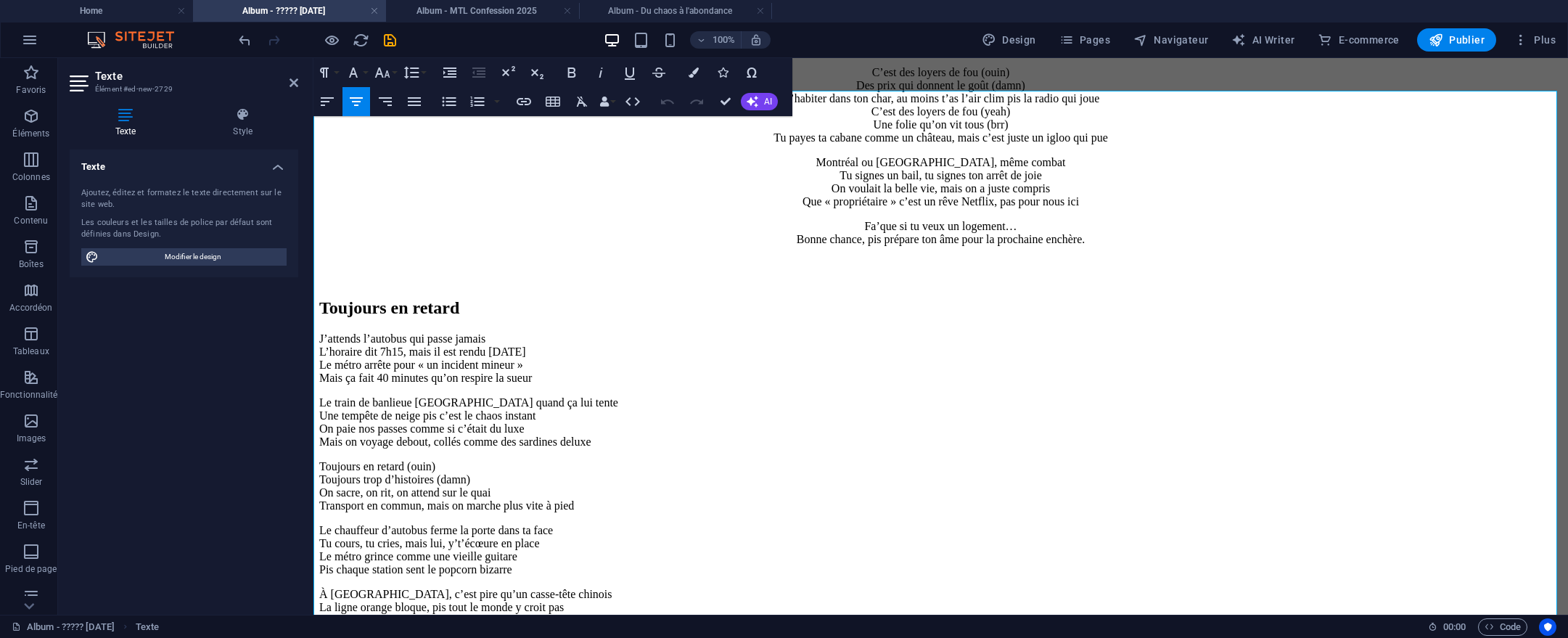
scroll to position [3411, 0]
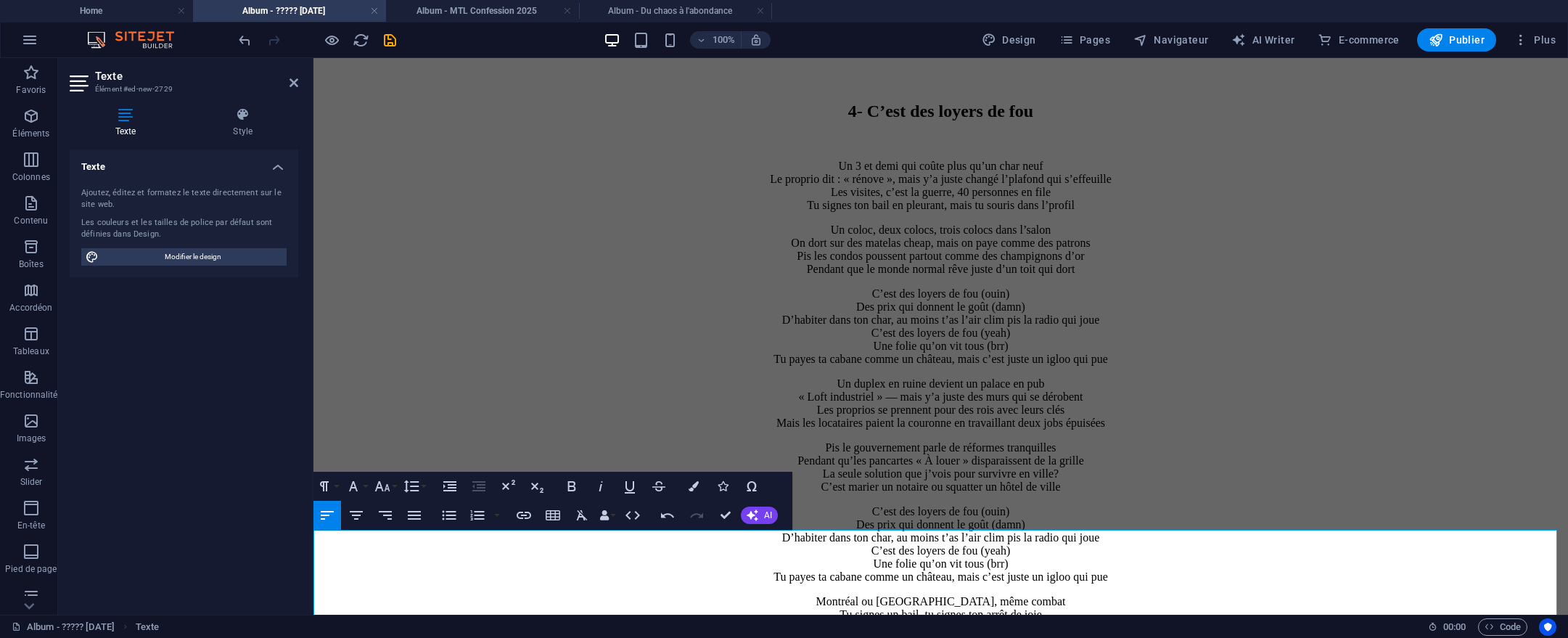
drag, startPoint x: 531, startPoint y: 542, endPoint x: 567, endPoint y: 570, distance: 45.6
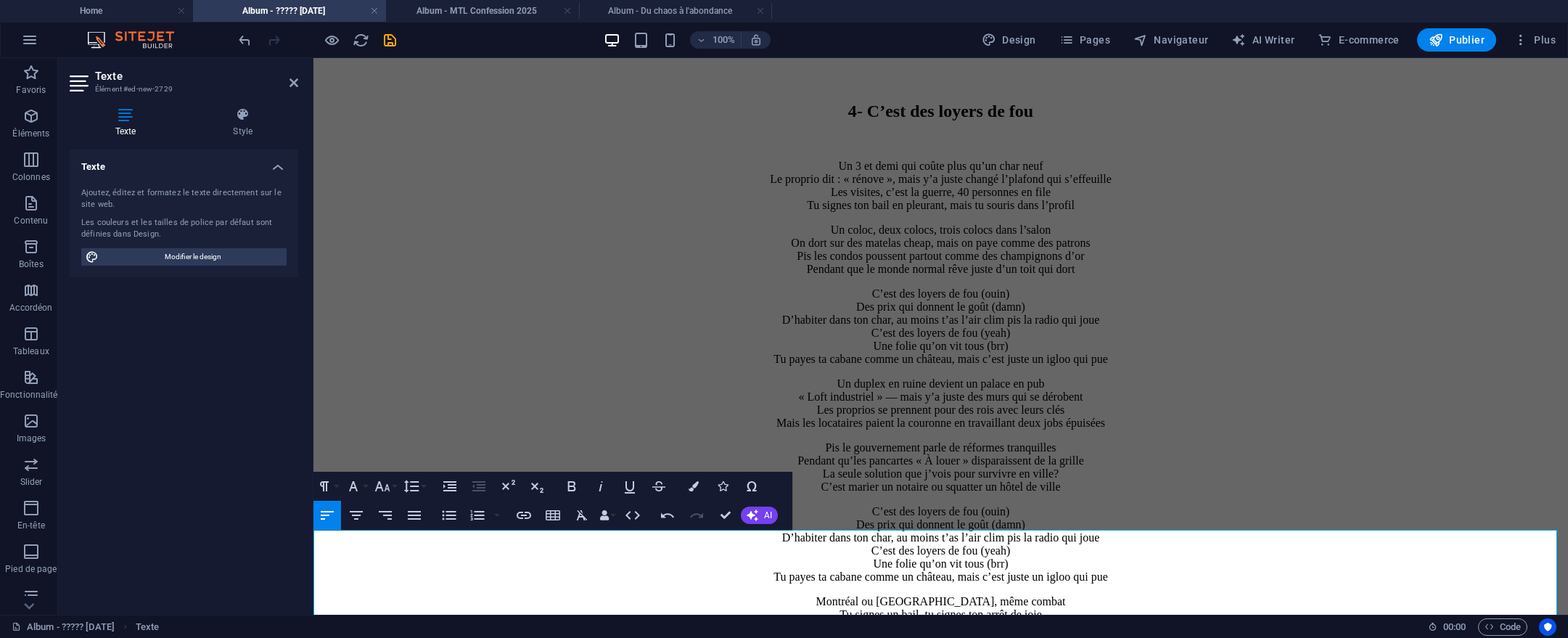
click at [356, 513] on icon "button" at bounding box center [356, 515] width 13 height 8
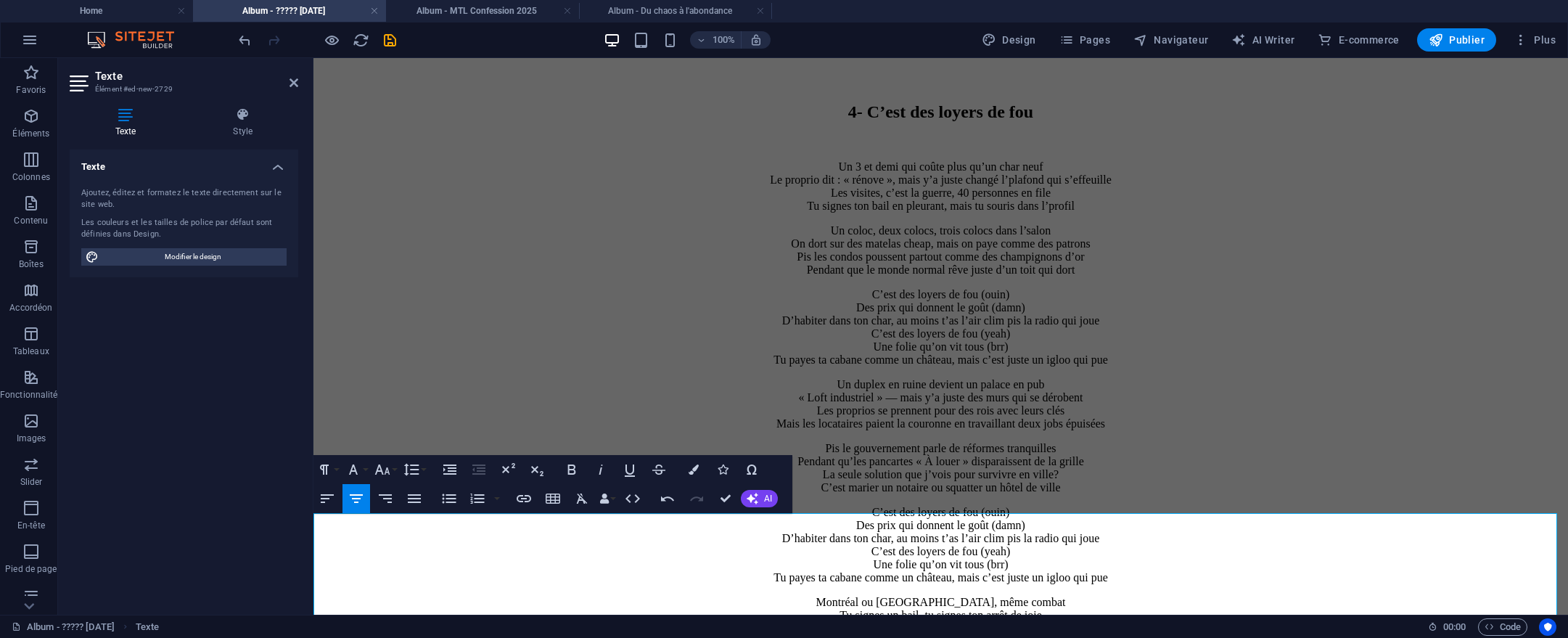
scroll to position [3428, 0]
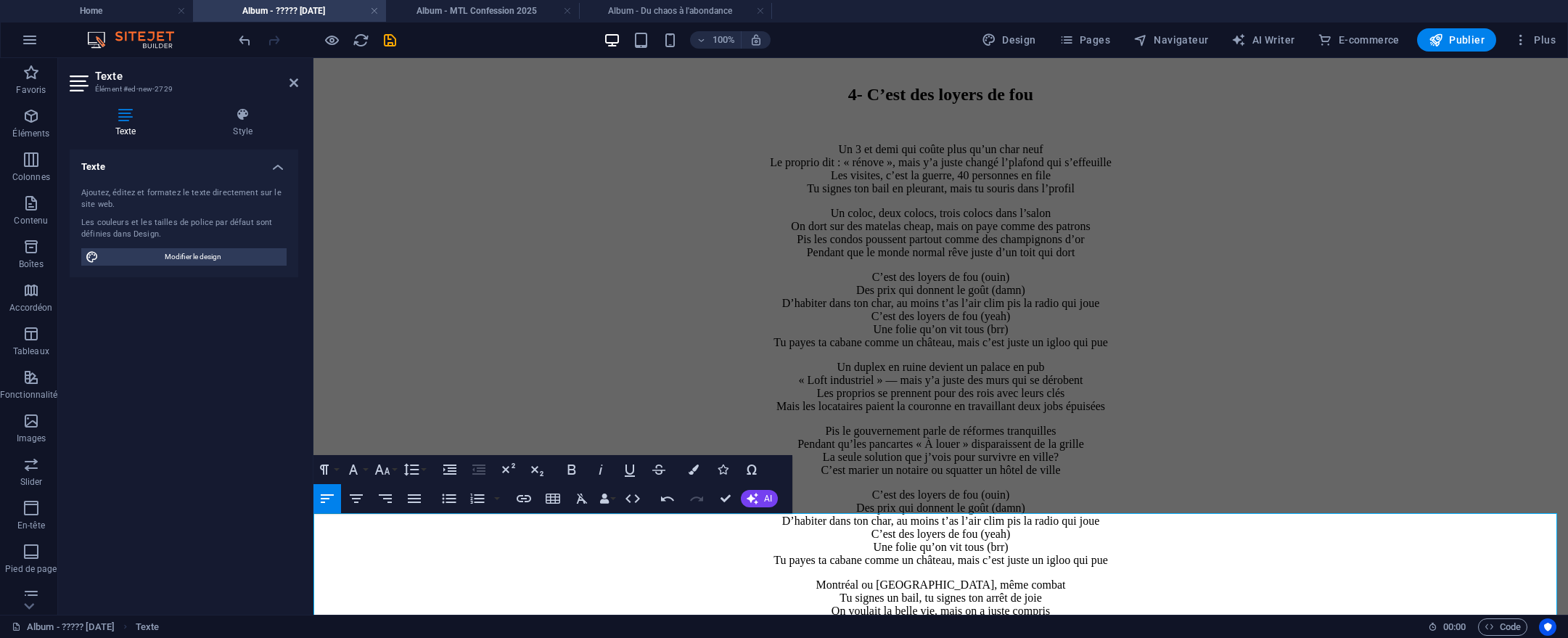
drag, startPoint x: 793, startPoint y: 531, endPoint x: 806, endPoint y: 525, distance: 14.3
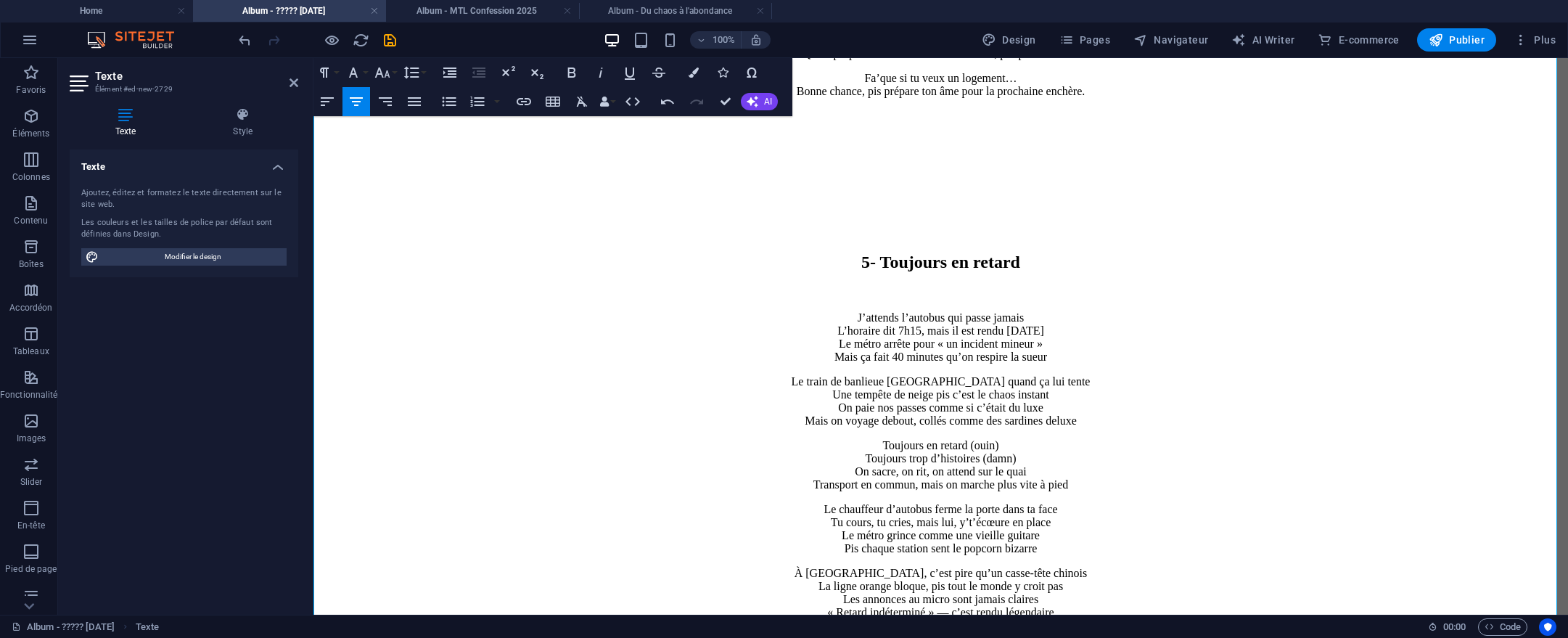
scroll to position [4036, 0]
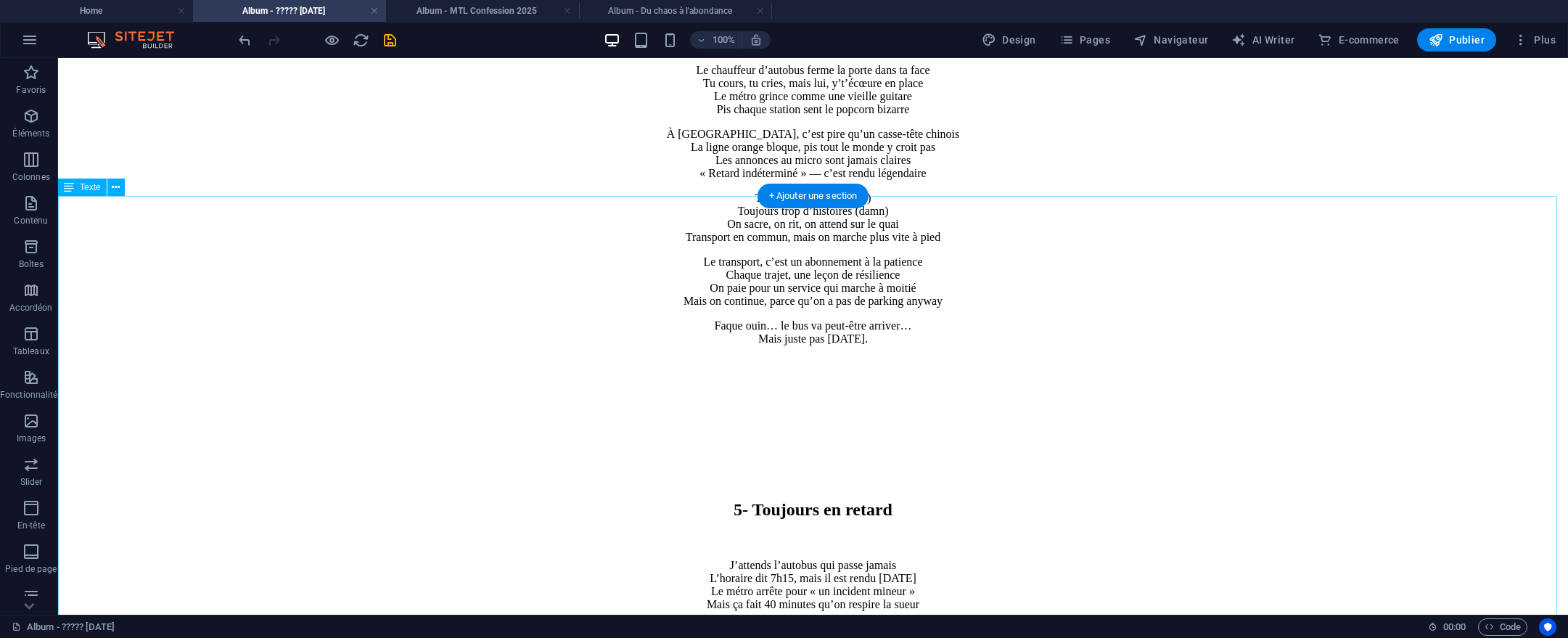
scroll to position [4445, 0]
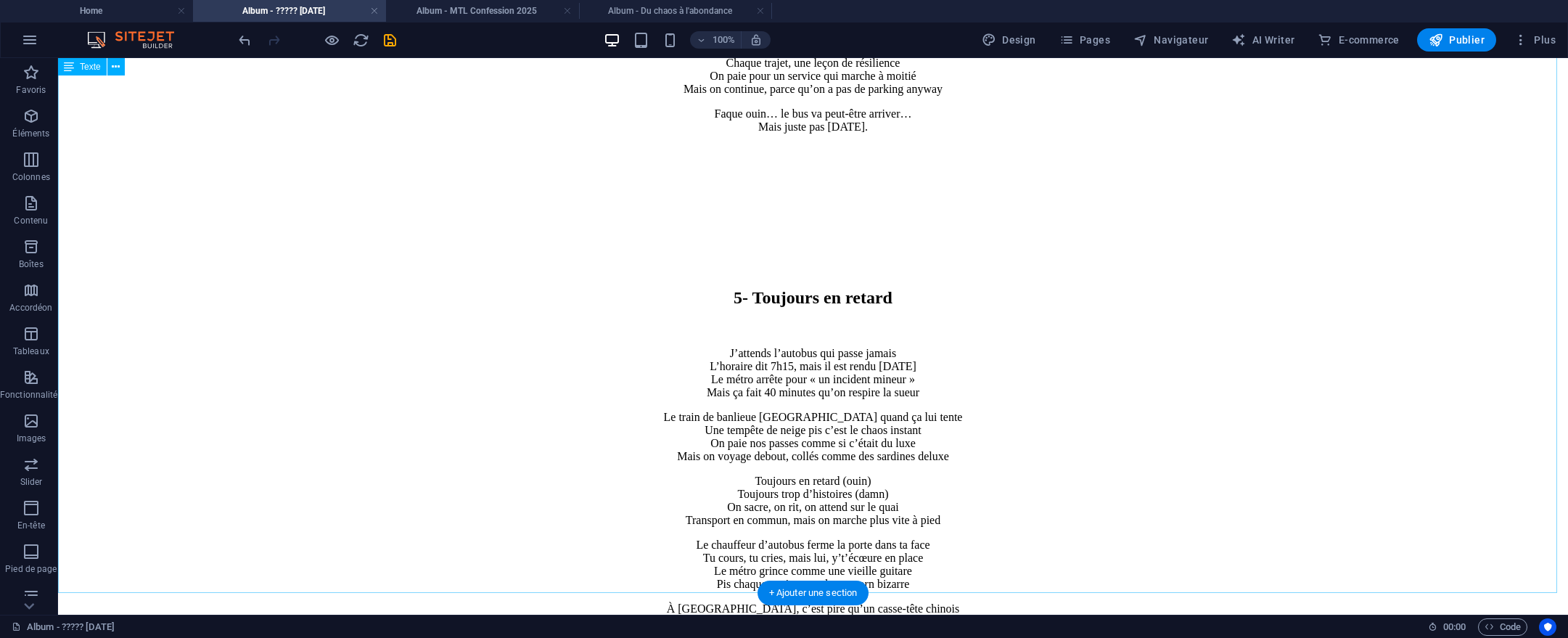
scroll to position [4619, 0]
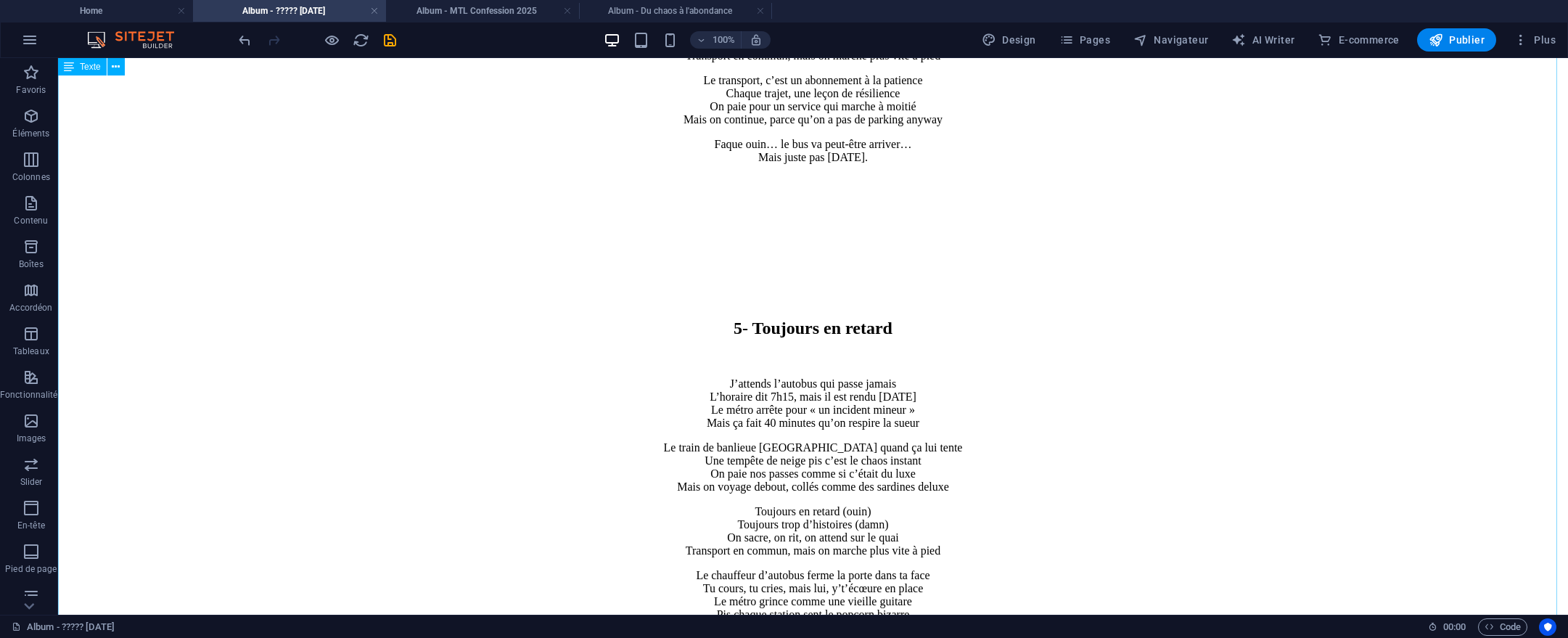
click at [689, 216] on div "5- Toujours en retard J’attends l’autobus qui passe jamais L’horaire dit 7h15, …" at bounding box center [813, 552] width 1498 height 672
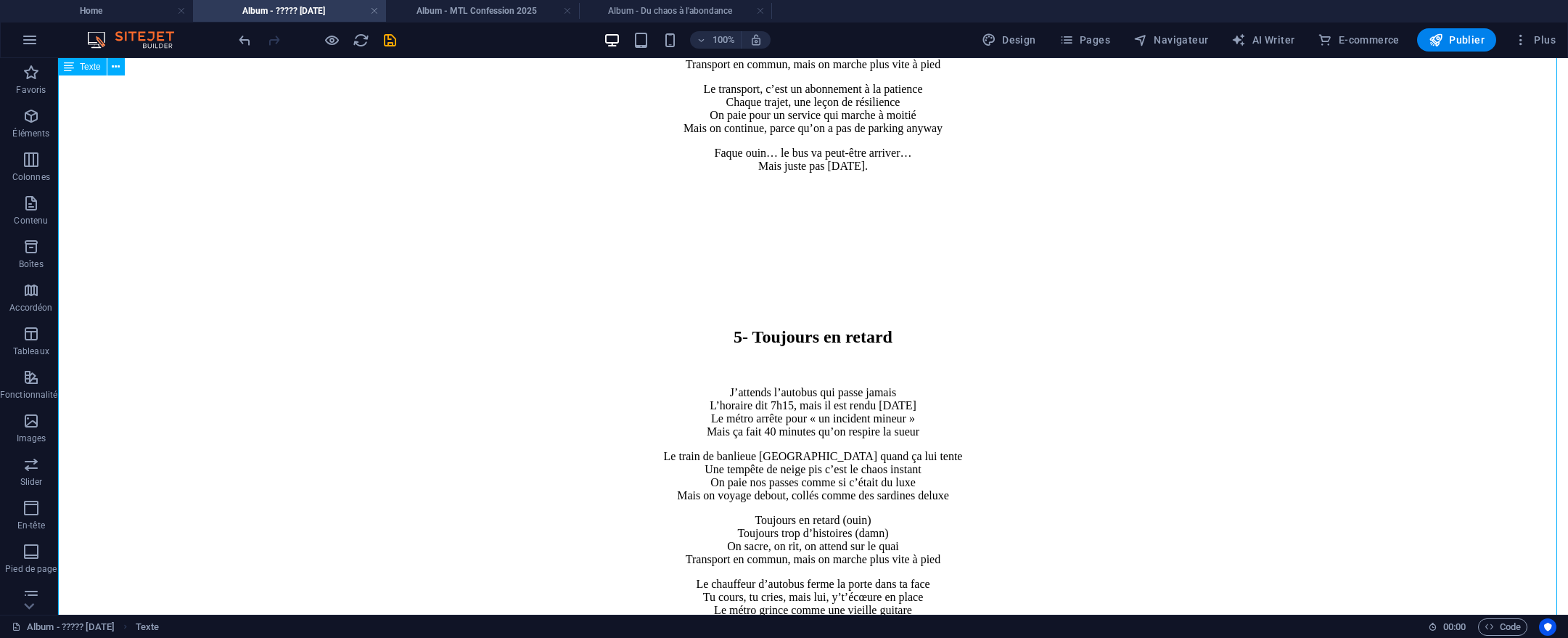
drag, startPoint x: 684, startPoint y: 109, endPoint x: 986, endPoint y: 146, distance: 304.3
click at [986, 225] on div "5- Toujours en retard J’attends l’autobus qui passe jamais L’horaire dit 7h15, …" at bounding box center [813, 561] width 1498 height 672
click at [987, 225] on div "5- Toujours en retard J’attends l’autobus qui passe jamais L’horaire dit 7h15, …" at bounding box center [813, 561] width 1498 height 672
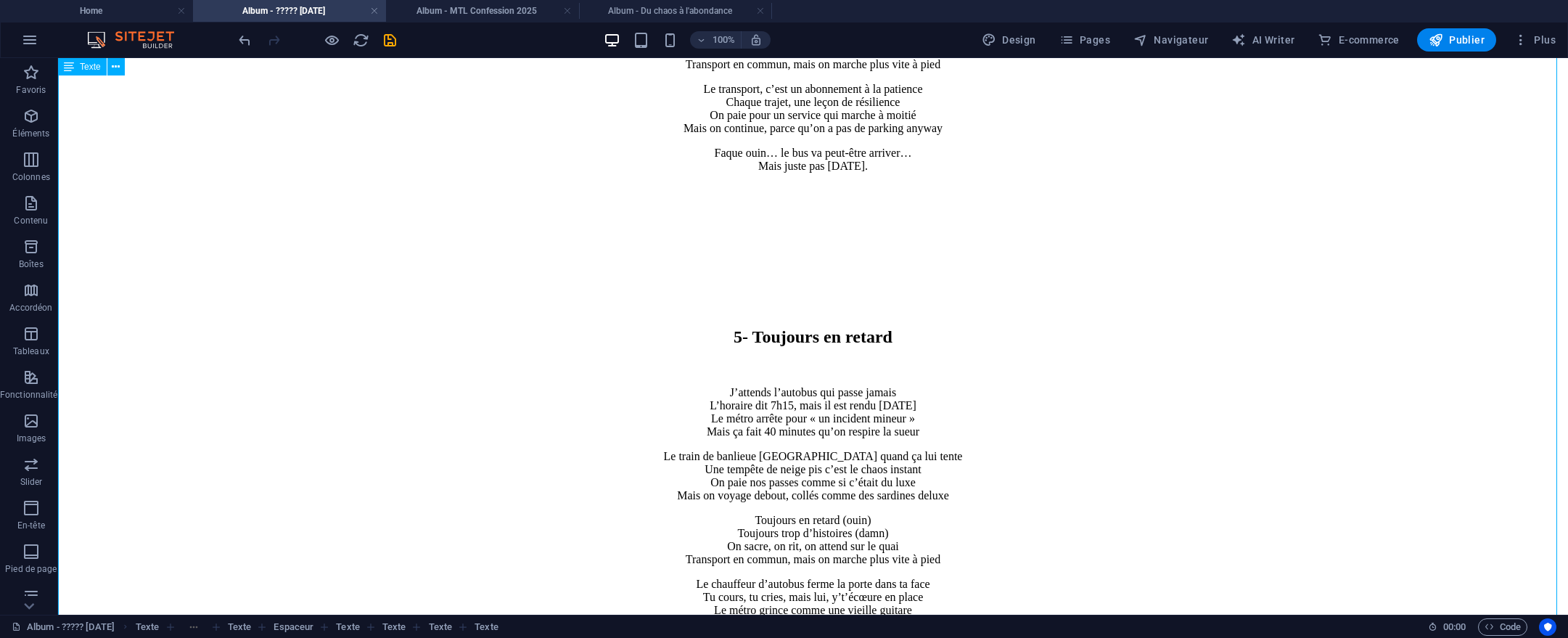
click at [774, 225] on div "5- Toujours en retard J’attends l’autobus qui passe jamais L’horaire dit 7h15, …" at bounding box center [813, 561] width 1498 height 672
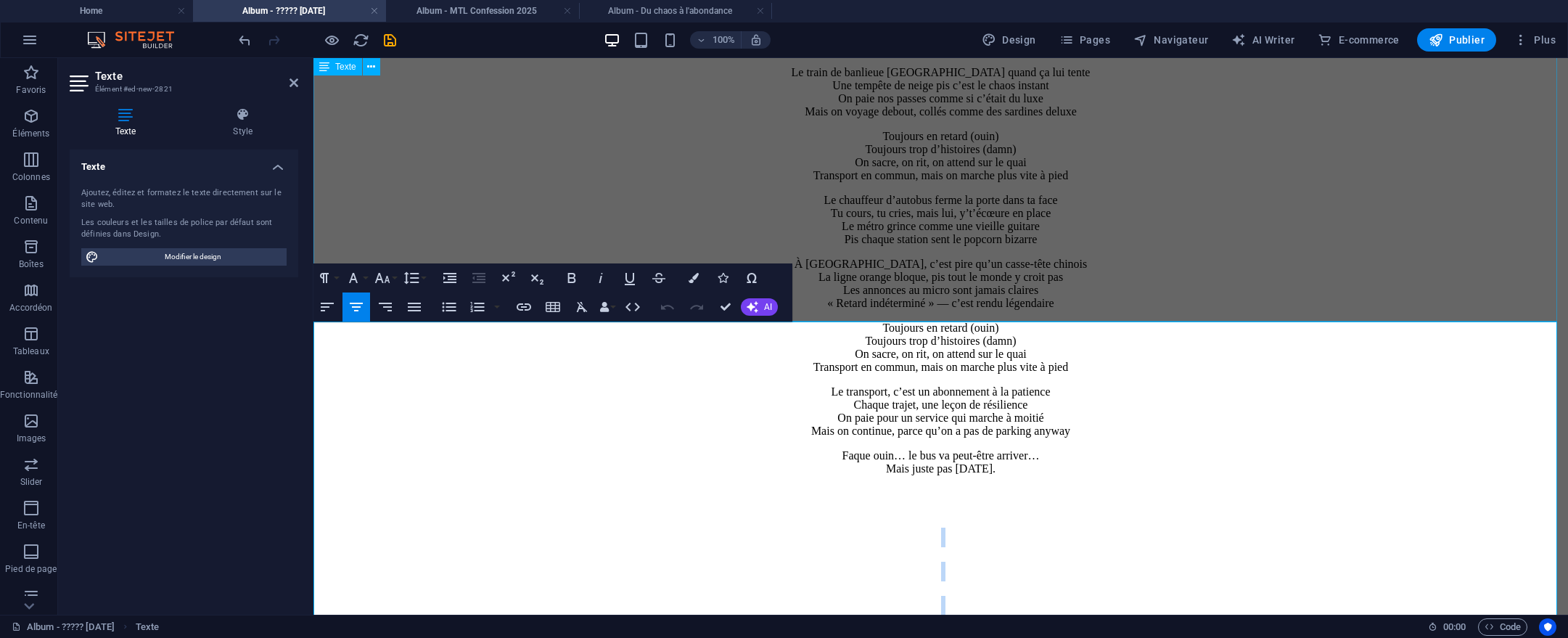
scroll to position [4099, 0]
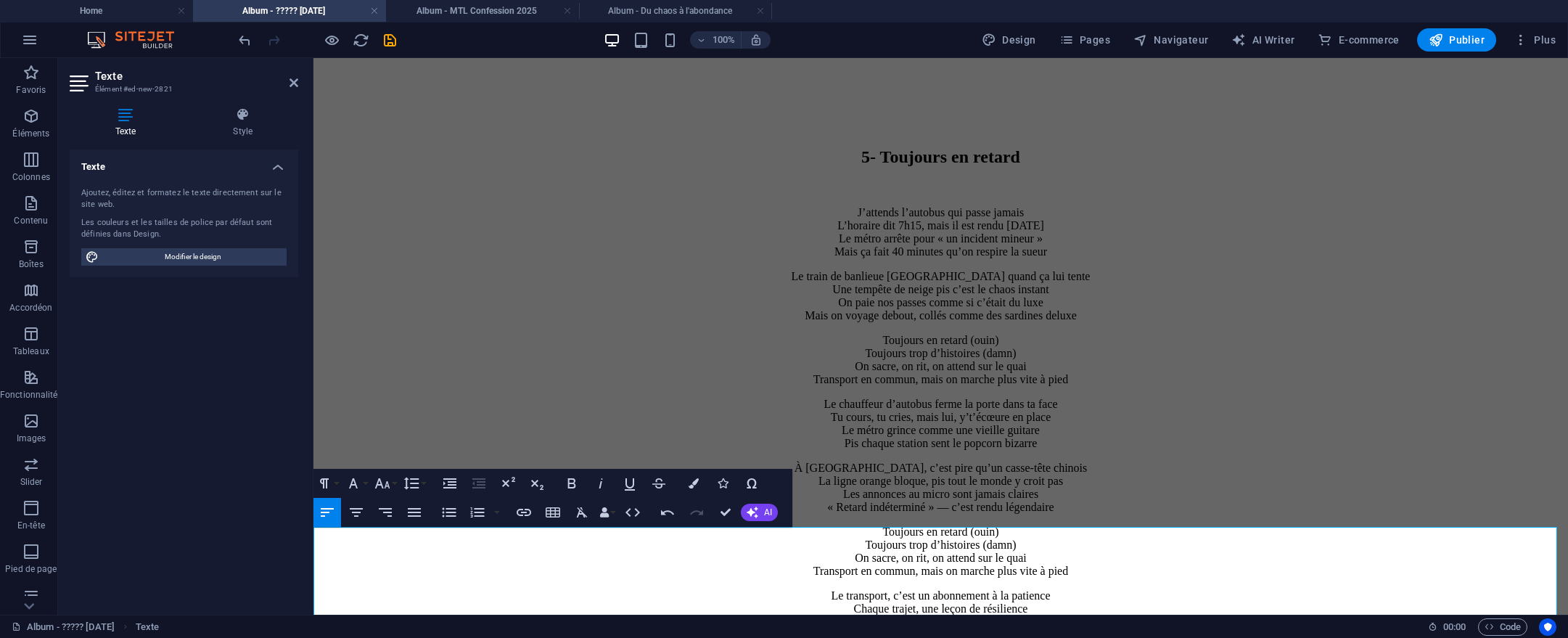
scroll to position [4111, 0]
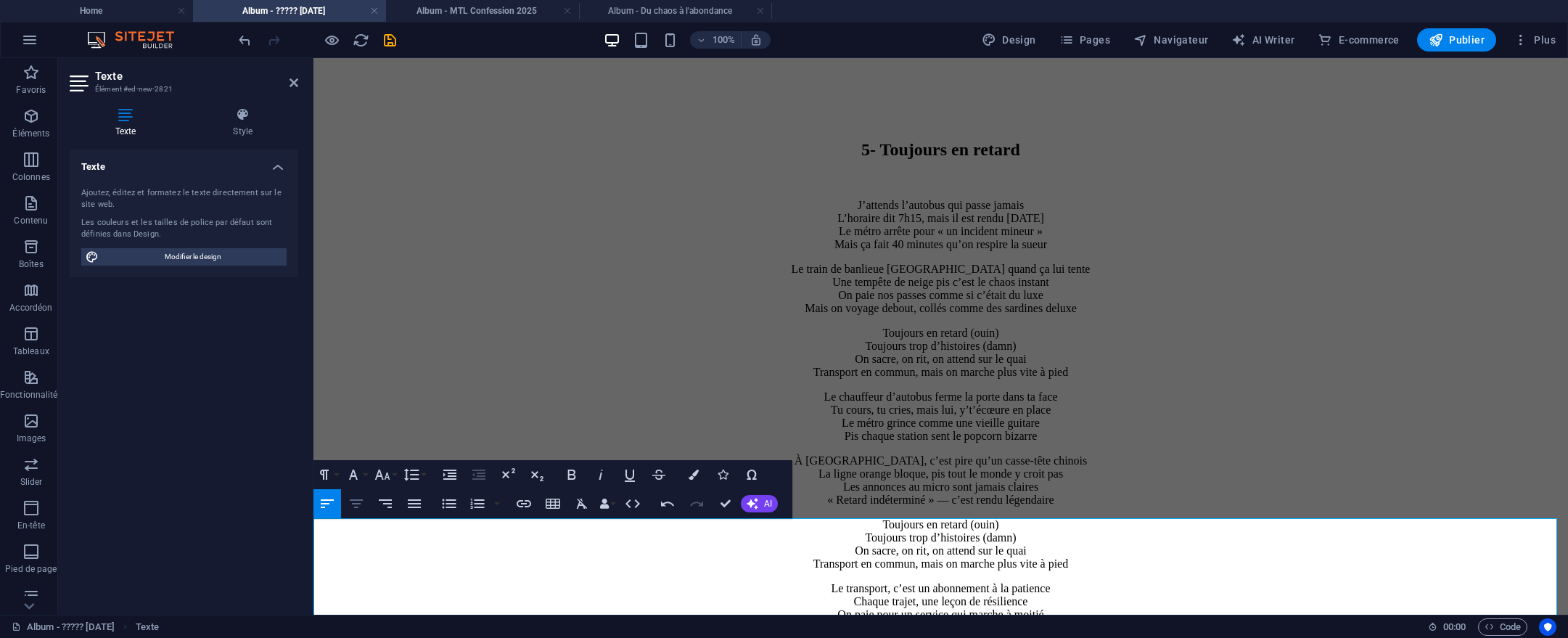
click at [357, 510] on icon "button" at bounding box center [356, 503] width 18 height 18
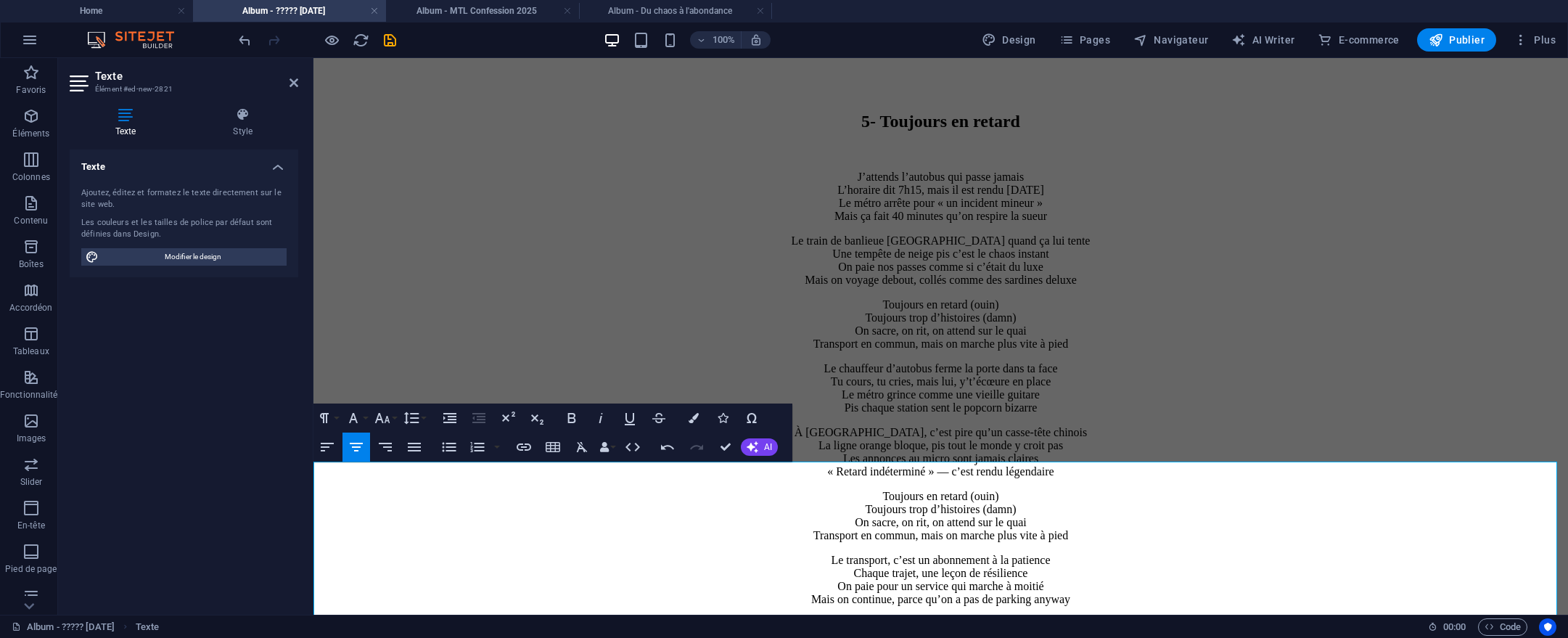
scroll to position [4195, 0]
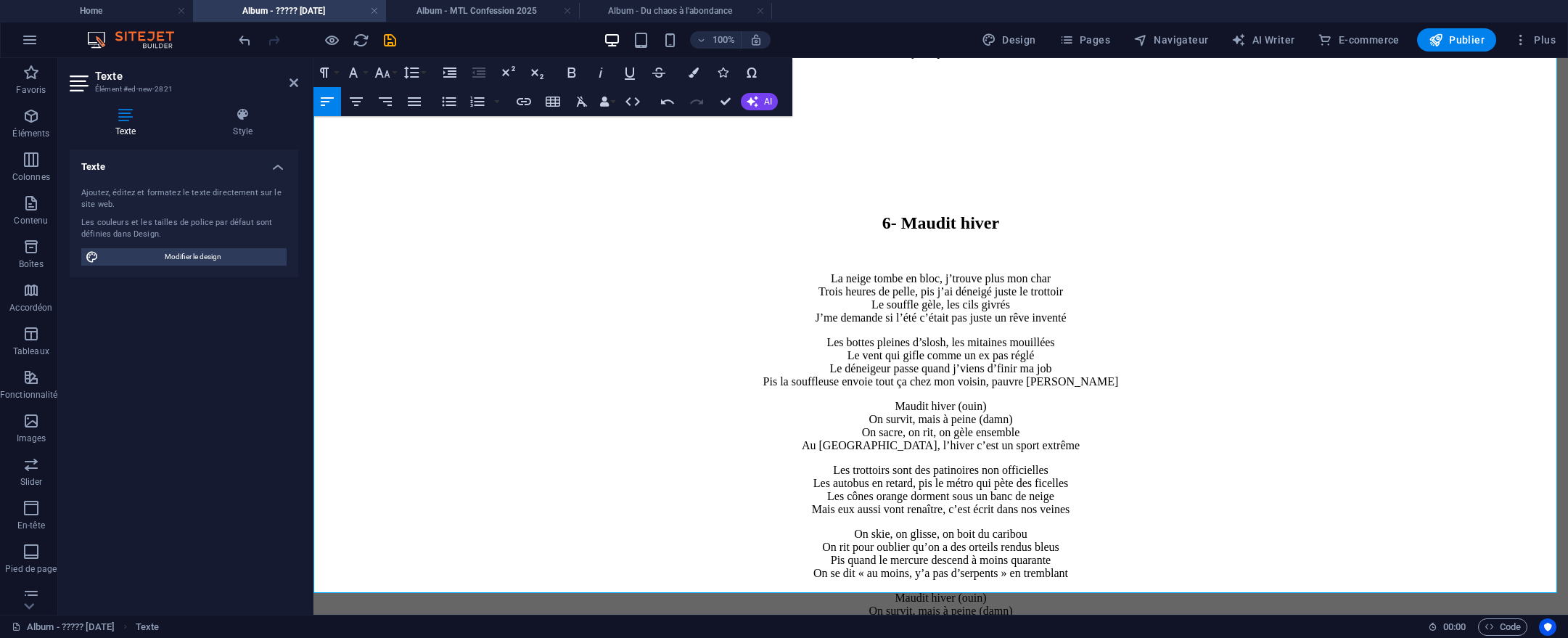
click at [1231, 591] on p "Maudit hiver (ouin) On survit, mais à peine (damn) On sacre, on rit, on gèle en…" at bounding box center [940, 617] width 1243 height 52
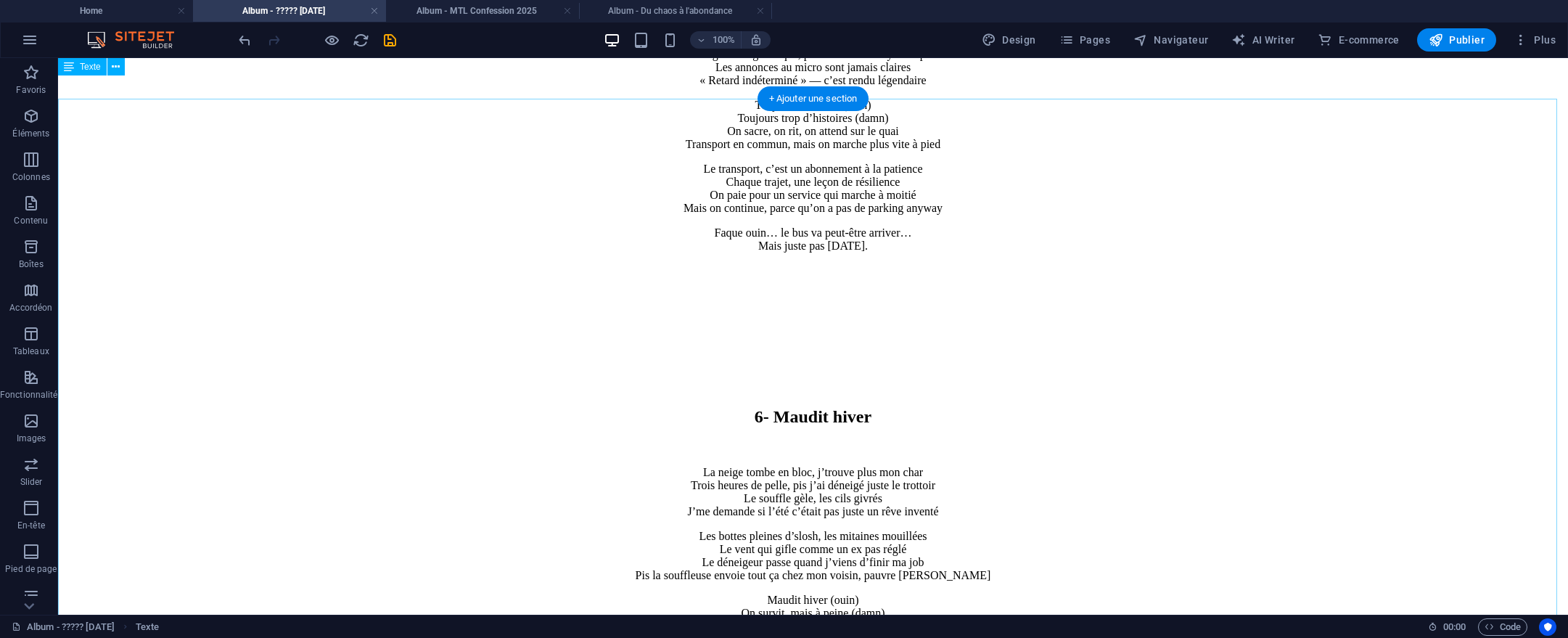
scroll to position [4530, 0]
click at [793, 305] on div "6- Maudit hiver La neige tombe en bloc, j’trouve plus mon char Trois heures de …" at bounding box center [813, 641] width 1498 height 672
click at [792, 305] on div "6- Maudit hiver La neige tombe en bloc, j’trouve plus mon char Trois heures de …" at bounding box center [813, 641] width 1498 height 672
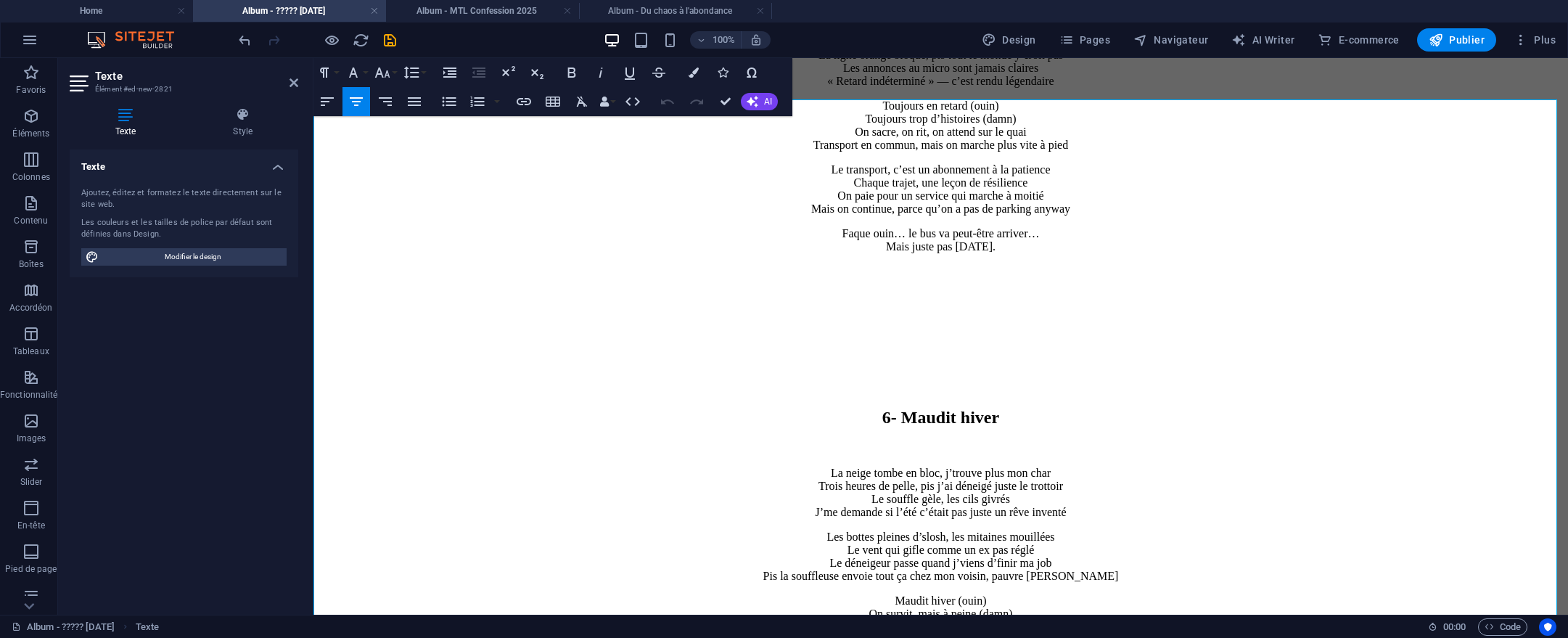
click at [887, 408] on h2 "6- Maudit hiver" at bounding box center [940, 418] width 1243 height 20
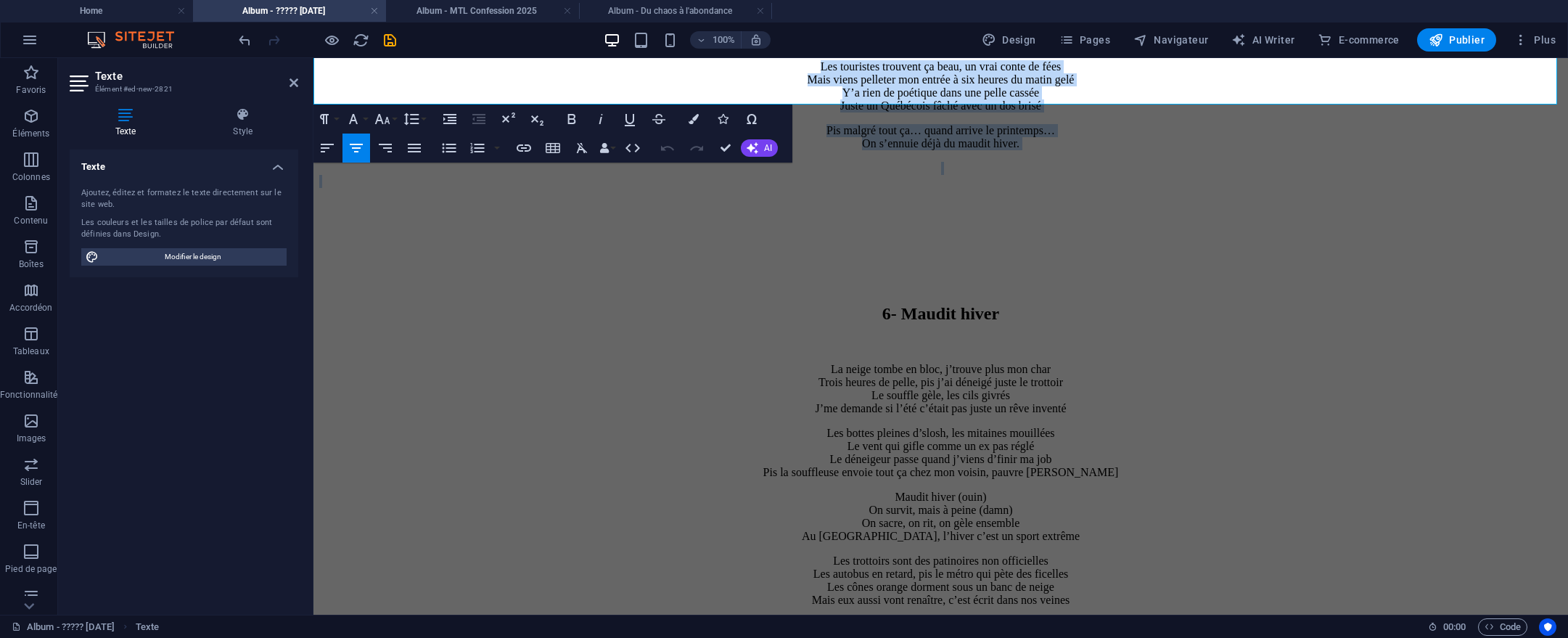
drag, startPoint x: 883, startPoint y: 196, endPoint x: 1036, endPoint y: 601, distance: 432.9
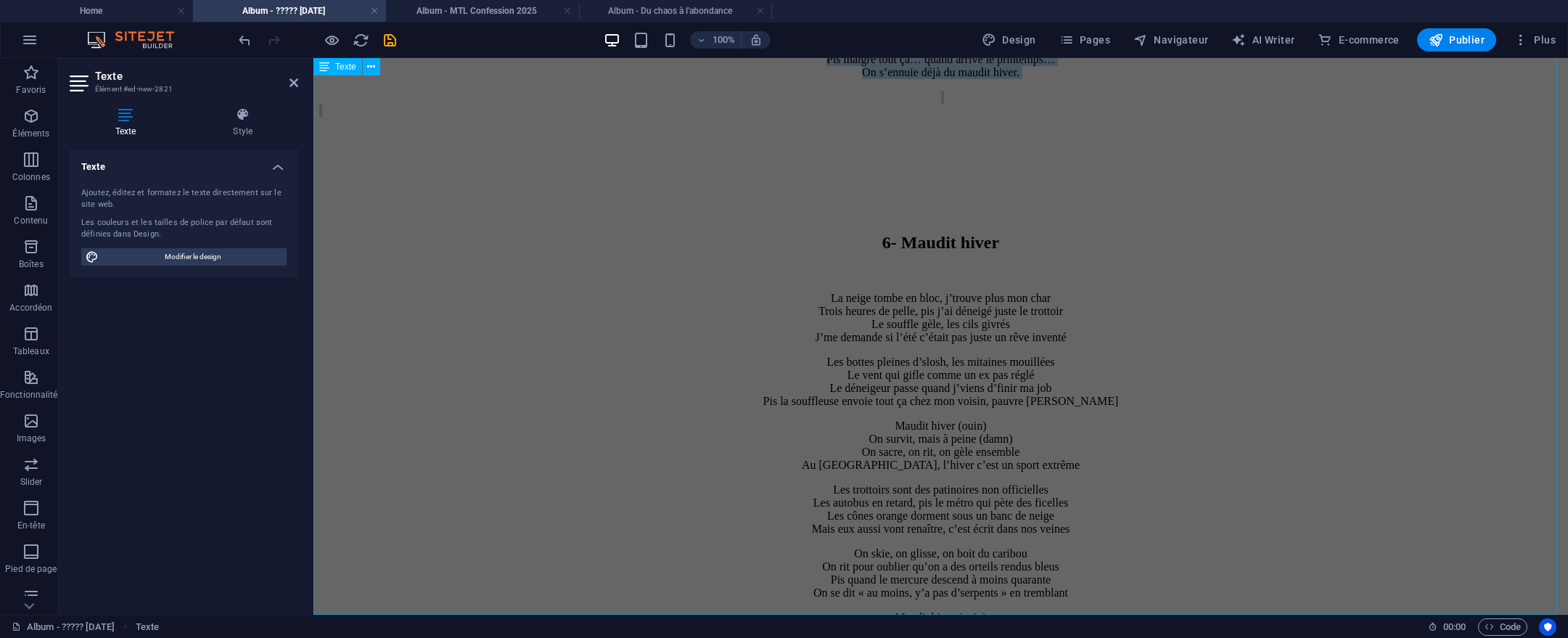
scroll to position [5412, 0]
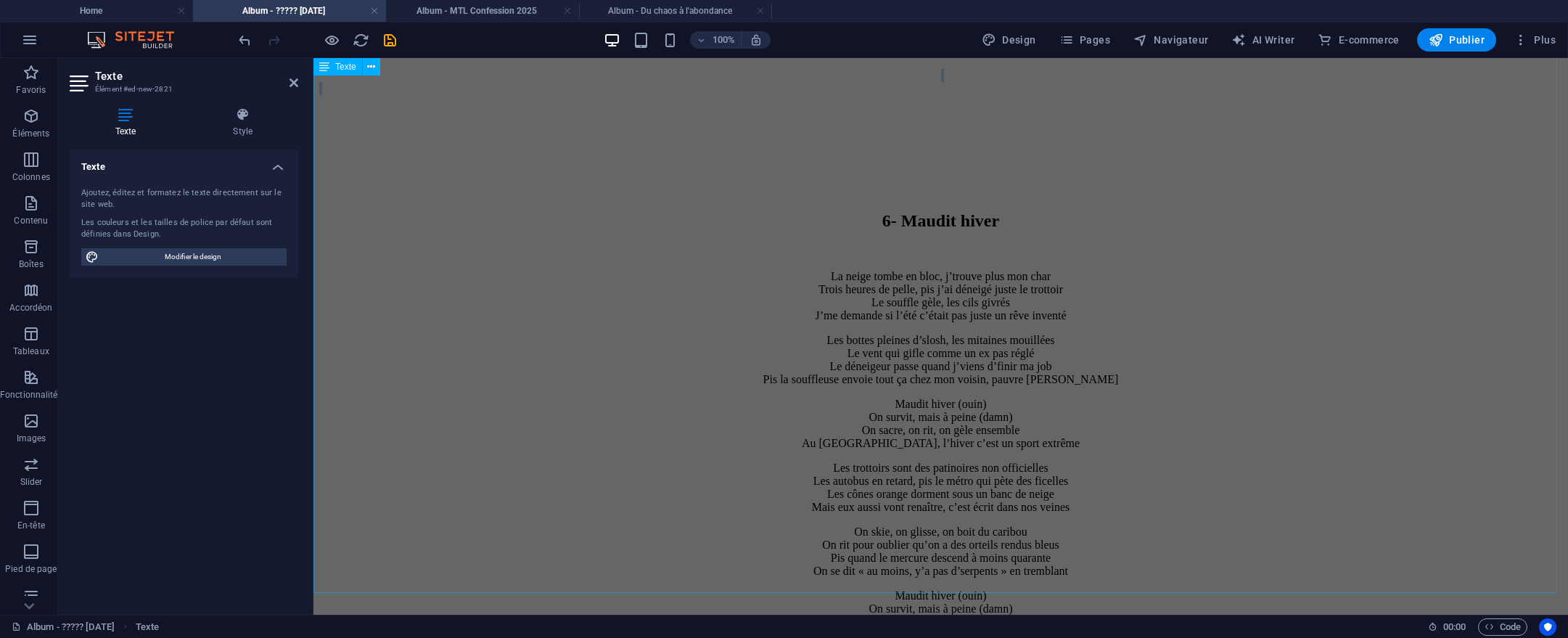
click at [1291, 186] on div "6- Maudit hiver La neige tombe en bloc, j’trouve plus mon char Trois heures de …" at bounding box center [940, 445] width 1243 height 672
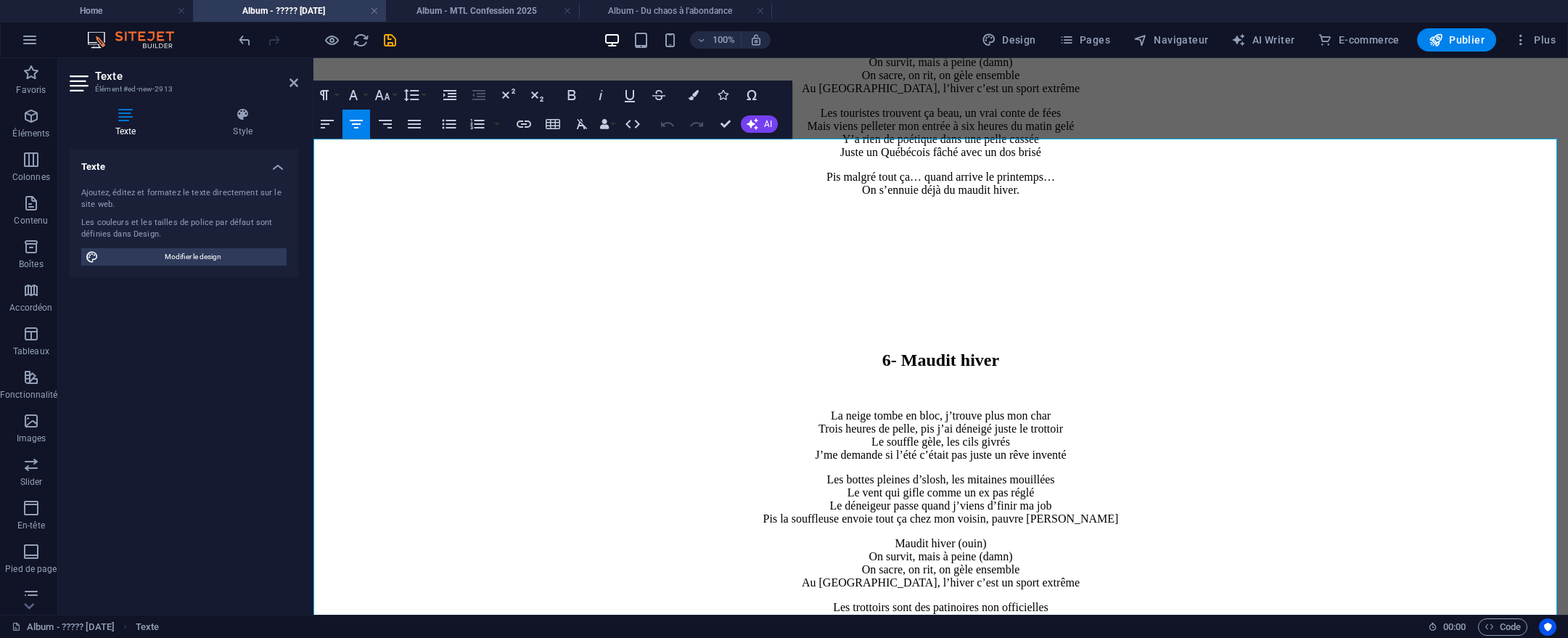
scroll to position [5335, 0]
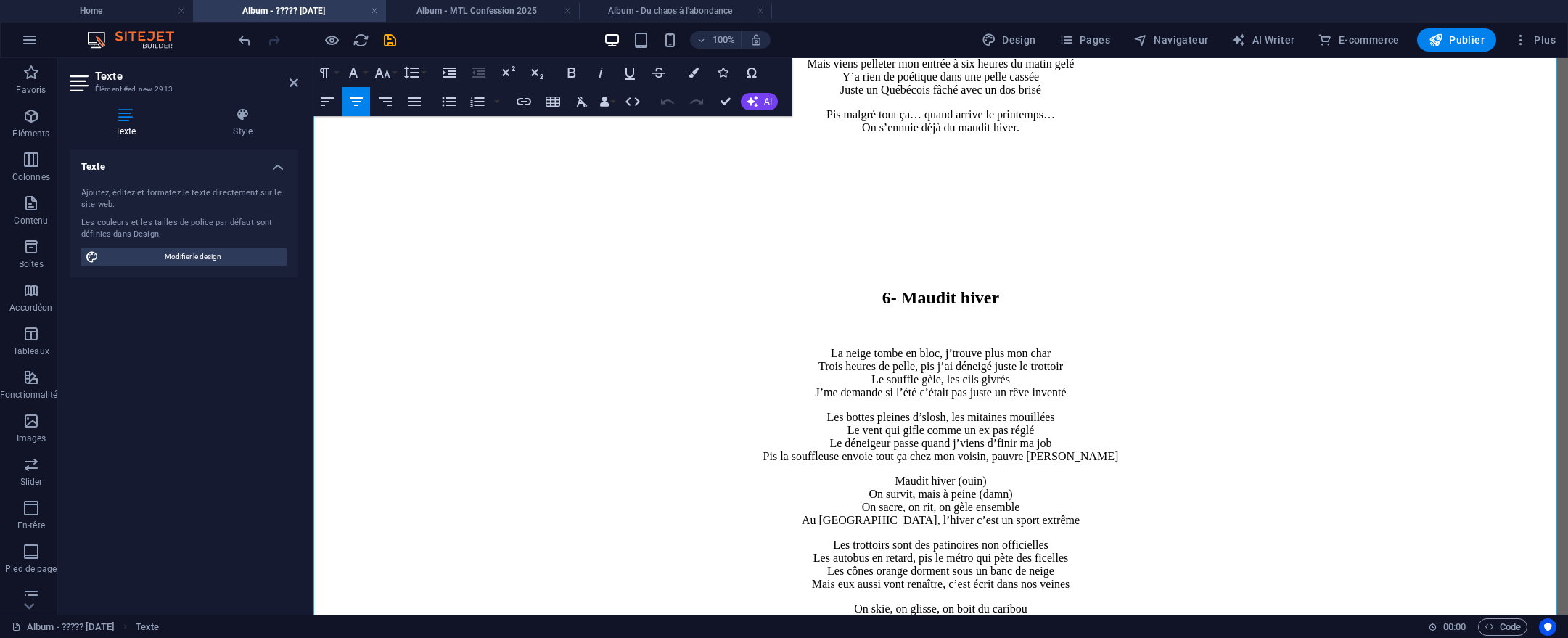
click at [1001, 411] on p "Les bottes pleines d’slosh, les mitaines mouillées Le vent qui gifle comme un e…" at bounding box center [940, 437] width 1243 height 52
click at [931, 347] on p "La neige tombe en bloc, j’trouve plus mon char Trois heures de pelle, pis j’ai …" at bounding box center [940, 373] width 1243 height 52
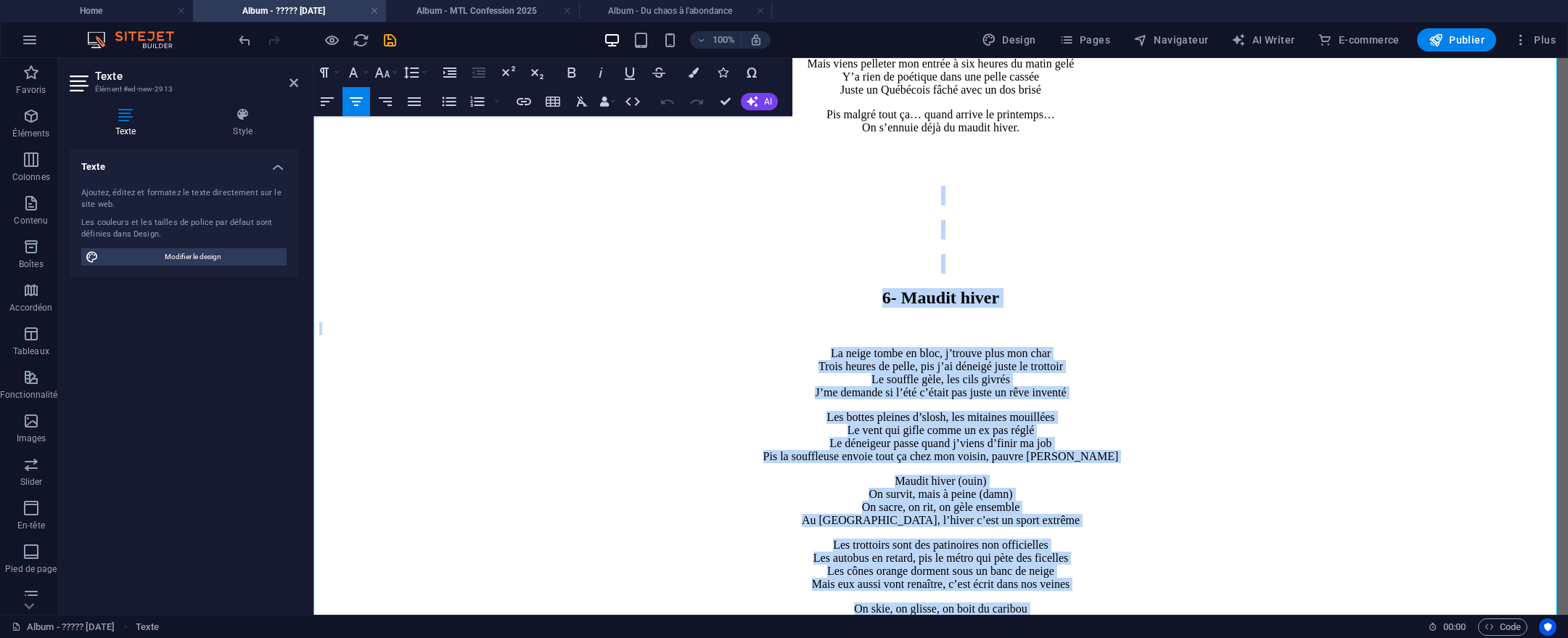
click at [1131, 411] on p "Les bottes pleines d’slosh, les mitaines mouillées Le vent qui gifle comme un e…" at bounding box center [940, 437] width 1243 height 52
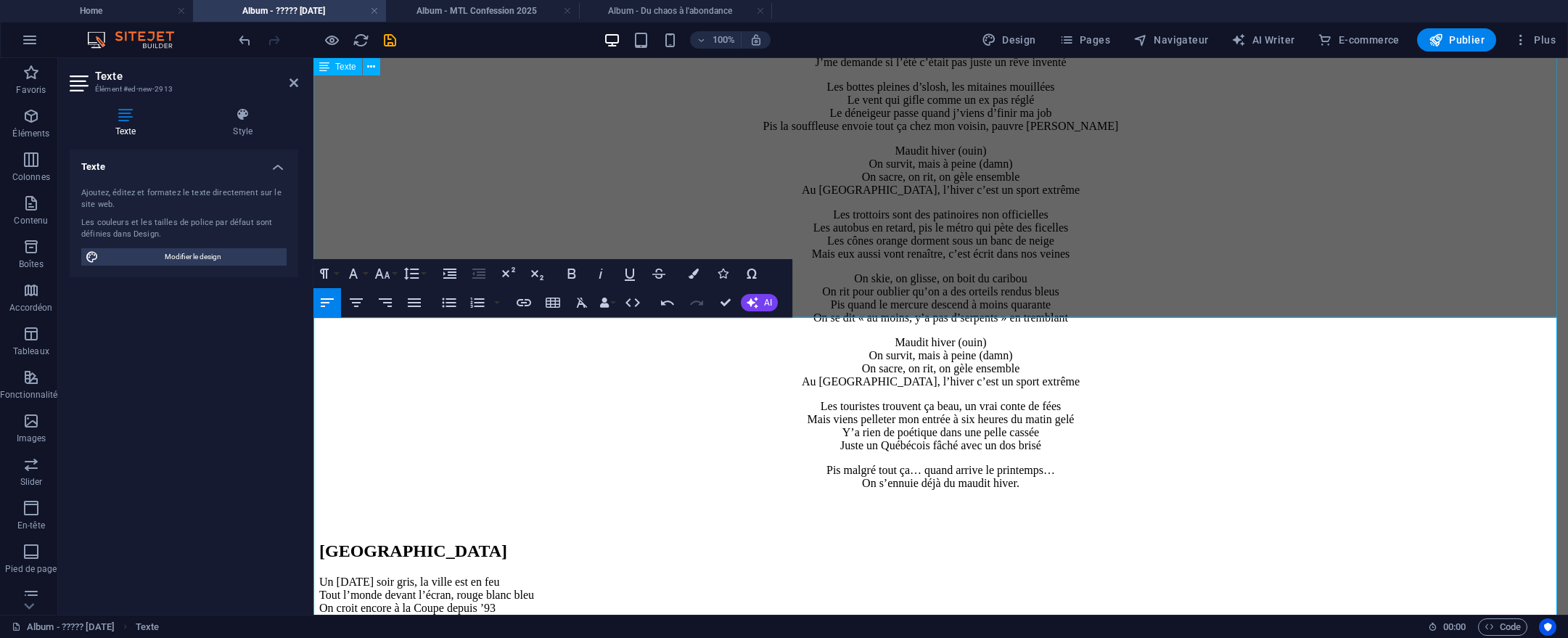
scroll to position [5000, 0]
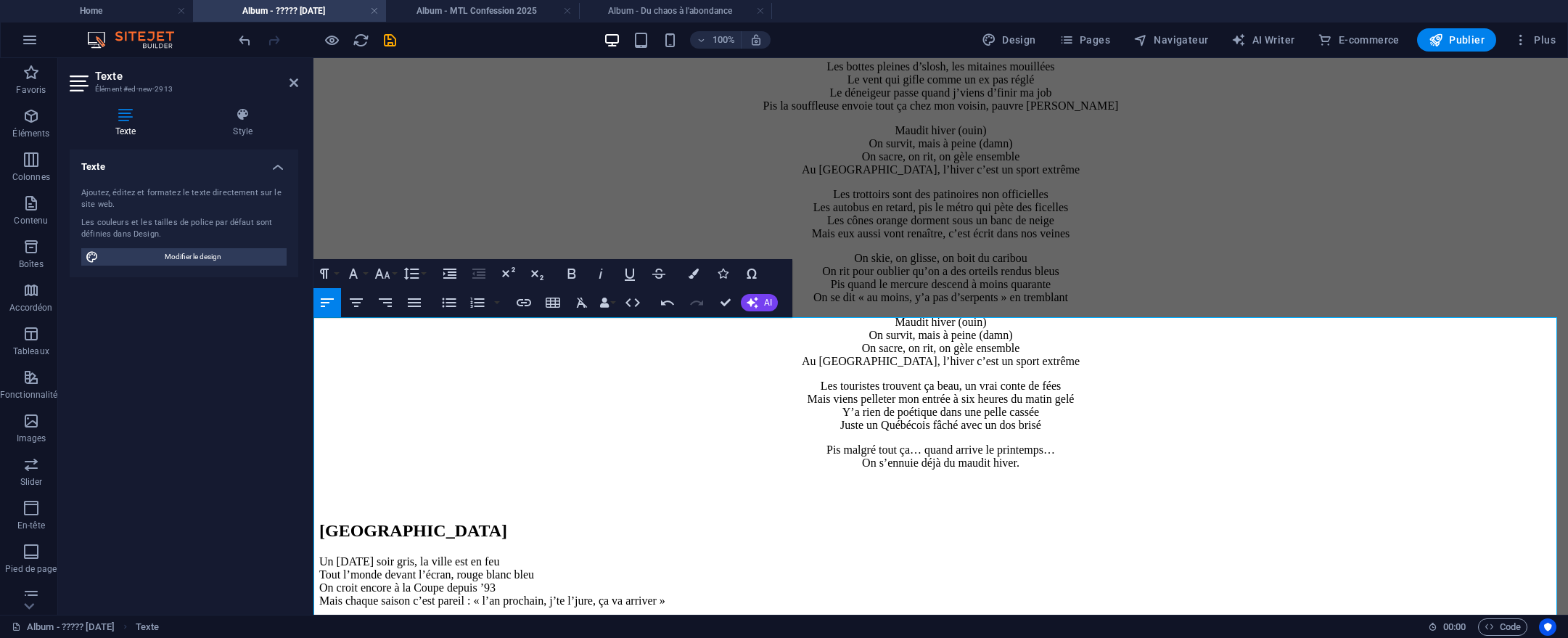
click at [313, 340] on aside "Texte Élément #ed-new-2913 Texte Style Texte Ajoutez, éditez et formatez le tex…" at bounding box center [186, 337] width 255 height 557
click at [319, 521] on h2 "Sainte-Flanelle" at bounding box center [940, 531] width 1243 height 20
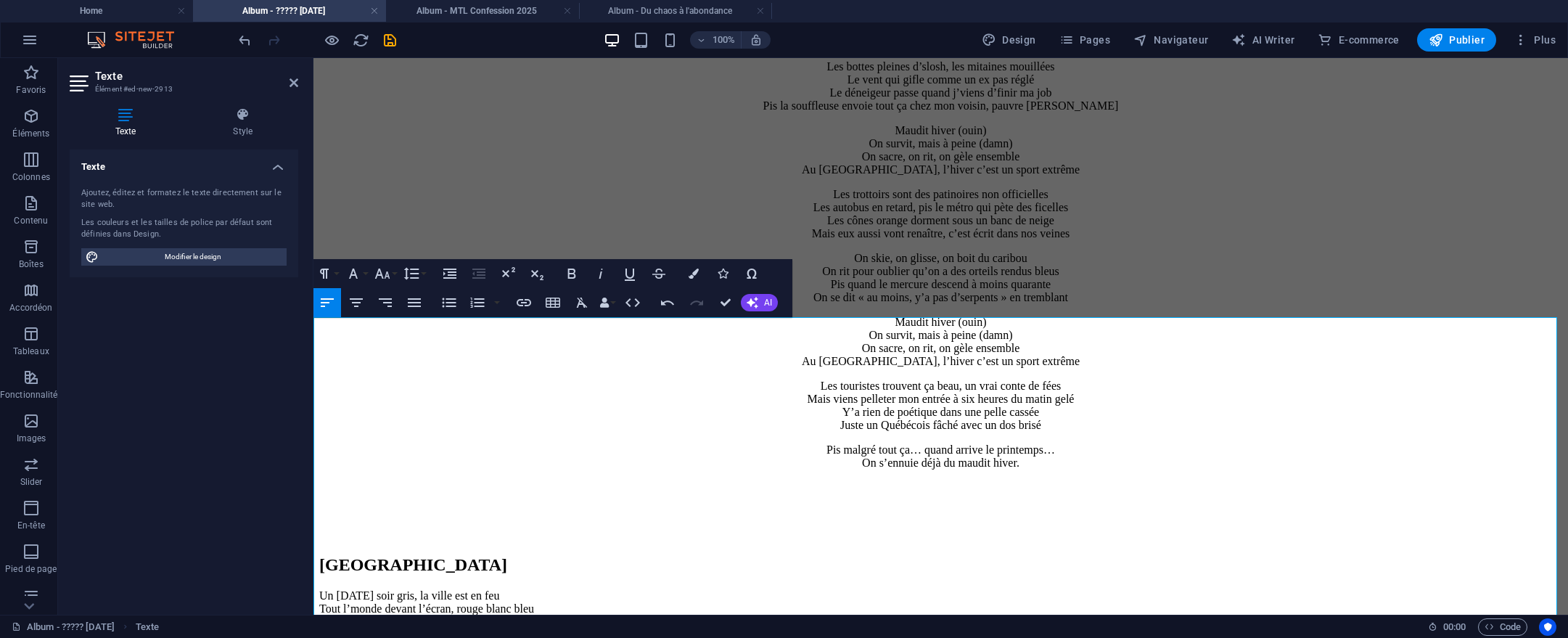
scroll to position [5028, 0]
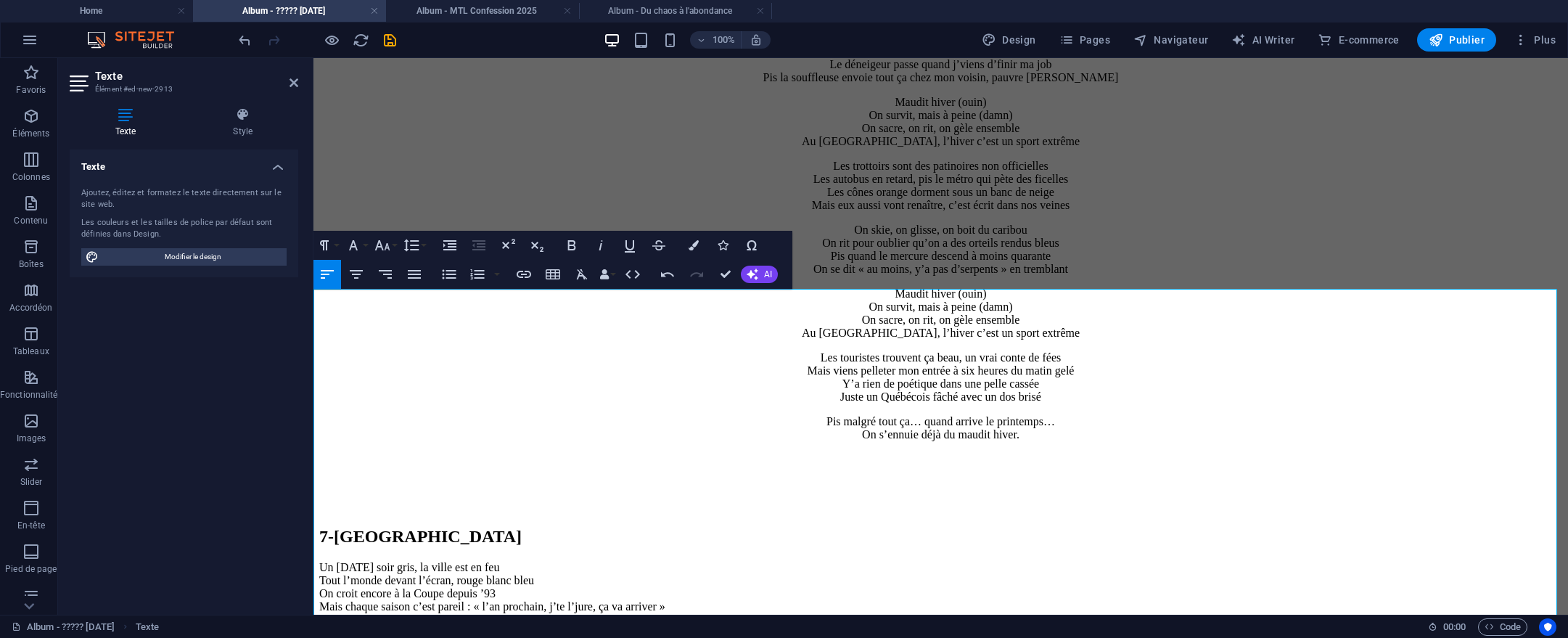
click at [622, 527] on h2 "7- Sainte-Flanelle" at bounding box center [940, 537] width 1243 height 20
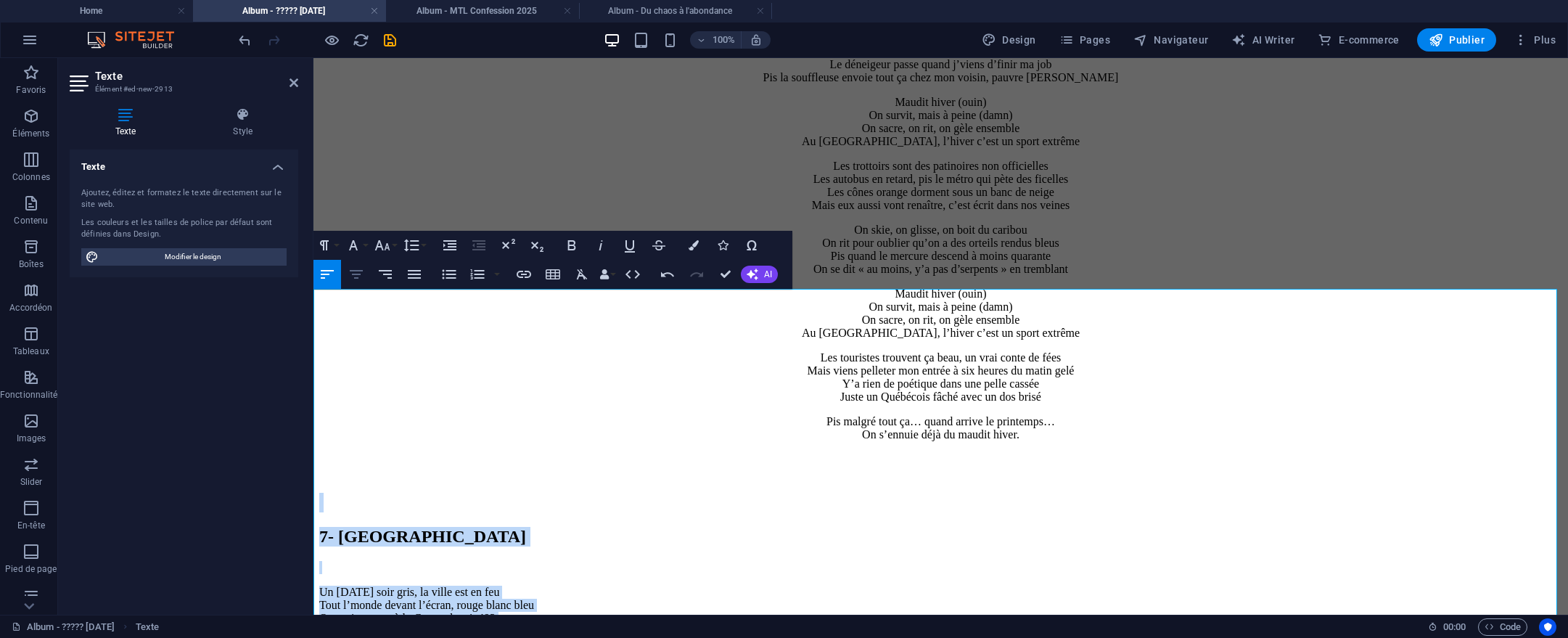
click at [357, 278] on icon "button" at bounding box center [356, 274] width 18 height 18
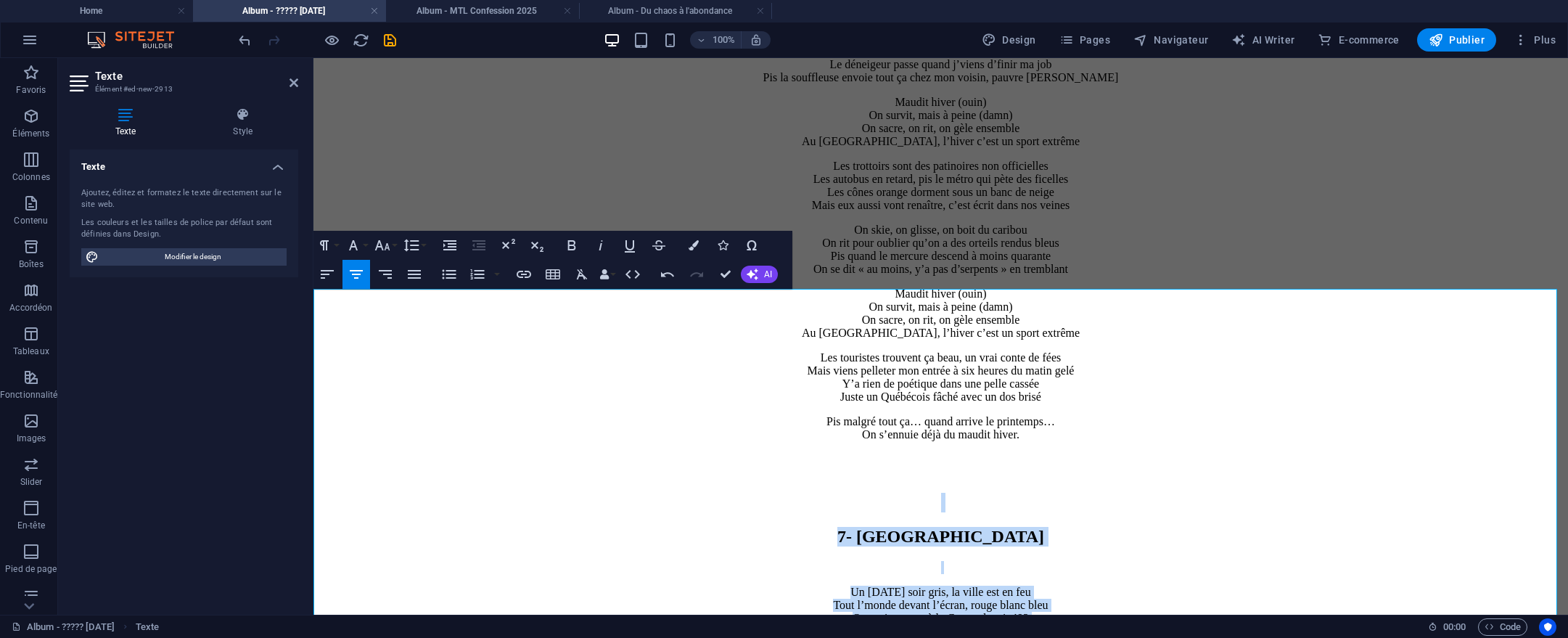
click at [1206, 586] on p "Un mardi soir gris, la ville est en feu Tout l’monde devant l’écran, rouge blan…" at bounding box center [940, 612] width 1243 height 52
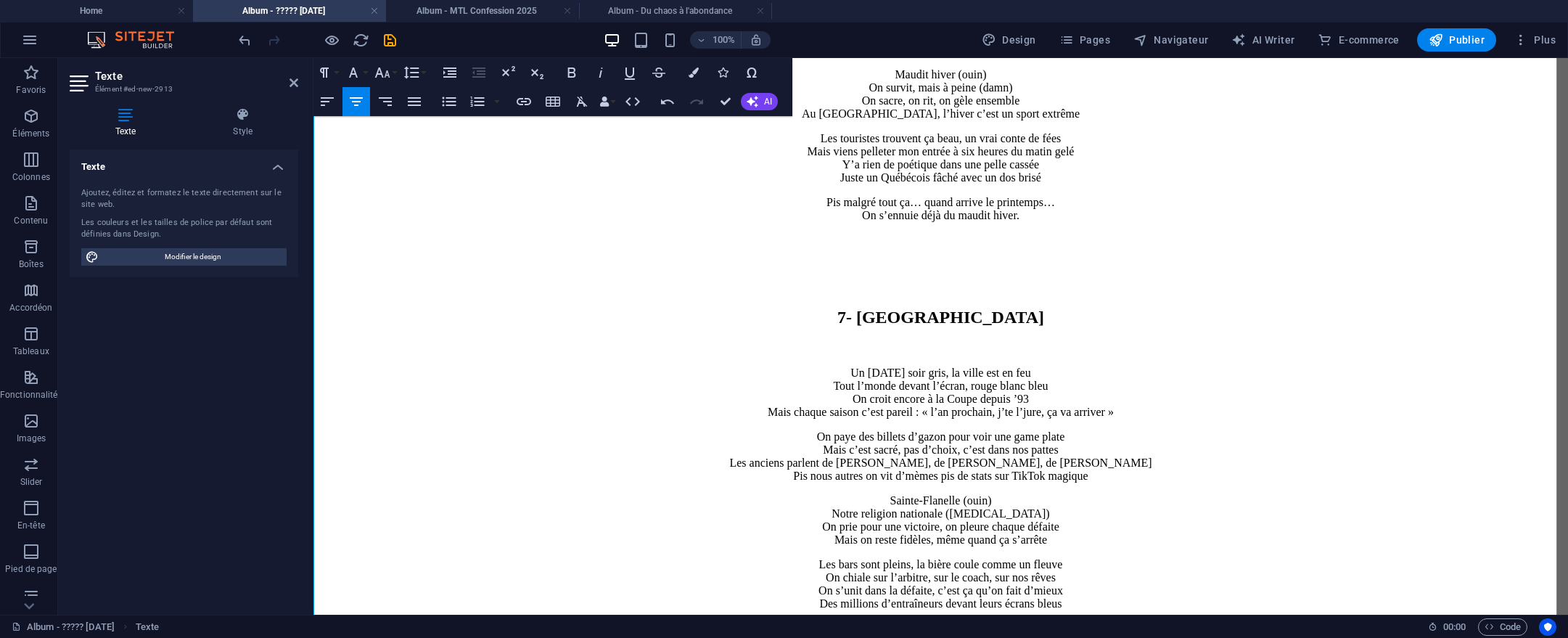
scroll to position [5119, 0]
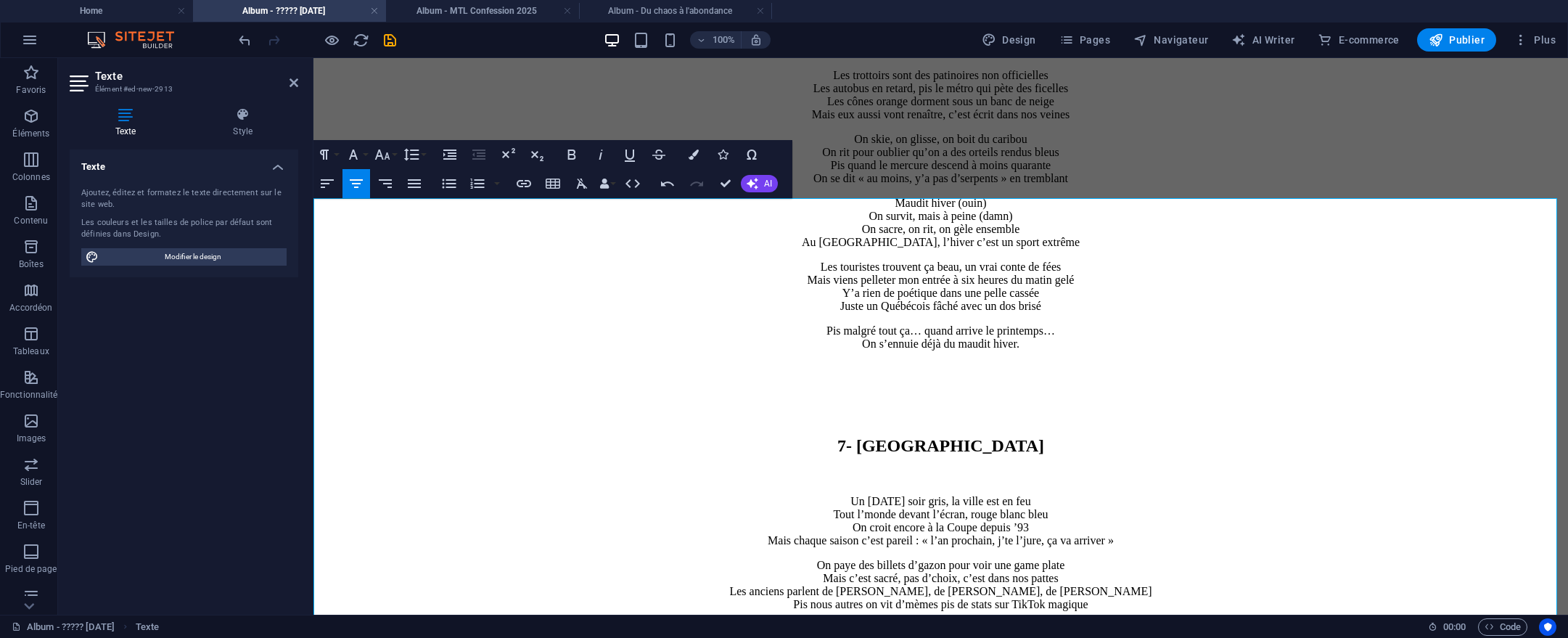
click at [835, 436] on h2 "7- [GEOGRAPHIC_DATA]" at bounding box center [940, 446] width 1243 height 20
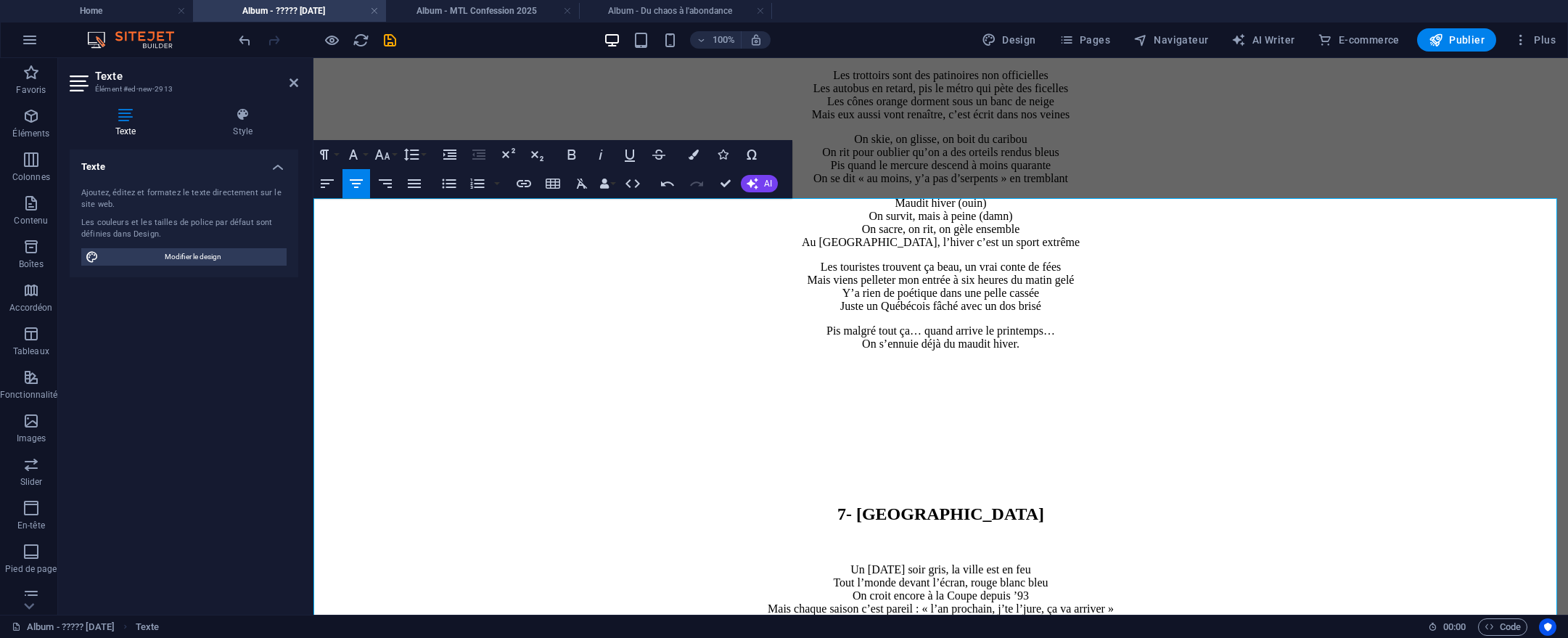
click at [1247, 505] on h2 "7- [GEOGRAPHIC_DATA]" at bounding box center [940, 515] width 1243 height 20
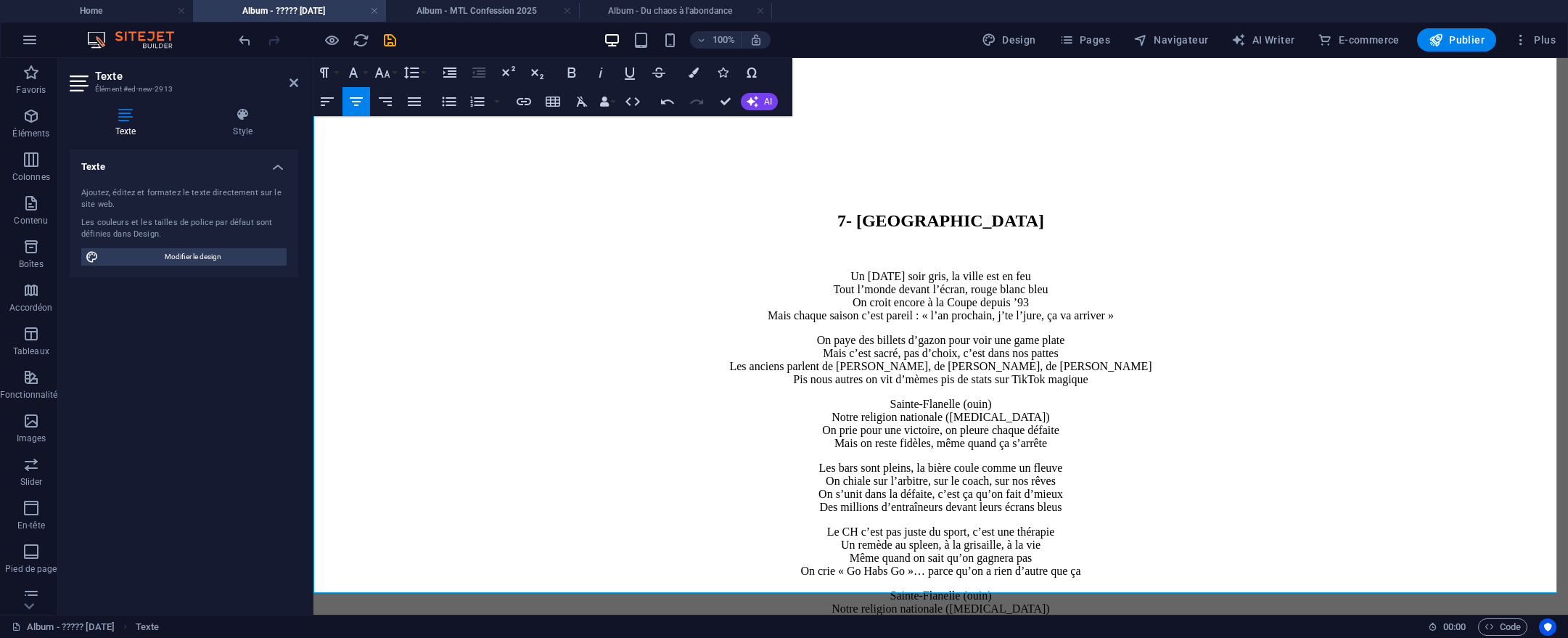
click at [1317, 589] on p "Sainte-Flanelle (ouin) Notre religion nationale (amen) On prie pour une victoir…" at bounding box center [940, 615] width 1243 height 52
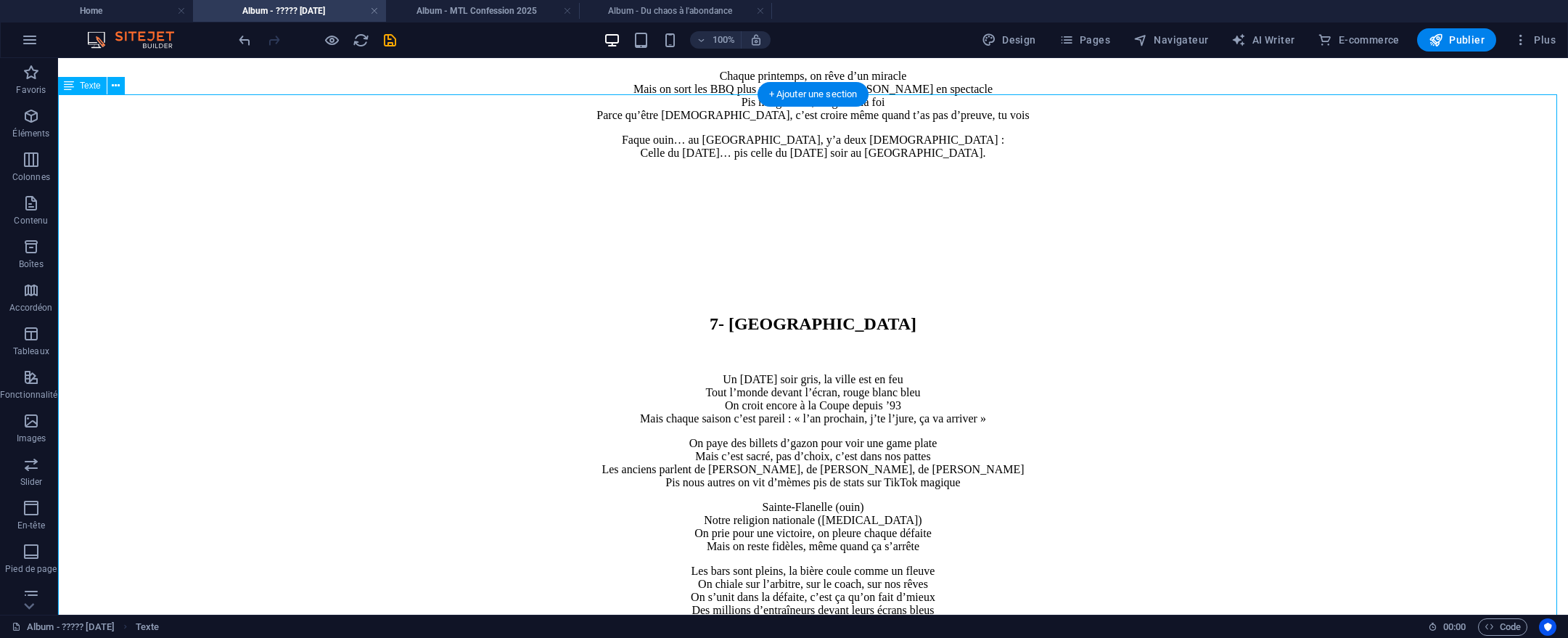
scroll to position [6013, 0]
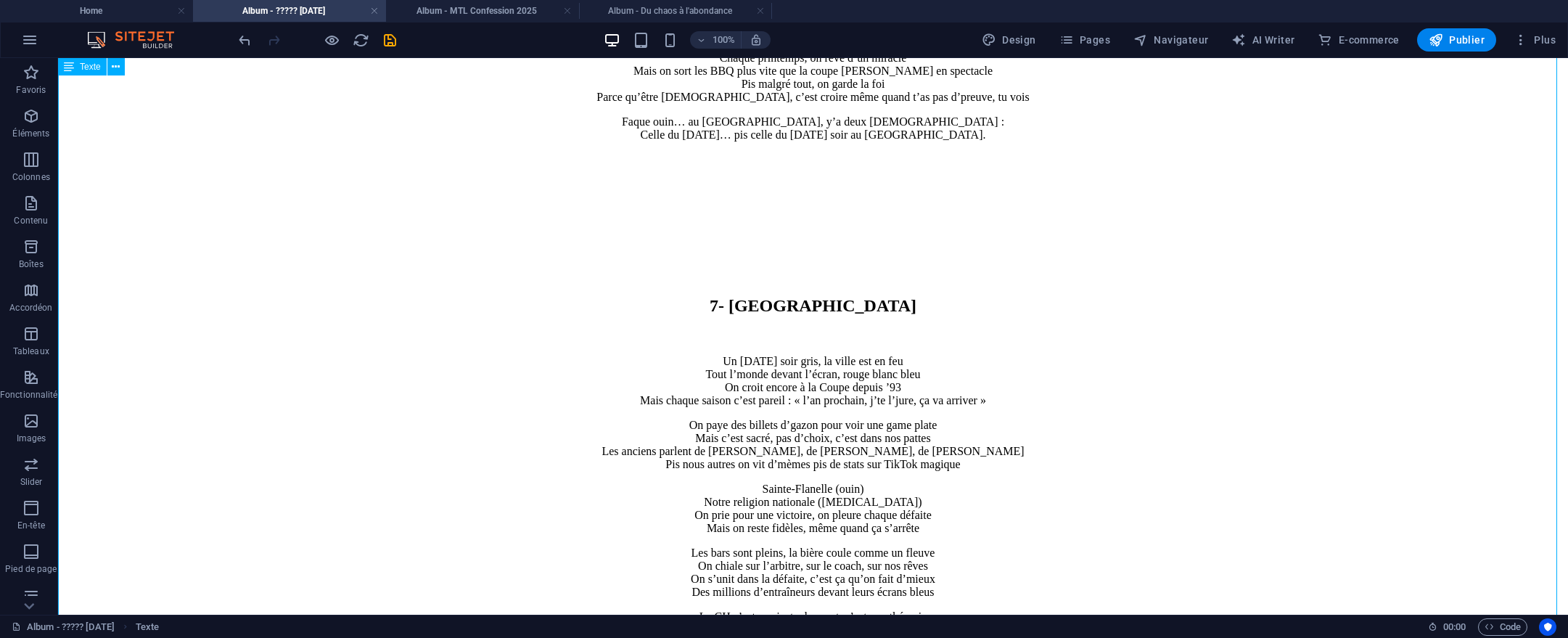
click at [754, 194] on div "7- Sainte-Flanelle Un mardi soir gris, la ville est en feu Tout l’monde devant …" at bounding box center [813, 530] width 1498 height 672
click at [775, 351] on div "7- Sainte-Flanelle Un mardi soir gris, la ville est en feu Tout l’monde devant …" at bounding box center [813, 530] width 1498 height 672
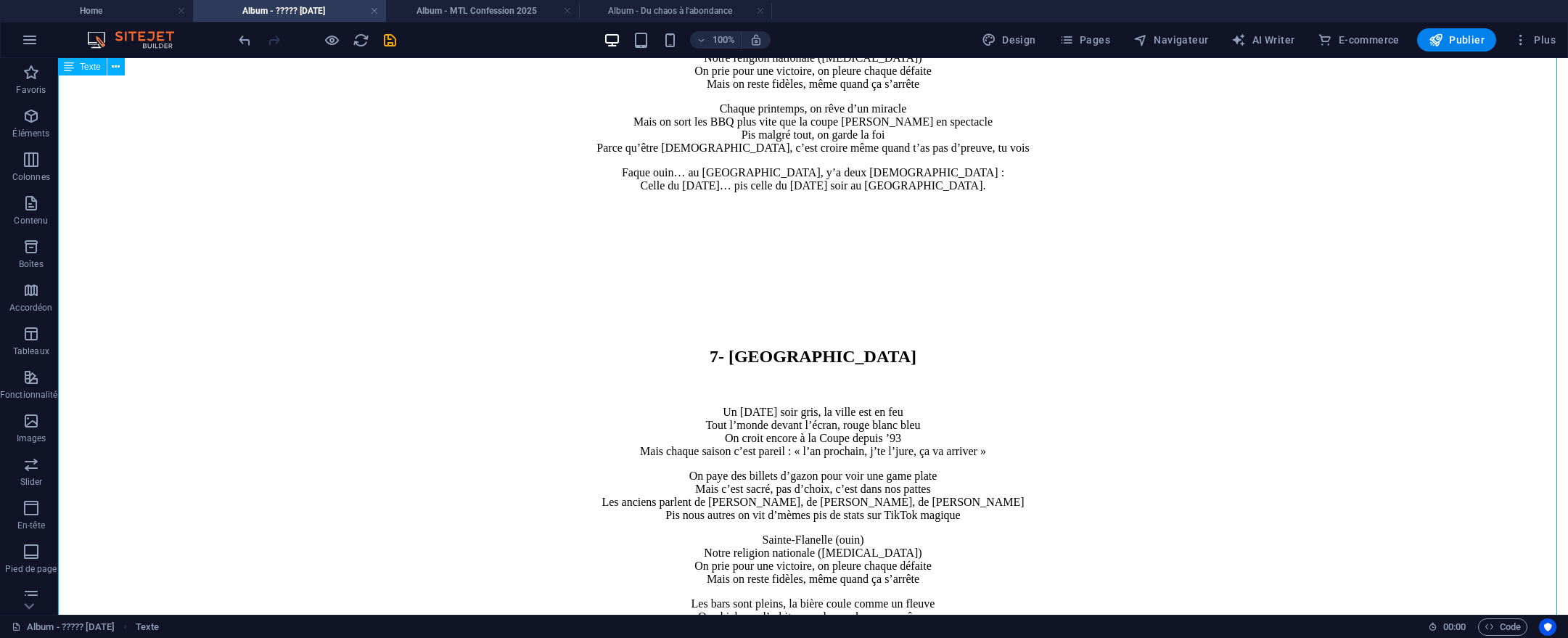
scroll to position [5875, 0]
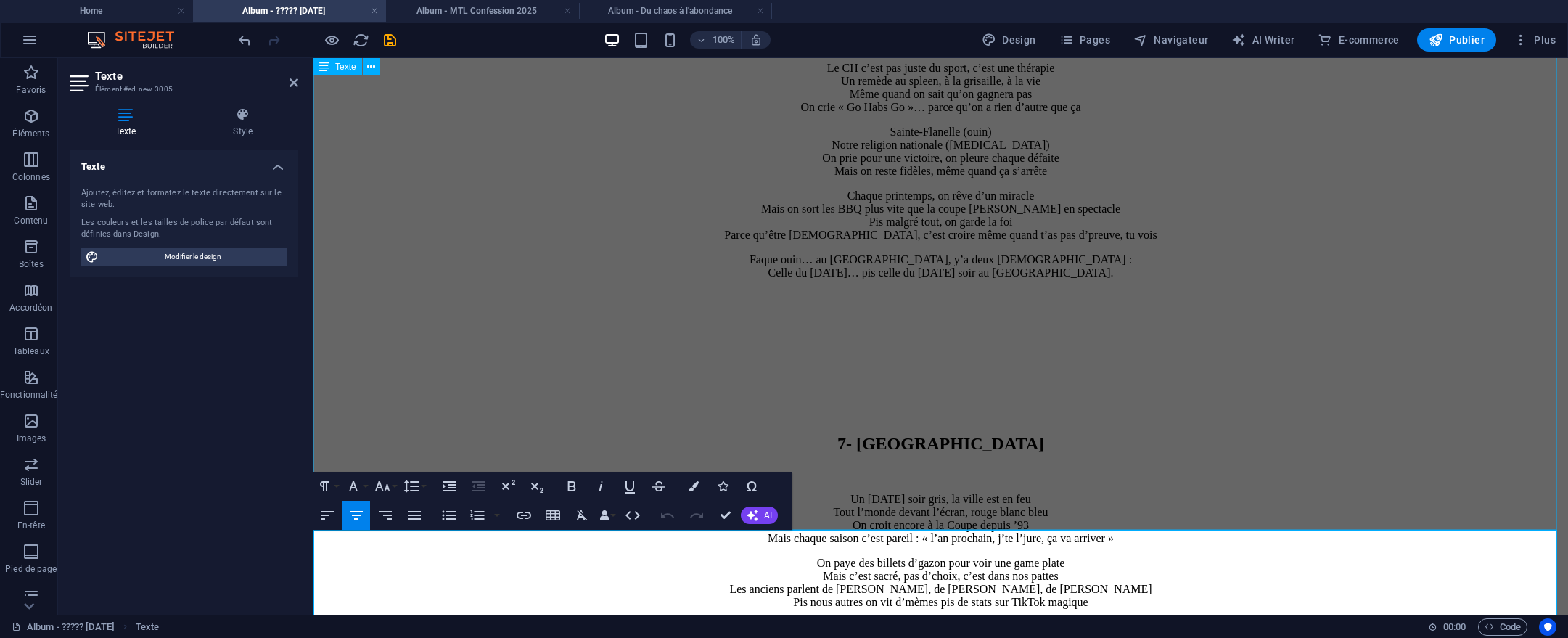
scroll to position [5475, 0]
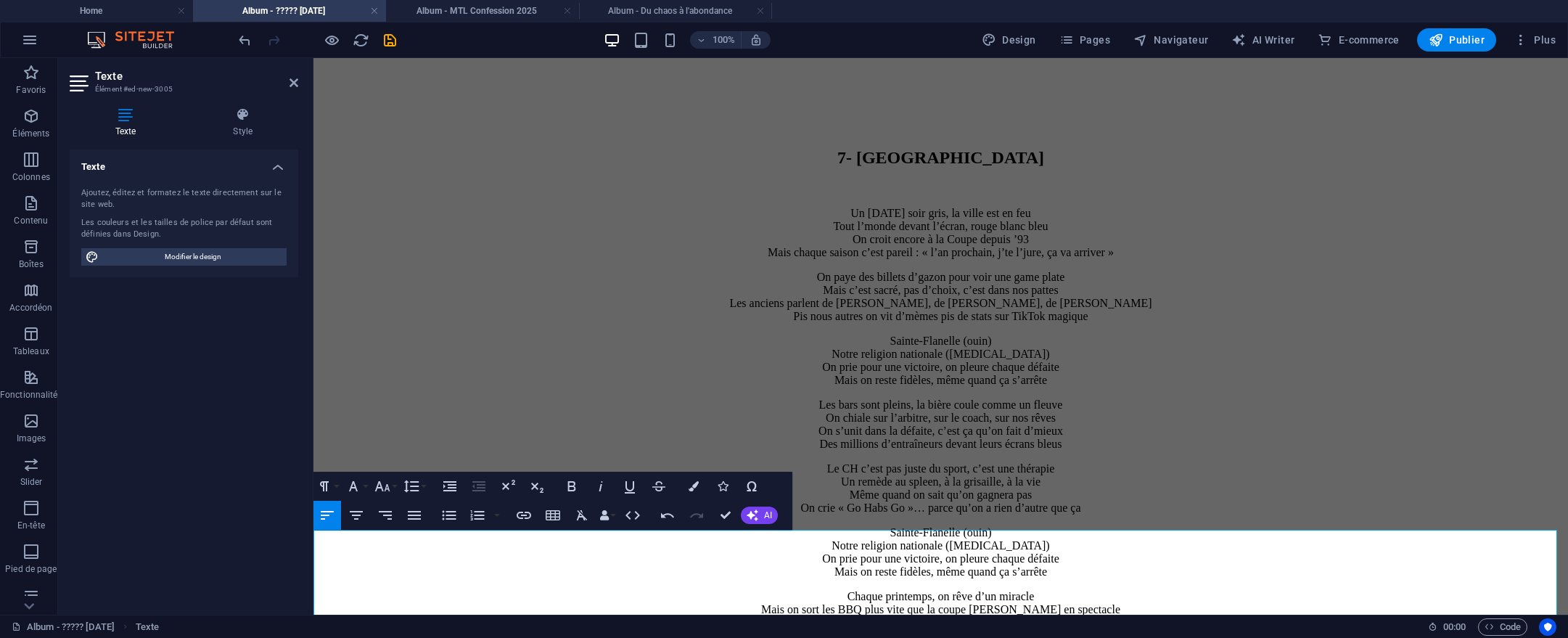
click at [366, 512] on button "[GEOGRAPHIC_DATA]" at bounding box center [357, 515] width 28 height 29
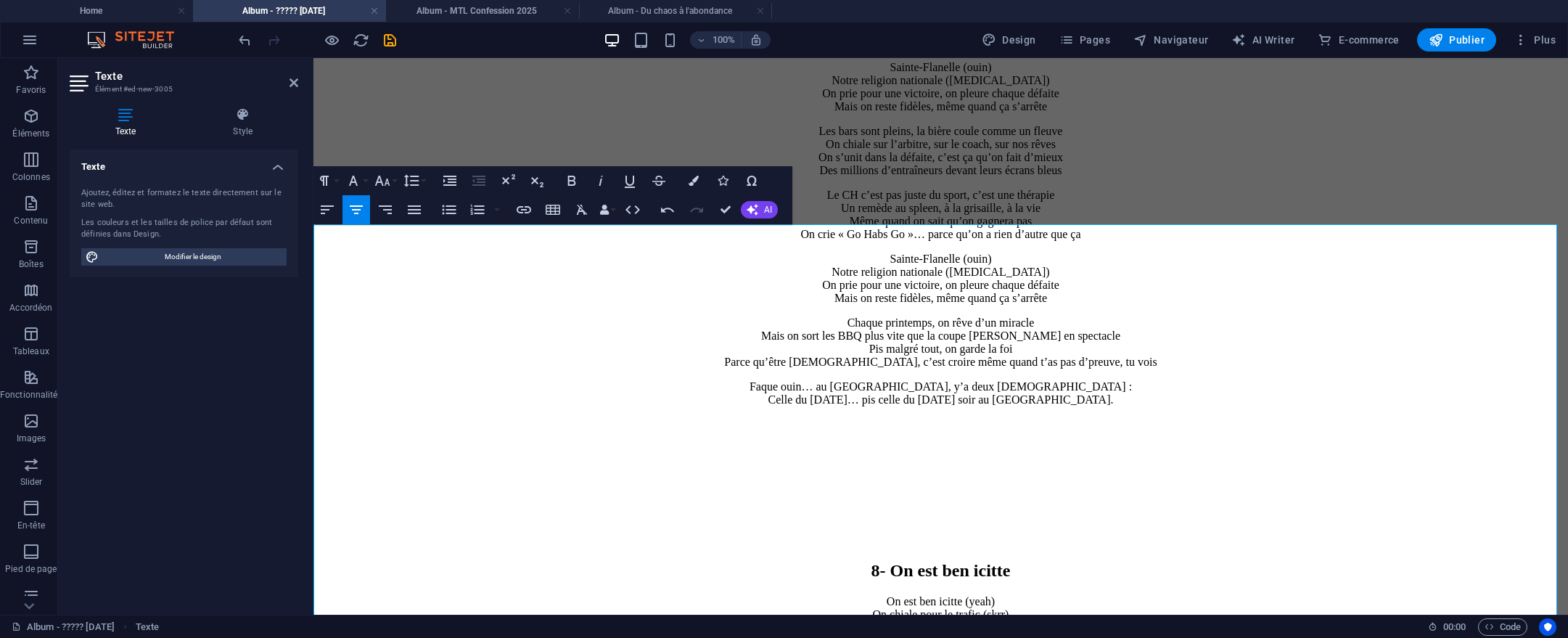
scroll to position [5820, 0]
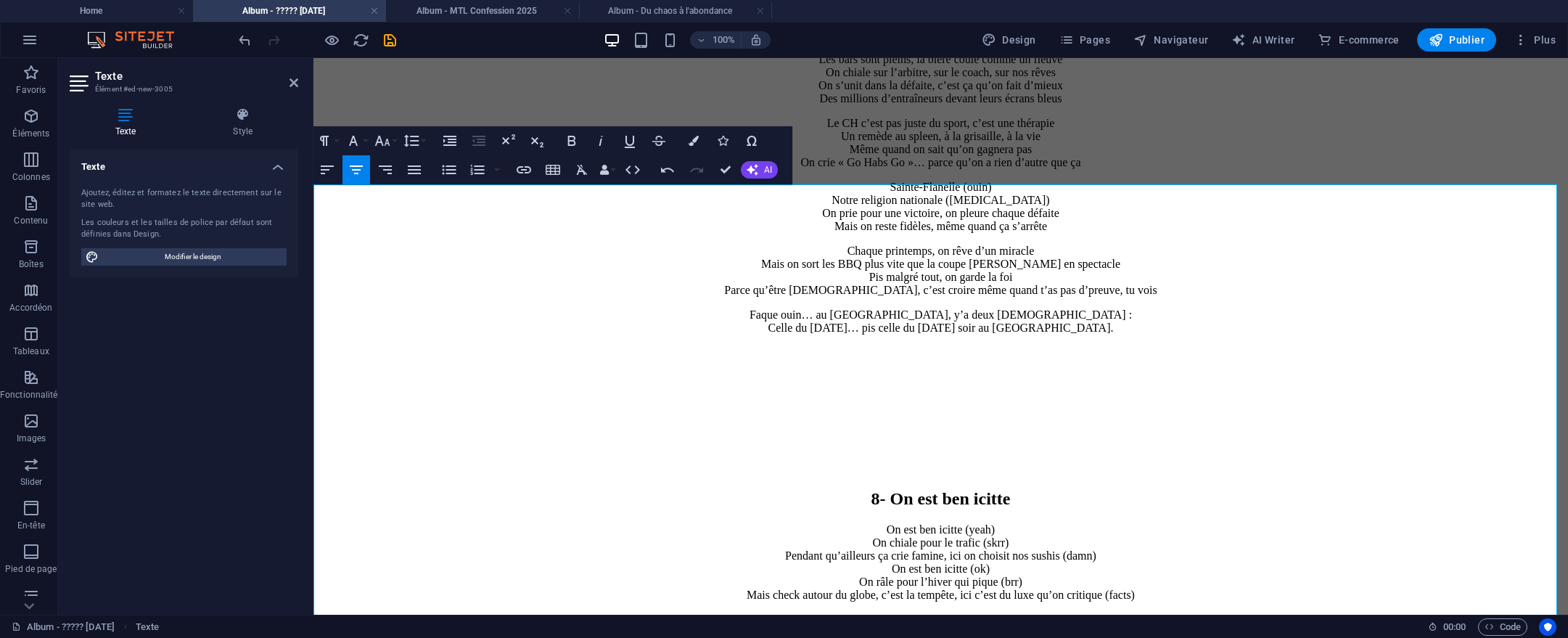
click at [1114, 489] on h2 "8- On est ben icitte" at bounding box center [940, 499] width 1243 height 20
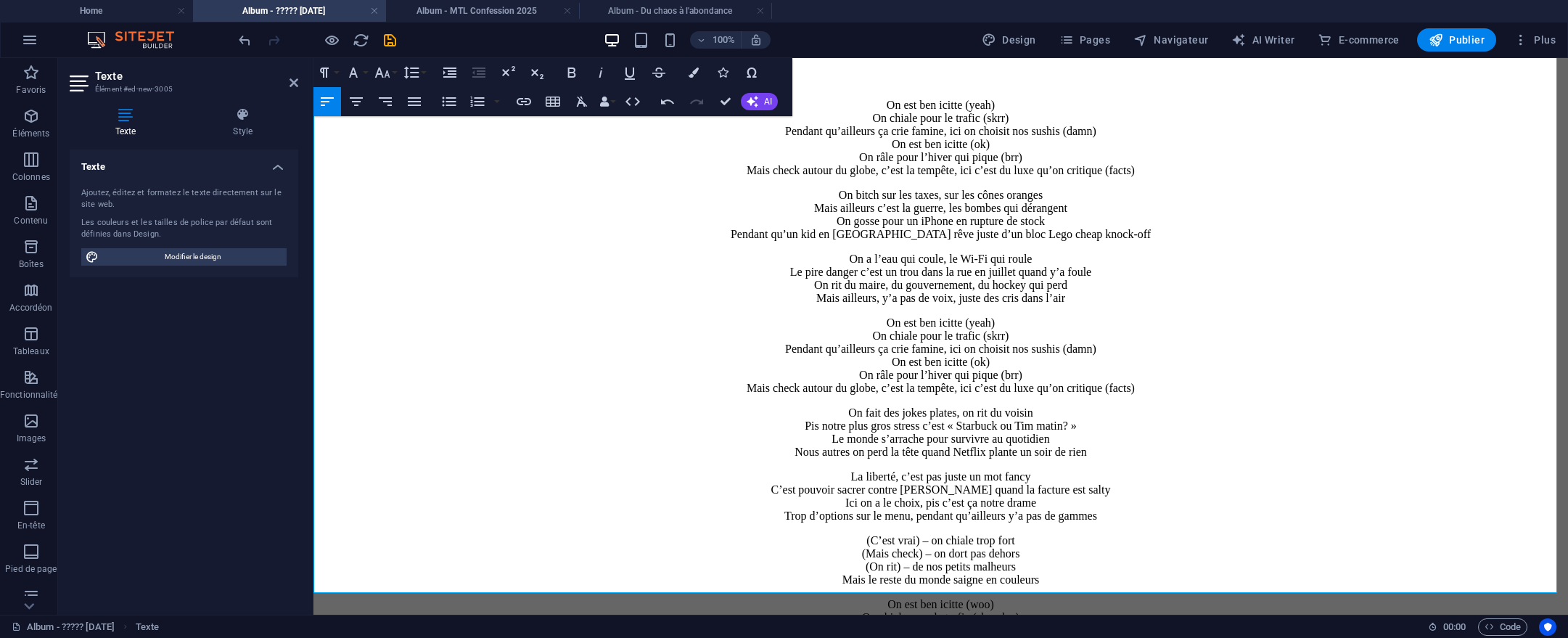
scroll to position [6274, 0]
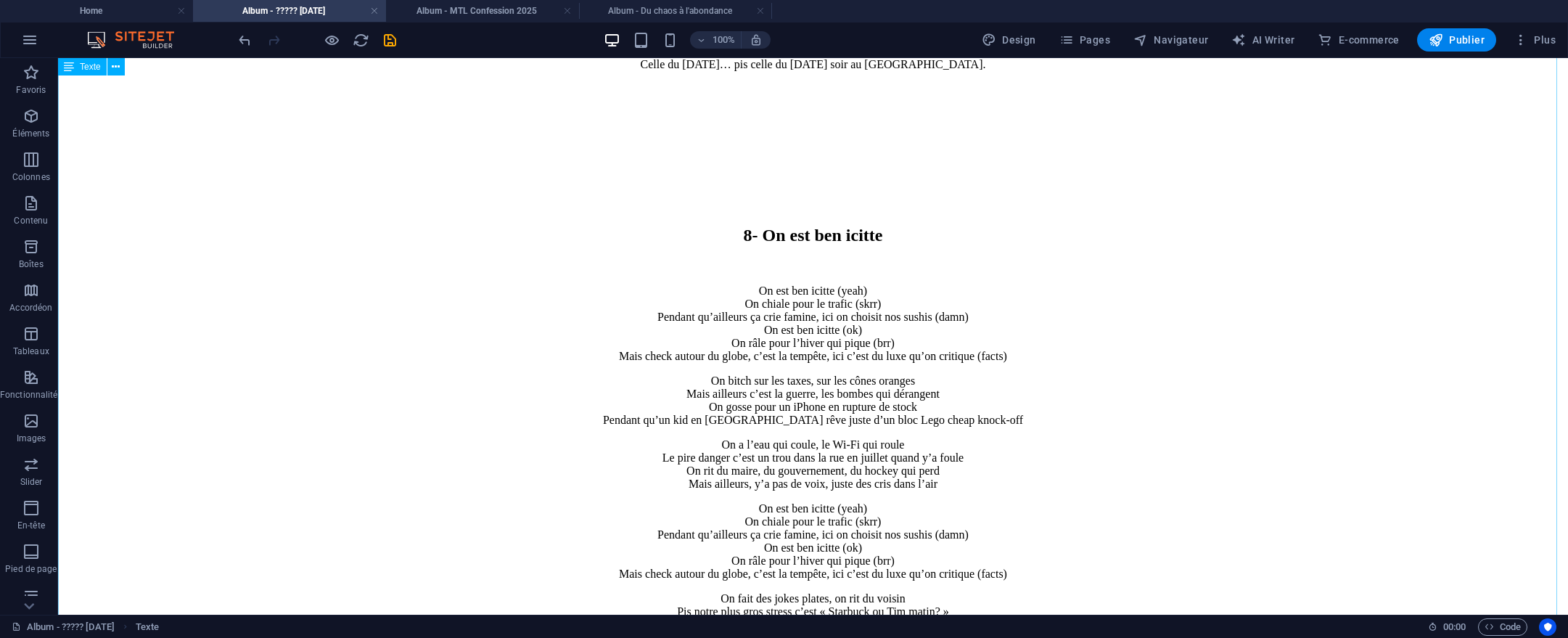
scroll to position [5984, 0]
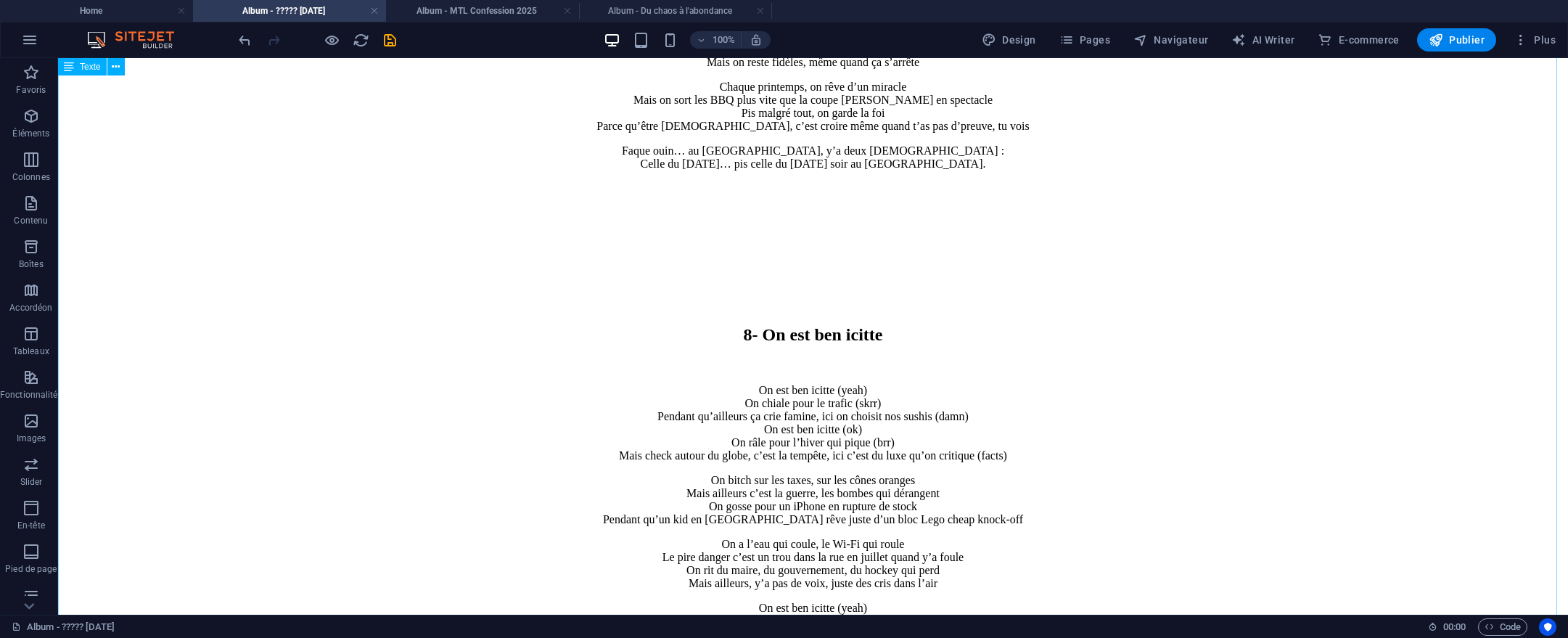
click at [725, 223] on div "8- On est ben icitte On est ben icitte (yeah) On chiale pour le trafic (skrr) P…" at bounding box center [813, 630] width 1498 height 814
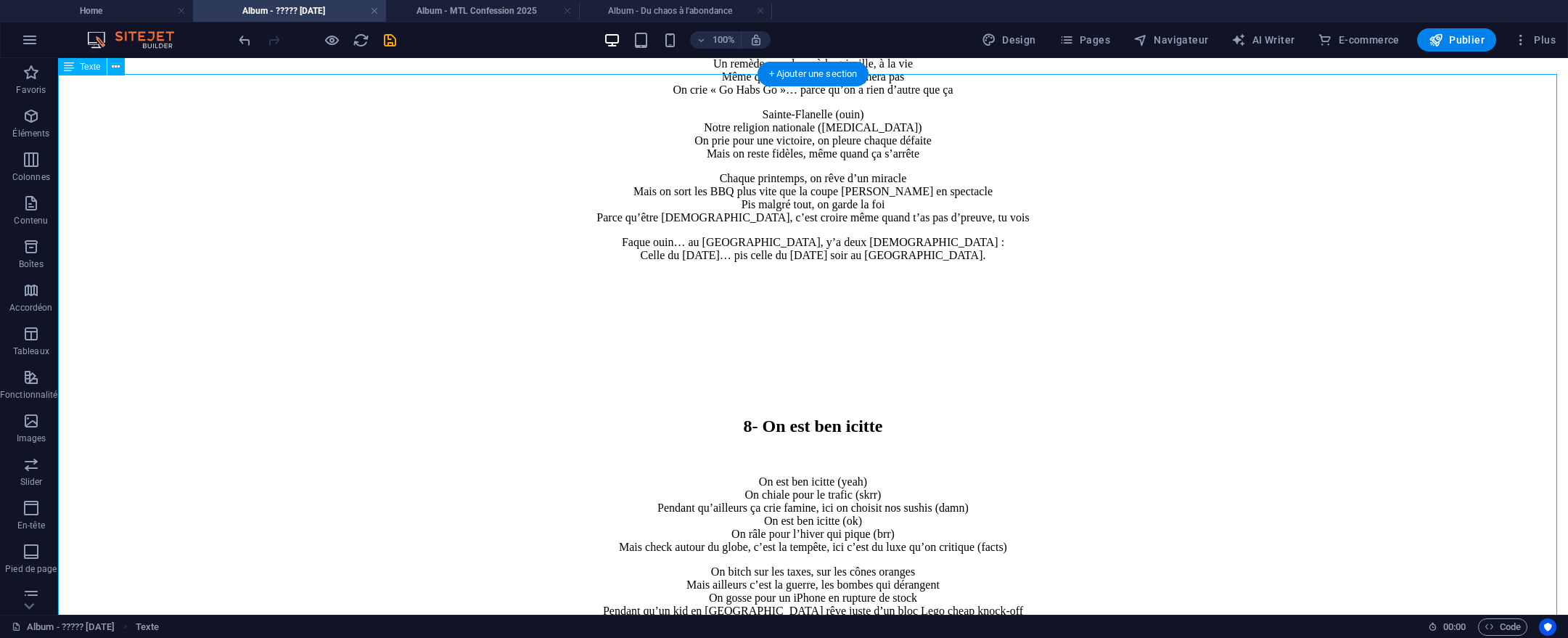
drag, startPoint x: 689, startPoint y: 115, endPoint x: 1051, endPoint y: 130, distance: 362.3
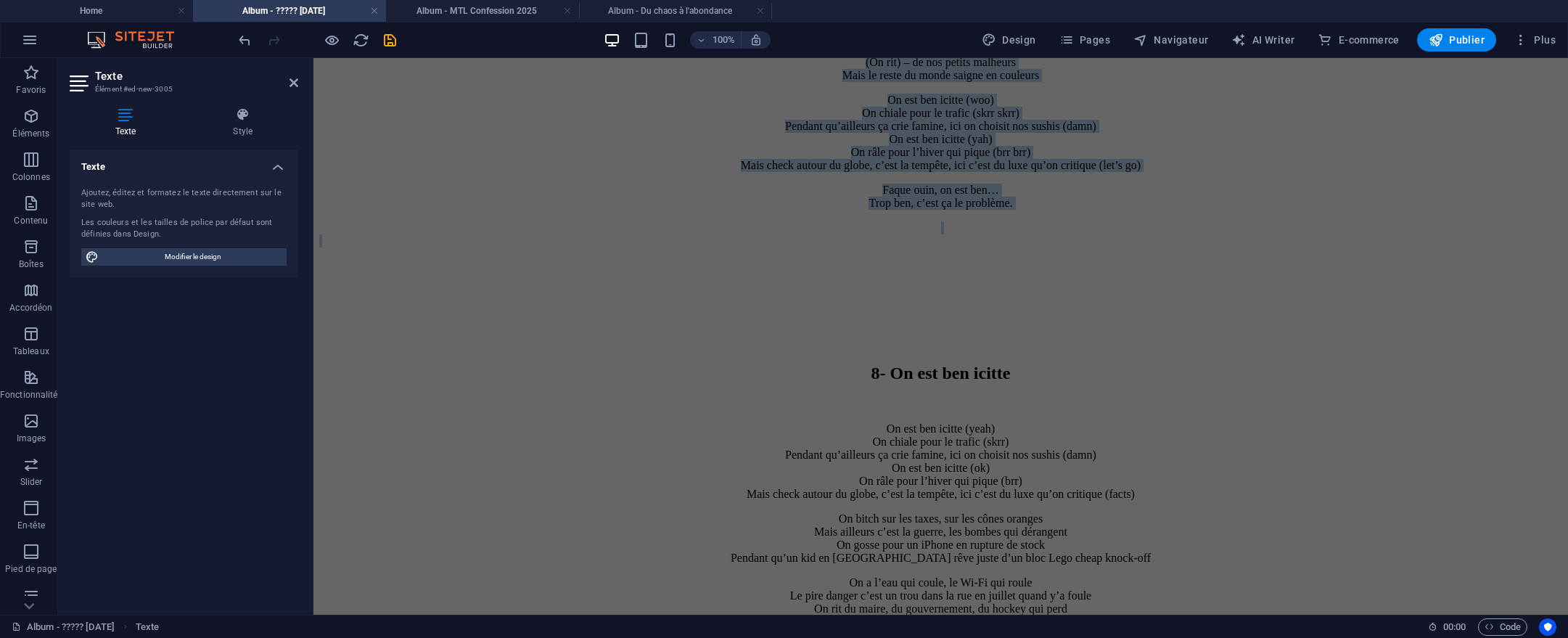
scroll to position [7136, 0]
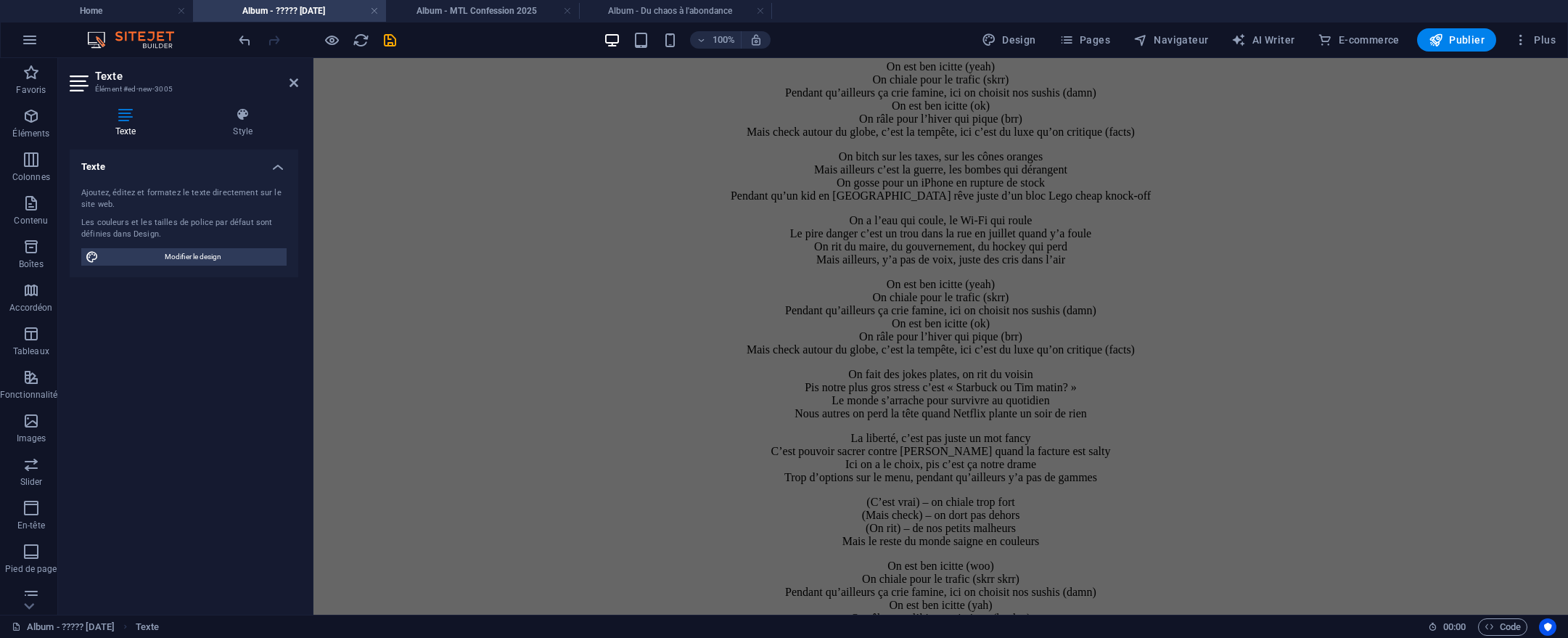
drag, startPoint x: 800, startPoint y: 219, endPoint x: 1170, endPoint y: 675, distance: 587.2
click at [1050, 402] on div "8- On est ben icitte On est ben icitte (yeah) On chiale pour le trafic (skrr) P…" at bounding box center [940, 306] width 1243 height 814
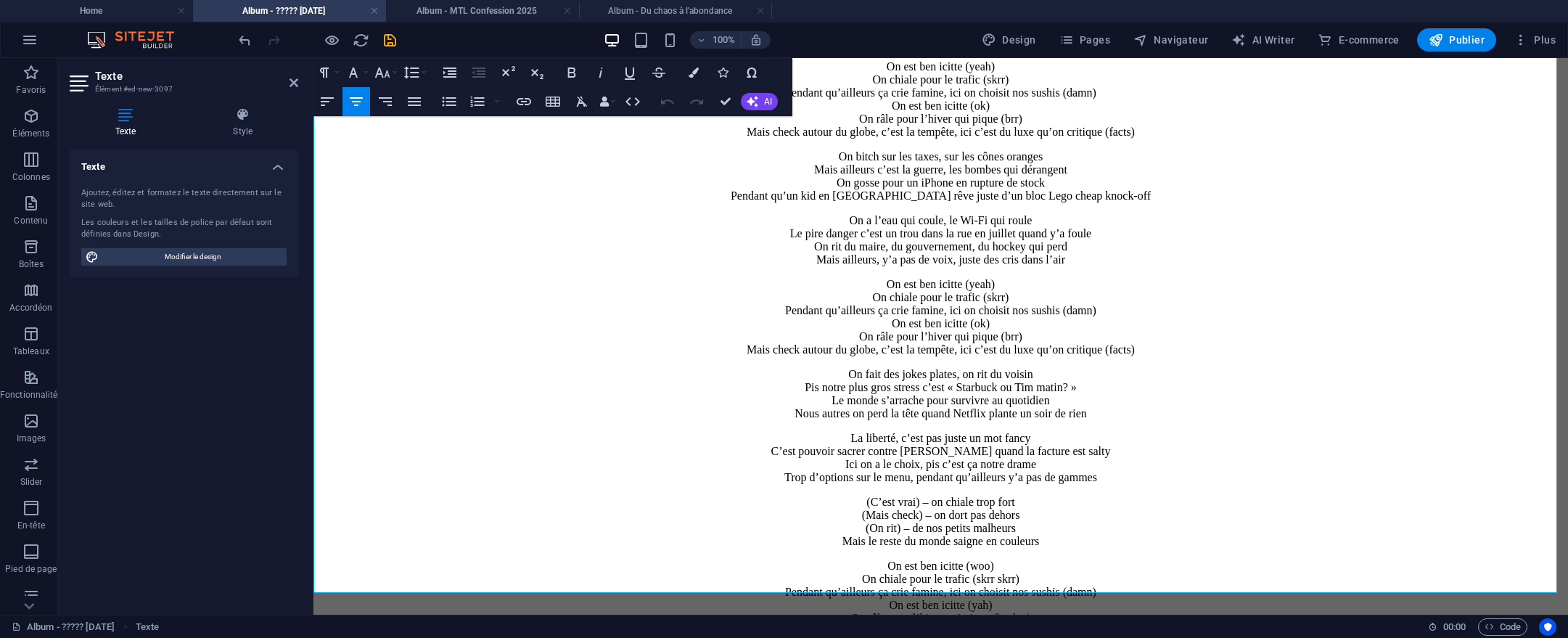
click at [948, 432] on p "La liberté, c’est pas juste un mot fancy C’est pouvoir sacrer contre Hydro quan…" at bounding box center [940, 458] width 1243 height 52
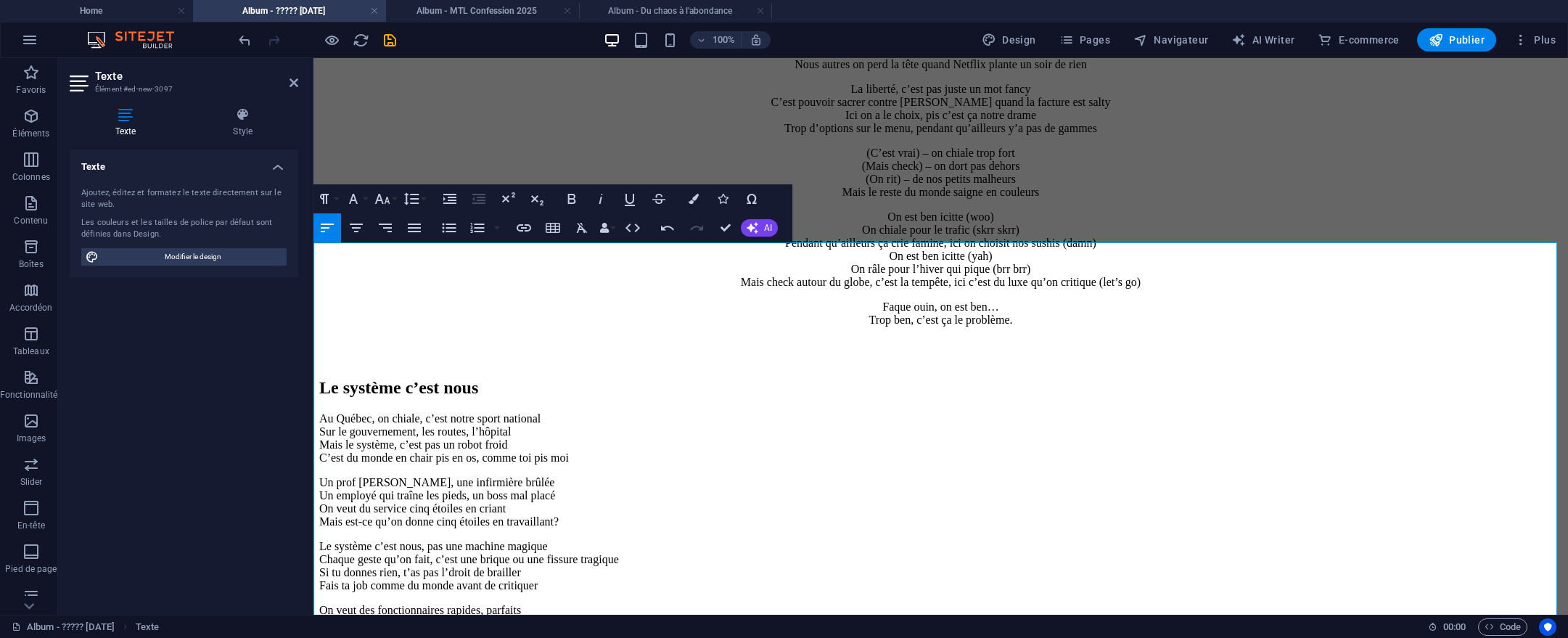
scroll to position [6860, 0]
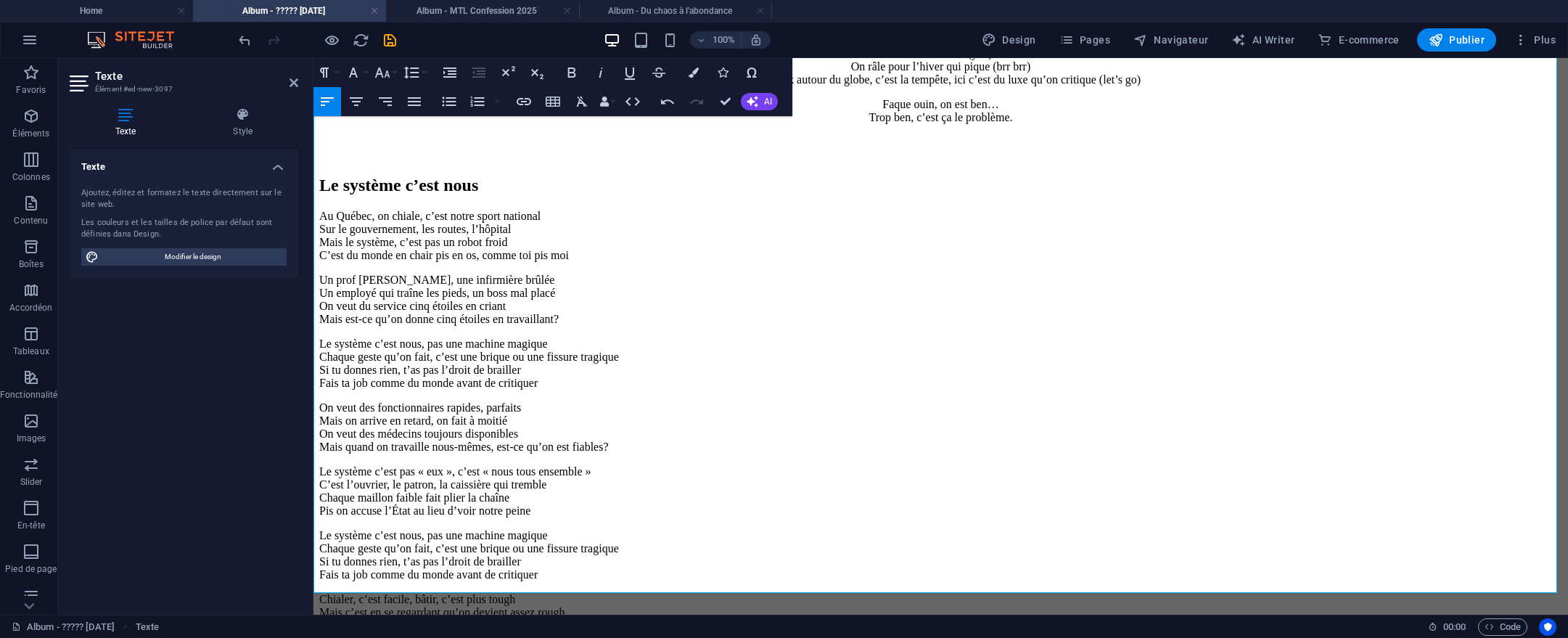
drag, startPoint x: 731, startPoint y: 324, endPoint x: 524, endPoint y: 314, distance: 207.2
click at [731, 465] on p "Le système c’est pas « eux », c’est « nous tous ensemble » C’est l’ouvrier, le …" at bounding box center [940, 492] width 1243 height 52
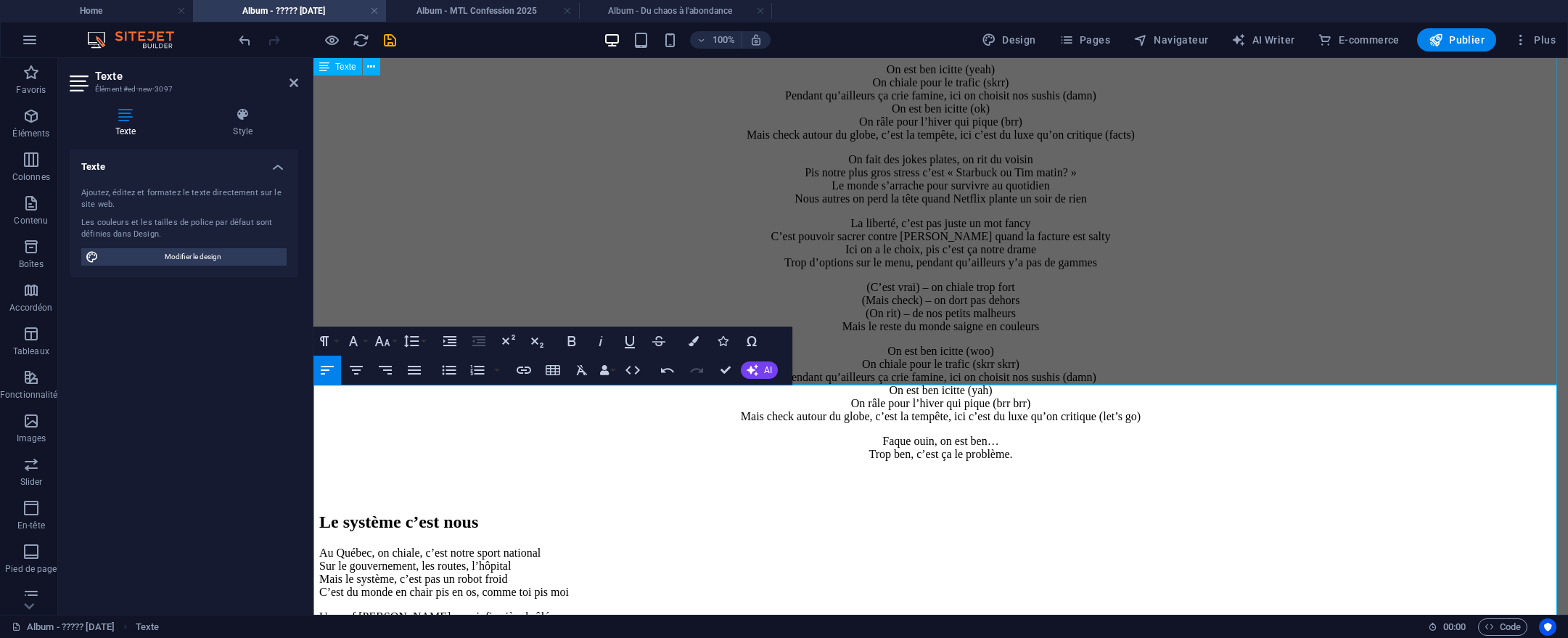
scroll to position [6544, 0]
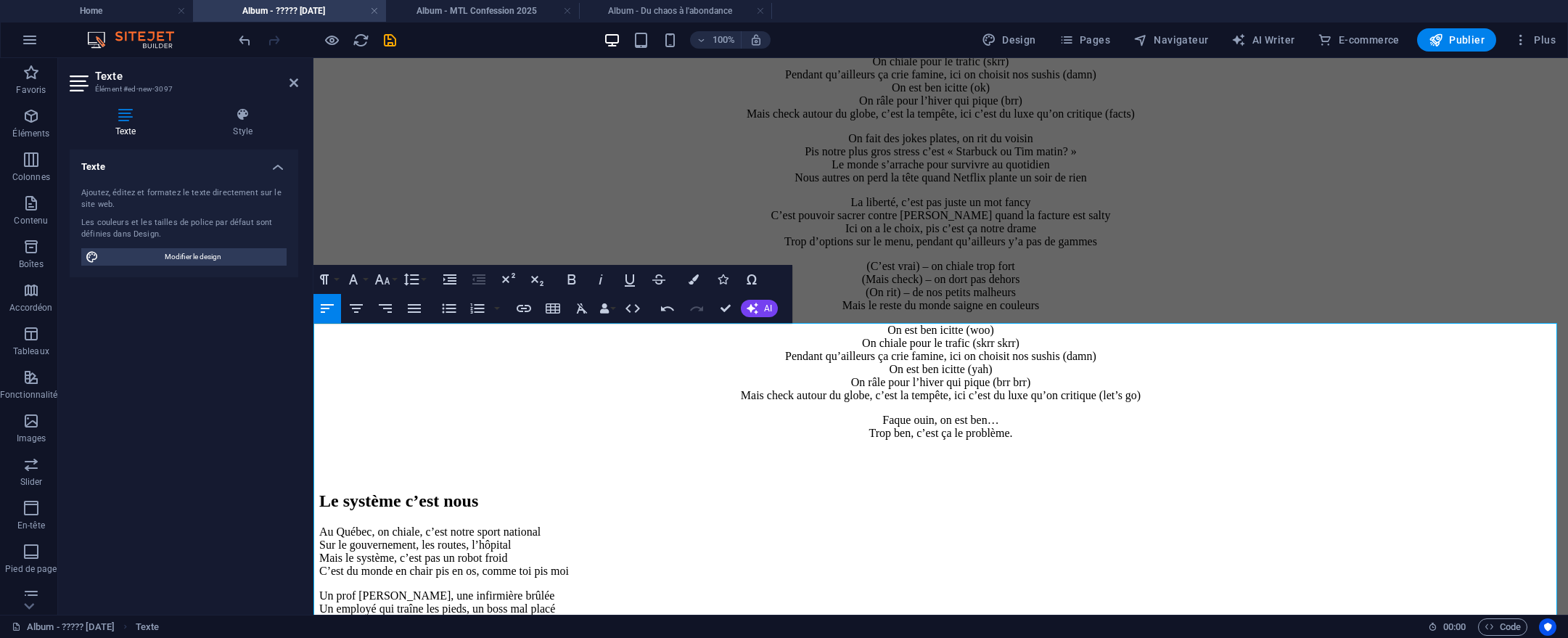
click at [321, 492] on h2 "Le système c’est nous" at bounding box center [940, 502] width 1243 height 20
click at [319, 492] on h2 "Le système c’est nous" at bounding box center [940, 502] width 1243 height 20
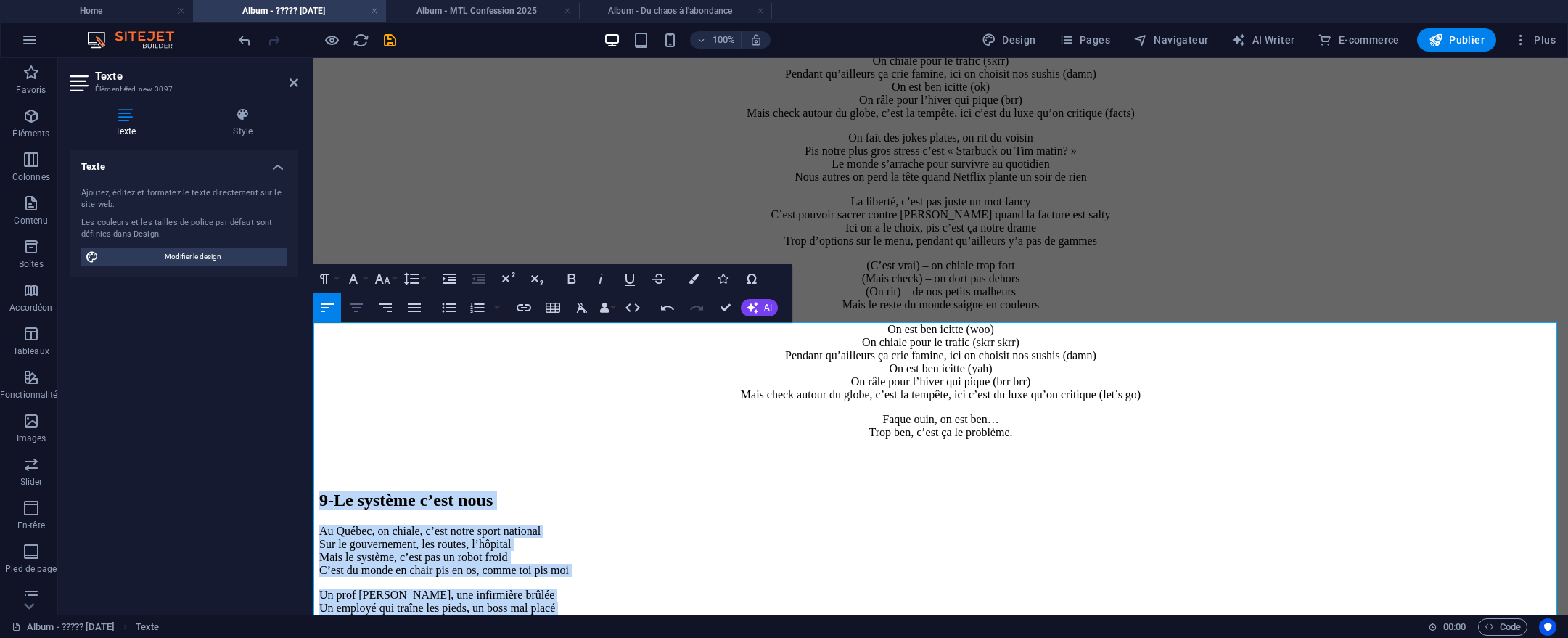
click at [350, 316] on icon "button" at bounding box center [356, 307] width 18 height 18
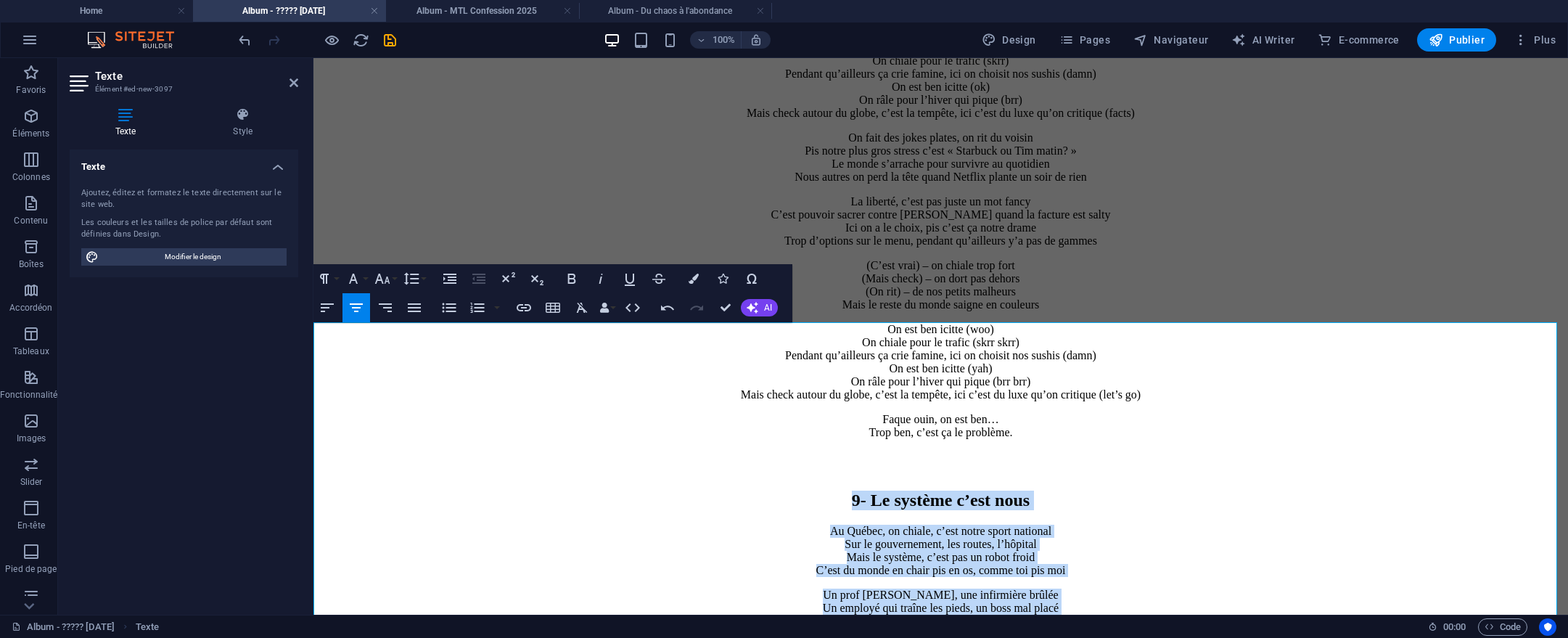
click at [797, 491] on h2 "9- Le système c’est nous" at bounding box center [940, 501] width 1243 height 20
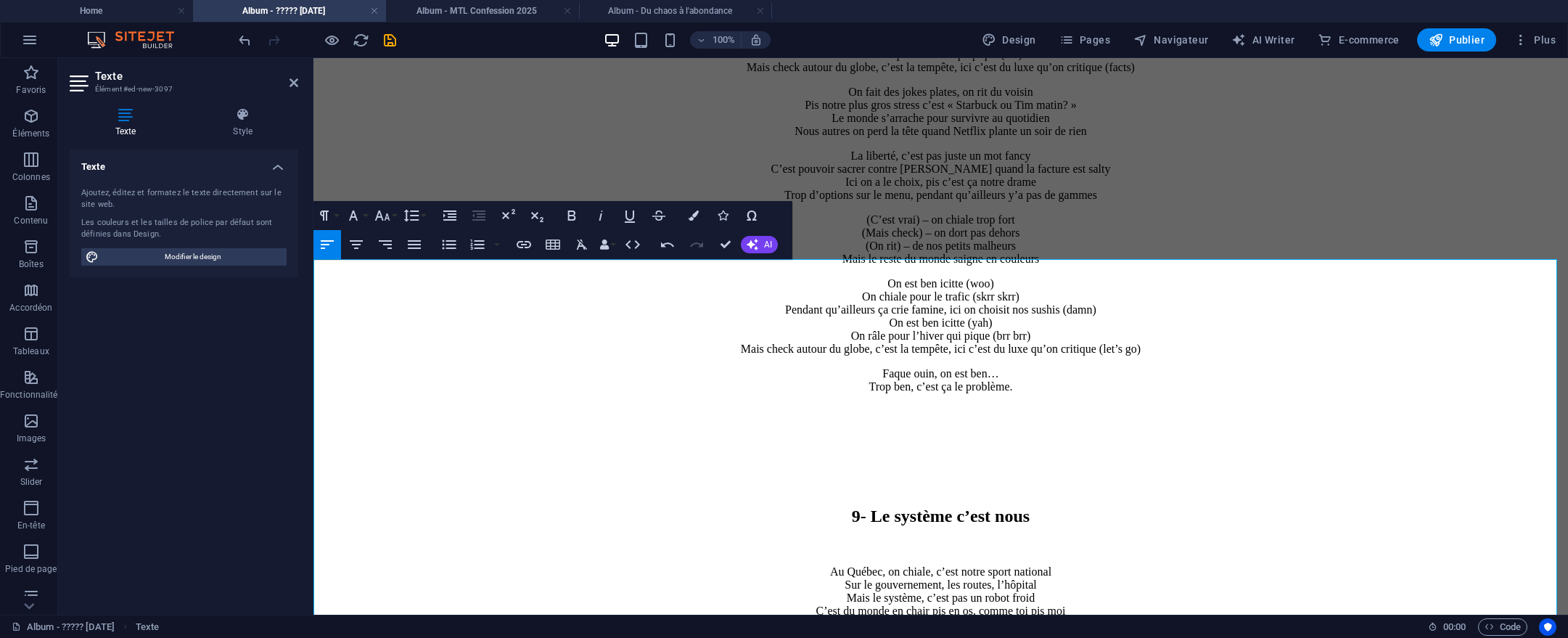
scroll to position [6608, 0]
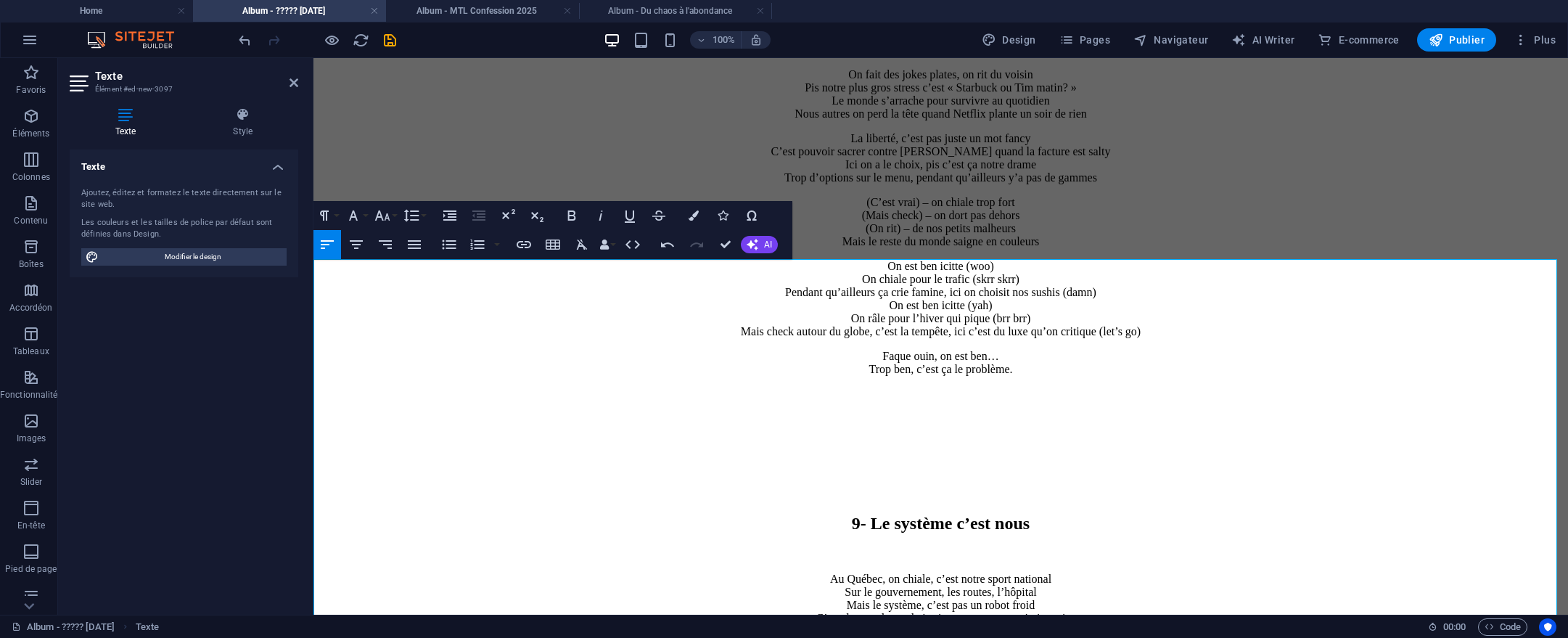
click at [1160, 573] on p "Au Québec, on chiale, c’est notre sport national Sur le gouvernement, les route…" at bounding box center [940, 599] width 1243 height 52
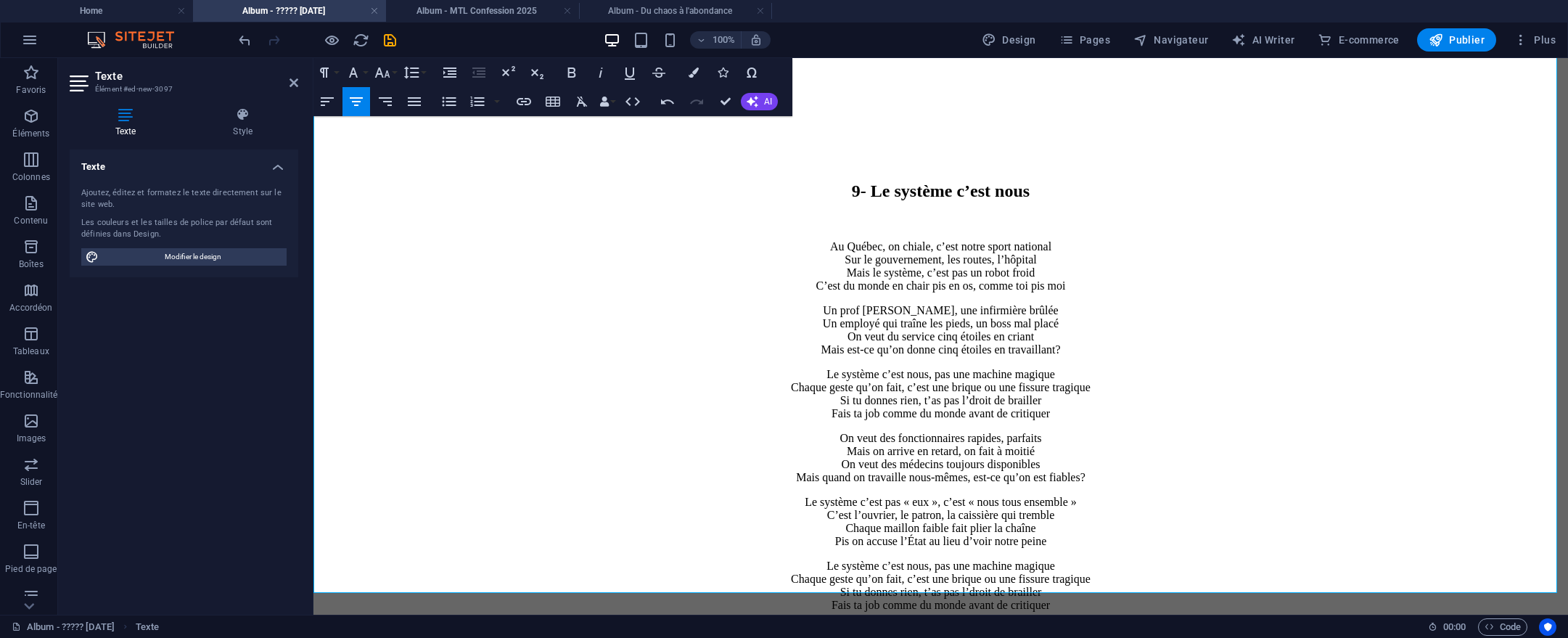
click at [1191, 495] on p "Le système c’est pas « eux », c’est « nous tous ensemble » C’est l’ouvrier, le …" at bounding box center [940, 521] width 1243 height 52
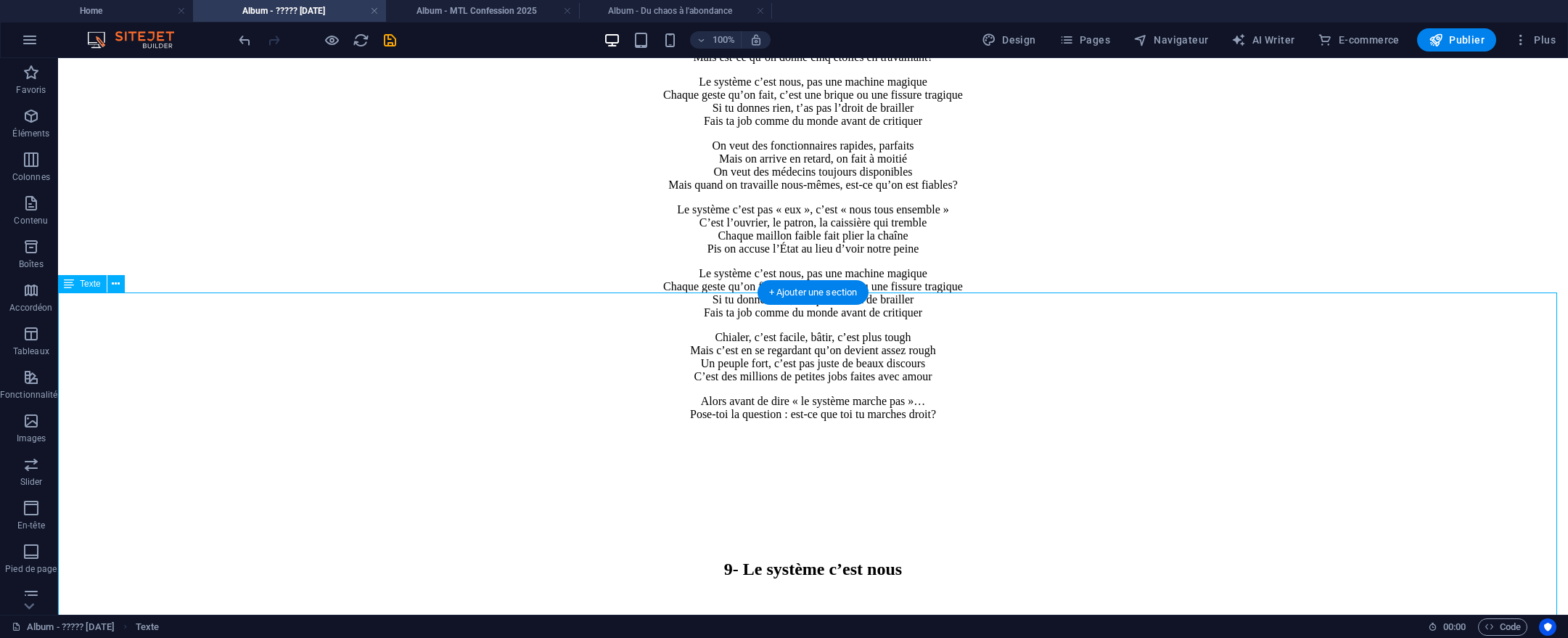
scroll to position [7254, 0]
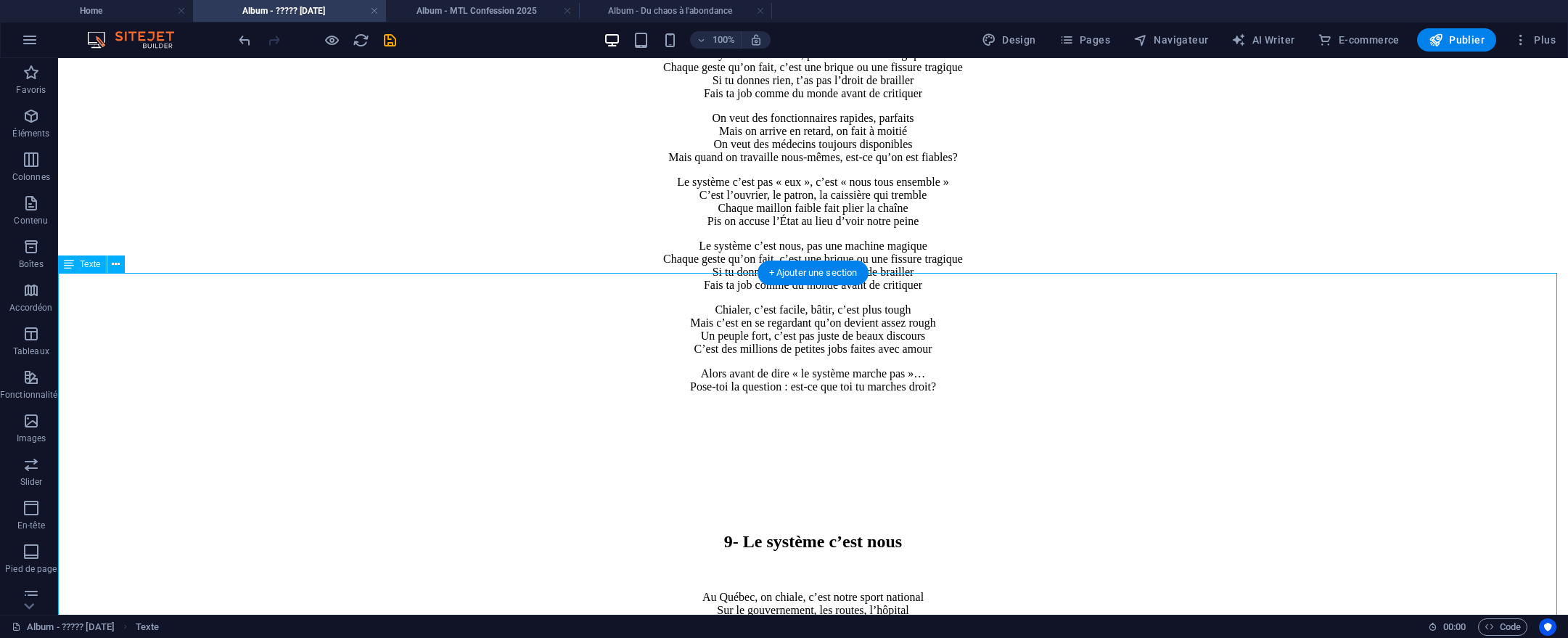
scroll to position [7262, 0]
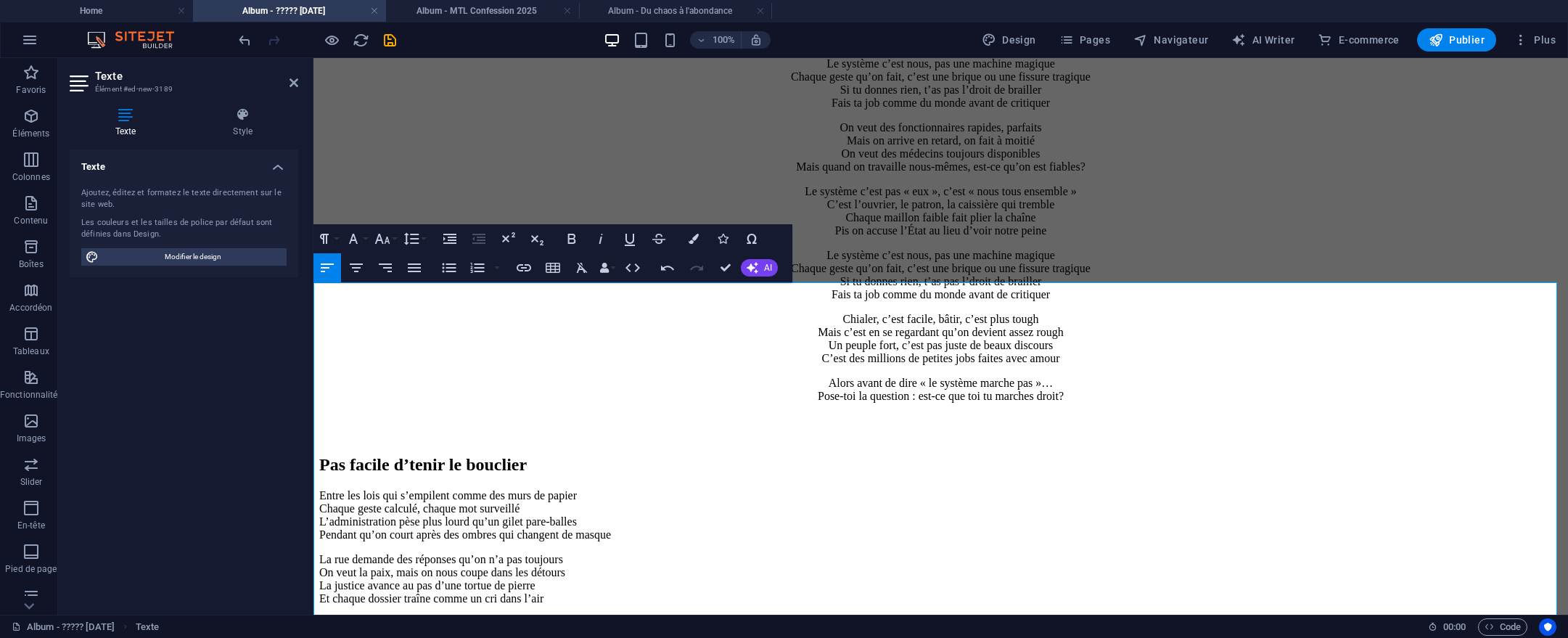
scroll to position [7253, 0]
click at [319, 454] on h2 "Pas facile d’tenir le bouclier" at bounding box center [940, 464] width 1243 height 20
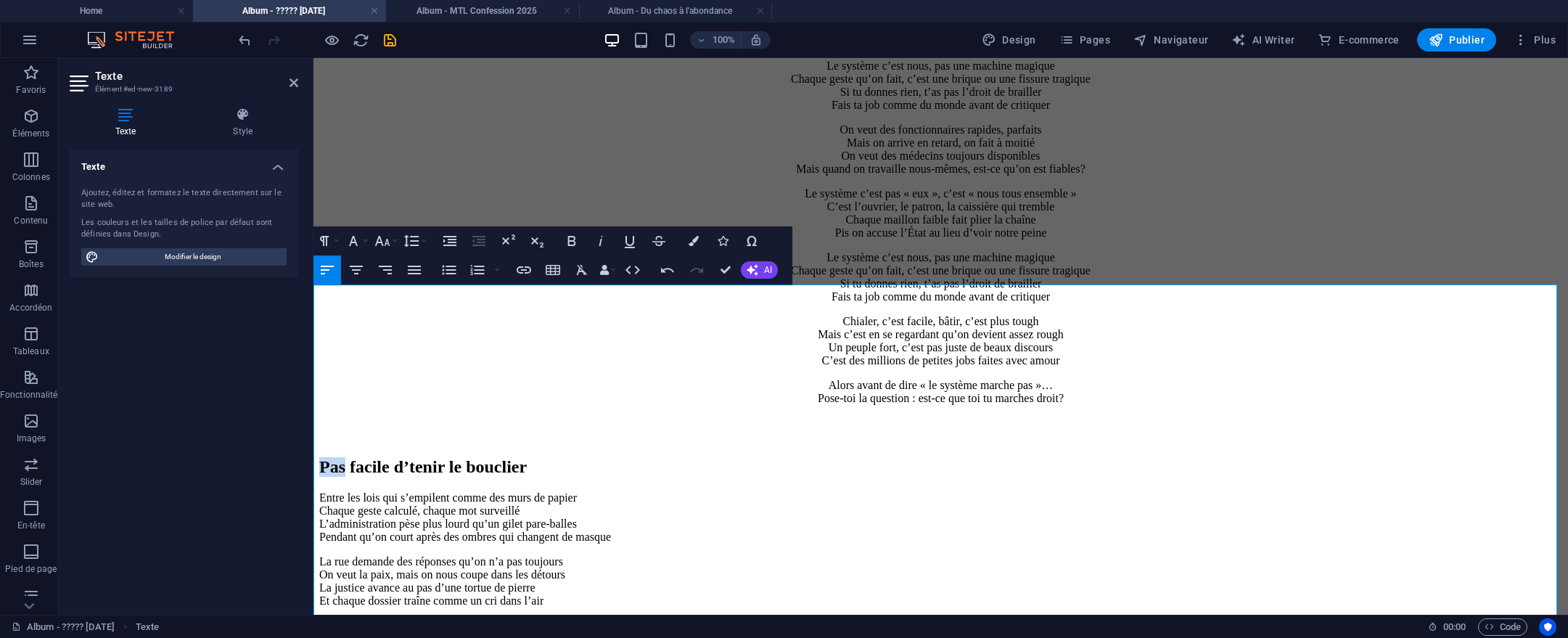
click at [319, 457] on h2 "Pas facile d’tenir le bouclier" at bounding box center [940, 467] width 1243 height 20
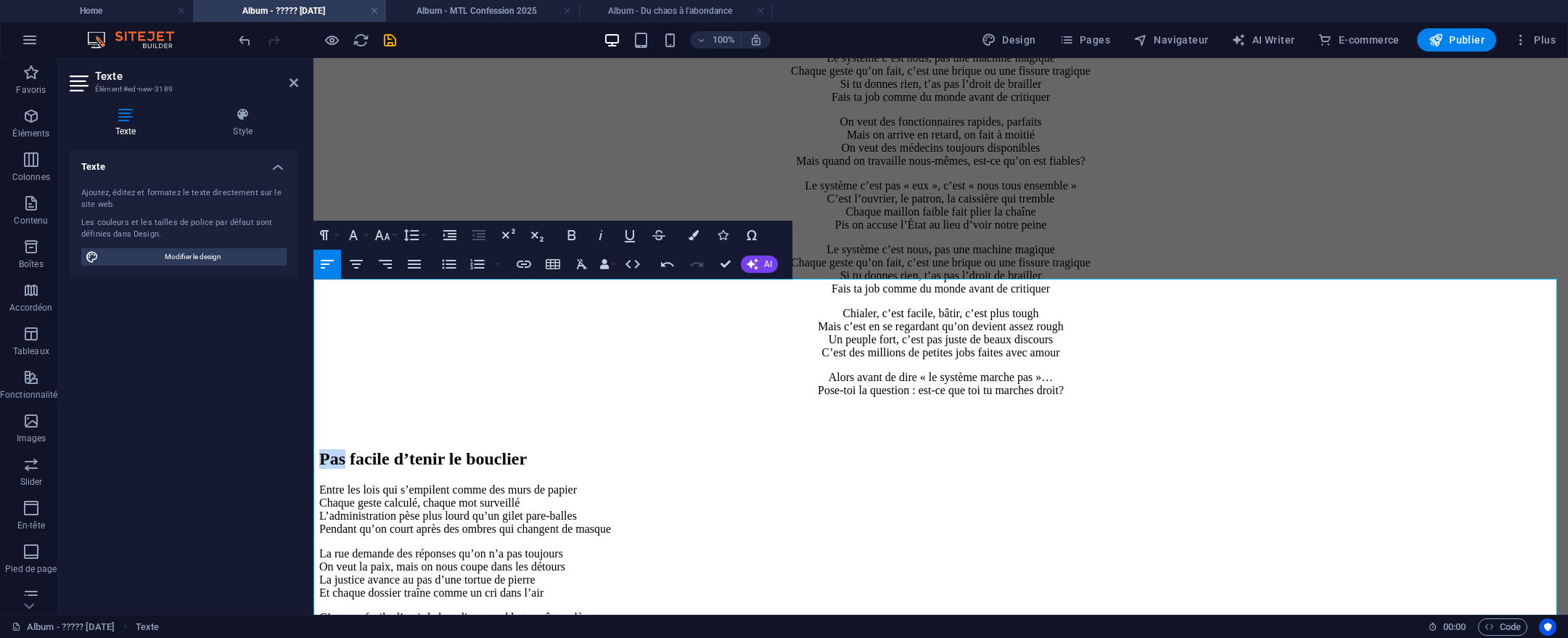
click at [319, 449] on h2 "Pas facile d’tenir le bouclier" at bounding box center [940, 459] width 1243 height 20
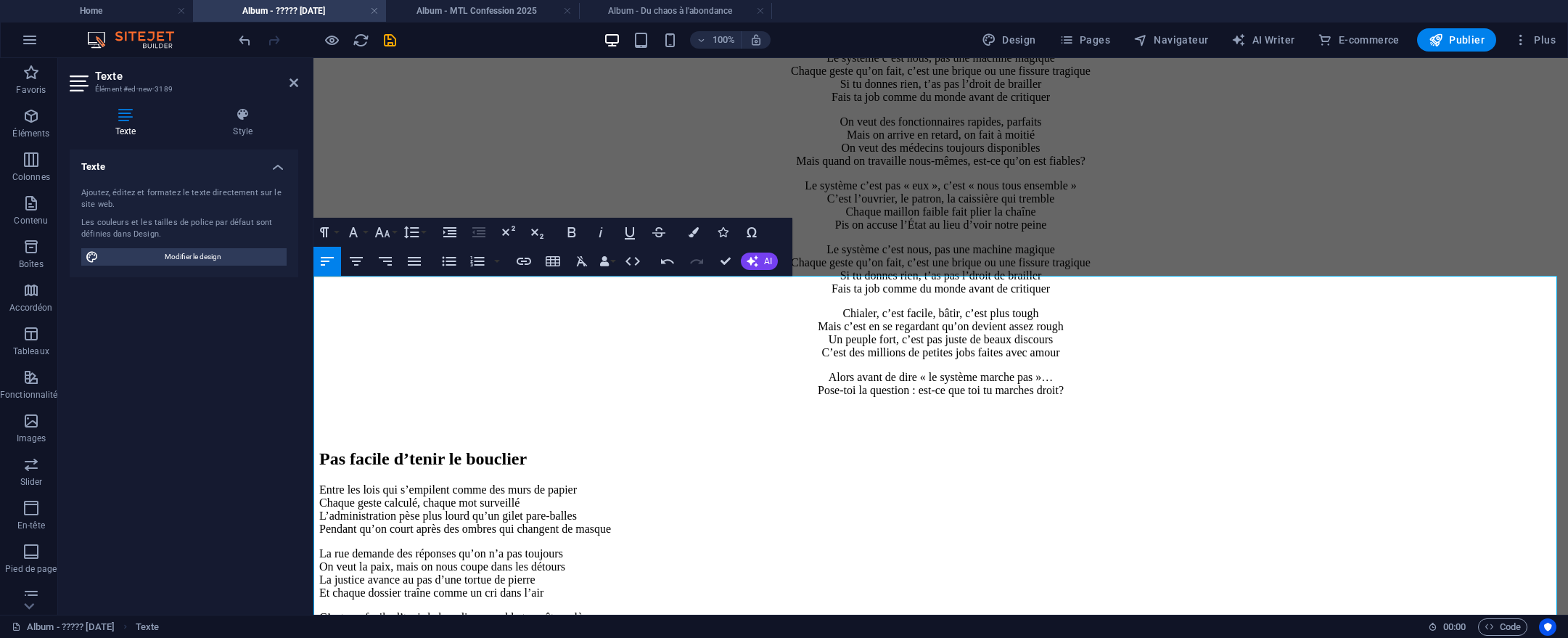
scroll to position [7258, 0]
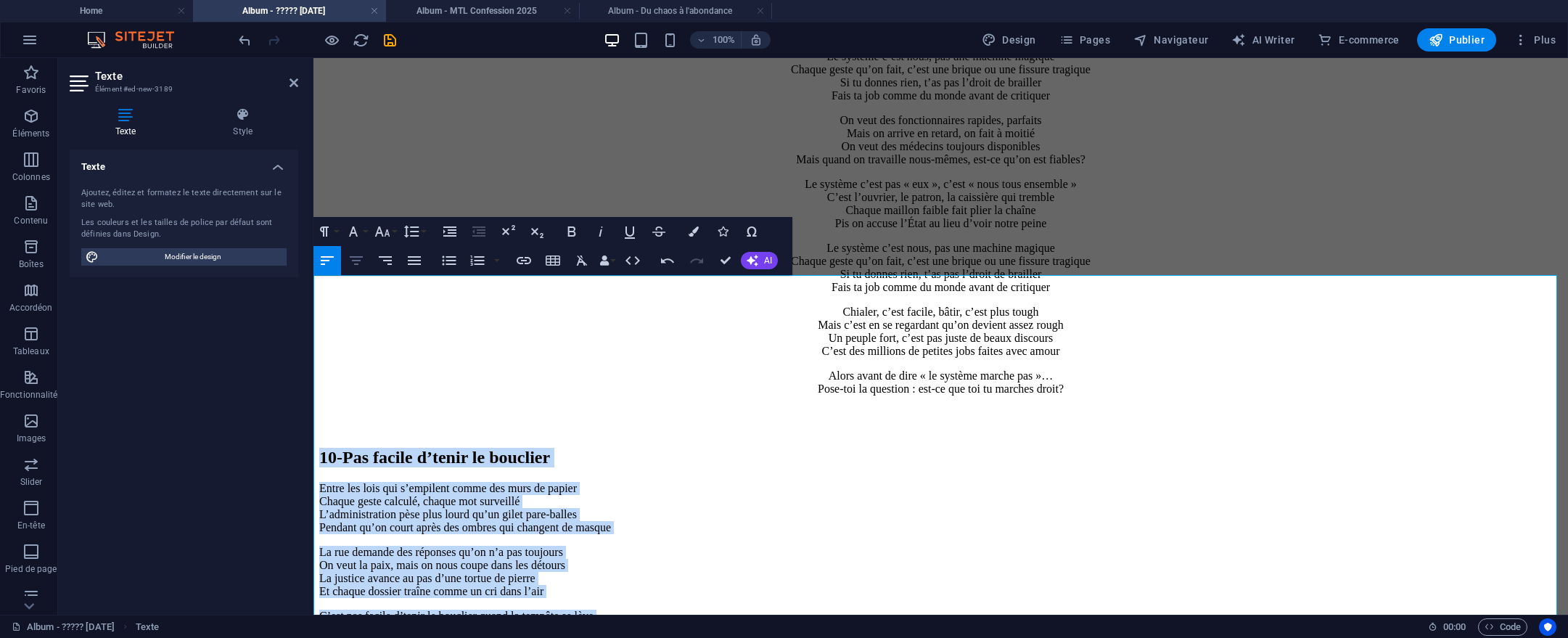
click at [360, 266] on icon "button" at bounding box center [356, 260] width 18 height 18
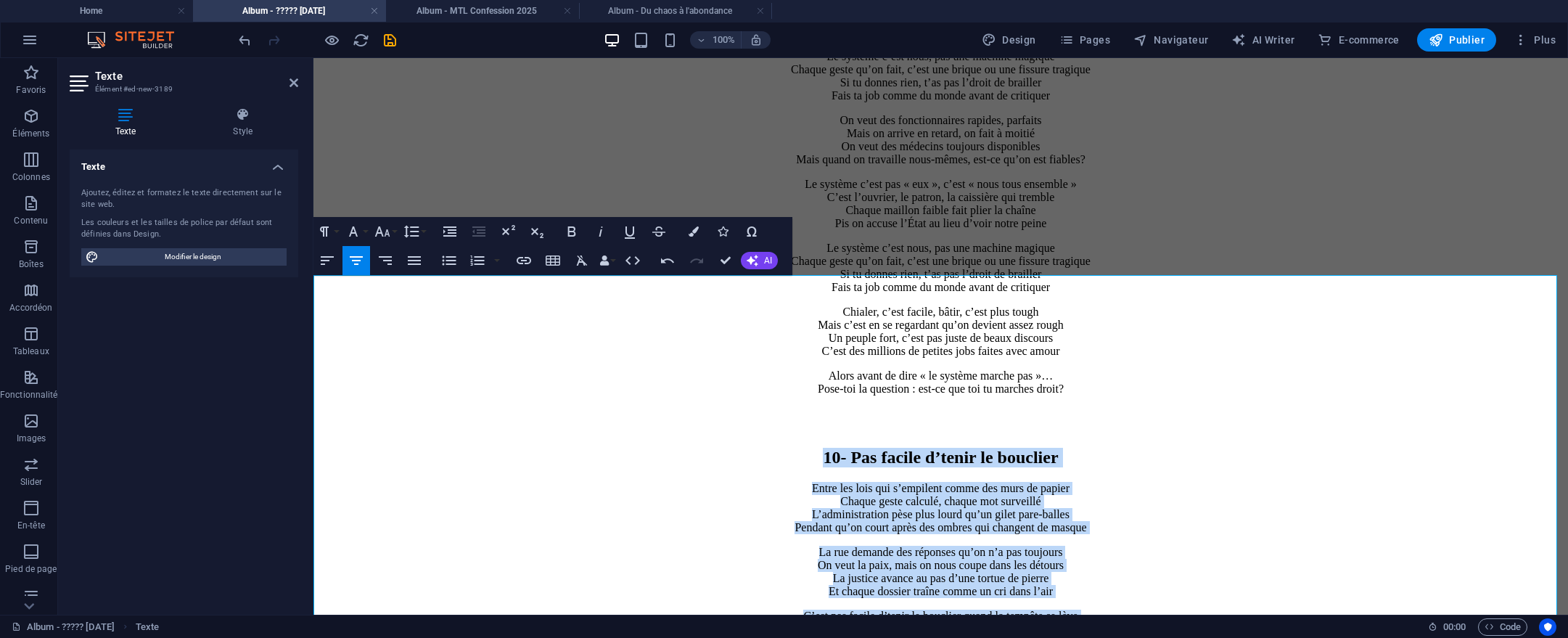
click at [765, 448] on h2 "10- Pas facile d’tenir le bouclier" at bounding box center [940, 458] width 1243 height 20
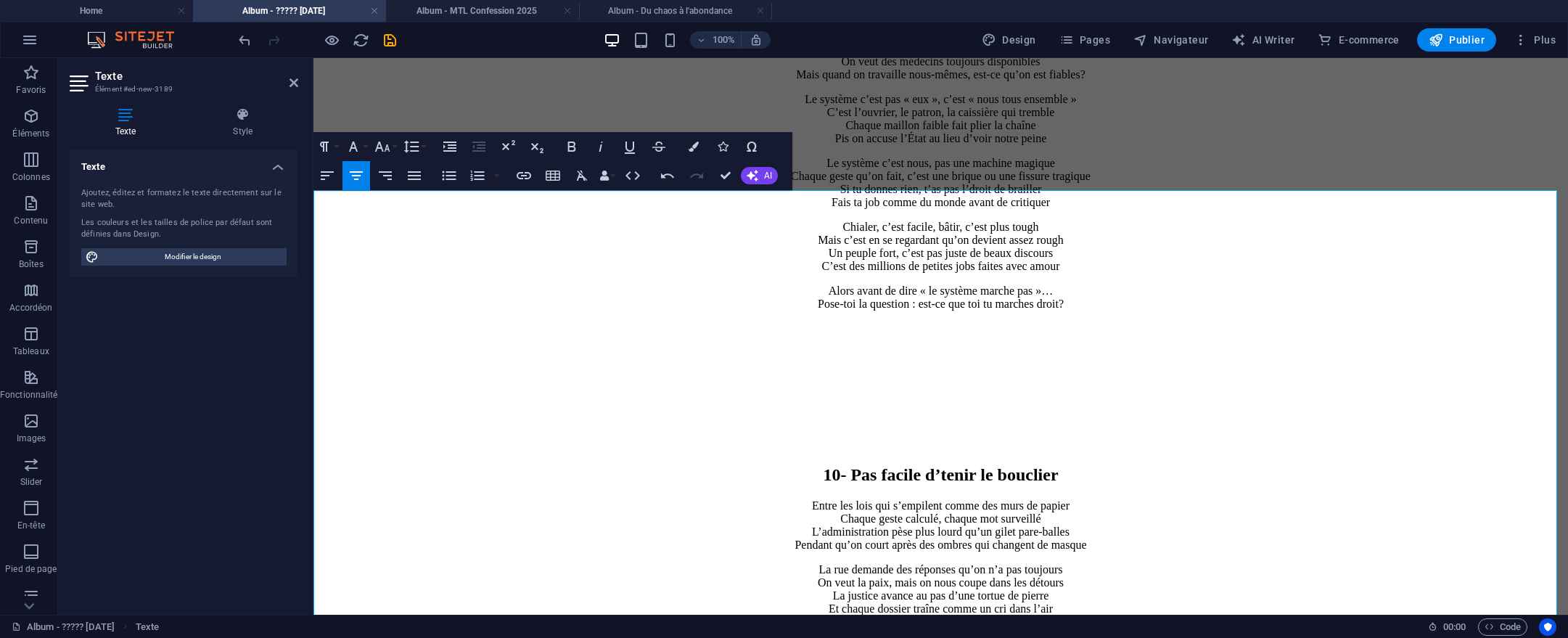
scroll to position [7345, 0]
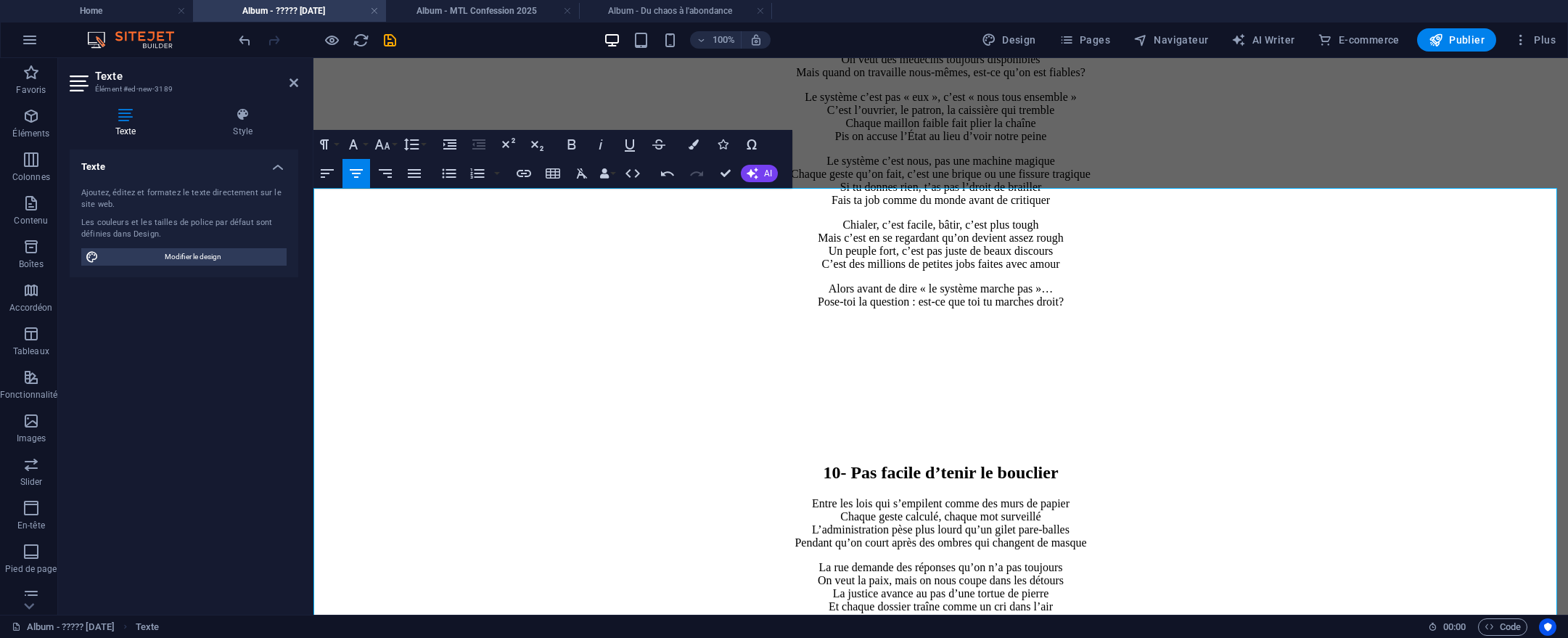
click at [785, 497] on p "Entre les lois qui s’empilent comme des murs de papier Chaque geste calculé, ch…" at bounding box center [940, 523] width 1243 height 52
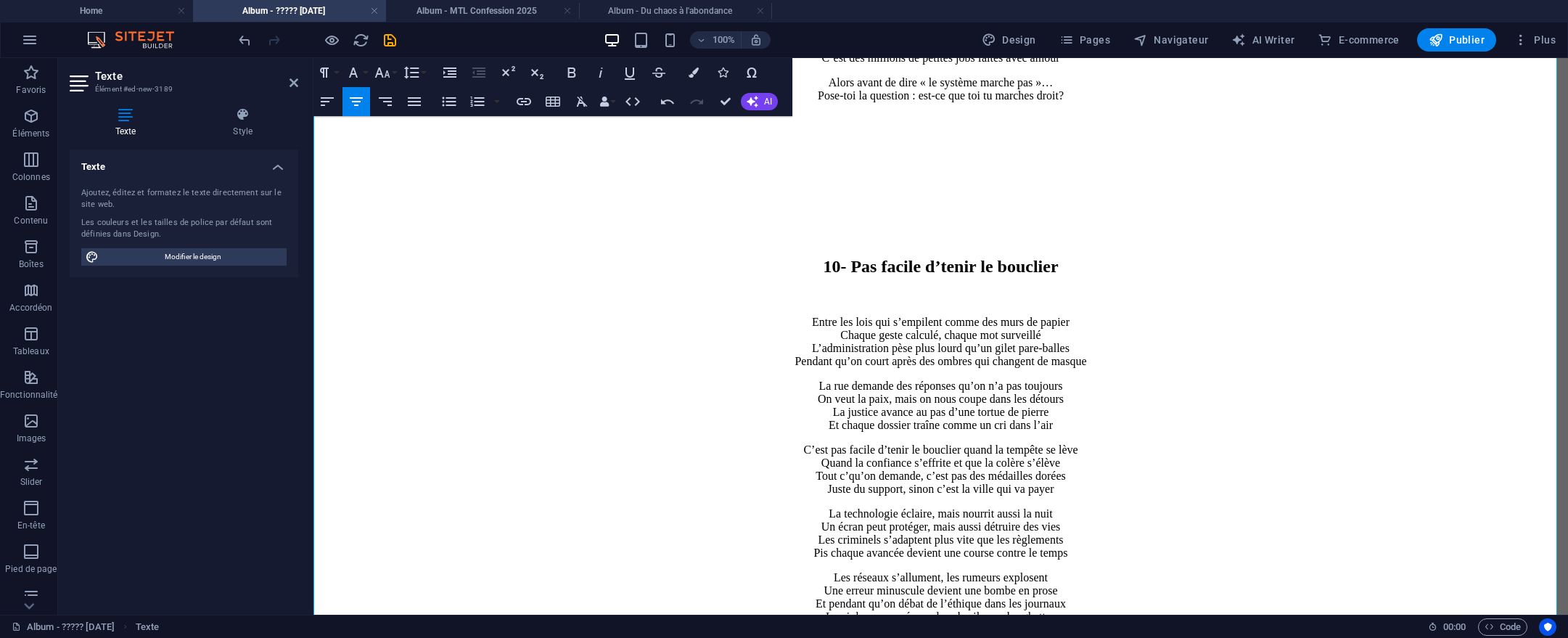
scroll to position [7663, 0]
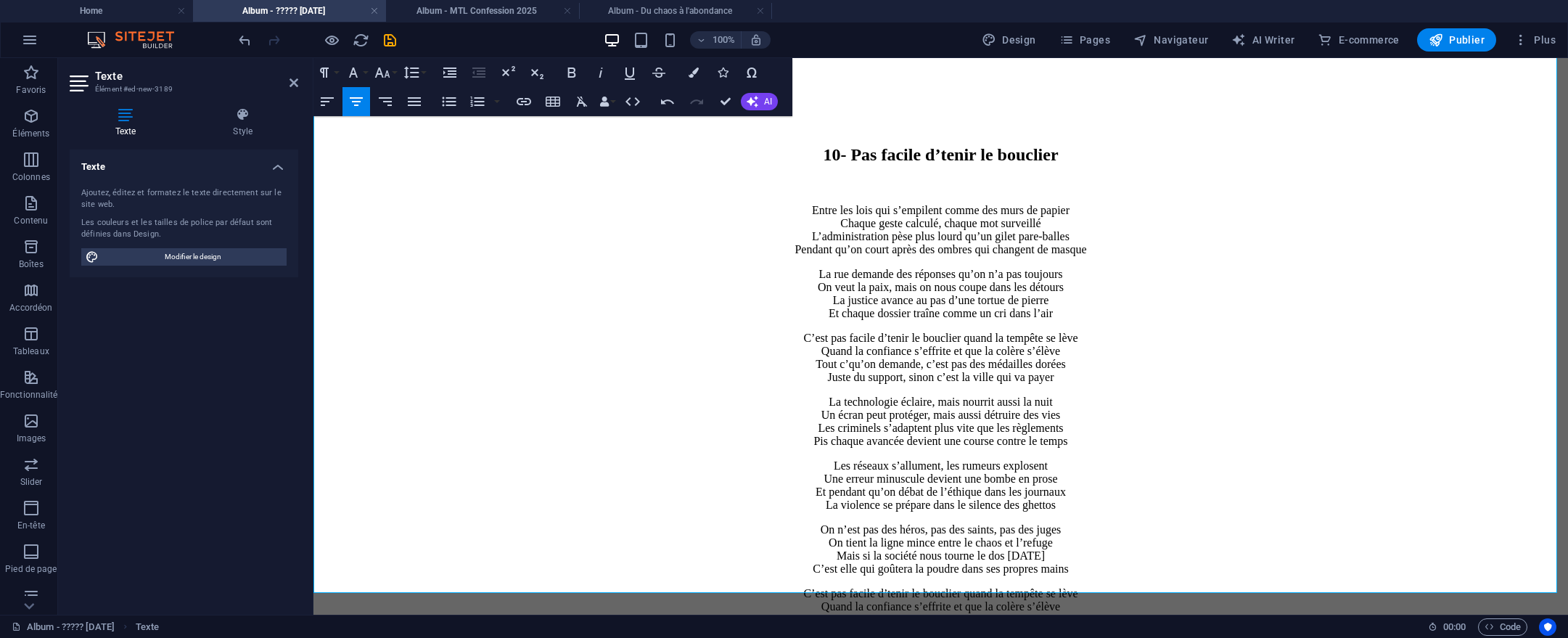
click at [1096, 587] on p "C’est pas facile d’tenir le bouclier quand la tempête se lève Quand la confianc…" at bounding box center [940, 613] width 1243 height 52
click at [1200, 523] on p "On n’est pas des héros, pas des saints, pas des juges On tient la ligne mince e…" at bounding box center [940, 549] width 1243 height 52
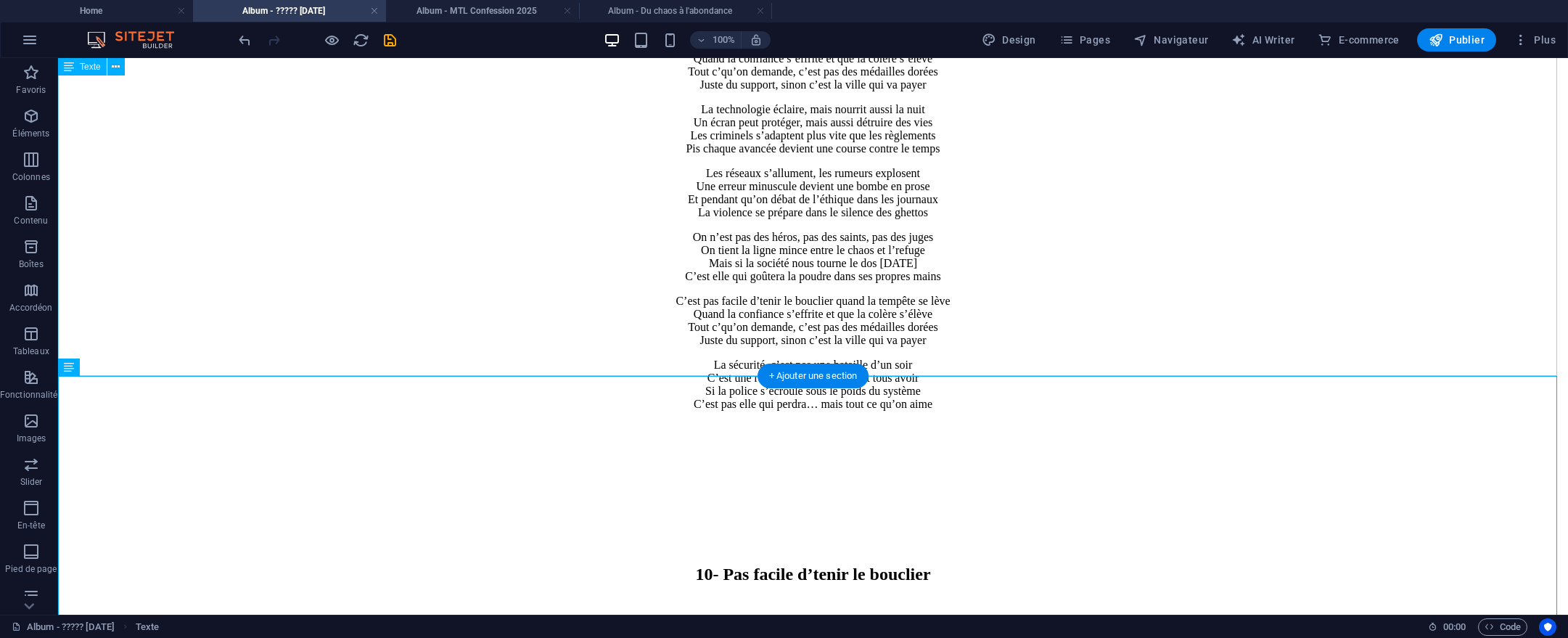
scroll to position [8023, 0]
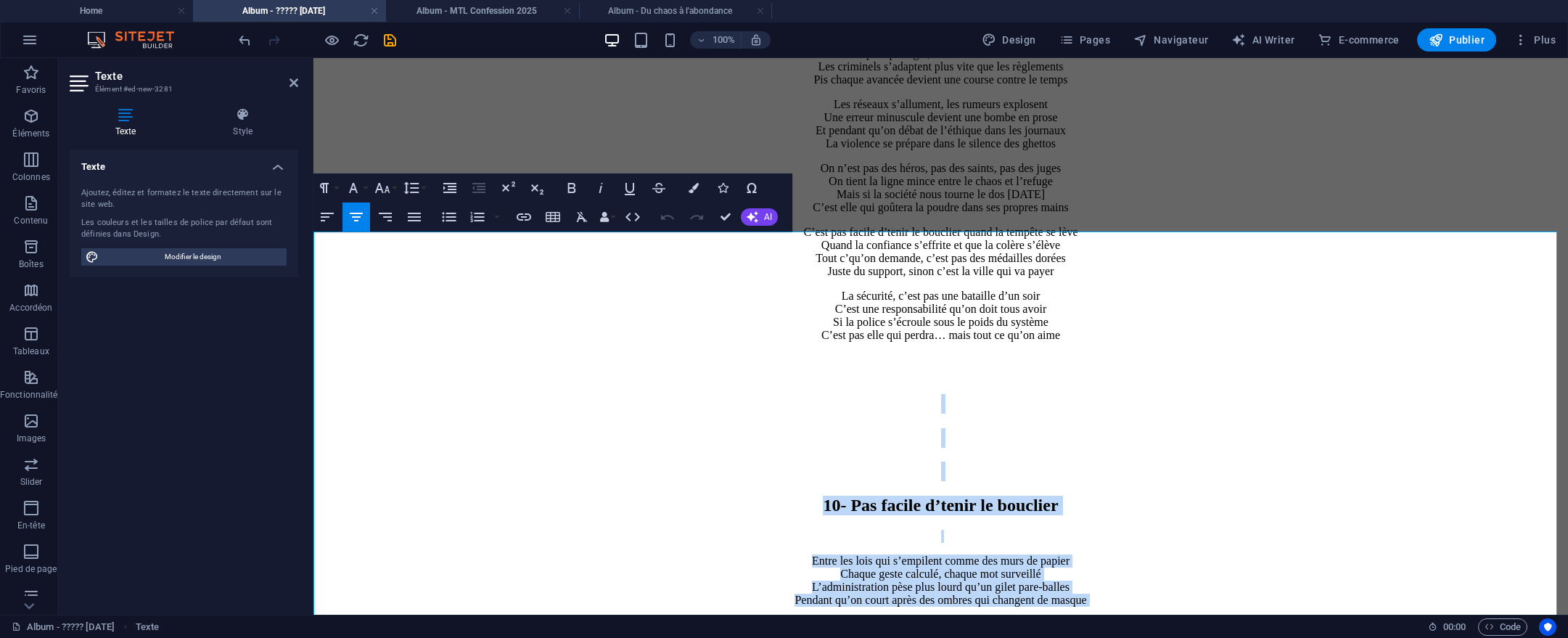
scroll to position [7727, 0]
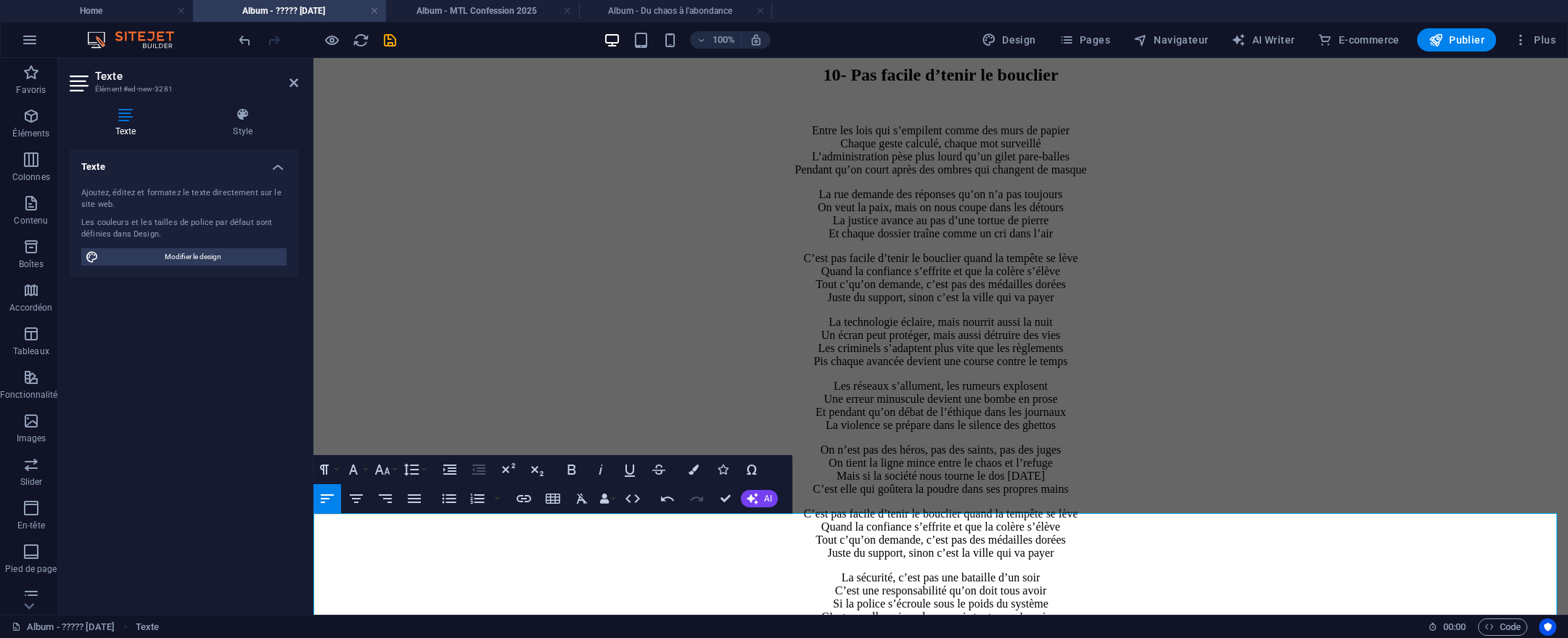
click at [350, 495] on icon "button" at bounding box center [356, 498] width 18 height 18
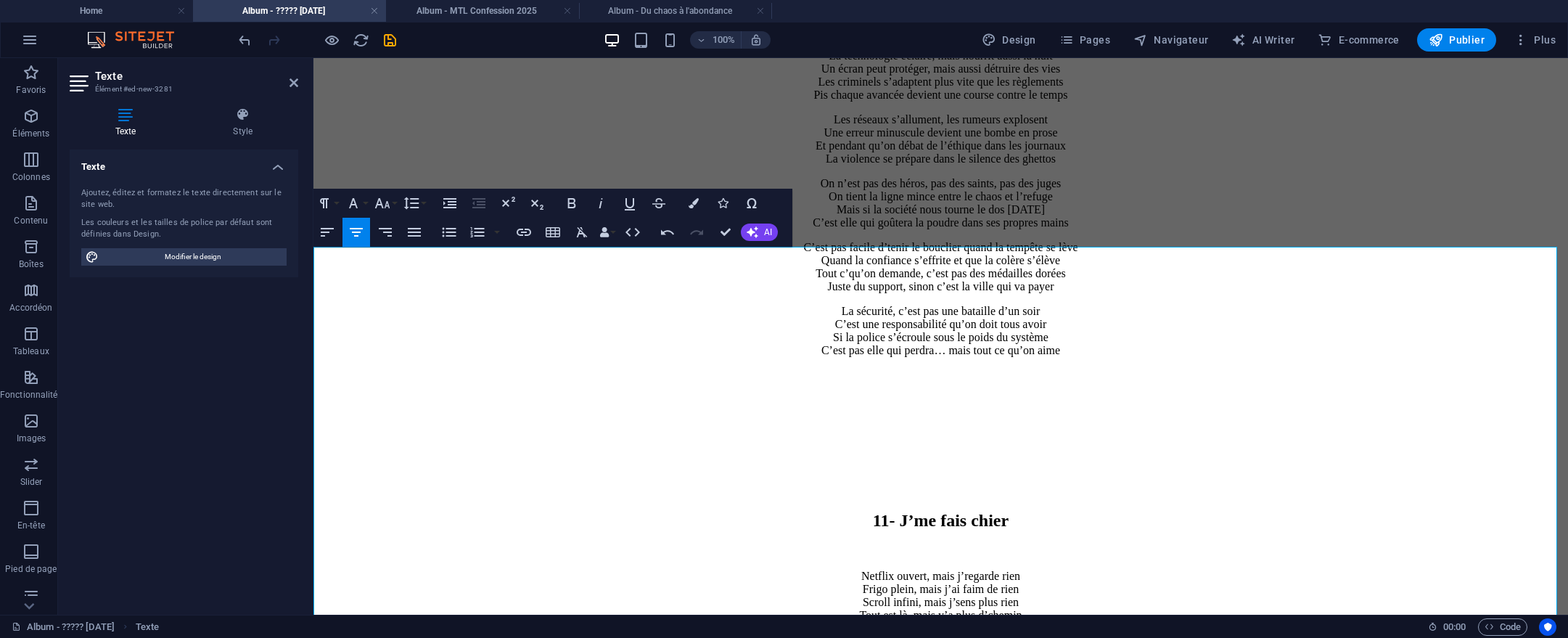
scroll to position [8194, 0]
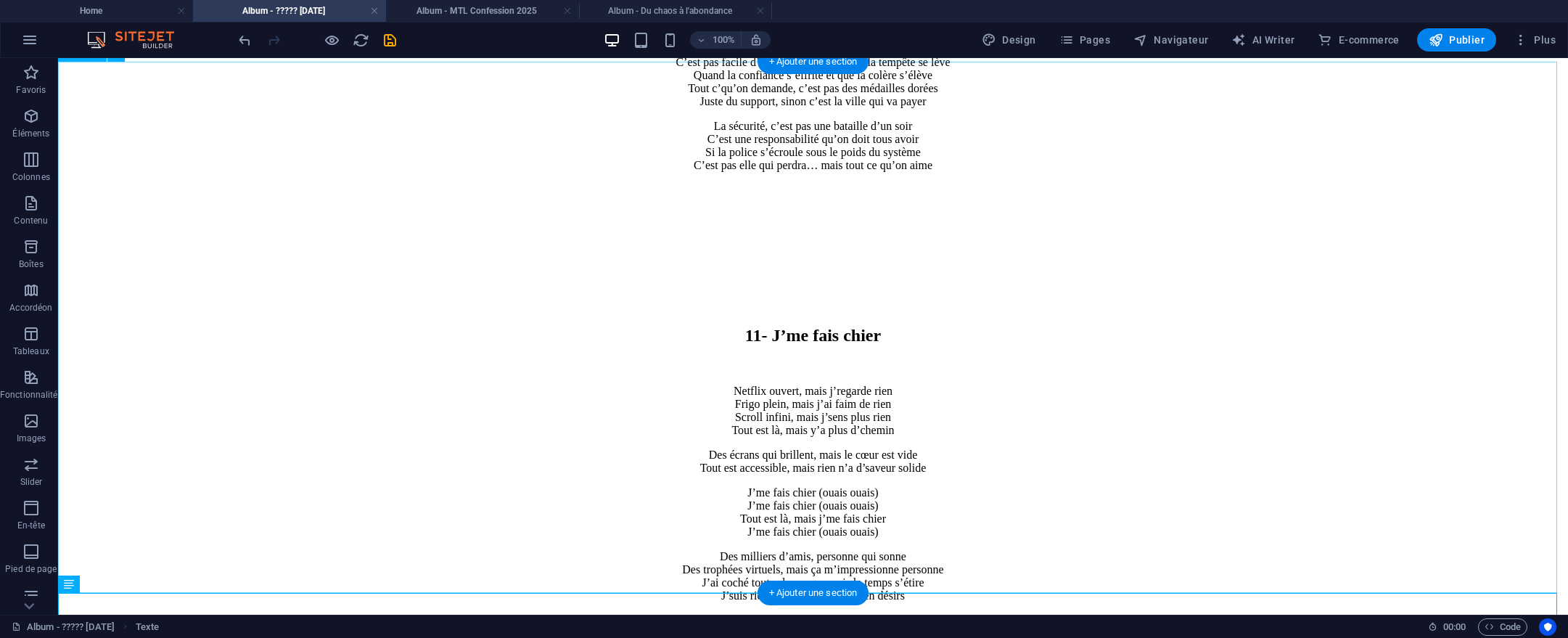
scroll to position [8726, 0]
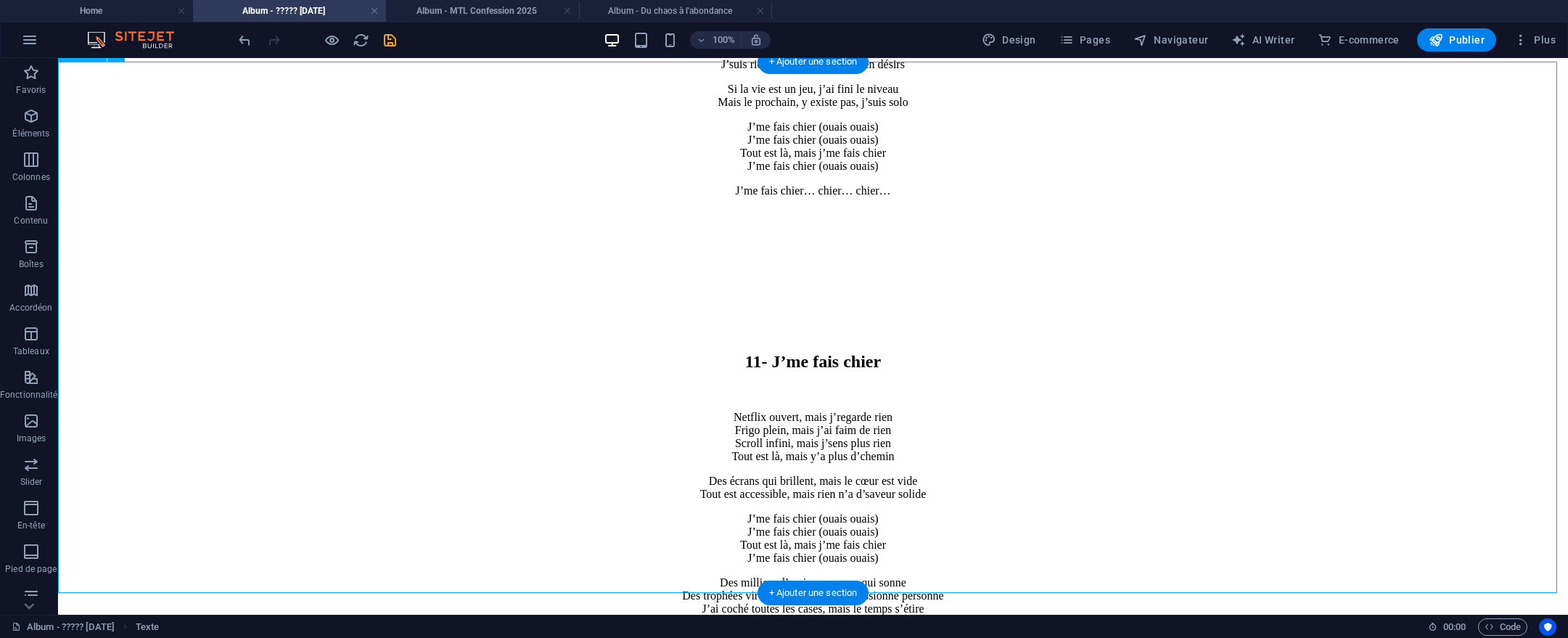
click at [712, 250] on div "11- J’me fais chier Netflix ouvert, mais j’regarde rien Frigo plein, mais j’ai …" at bounding box center [813, 521] width 1498 height 543
click at [803, 250] on div "11- J’me fais chier Netflix ouvert, mais j’regarde rien Frigo plein, mais j’ai …" at bounding box center [813, 521] width 1498 height 543
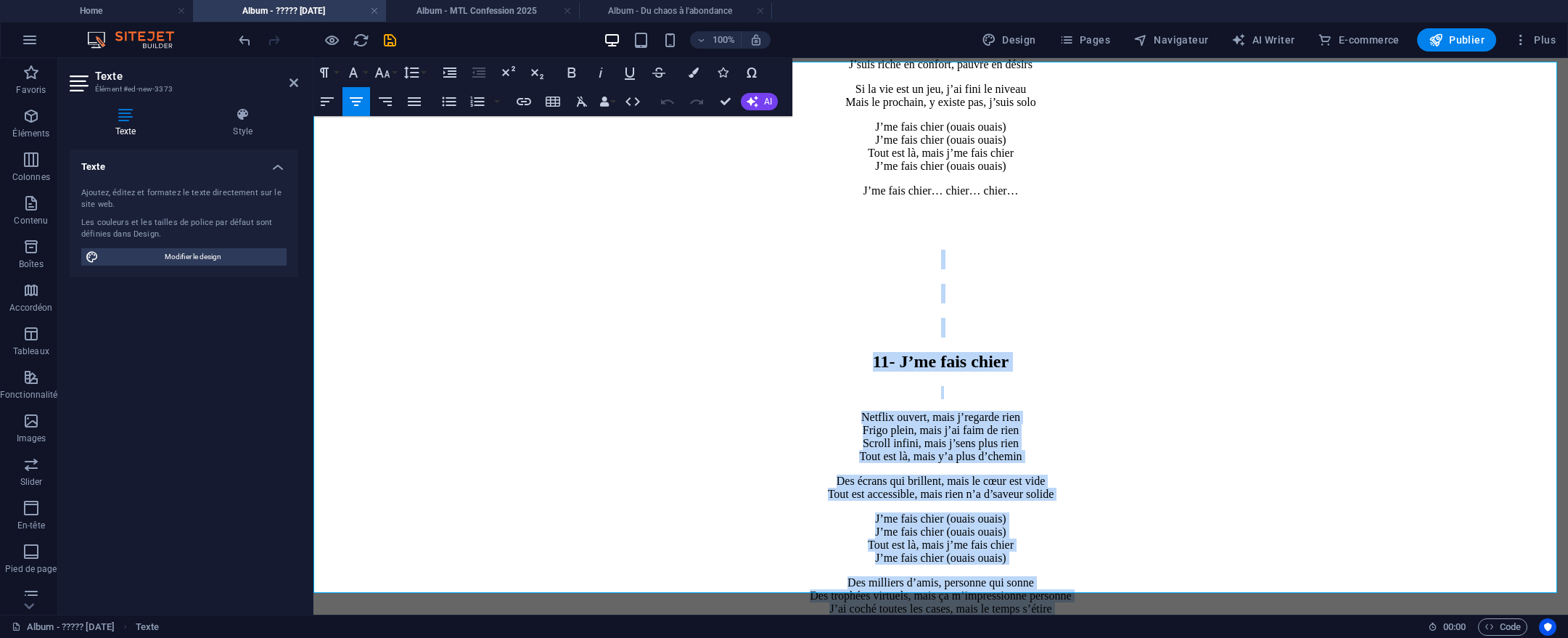
scroll to position [8606, 0]
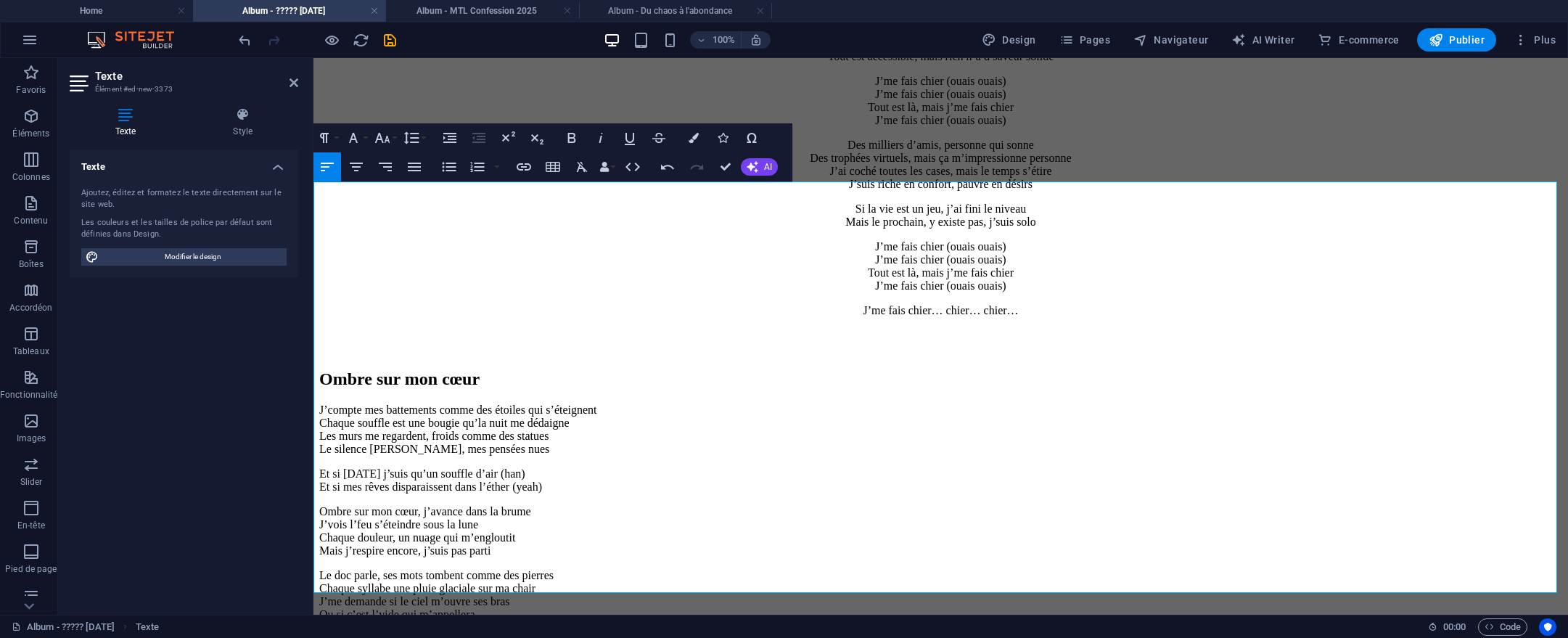
click at [319, 370] on h2 "Ombre sur mon cœur" at bounding box center [940, 380] width 1243 height 20
click at [311, 196] on div at bounding box center [311, 337] width 3 height 557
click at [323, 370] on h2 "Ombre sur mon cœur" at bounding box center [940, 380] width 1243 height 20
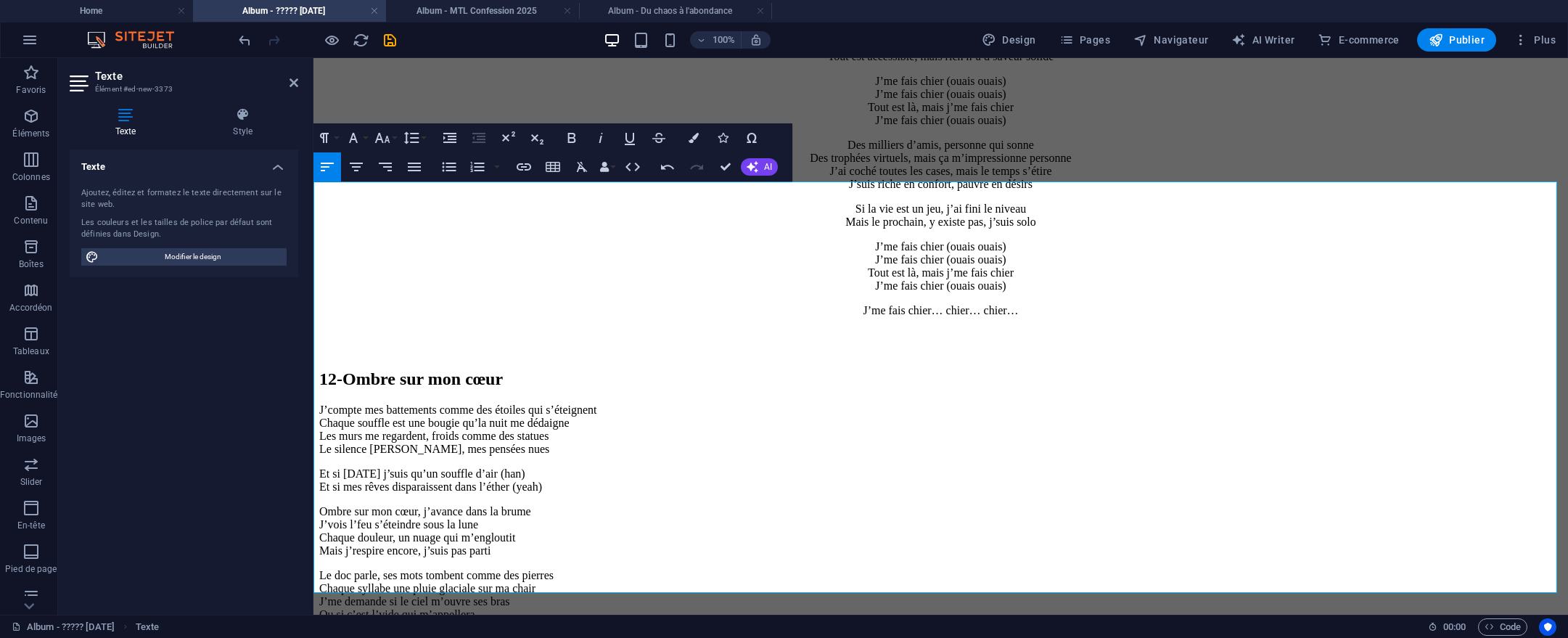
click at [605, 370] on h2 "12- Ombre sur mon cœur" at bounding box center [940, 380] width 1243 height 20
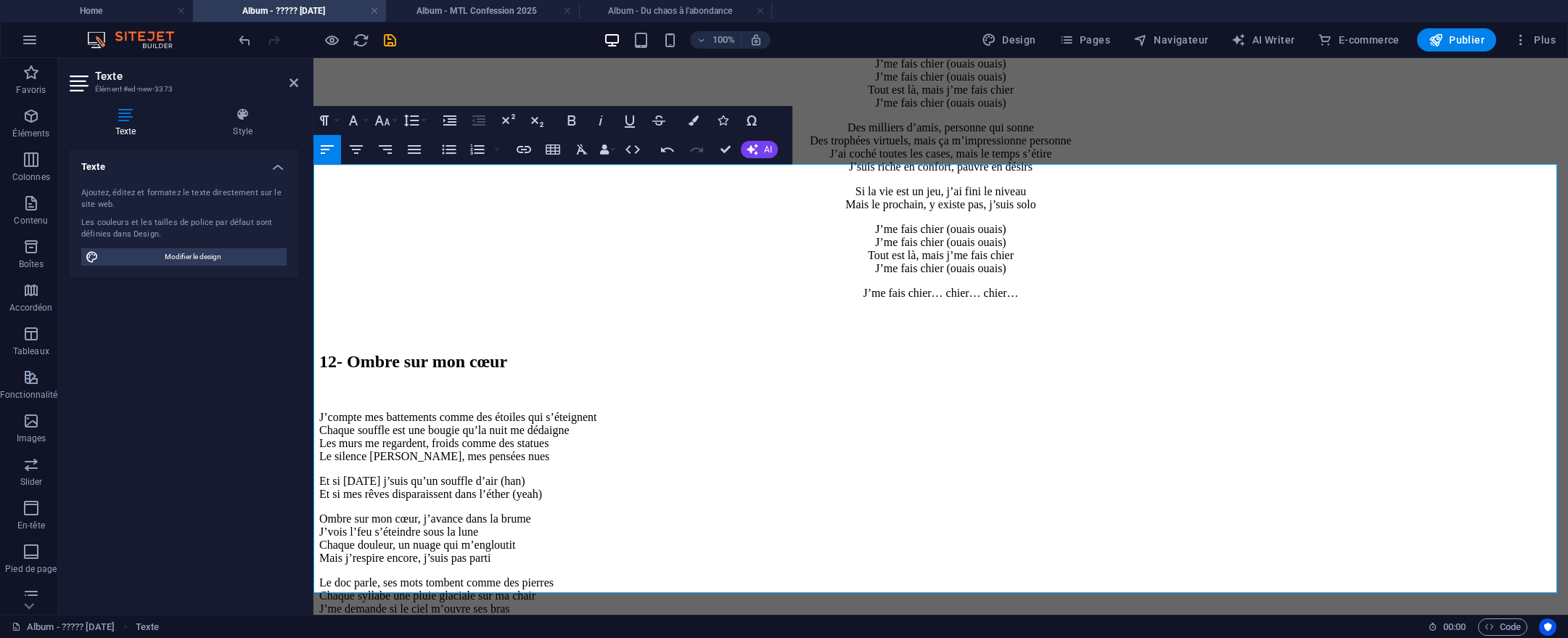
click at [319, 352] on h2 "12- Ombre sur mon cœur" at bounding box center [940, 362] width 1243 height 20
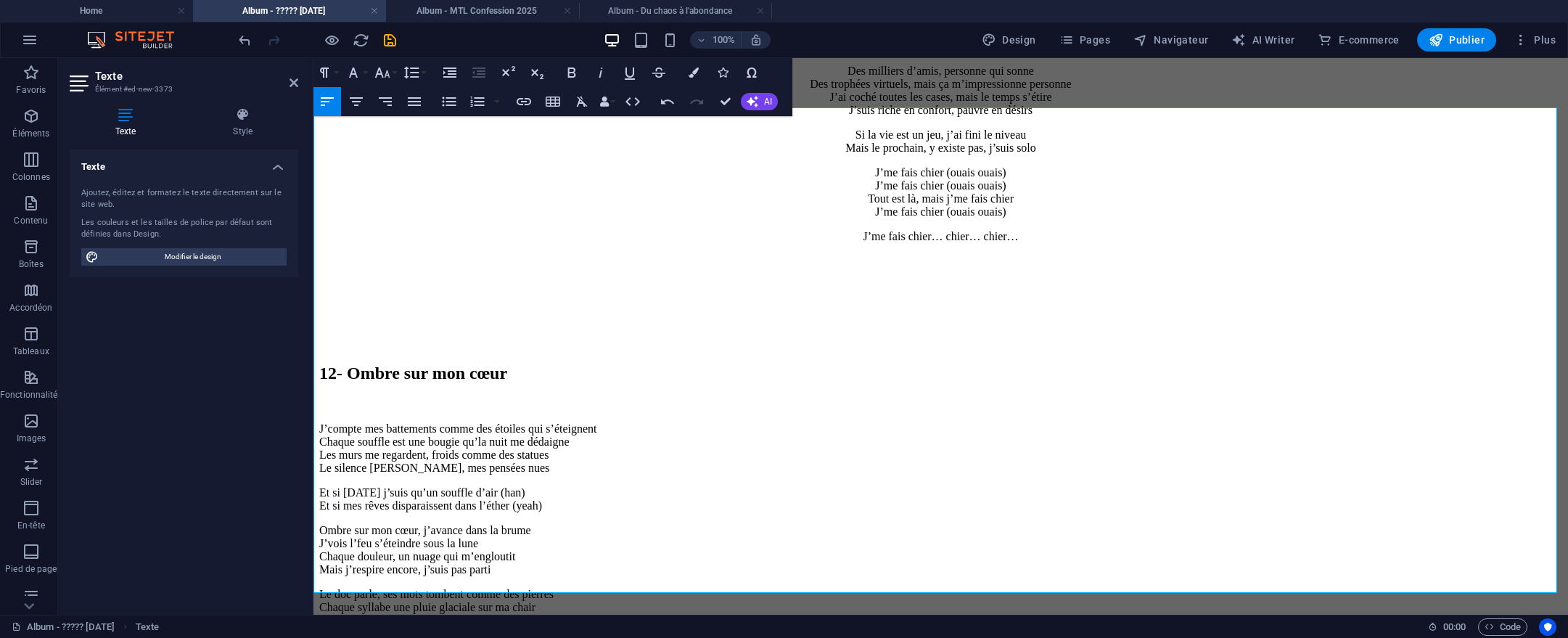
scroll to position [8708, 0]
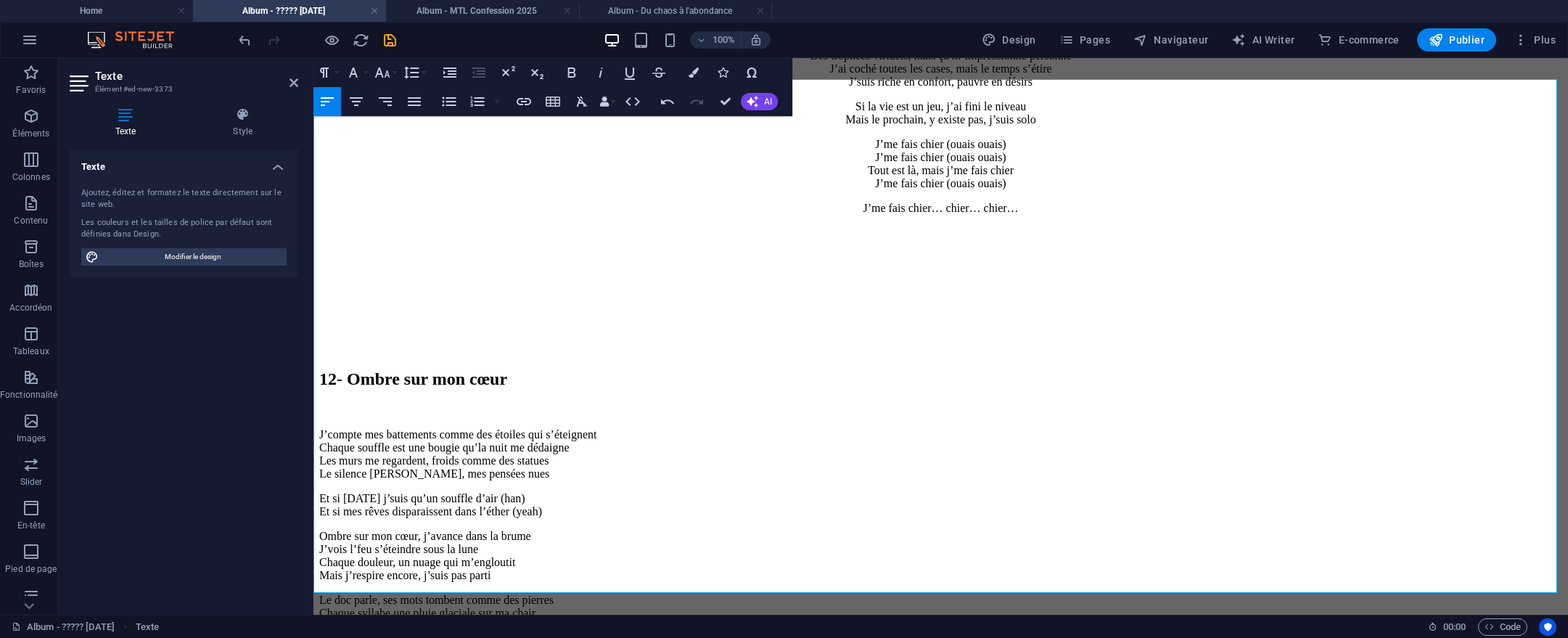
click at [532, 492] on p "Et si demain j’suis qu’un souffle d’air (han) Et si mes rêves disparaissent dan…" at bounding box center [940, 505] width 1243 height 26
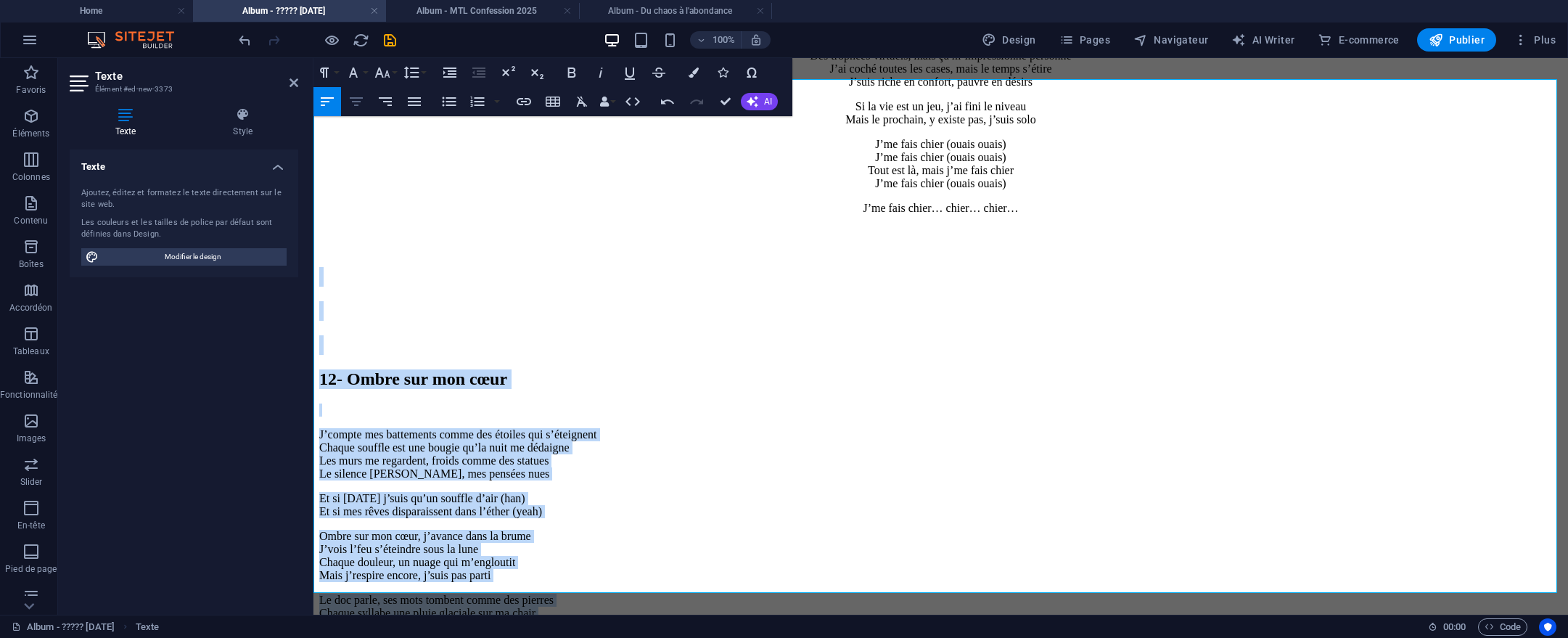
click at [360, 103] on icon "button" at bounding box center [356, 101] width 18 height 18
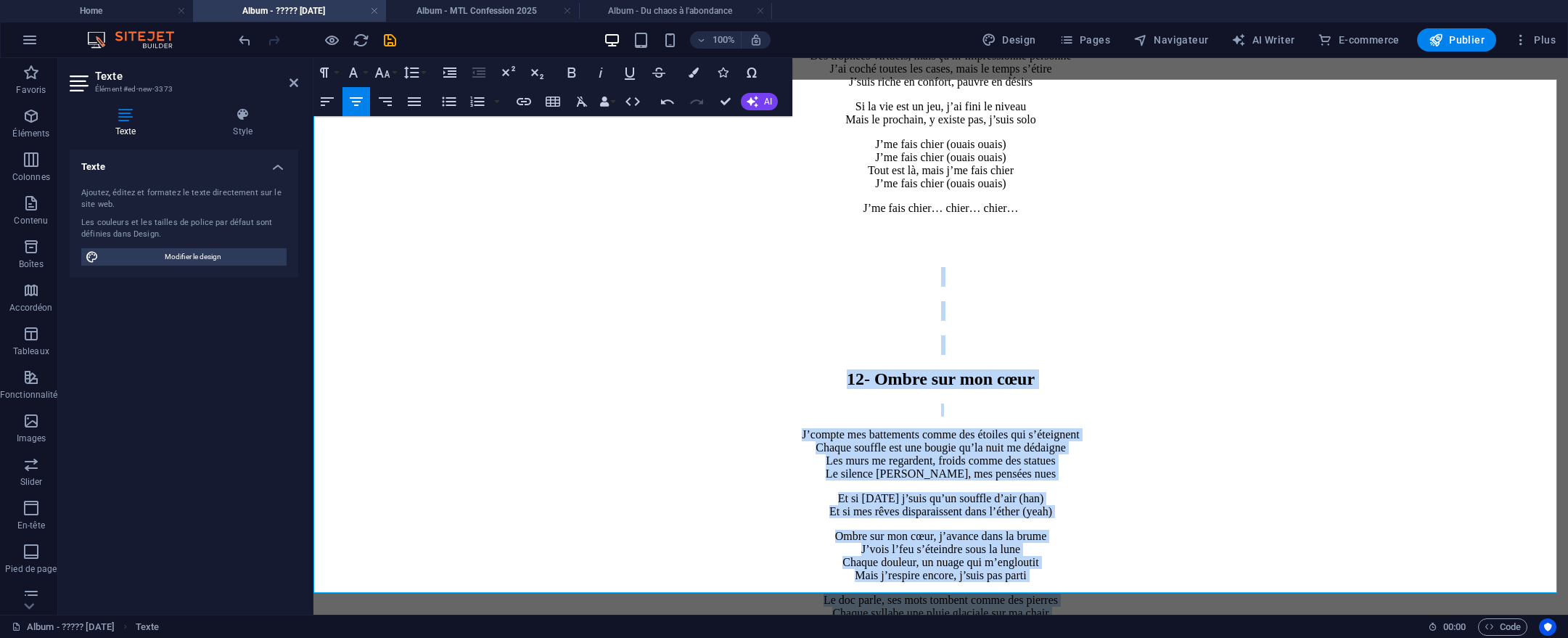
click at [1244, 428] on p "J’compte mes battements comme des étoiles qui s’éteignent Chaque souffle est un…" at bounding box center [940, 454] width 1243 height 52
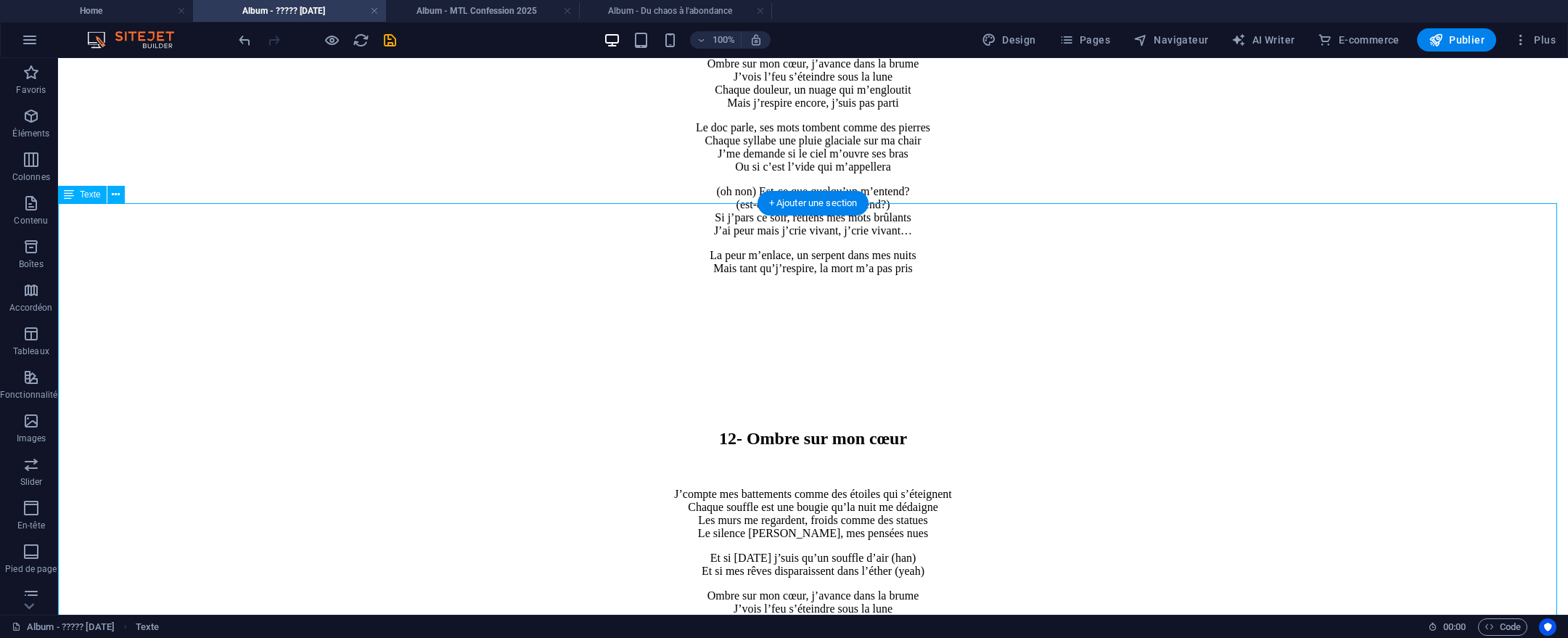
scroll to position [9222, 0]
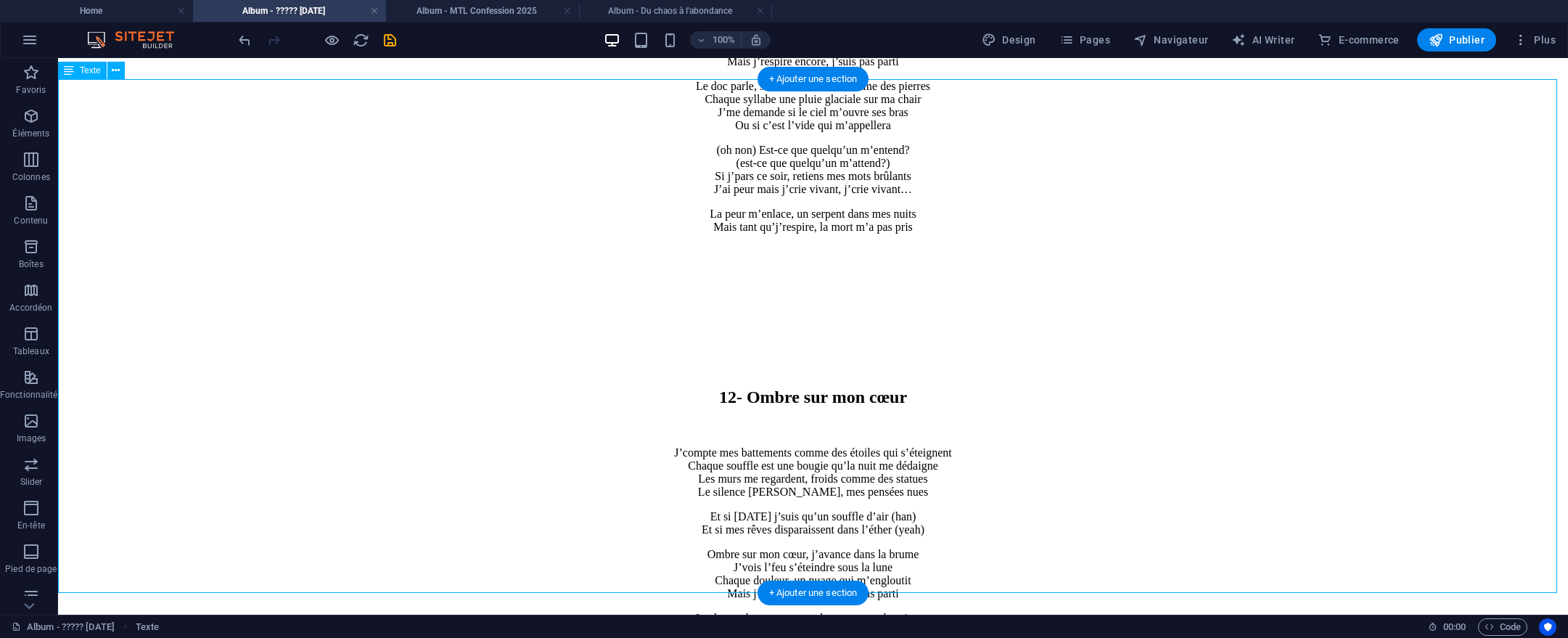
click at [689, 286] on div "12- Ombre sur mon cœur J’compte mes battements comme des étoiles qui s’éteignen…" at bounding box center [813, 545] width 1498 height 518
click at [688, 286] on div "12- Ombre sur mon cœur J’compte mes battements comme des étoiles qui s’éteignen…" at bounding box center [813, 545] width 1498 height 518
click at [687, 286] on div "12- Ombre sur mon cœur J’compte mes battements comme des étoiles qui s’éteignen…" at bounding box center [813, 545] width 1498 height 518
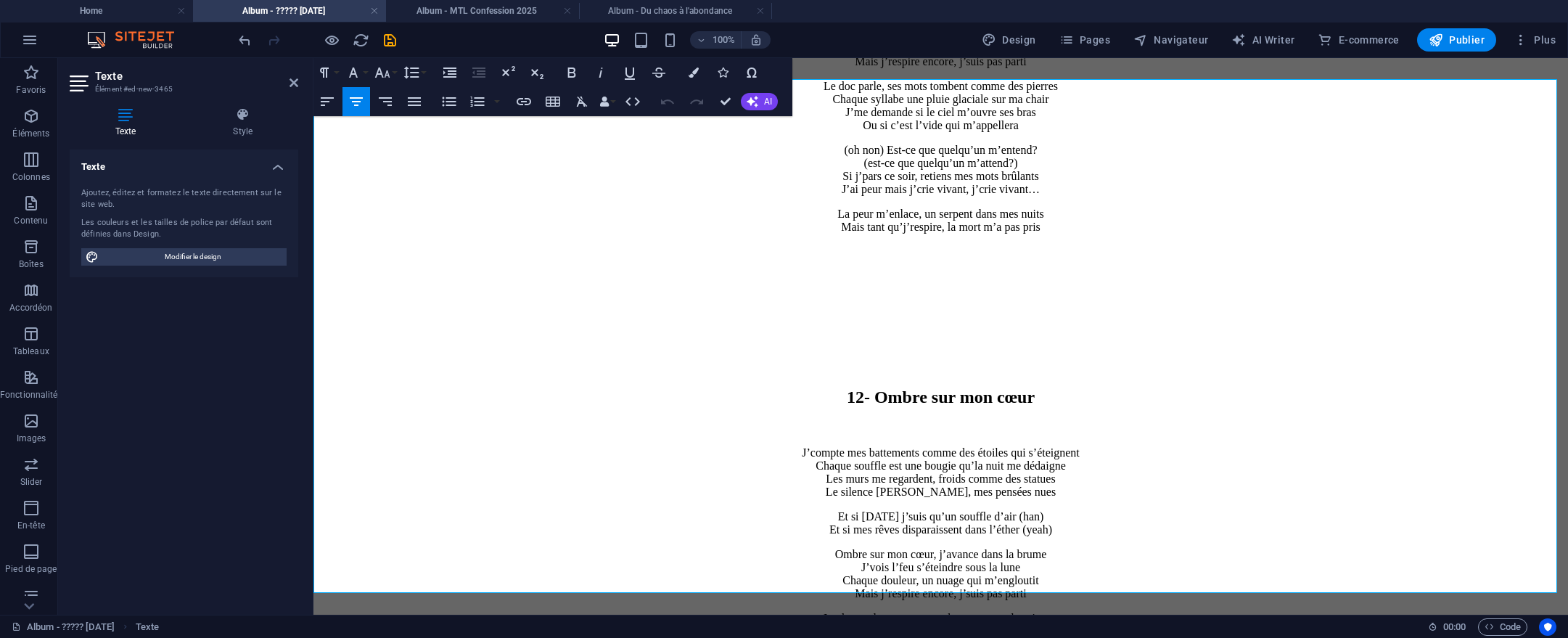
click at [812, 387] on h2 "12- Ombre sur mon cœur" at bounding box center [940, 397] width 1243 height 20
click at [846, 387] on h2 "13- Ombre sur mon cœur" at bounding box center [940, 397] width 1243 height 20
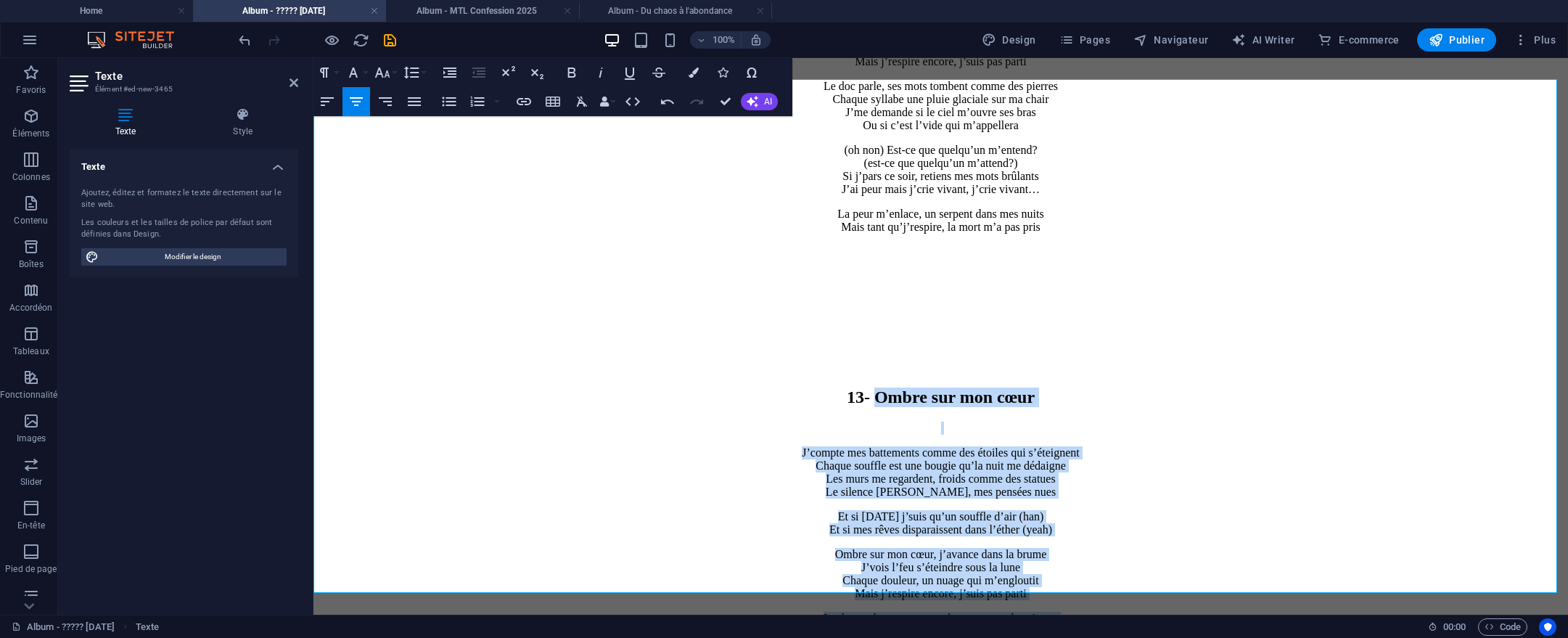
drag, startPoint x: 837, startPoint y: 177, endPoint x: 994, endPoint y: 228, distance: 165.1
click at [1054, 554] on div "13- Ombre sur mon cœur J’compte mes battements comme des étoiles qui s’éteignen…" at bounding box center [940, 526] width 1243 height 481
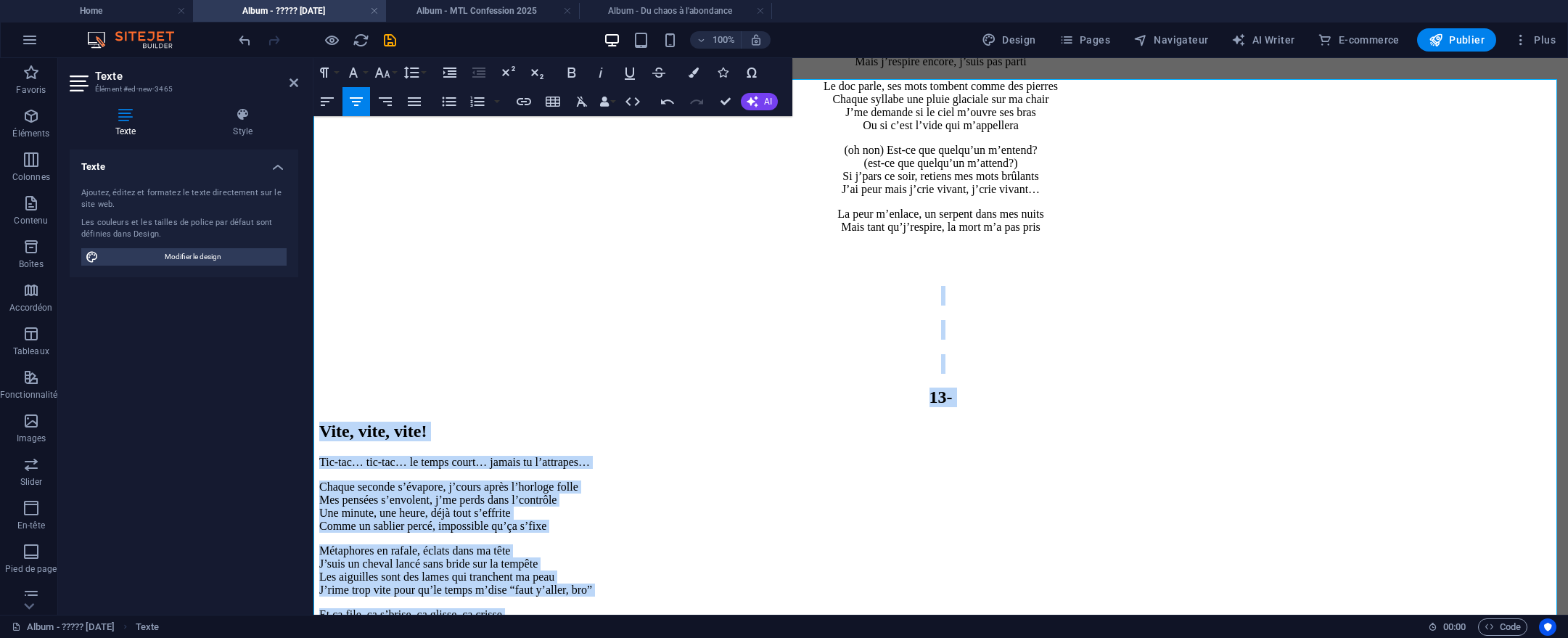
click at [350, 104] on icon "button" at bounding box center [356, 101] width 18 height 18
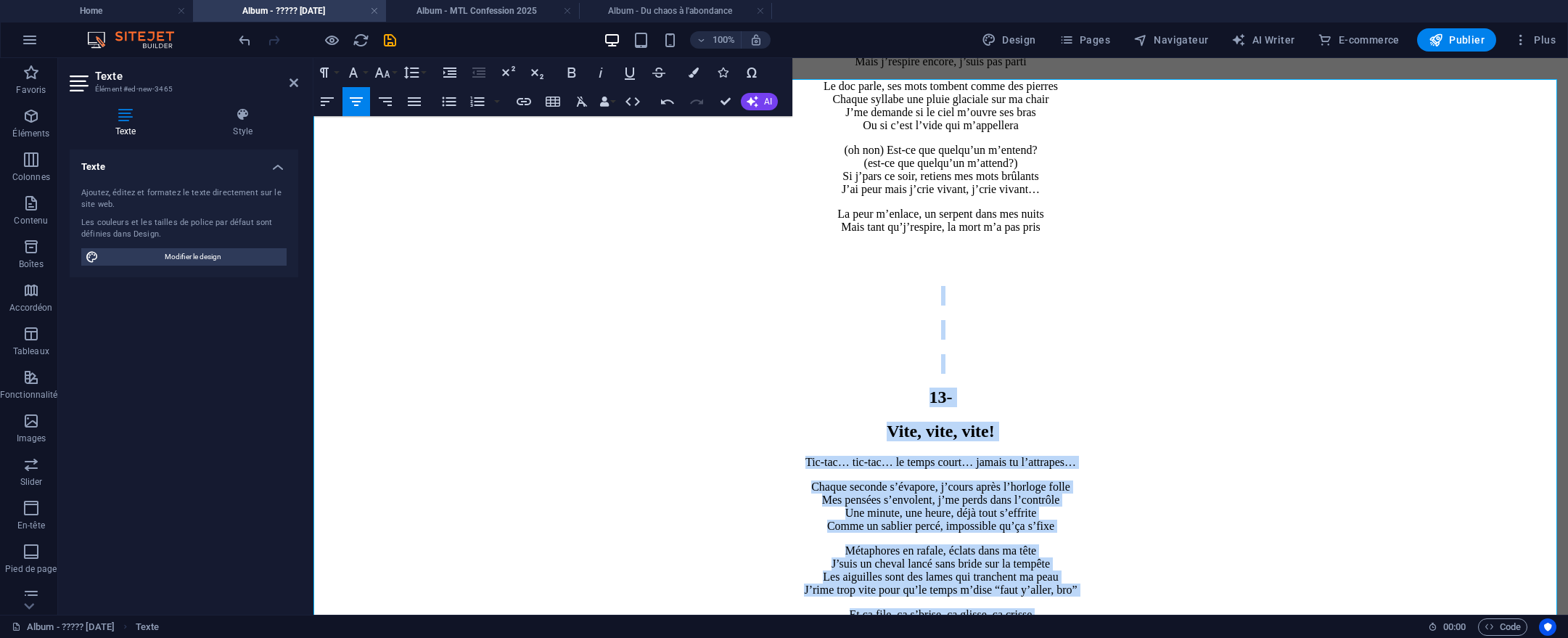
click at [1216, 481] on p "Chaque seconde s’évapore, j’cours après l’horloge folle Mes pensées s’envolent,…" at bounding box center [940, 507] width 1243 height 52
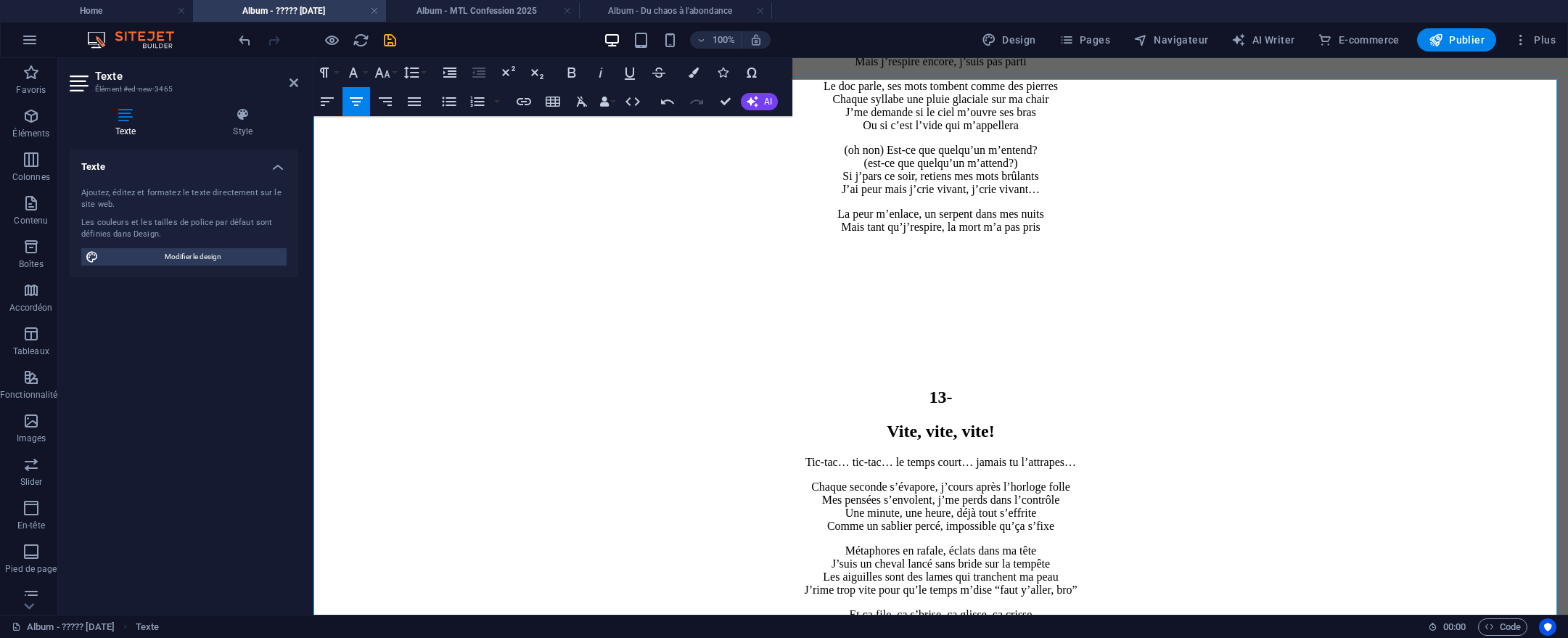
click at [852, 422] on h2 "Vite, vite, vite!" at bounding box center [940, 432] width 1243 height 20
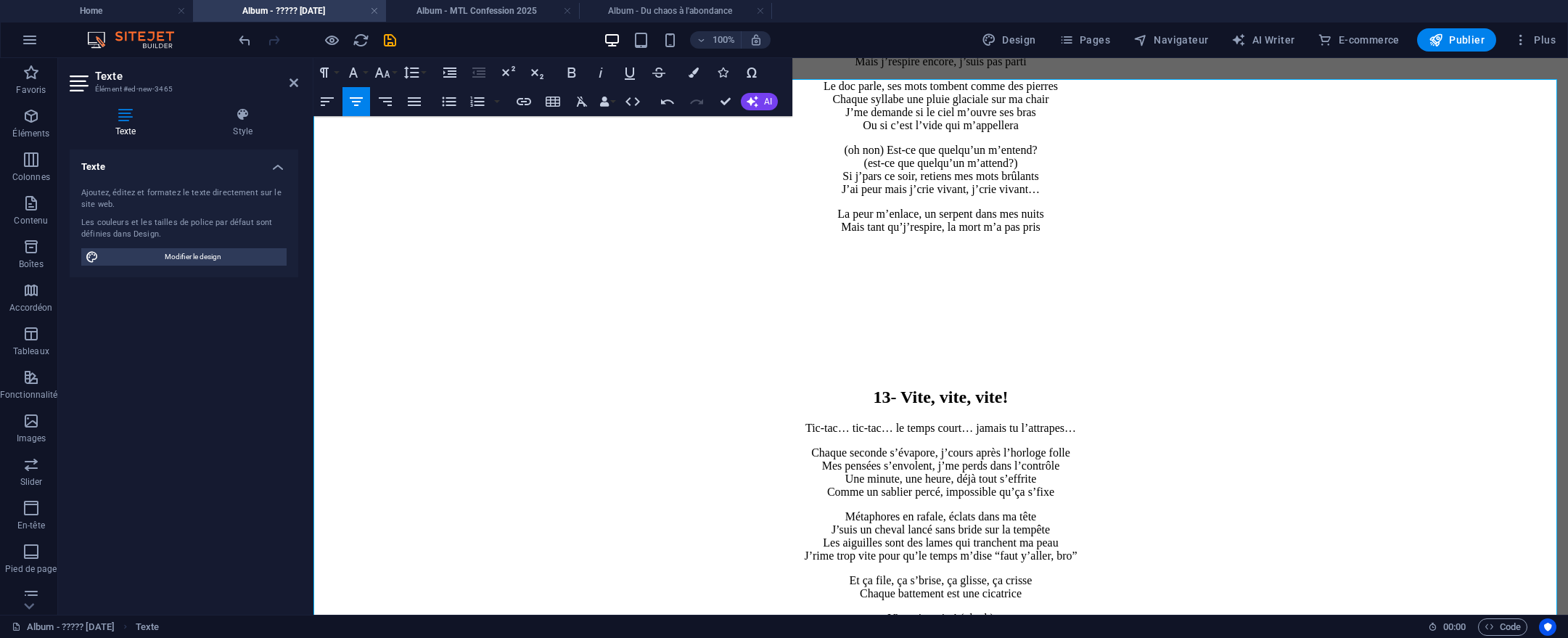
click at [1067, 387] on h2 "13- Vite, vite, vite!" at bounding box center [940, 397] width 1243 height 20
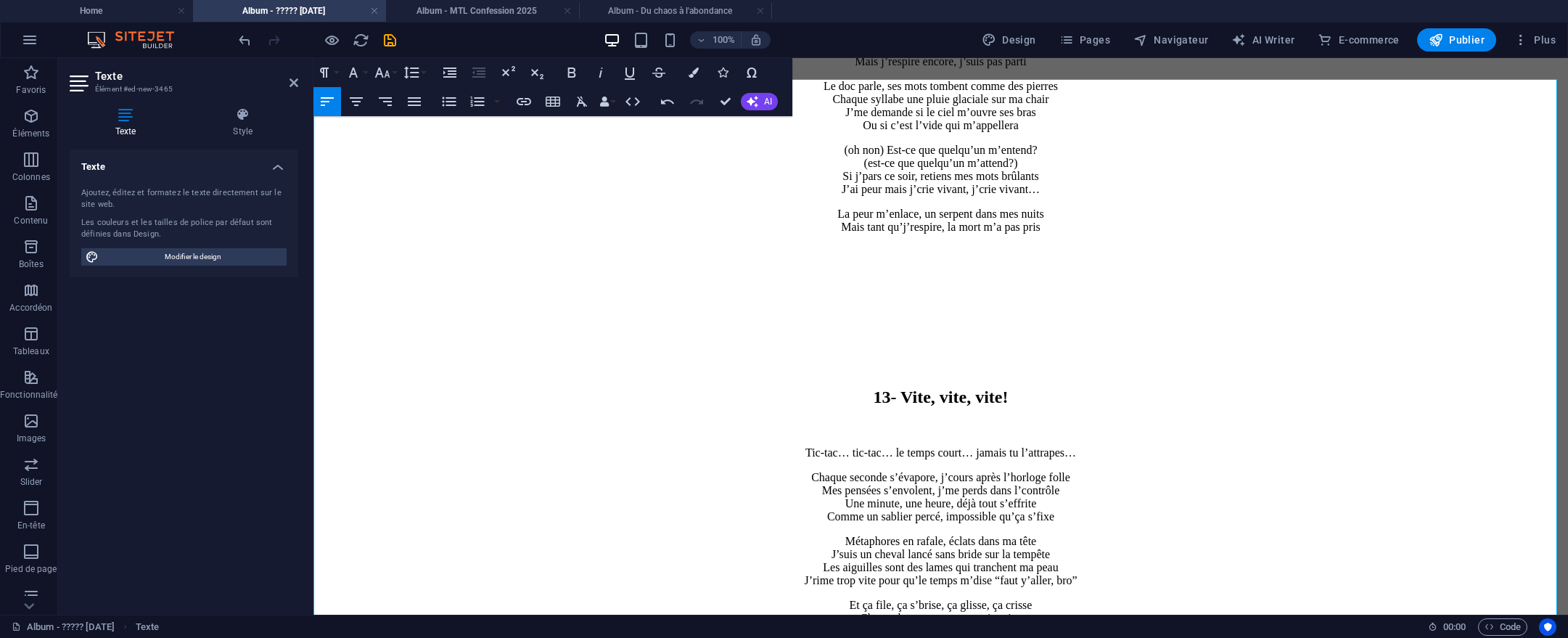
scroll to position [9501, 0]
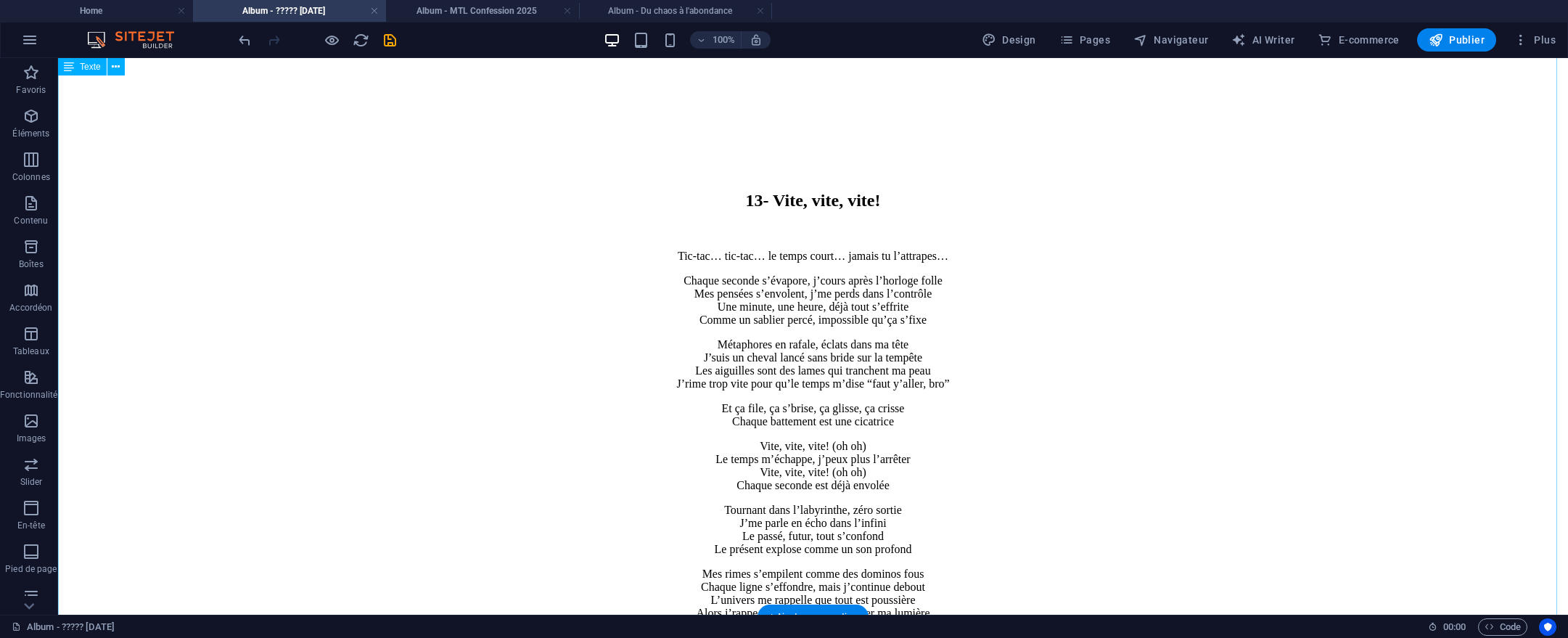
scroll to position [10088, 0]
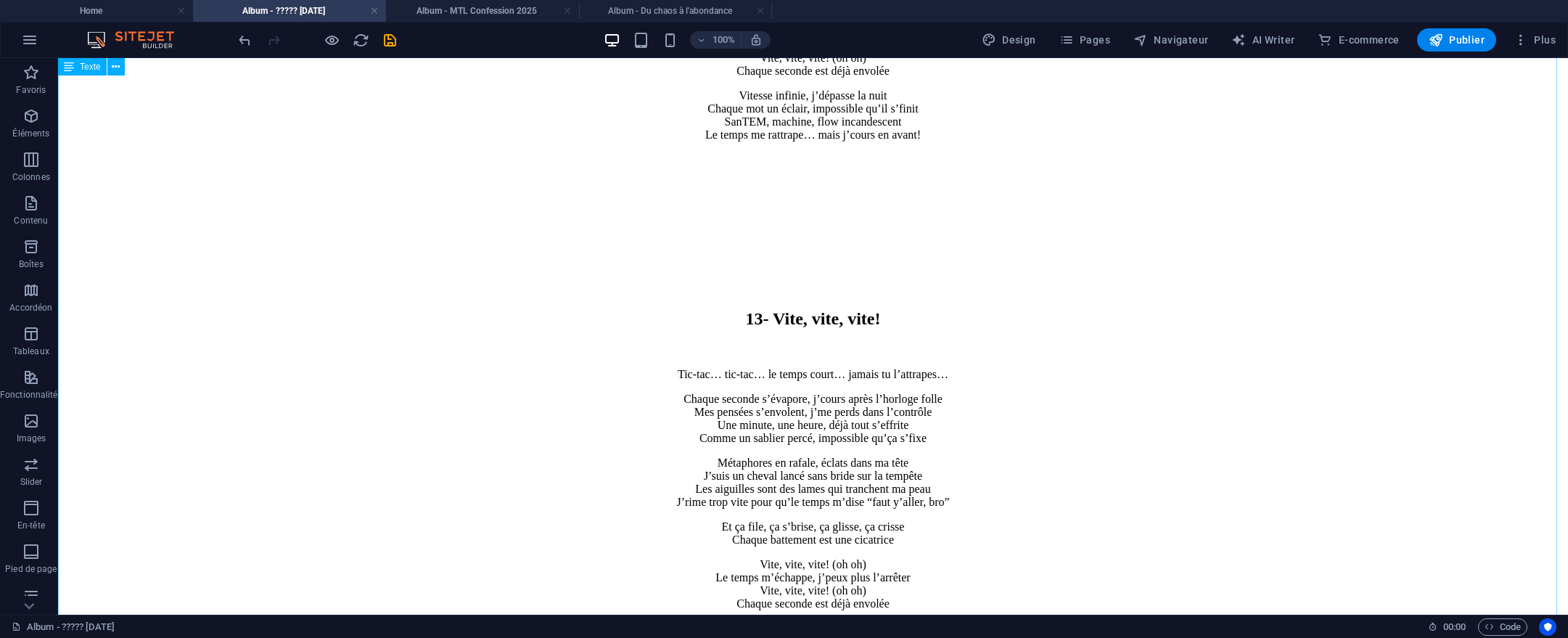
click at [961, 320] on div "13- Vite, vite, vite! Tic-tac… tic-tac… le temps court… jamais tu l’attrapes… C…" at bounding box center [813, 594] width 1498 height 774
click at [862, 294] on div "13- Vite, vite, vite! Tic-tac… tic-tac… le temps court… jamais tu l’attrapes… C…" at bounding box center [813, 594] width 1498 height 774
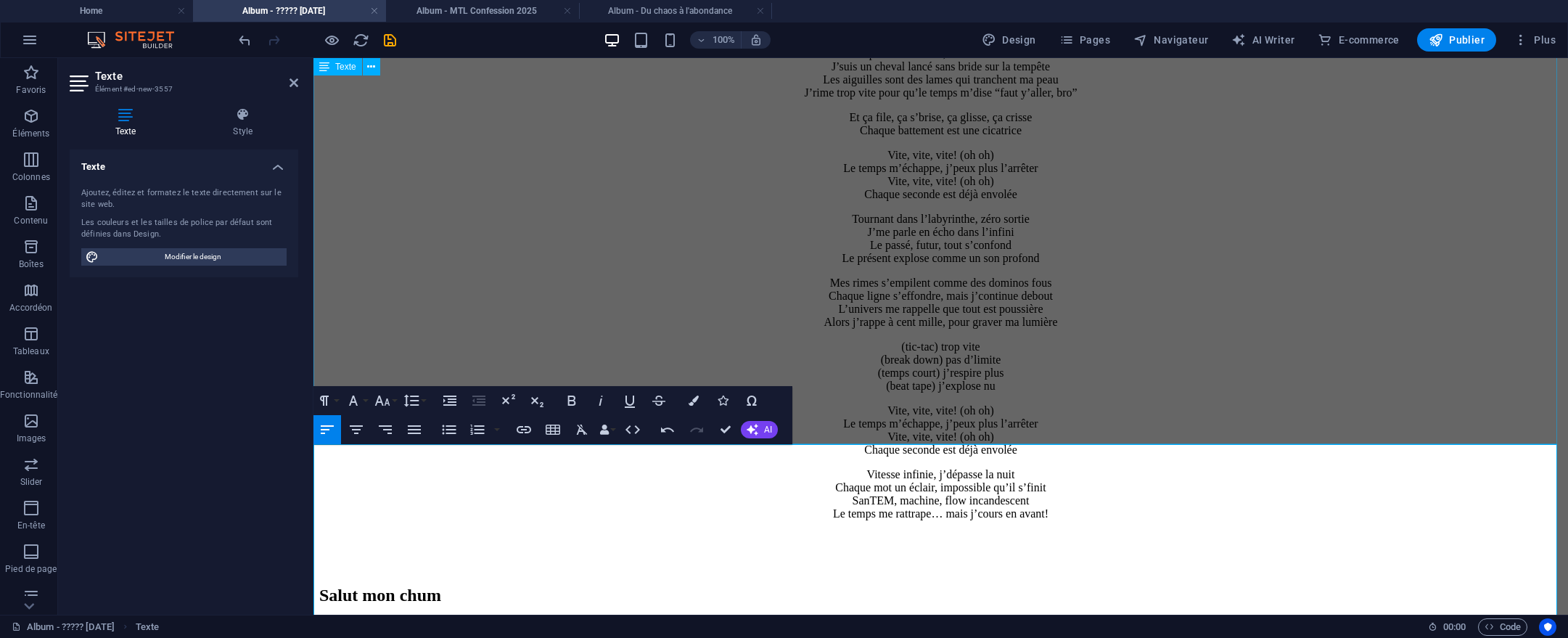
scroll to position [9718, 0]
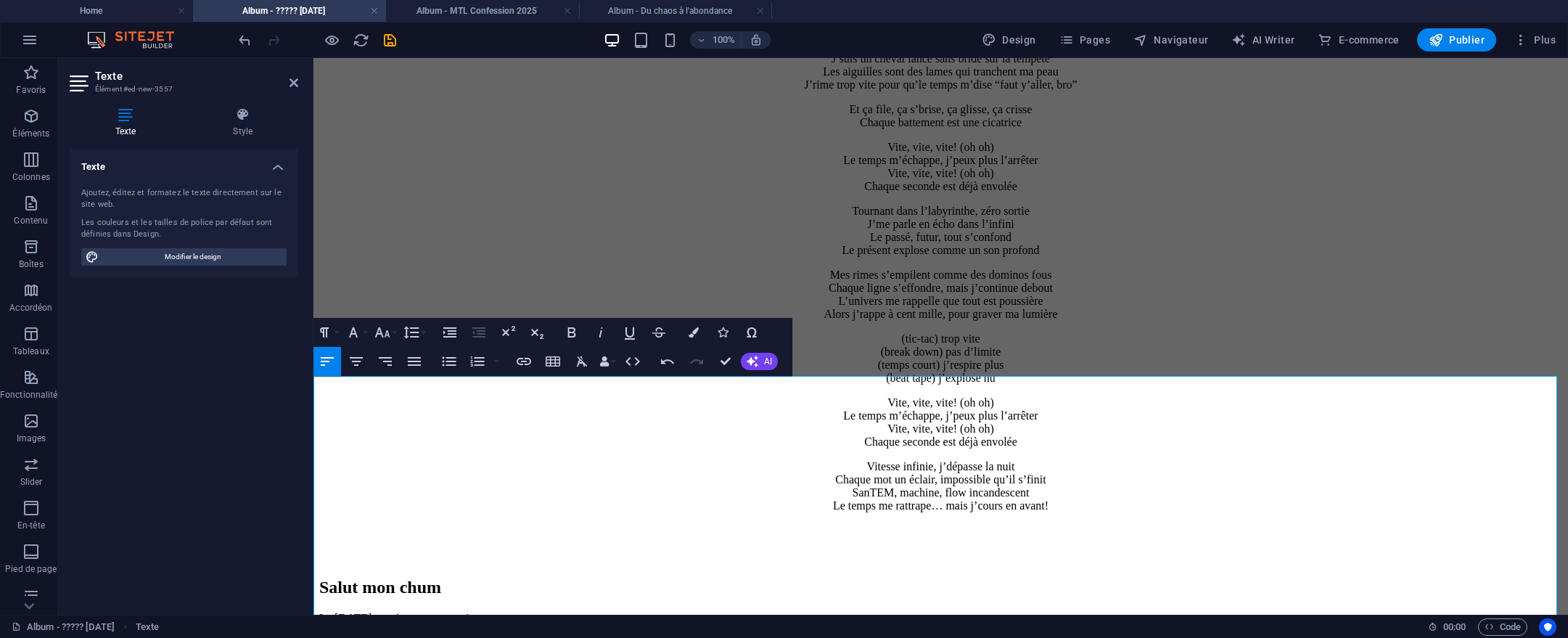
click at [313, 388] on aside "Texte Élément #ed-new-3557 Texte Style Texte Ajoutez, éditez et formatez le tex…" at bounding box center [186, 337] width 255 height 557
click at [320, 577] on h2 "Salut mon chum" at bounding box center [940, 587] width 1243 height 20
click at [587, 577] on h2 "14- Salut mon chum" at bounding box center [940, 587] width 1243 height 20
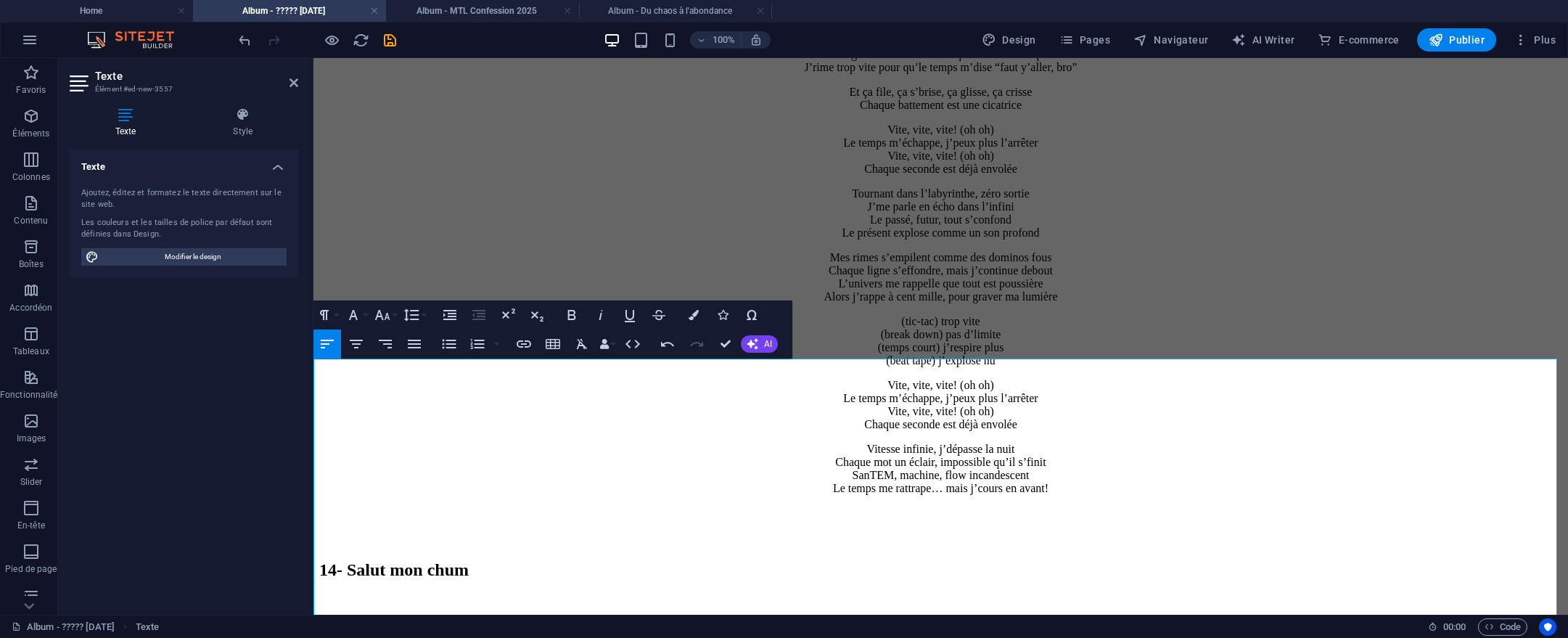
click at [350, 342] on icon "button" at bounding box center [356, 344] width 18 height 18
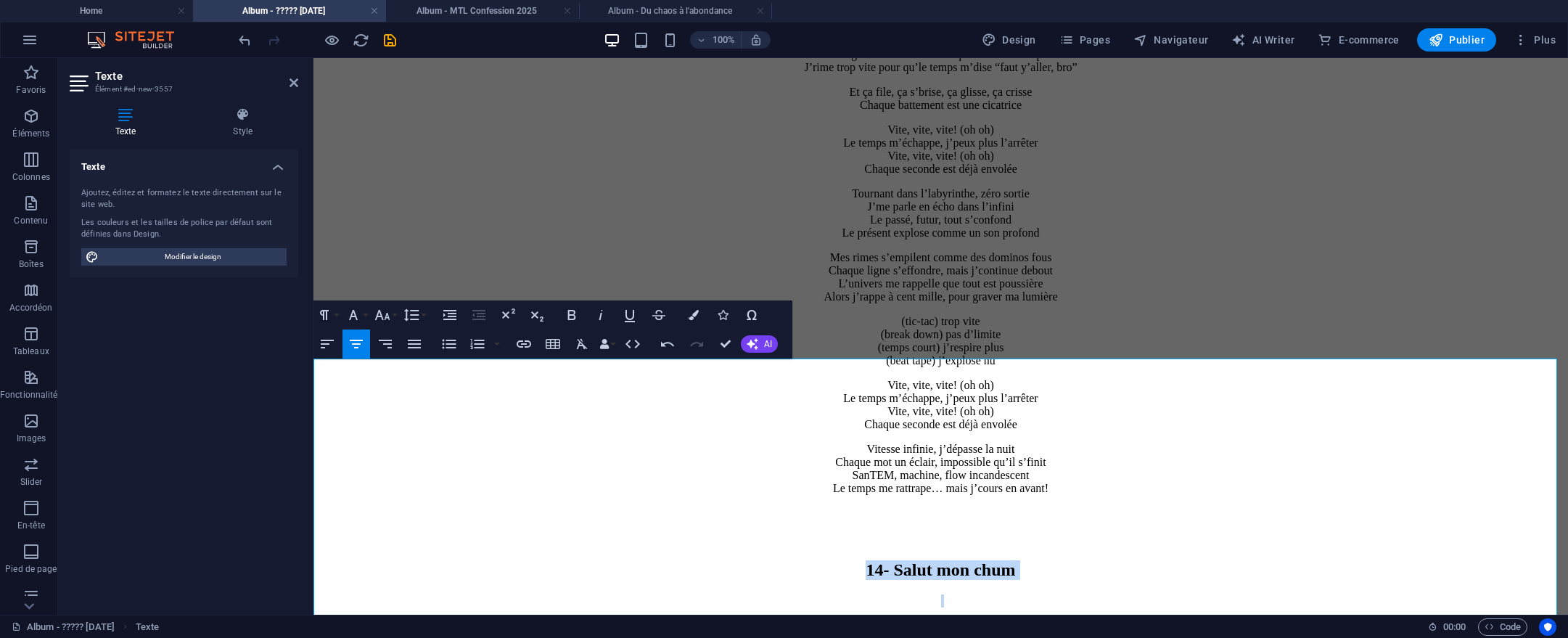
click at [806, 561] on h2 "14- Salut mon chum" at bounding box center [940, 571] width 1243 height 20
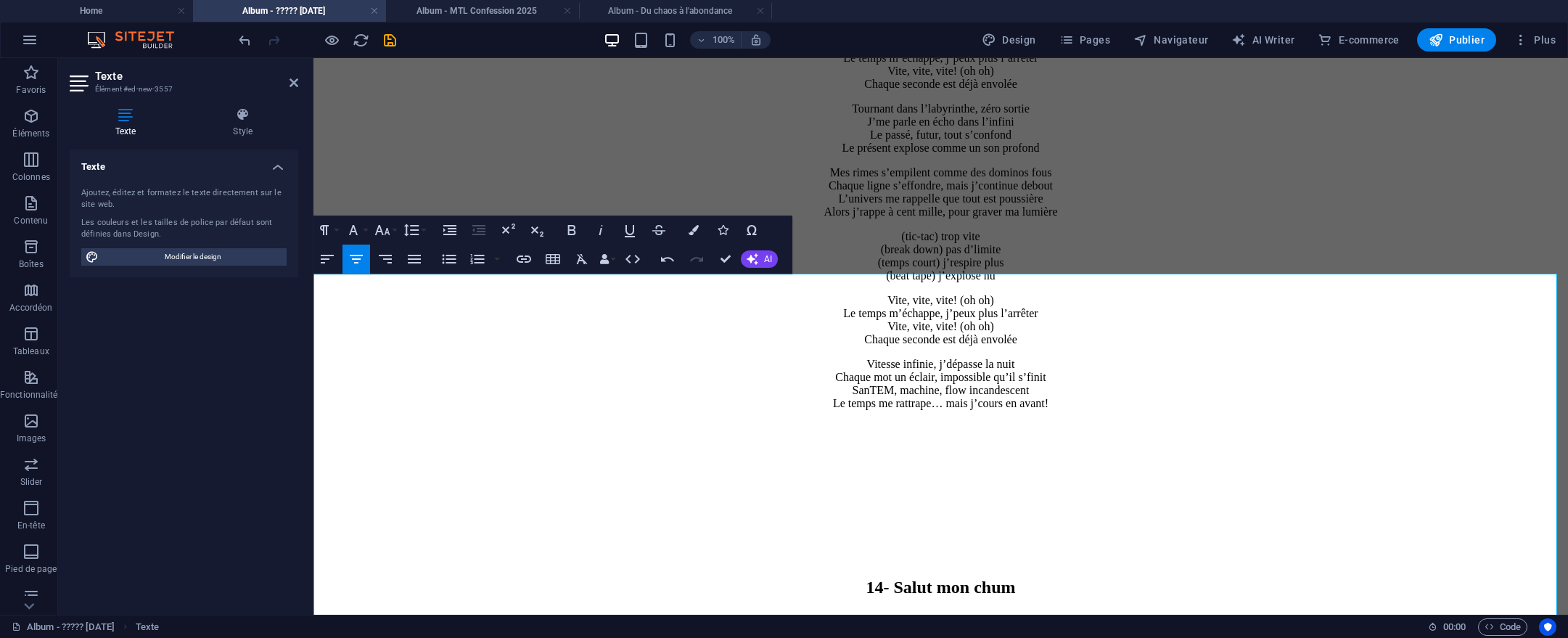
scroll to position [10032, 0]
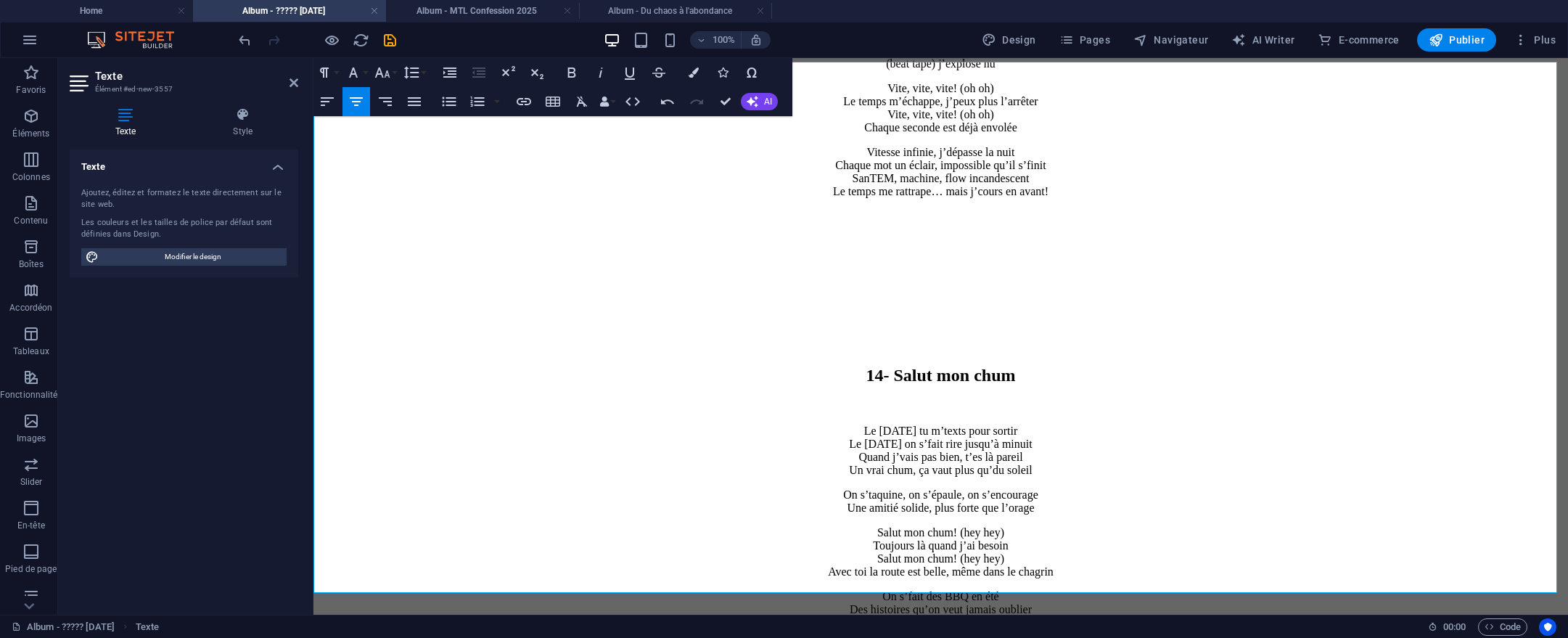
click at [1146, 590] on p "On s’fait des BBQ en été Des histoires qu’on veut jamais oublier On s’connaît p…" at bounding box center [940, 616] width 1243 height 52
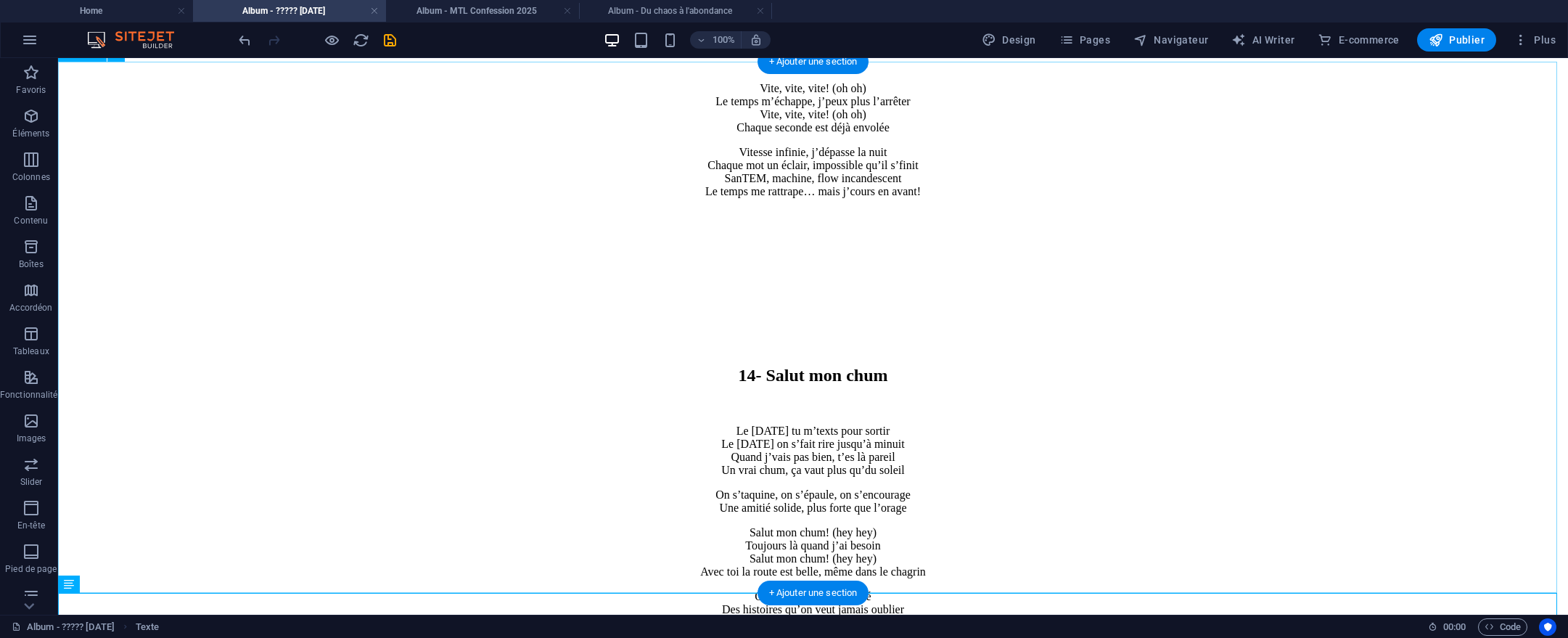
click at [968, 349] on div "14- Salut mon chum Le vendredi tu m’texts pour sortir Le samedi on s’fait rire …" at bounding box center [813, 535] width 1498 height 543
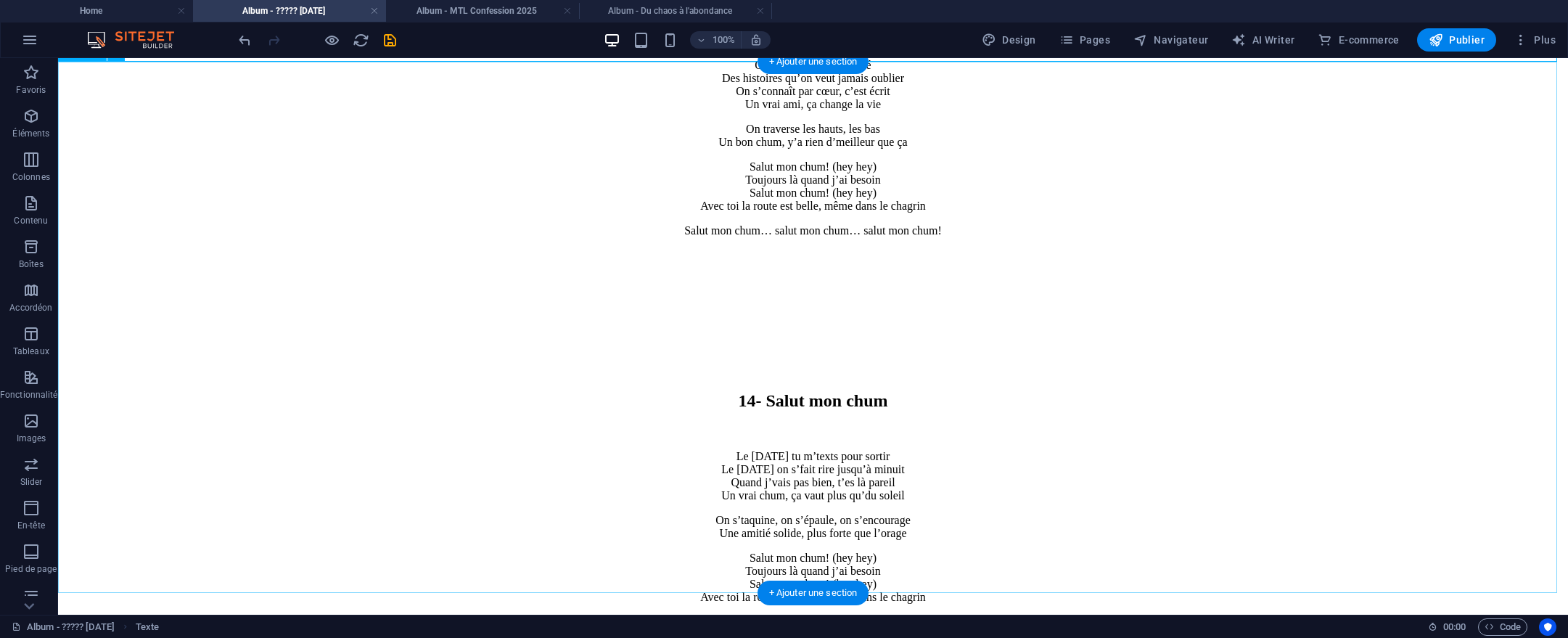
click at [722, 290] on div "14- Salut mon chum Le vendredi tu m’texts pour sortir Le samedi on s’fait rire …" at bounding box center [813, 561] width 1498 height 543
click at [784, 290] on div "14- Salut mon chum Le vendredi tu m’texts pour sortir Le samedi on s’fait rire …" at bounding box center [813, 561] width 1498 height 543
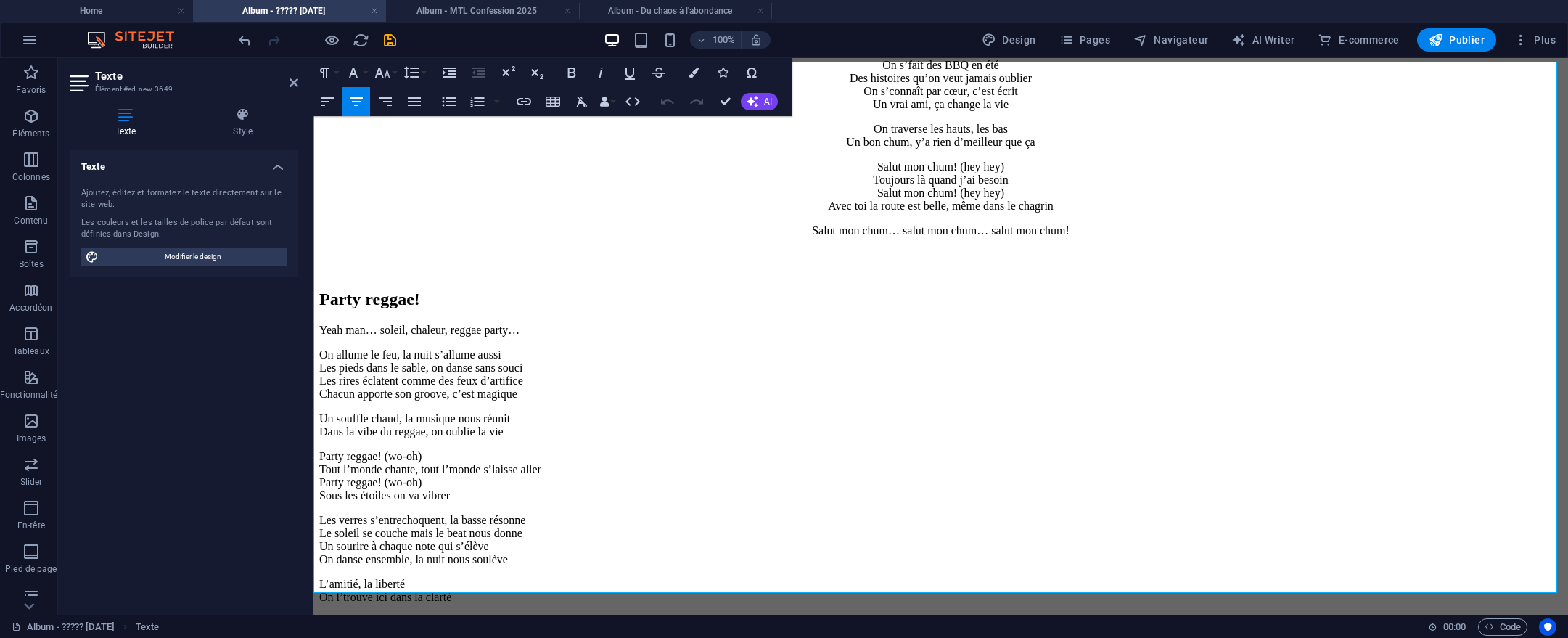
scroll to position [10479, 0]
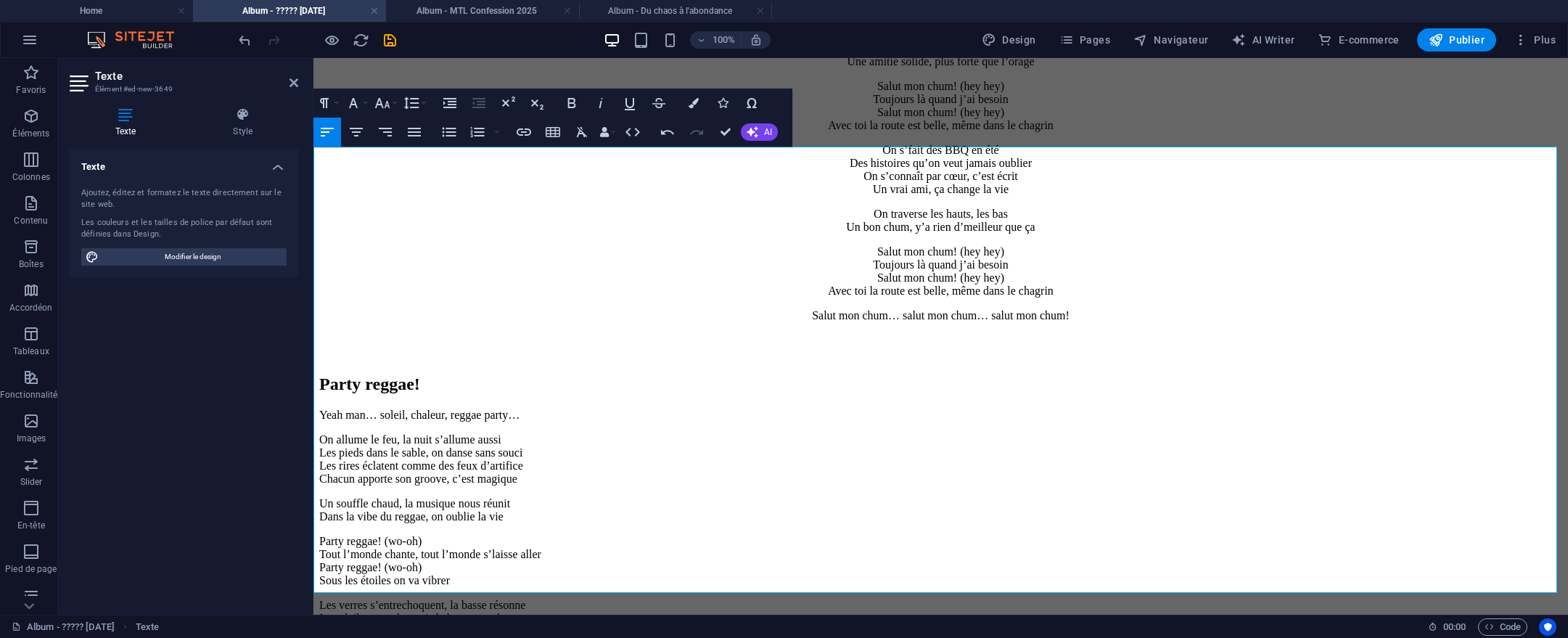
click at [319, 374] on h2 "Party reggae!" at bounding box center [940, 384] width 1243 height 20
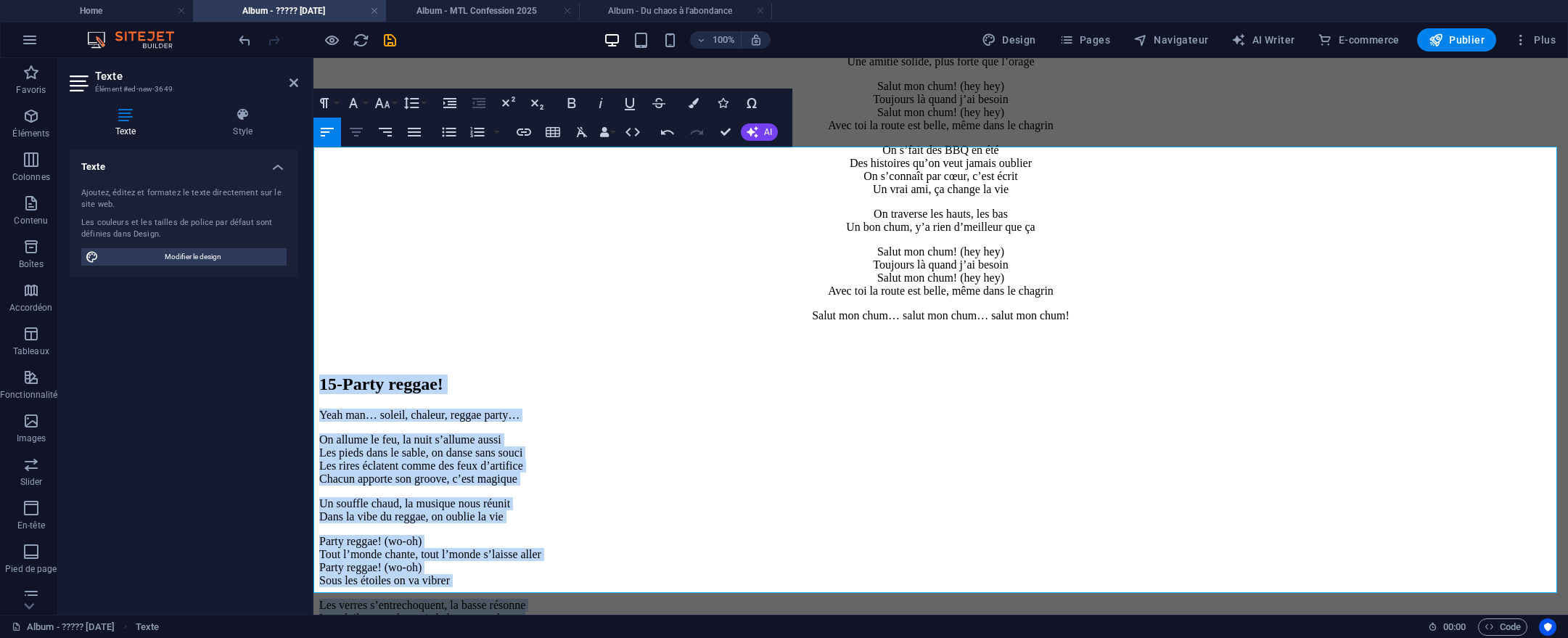
click at [349, 133] on icon "button" at bounding box center [356, 132] width 18 height 18
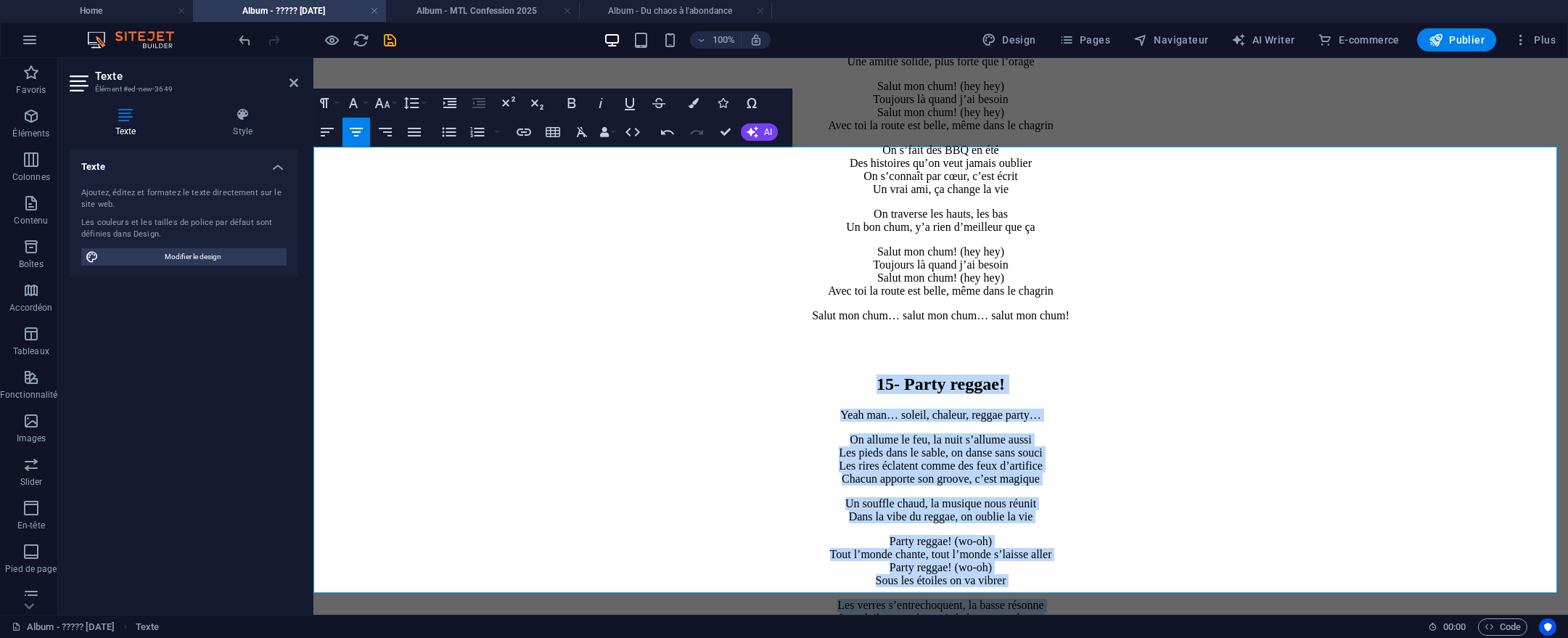
click at [1058, 374] on h2 "15- Party reggae!" at bounding box center [940, 384] width 1243 height 20
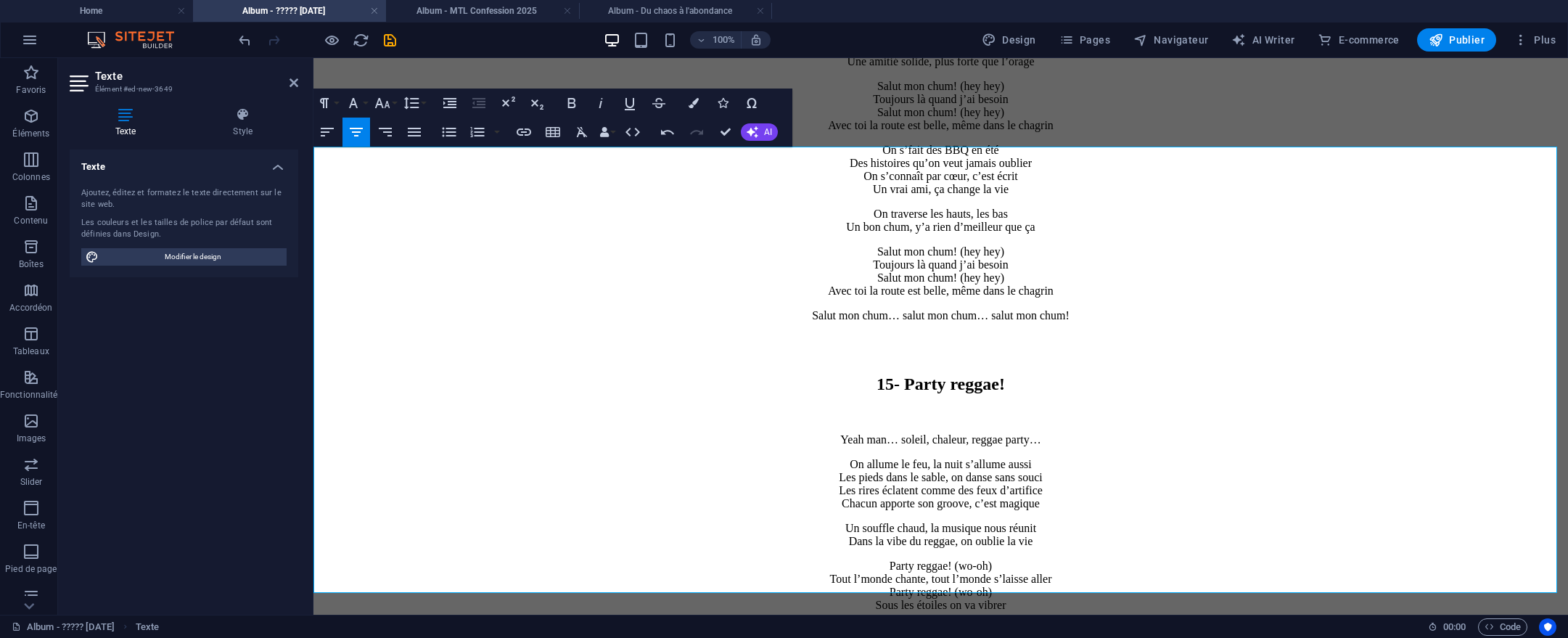
scroll to position [10496, 0]
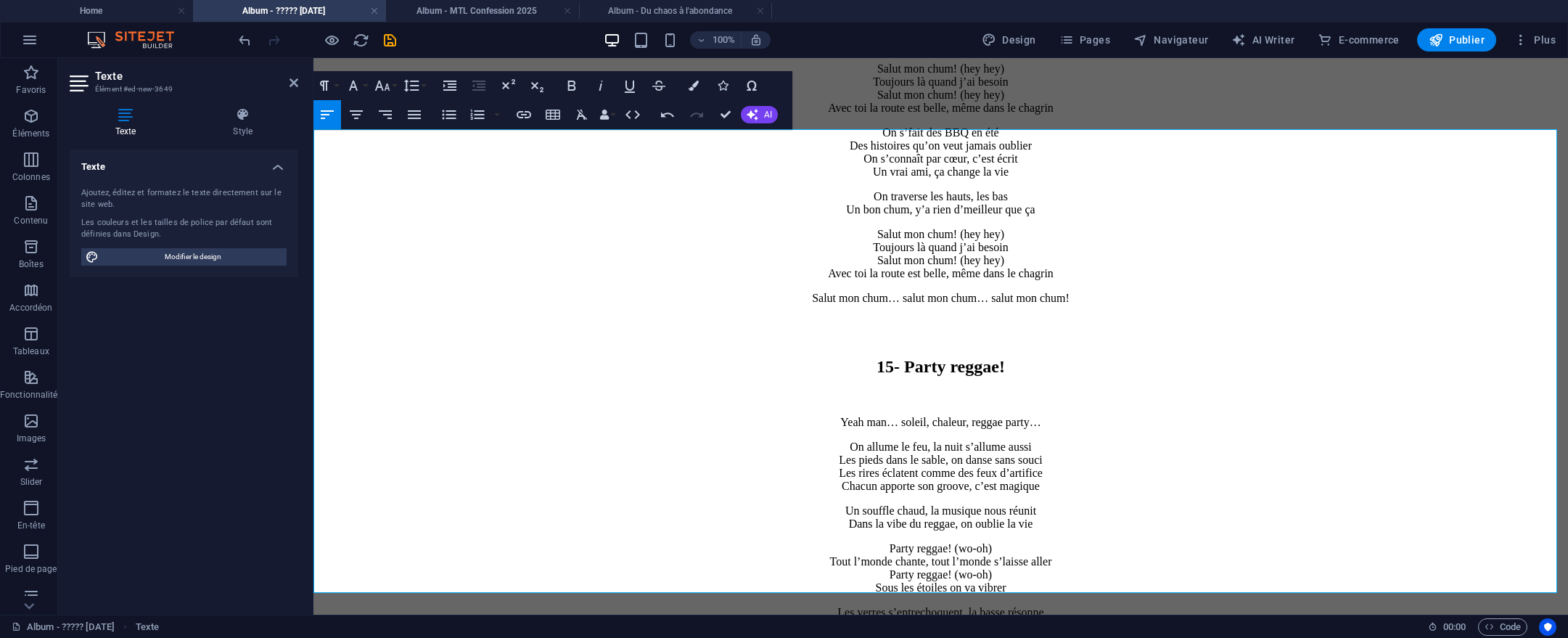
click at [831, 357] on h2 "15- Party reggae!" at bounding box center [940, 367] width 1243 height 20
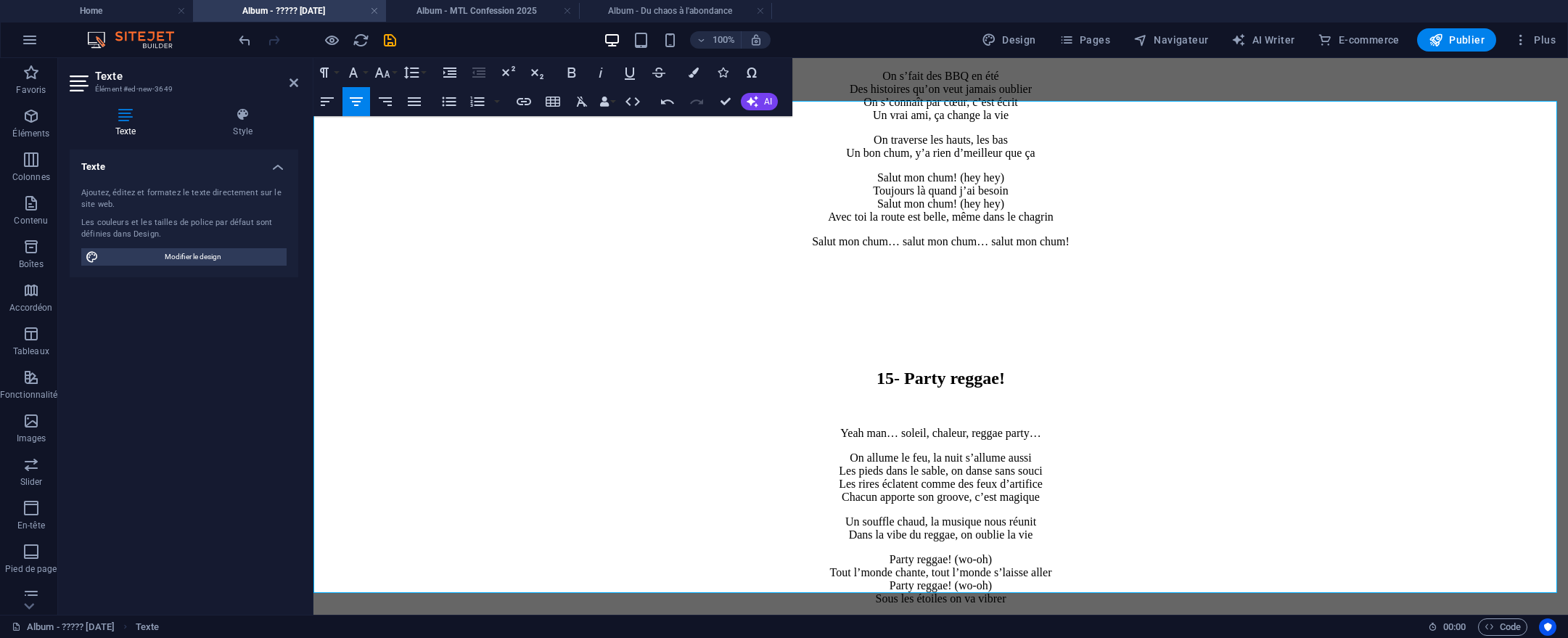
scroll to position [10563, 0]
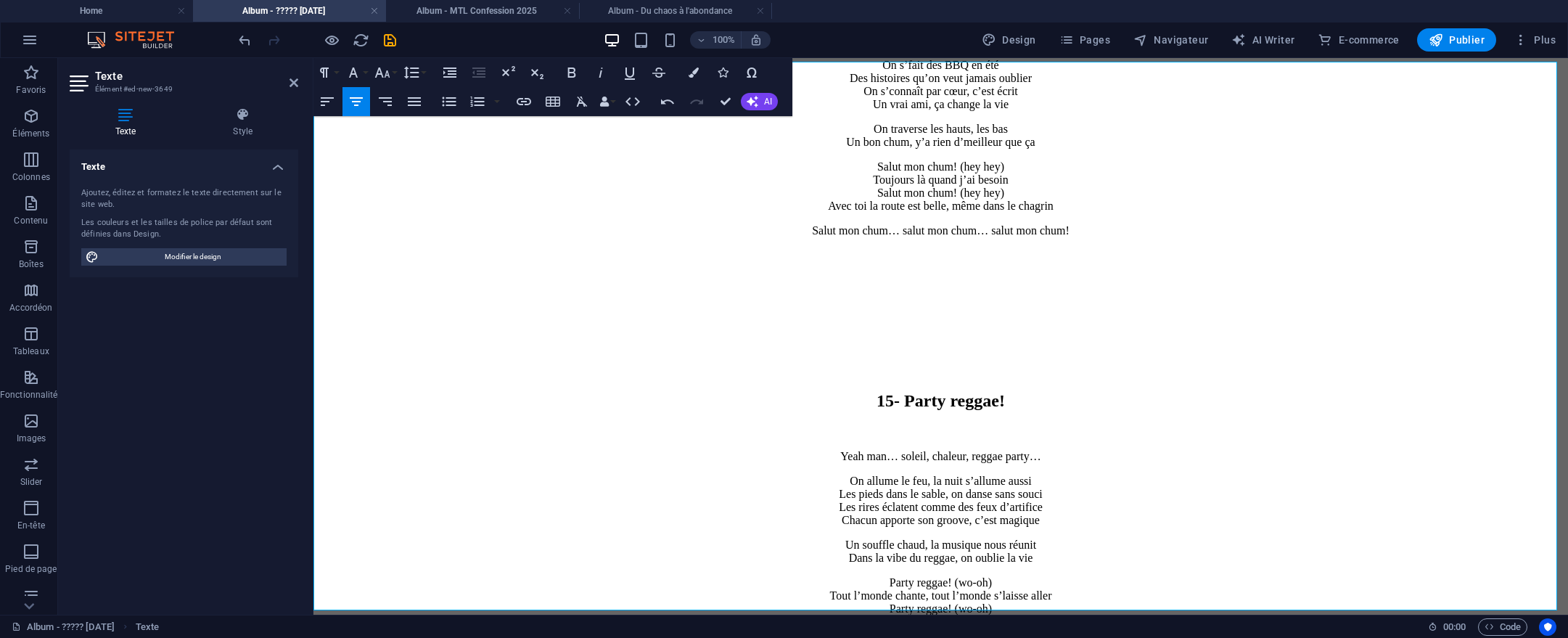
click at [1296, 302] on div "15- Party reggae! Yeah man… soleil, chaleur, reggae party… On allume le feu, la…" at bounding box center [940, 554] width 1243 height 530
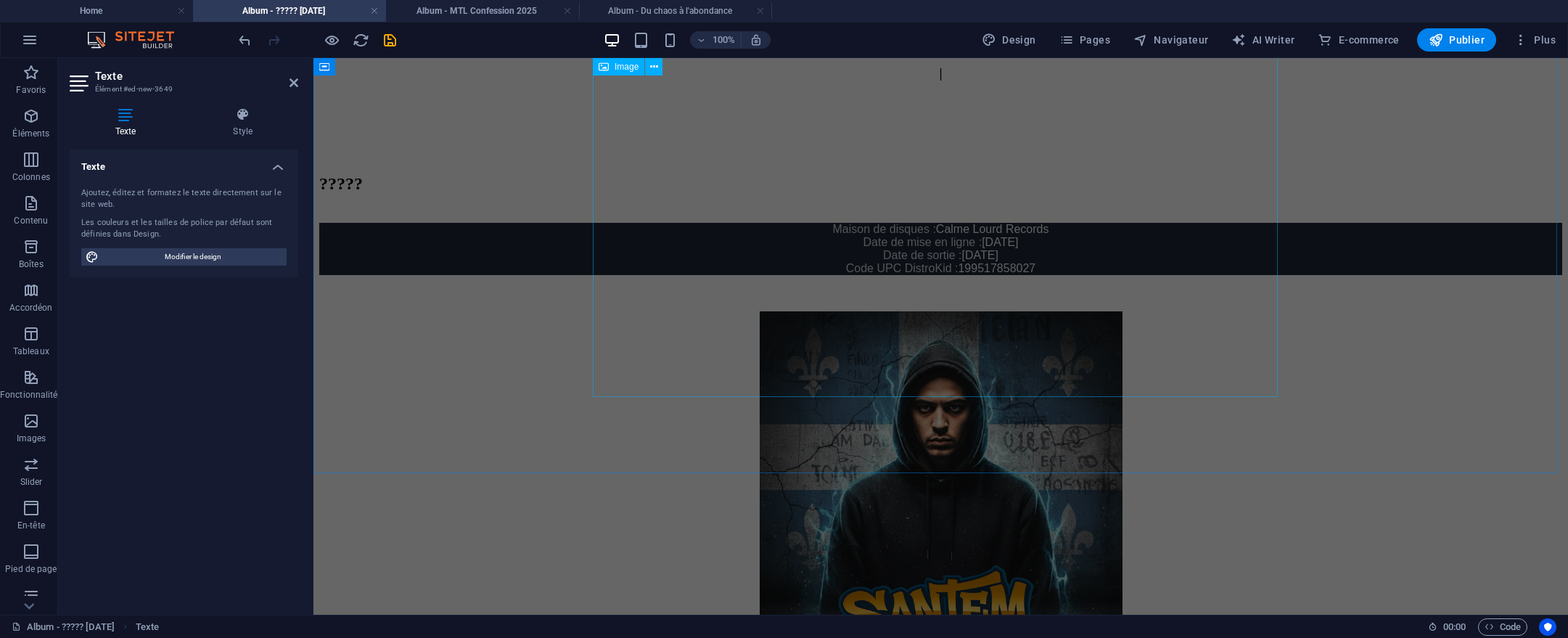
scroll to position [579, 0]
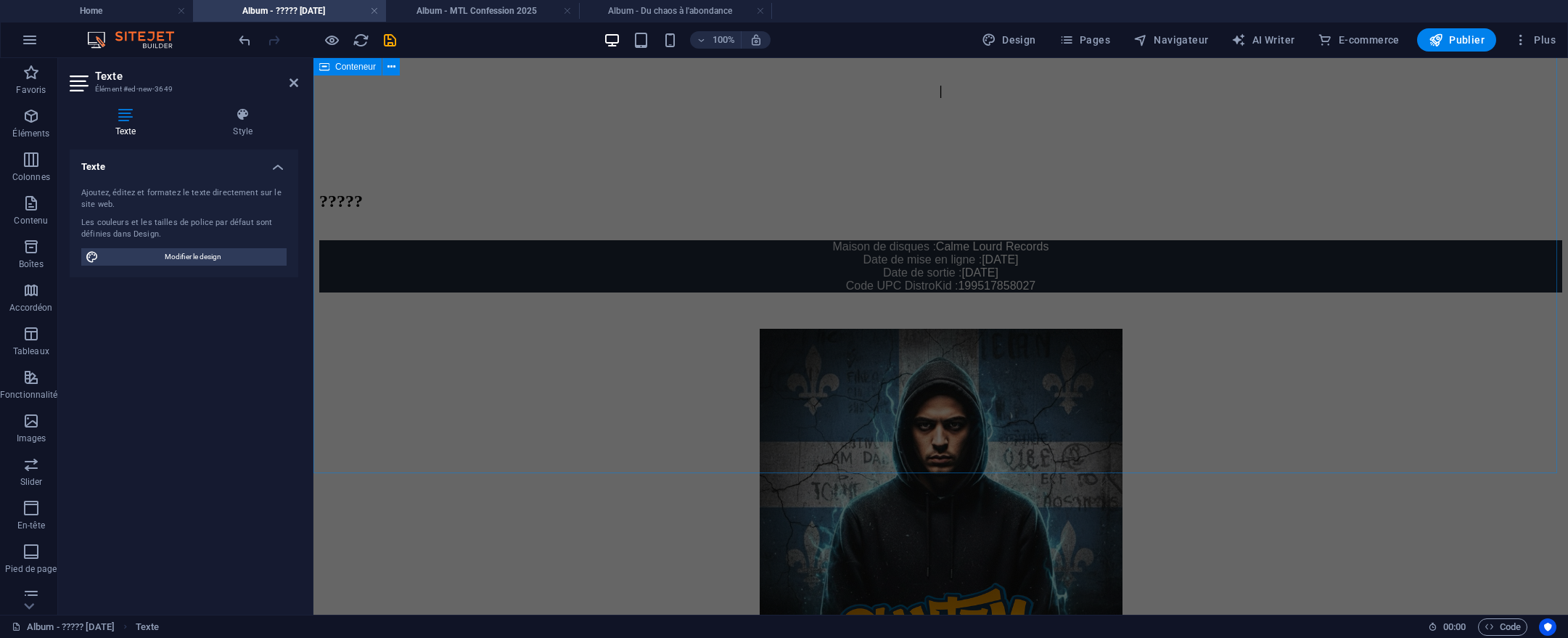
click at [1403, 252] on div "????? Maison de disques : Calme Lourd Records Date de mise en ligne : 24 juin 2…" at bounding box center [940, 452] width 1243 height 521
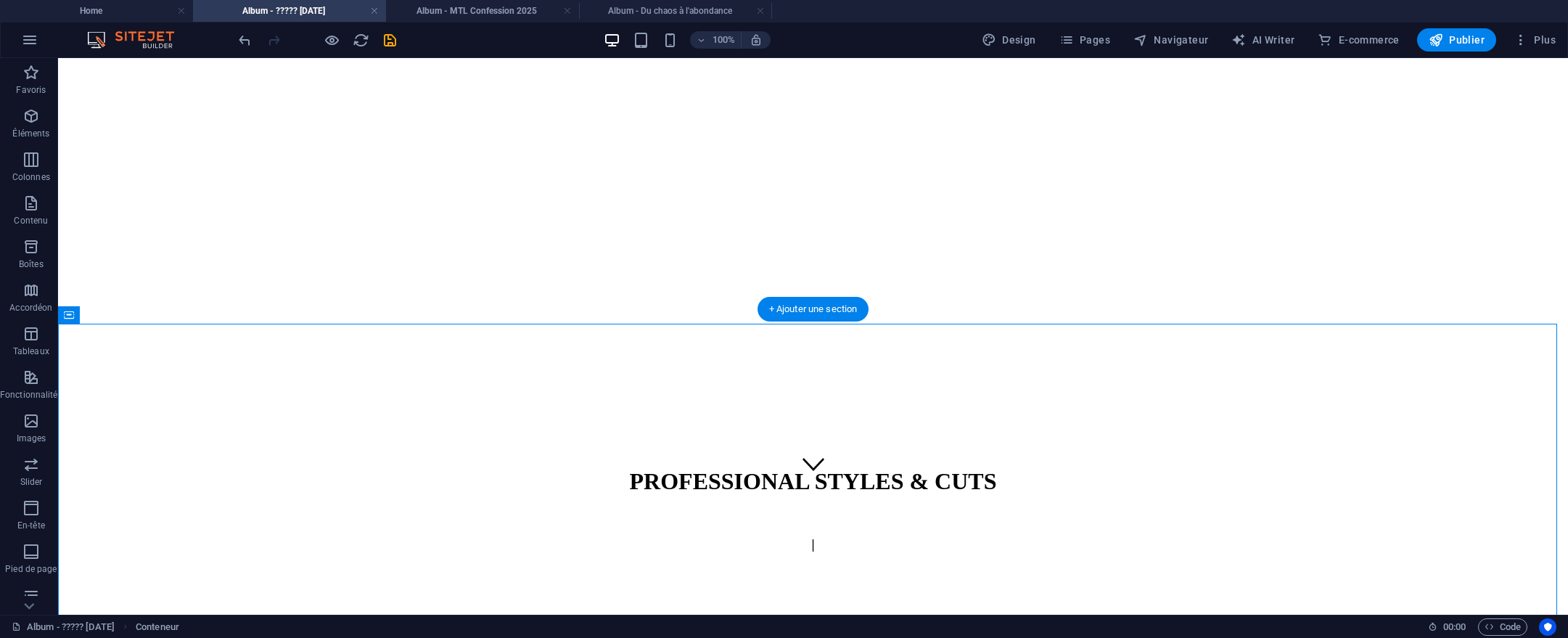
scroll to position [269, 0]
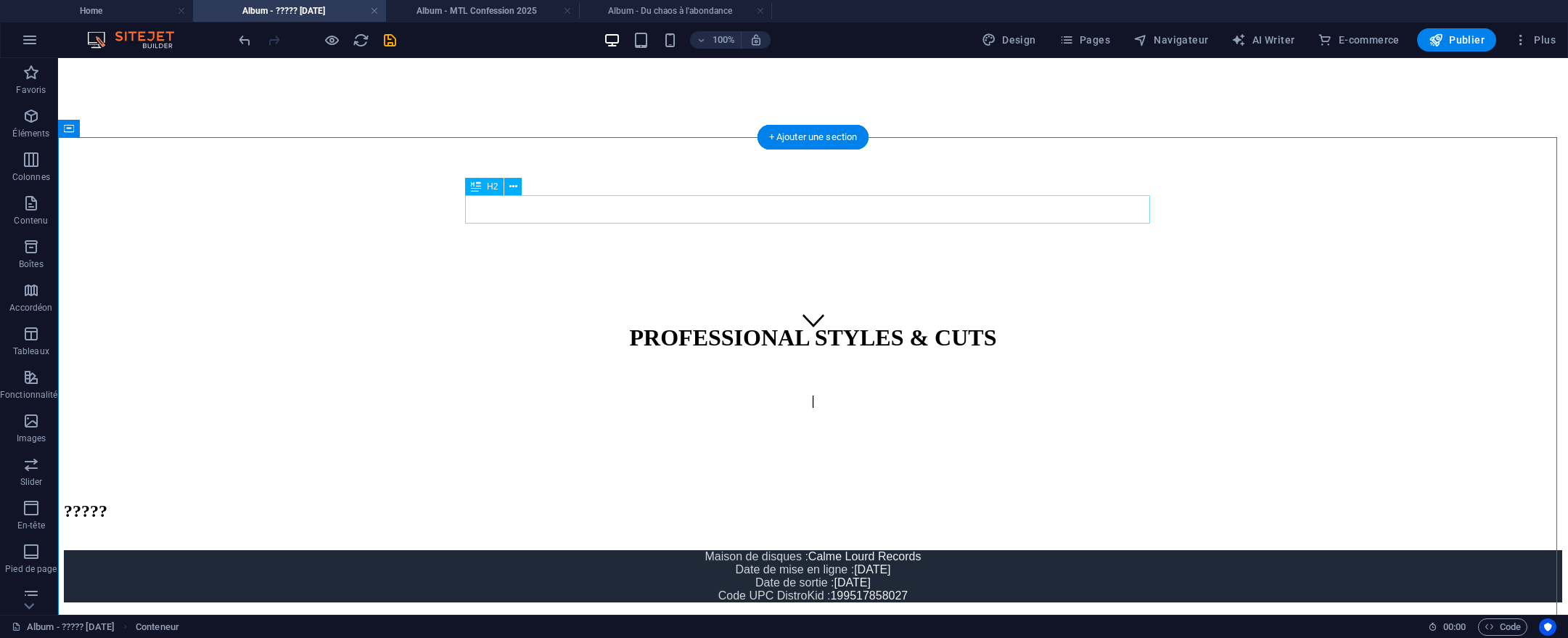
click at [800, 502] on div "?????" at bounding box center [813, 511] width 1498 height 20
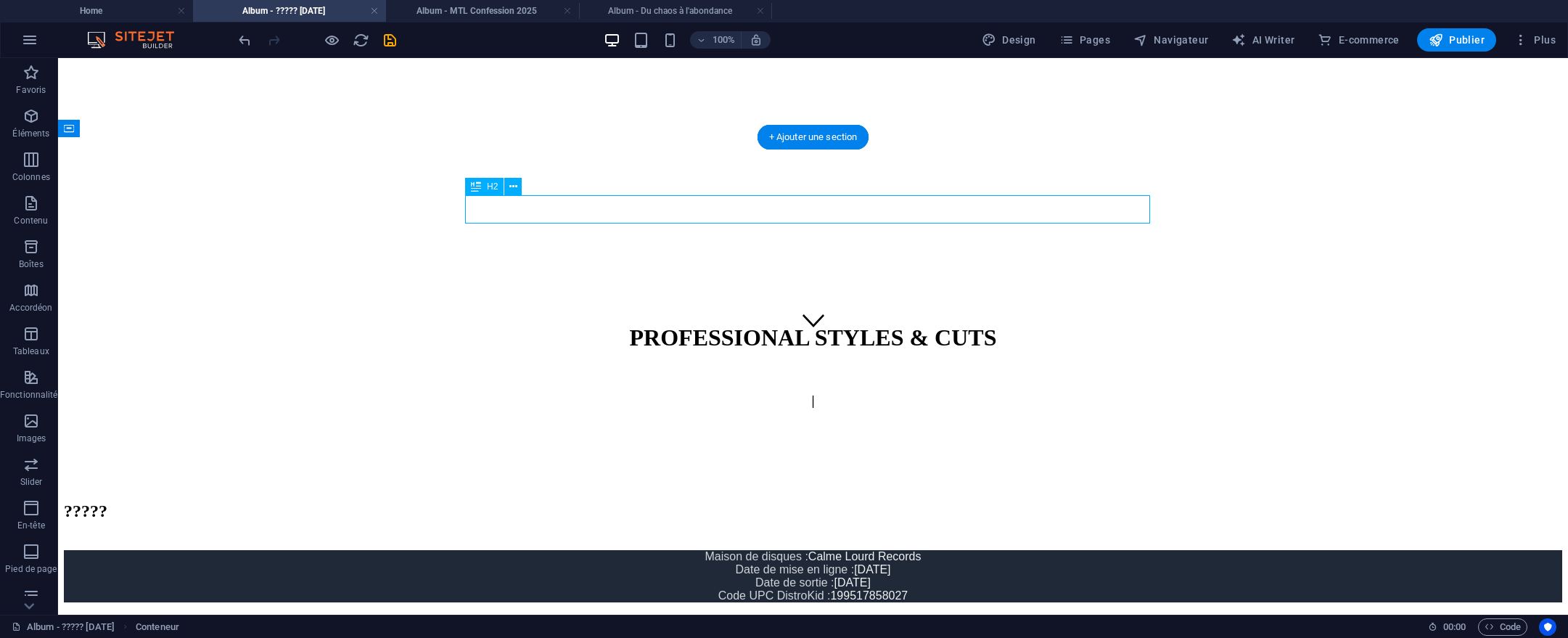
click at [800, 502] on div "?????" at bounding box center [813, 511] width 1498 height 20
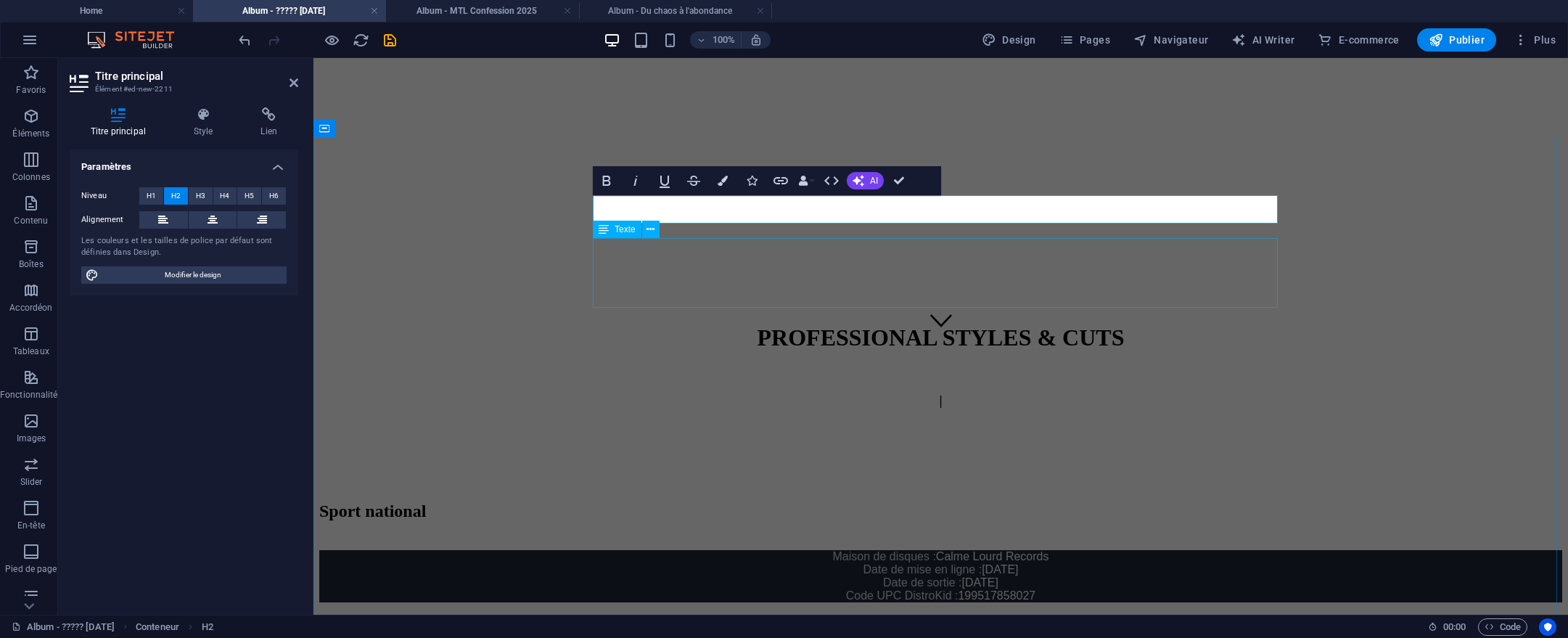
click at [952, 550] on div "Maison de disques : Calme Lourd Records Date de mise en ligne : 24 juin 2025 Da…" at bounding box center [940, 576] width 1243 height 52
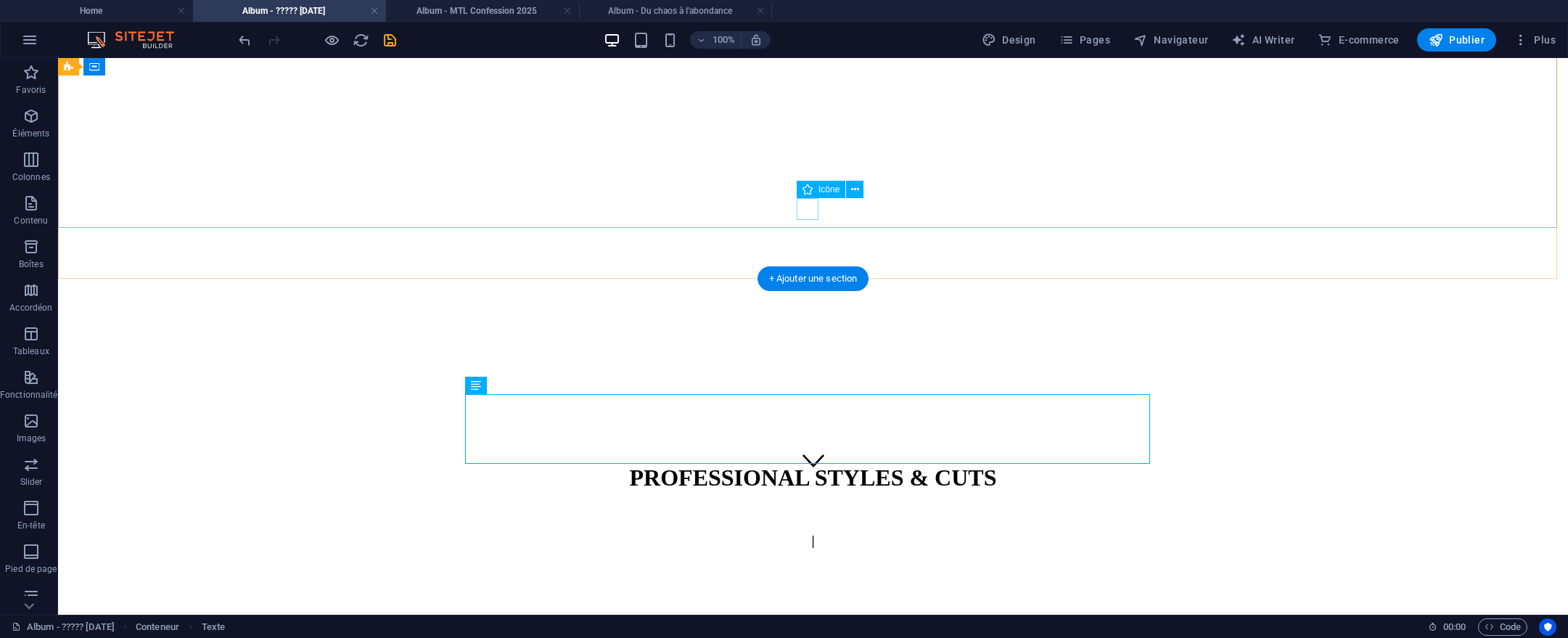
scroll to position [113, 0]
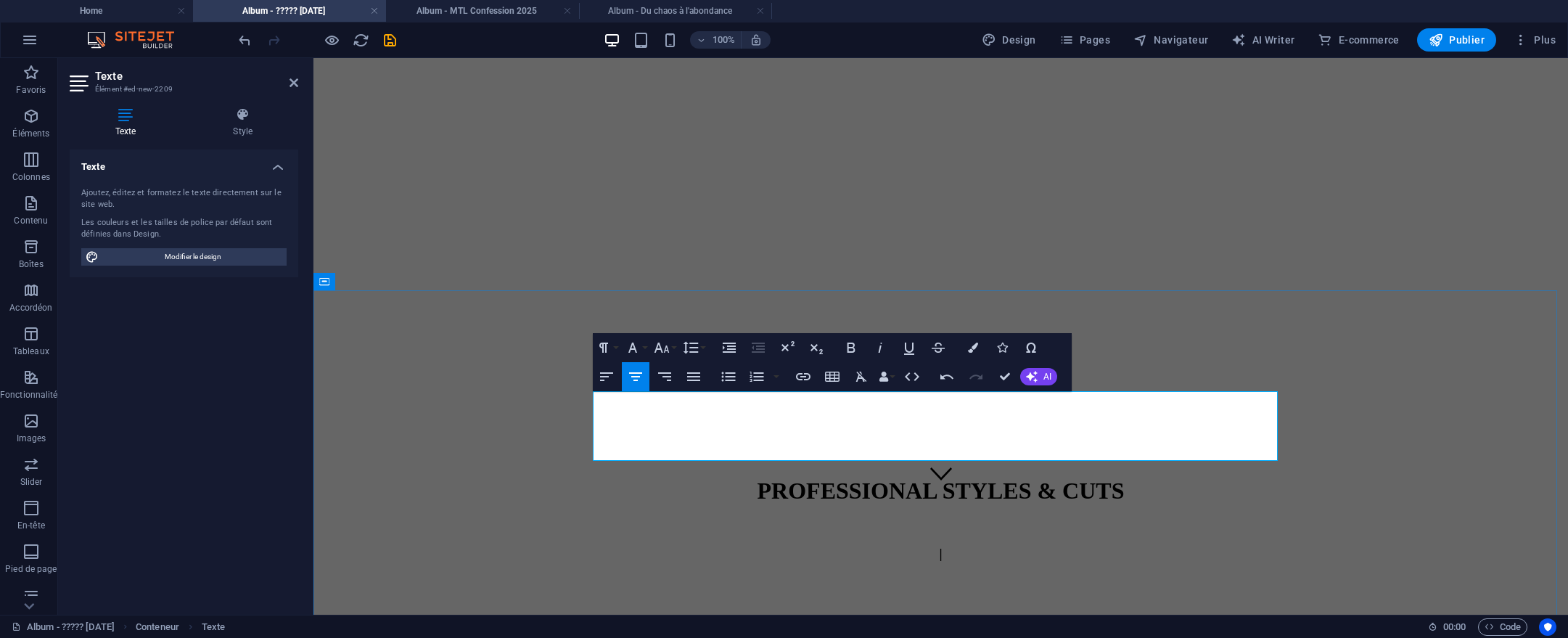
drag, startPoint x: 1045, startPoint y: 438, endPoint x: 940, endPoint y: 436, distance: 105.0
copy span "[DATE]"
drag, startPoint x: 1035, startPoint y: 413, endPoint x: 965, endPoint y: 422, distance: 70.6
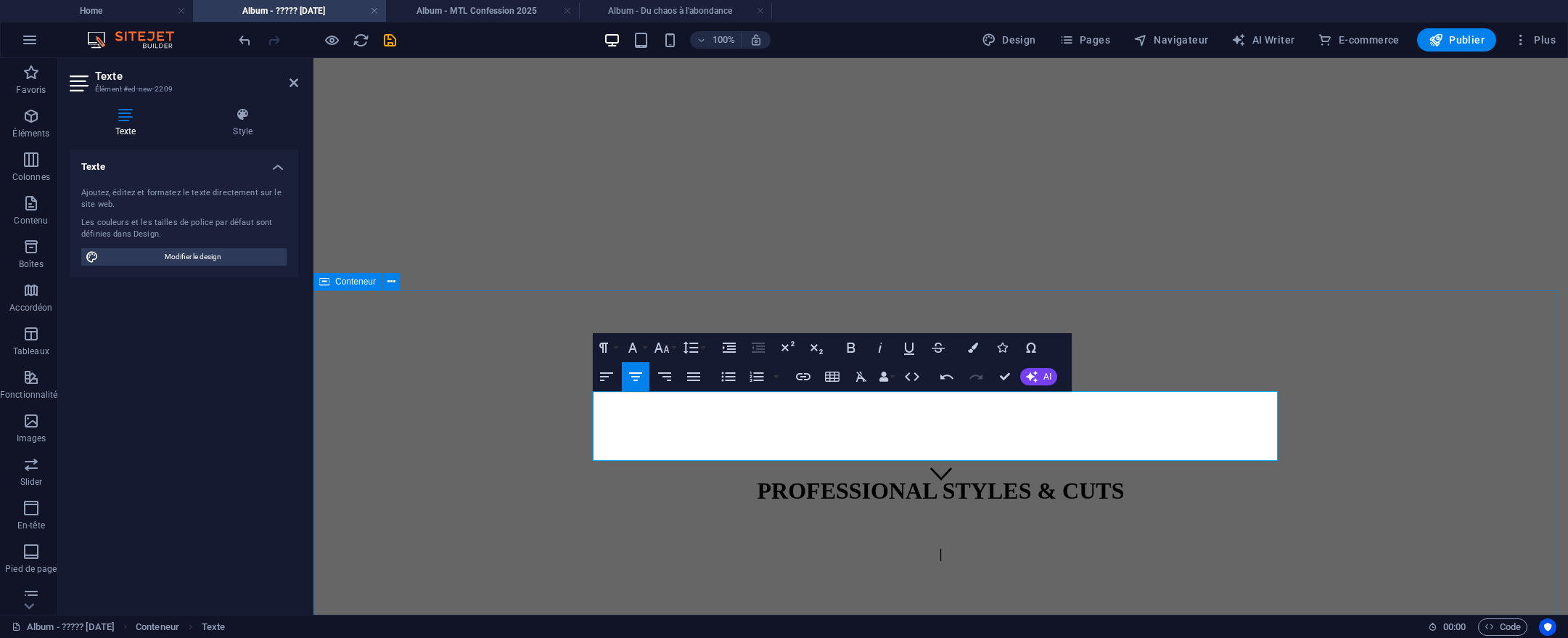
select select "rem"
select select "px"
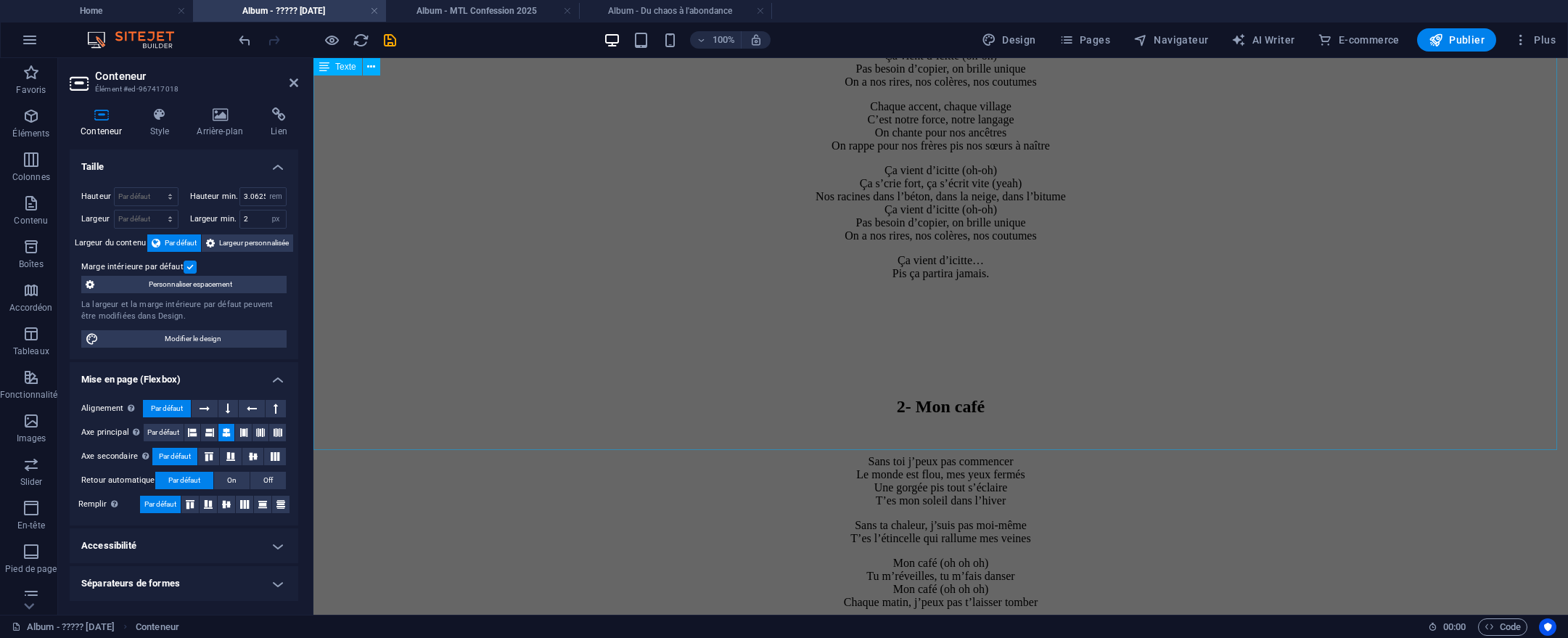
scroll to position [1692, 0]
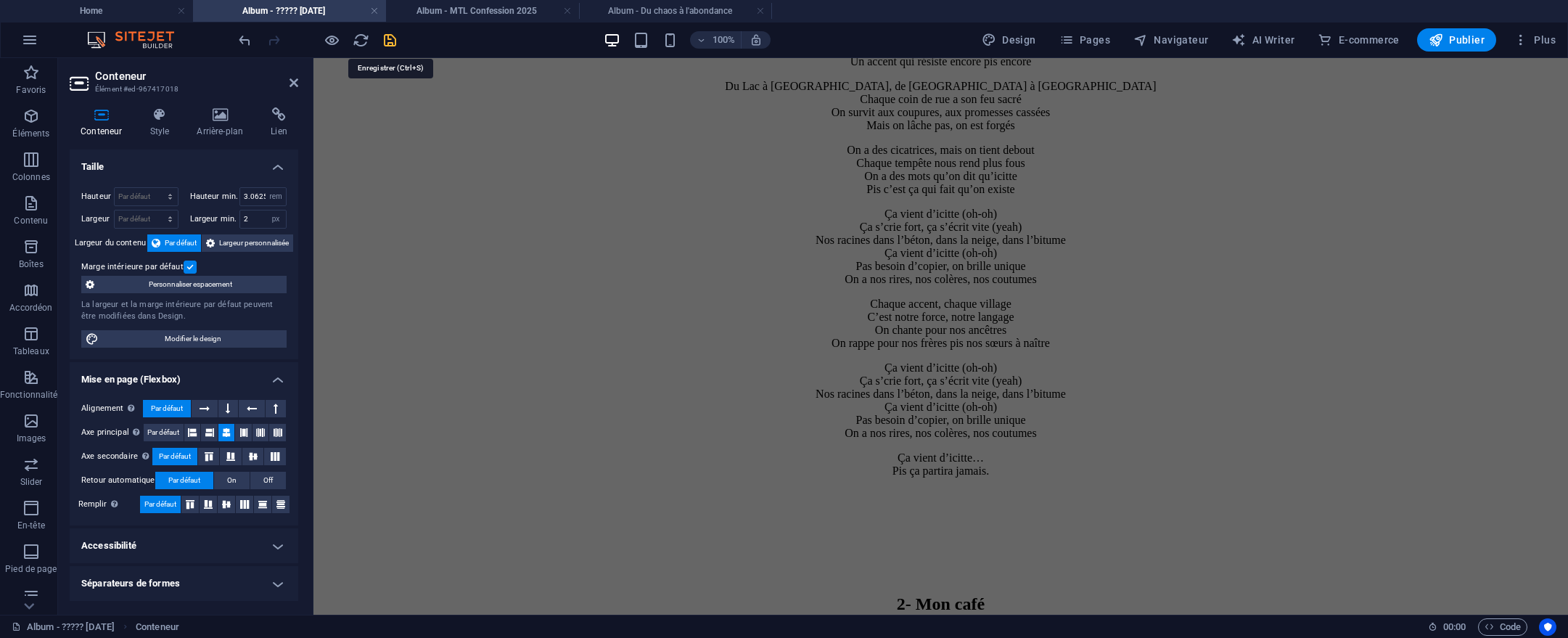
click at [382, 34] on icon "save" at bounding box center [390, 41] width 17 height 17
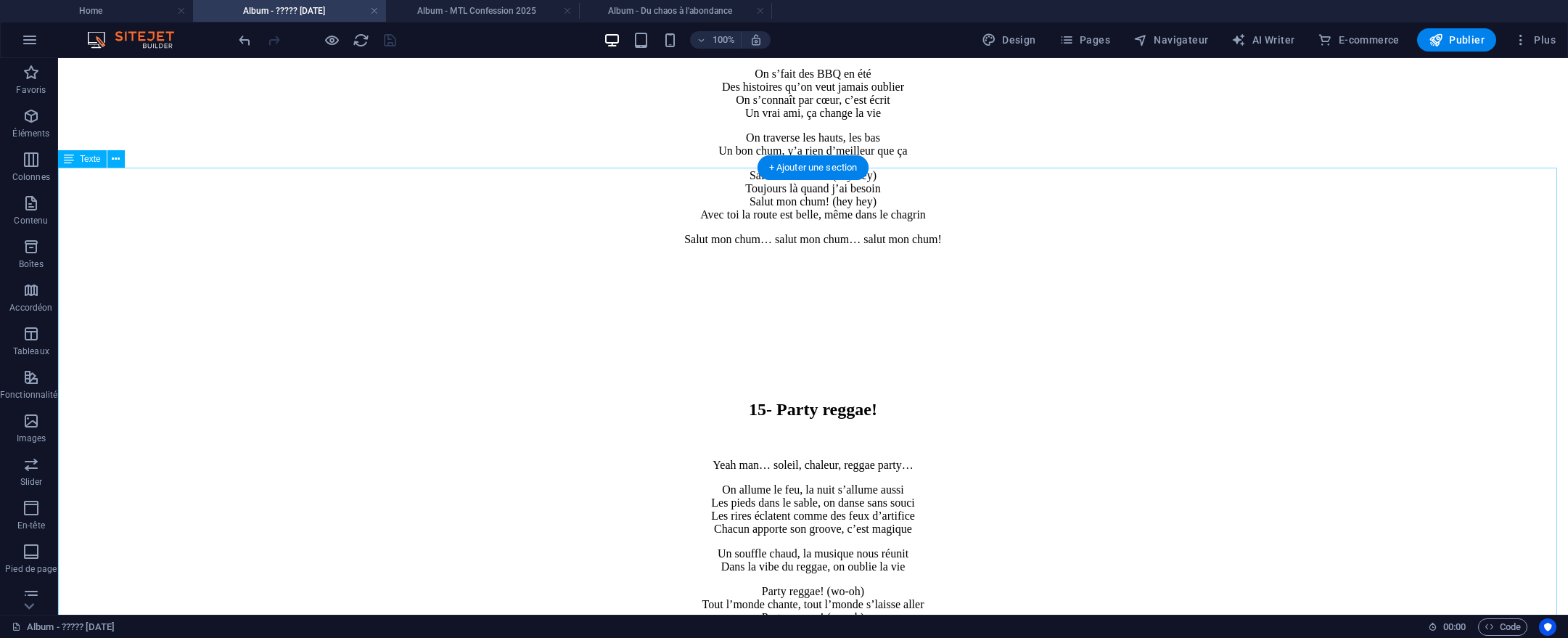
scroll to position [10581, 0]
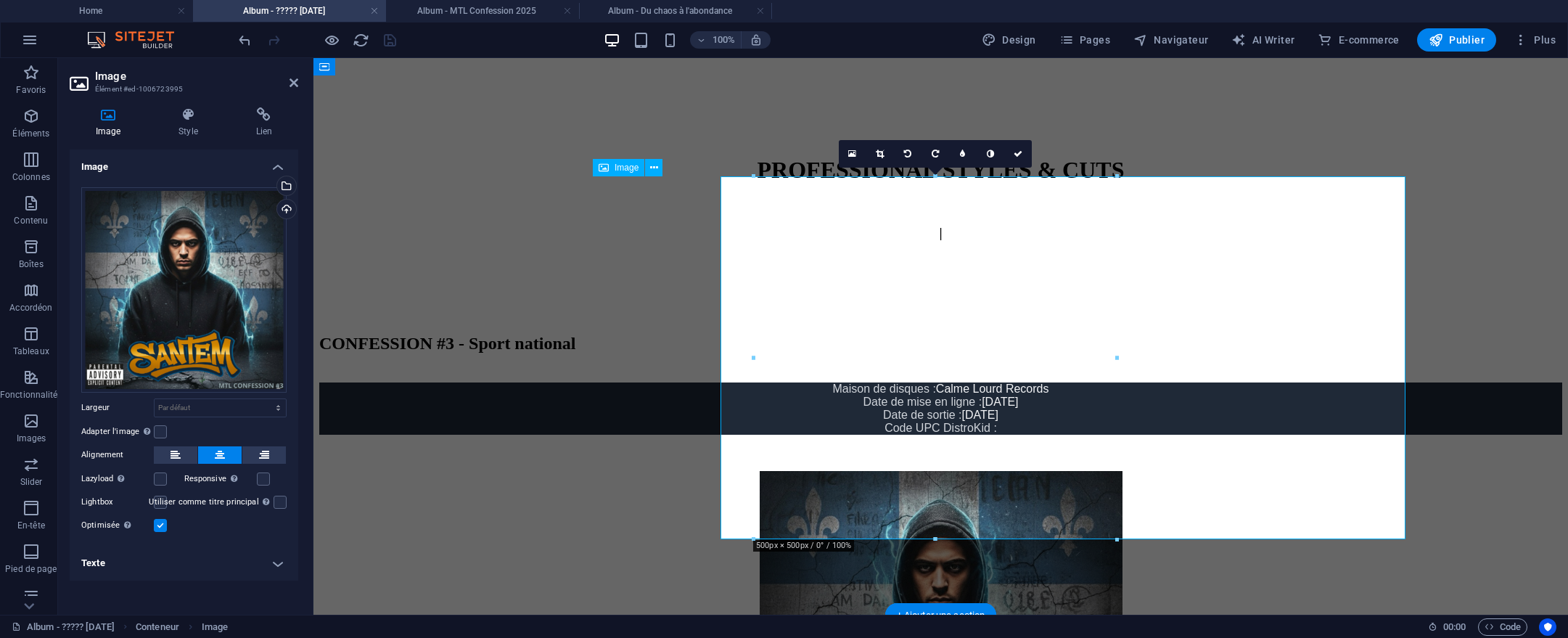
scroll to position [438, 0]
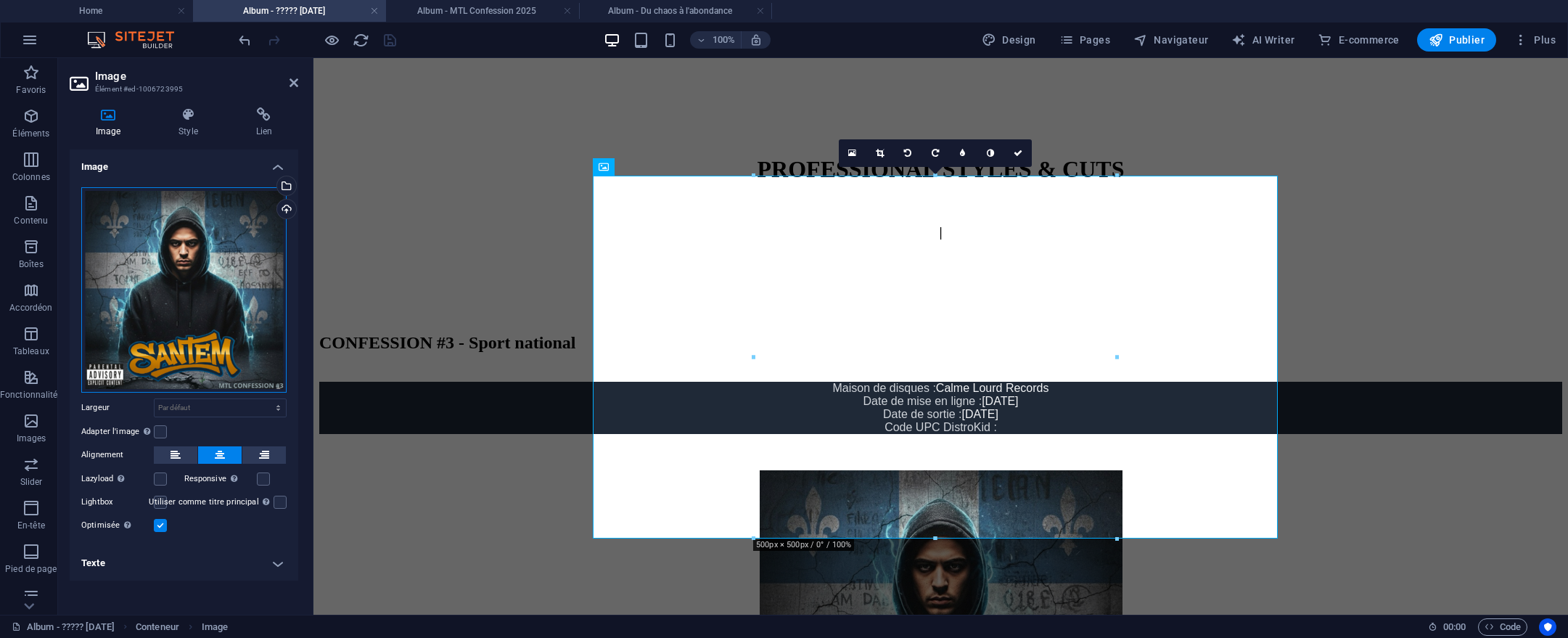
click at [157, 295] on div "Glissez les fichiers ici, cliquez pour choisir les fichiers ou sélectionnez les…" at bounding box center [184, 290] width 205 height 206
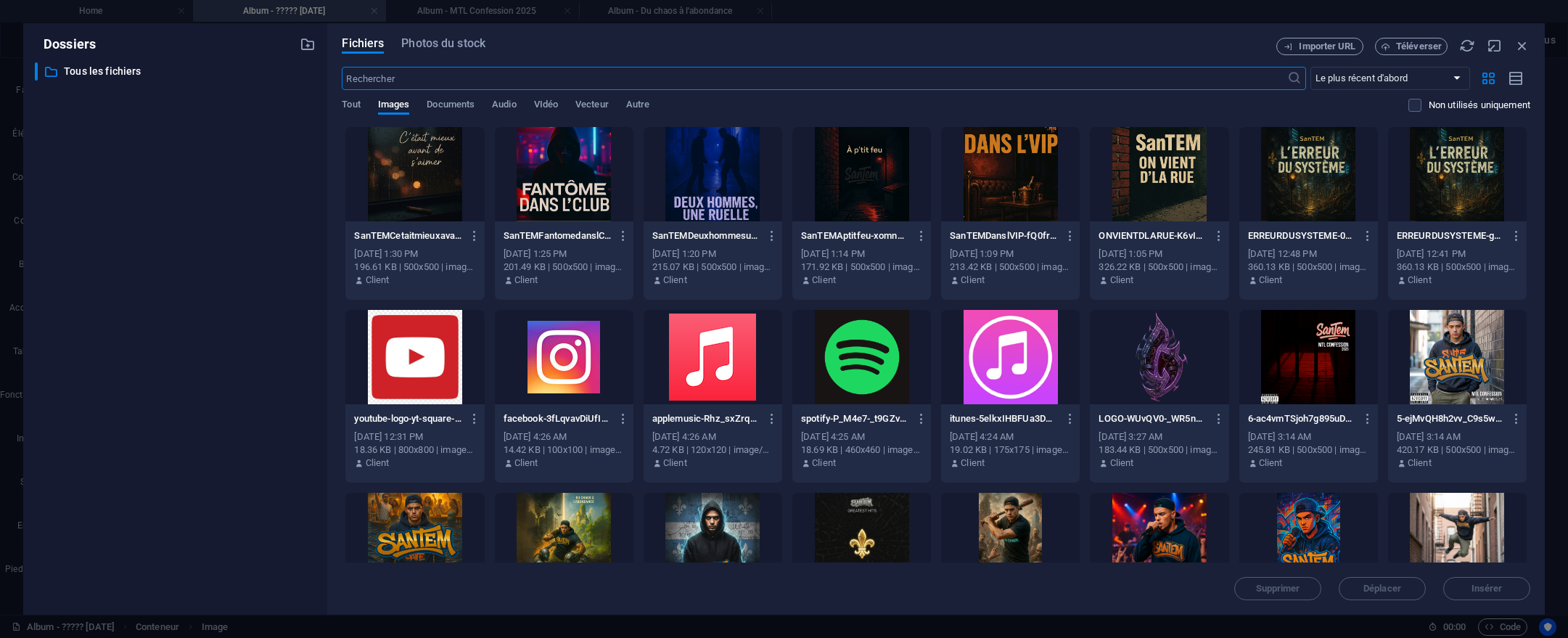
click at [157, 295] on body "santem.ca Home Album - ????? octobre 2025 Album - MTL Confession 2025 Album - D…" at bounding box center [784, 319] width 1568 height 638
click at [1517, 47] on icon "button" at bounding box center [1522, 45] width 16 height 16
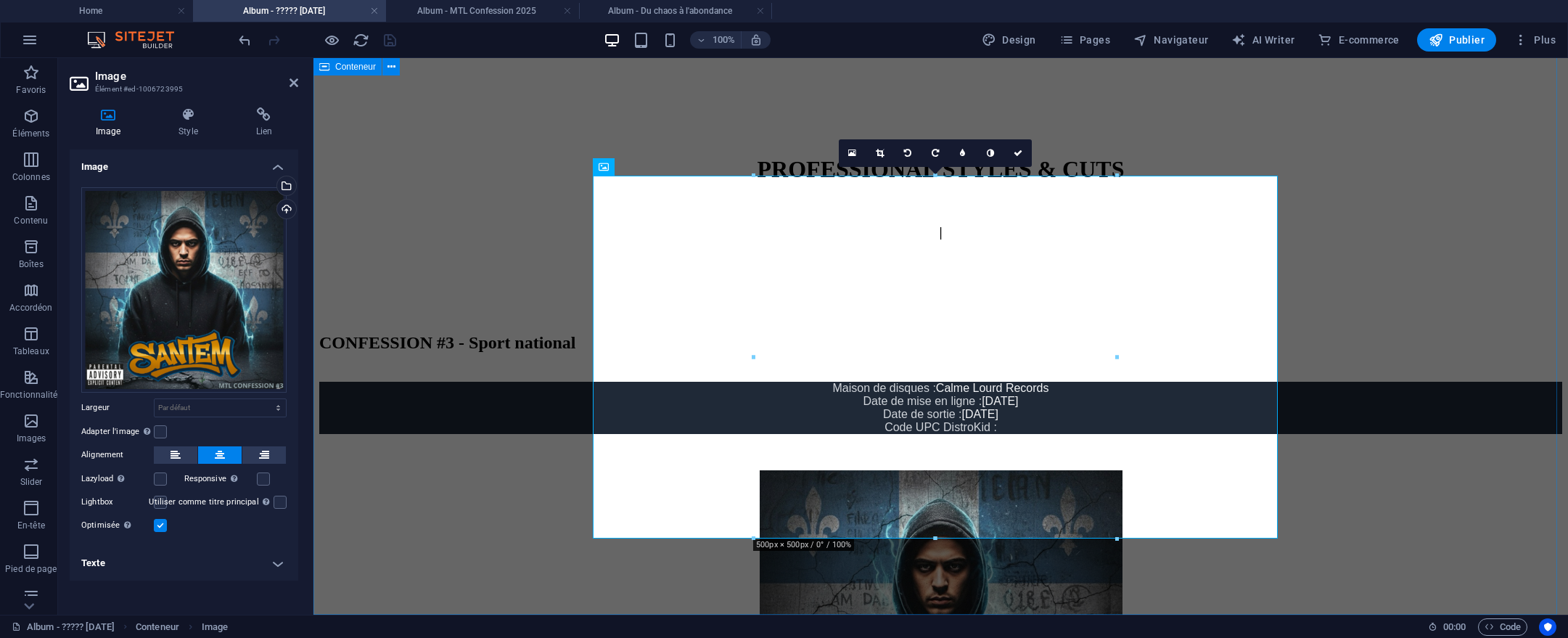
click at [1385, 333] on div "CONFESSION #3 - Sport national Maison de disques : Calme Lourd Records Date de …" at bounding box center [940, 594] width 1243 height 521
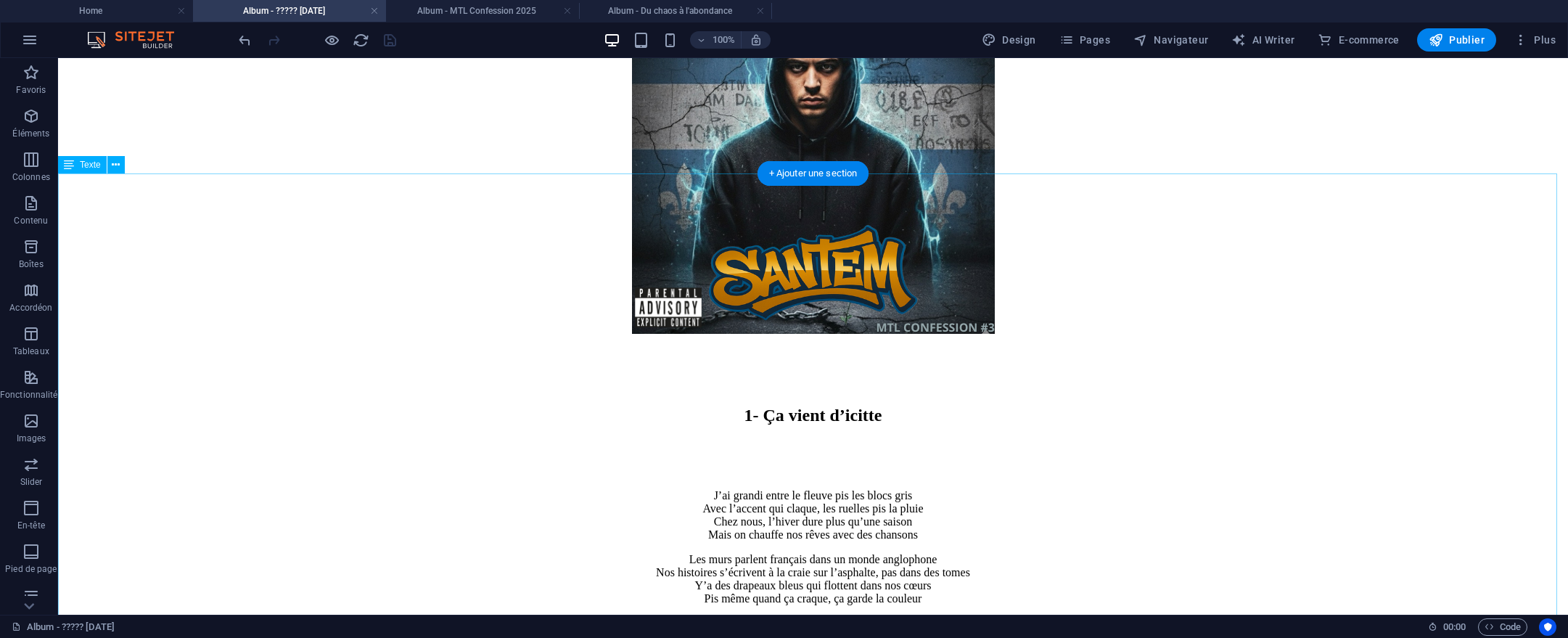
scroll to position [915, 0]
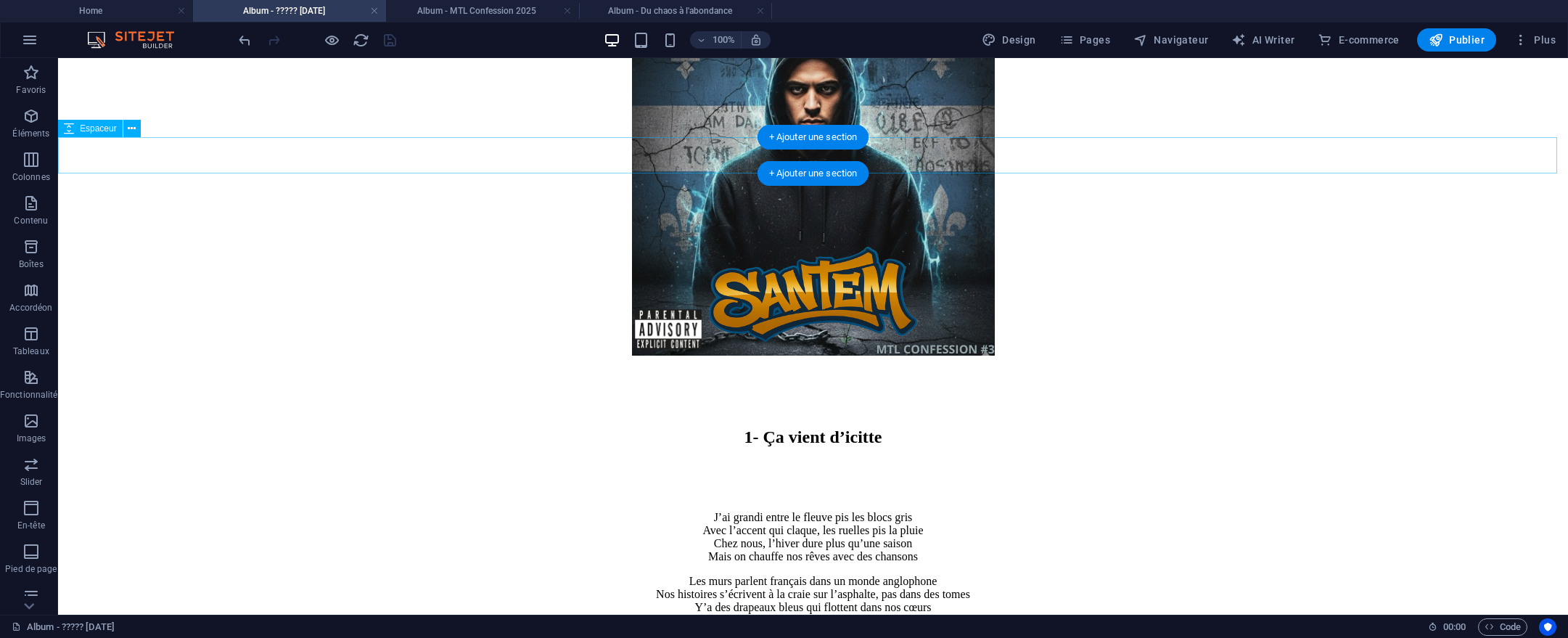
click at [685, 377] on div at bounding box center [813, 394] width 1498 height 36
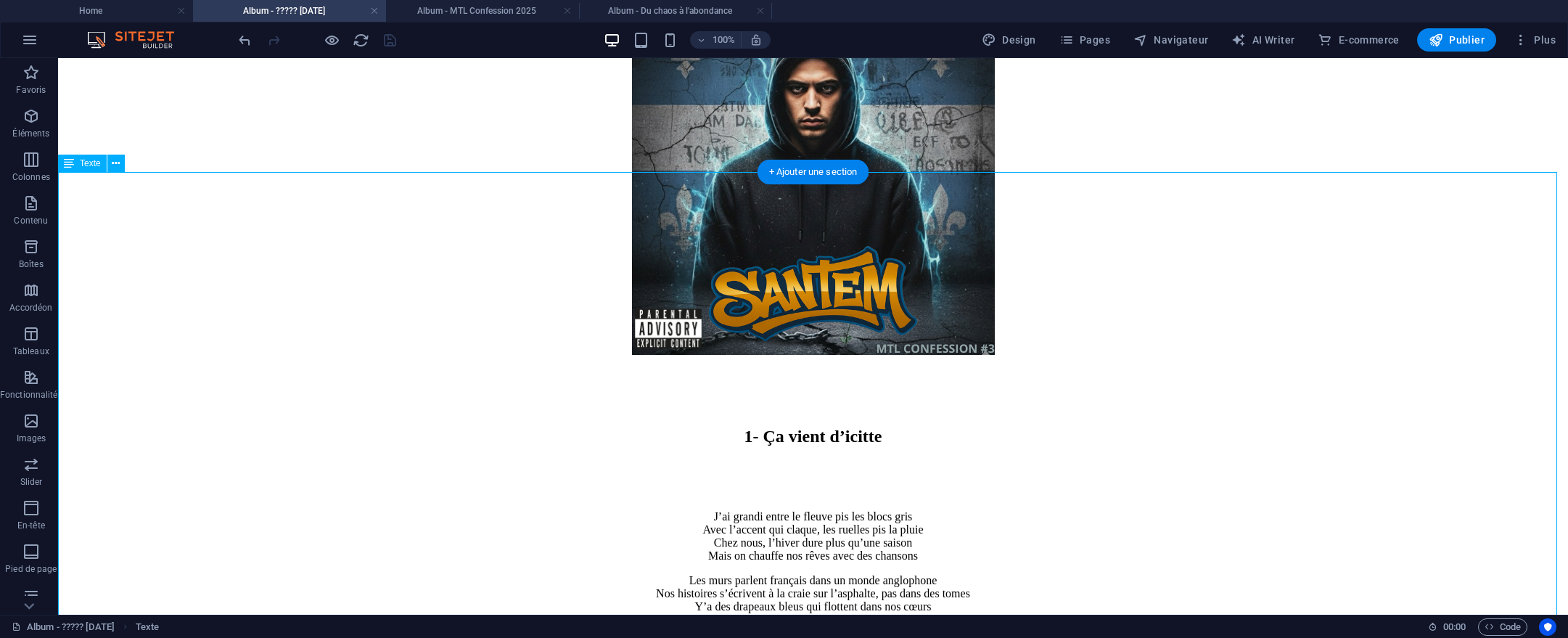
scroll to position [916, 0]
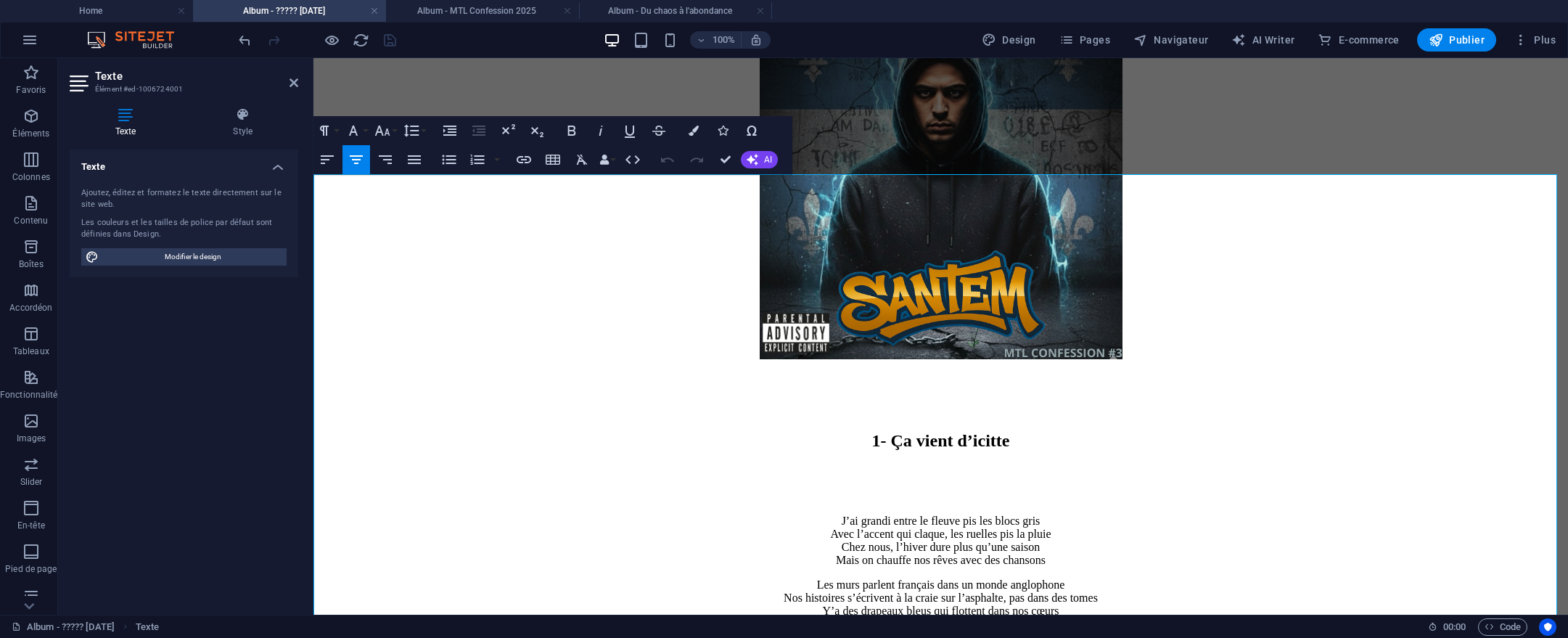
click at [899, 431] on h2 "1- Ça vient d’icitte" at bounding box center [940, 441] width 1243 height 20
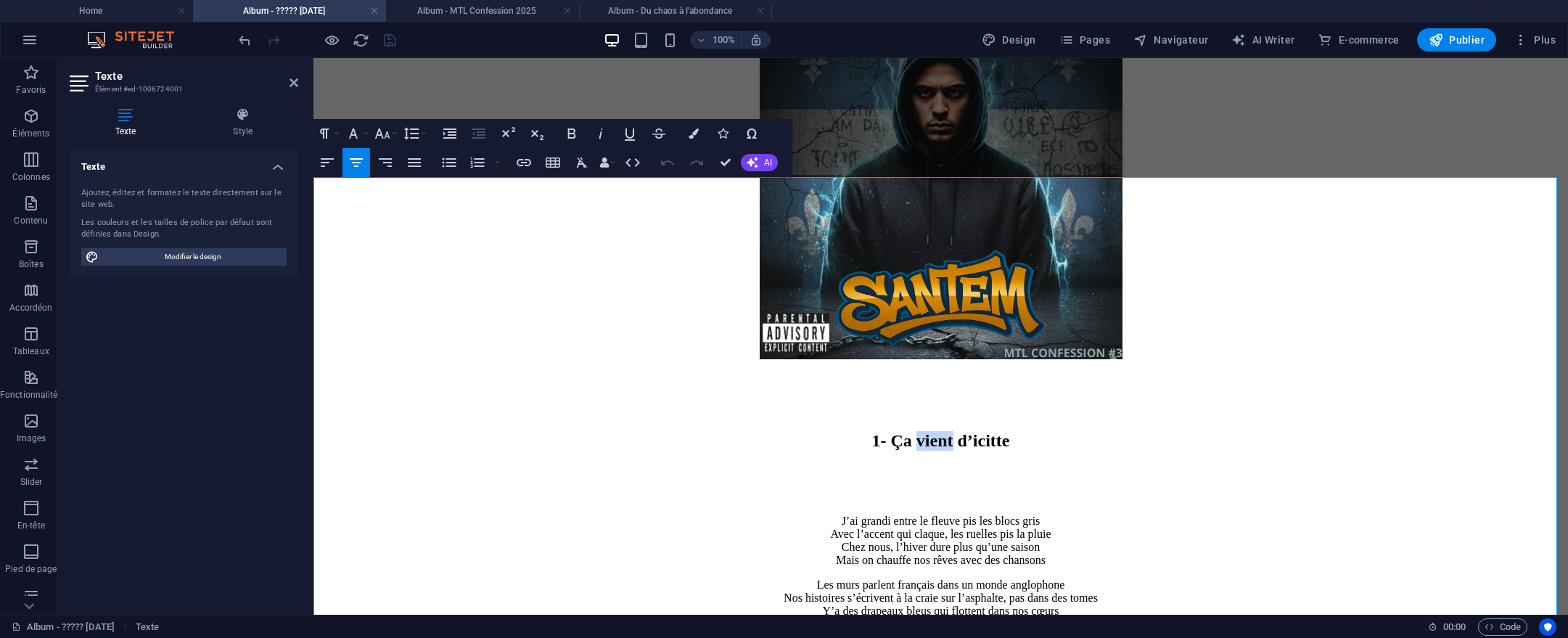
click at [899, 431] on h2 "1- Ça vient d’icitte" at bounding box center [940, 441] width 1243 height 20
click at [899, 430] on h2 "1- Ça vient d’icitte" at bounding box center [940, 440] width 1243 height 20
click at [989, 430] on h2 "1- Ça vient d’icitte" at bounding box center [940, 440] width 1243 height 20
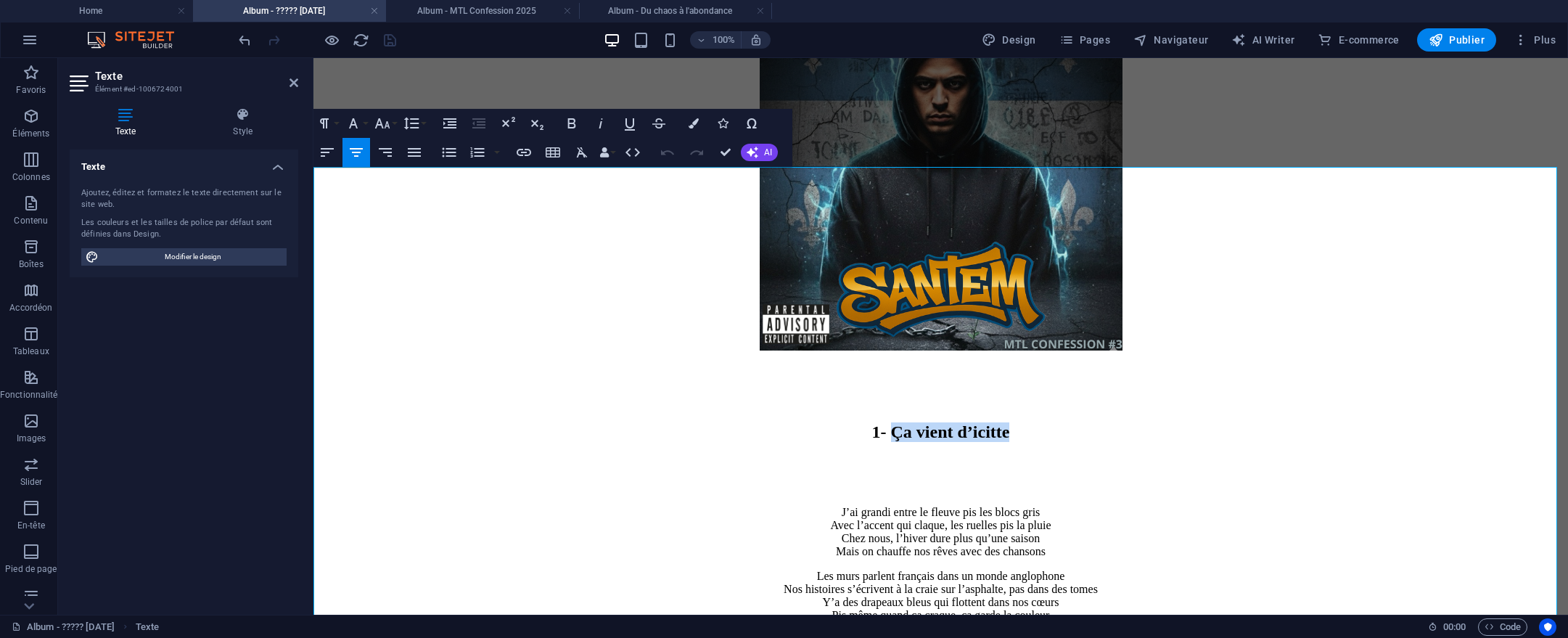
drag, startPoint x: 1044, startPoint y: 192, endPoint x: 866, endPoint y: 187, distance: 178.1
click at [866, 423] on h2 "1- Ça vient d’icitte" at bounding box center [940, 432] width 1243 height 20
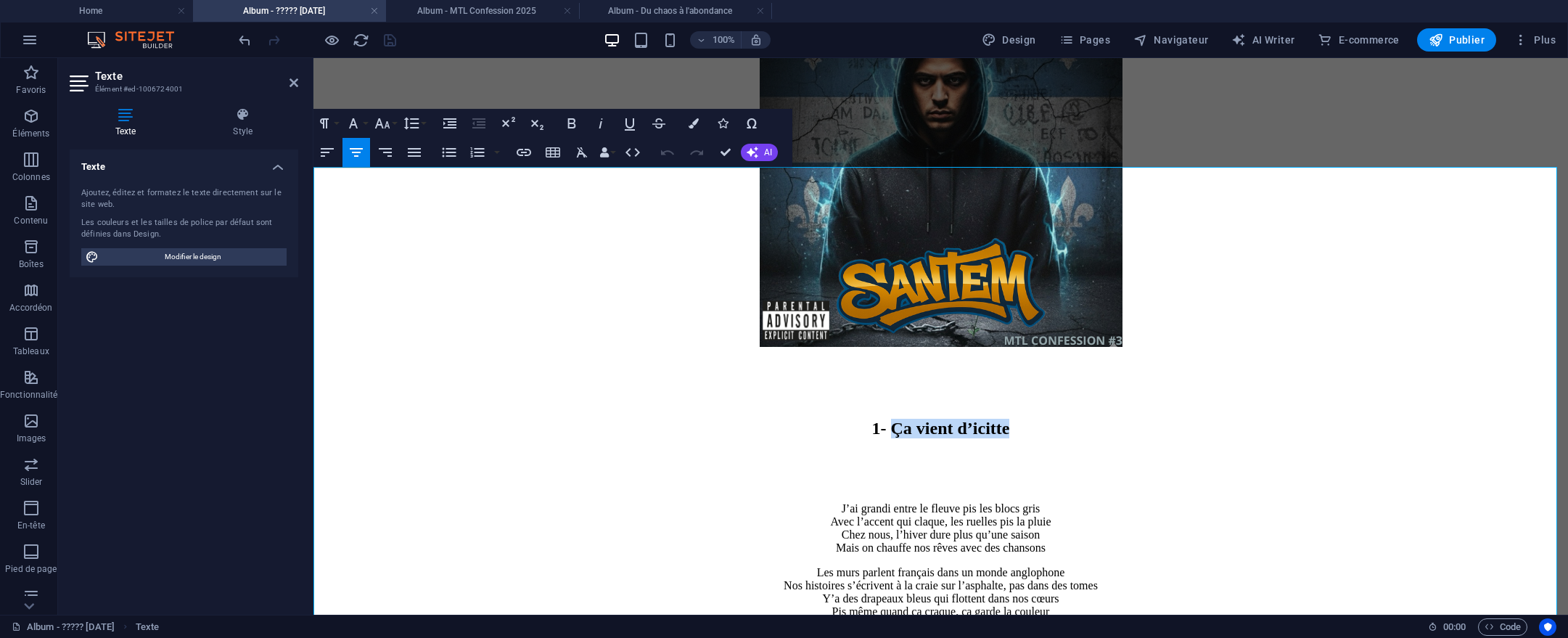
scroll to position [918, 0]
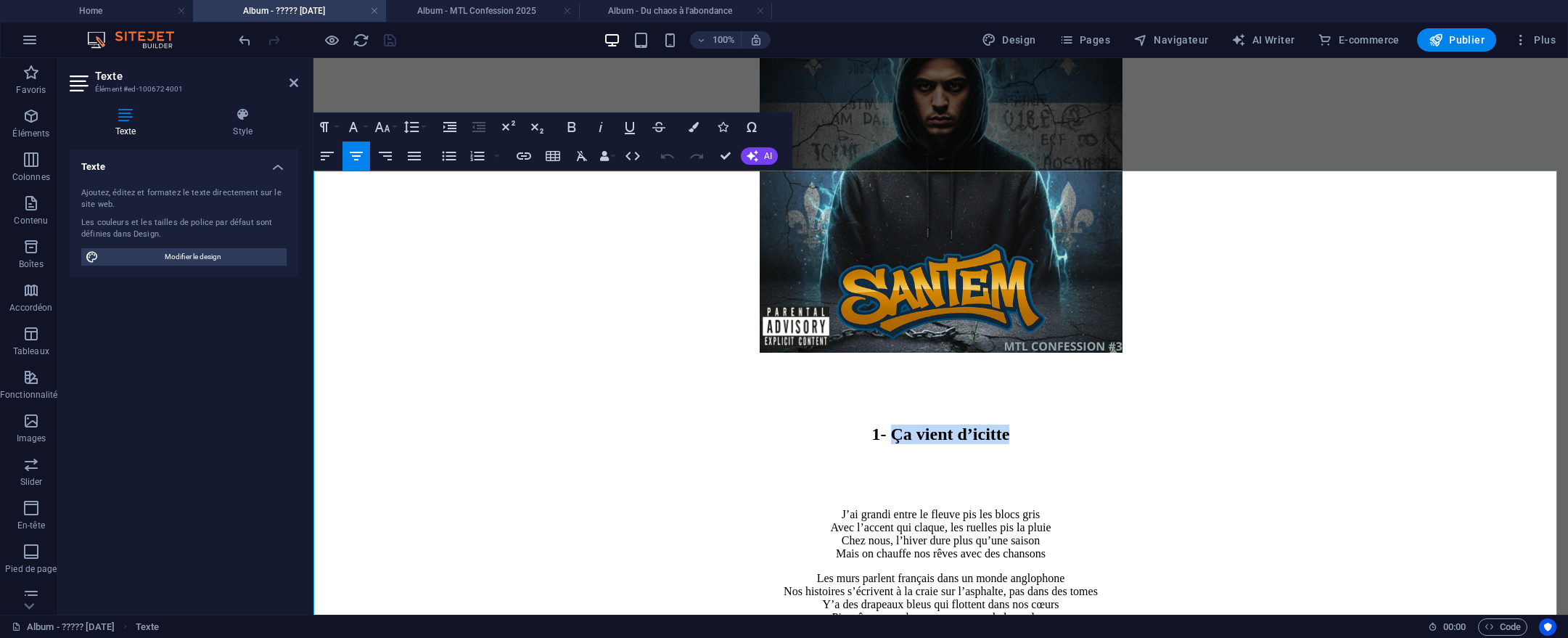
copy h2 "Ça vient d’icitte"
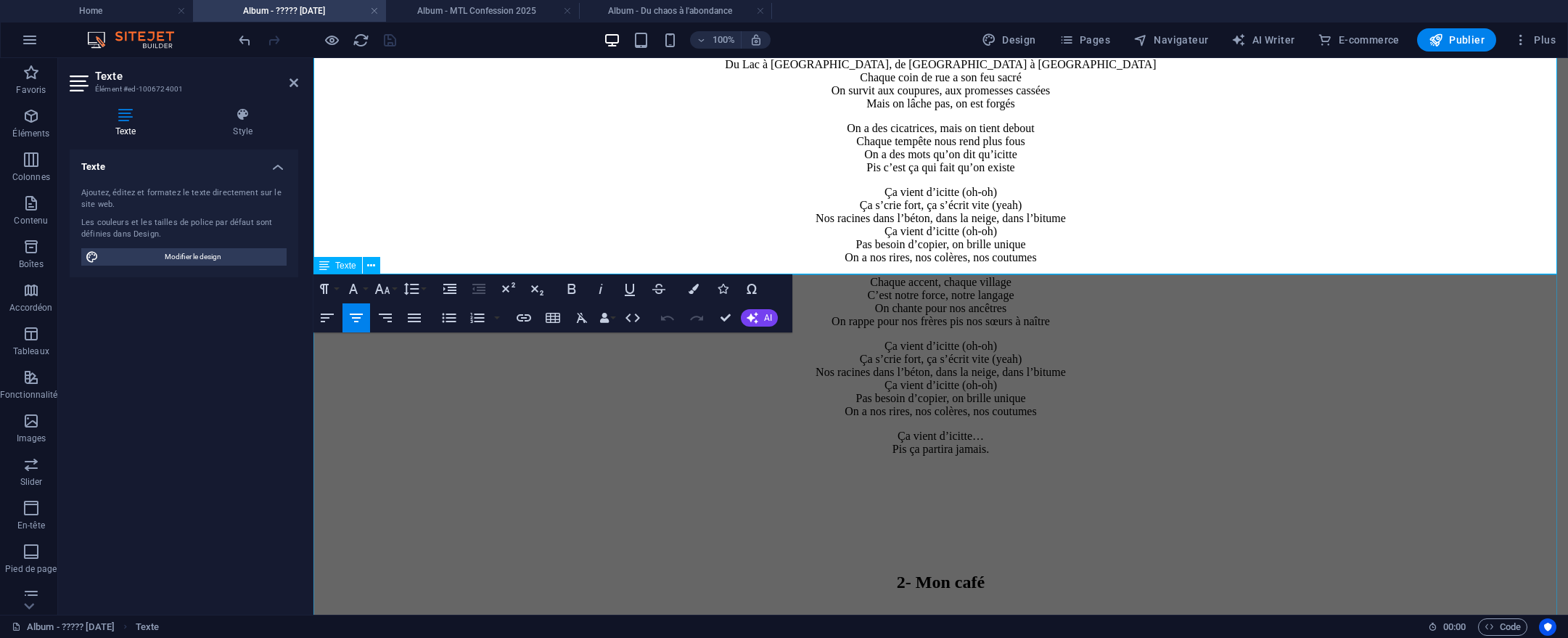
scroll to position [1718, 0]
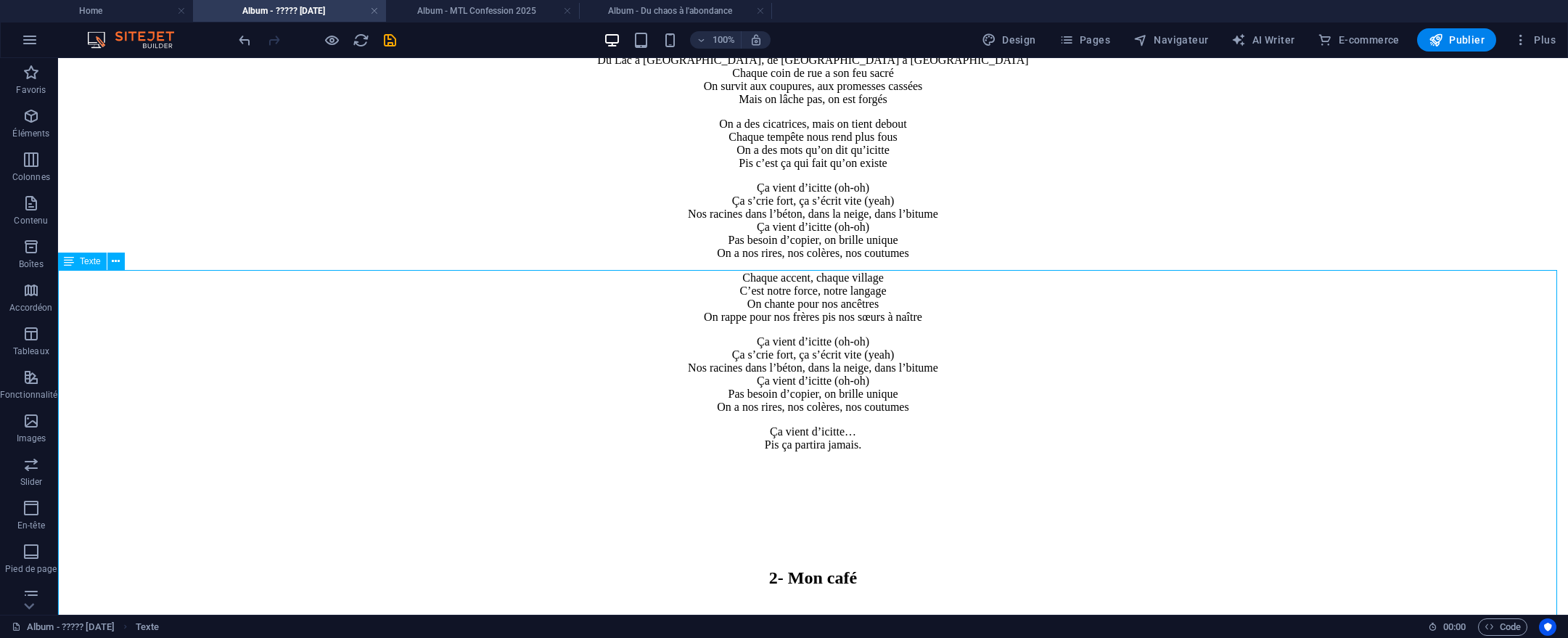
drag, startPoint x: 895, startPoint y: 364, endPoint x: 740, endPoint y: 363, distance: 155.0
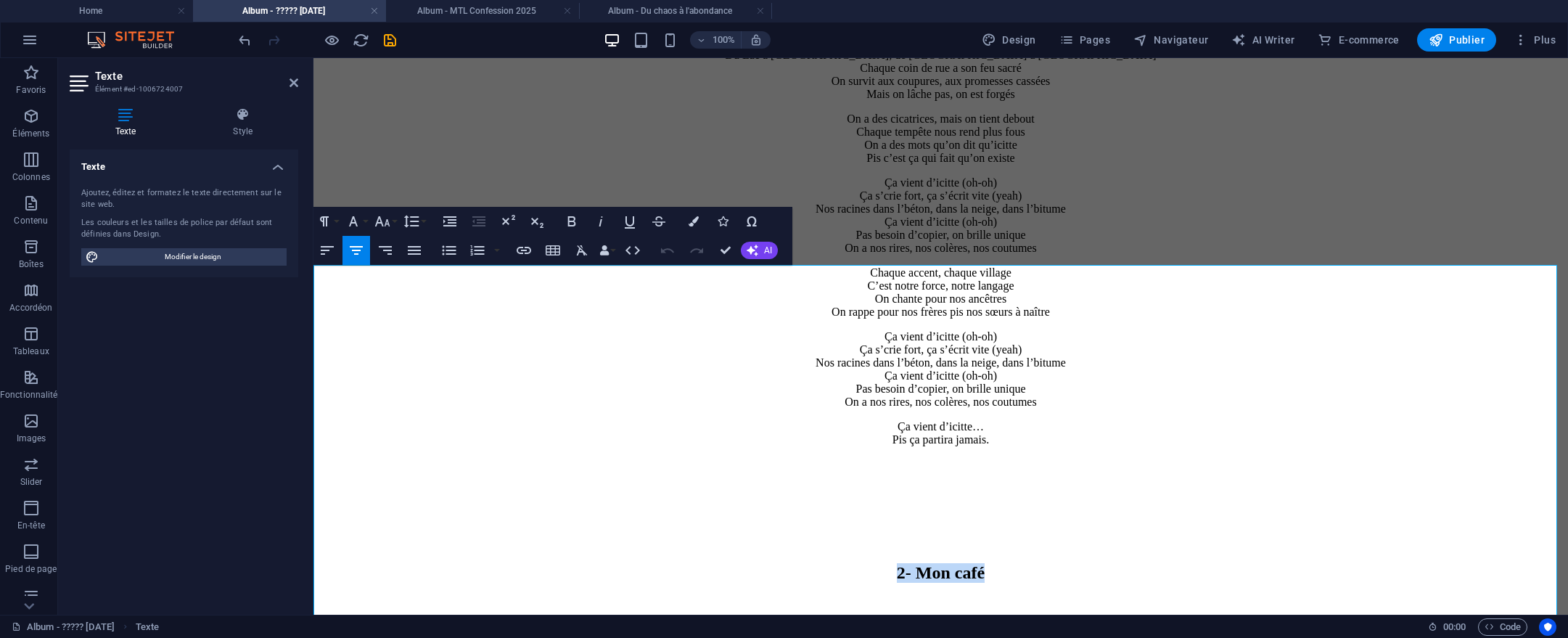
drag, startPoint x: 1009, startPoint y: 364, endPoint x: 862, endPoint y: 355, distance: 147.3
click at [862, 563] on h2 "2- Mon café" at bounding box center [940, 573] width 1243 height 20
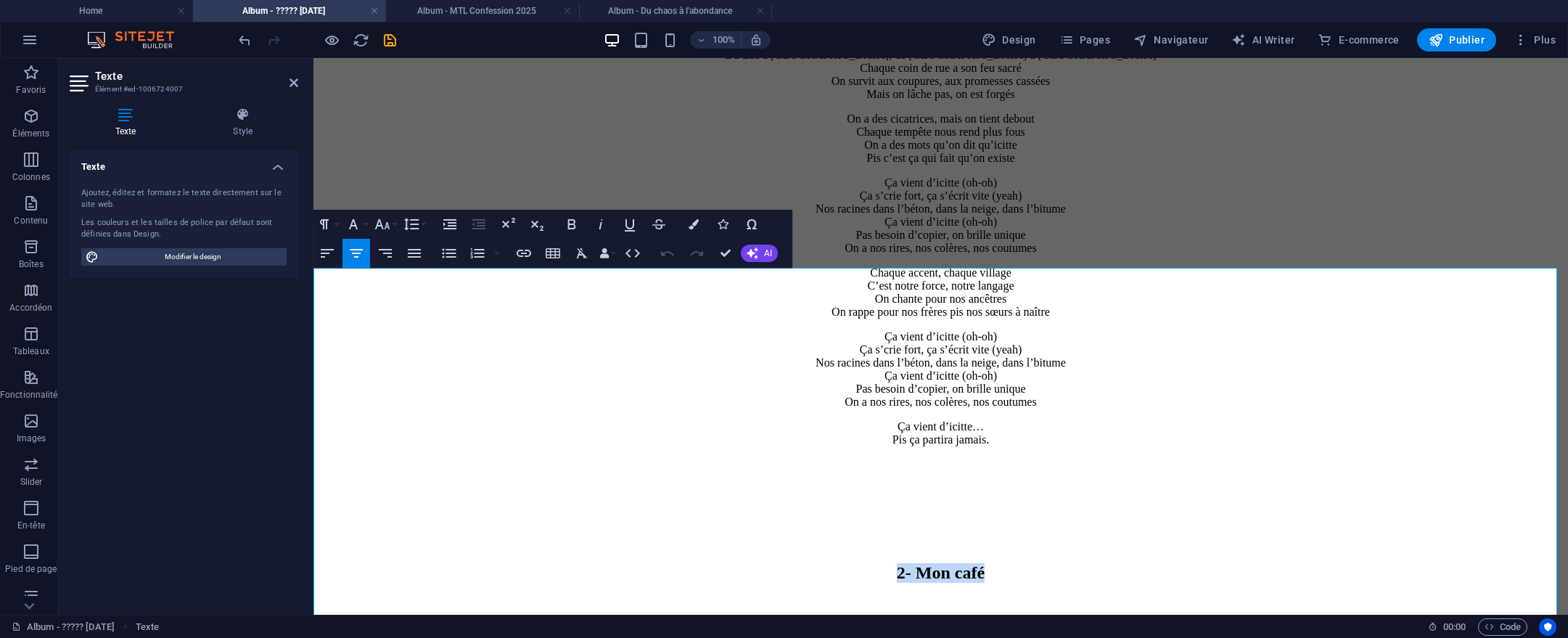
scroll to position [1720, 0]
copy h2 "2- Mon café"
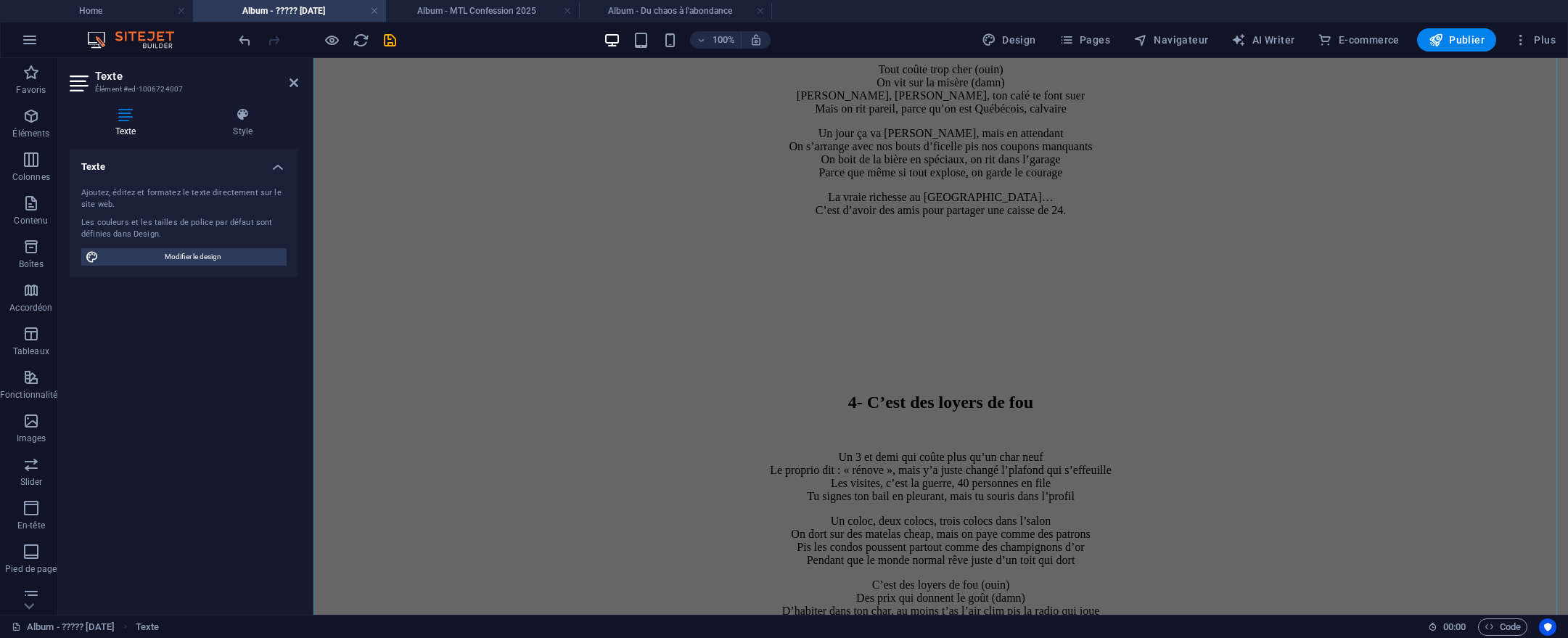
scroll to position [3140, 0]
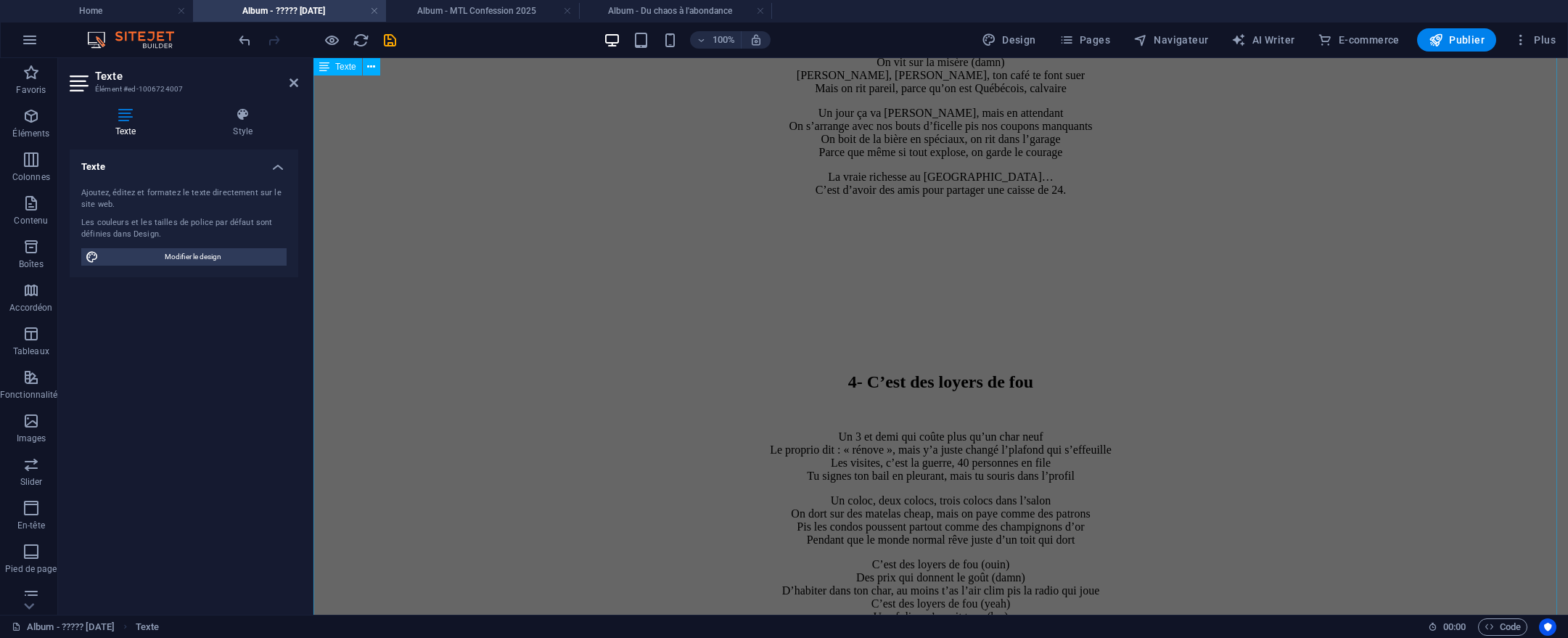
click at [895, 236] on div "4- C’est des loyers de fou Un 3 et demi qui coûte plus qu’un char neuf Le propr…" at bounding box center [940, 615] width 1243 height 758
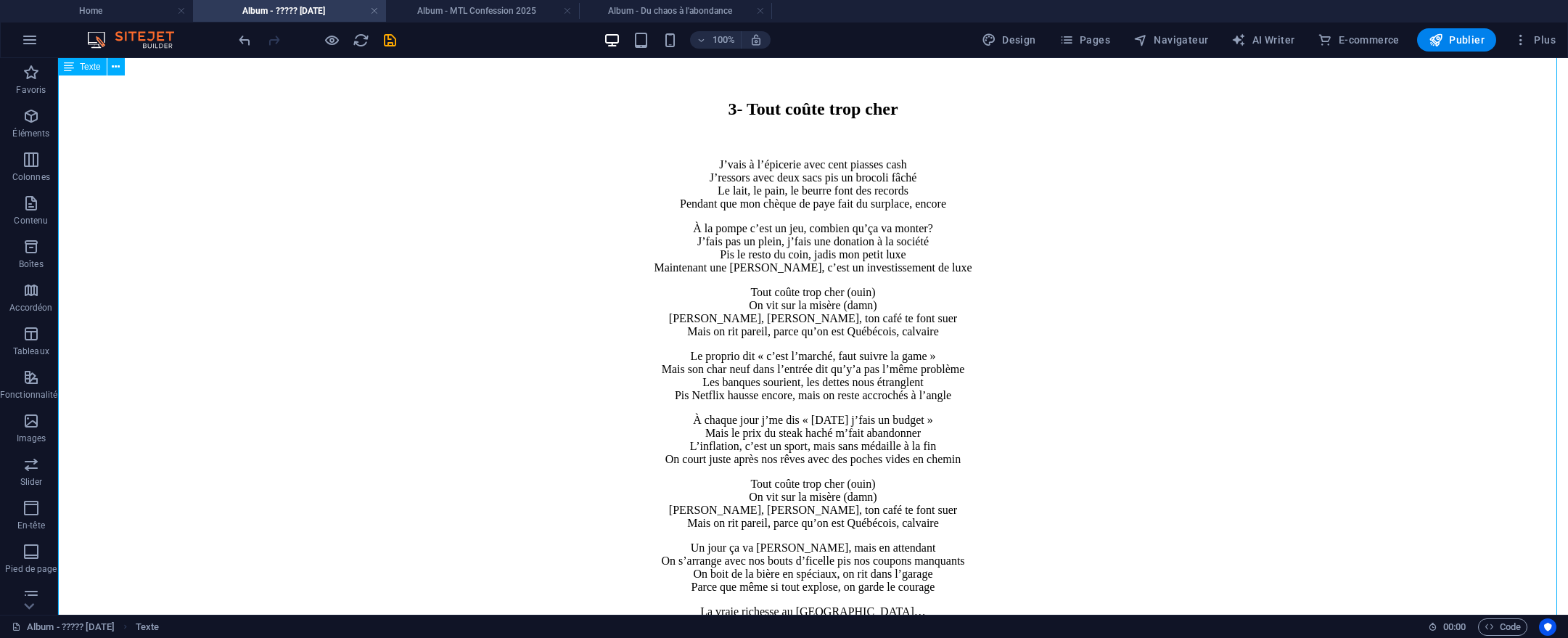
scroll to position [3211, 0]
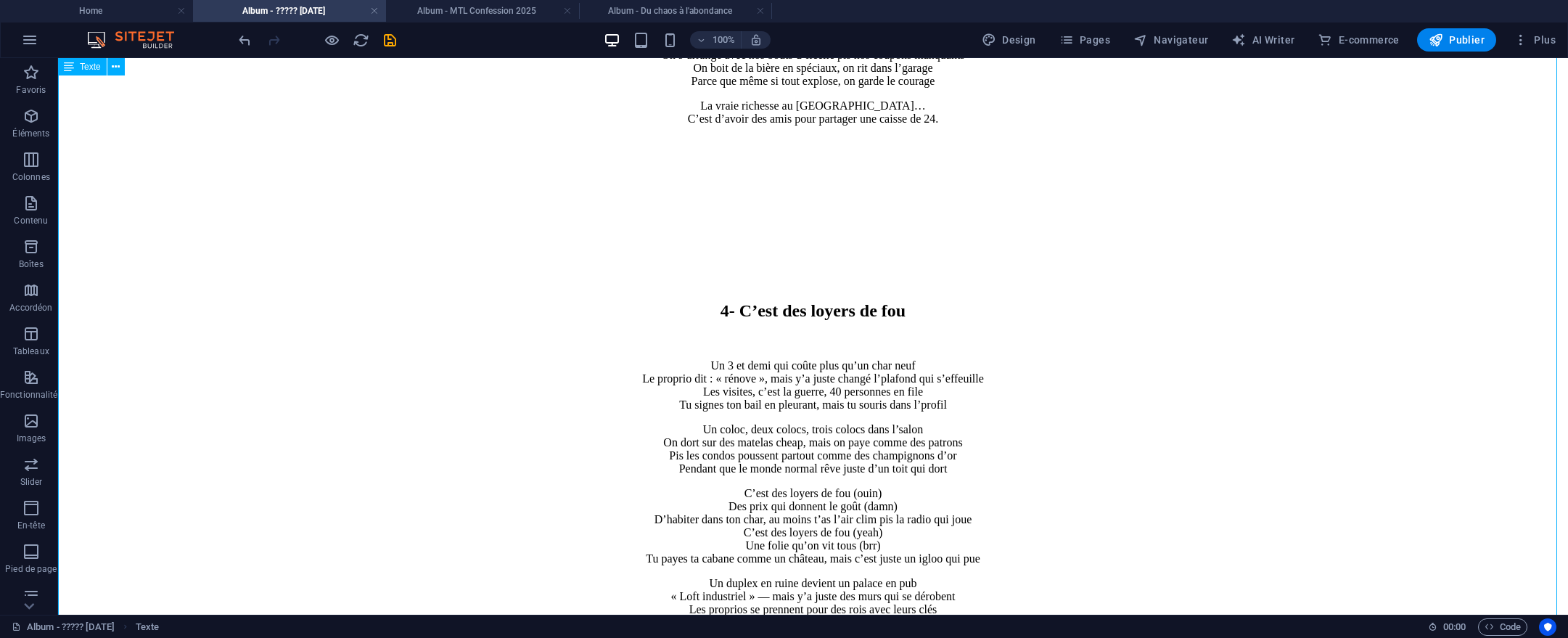
click at [831, 165] on div "4- C’est des loyers de fou Un 3 et demi qui coûte plus qu’un char neuf Le propr…" at bounding box center [813, 544] width 1498 height 758
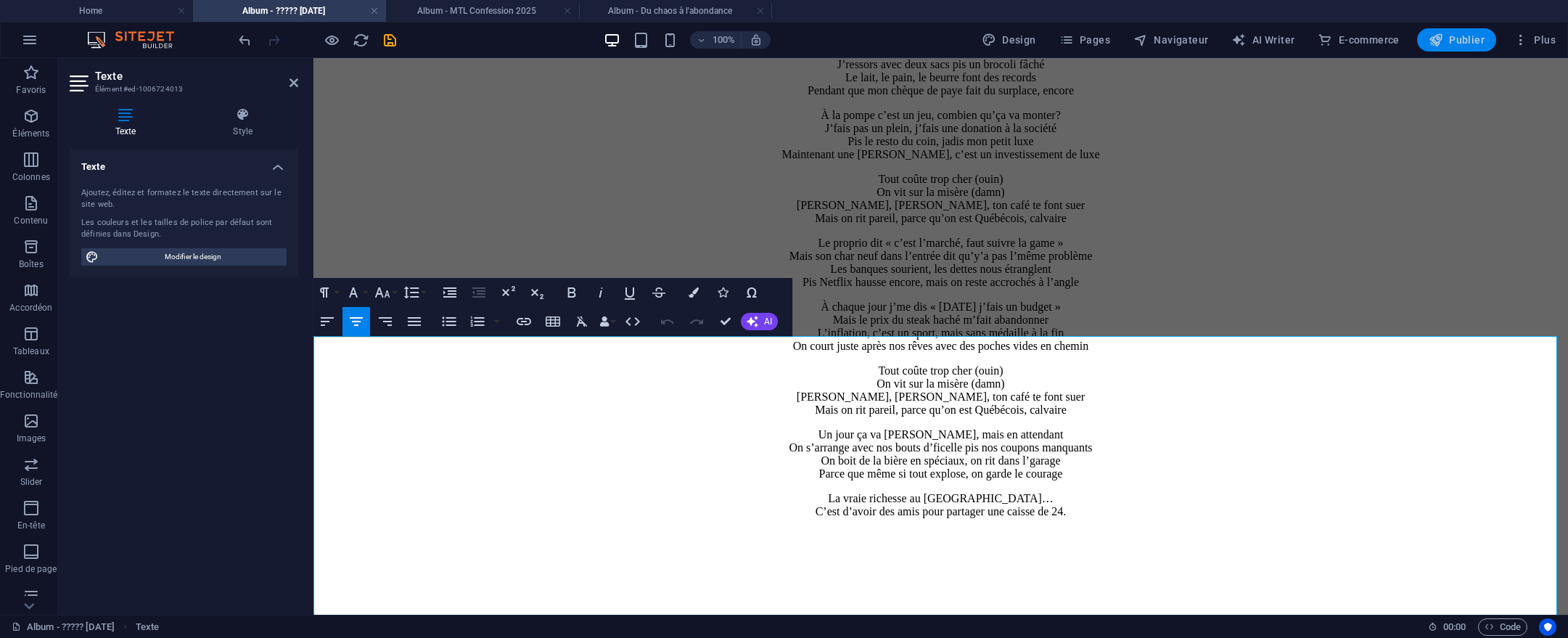
click at [1458, 42] on span "Publier" at bounding box center [1457, 40] width 56 height 15
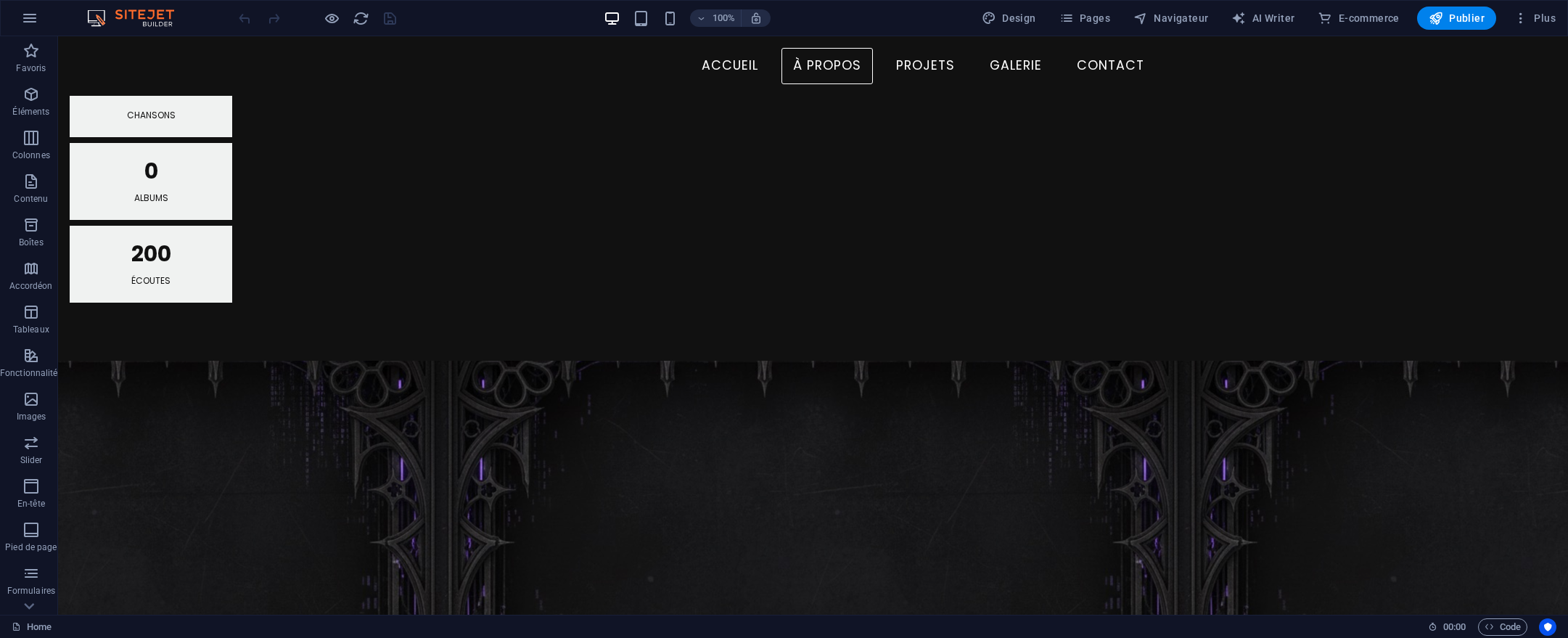
scroll to position [1488, 0]
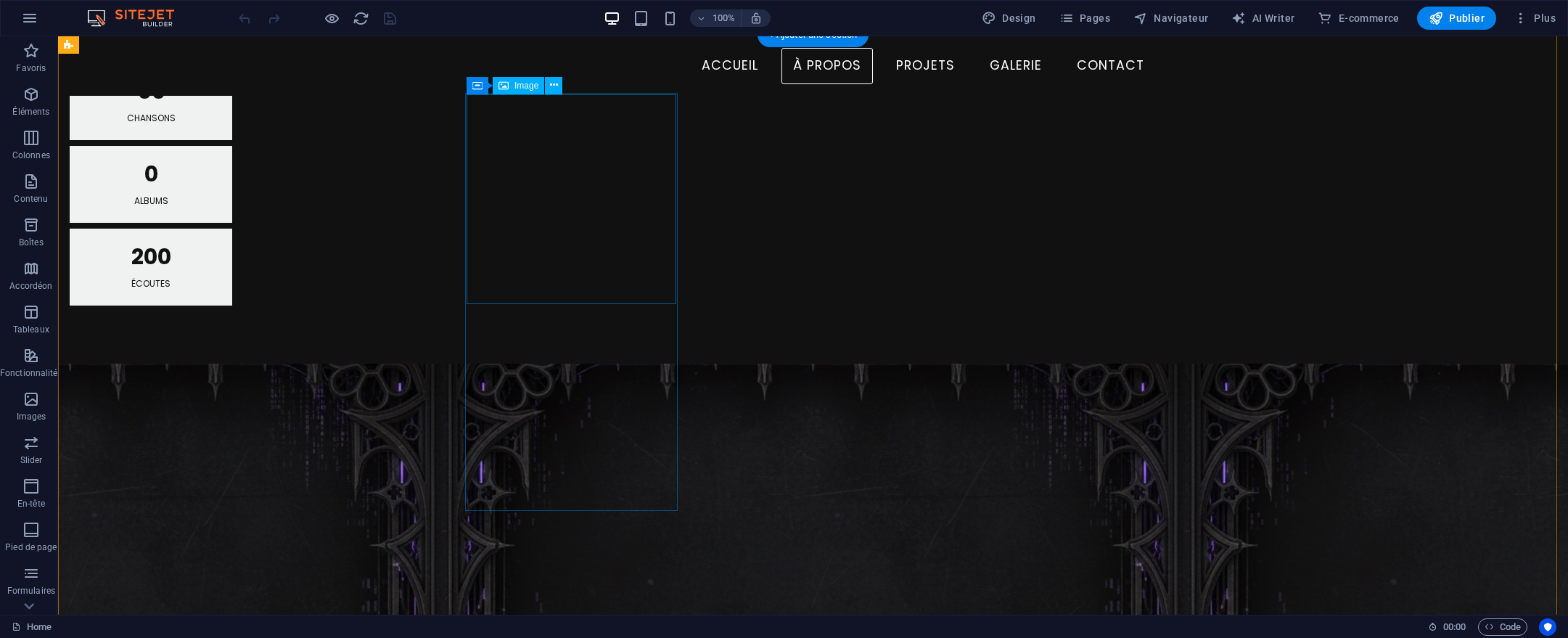
select select "%"
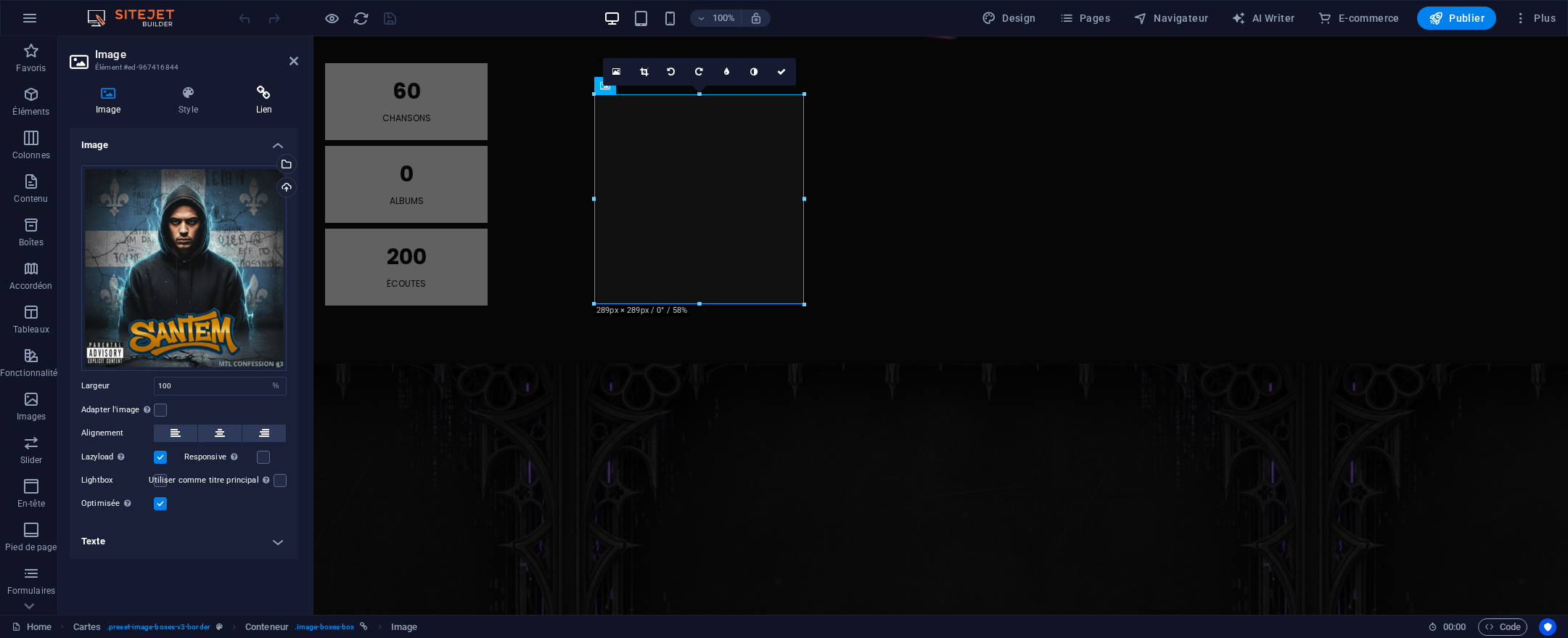
click at [270, 103] on h4 "Lien" at bounding box center [264, 101] width 68 height 31
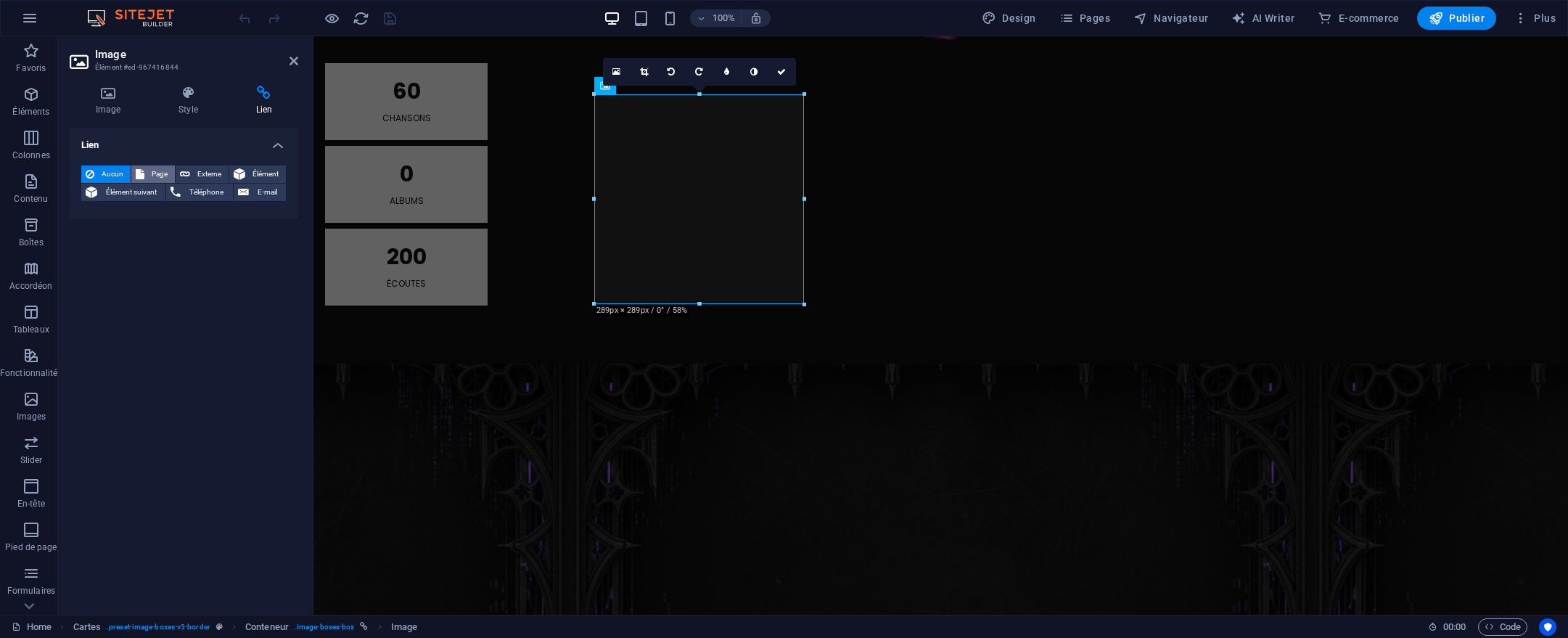
click at [172, 175] on button "Page" at bounding box center [153, 174] width 44 height 18
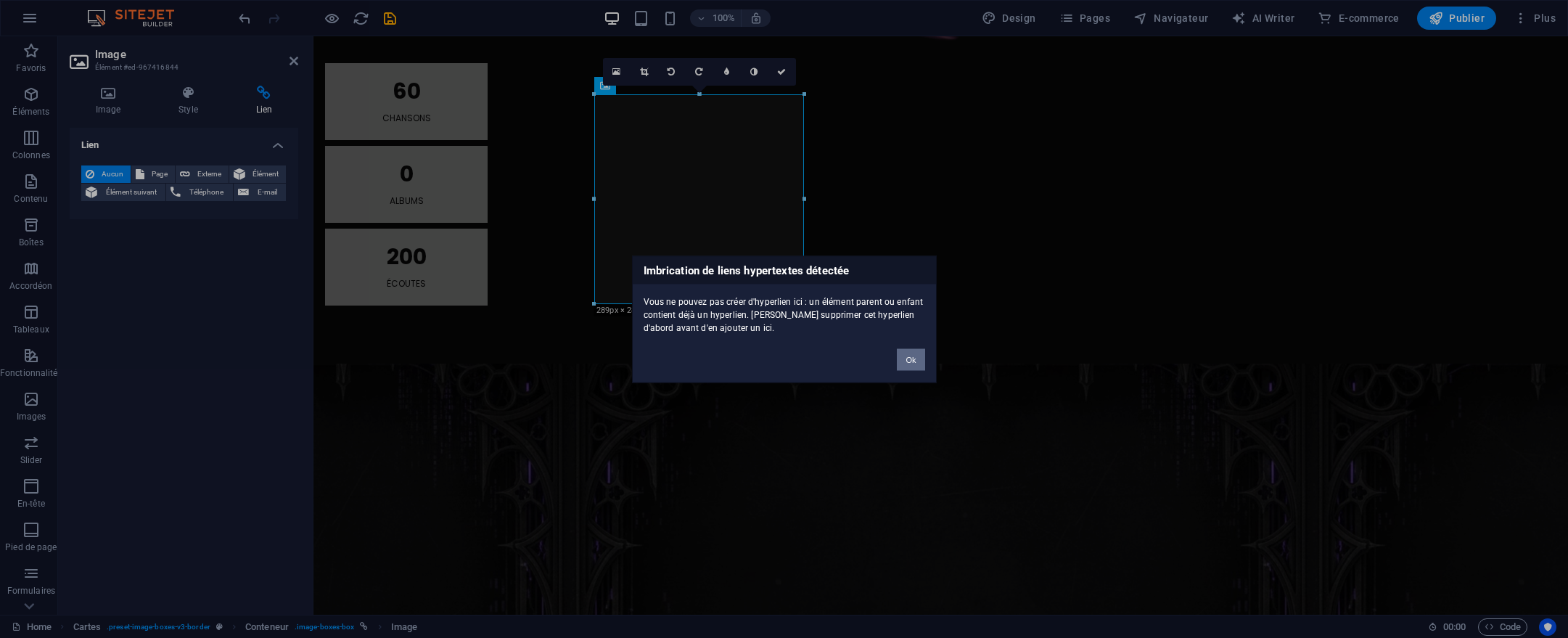
click at [903, 362] on button "Ok" at bounding box center [911, 359] width 28 height 21
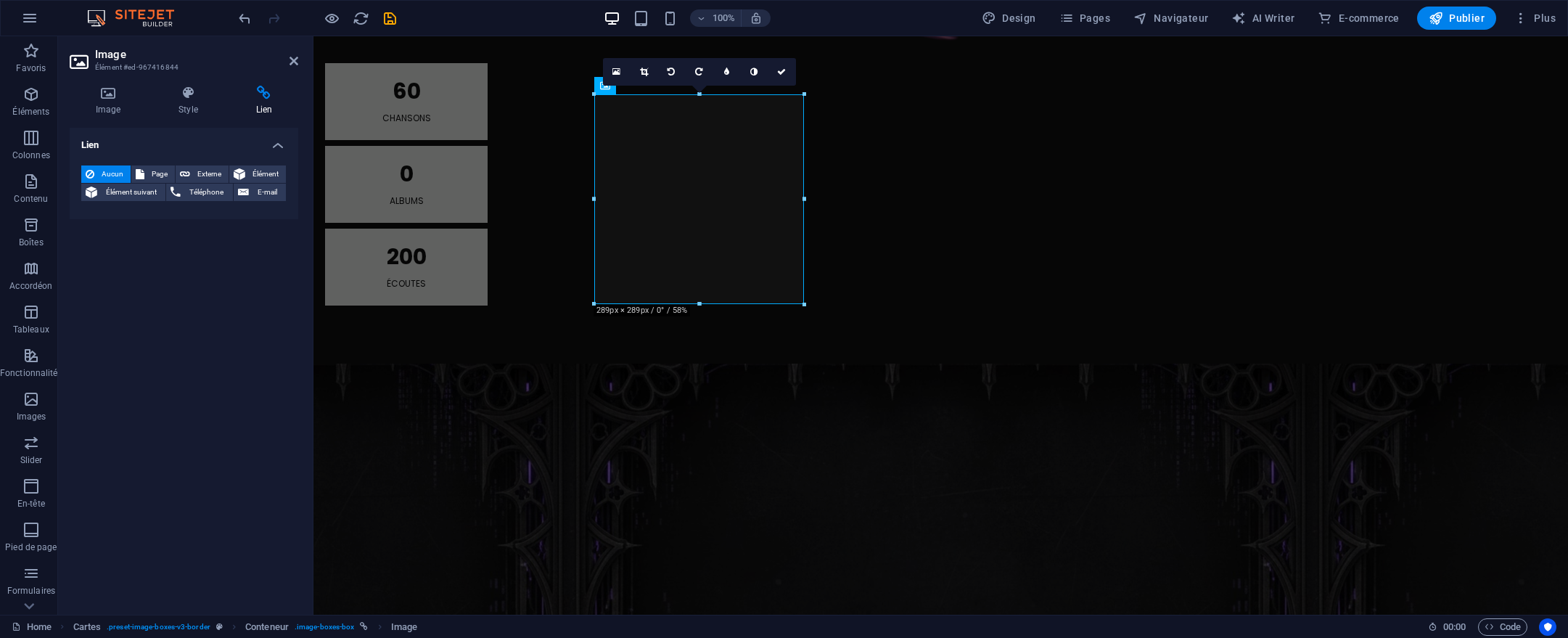
click at [606, 86] on div "16:10 16:9 4:3 1:1 1:2 0" at bounding box center [699, 72] width 193 height 28
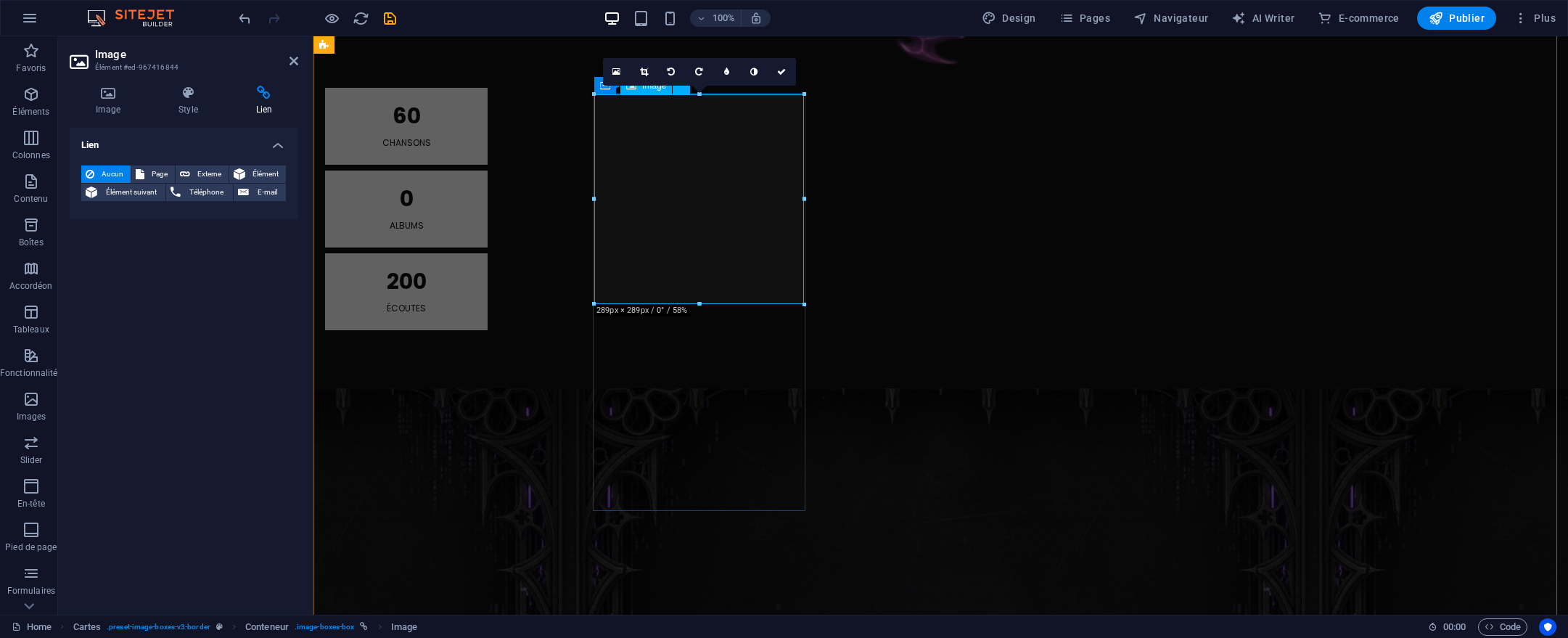
scroll to position [1422, 0]
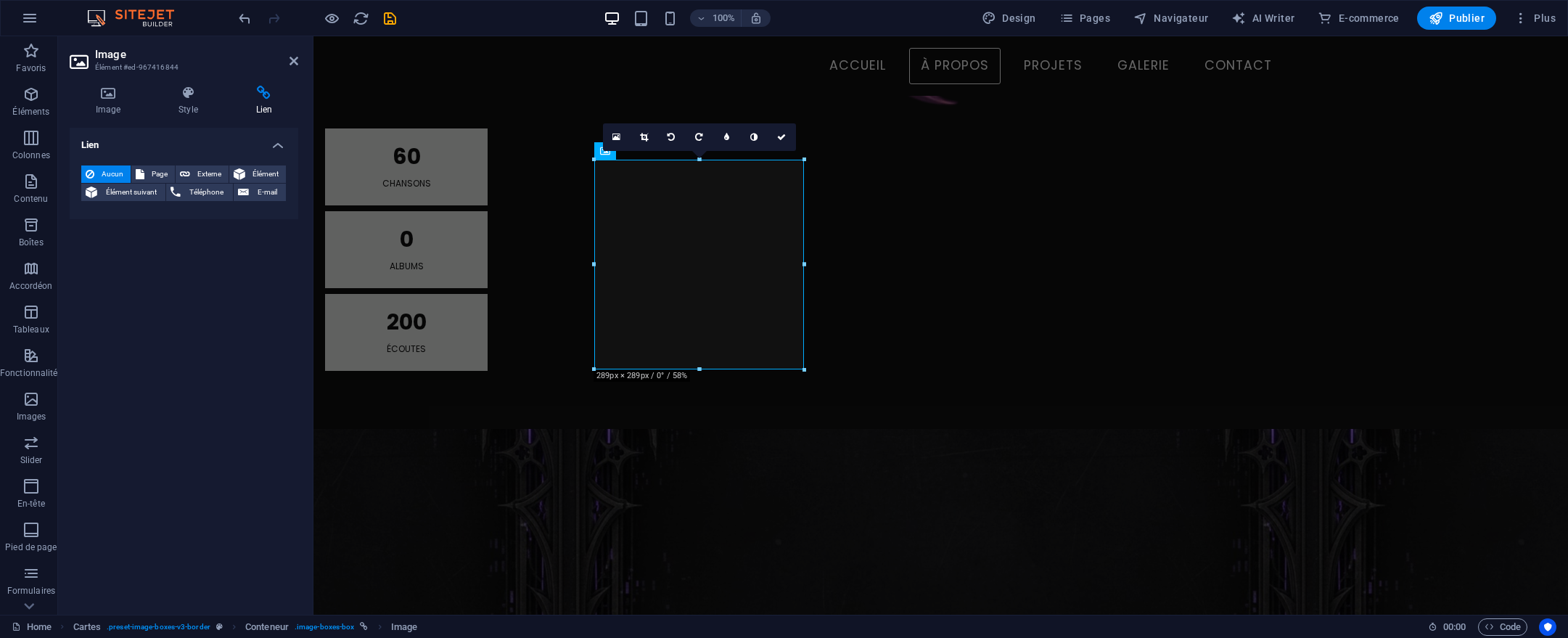
click at [608, 151] on div "16:10 16:9 4:3 1:1 1:2 0" at bounding box center [699, 137] width 193 height 28
click at [0, 0] on icon at bounding box center [0, 0] width 0 height 0
click at [601, 155] on icon at bounding box center [603, 150] width 10 height 18
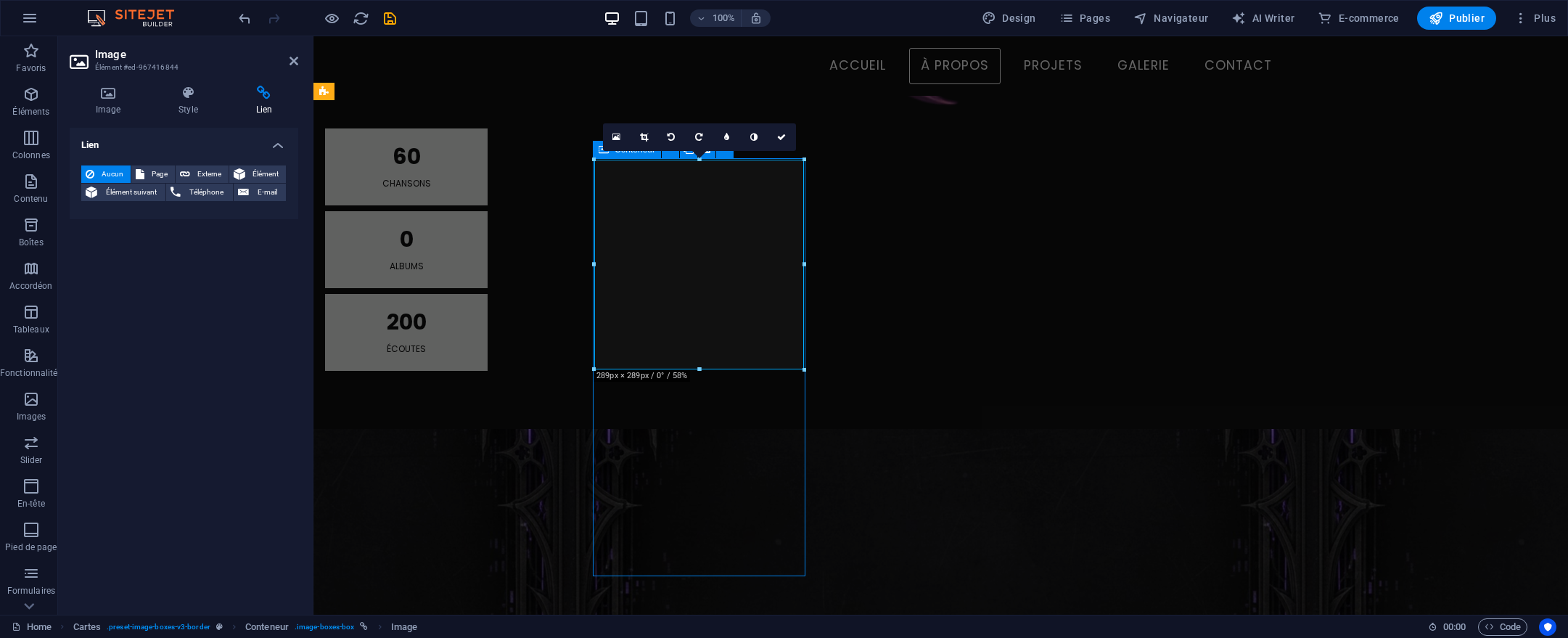
select select "5"
select select
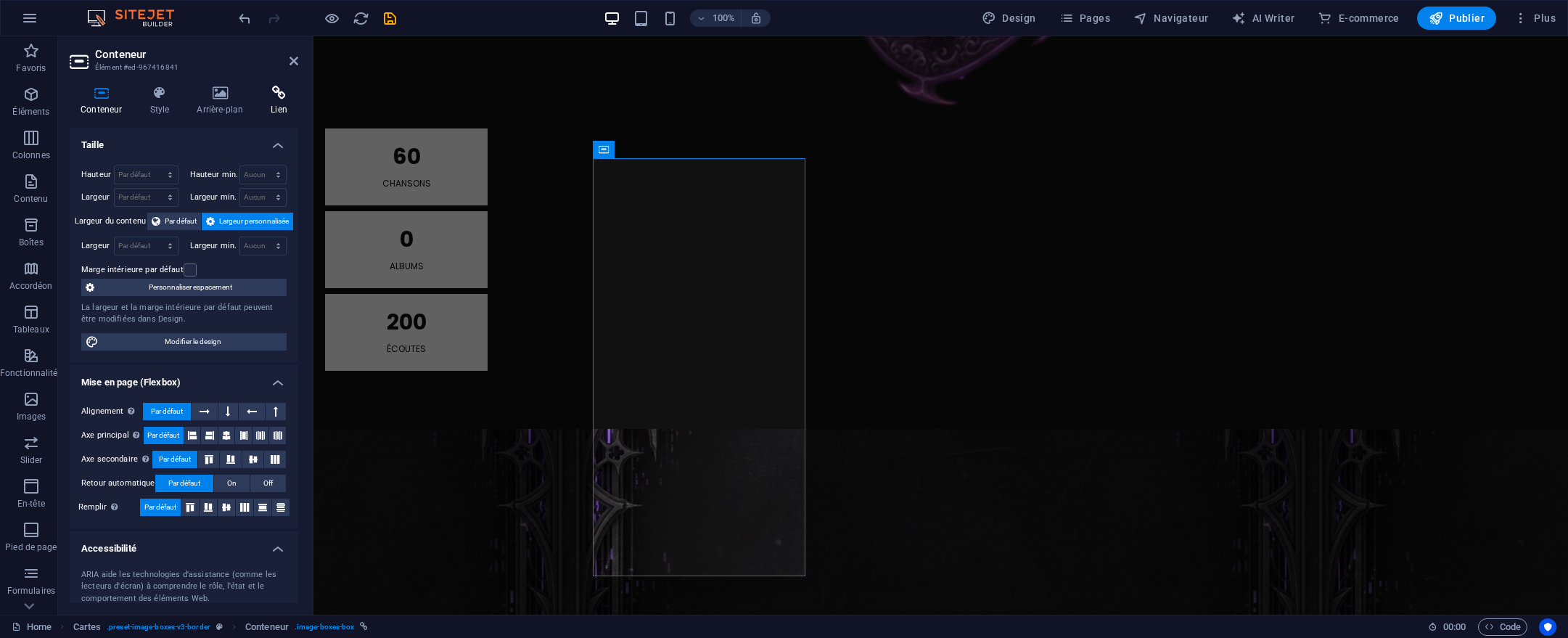
click at [273, 94] on icon at bounding box center [279, 93] width 38 height 15
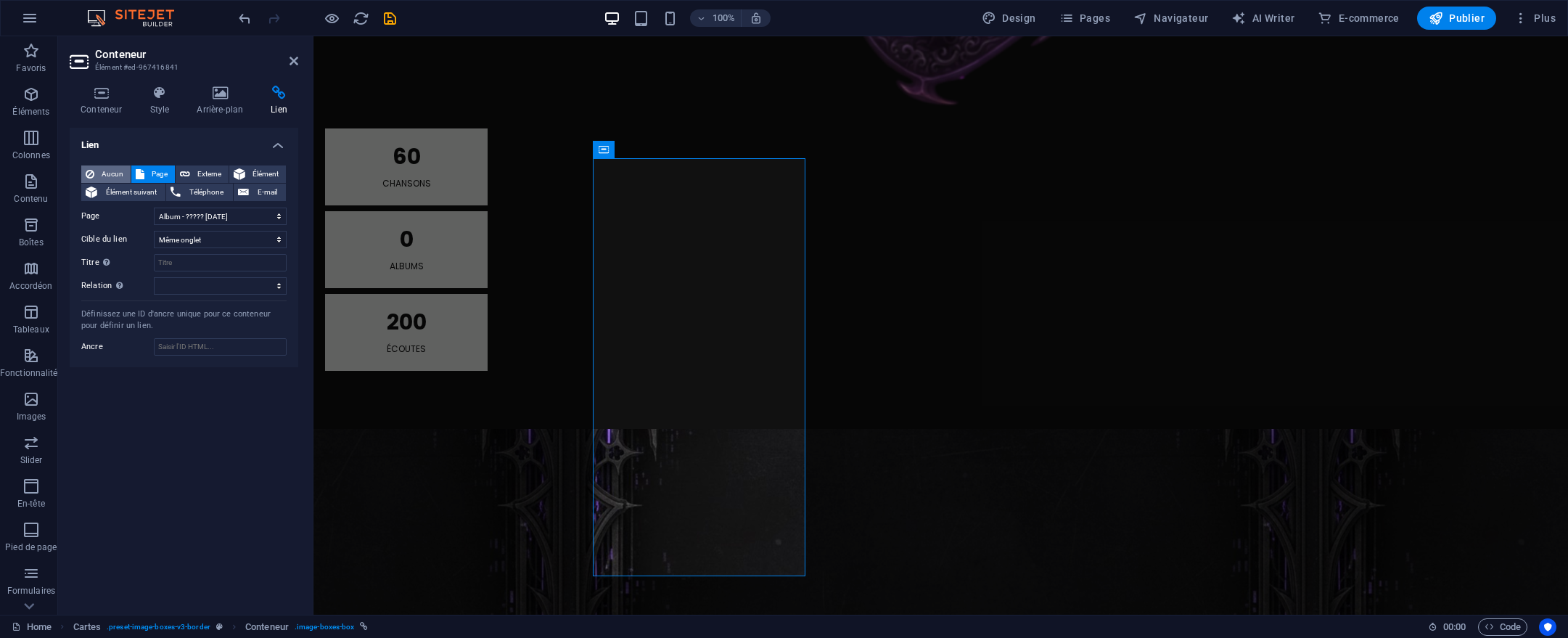
click at [115, 176] on span "Aucun" at bounding box center [113, 174] width 28 height 18
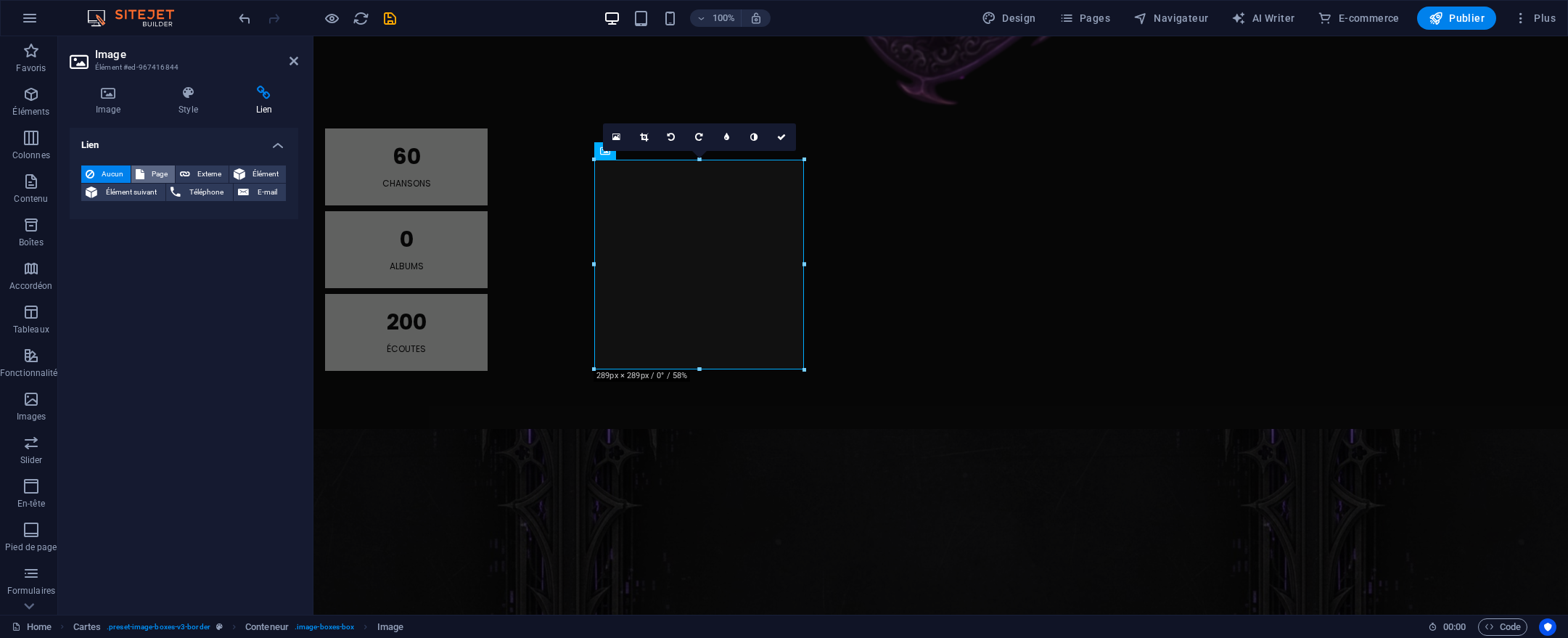
click at [163, 173] on span "Page" at bounding box center [159, 174] width 21 height 18
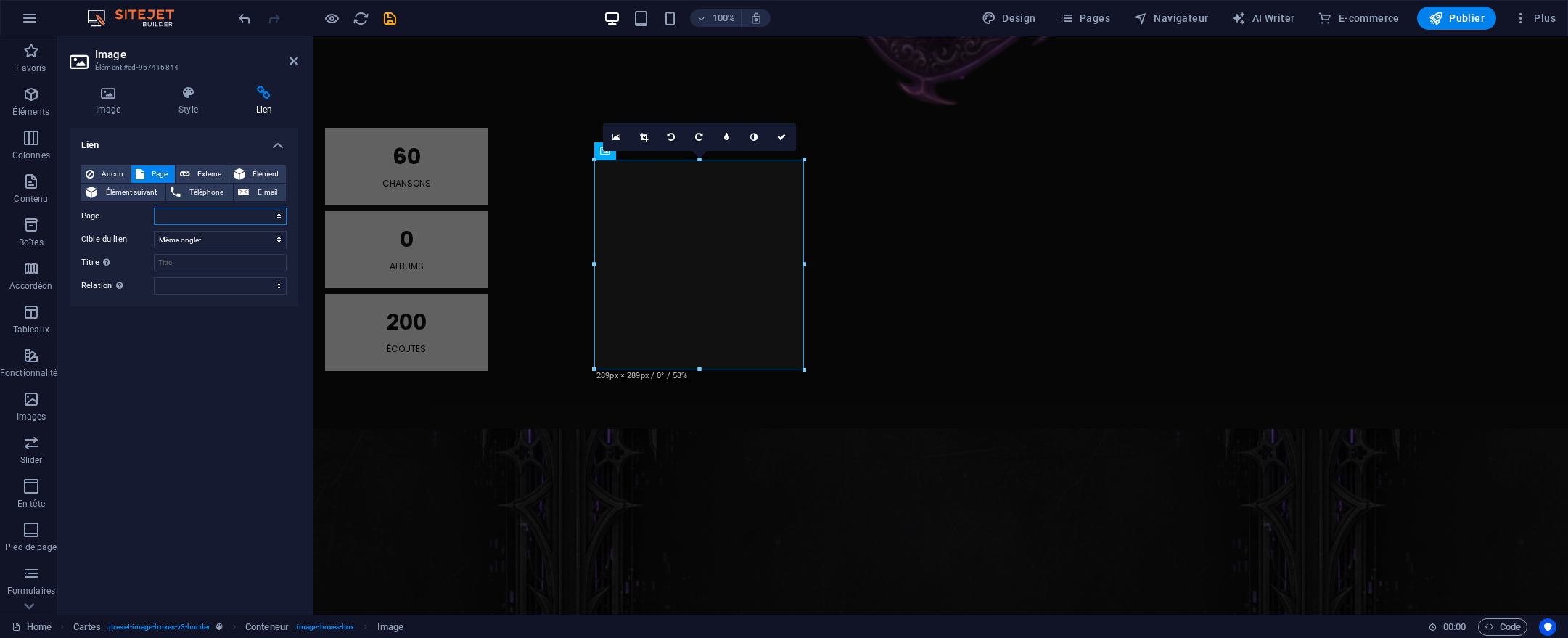
click at [182, 219] on select "Home Album - MTL Confession 2025 Album - MTL CONFESSION (VOL2 IA TAKE OVER) Alb…" at bounding box center [220, 216] width 133 height 18
select select "5"
click at [154, 208] on select "Home Album - MTL Confession 2025 Album - MTL CONFESSION (VOL2 IA TAKE OVER) Alb…" at bounding box center [220, 216] width 133 height 18
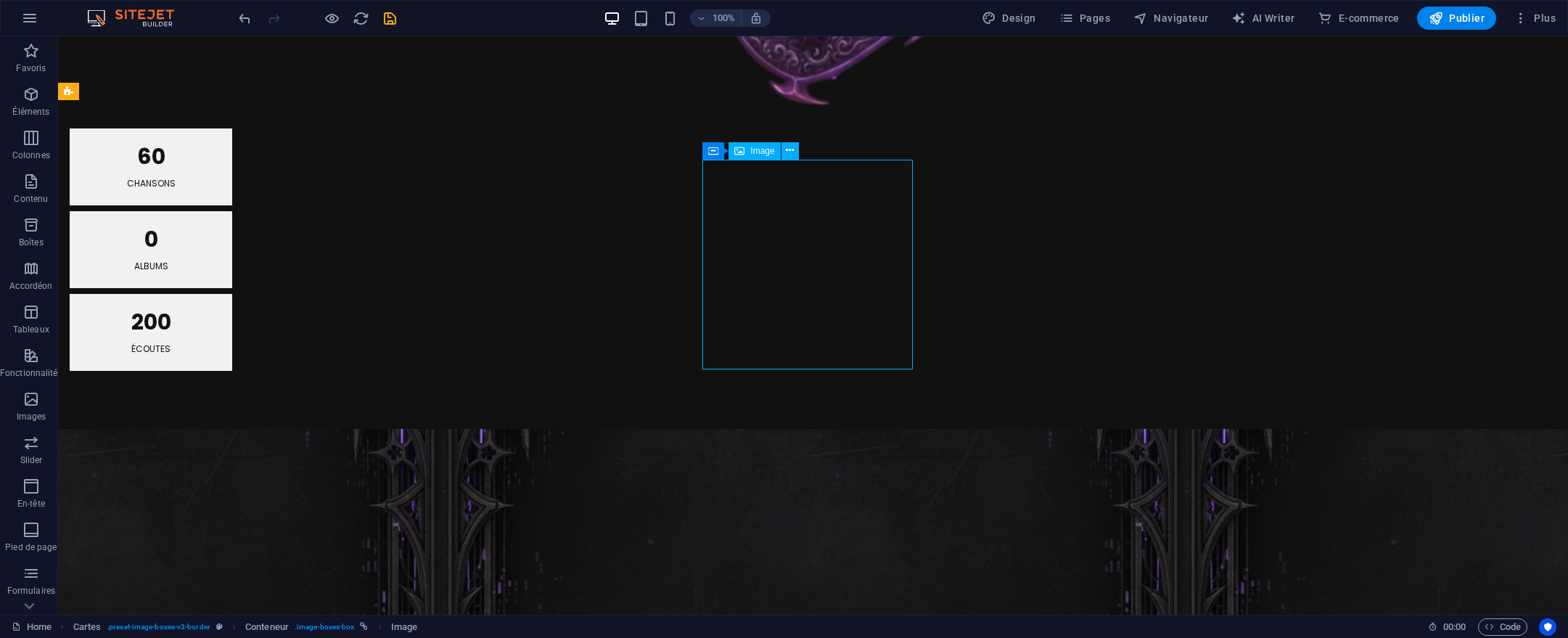
select select "%"
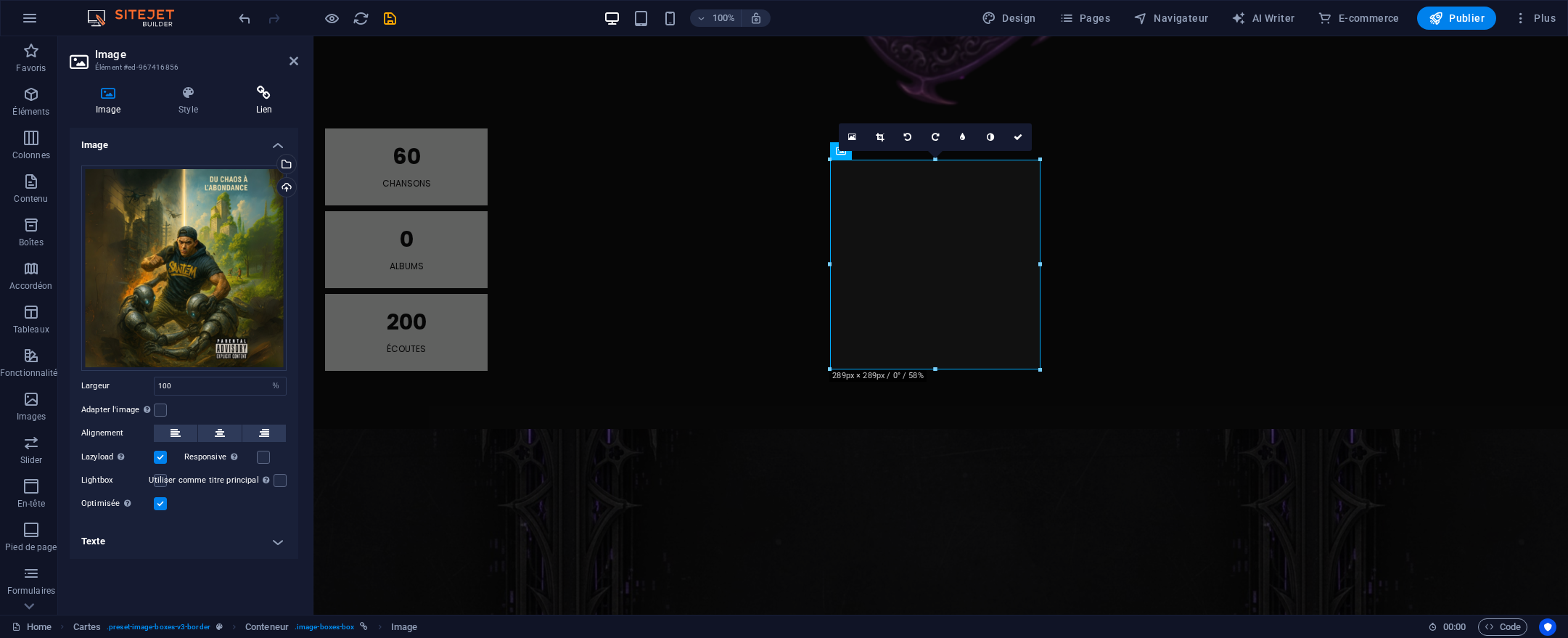
click at [263, 96] on icon at bounding box center [264, 93] width 68 height 15
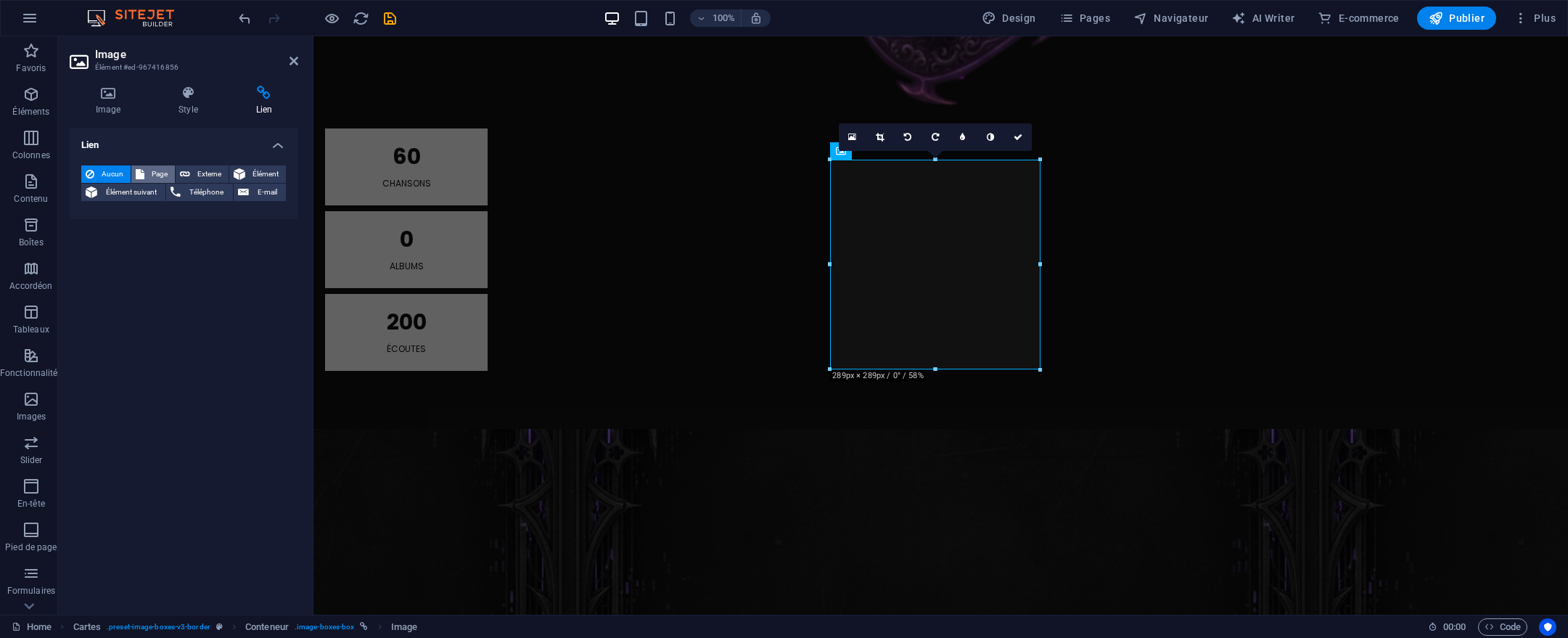
click at [165, 167] on span "Page" at bounding box center [159, 174] width 21 height 18
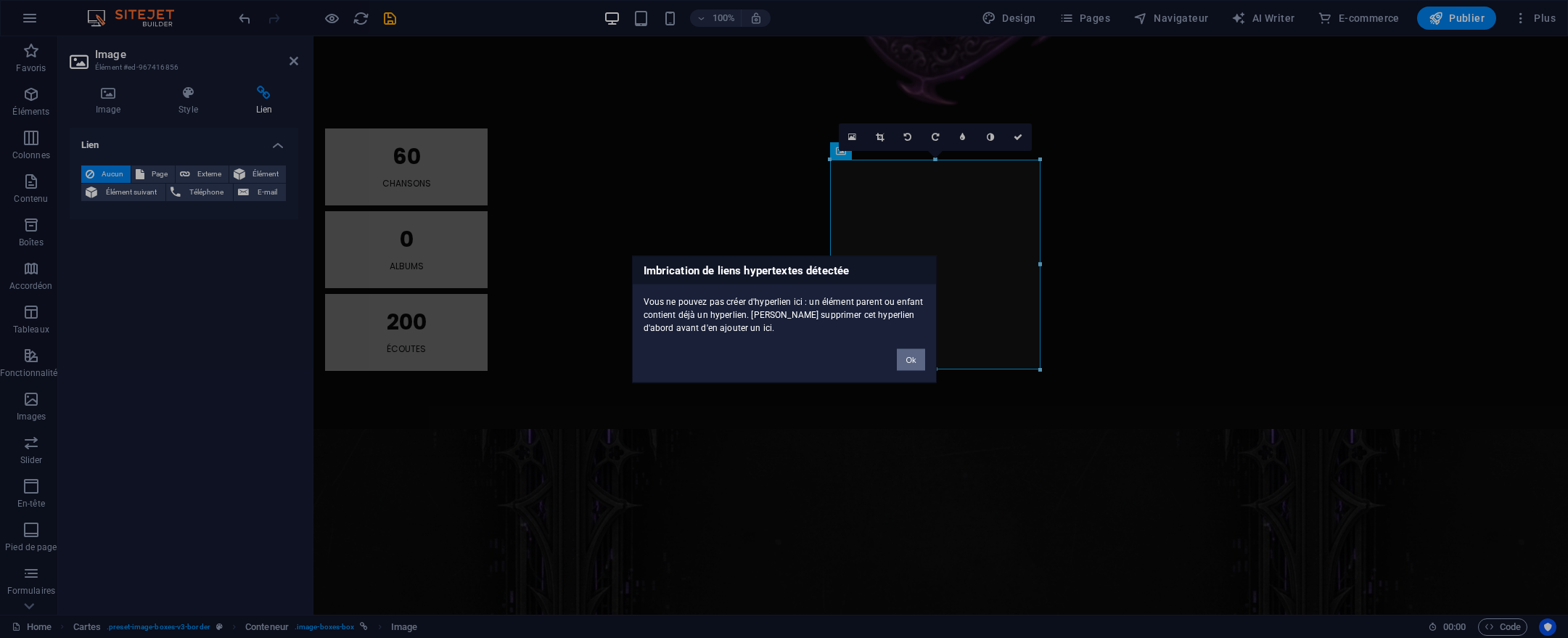
drag, startPoint x: 899, startPoint y: 353, endPoint x: 905, endPoint y: 358, distance: 7.8
click at [905, 358] on button "Ok" at bounding box center [911, 359] width 28 height 21
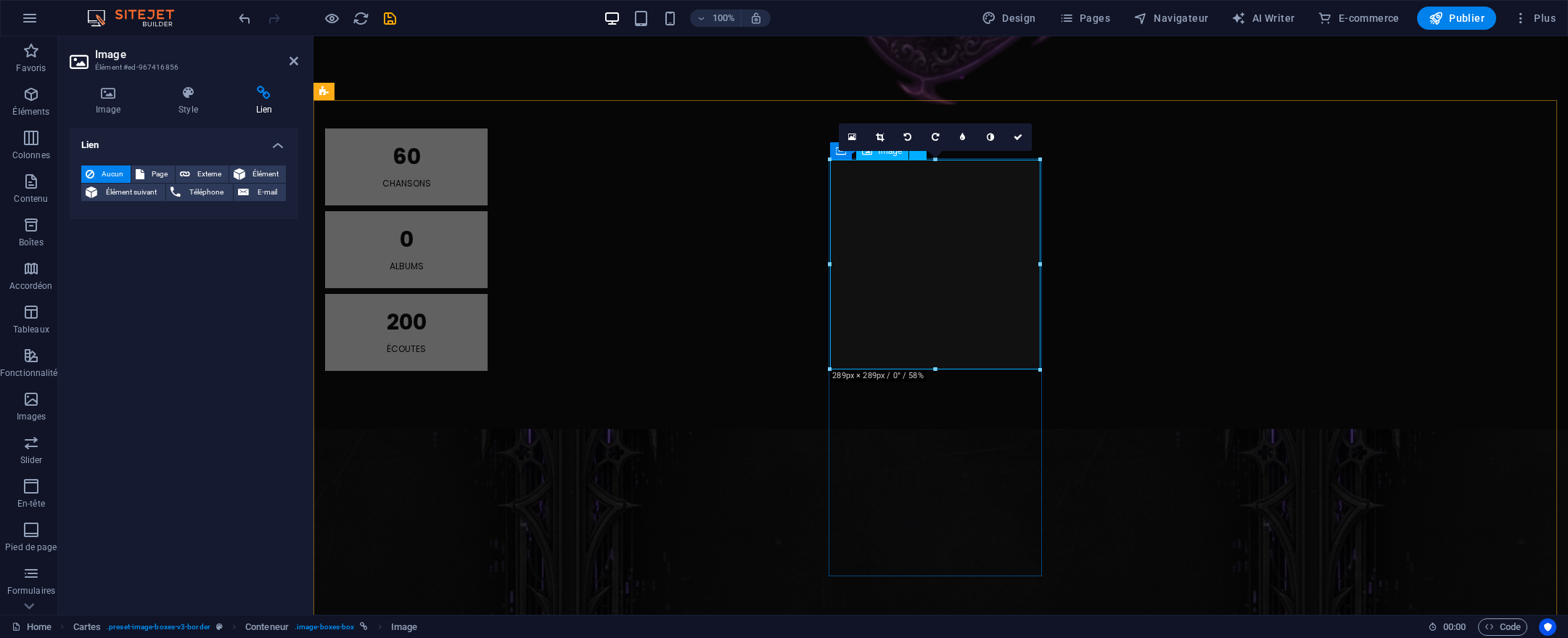
click at [839, 151] on div "16:10 16:9 4:3 1:1 1:2 0" at bounding box center [935, 137] width 193 height 28
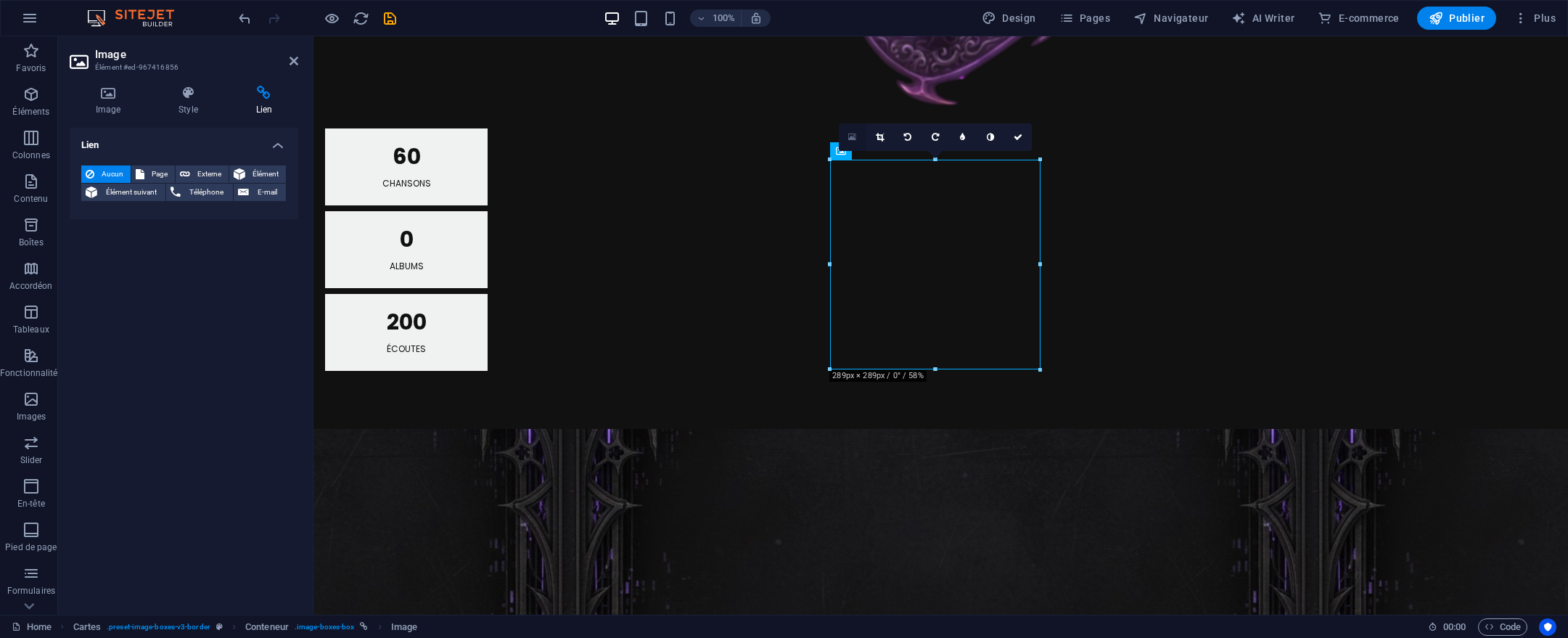
click at [839, 142] on link at bounding box center [853, 137] width 28 height 28
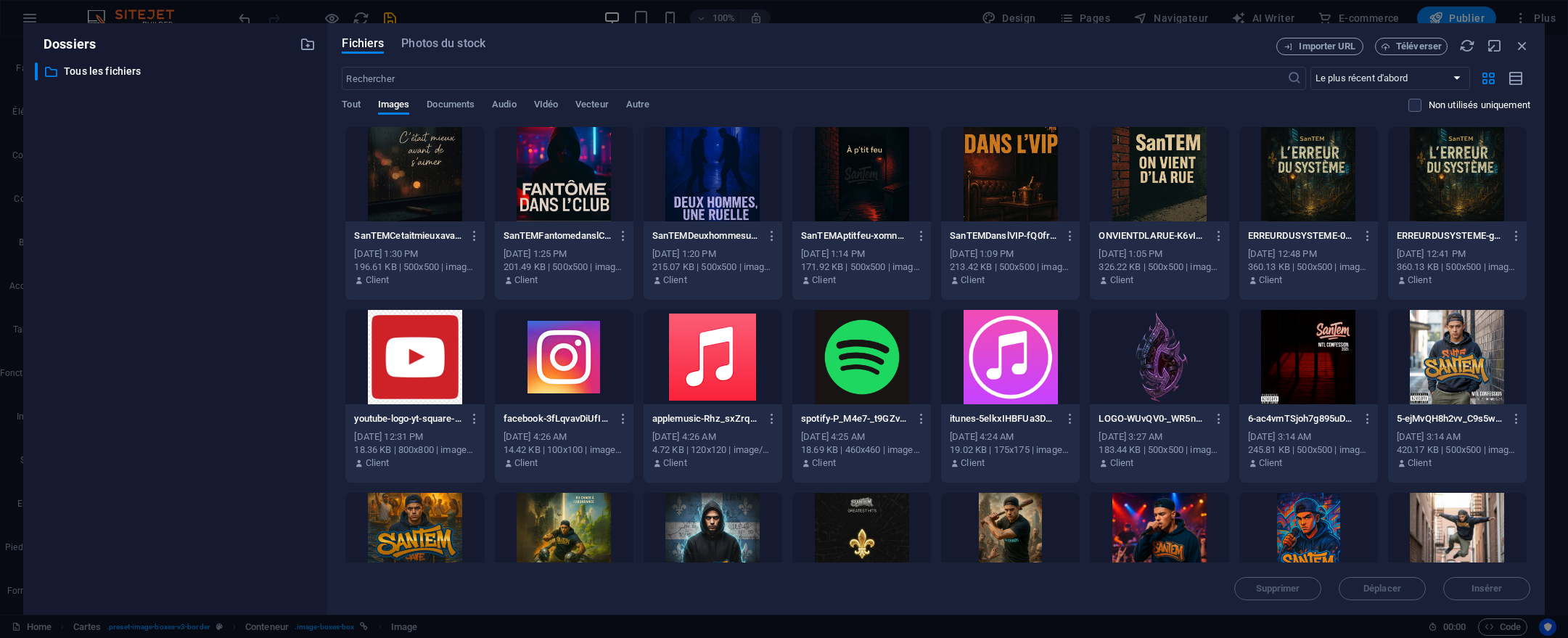
click at [1541, 54] on div "Dossiers ​ Tous les fichiers Tous les fichiers Fichiers Photos du stock Importe…" at bounding box center [784, 319] width 1568 height 638
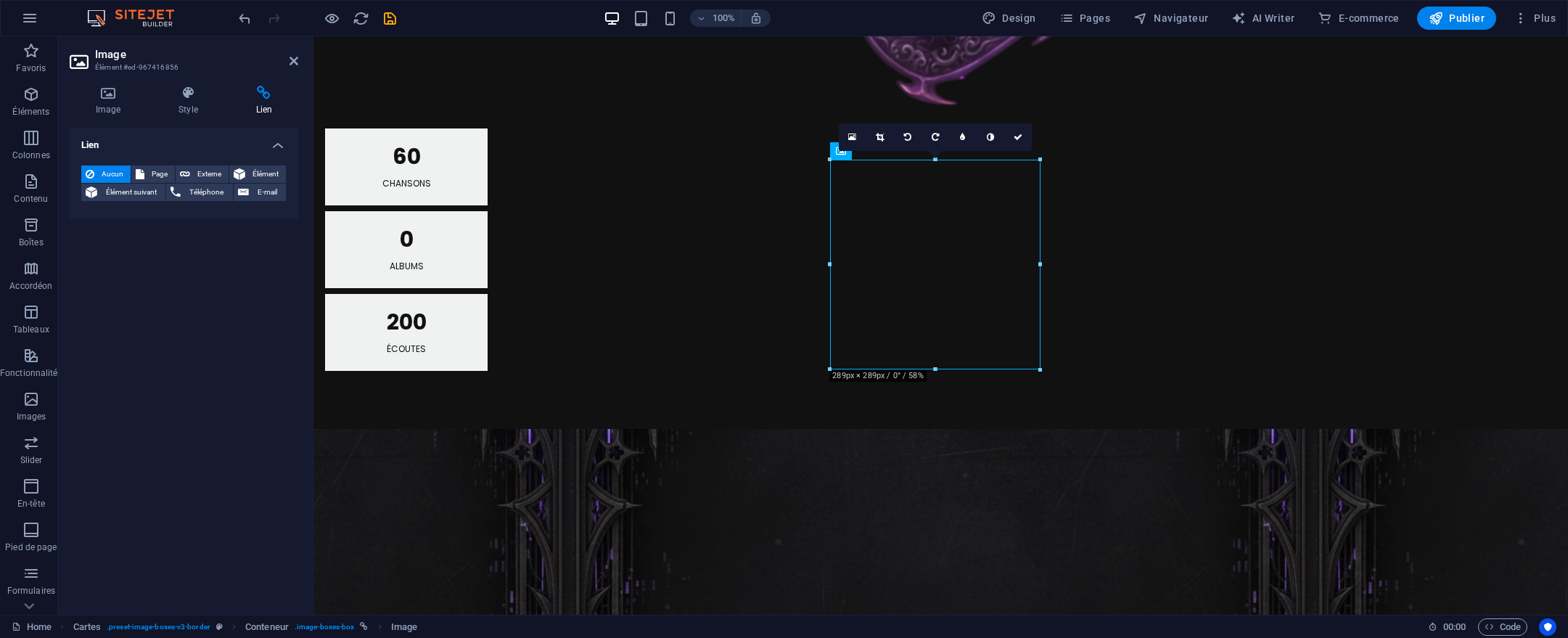
click at [1529, 429] on figure at bounding box center [941, 613] width 1254 height 368
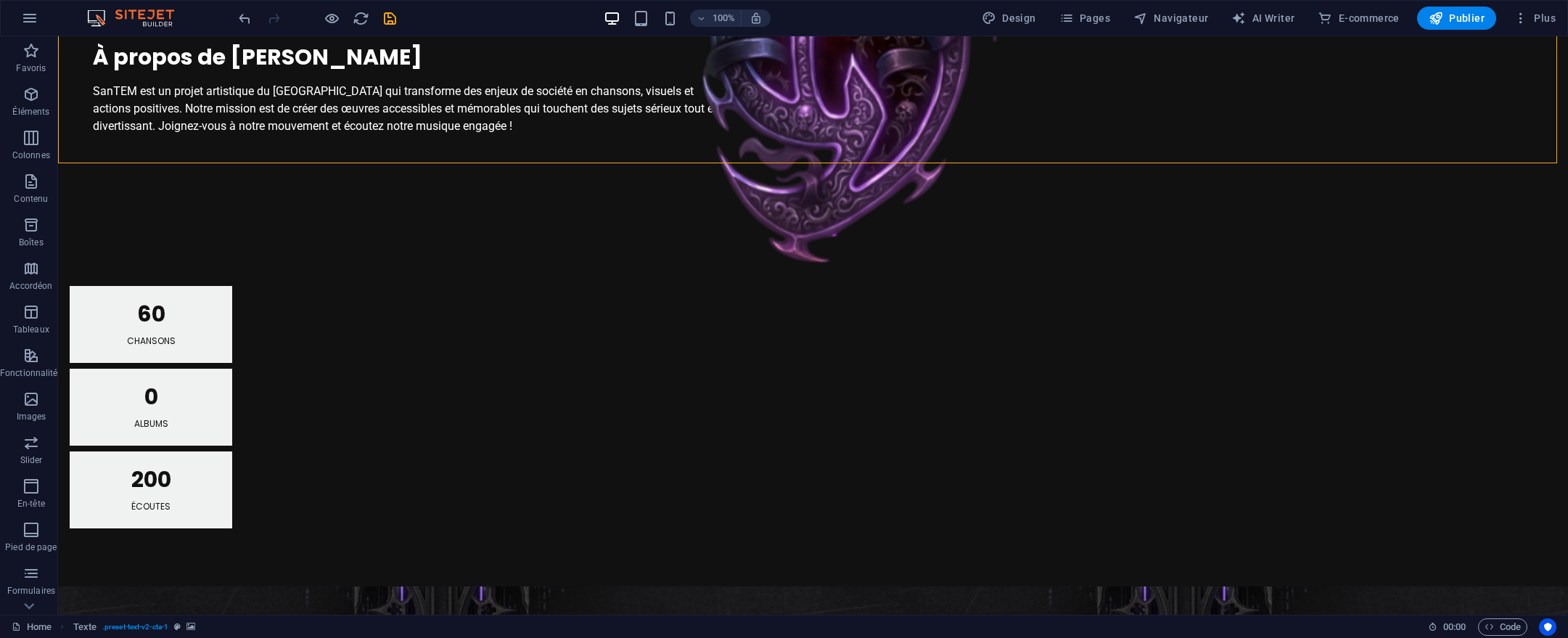
scroll to position [1360, 0]
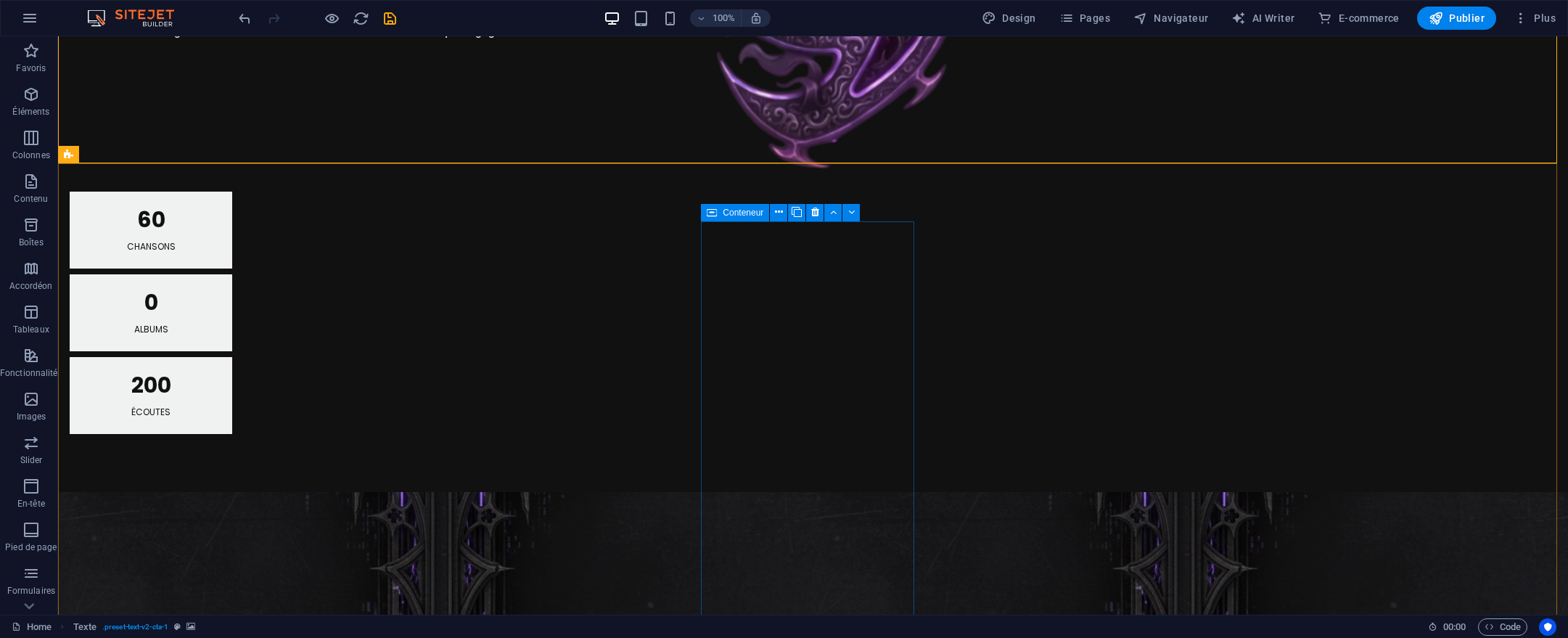
click at [721, 217] on div "Conteneur" at bounding box center [735, 212] width 68 height 18
click at [718, 219] on div "Conteneur" at bounding box center [735, 212] width 68 height 18
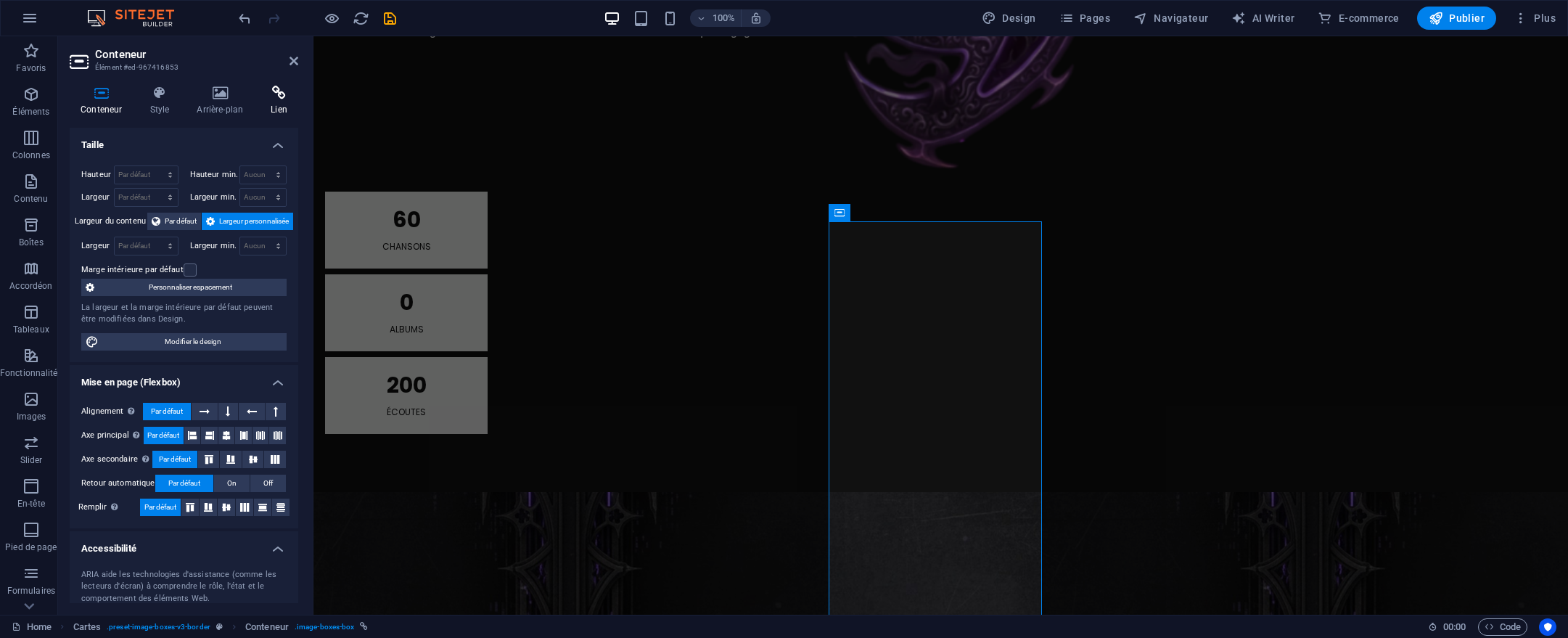
click at [278, 94] on icon at bounding box center [279, 93] width 38 height 15
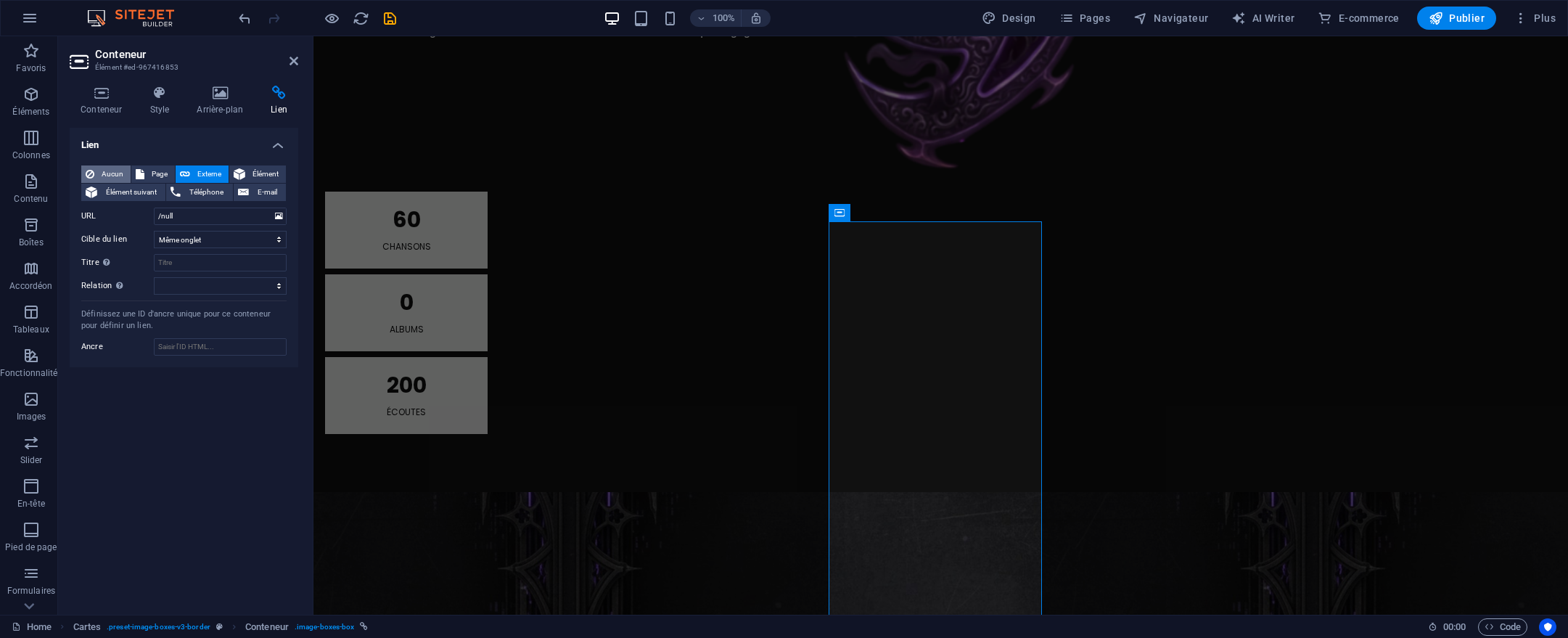
click at [118, 173] on span "Aucun" at bounding box center [113, 174] width 28 height 18
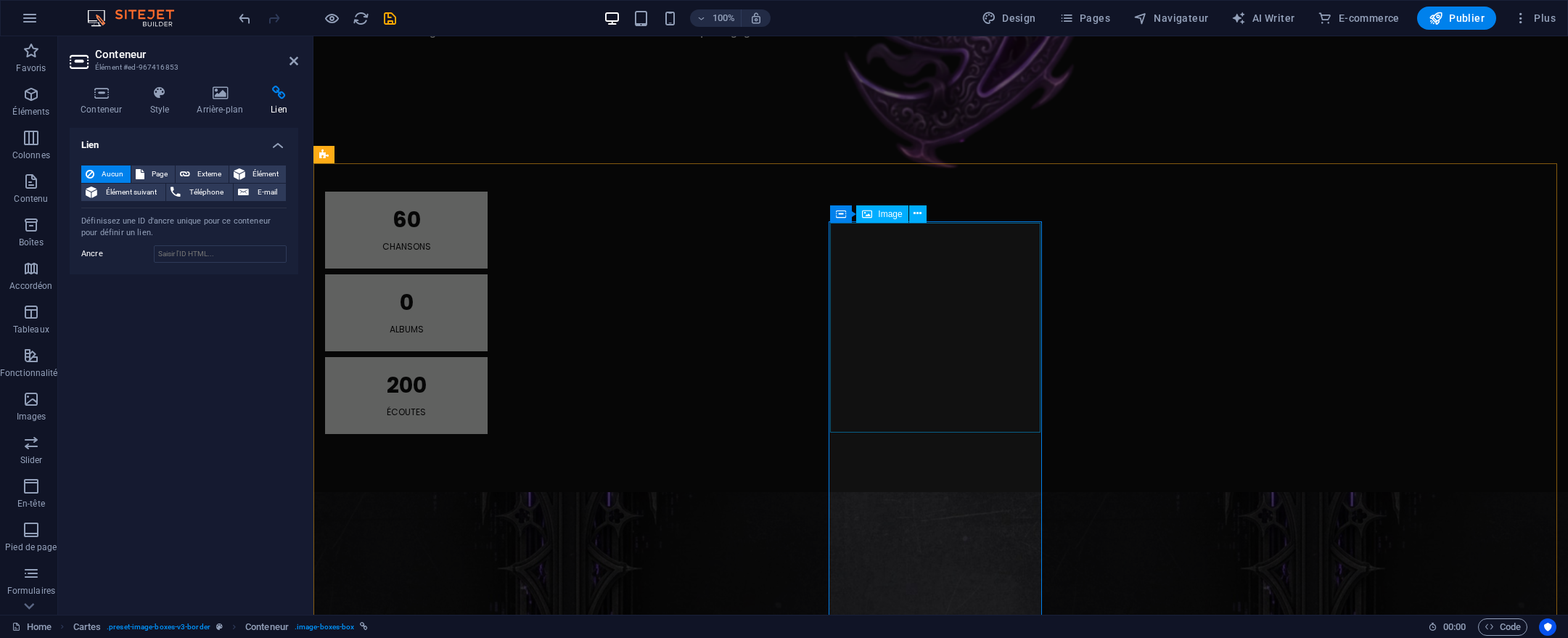
select select
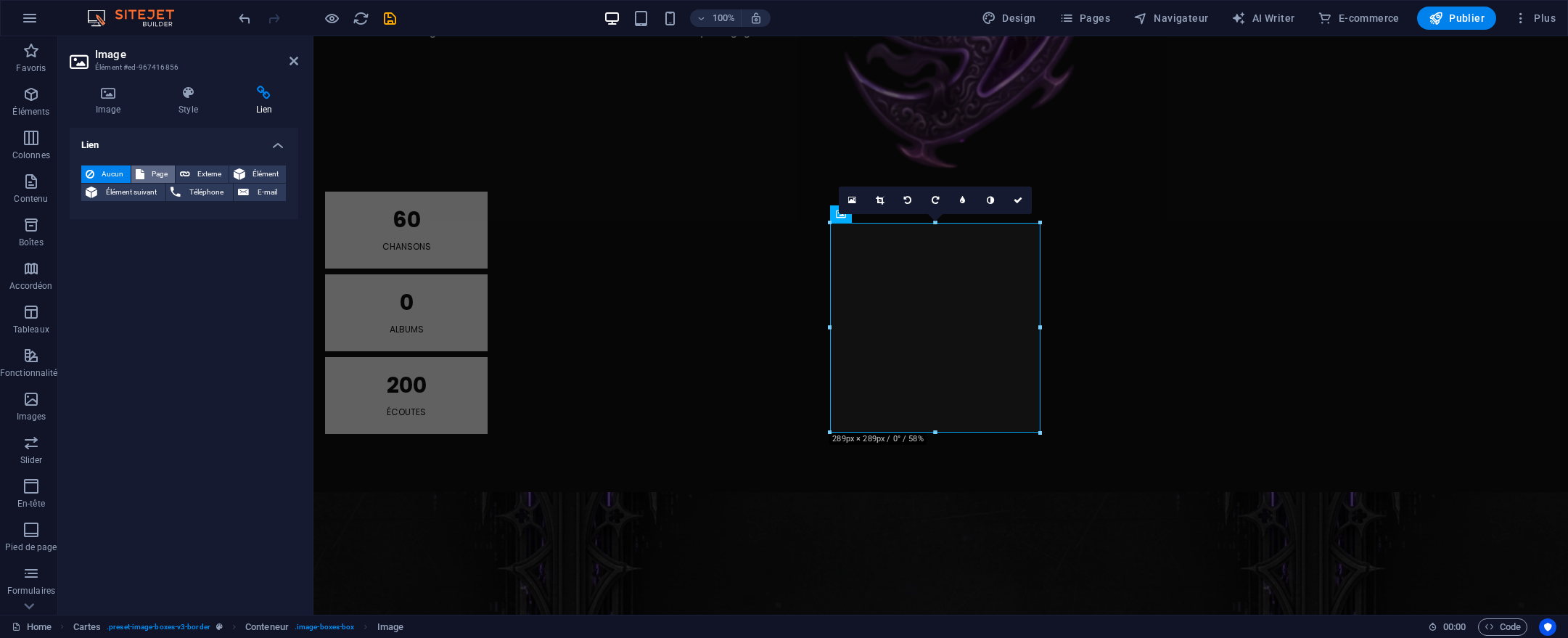
click at [165, 180] on span "Page" at bounding box center [159, 174] width 21 height 18
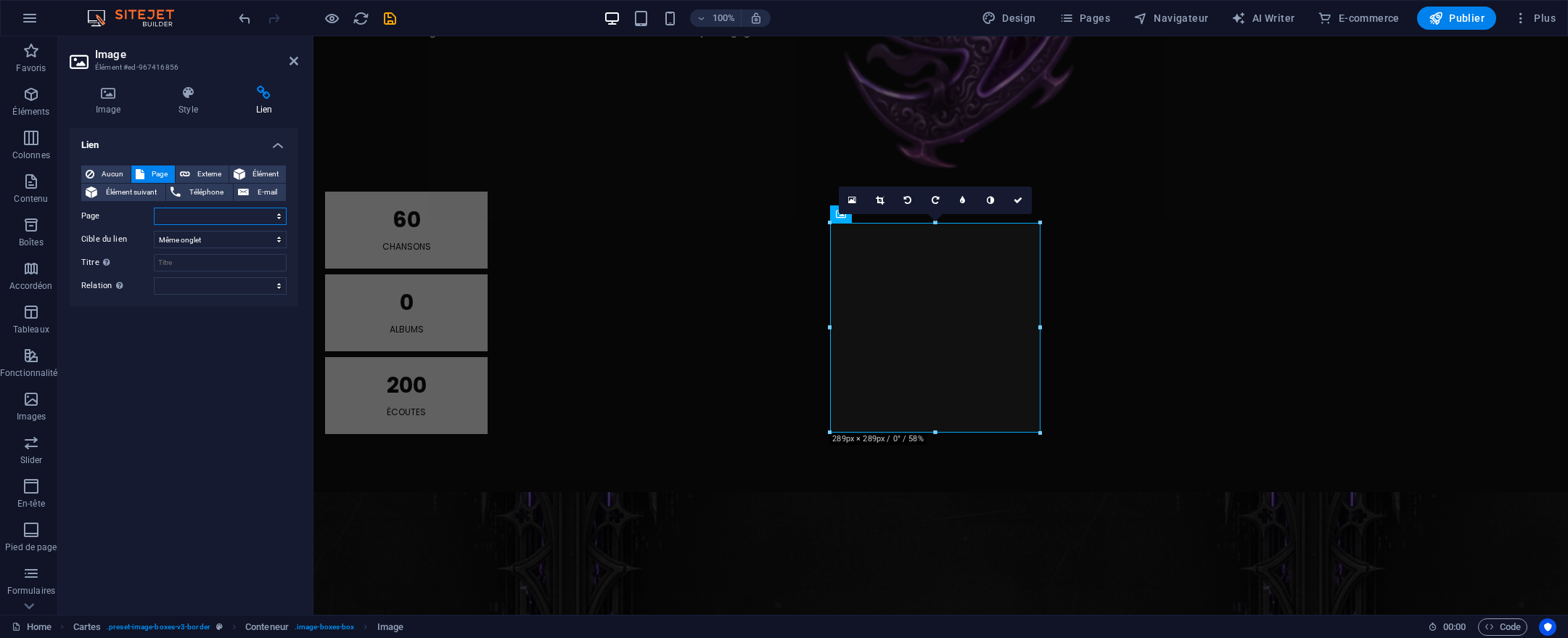
click at [177, 220] on select "Home Album - MTL Confession 2025 Album - MTL CONFESSION (VOL2 IA TAKE OVER) Alb…" at bounding box center [220, 216] width 133 height 18
select select "4"
click at [154, 208] on select "Home Album - MTL Confession 2025 Album - MTL CONFESSION (VOL2 IA TAKE OVER) Alb…" at bounding box center [220, 216] width 133 height 18
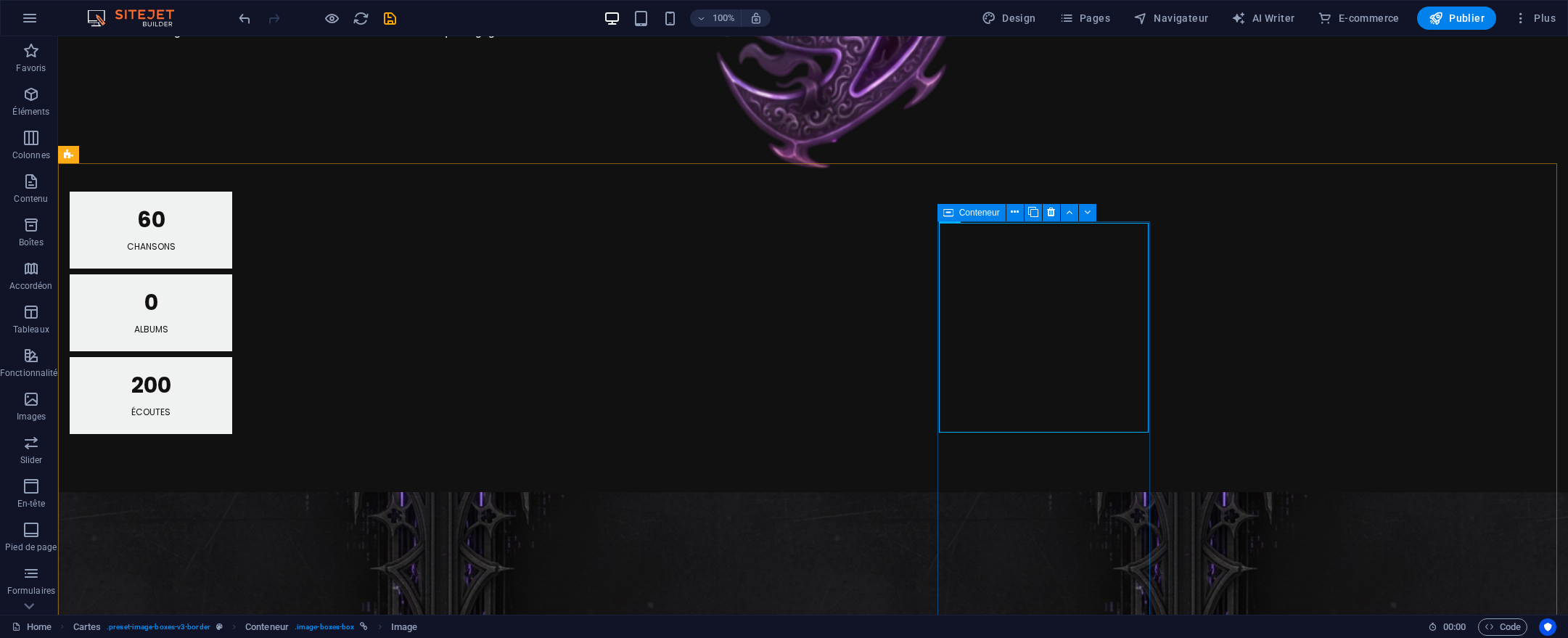
click at [955, 219] on div "Conteneur" at bounding box center [971, 212] width 68 height 18
select select
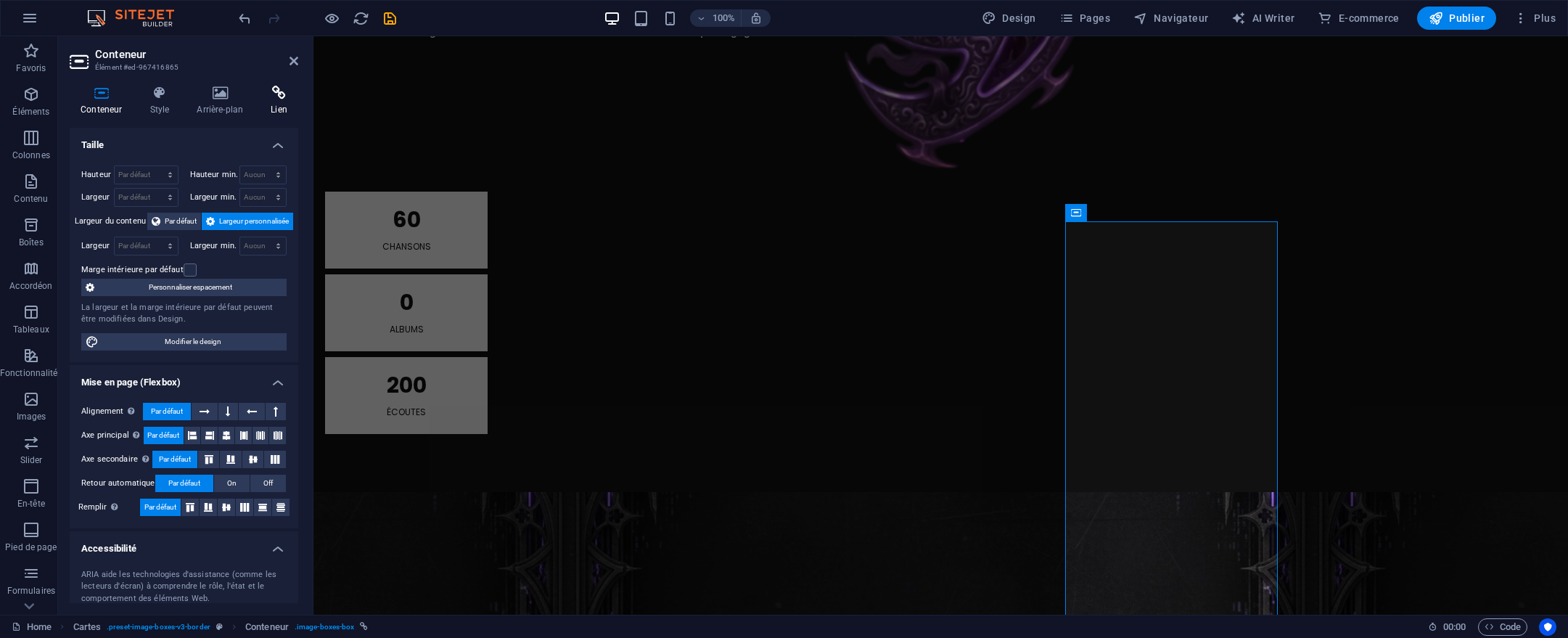
click at [264, 97] on icon at bounding box center [279, 93] width 38 height 15
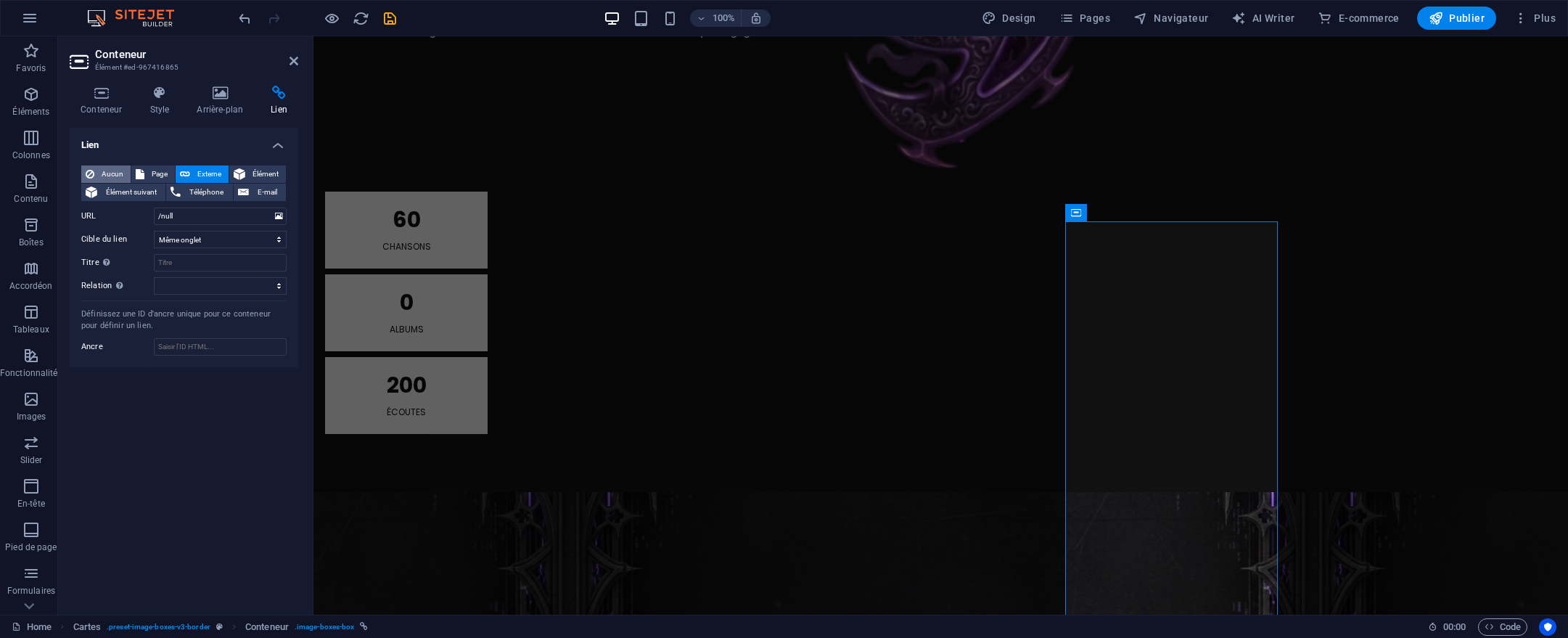
click at [107, 175] on span "Aucun" at bounding box center [113, 174] width 28 height 18
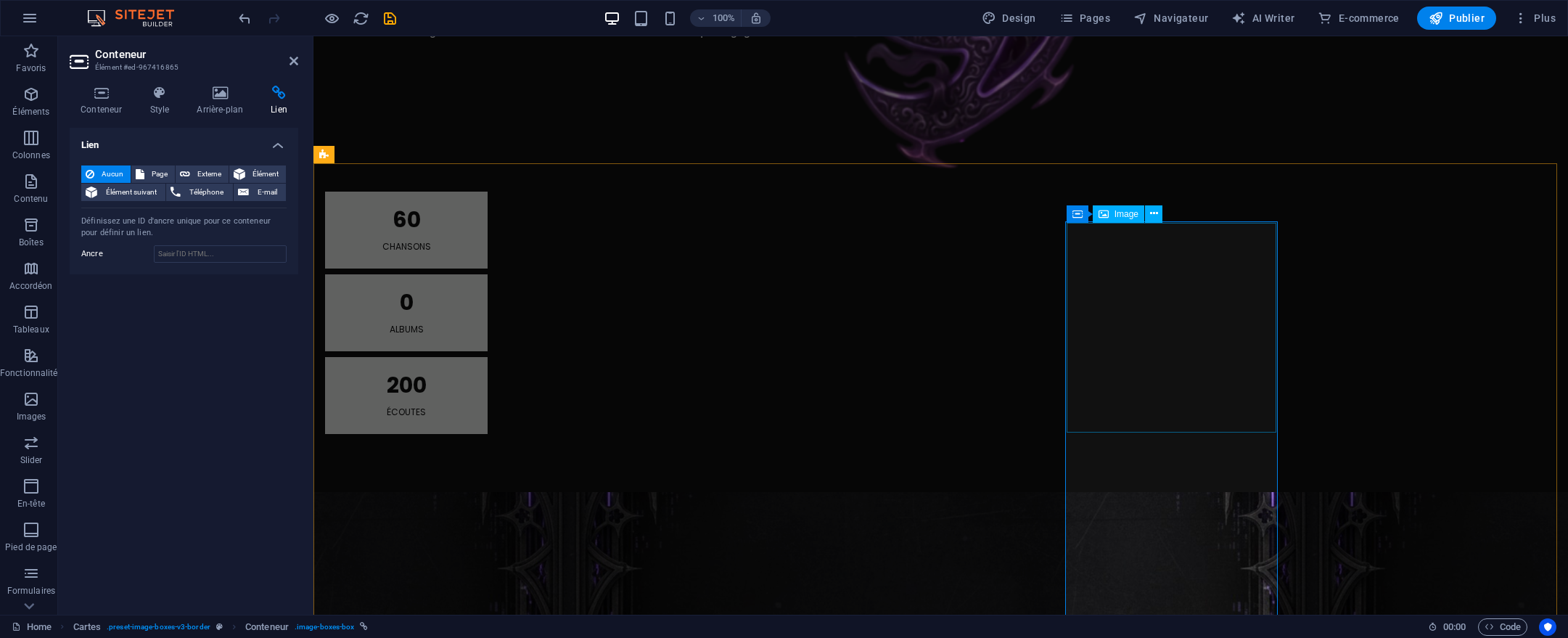
select select "%"
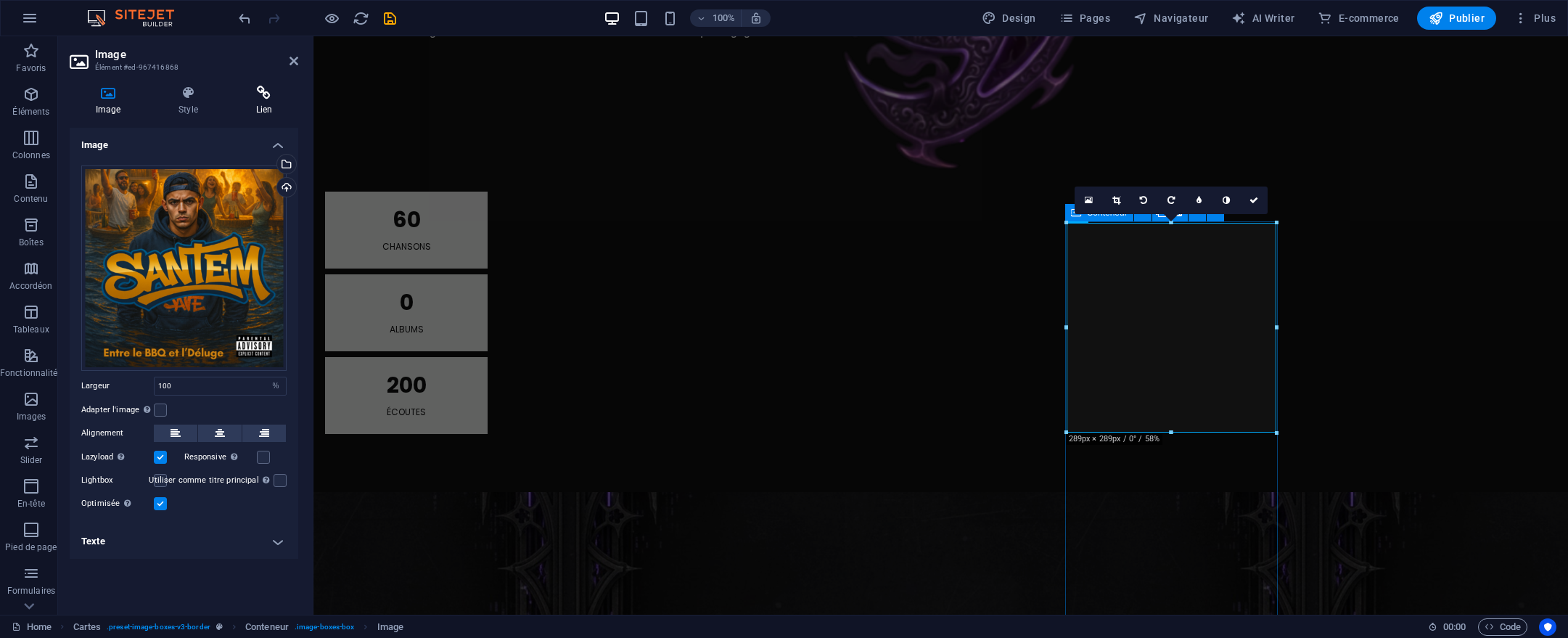
click at [257, 95] on icon at bounding box center [264, 93] width 68 height 15
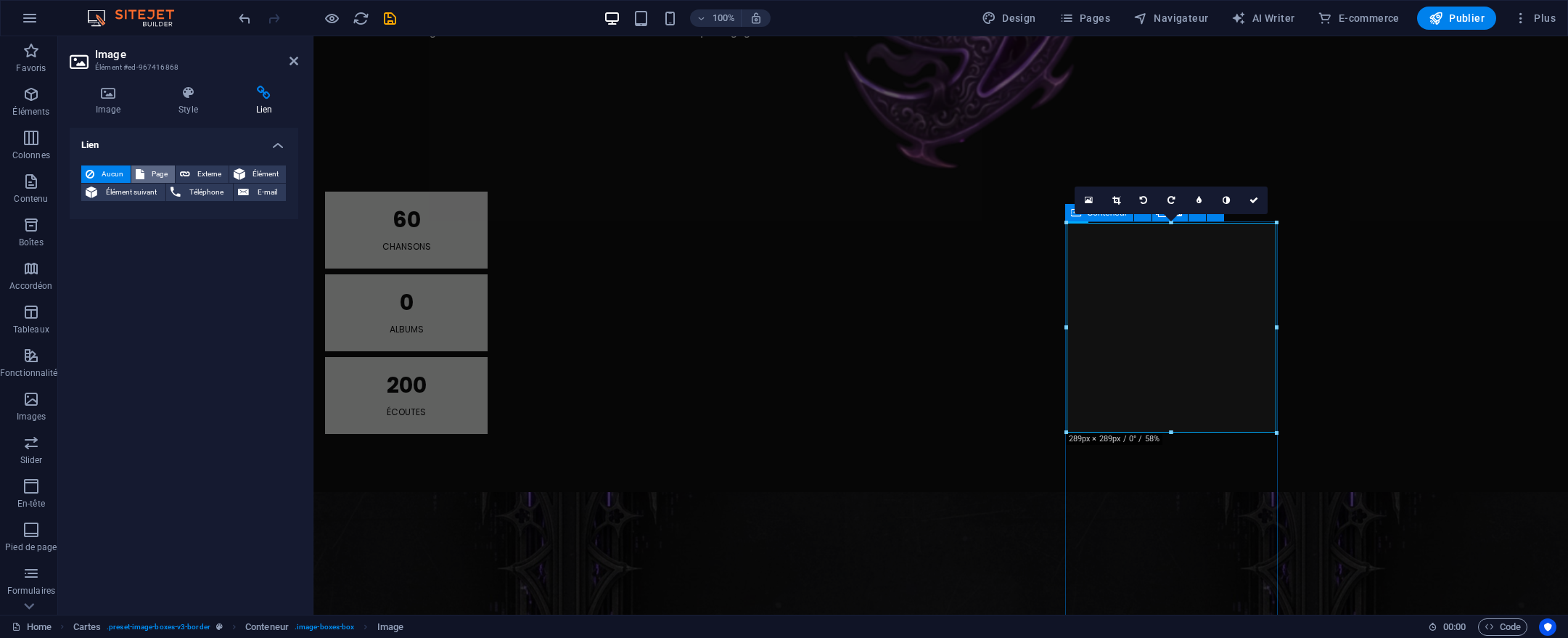
click at [168, 176] on span "Page" at bounding box center [159, 174] width 21 height 18
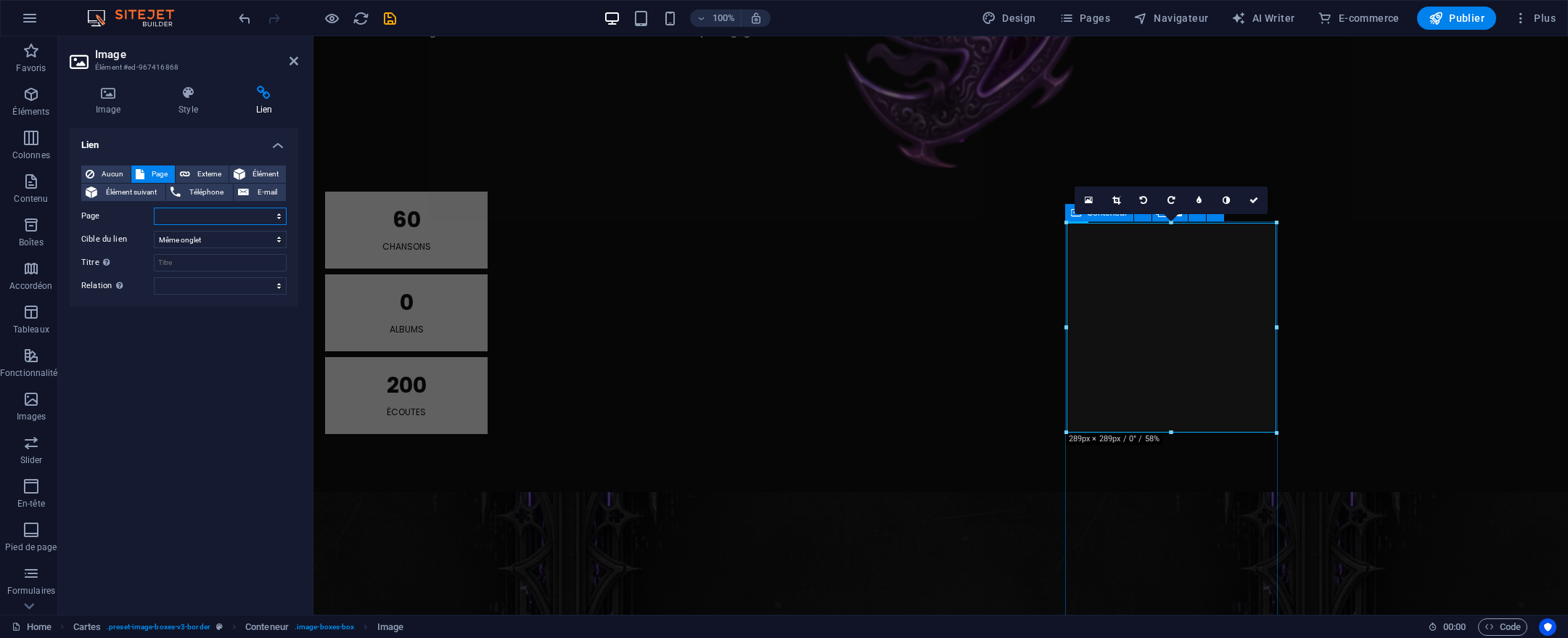
click at [231, 215] on select "Home Album - MTL Confession 2025 Album - MTL CONFESSION (VOL2 IA TAKE OVER) Alb…" at bounding box center [220, 216] width 133 height 18
select select "3"
click at [154, 208] on select "Home Album - MTL Confession 2025 Album - MTL CONFESSION (VOL2 IA TAKE OVER) Alb…" at bounding box center [220, 216] width 133 height 18
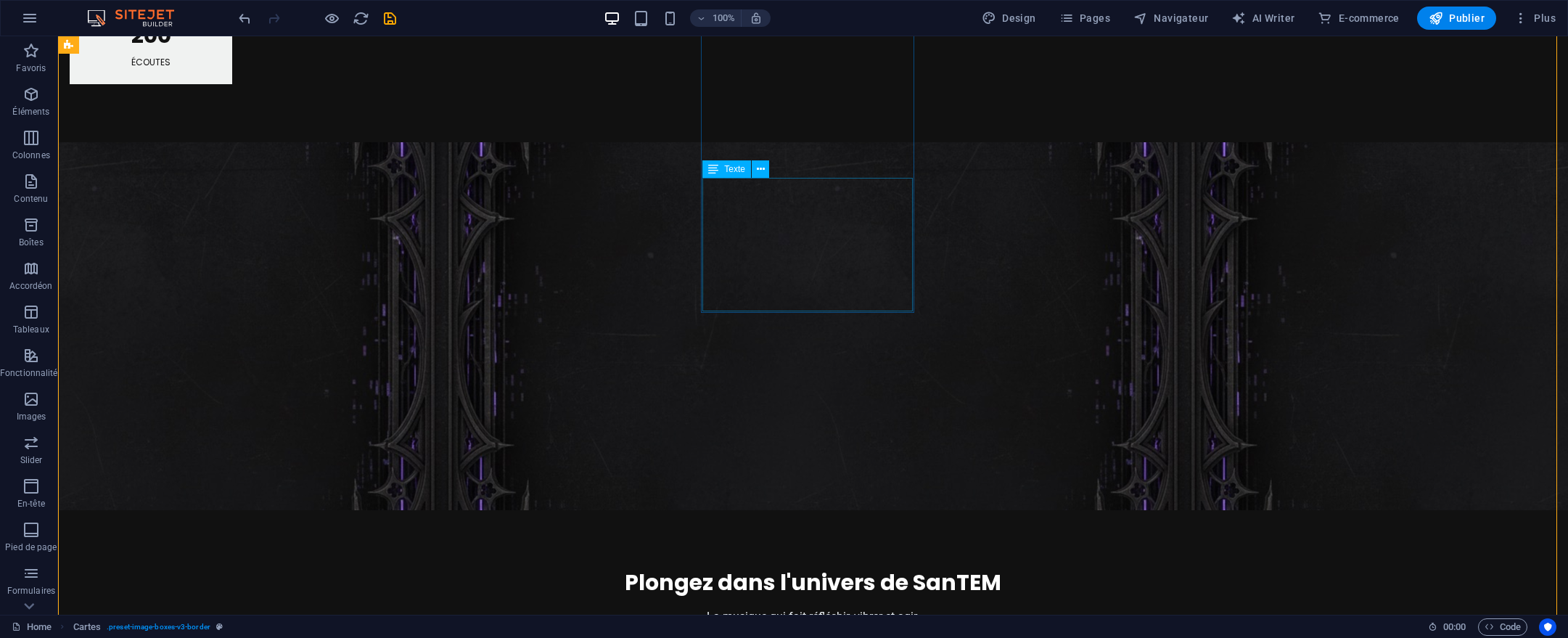
scroll to position [1740, 0]
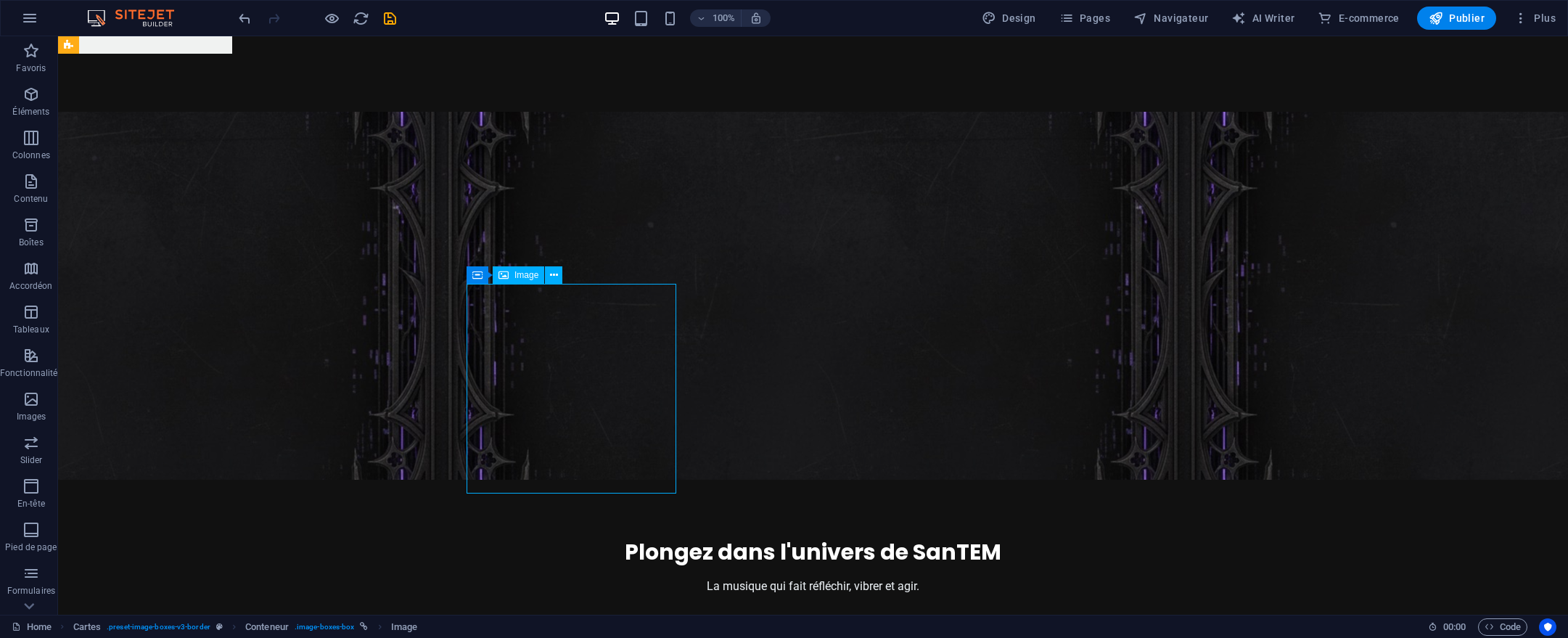
select select "%"
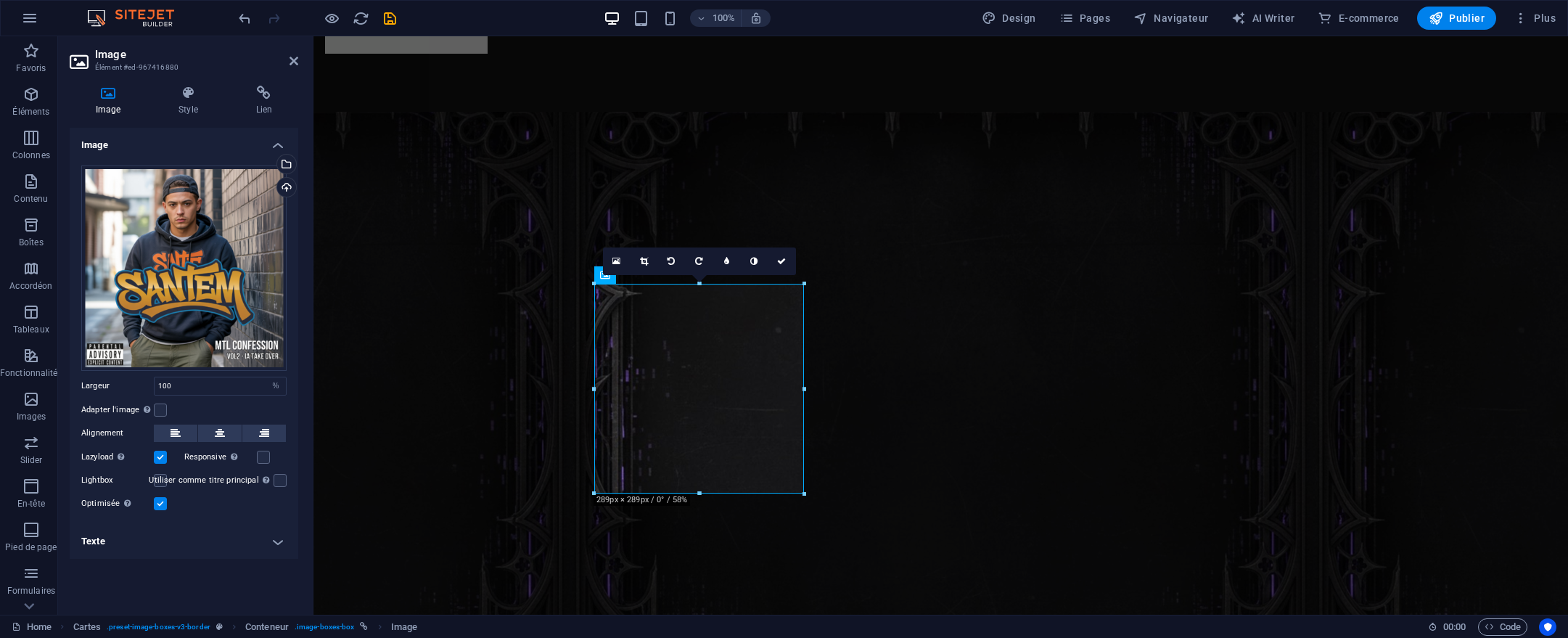
click at [604, 275] on div "16:10 16:9 4:3 1:1 1:2 0" at bounding box center [699, 261] width 193 height 28
click at [600, 278] on icon at bounding box center [603, 273] width 10 height 18
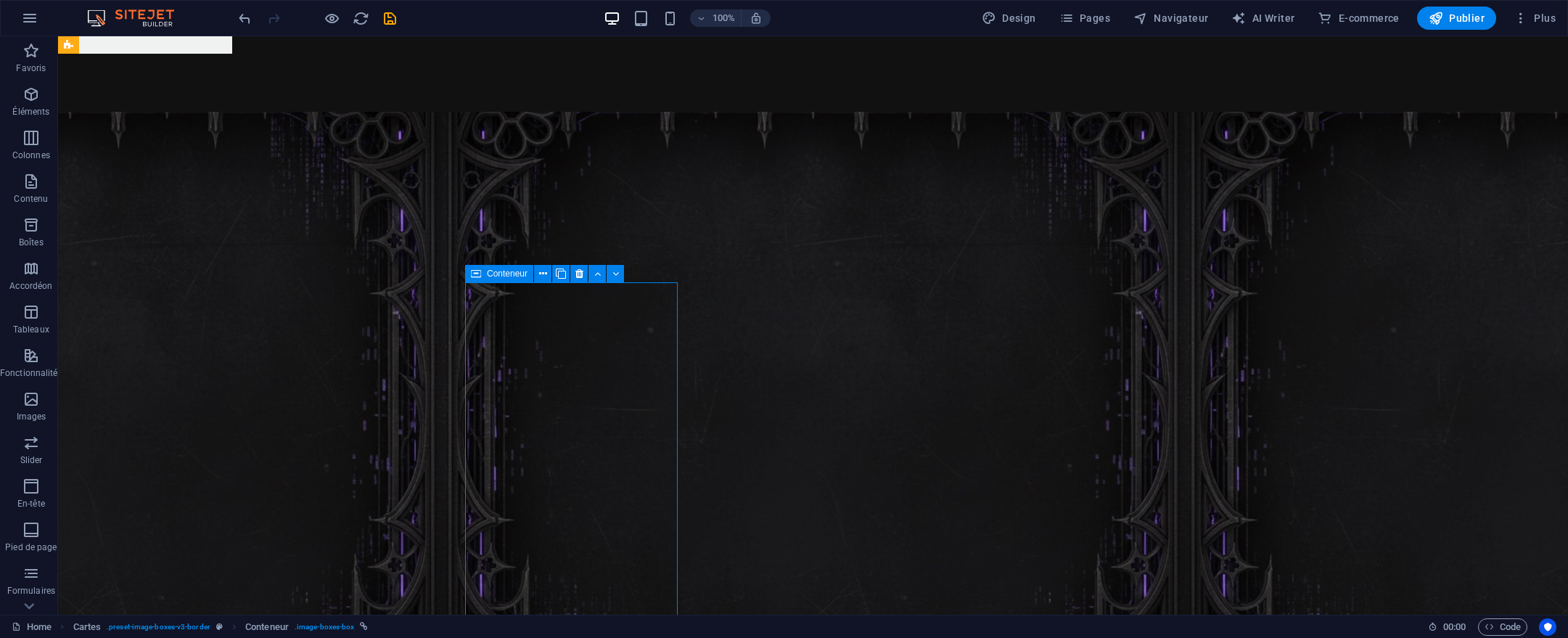
click at [600, 278] on icon at bounding box center [597, 274] width 7 height 15
click at [481, 273] on icon at bounding box center [475, 273] width 10 height 18
select select "2"
select select
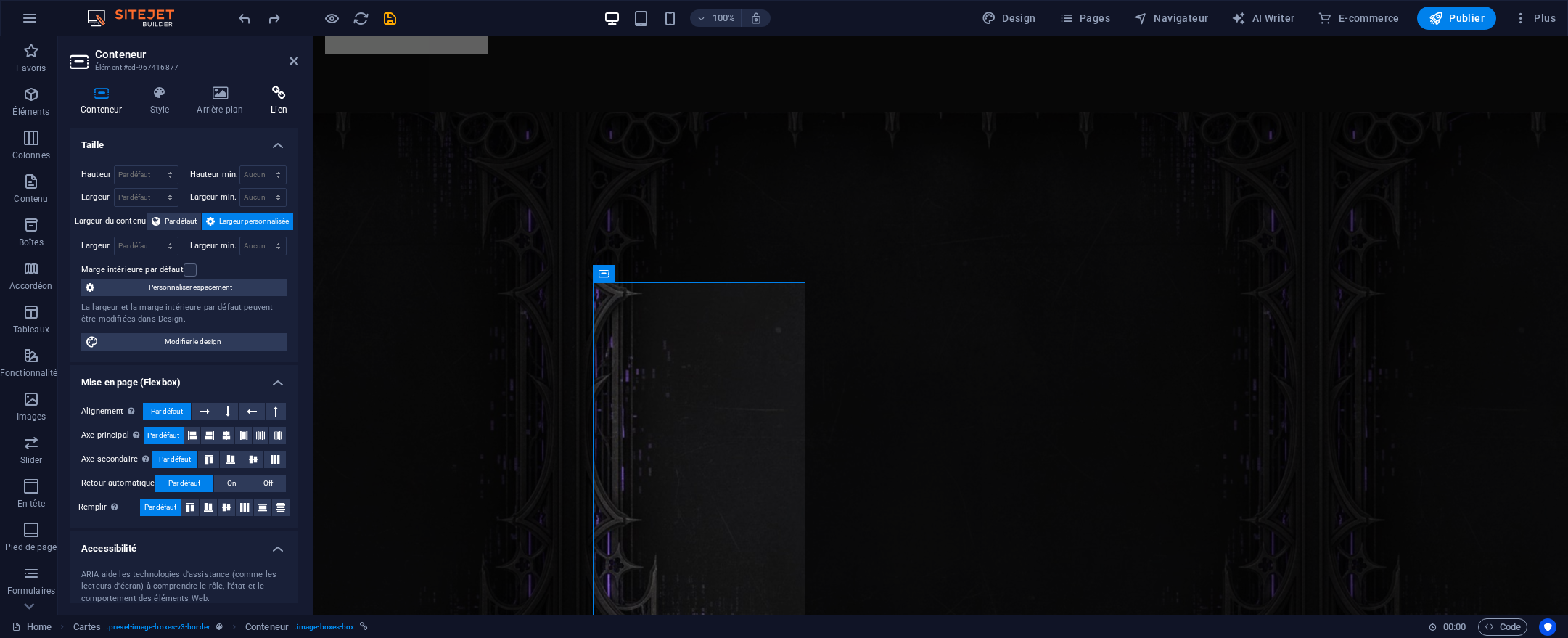
click at [290, 96] on icon at bounding box center [279, 93] width 38 height 15
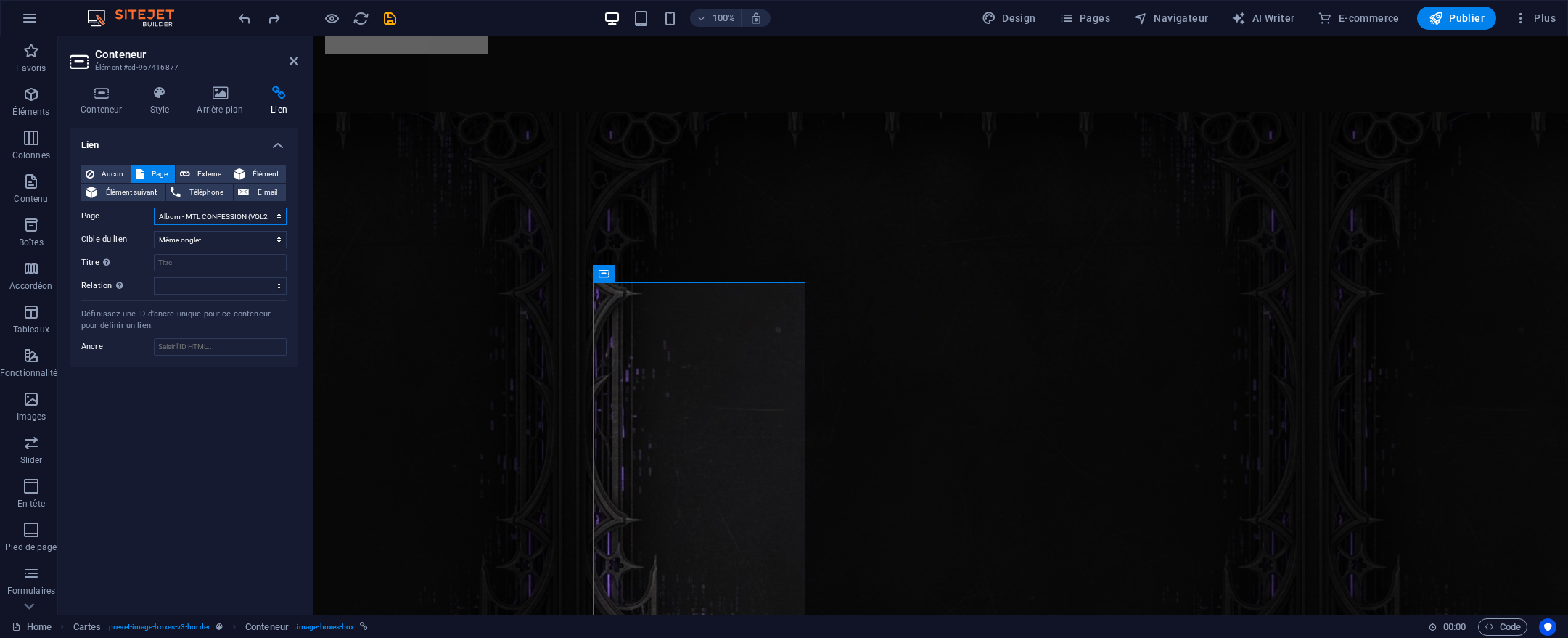
click at [223, 219] on select "Home Album - MTL Confession 2025 Album - MTL CONFESSION (VOL2 IA TAKE OVER) Alb…" at bounding box center [220, 216] width 133 height 18
drag, startPoint x: 223, startPoint y: 219, endPoint x: 101, endPoint y: 177, distance: 129.0
click at [101, 177] on span "Aucun" at bounding box center [113, 174] width 28 height 18
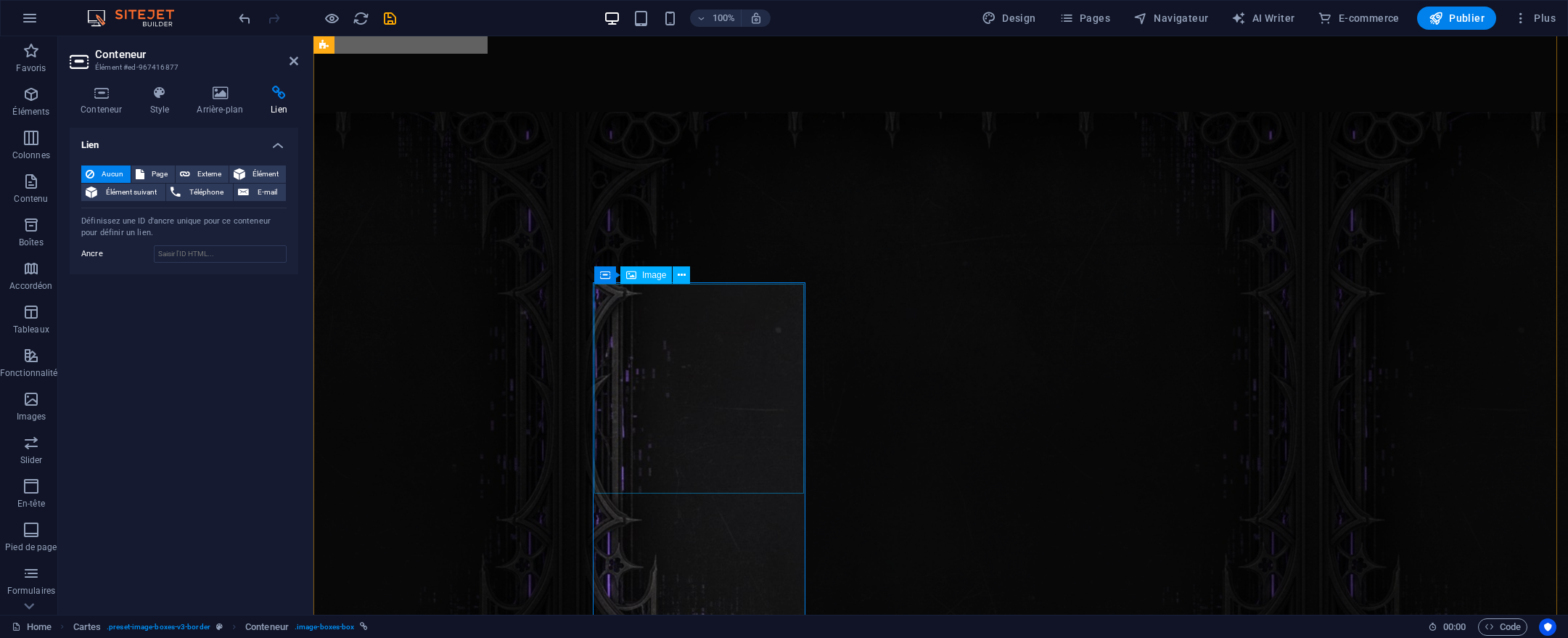
select select "%"
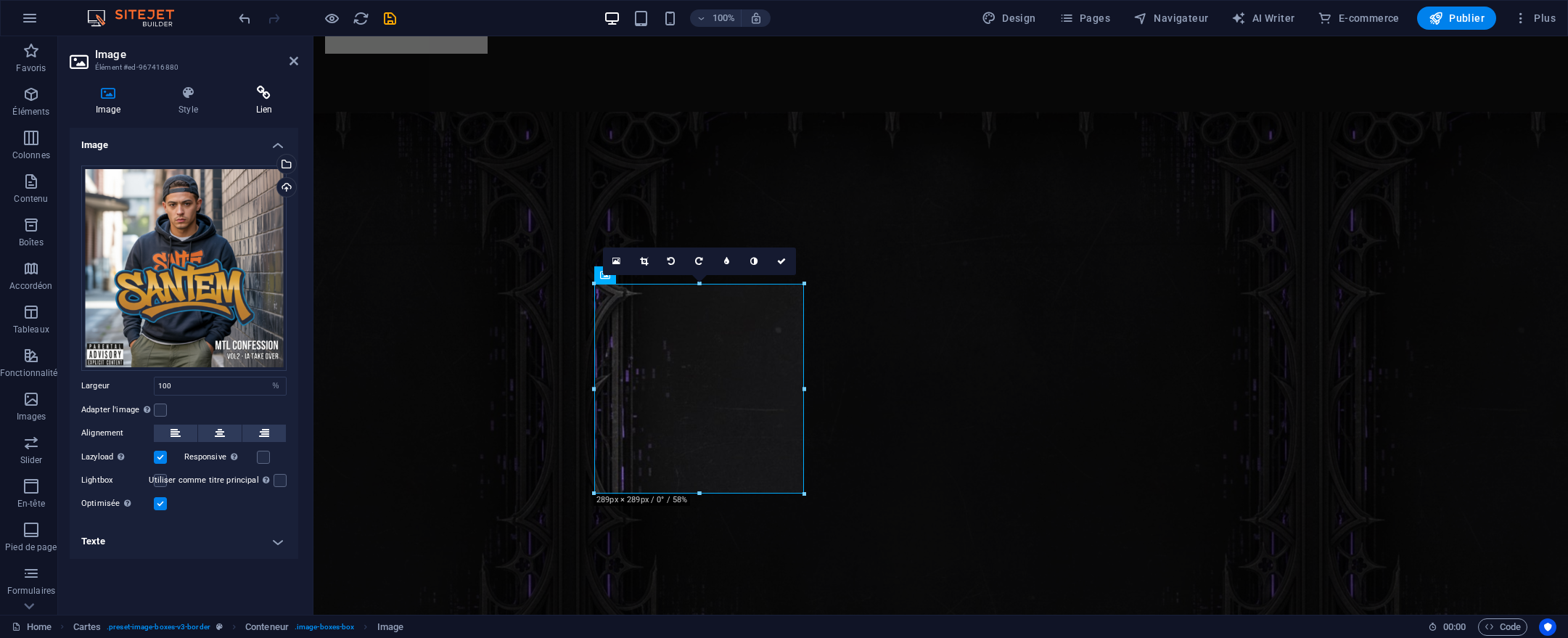
click at [275, 98] on icon at bounding box center [264, 93] width 68 height 15
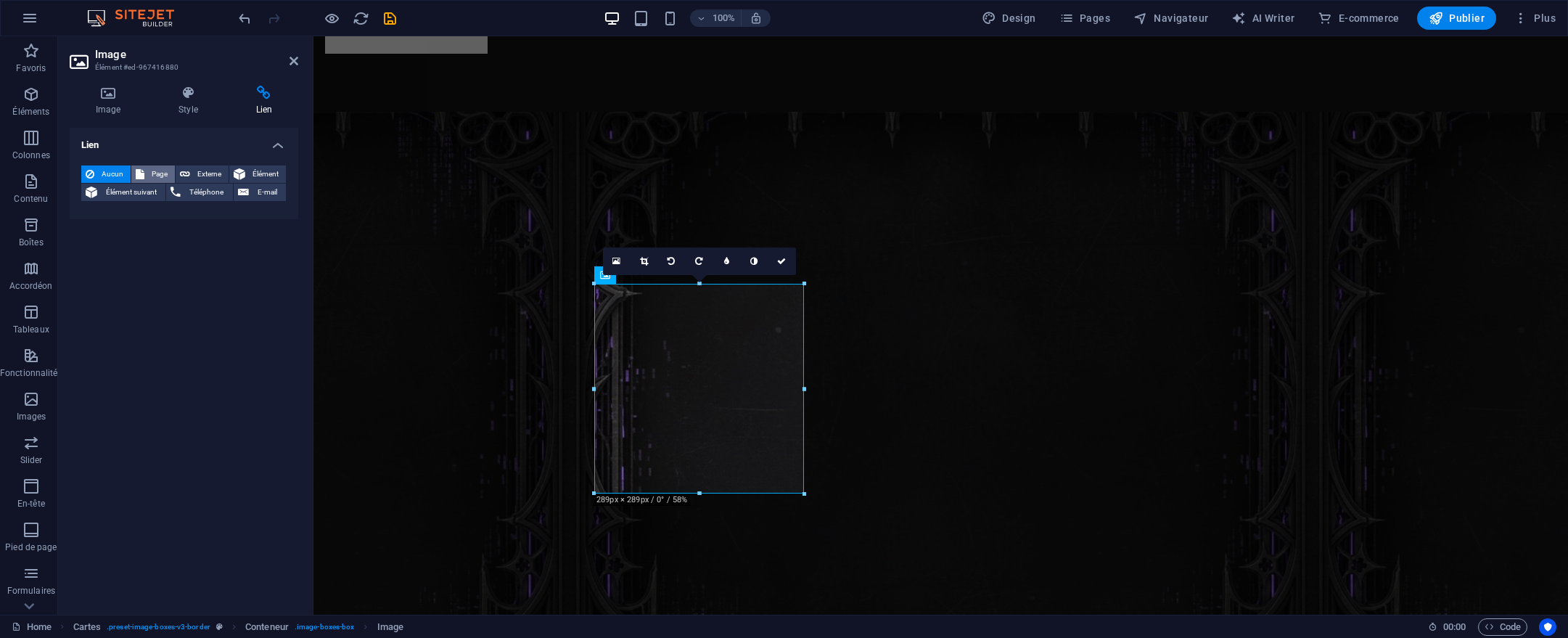
click at [150, 169] on span "Page" at bounding box center [159, 174] width 21 height 18
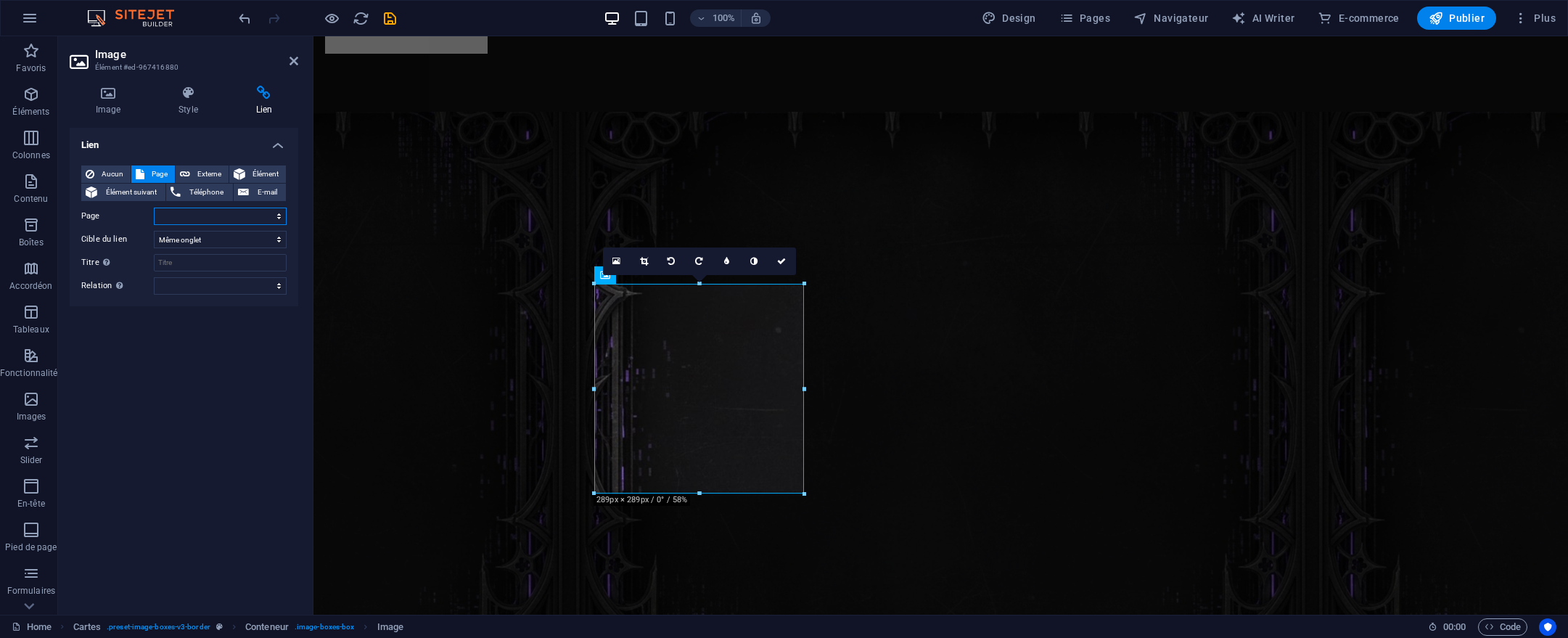
click at [199, 219] on select "Home Album - MTL Confession 2025 Album - MTL CONFESSION (VOL2 IA TAKE OVER) Alb…" at bounding box center [220, 216] width 133 height 18
select select "2"
click at [154, 208] on select "Home Album - MTL Confession 2025 Album - MTL CONFESSION (VOL2 IA TAKE OVER) Alb…" at bounding box center [220, 216] width 133 height 18
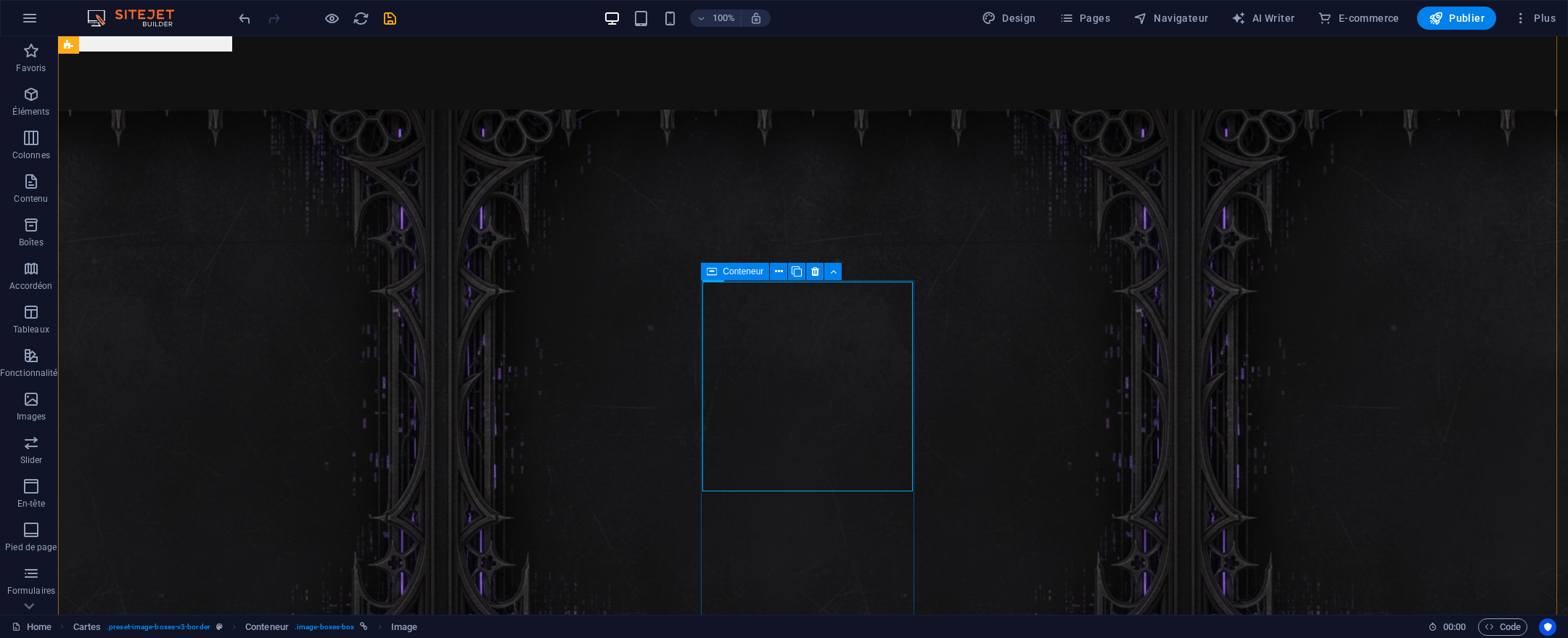
click at [720, 278] on div "Conteneur" at bounding box center [735, 271] width 68 height 18
select select
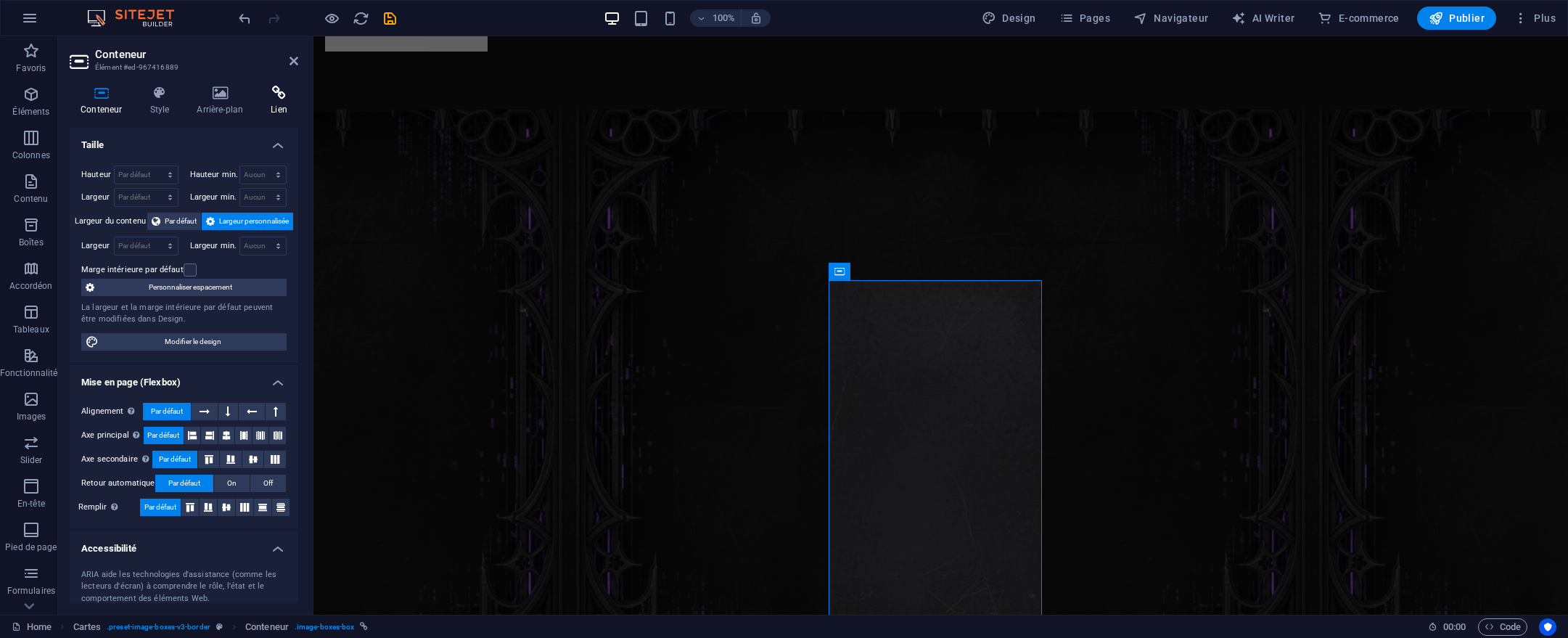
click at [272, 98] on icon at bounding box center [279, 93] width 38 height 15
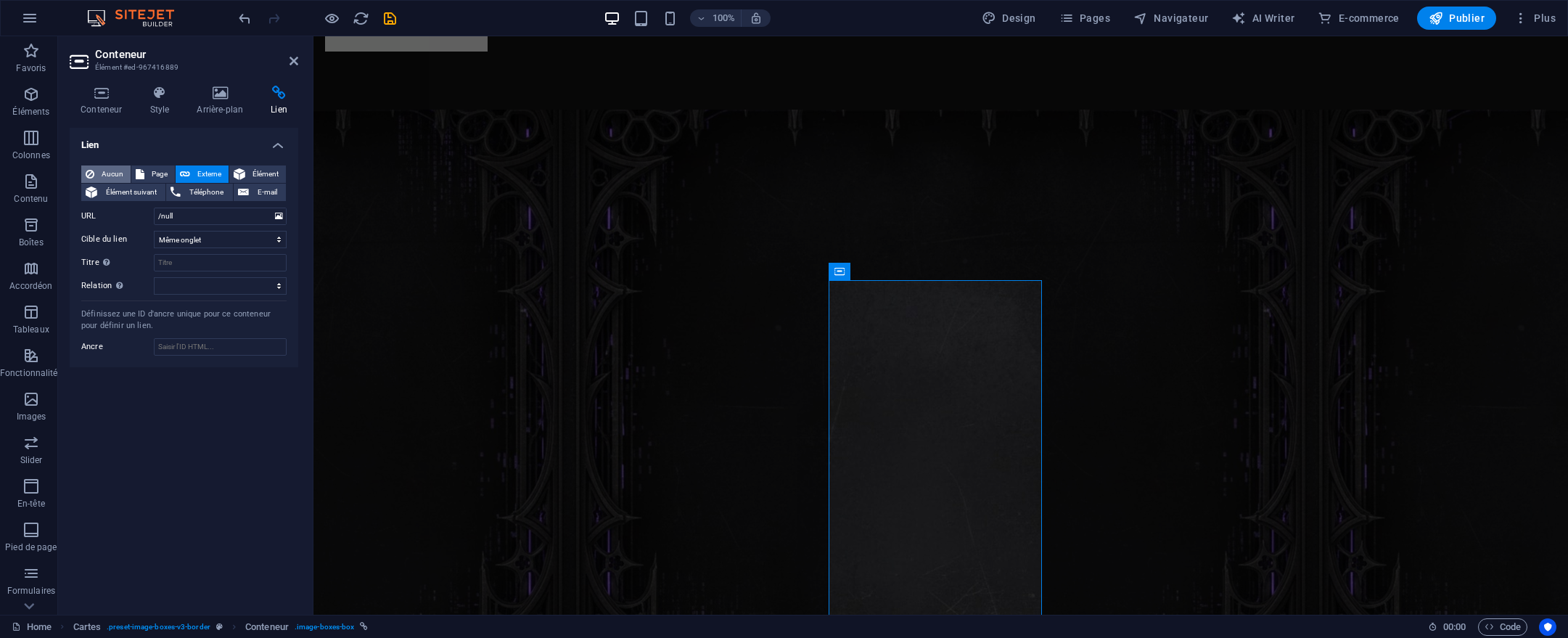
click at [117, 173] on span "Aucun" at bounding box center [113, 174] width 28 height 18
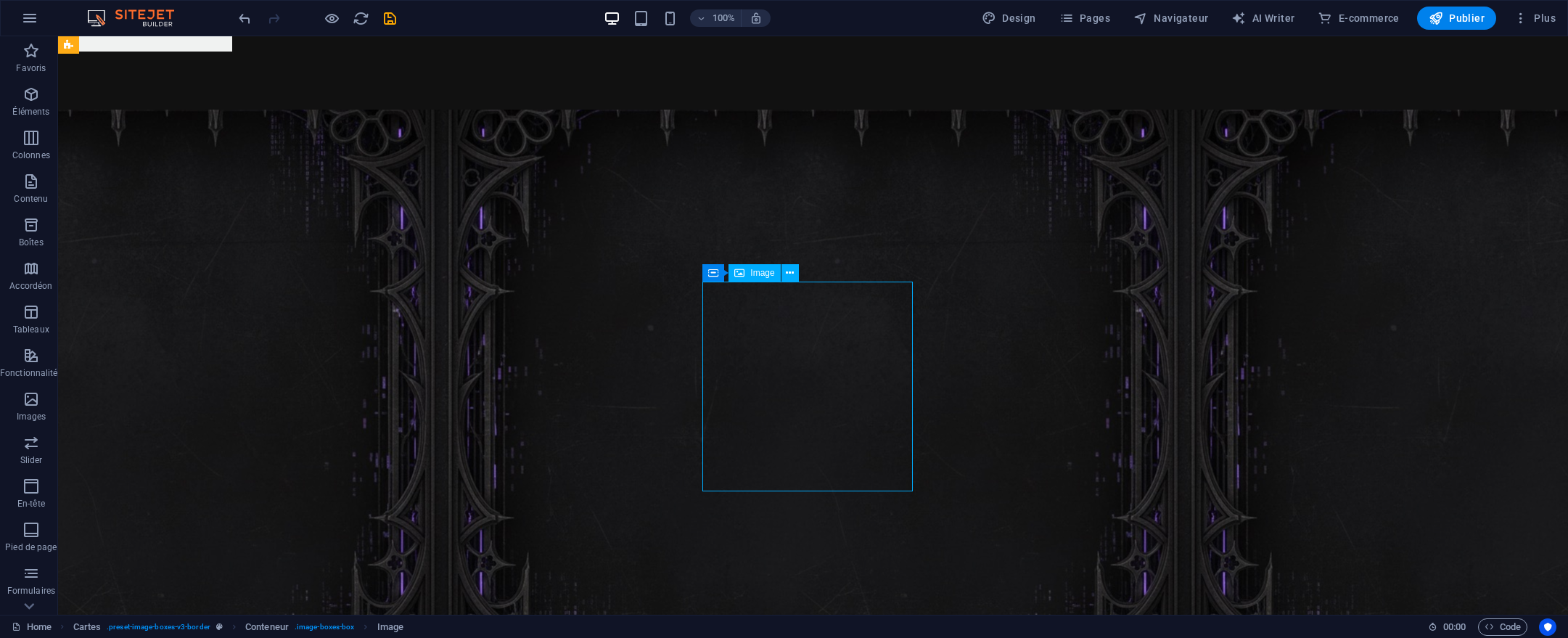
select select "%"
select select
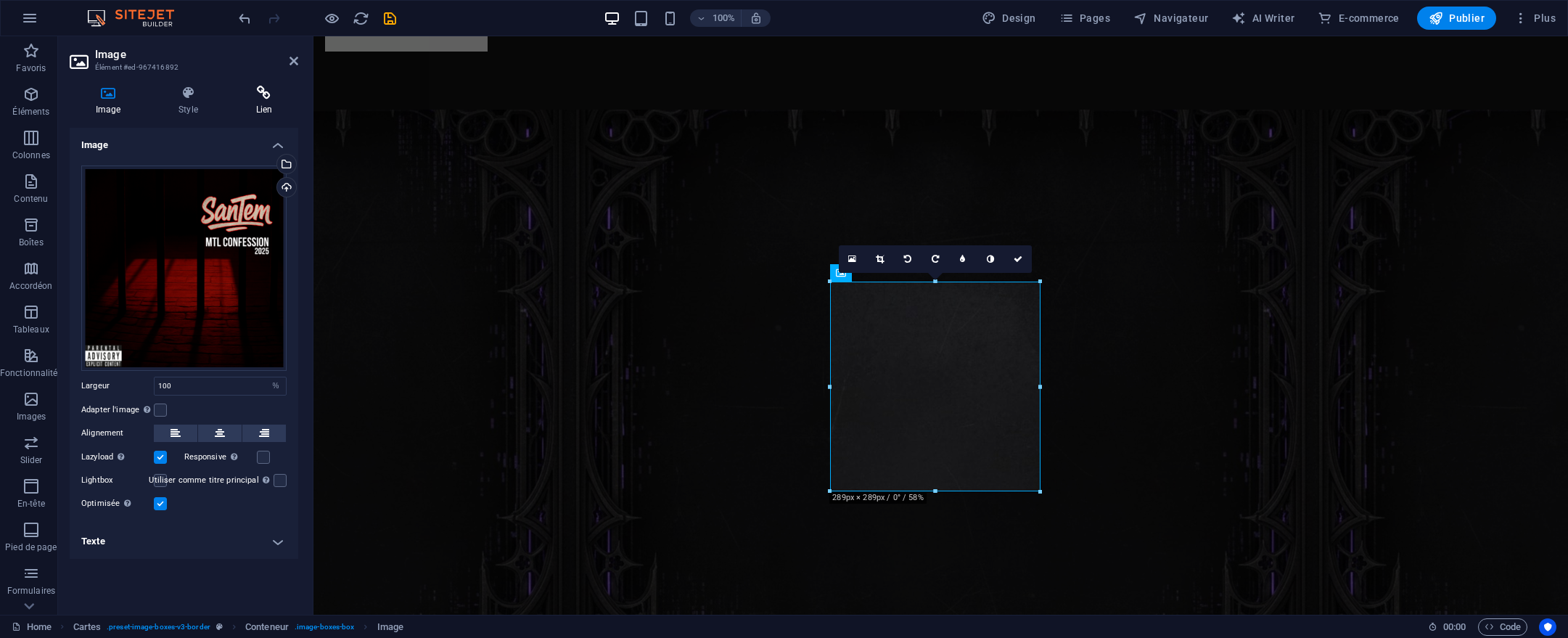
click at [259, 88] on icon at bounding box center [264, 93] width 68 height 15
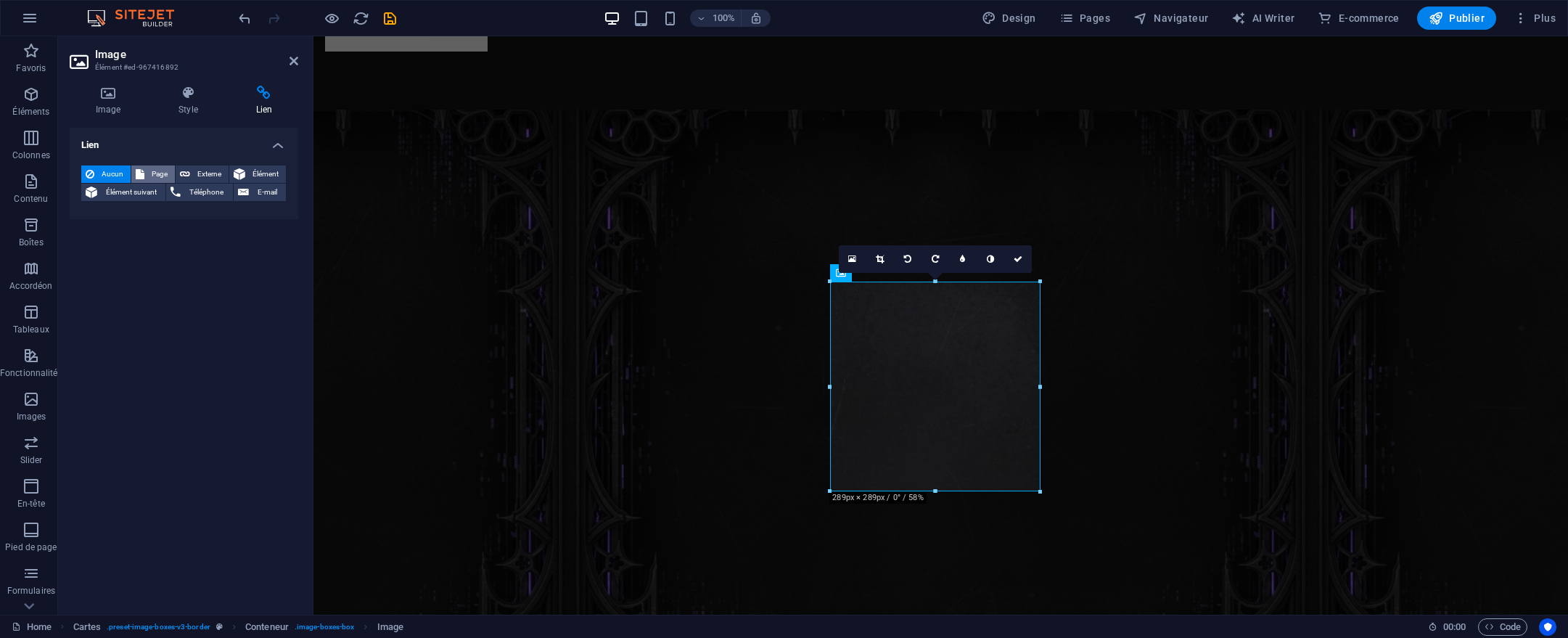
click at [143, 170] on icon at bounding box center [140, 174] width 8 height 18
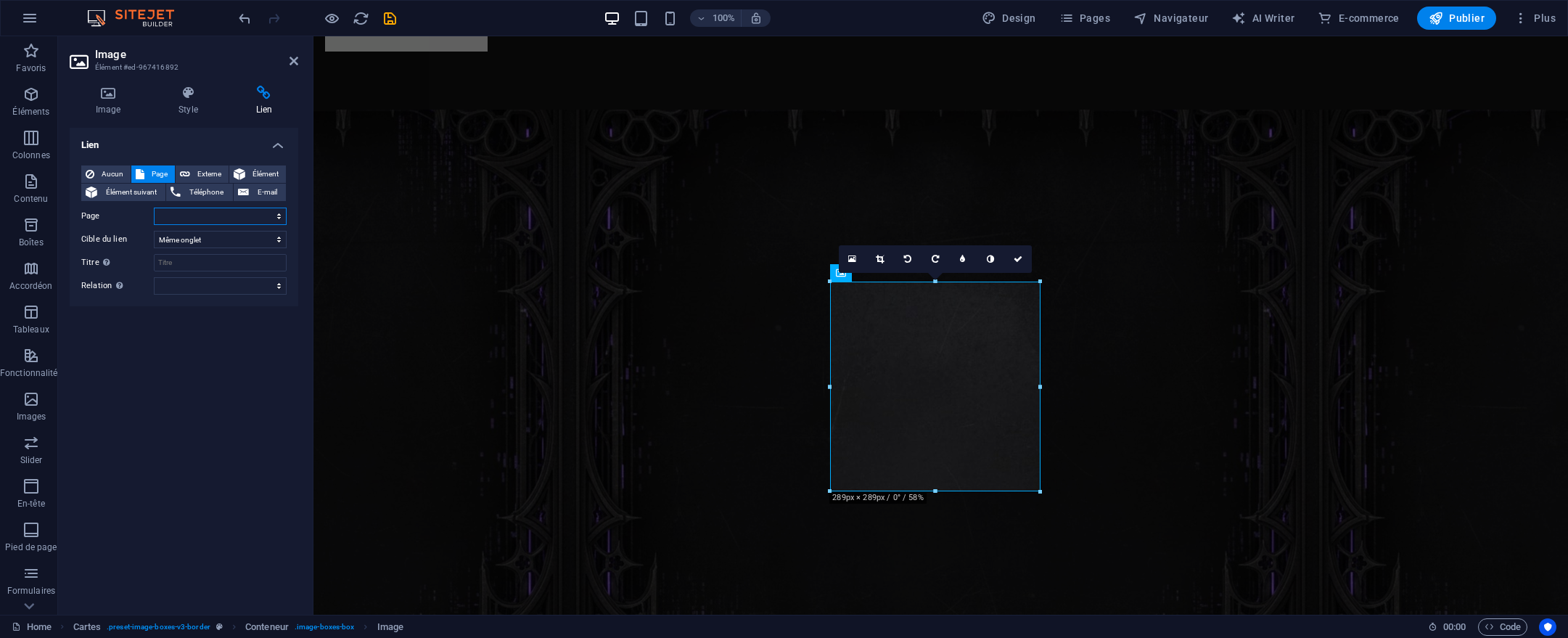
click at [217, 213] on select "Home Album - MTL Confession 2025 Album - MTL CONFESSION (VOL2 IA TAKE OVER) Alb…" at bounding box center [220, 216] width 133 height 18
select select "1"
click at [154, 208] on select "Home Album - MTL Confession 2025 Album - MTL CONFESSION (VOL2 IA TAKE OVER) Alb…" at bounding box center [220, 216] width 133 height 18
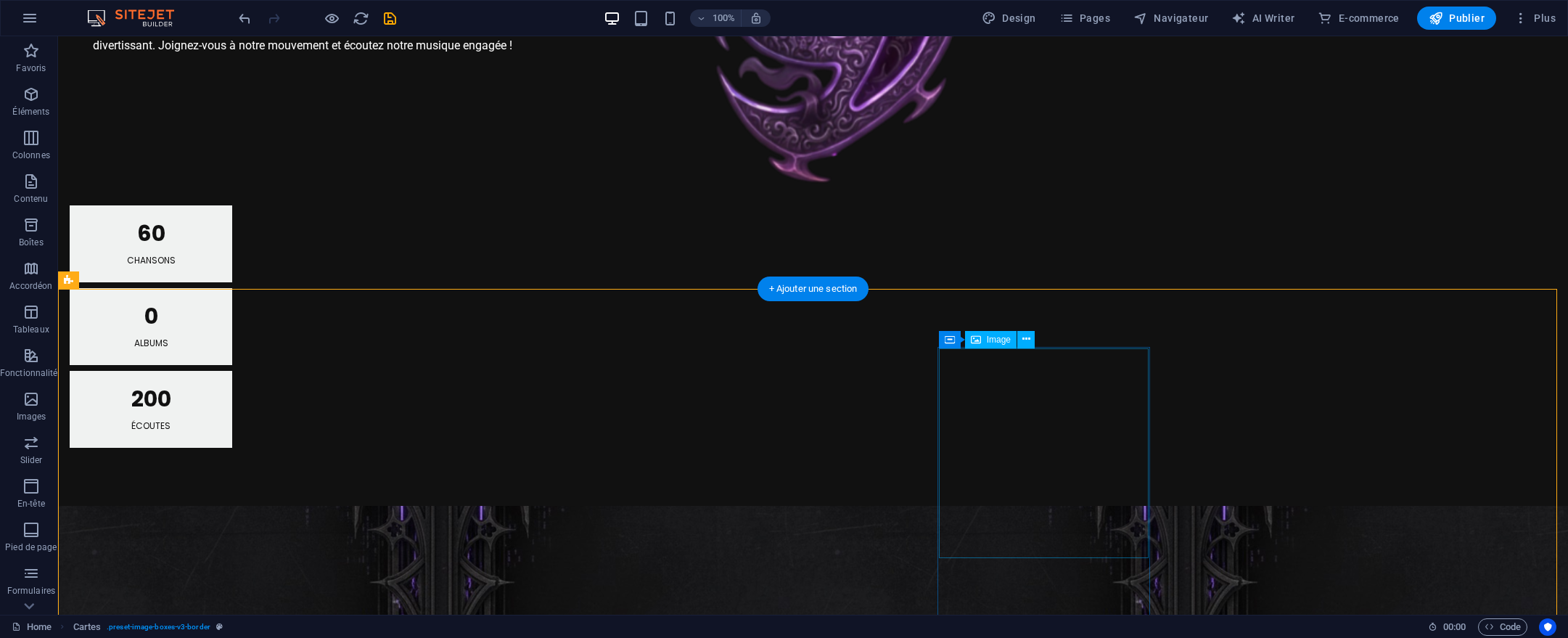
scroll to position [1370, 0]
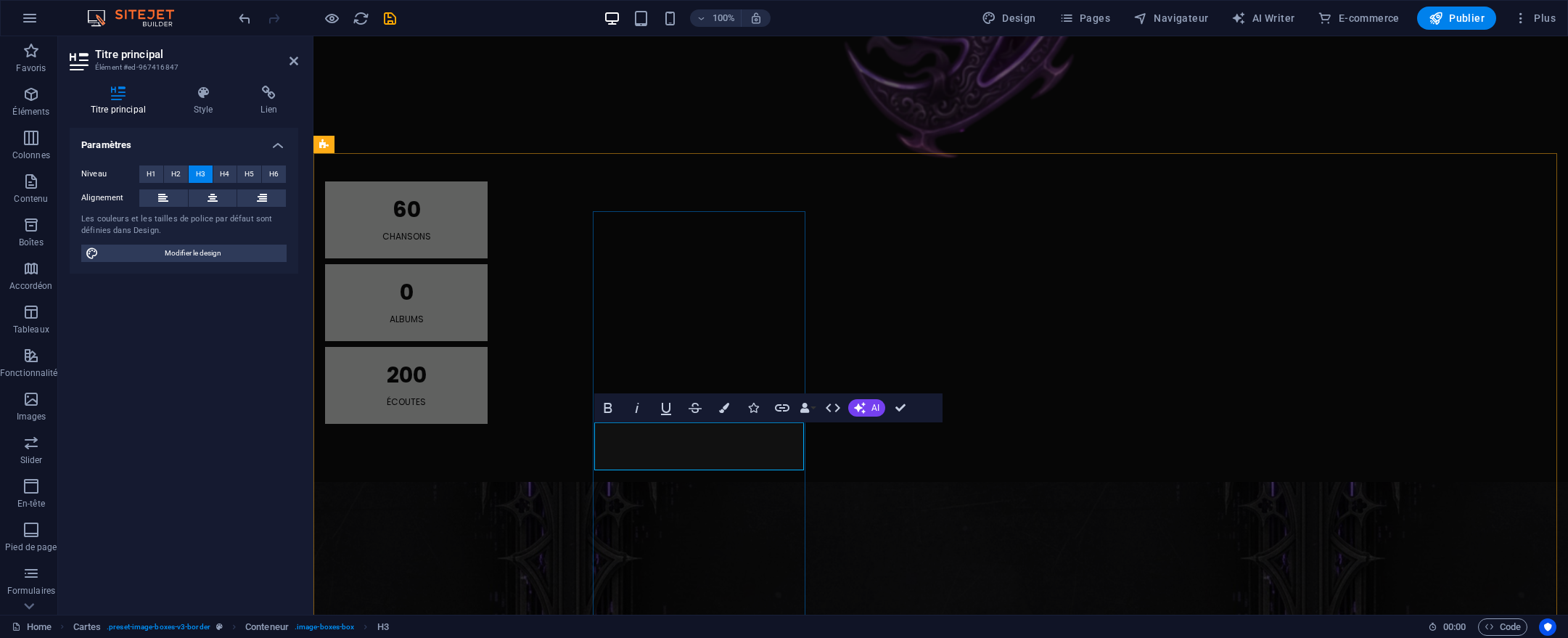
click at [1093, 15] on span "Pages" at bounding box center [1085, 18] width 51 height 15
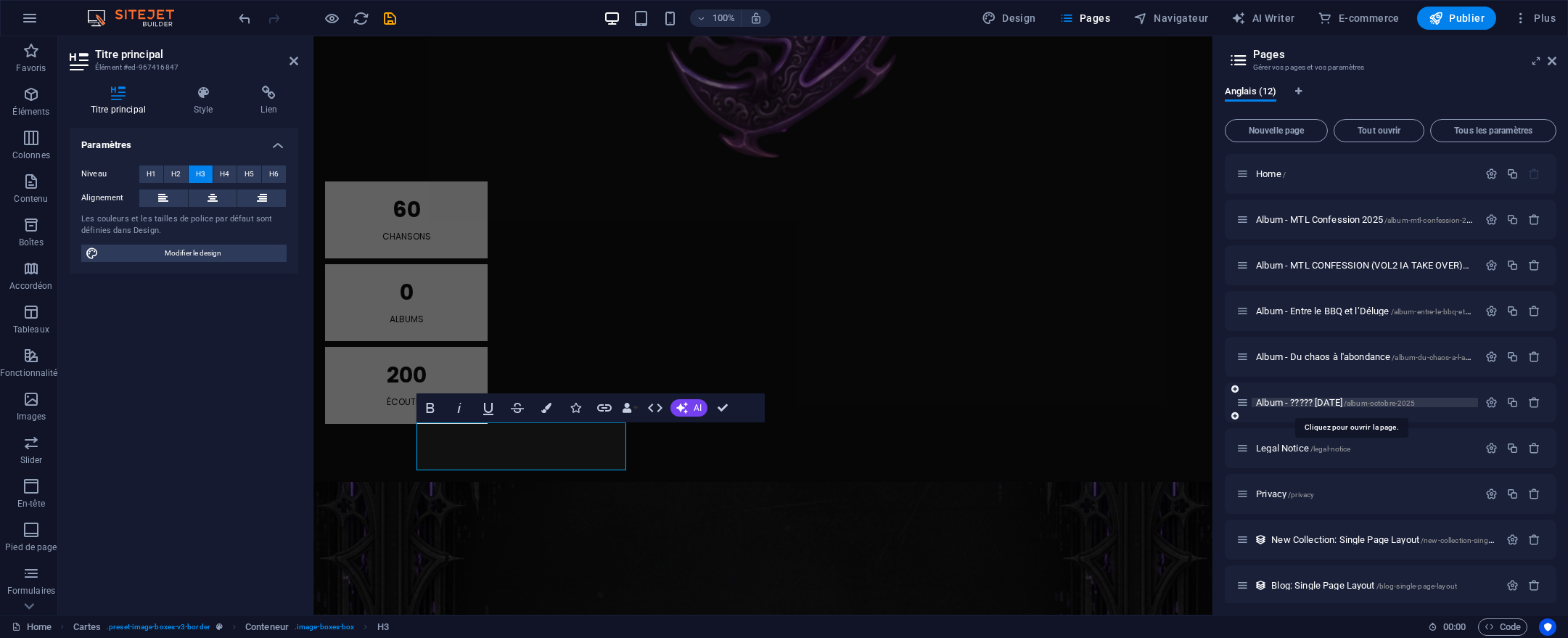
click at [1313, 404] on span "Album - ????? [DATE] /album-octobre-2025" at bounding box center [1335, 403] width 159 height 11
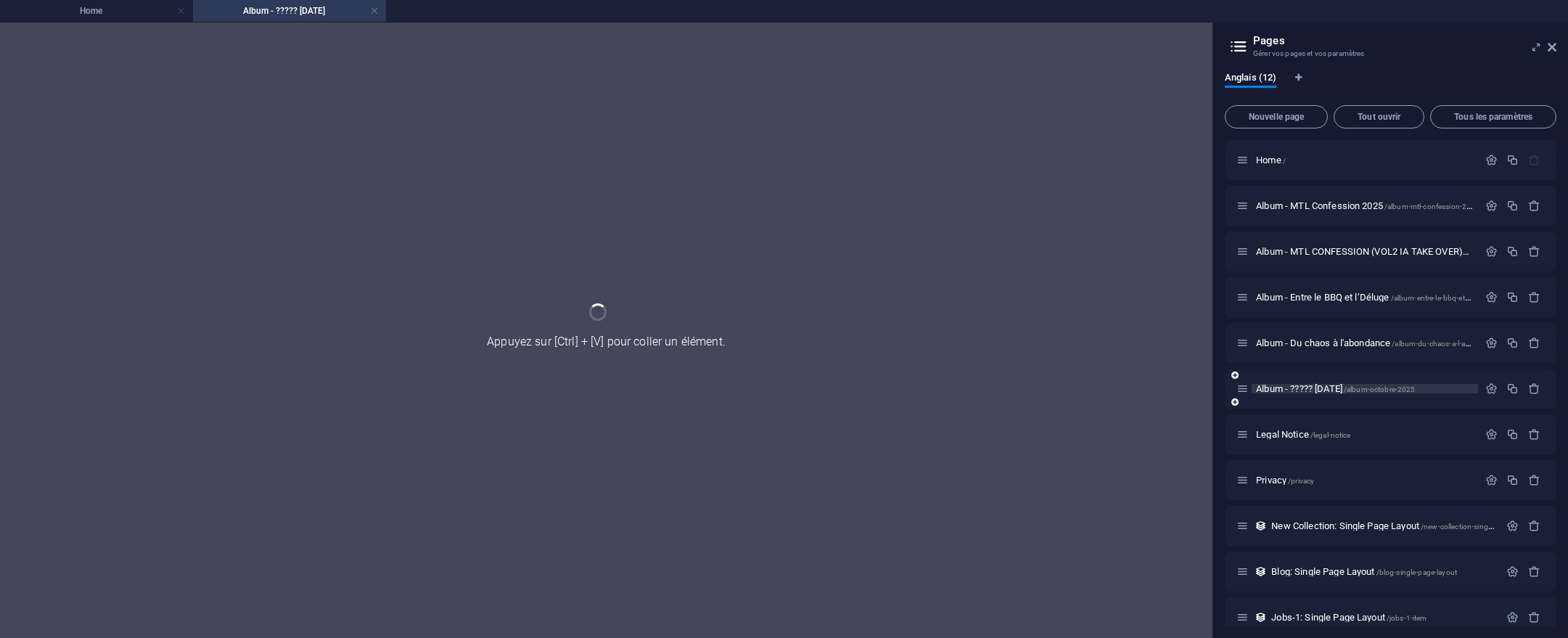
click at [1313, 404] on div "Album - ????? [DATE] /album-octobre-2025" at bounding box center [1391, 389] width 332 height 40
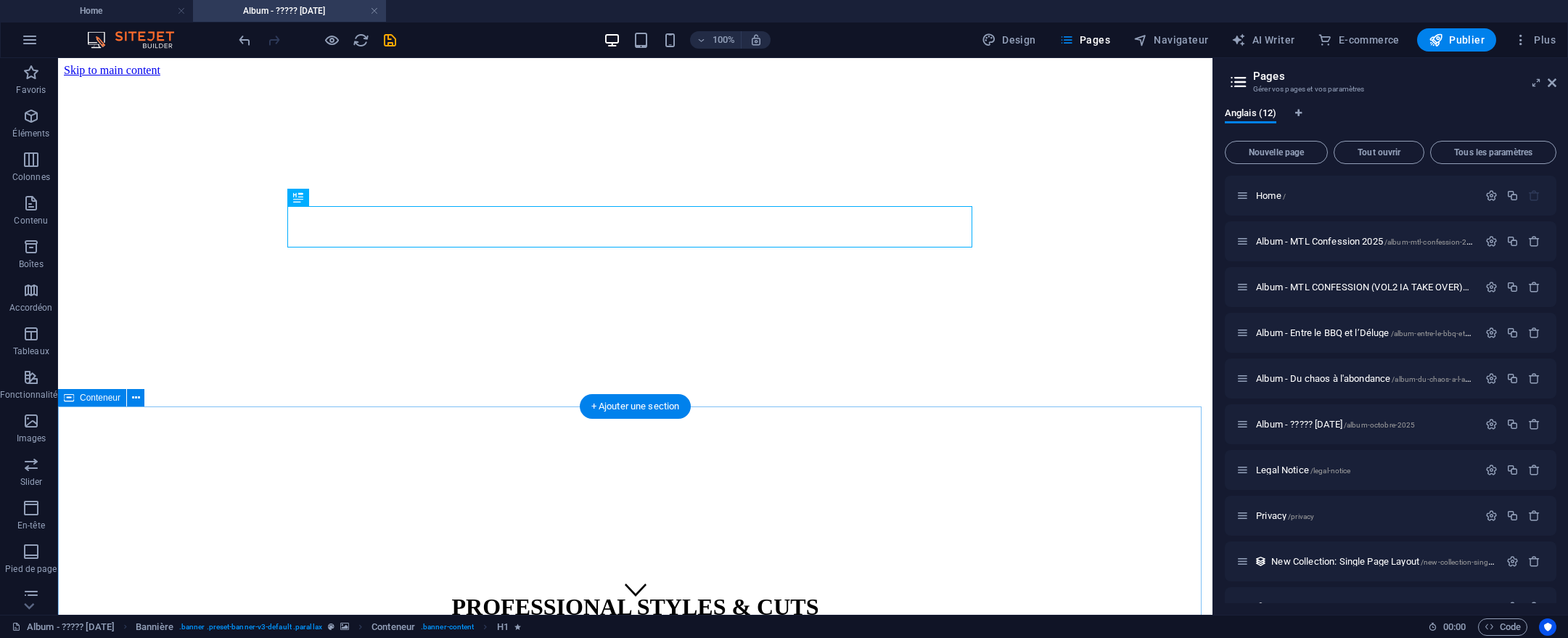
scroll to position [0, 0]
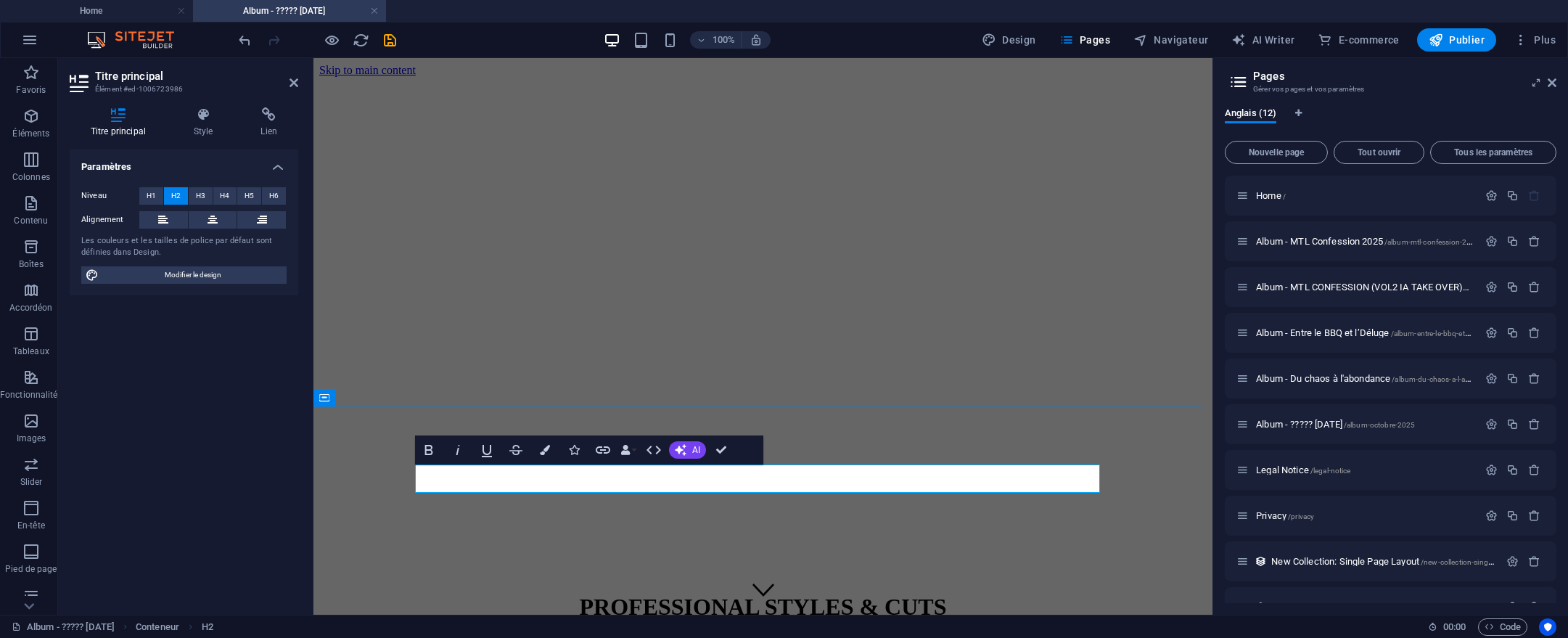
copy h2 "CONFESSION #3 - Sport national"
click at [296, 10] on h4 "Album - ????? [DATE]" at bounding box center [290, 11] width 193 height 16
click at [1278, 427] on span "Album - ????? [DATE] /album-octobre-2025" at bounding box center [1335, 424] width 159 height 11
click at [1308, 426] on span "Album - ????? [DATE] /album-octobre-2025" at bounding box center [1335, 424] width 159 height 11
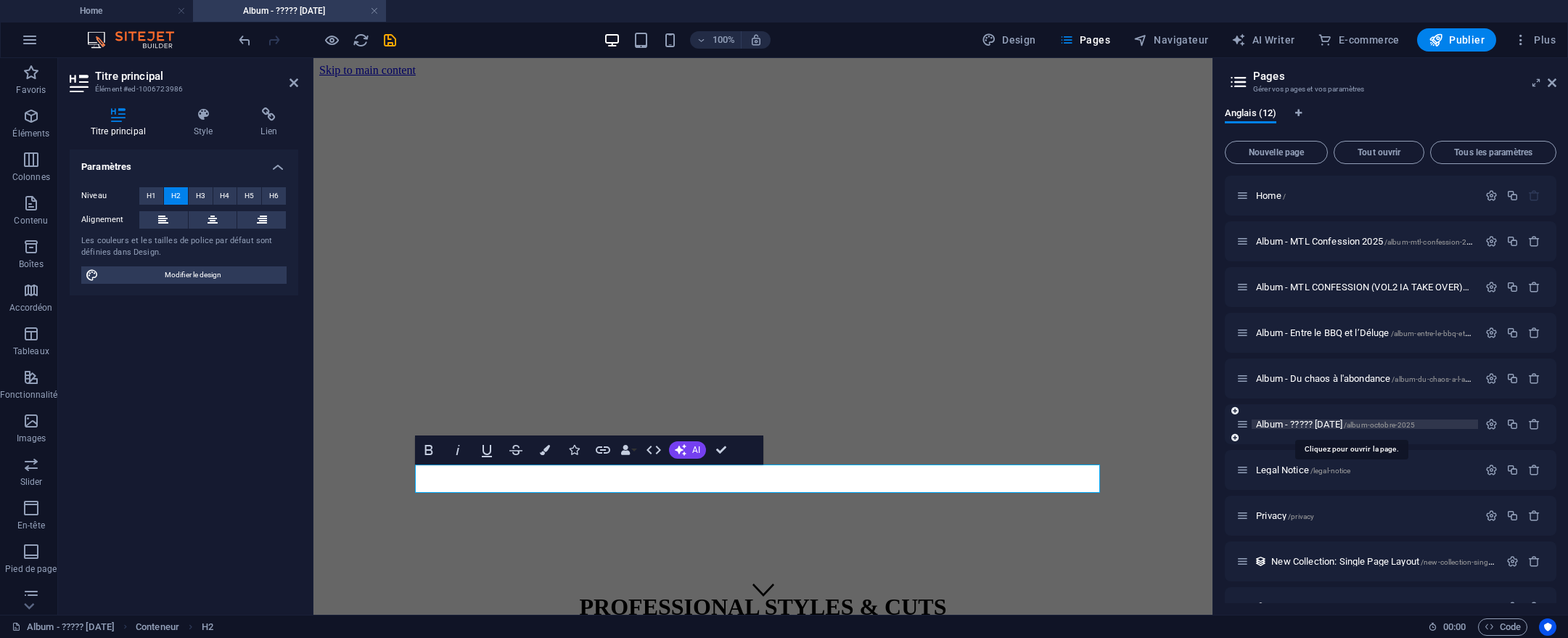
click at [1308, 426] on span "Album - ????? [DATE] /album-octobre-2025" at bounding box center [1335, 424] width 159 height 11
click at [1488, 420] on icon "button" at bounding box center [1491, 424] width 12 height 12
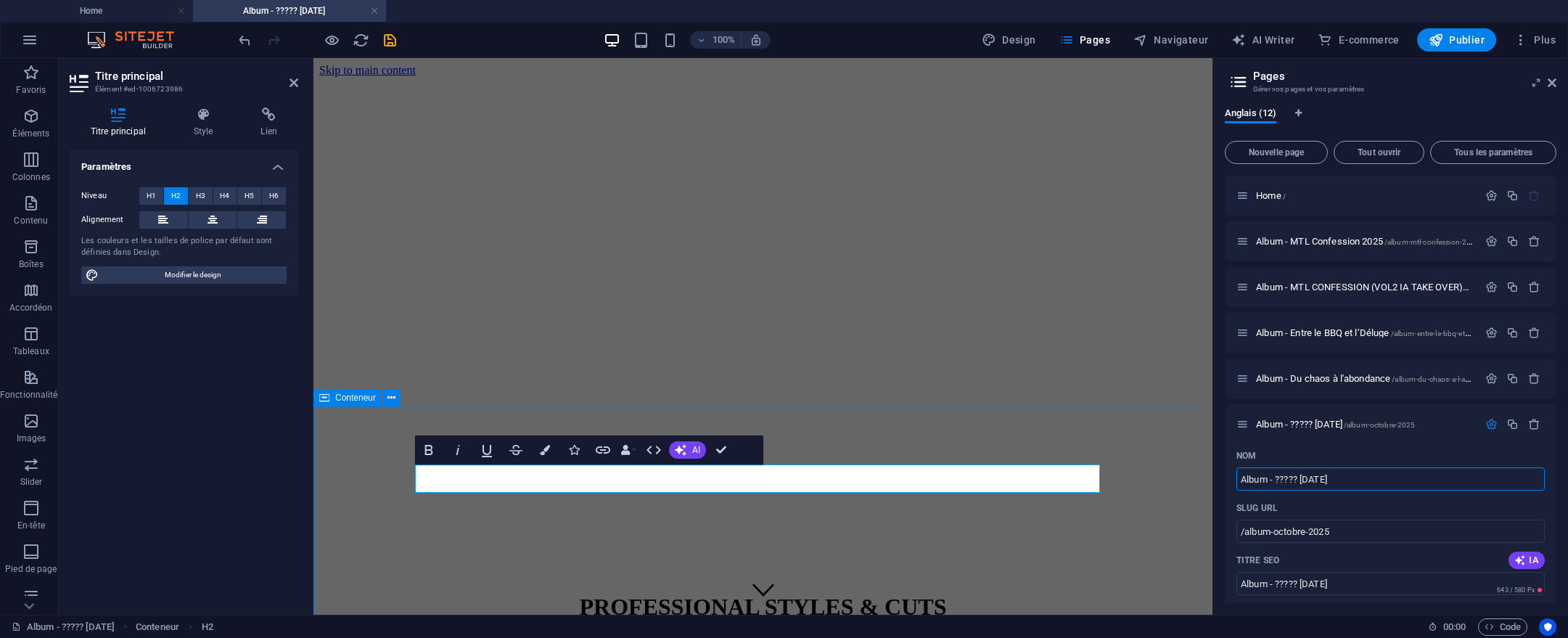
drag, startPoint x: 1688, startPoint y: 536, endPoint x: 1117, endPoint y: 469, distance: 574.9
click at [1399, 480] on input "Album - ????? [DATE]" at bounding box center [1391, 479] width 308 height 23
drag, startPoint x: 1384, startPoint y: 476, endPoint x: 1280, endPoint y: 482, distance: 104.2
click at [1280, 482] on input "Album - ????? [DATE]" at bounding box center [1391, 479] width 308 height 23
paste input "CONFESSION #3 - Sport national"
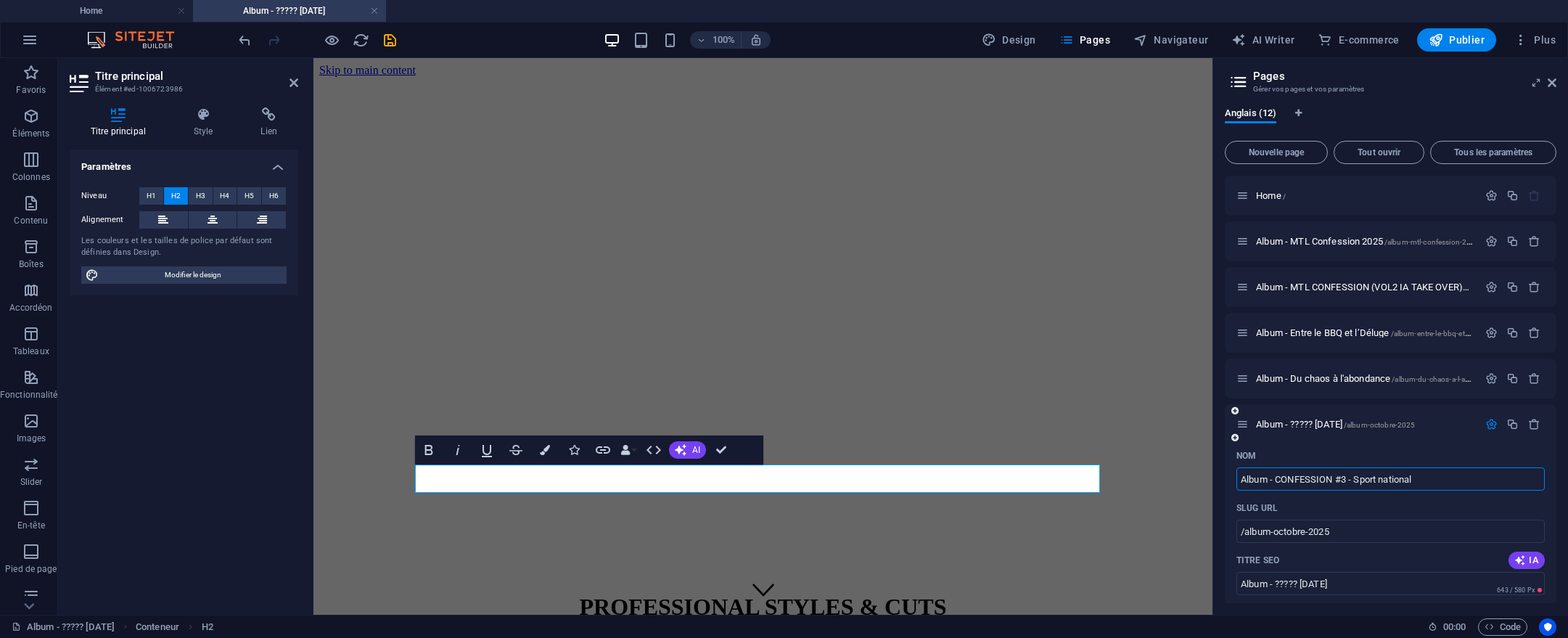
type input "Album - CONFESSION #3 - Sport national"
type input "/album-confession-3-sport-national"
type input "Album - CONFESSION #3 - Sport national"
click at [1309, 183] on div "Home /" at bounding box center [1391, 196] width 332 height 40
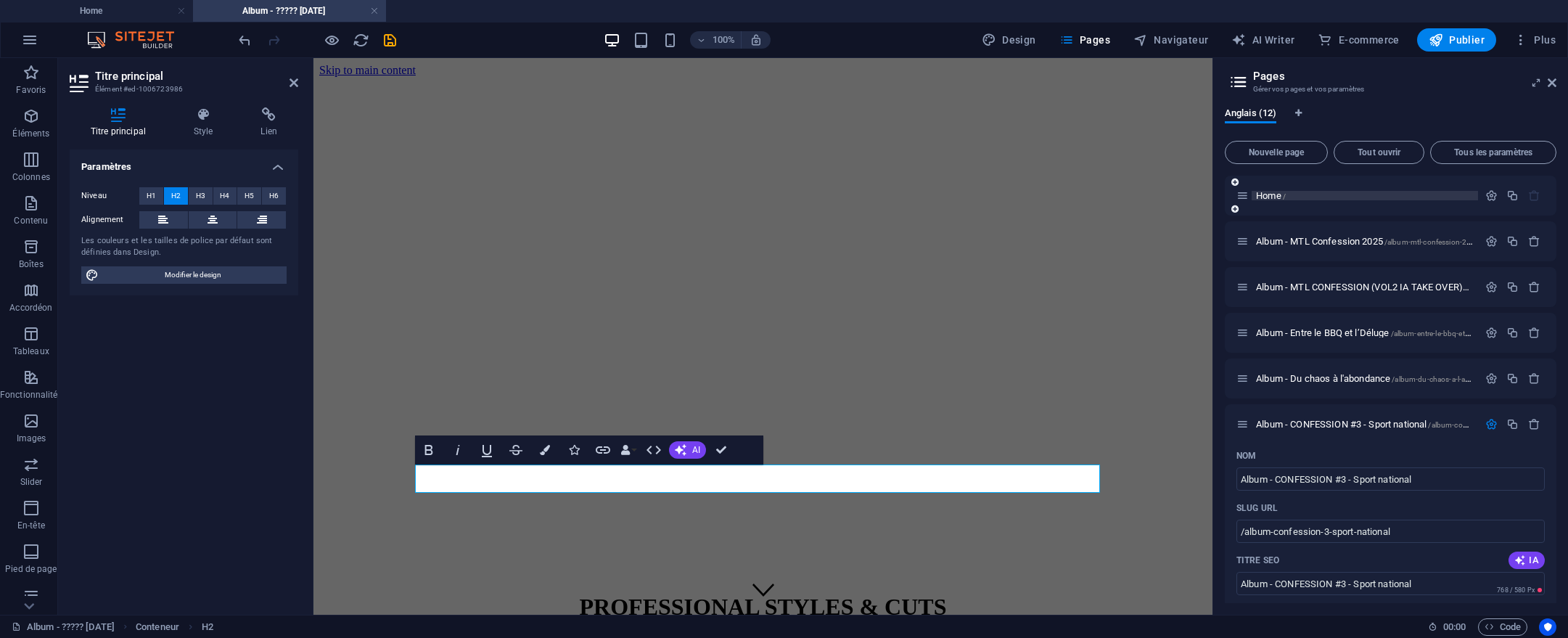
click at [1303, 192] on p "Home /" at bounding box center [1365, 196] width 218 height 9
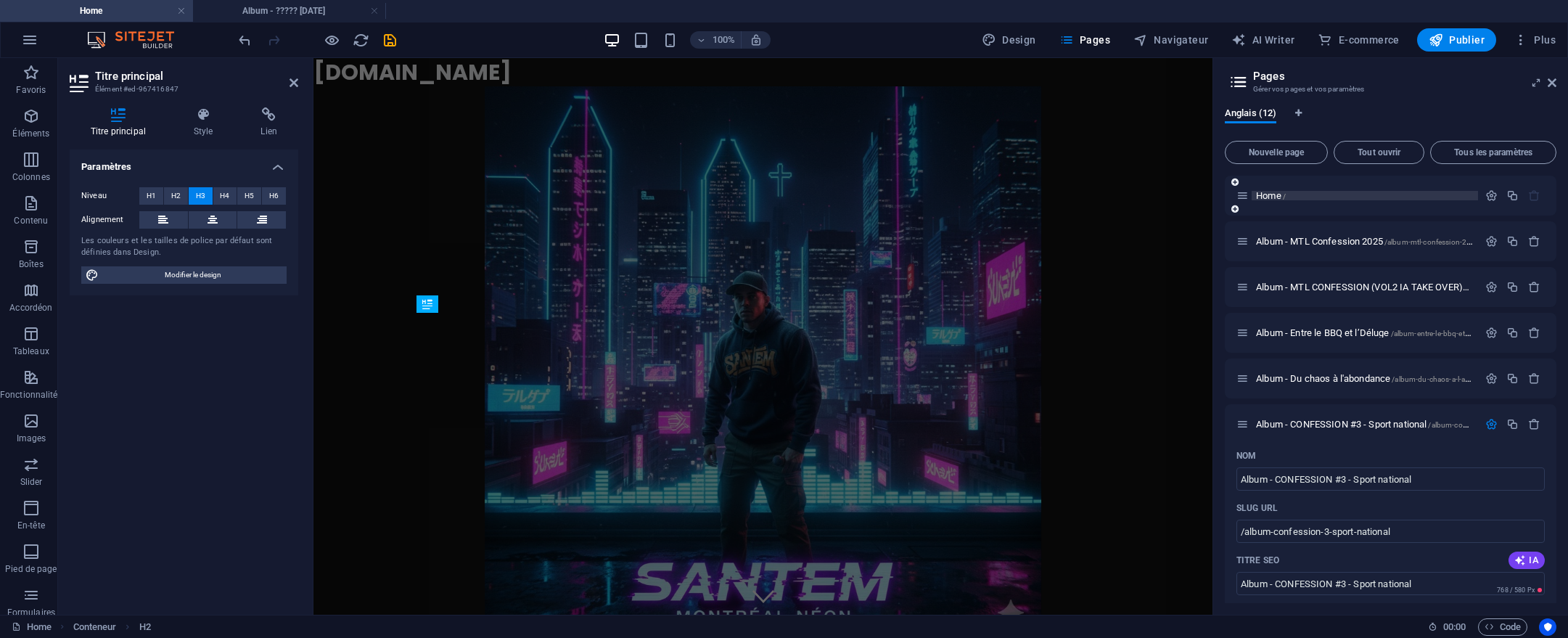
click at [1303, 192] on p "Home /" at bounding box center [1365, 196] width 218 height 9
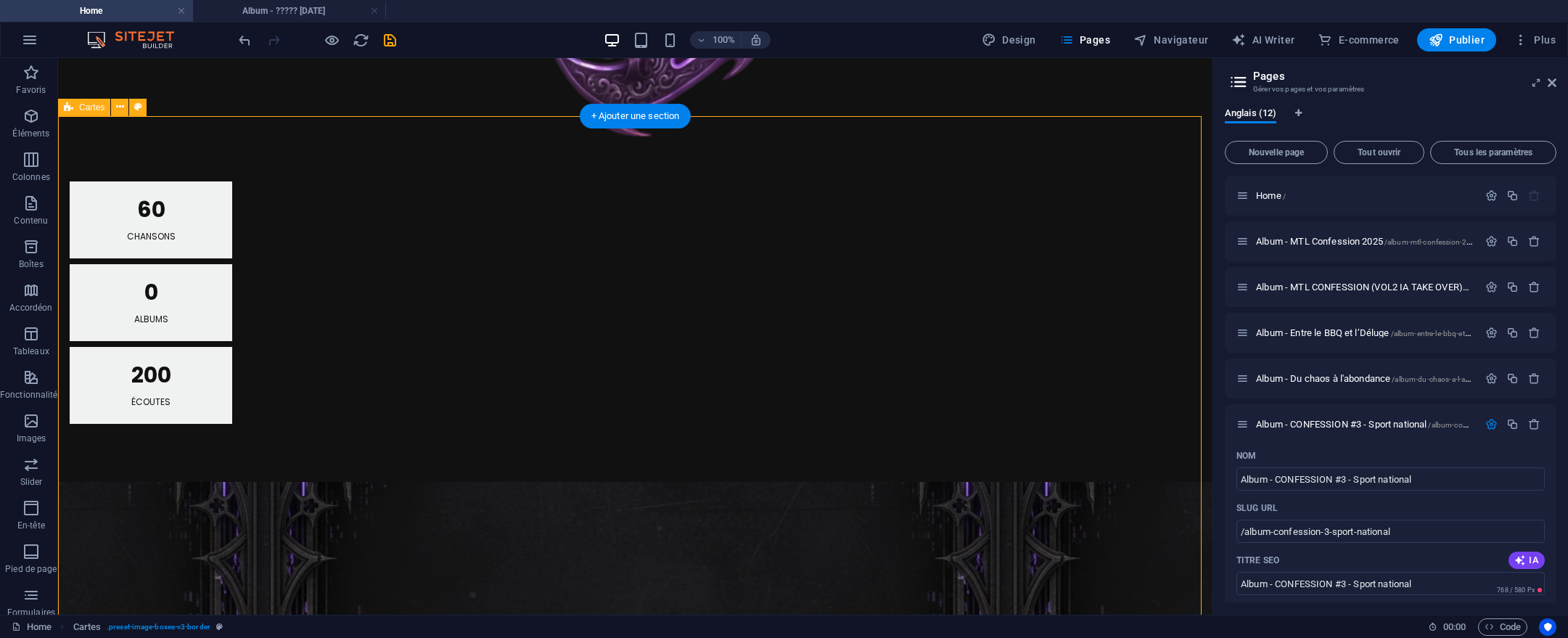
scroll to position [1468, 0]
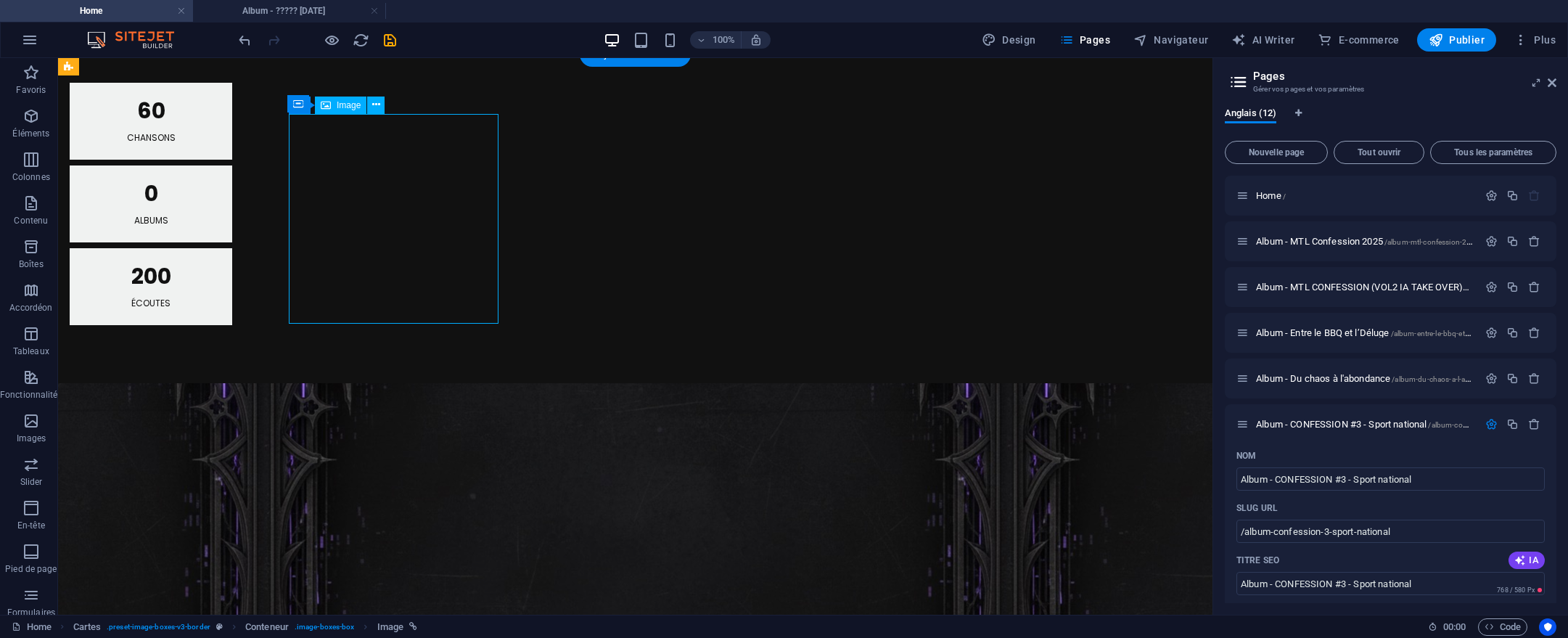
select select "5"
select select
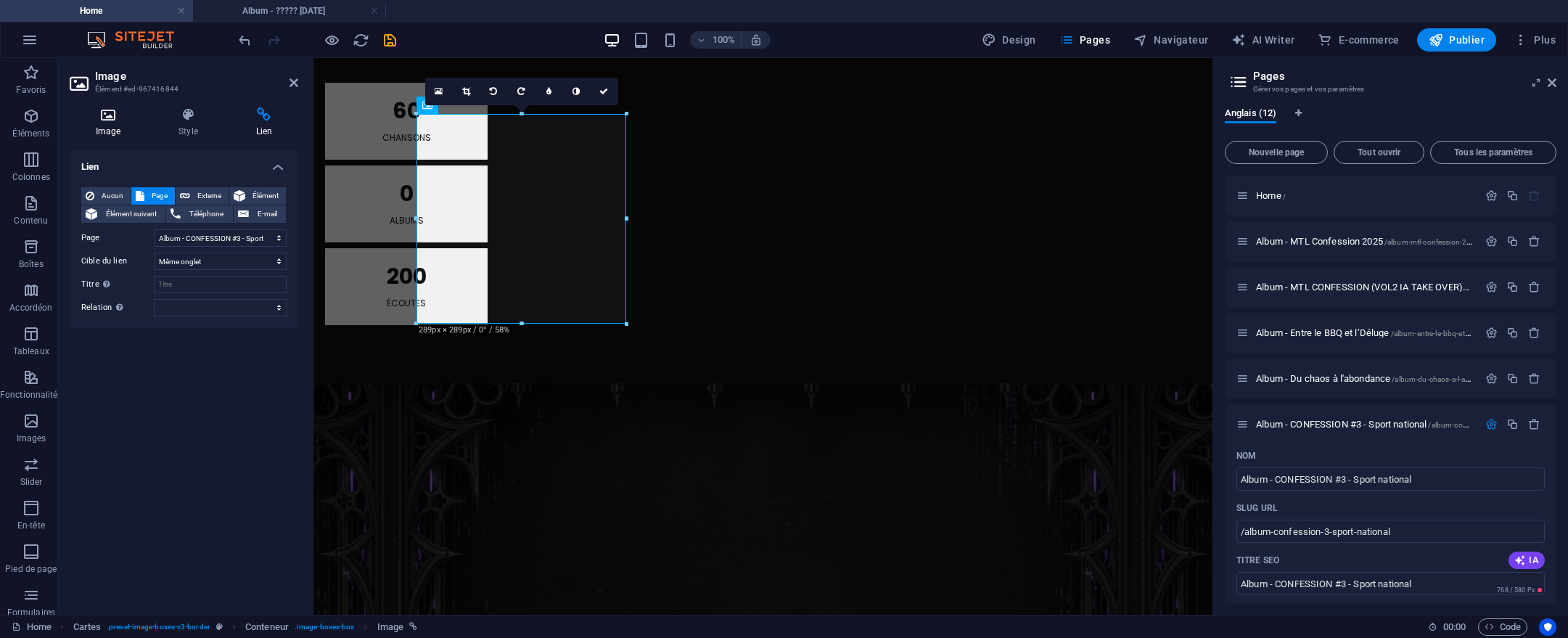
click at [129, 120] on icon at bounding box center [108, 114] width 77 height 15
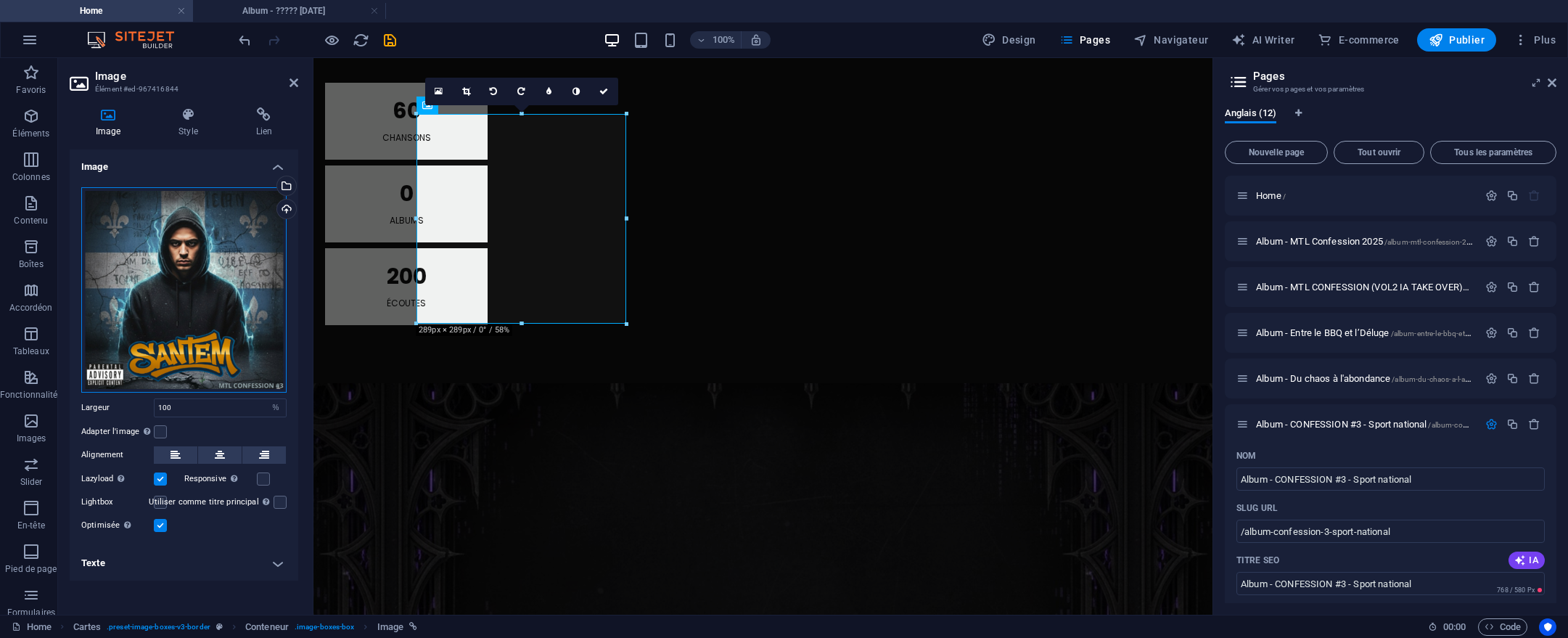
click at [191, 258] on div "Glissez les fichiers ici, cliquez pour choisir les fichiers ou sélectionnez les…" at bounding box center [184, 290] width 205 height 206
click at [191, 258] on body "[DOMAIN_NAME] Home Album - ????? [DATE] Favoris Éléments Colonnes Contenu Boîte…" at bounding box center [784, 319] width 1568 height 638
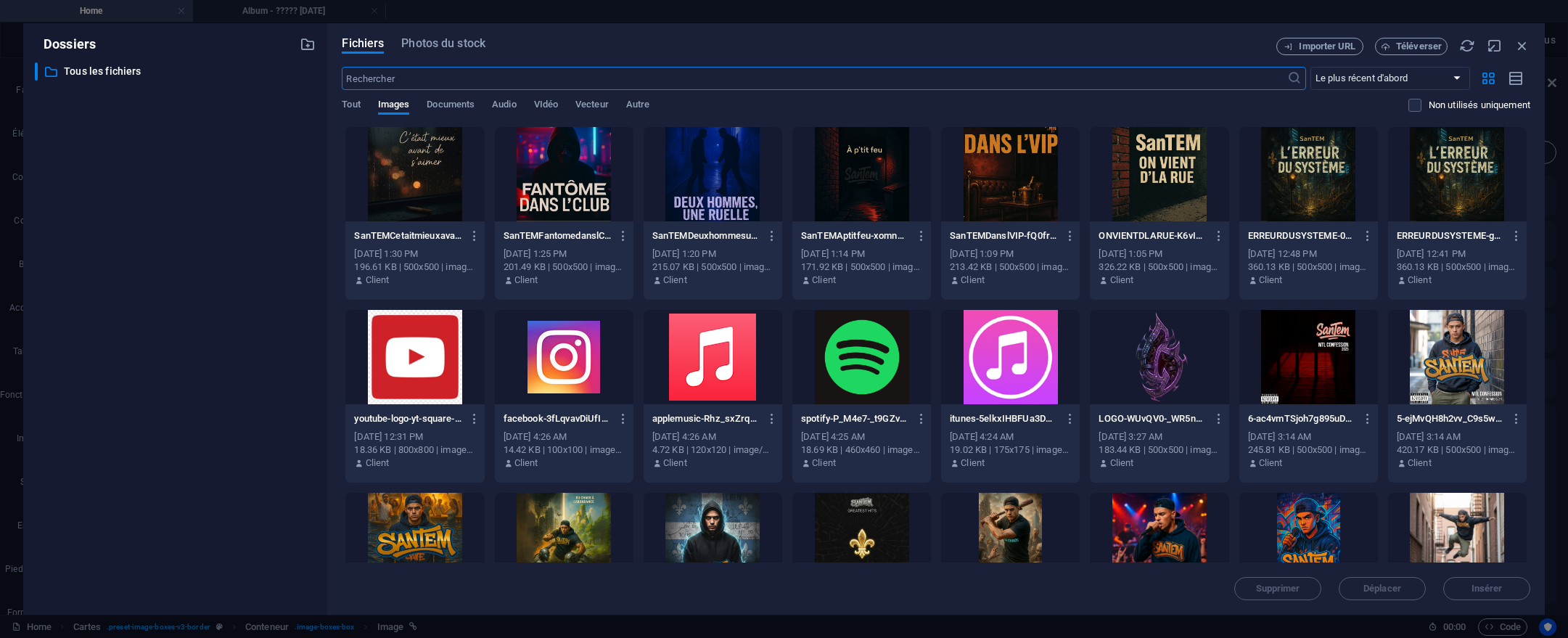
scroll to position [1654, 0]
click at [1504, 564] on icon "button" at bounding box center [1504, 563] width 17 height 16
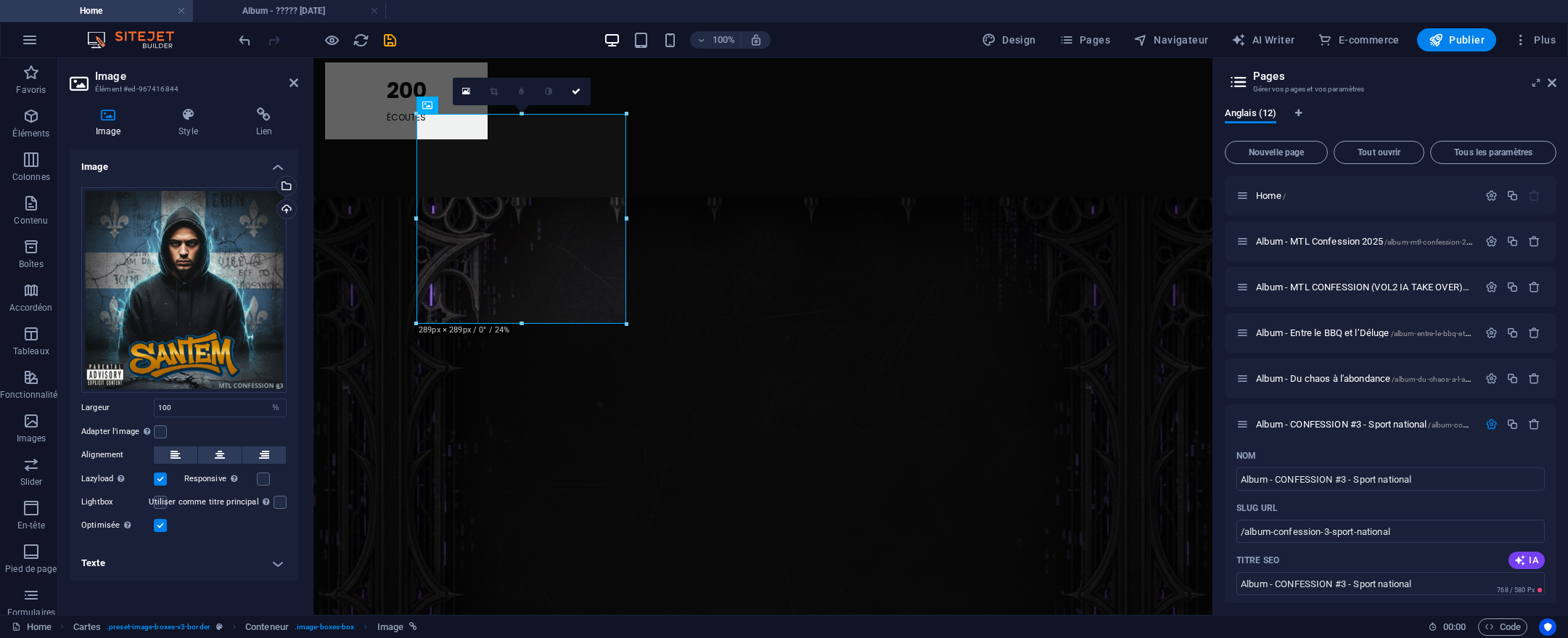
scroll to position [1468, 0]
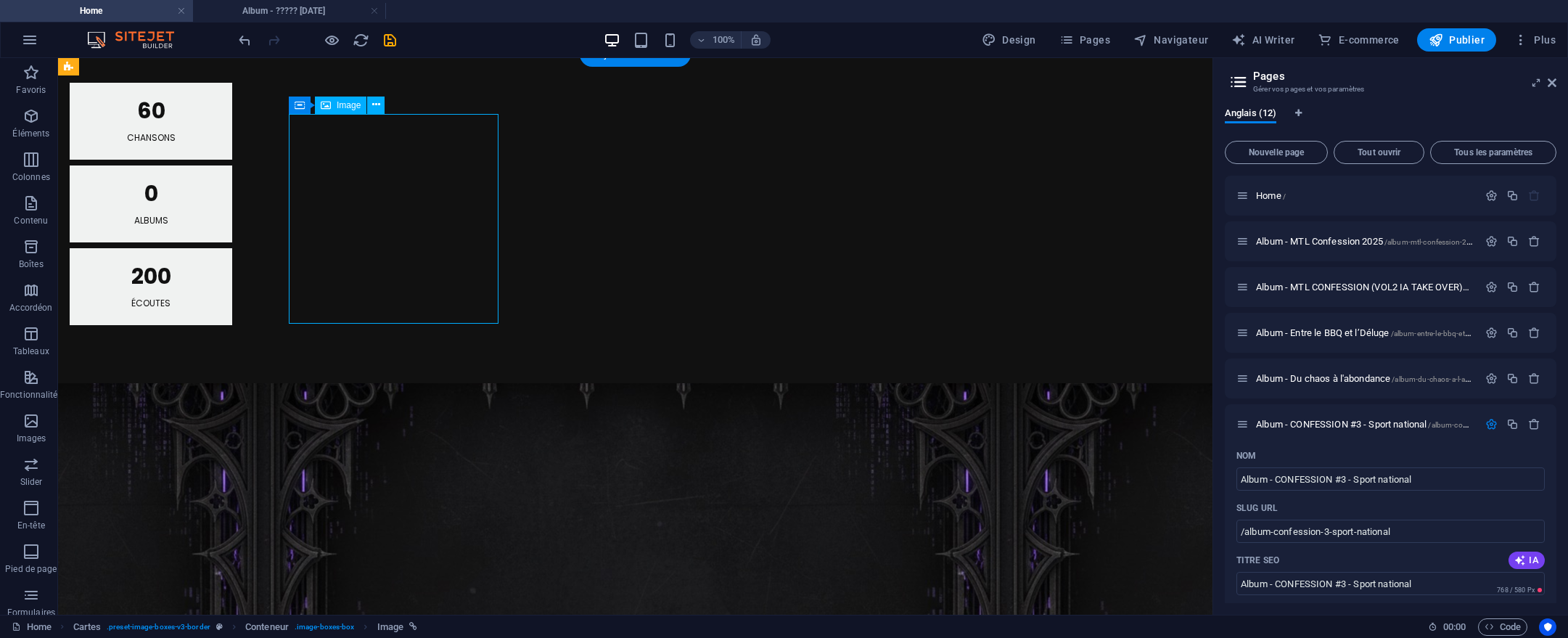
select select "%"
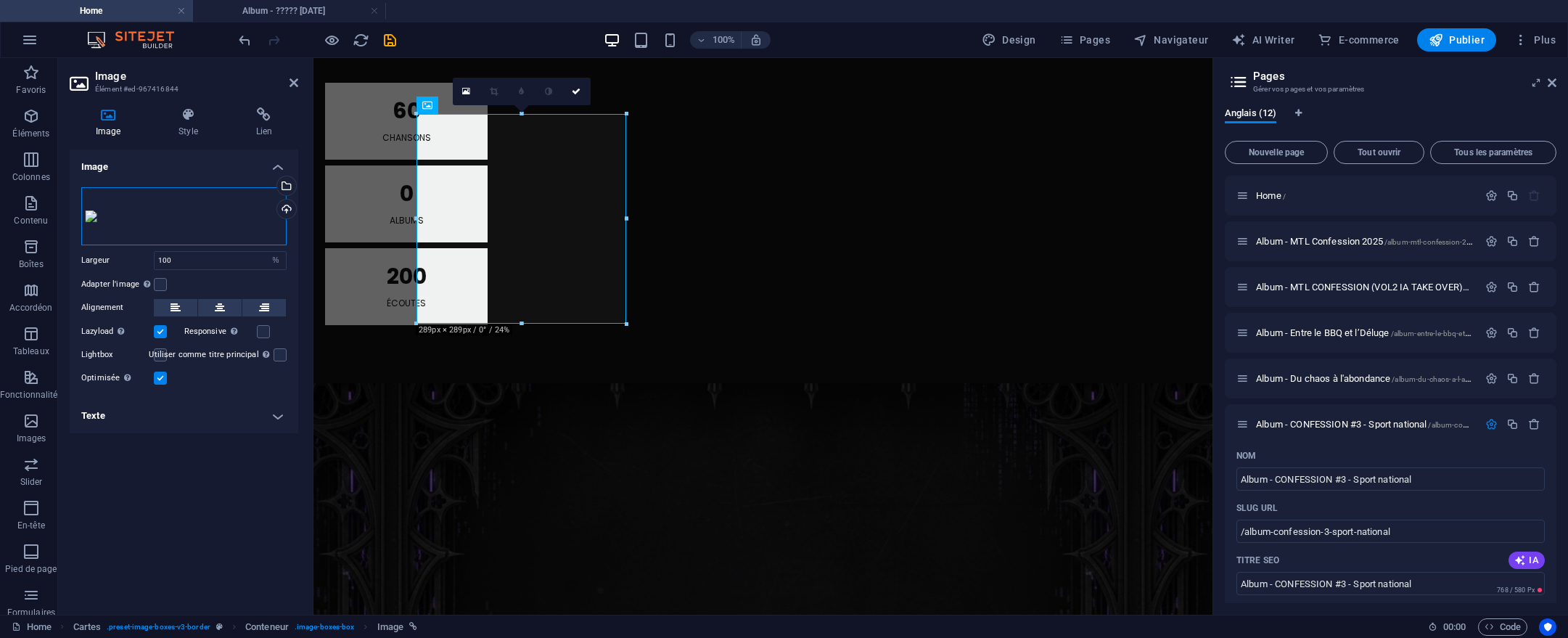
click at [217, 245] on div "Glissez les fichiers ici, cliquez pour choisir les fichiers ou sélectionnez les…" at bounding box center [184, 216] width 205 height 58
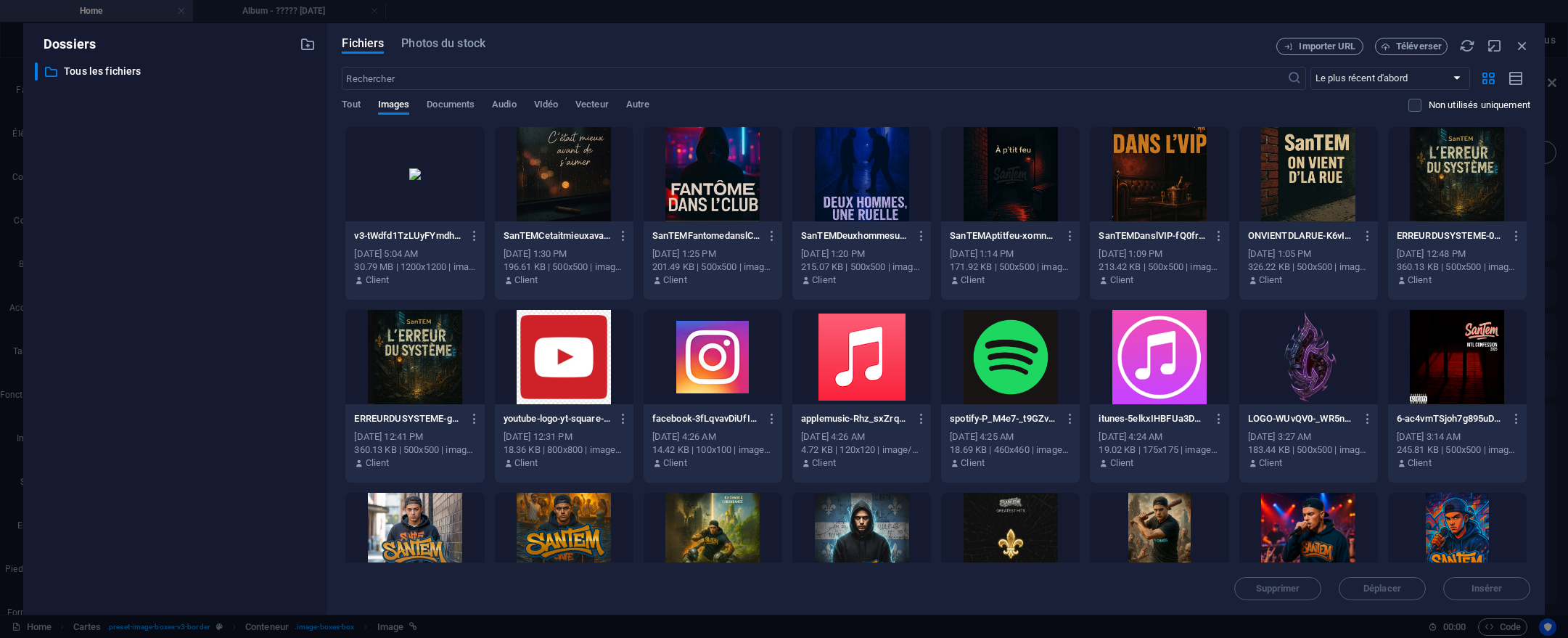
click at [217, 288] on div "​ Tous les fichiers Tous les fichiers" at bounding box center [175, 332] width 281 height 541
click at [468, 239] on icon "button" at bounding box center [475, 235] width 14 height 13
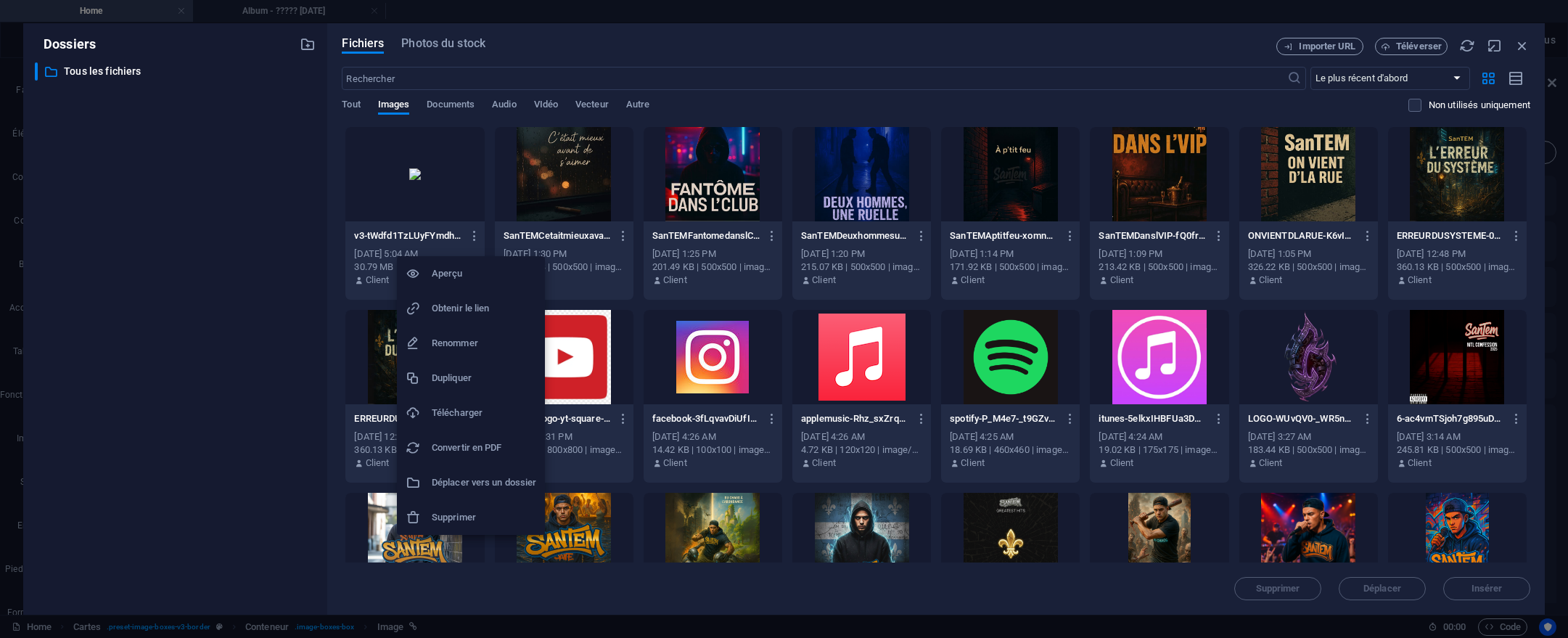
click at [480, 511] on h6 "Supprimer" at bounding box center [484, 517] width 104 height 18
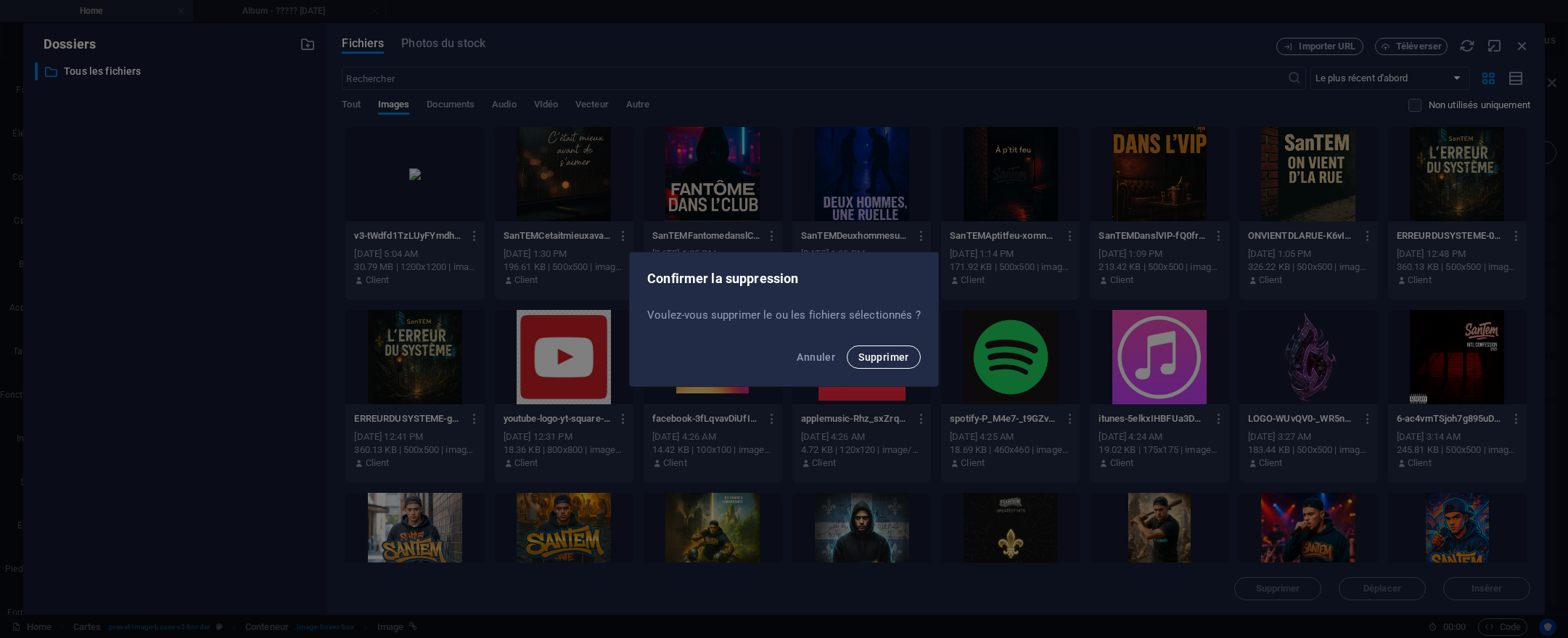
click at [872, 354] on span "Supprimer" at bounding box center [884, 357] width 51 height 12
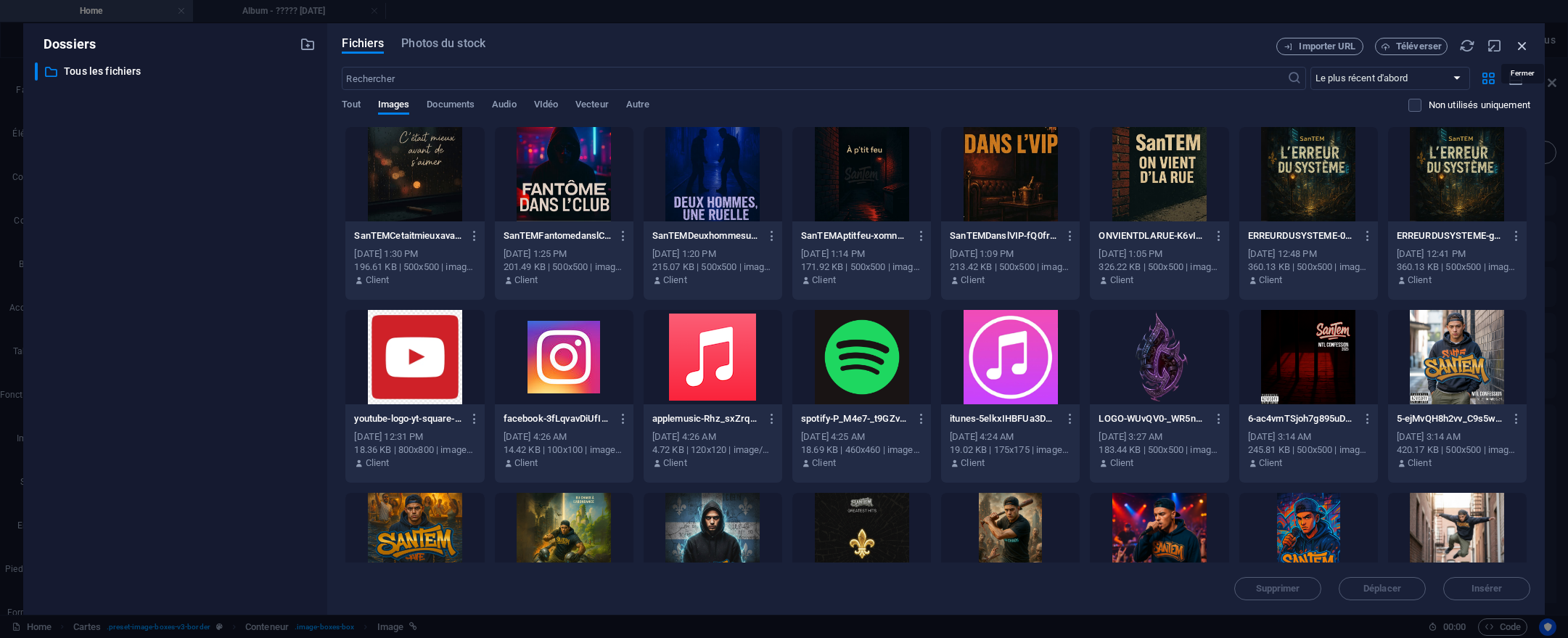
click at [1528, 46] on icon "button" at bounding box center [1522, 45] width 16 height 16
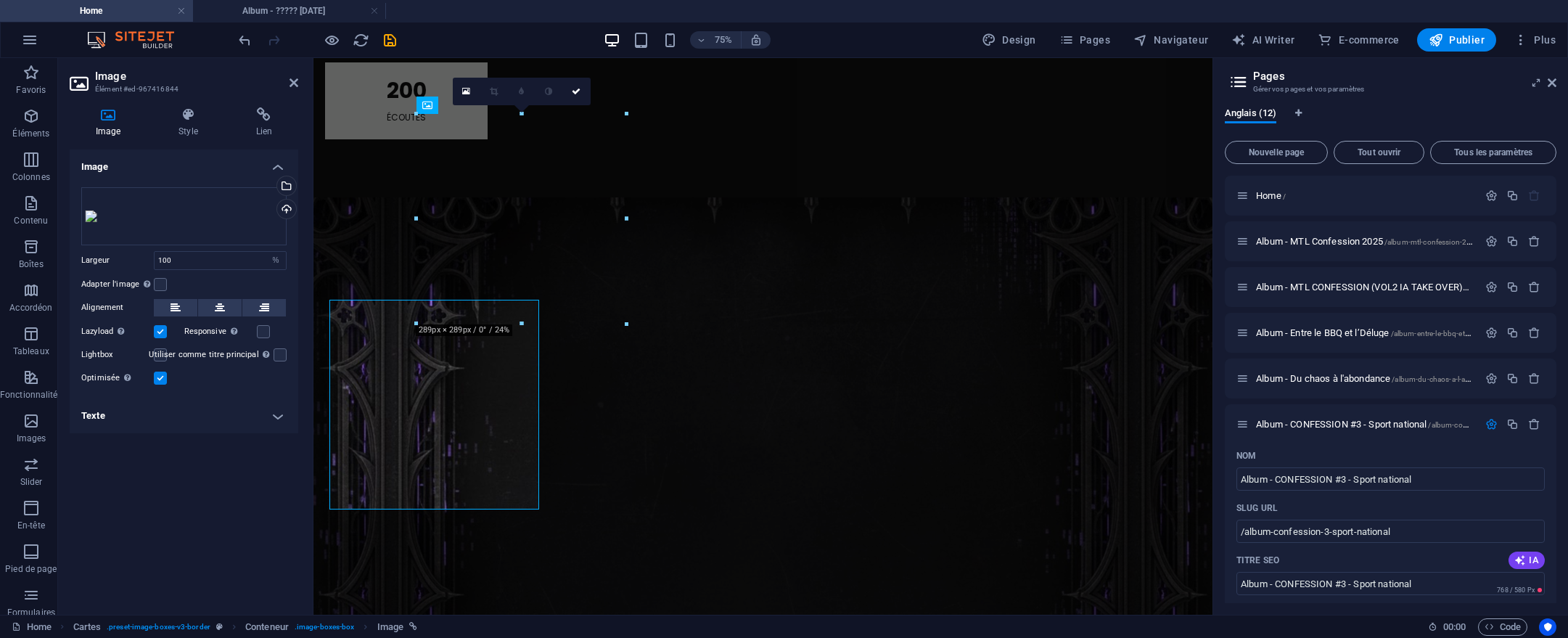
scroll to position [1468, 0]
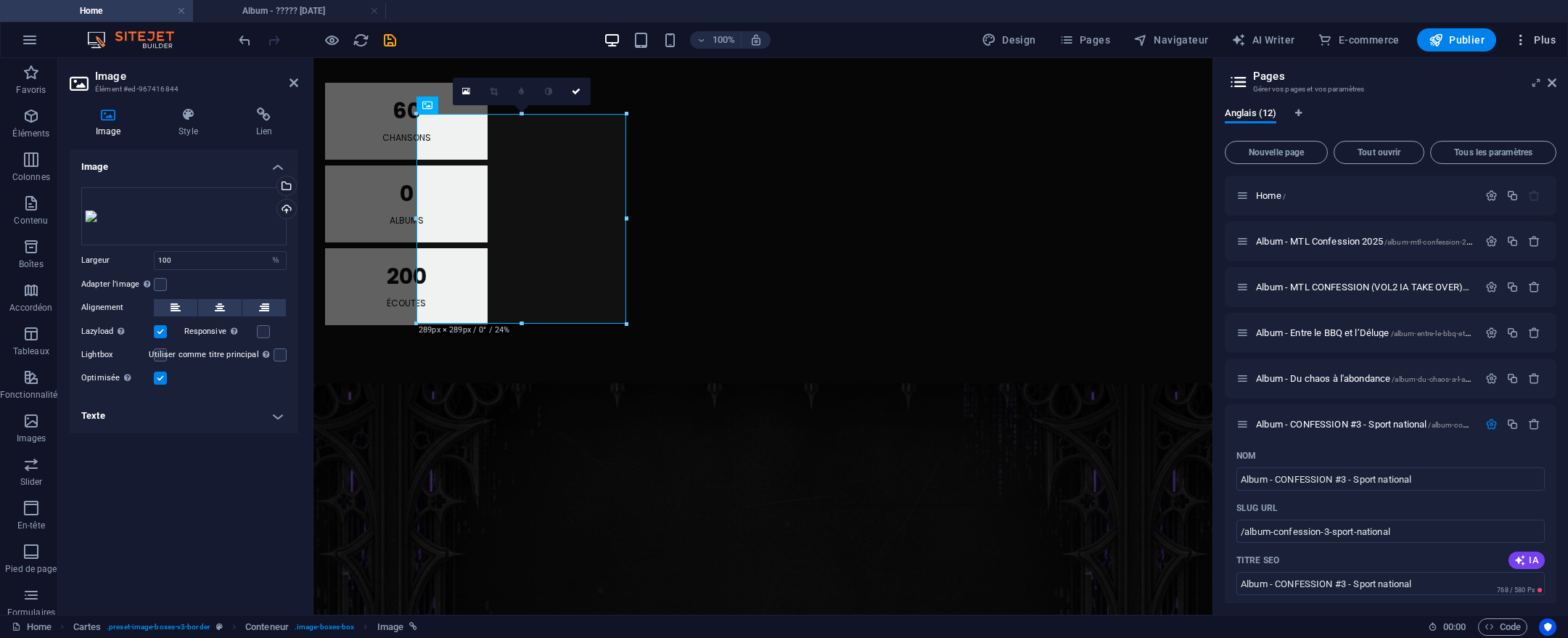
click at [1520, 48] on button "Plus" at bounding box center [1535, 40] width 54 height 23
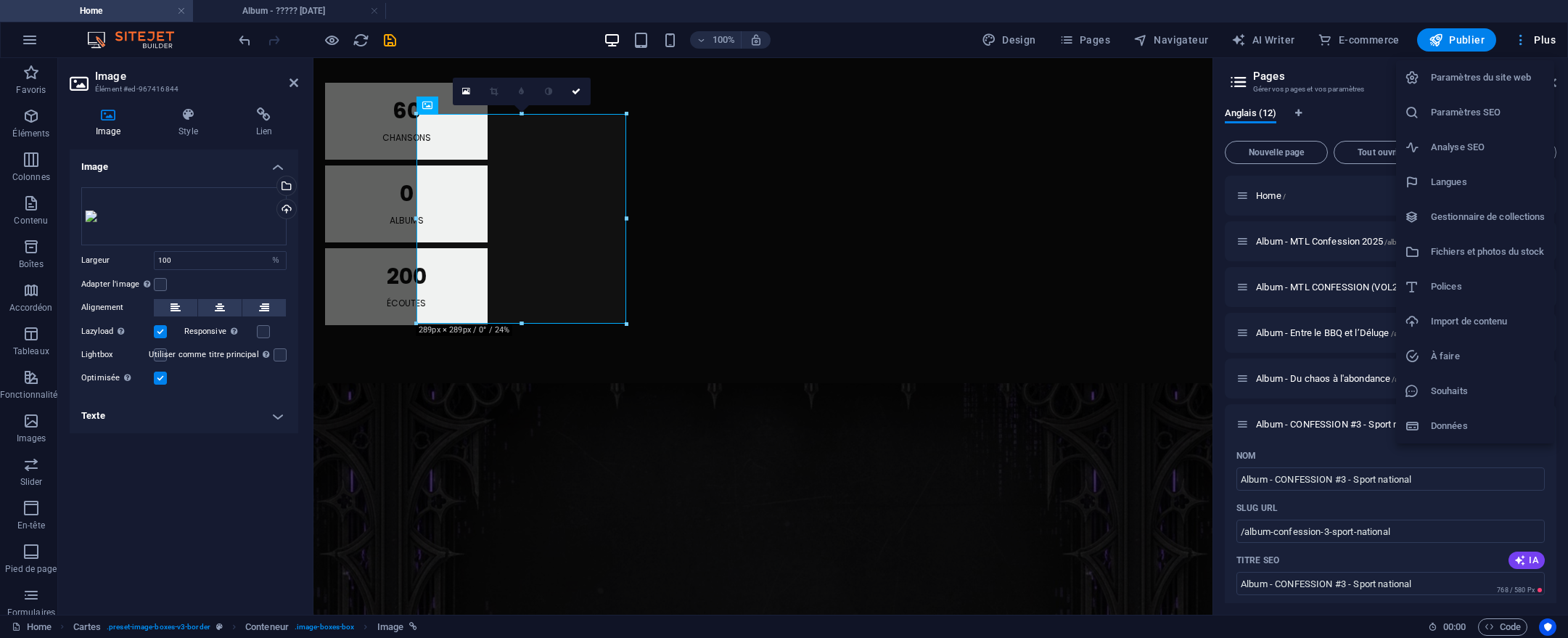
click at [1520, 48] on div at bounding box center [784, 319] width 1568 height 638
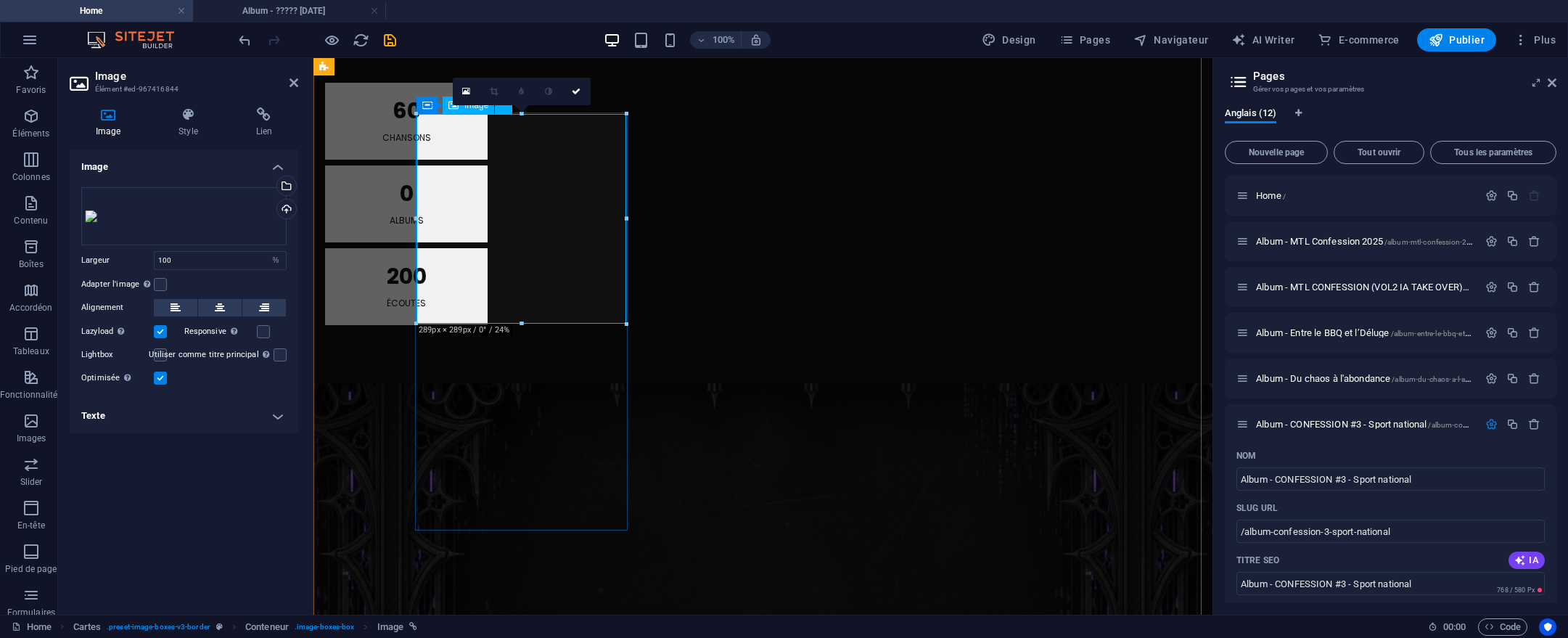
click at [209, 245] on div "Glissez les fichiers ici, cliquez pour choisir les fichiers ou sélectionnez les…" at bounding box center [184, 216] width 205 height 58
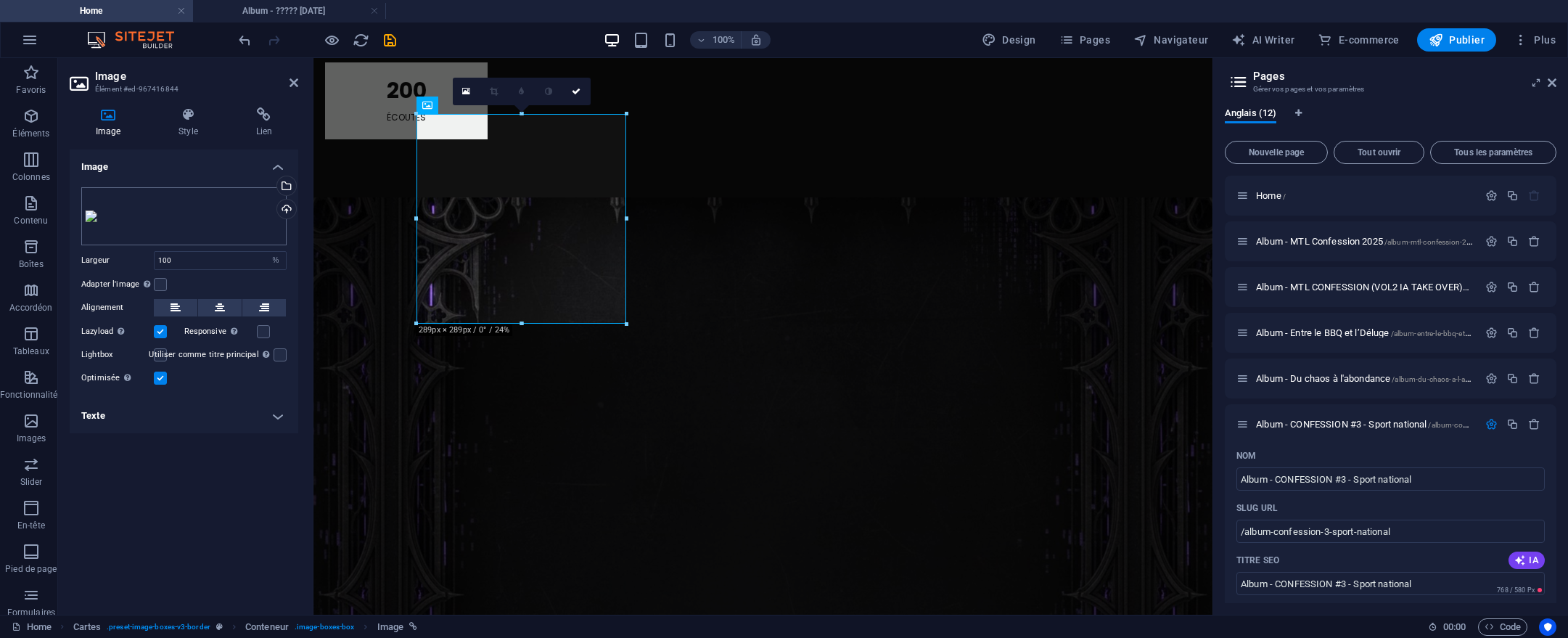
click at [209, 263] on body "[DOMAIN_NAME] Home Album - ????? [DATE] Favoris Éléments Colonnes Contenu Boîte…" at bounding box center [784, 319] width 1568 height 638
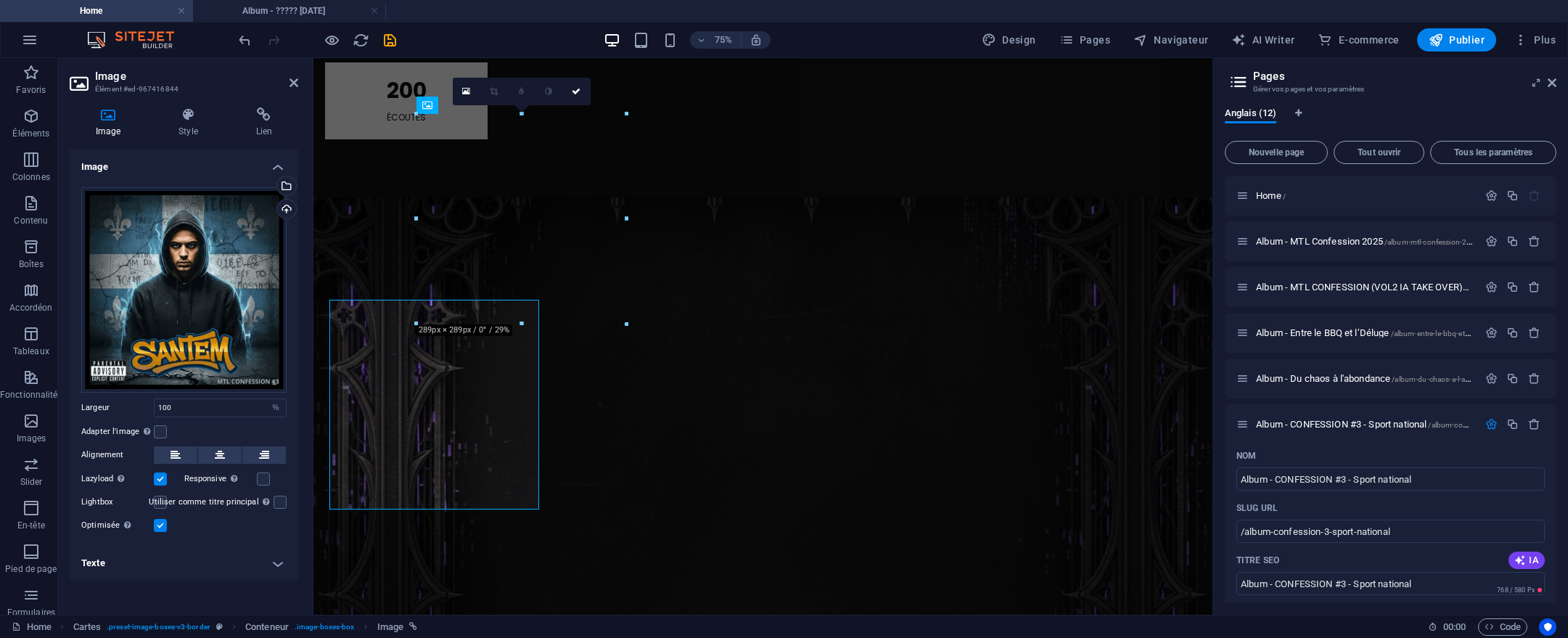
scroll to position [1468, 0]
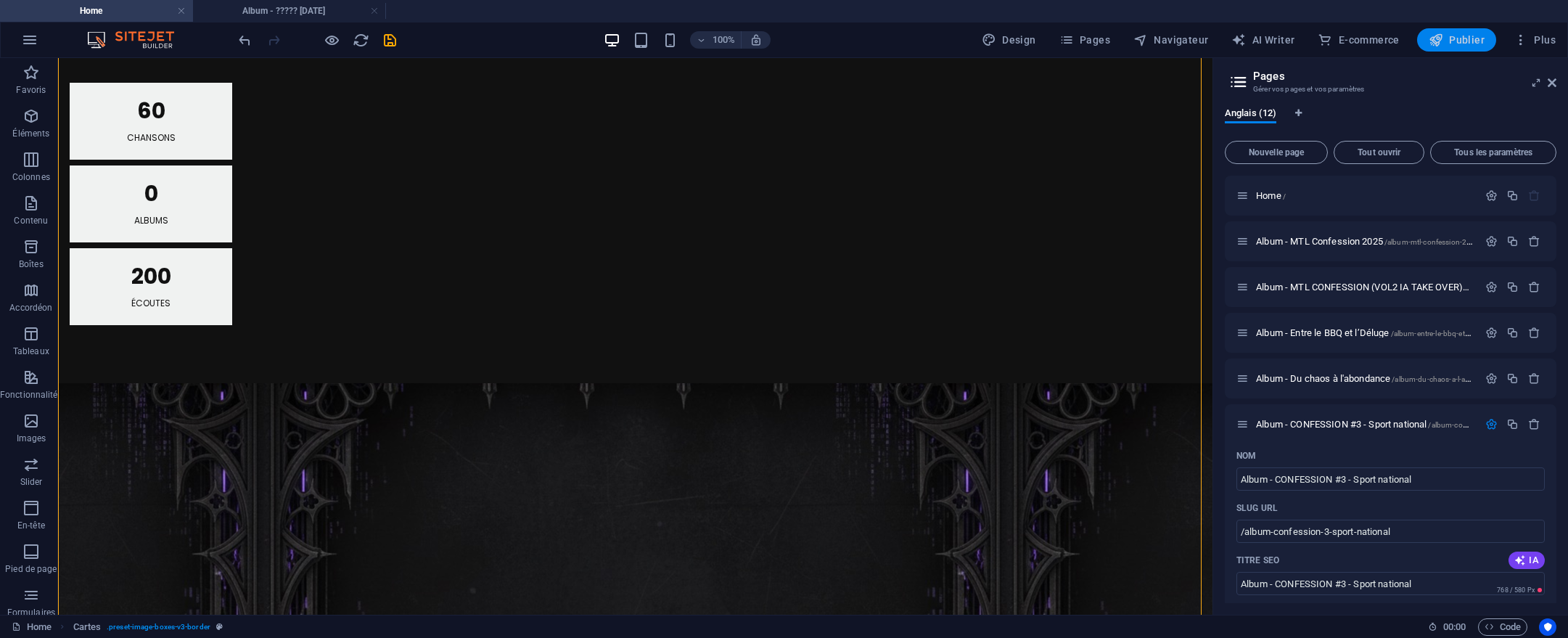
click at [1468, 43] on span "Publier" at bounding box center [1457, 40] width 56 height 15
checkbox input "false"
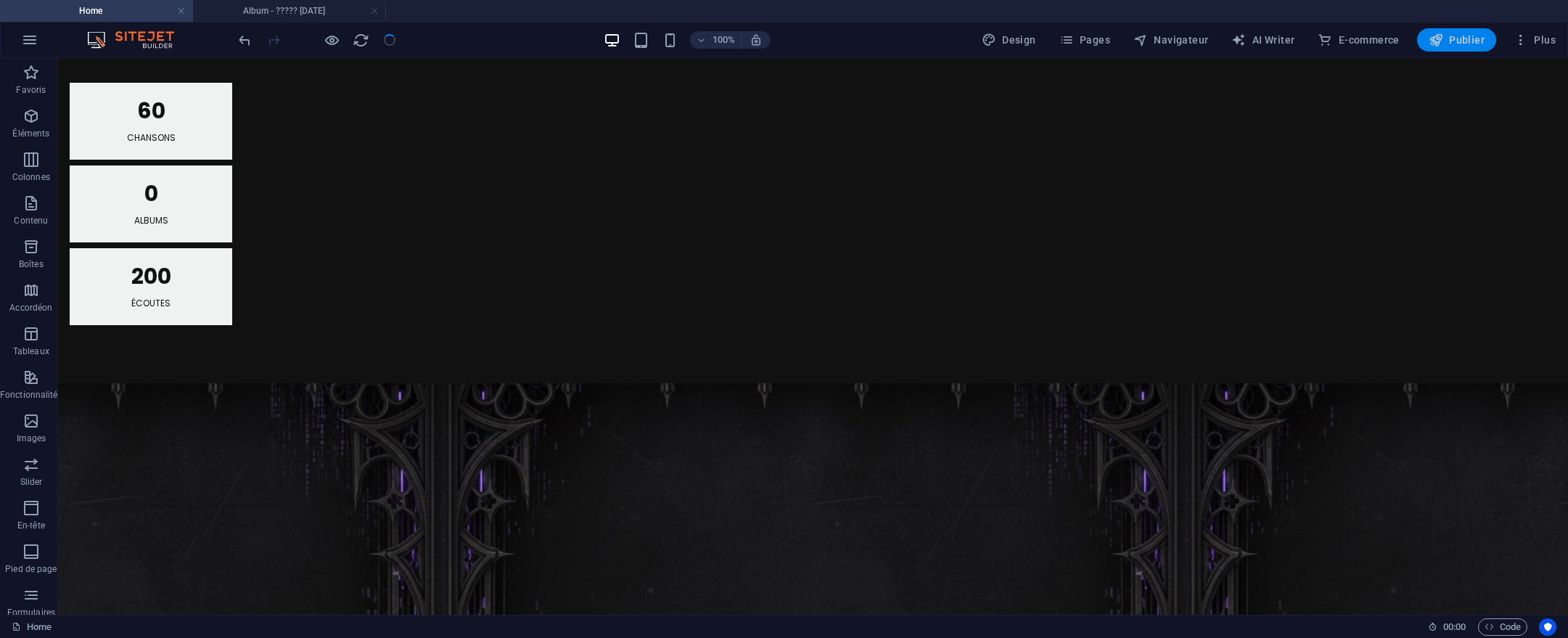
click at [1474, 38] on span "Publier" at bounding box center [1457, 40] width 56 height 15
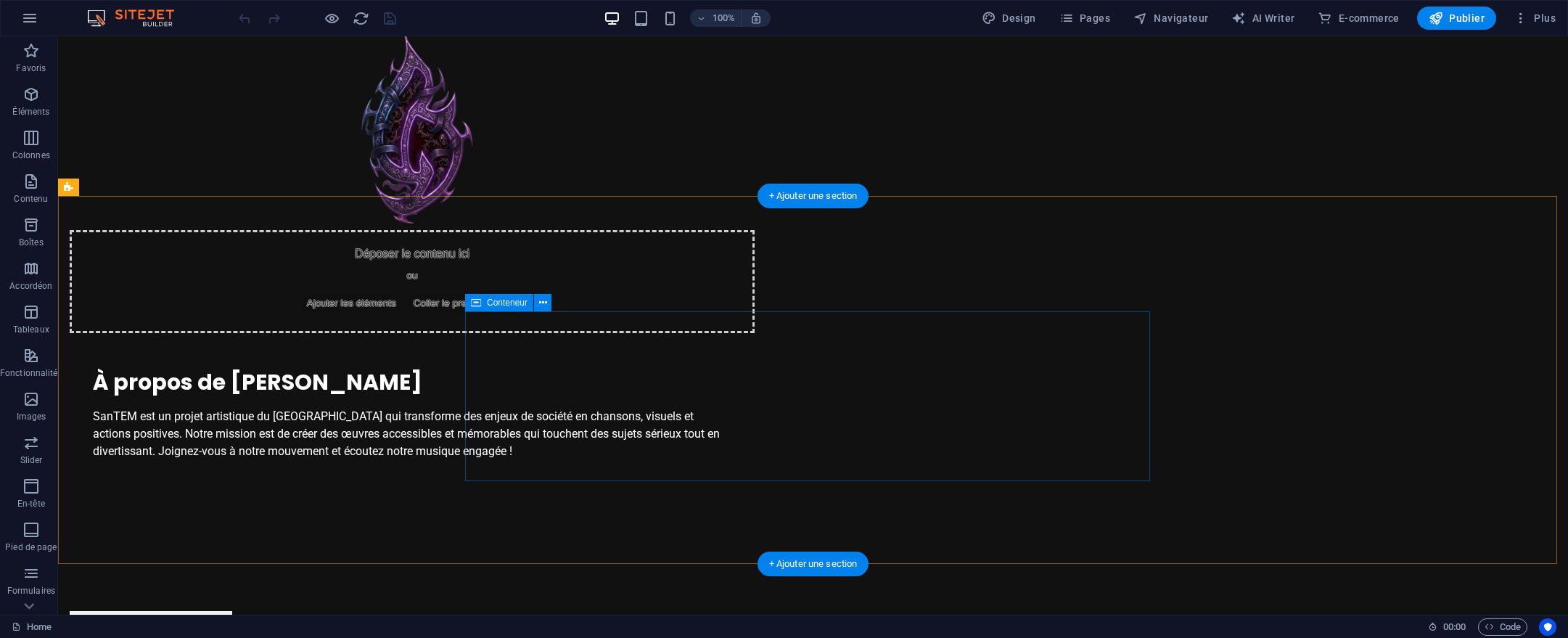
scroll to position [1518, 0]
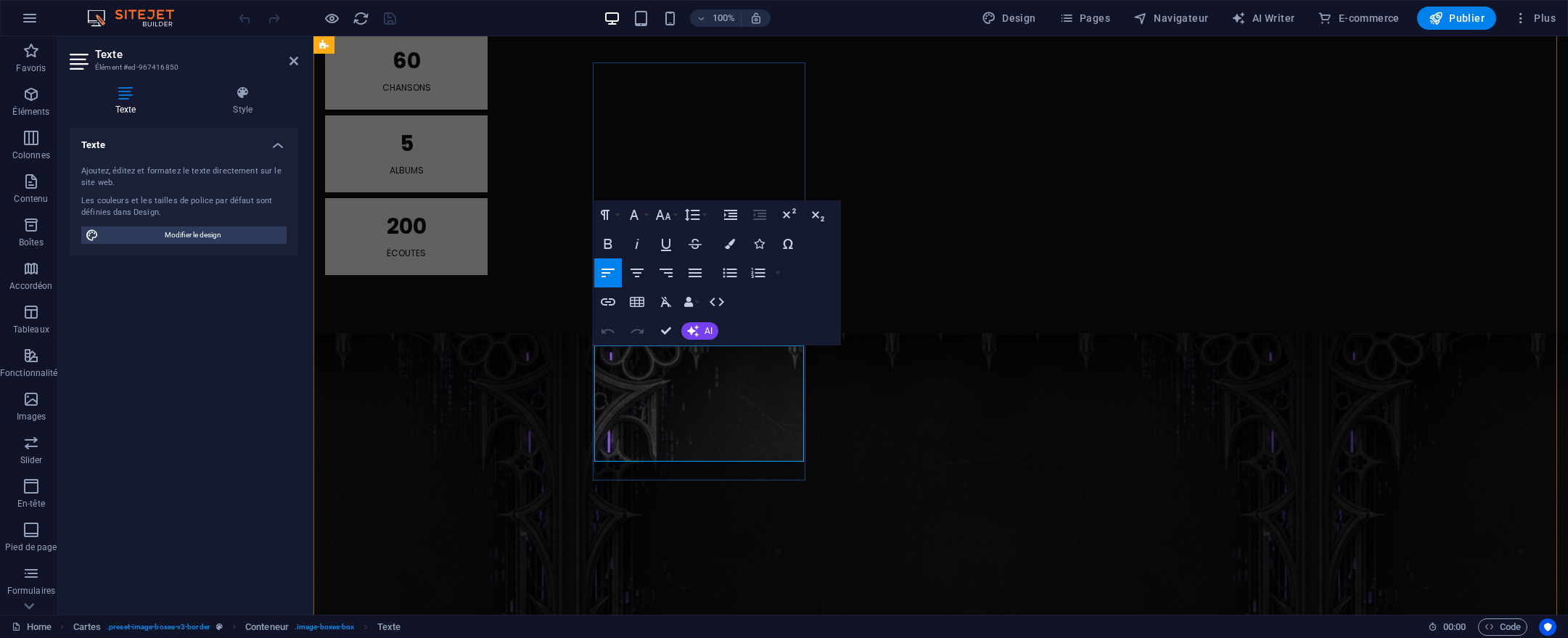
drag, startPoint x: 765, startPoint y: 436, endPoint x: 724, endPoint y: 442, distance: 41.4
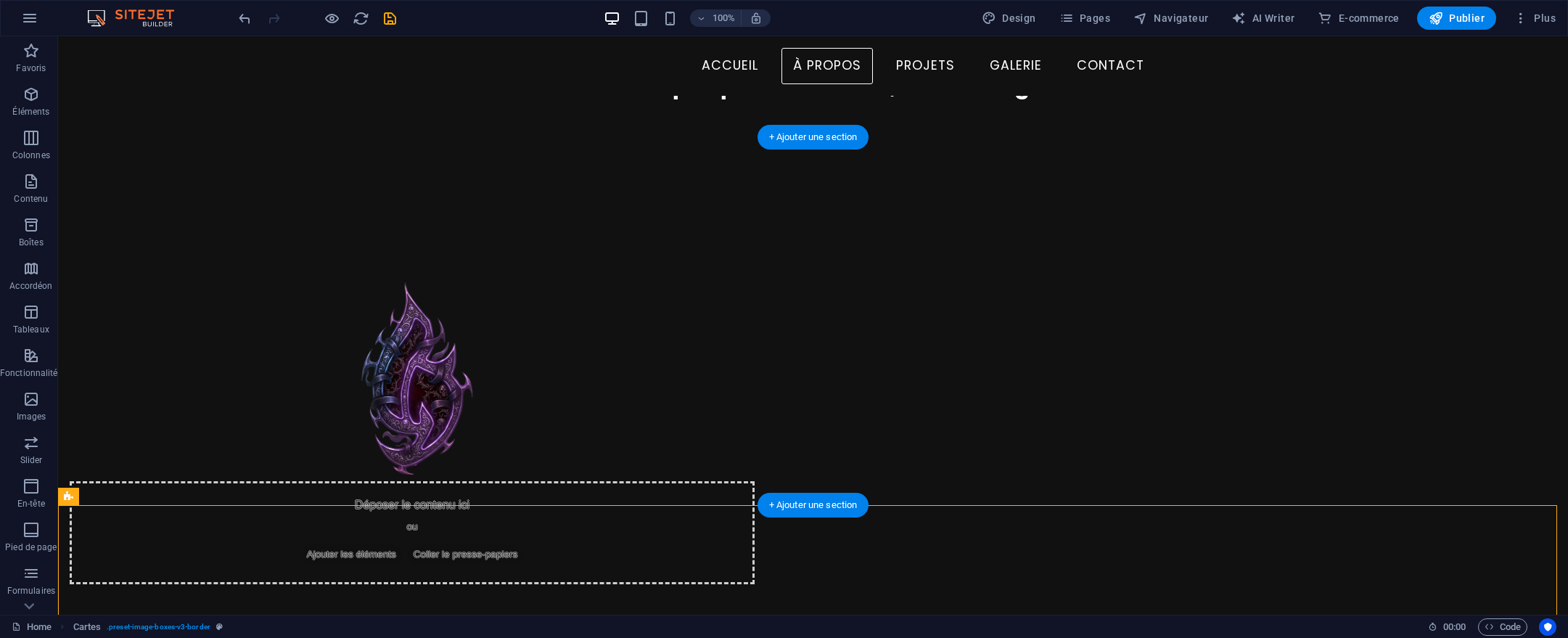
scroll to position [567, 0]
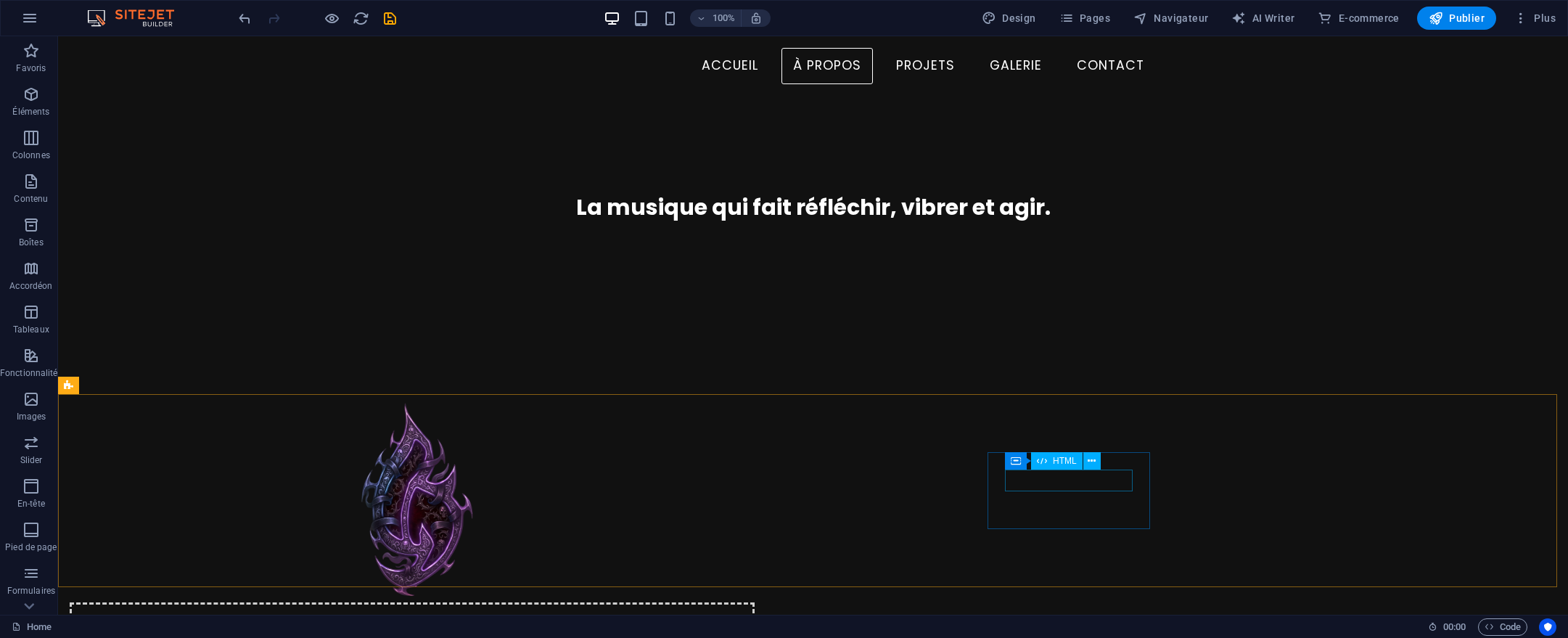
click at [1064, 462] on span "HTML" at bounding box center [1064, 460] width 24 height 8
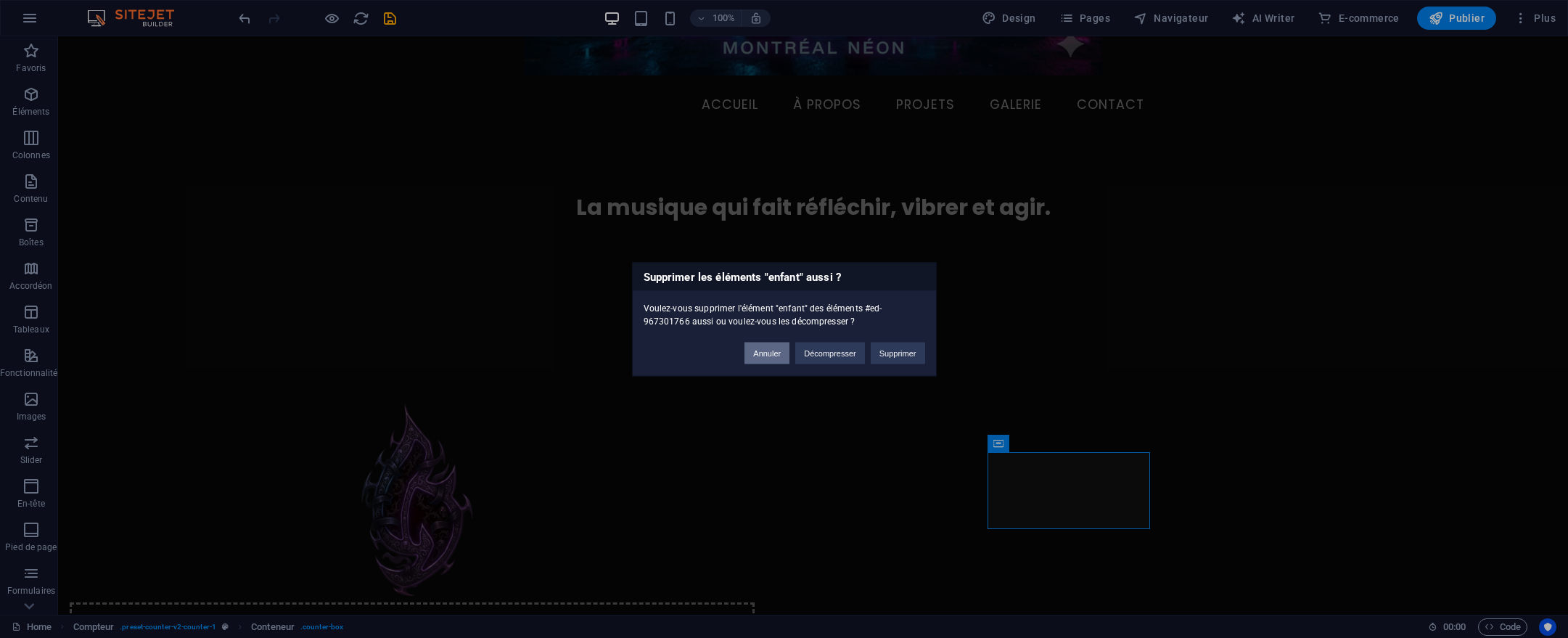
click at [768, 354] on button "Annuler" at bounding box center [767, 353] width 45 height 21
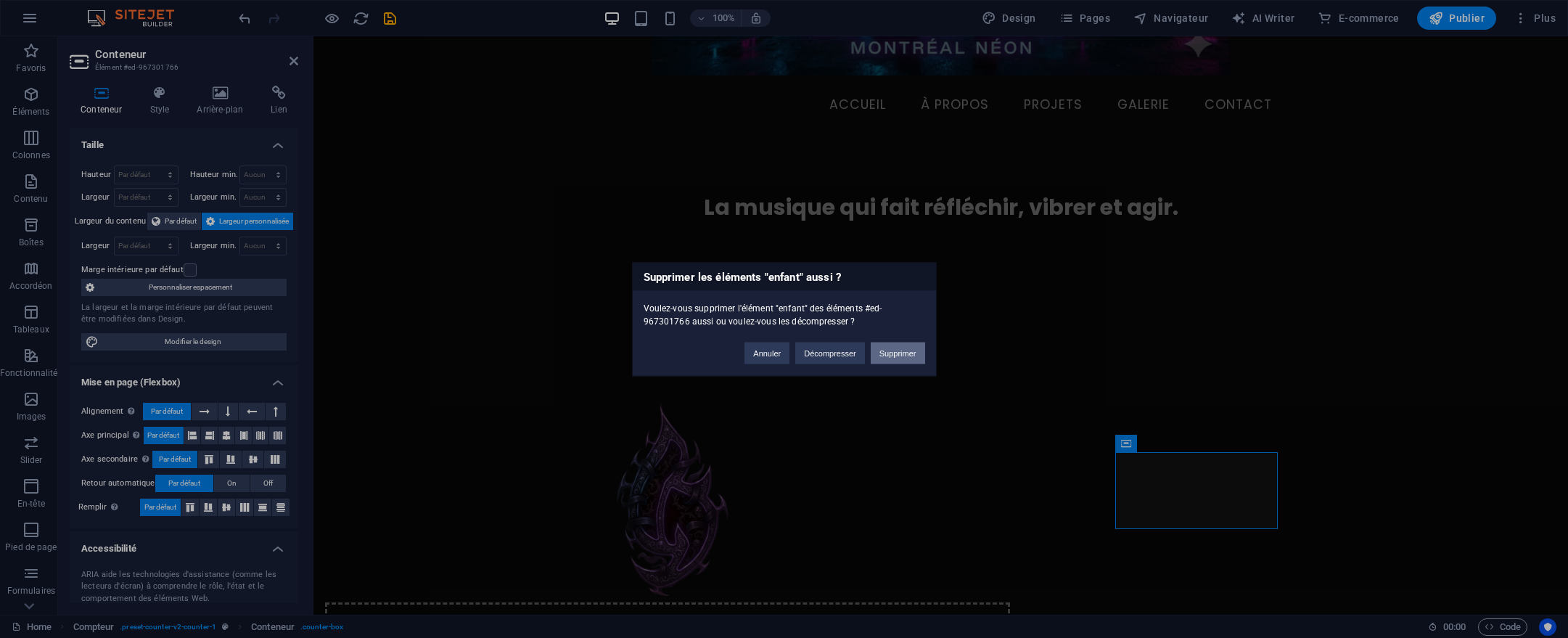
click at [892, 354] on button "Supprimer" at bounding box center [898, 353] width 54 height 21
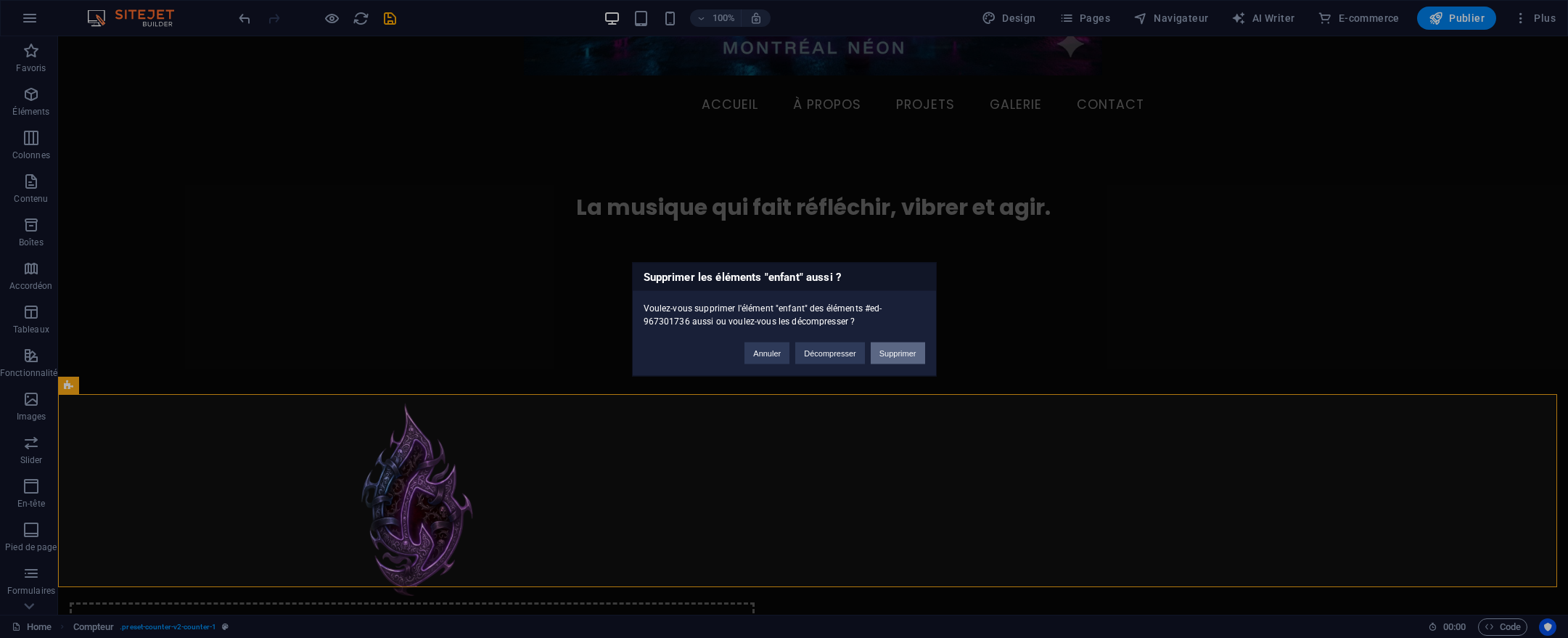
click at [891, 357] on button "Supprimer" at bounding box center [898, 353] width 54 height 21
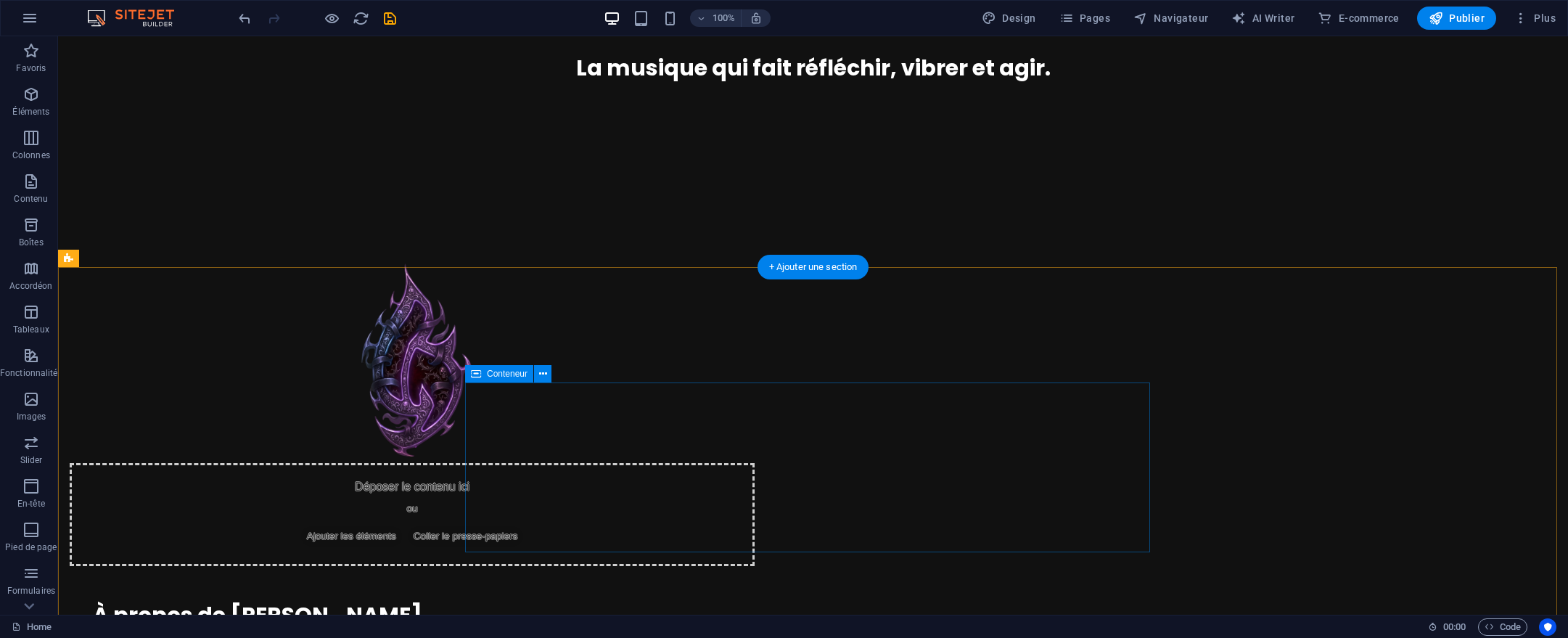
scroll to position [713, 0]
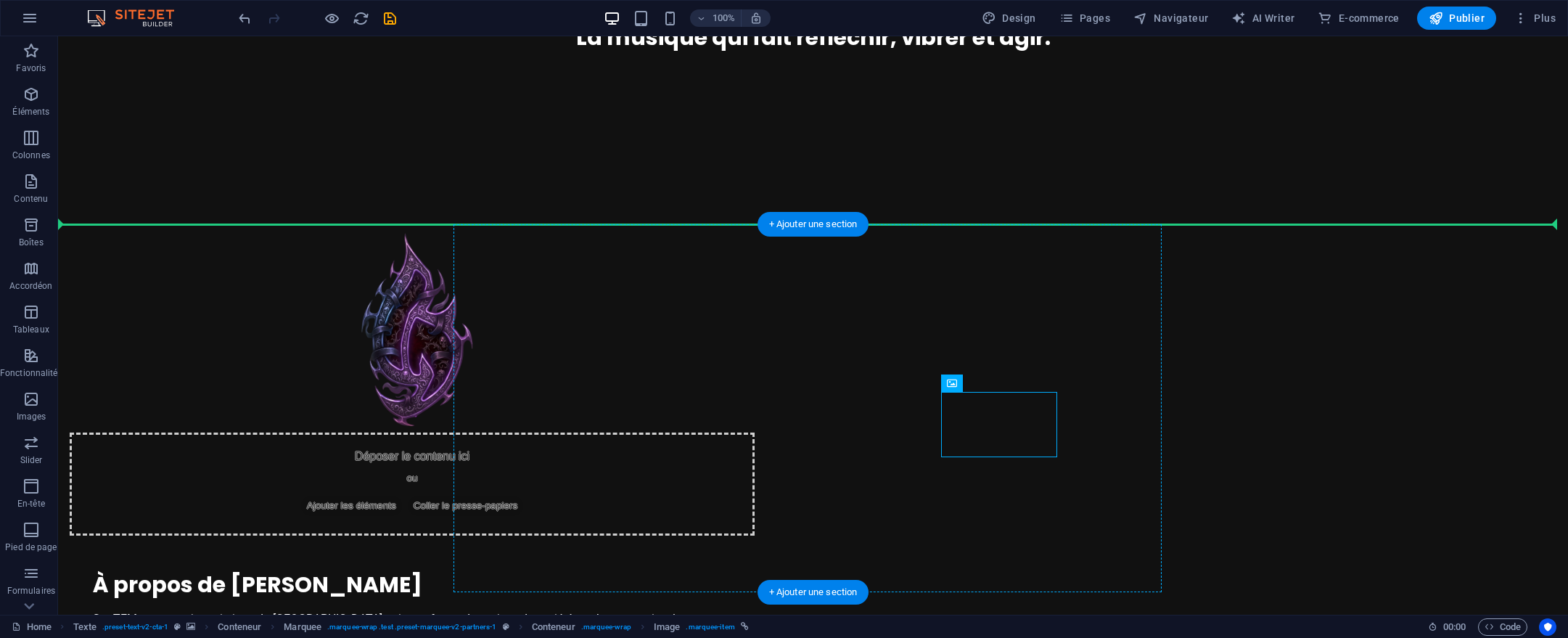
scroll to position [741, 0]
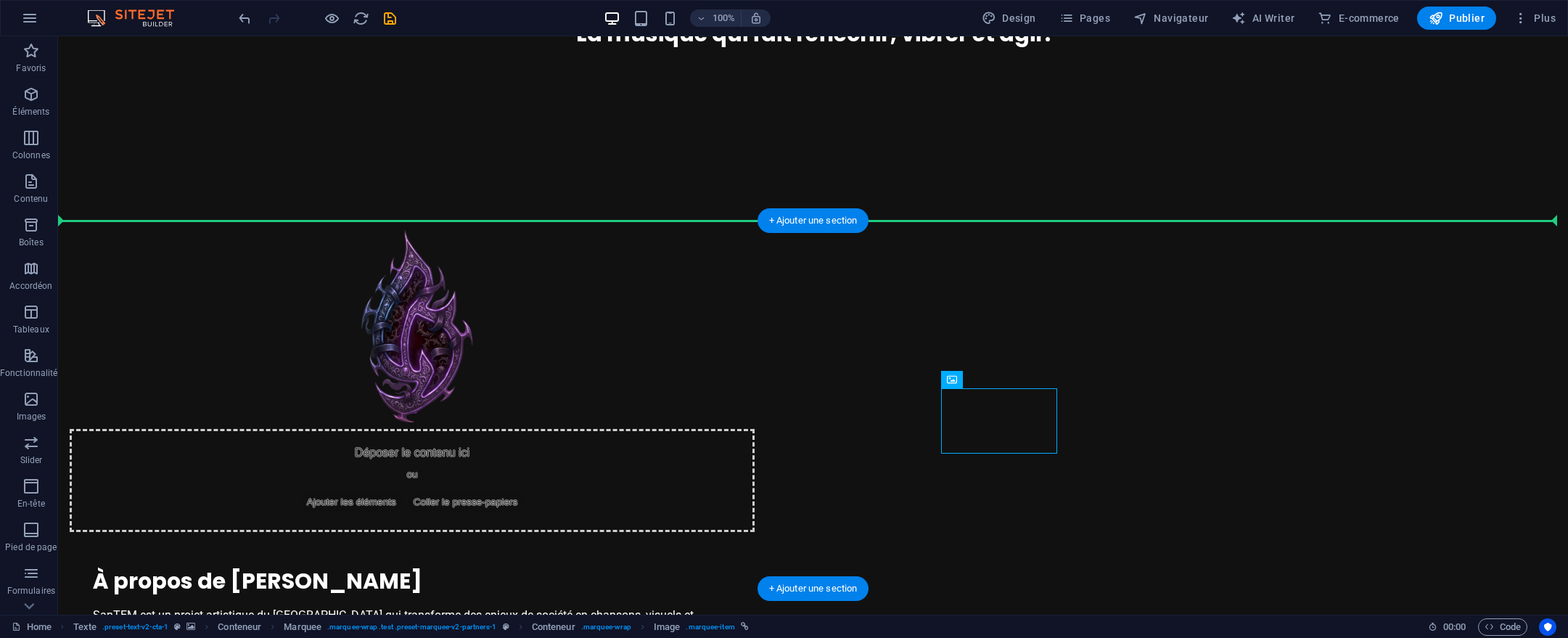
drag, startPoint x: 995, startPoint y: 455, endPoint x: 1016, endPoint y: 232, distance: 224.0
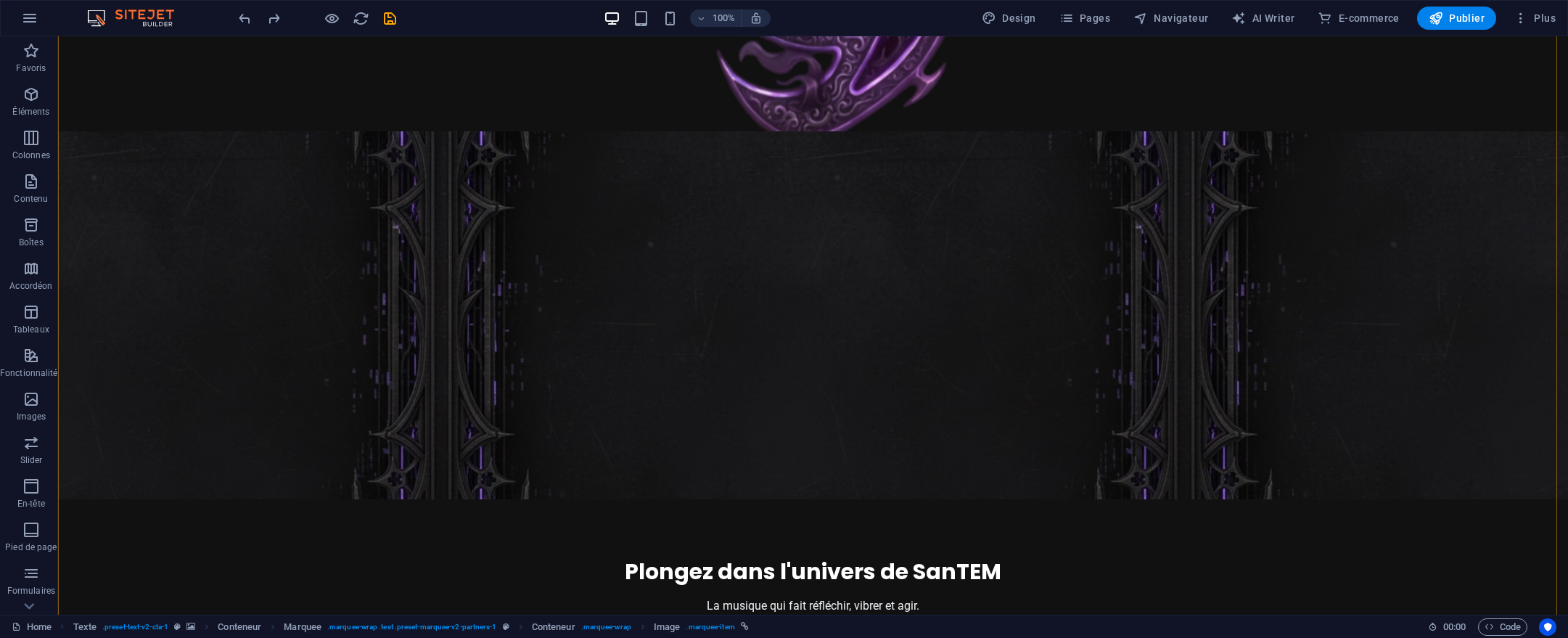
scroll to position [1363, 0]
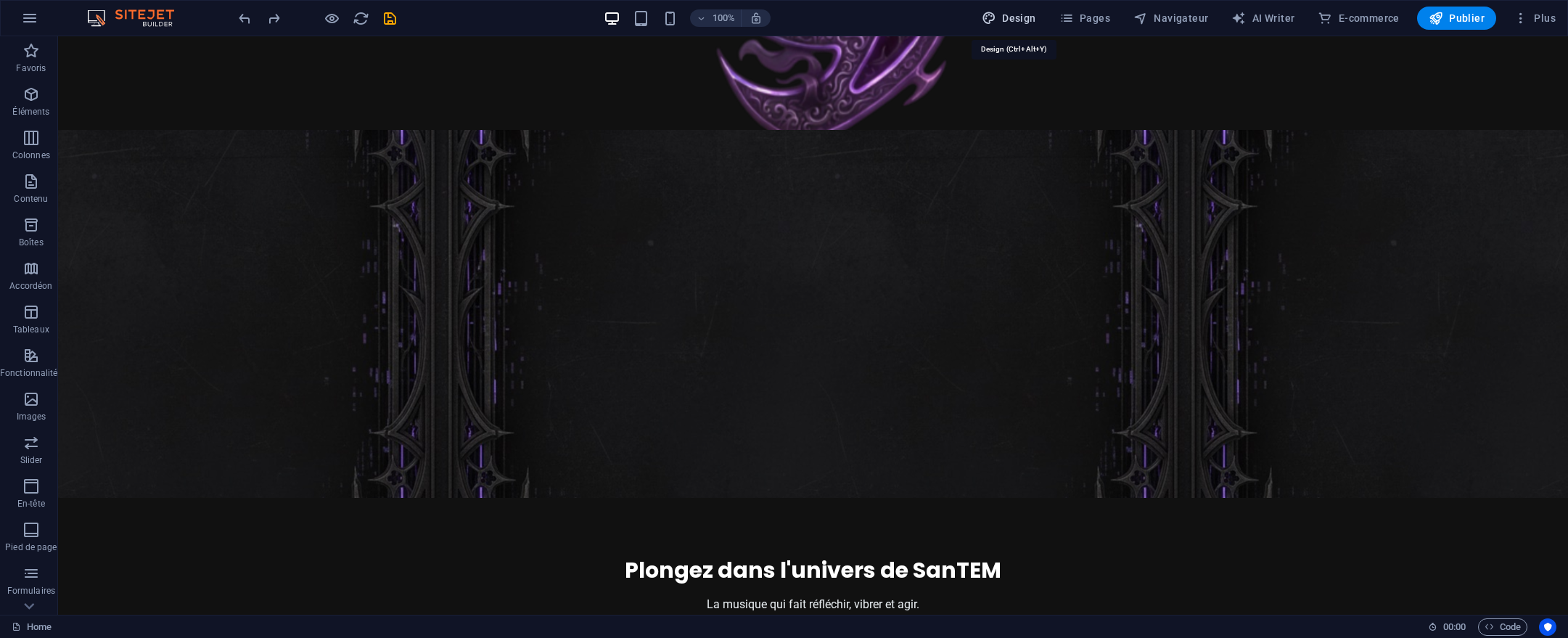
click at [1014, 20] on span "Design" at bounding box center [1009, 18] width 54 height 15
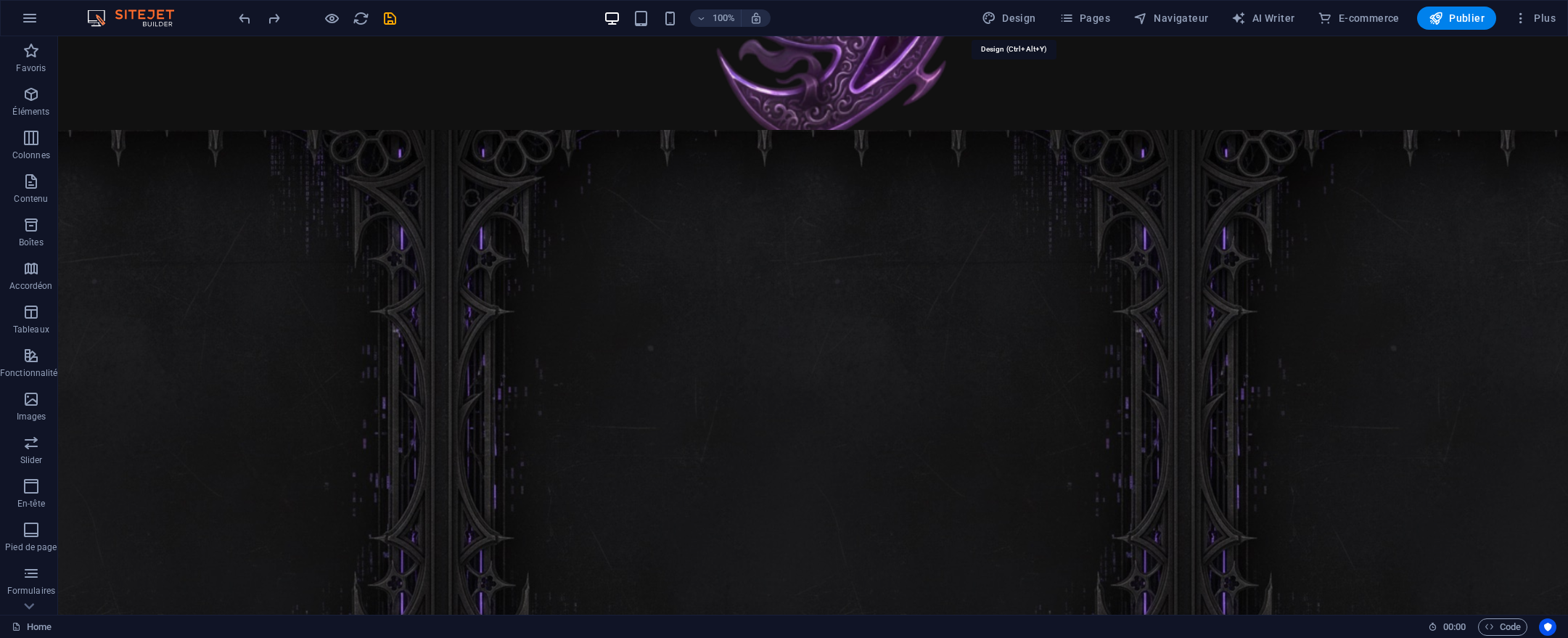
select select "px"
select select "200"
select select "px"
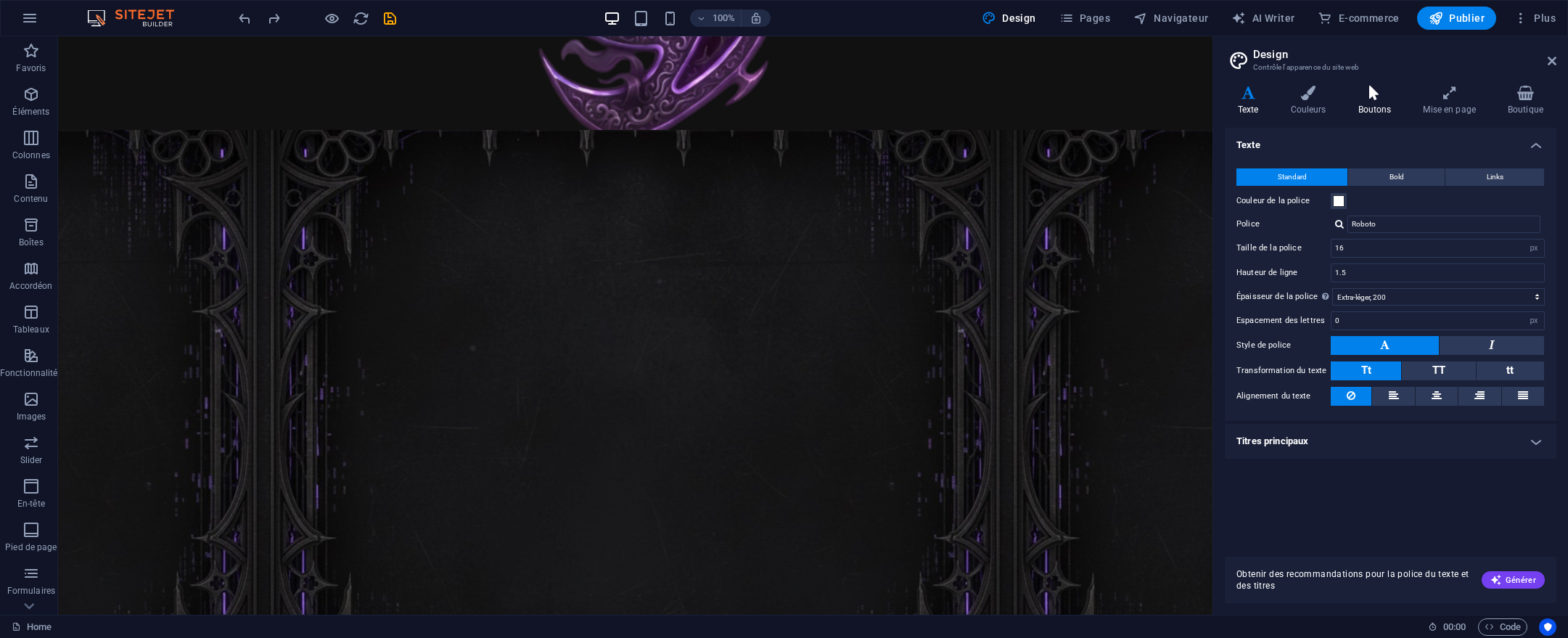
click at [1376, 100] on icon at bounding box center [1376, 93] width 60 height 15
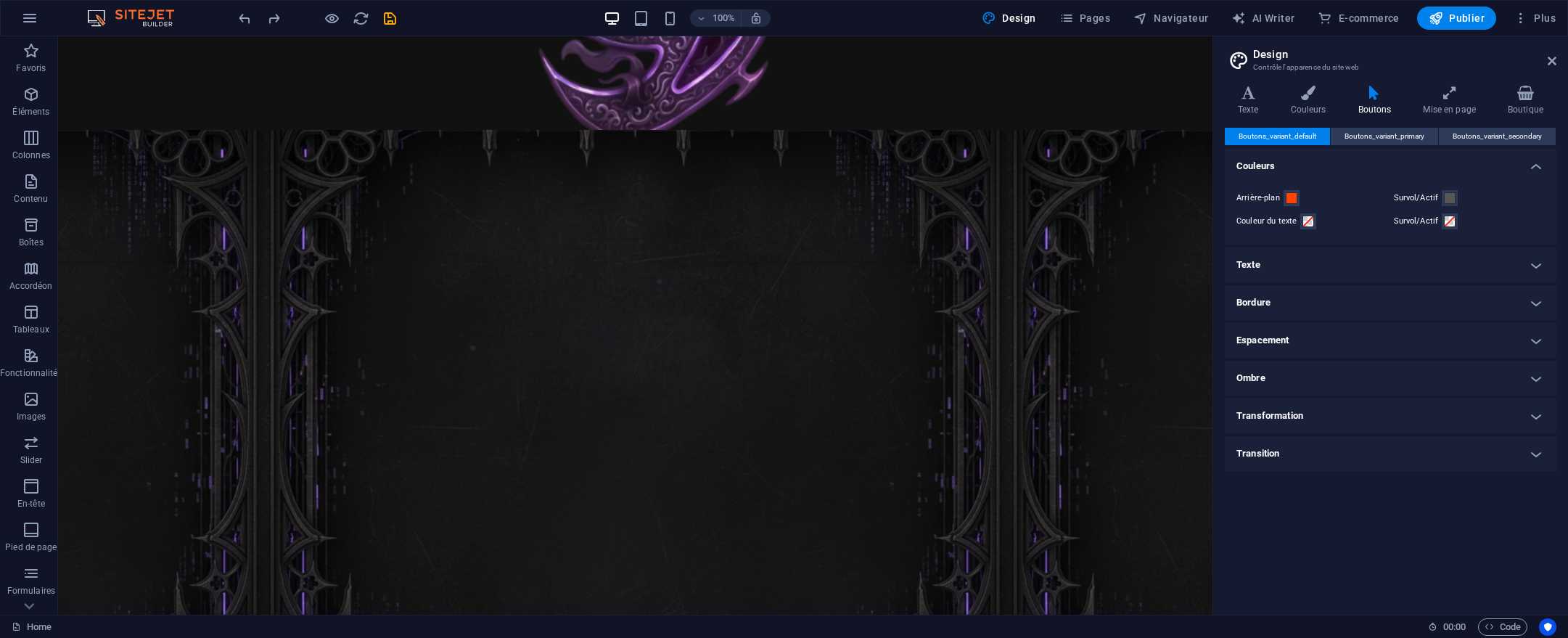
click at [1338, 408] on h4 "Transformation" at bounding box center [1391, 416] width 332 height 35
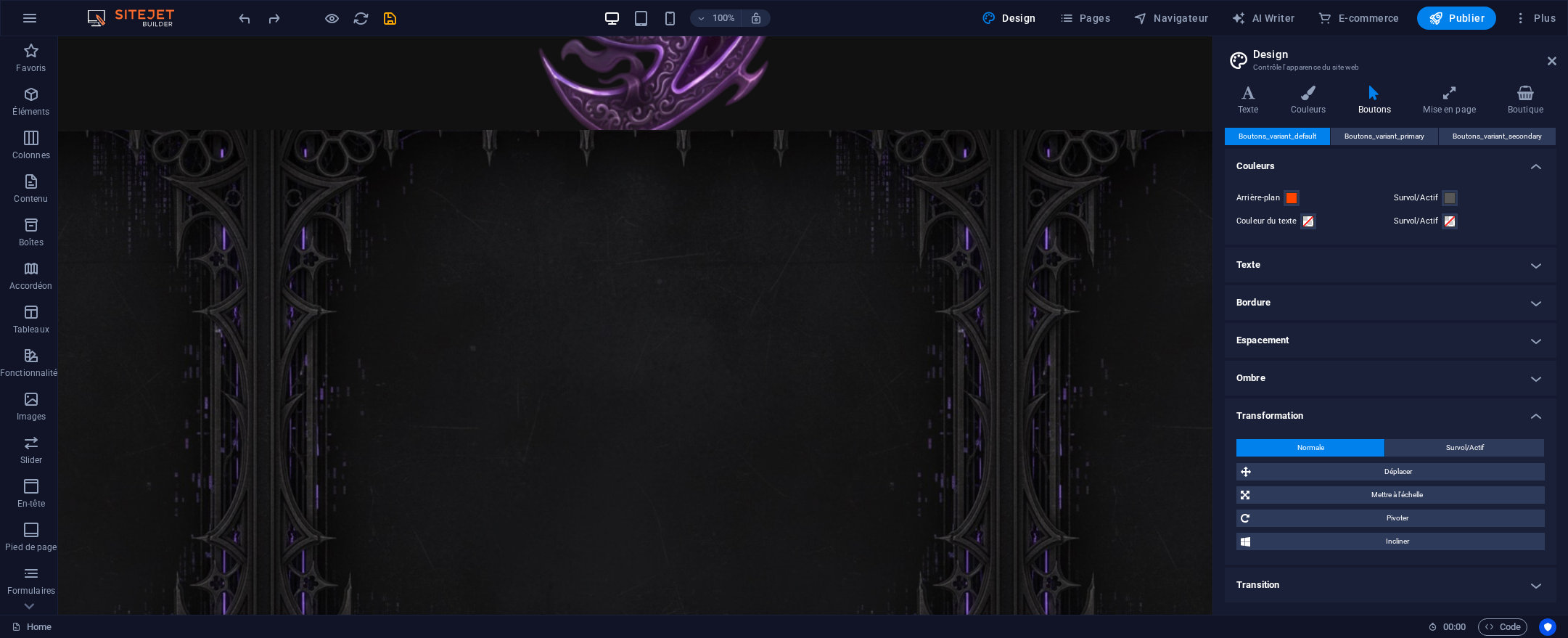
click at [1306, 578] on h4 "Transition" at bounding box center [1391, 584] width 332 height 35
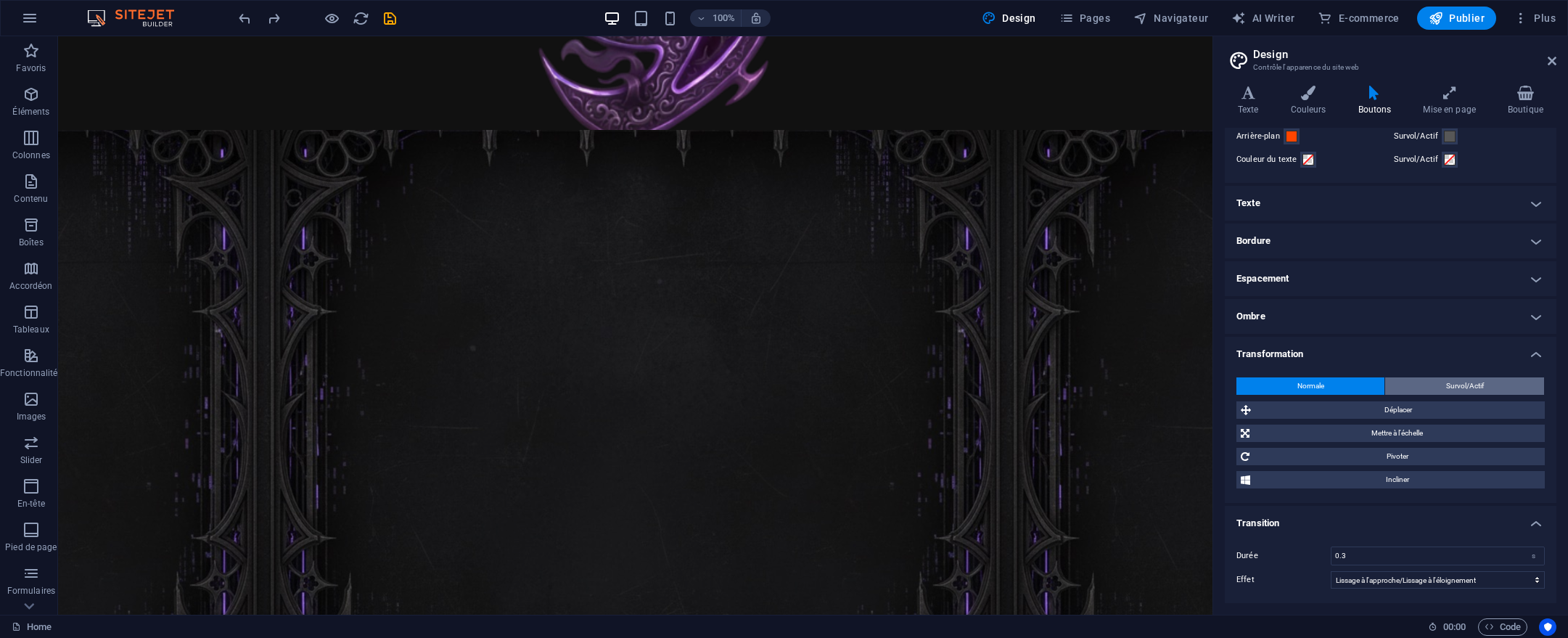
click at [1412, 384] on button "Survol/Actif" at bounding box center [1464, 386] width 159 height 18
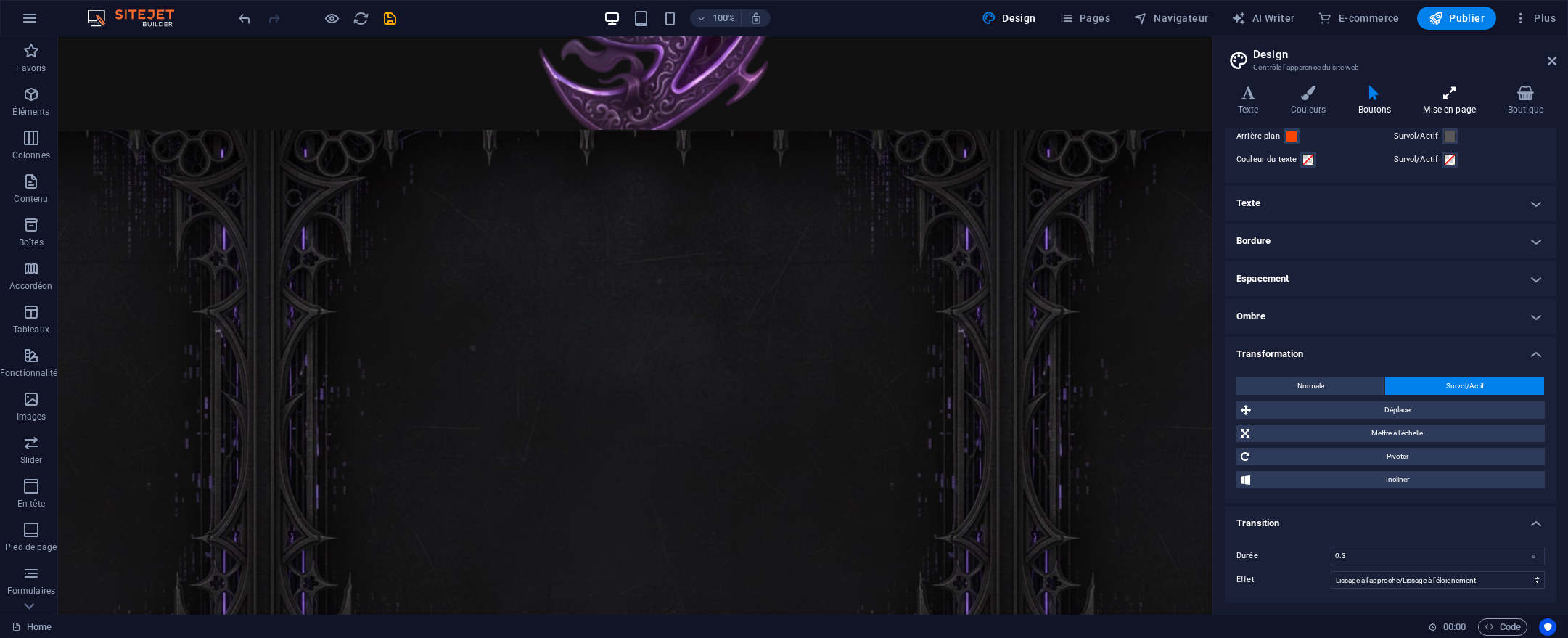
click at [1456, 97] on icon at bounding box center [1449, 93] width 79 height 15
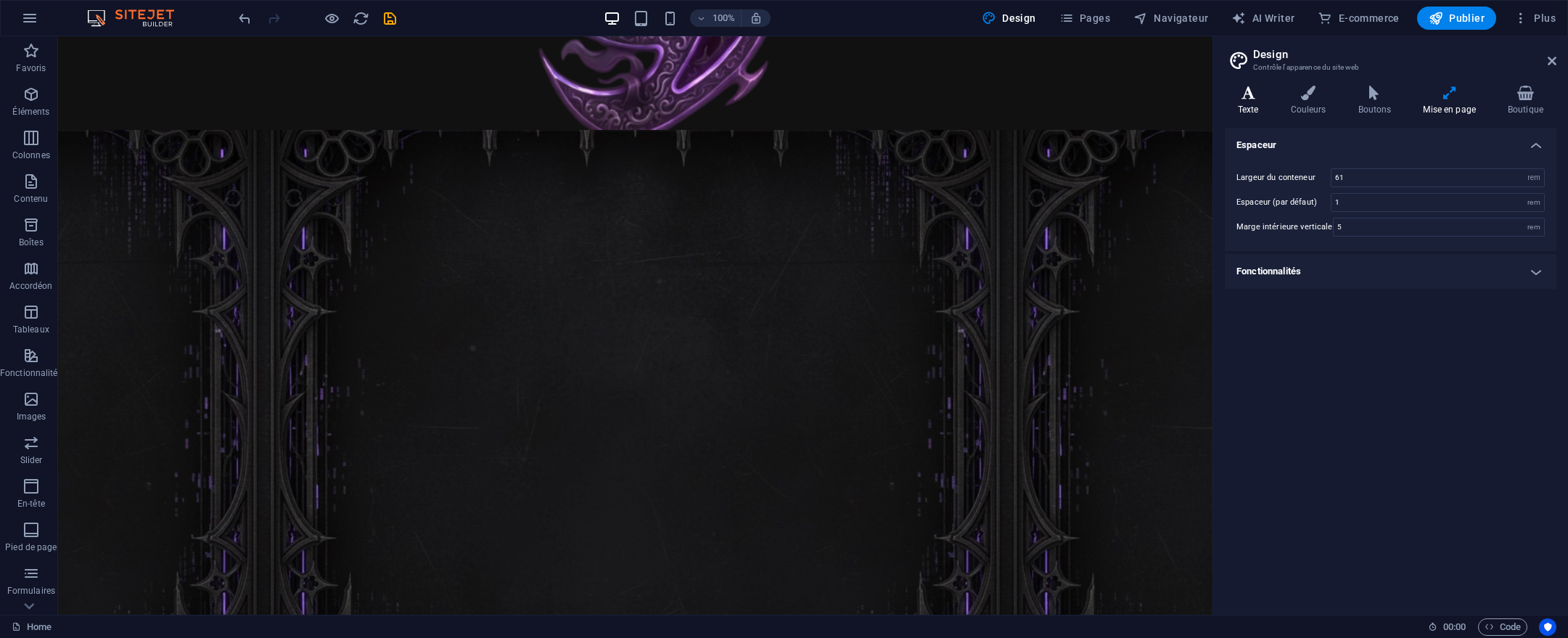
click at [1254, 94] on icon at bounding box center [1249, 93] width 48 height 15
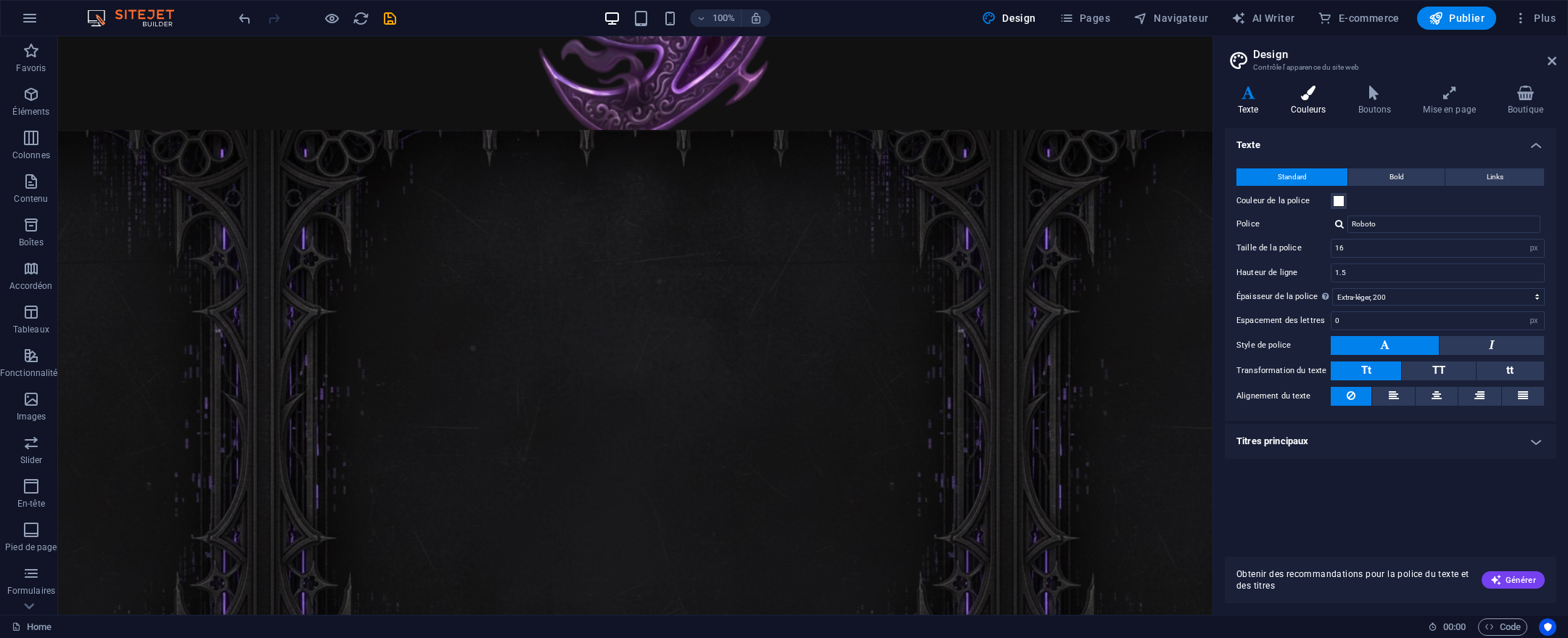
click at [1321, 94] on icon at bounding box center [1309, 93] width 61 height 15
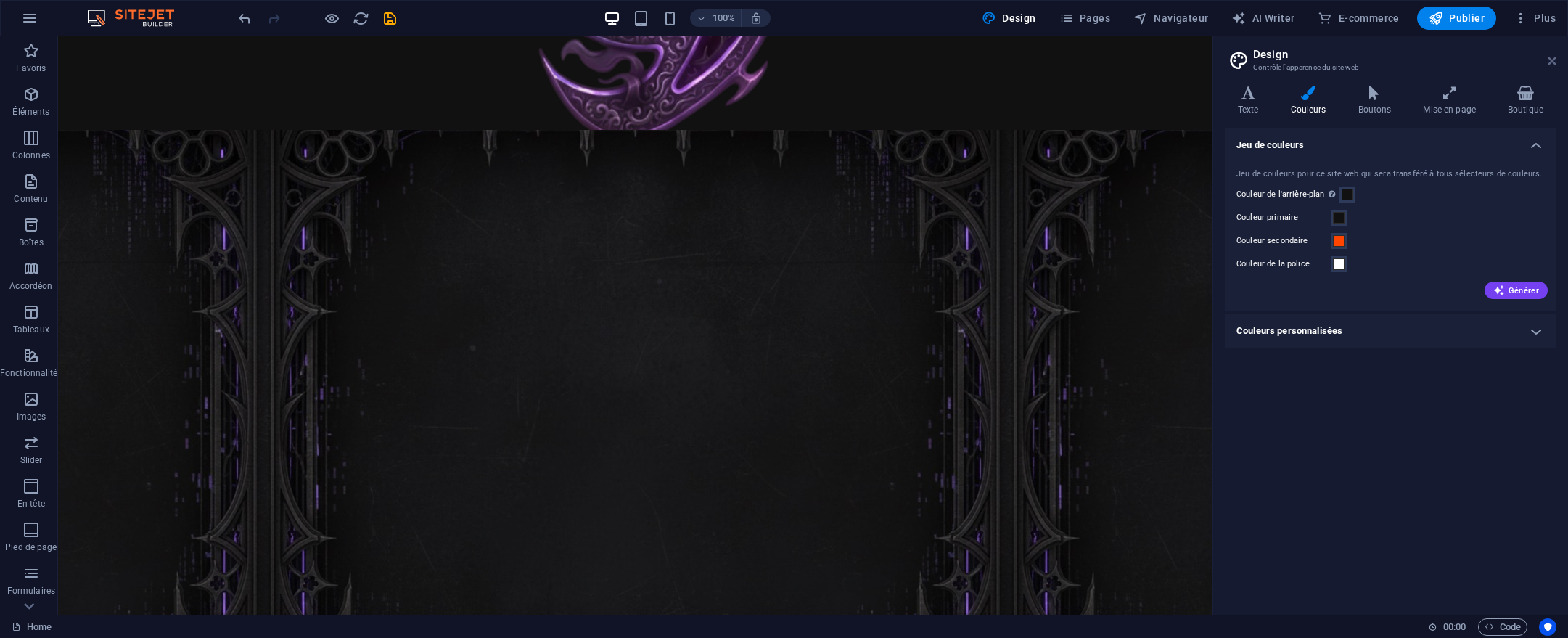
click at [1550, 61] on icon at bounding box center [1552, 61] width 8 height 12
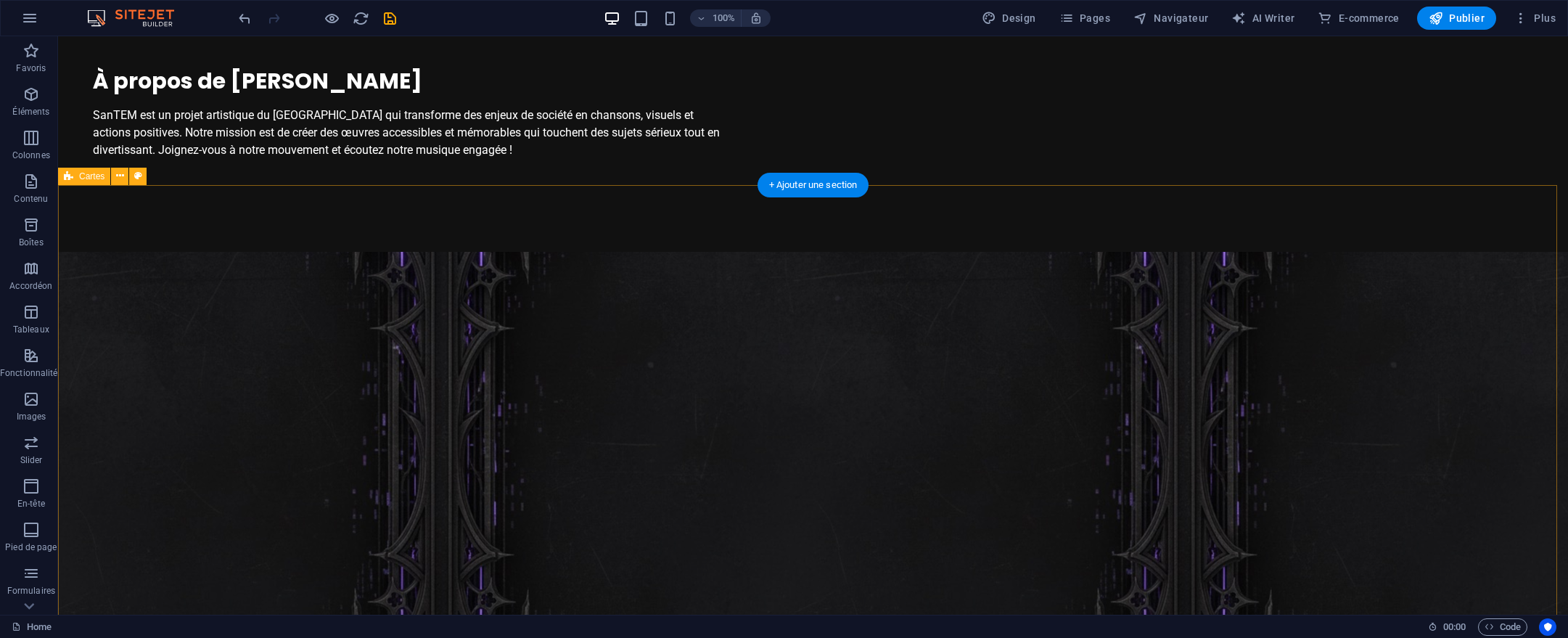
scroll to position [1253, 0]
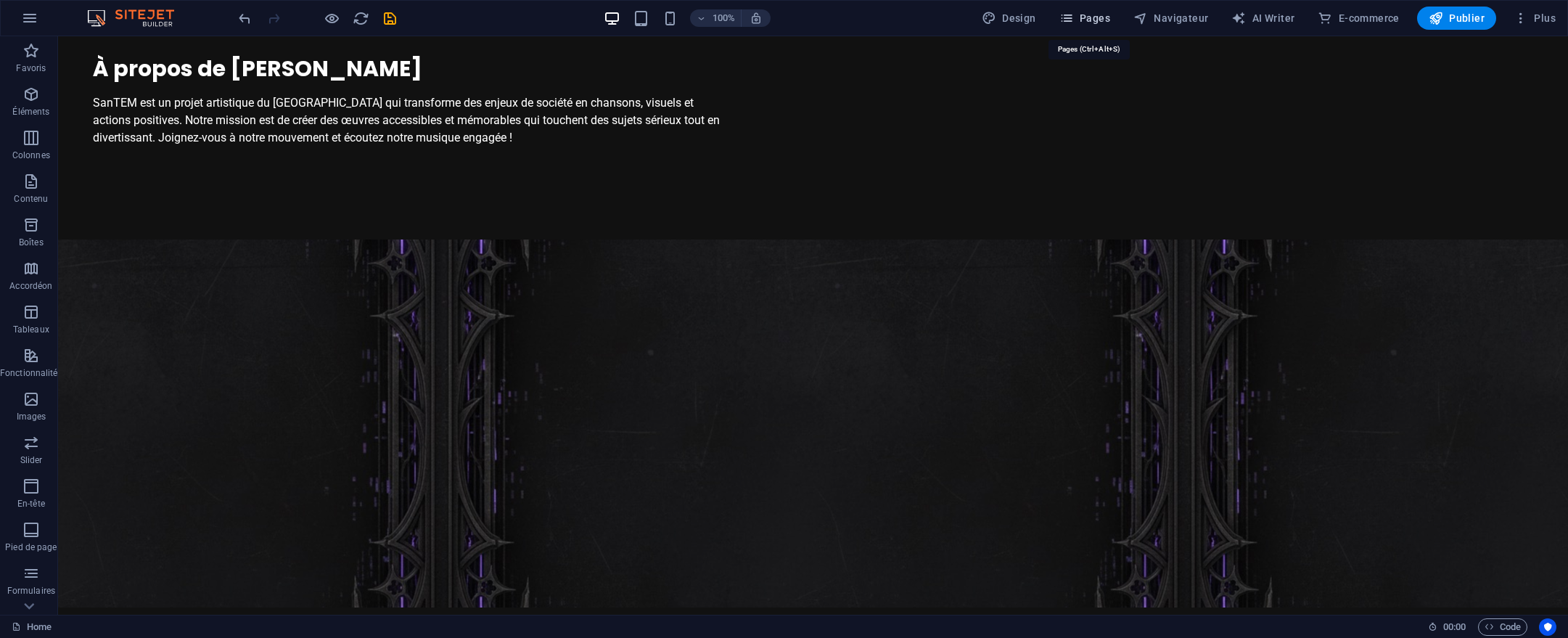
click at [1100, 22] on span "Pages" at bounding box center [1085, 18] width 51 height 15
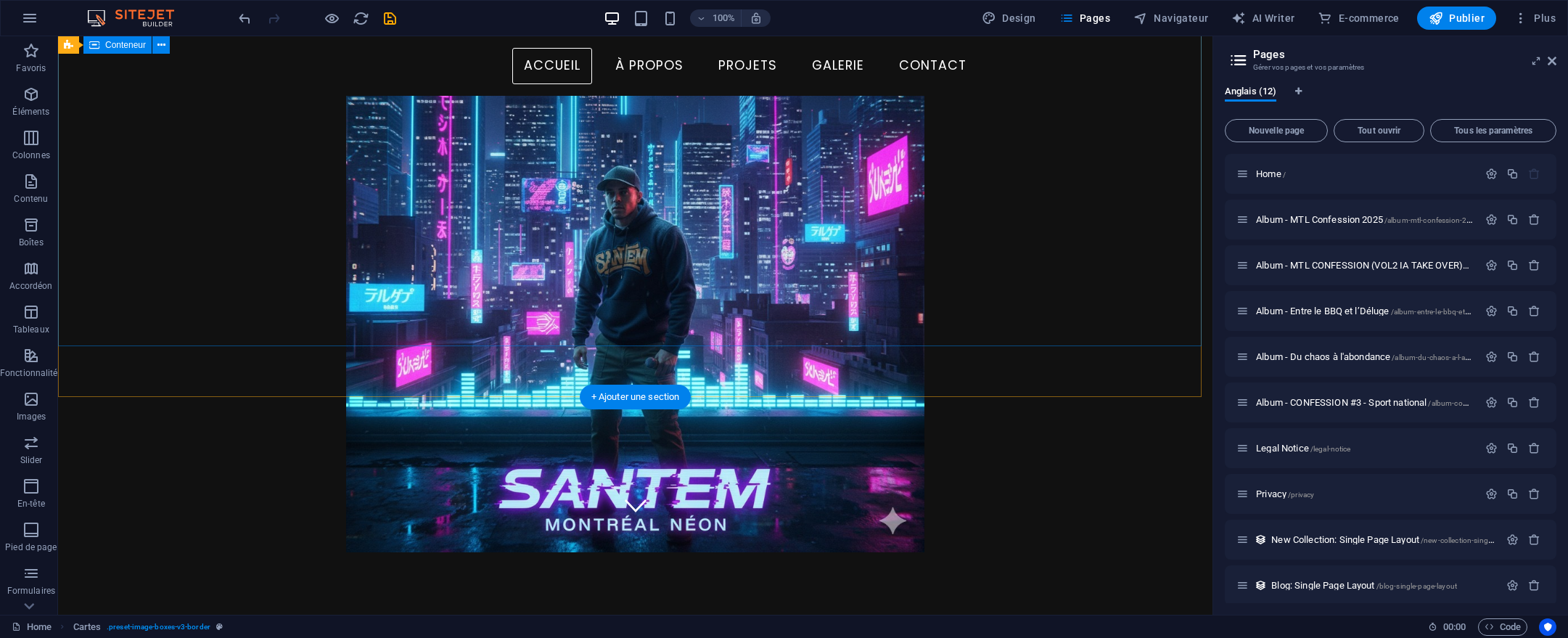
scroll to position [0, 0]
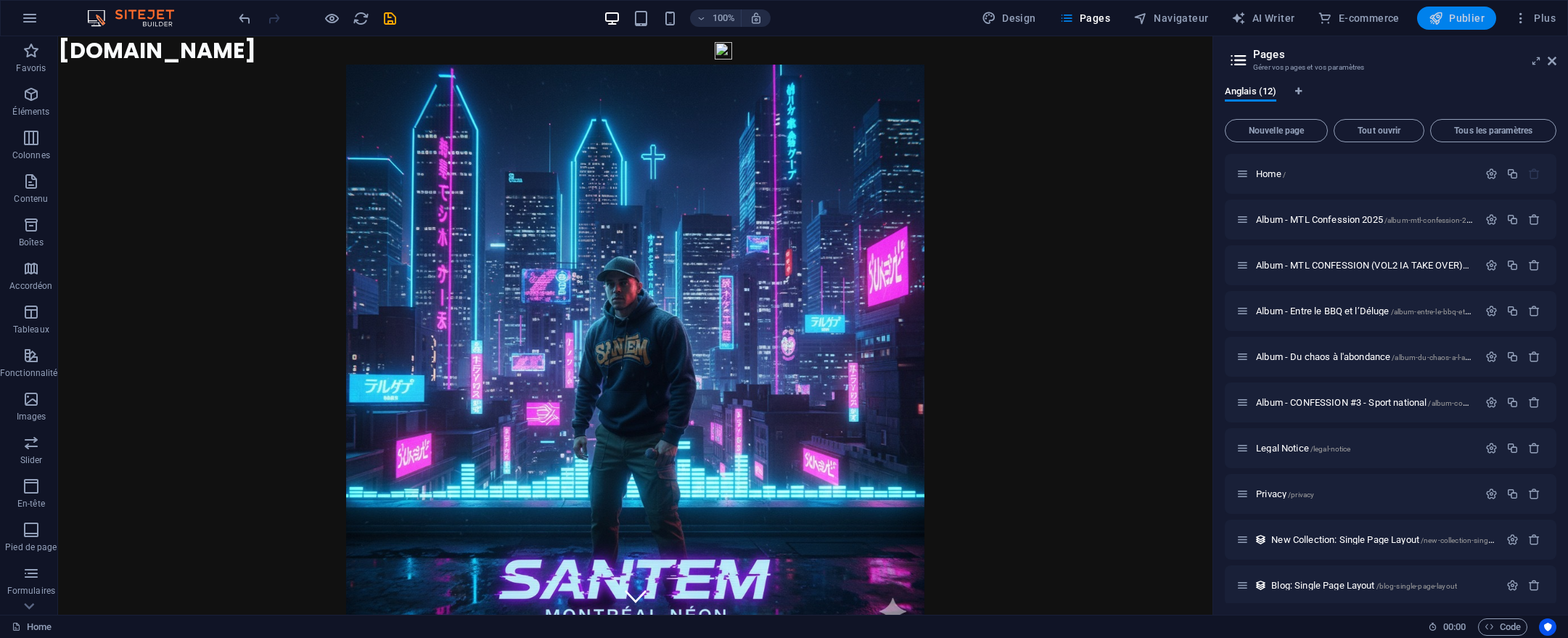
click at [1451, 18] on span "Publier" at bounding box center [1457, 18] width 56 height 15
checkbox input "false"
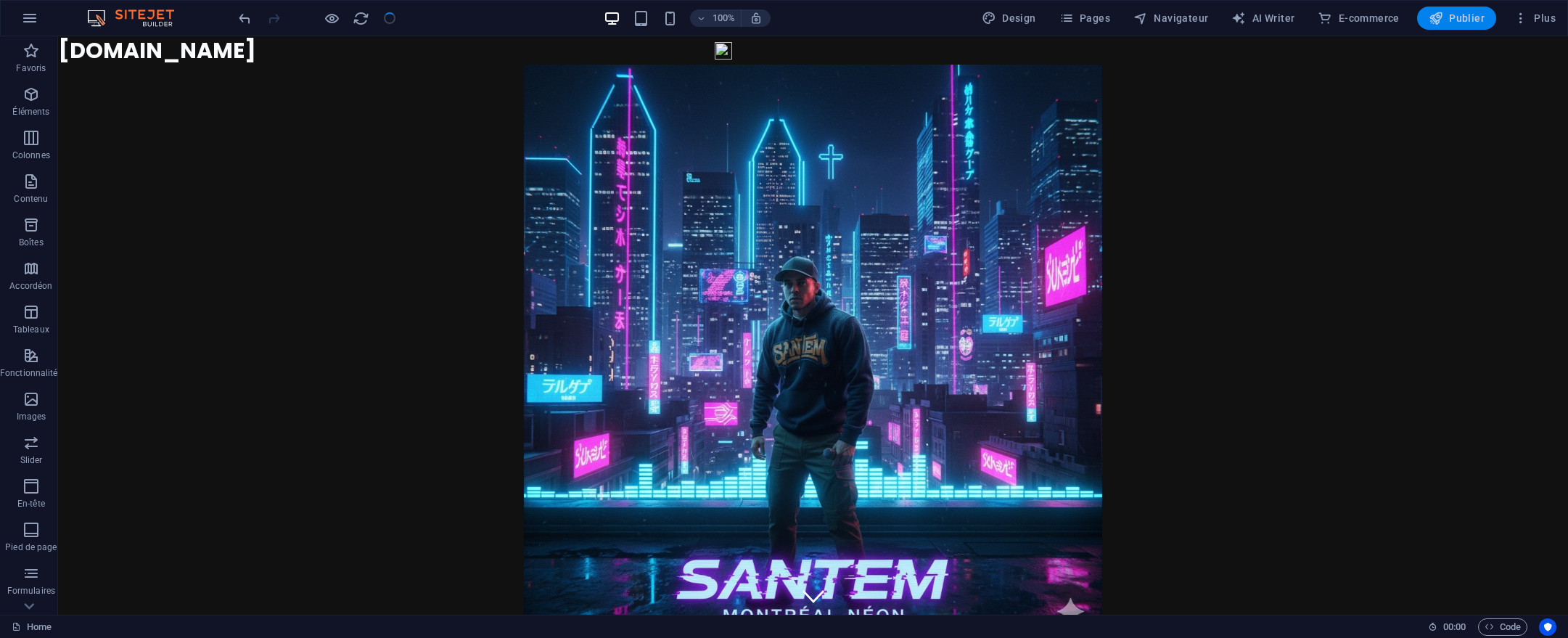
click at [1436, 18] on icon "button" at bounding box center [1436, 18] width 15 height 15
